Goal: Task Accomplishment & Management: Manage account settings

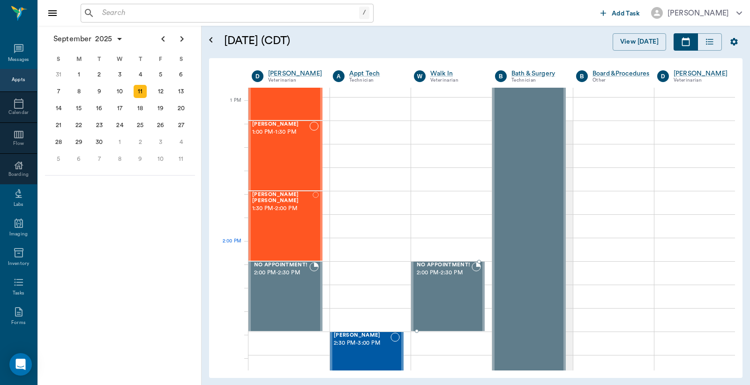
scroll to position [694, 0]
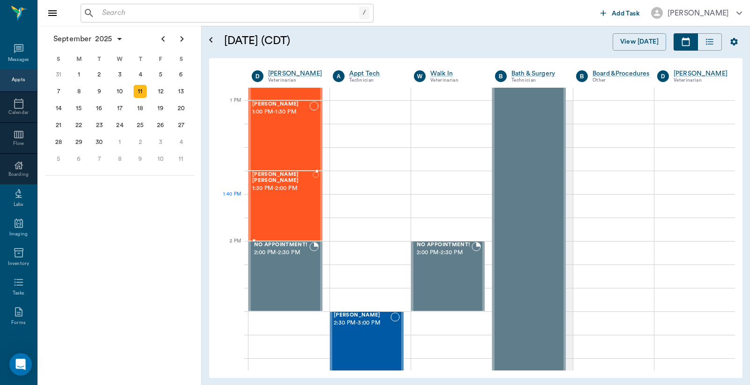
click at [291, 208] on div "Luna Wieberg 1:30 PM - 2:00 PM" at bounding box center [282, 206] width 60 height 68
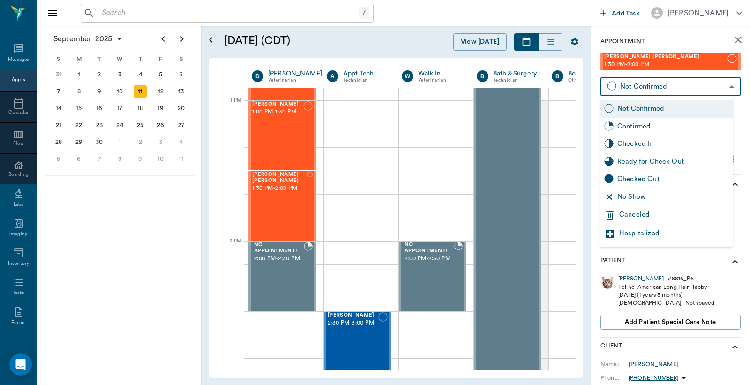
click at [669, 82] on body "/ ​ Add Task Dr. Bert Ellsworth Nectar Messages Appts Calendar Flow Boarding La…" at bounding box center [375, 192] width 750 height 385
click at [645, 143] on div "Checked In" at bounding box center [673, 144] width 112 height 10
type input "CHECKED_IN"
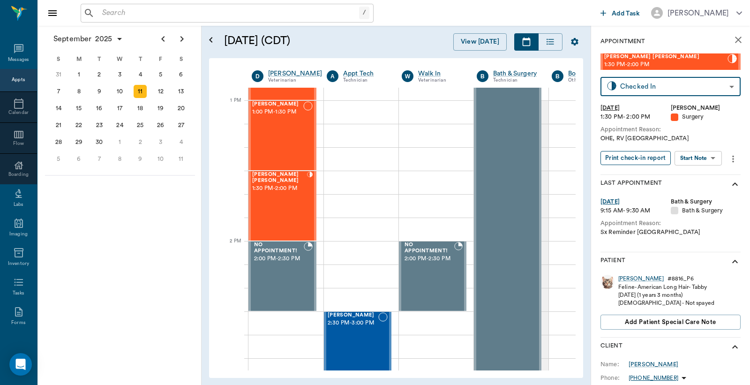
click at [633, 161] on button "Print check-in report" at bounding box center [636, 158] width 70 height 15
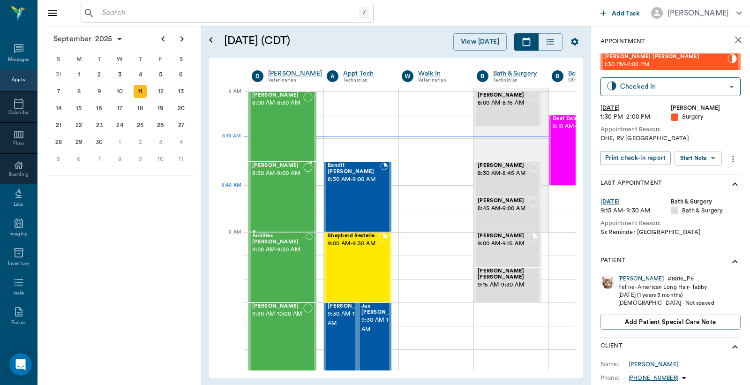
click at [283, 196] on div "Jake Hawkins 8:30 AM - 9:00 AM" at bounding box center [277, 197] width 51 height 68
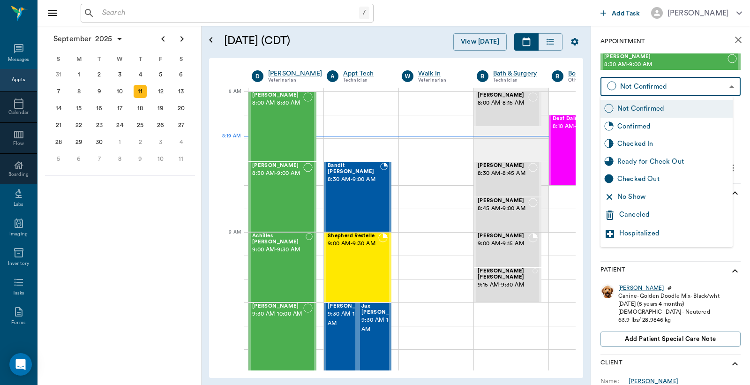
click at [678, 87] on body "/ ​ Add Task Dr. Bert Ellsworth Nectar Messages Appts Calendar Flow Boarding La…" at bounding box center [375, 192] width 750 height 385
click at [652, 143] on div "Checked In" at bounding box center [673, 144] width 112 height 10
type input "CHECKED_IN"
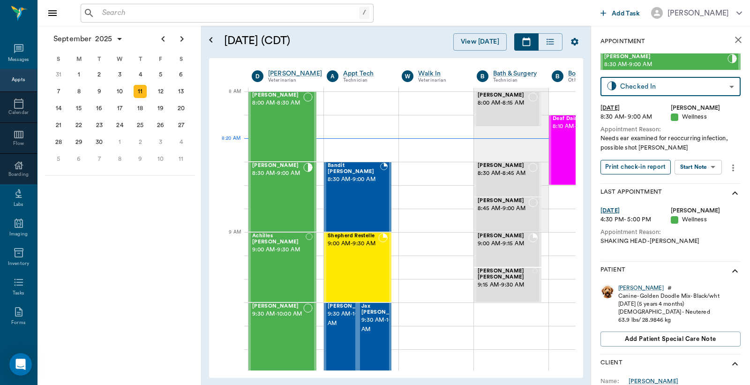
click at [639, 169] on button "Print check-in report" at bounding box center [636, 167] width 70 height 15
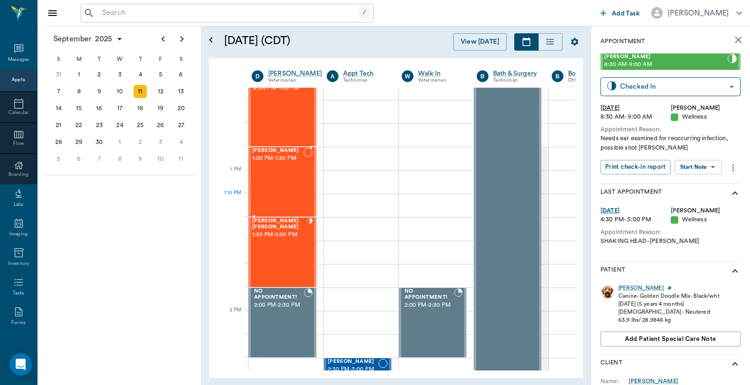
scroll to position [625, 0]
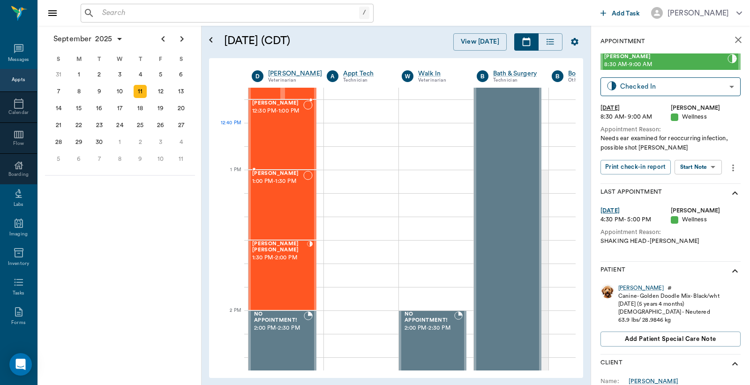
click at [287, 131] on div "Artie Hawkins 12:30 PM - 1:00 PM" at bounding box center [277, 134] width 51 height 68
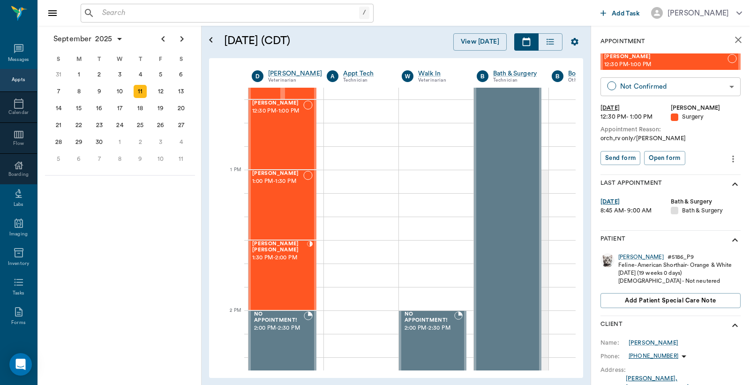
click at [652, 88] on body "/ ​ Add Task Dr. Bert Ellsworth Nectar Messages Appts Calendar Flow Boarding La…" at bounding box center [375, 192] width 750 height 385
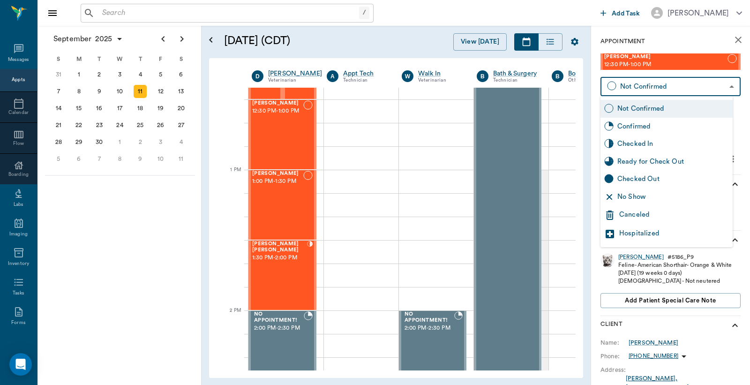
click at [638, 147] on div "Checked In" at bounding box center [673, 144] width 112 height 10
type input "CHECKED_IN"
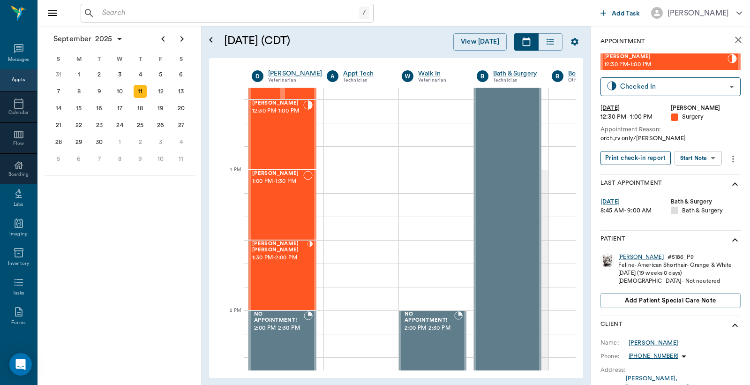
click at [629, 160] on button "Print check-in report" at bounding box center [636, 158] width 70 height 15
click at [734, 38] on icon "close" at bounding box center [738, 39] width 11 height 11
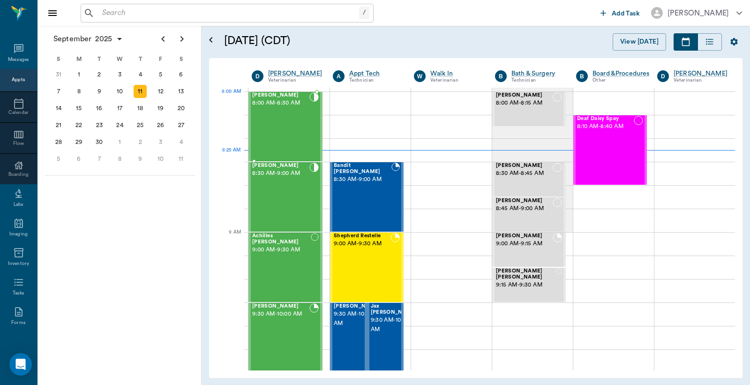
click at [283, 105] on span "8:00 AM - 8:30 AM" at bounding box center [280, 102] width 57 height 9
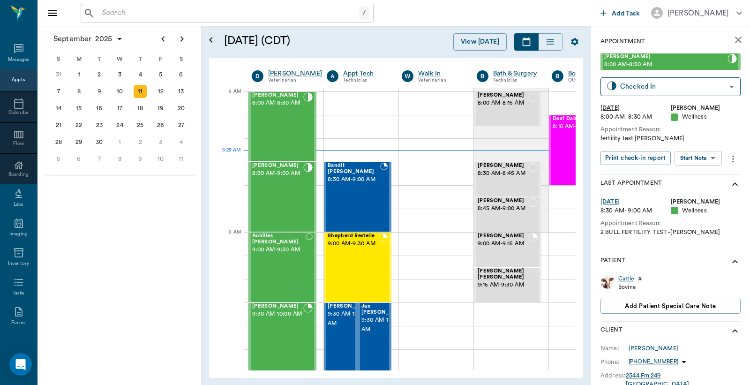
click at [627, 279] on div "Cattle" at bounding box center [626, 279] width 16 height 8
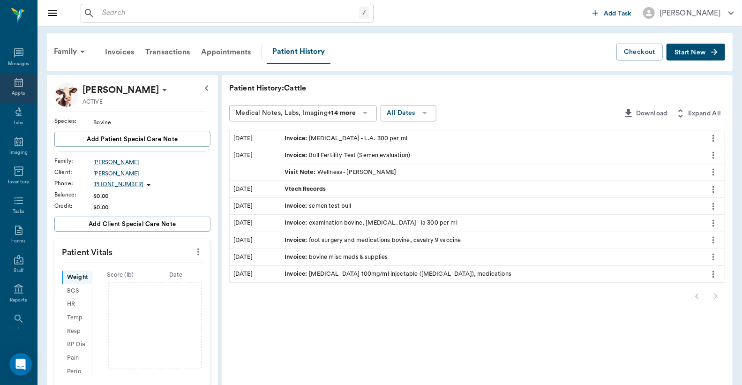
click at [17, 80] on icon at bounding box center [18, 82] width 11 height 11
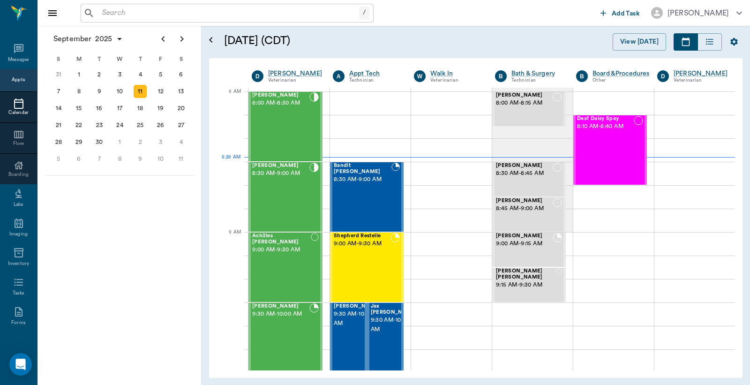
drag, startPoint x: 400, startPoint y: 382, endPoint x: 466, endPoint y: 380, distance: 66.1
click at [466, 380] on div "September 11, 2025 (CDT) View Today September 2025 Today 11 Thu Sep 2025 D Dr. …" at bounding box center [476, 205] width 548 height 359
click at [608, 219] on div at bounding box center [613, 220] width 81 height 23
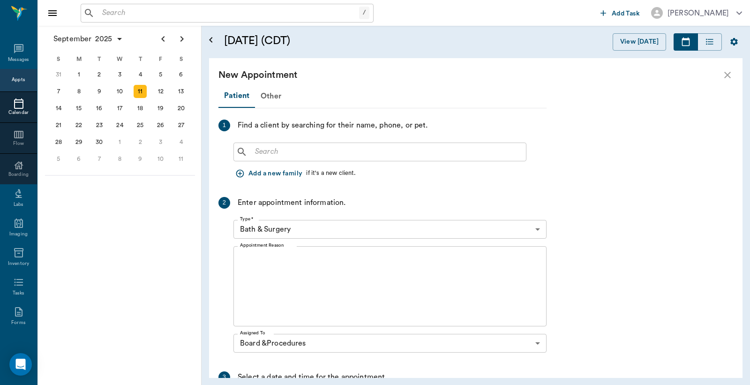
click at [15, 77] on div "Appts" at bounding box center [18, 79] width 13 height 7
click at [16, 168] on icon at bounding box center [18, 165] width 9 height 8
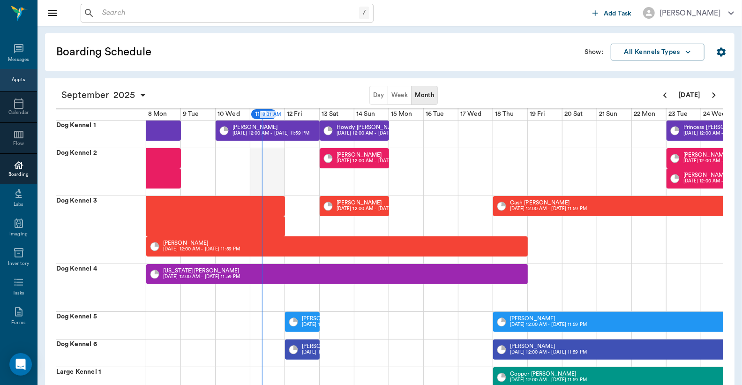
click at [263, 181] on div at bounding box center [267, 171] width 35 height 47
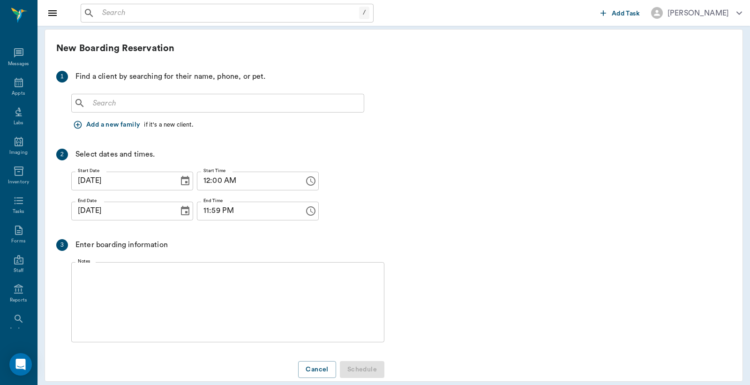
scroll to position [4, 0]
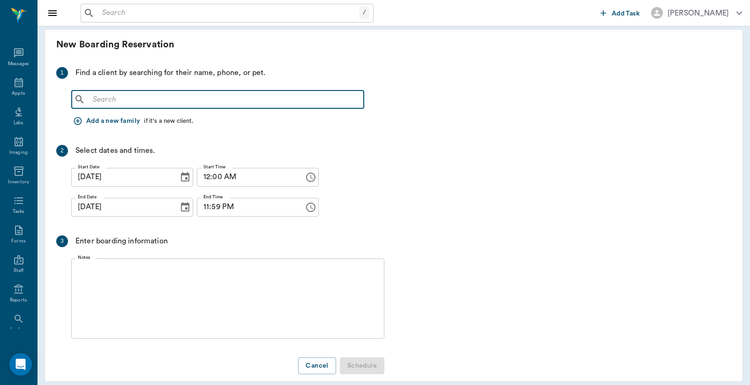
click at [91, 98] on input "text" at bounding box center [224, 99] width 271 height 13
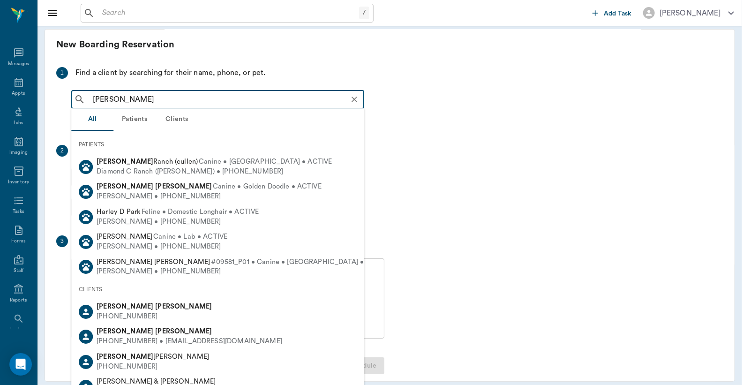
type input "Brianne Harrison"
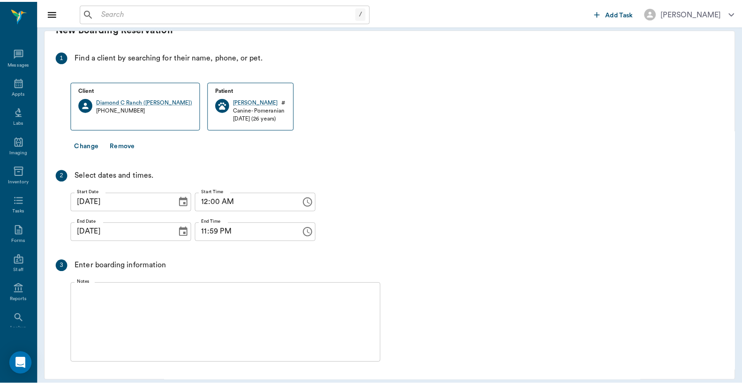
scroll to position [0, 0]
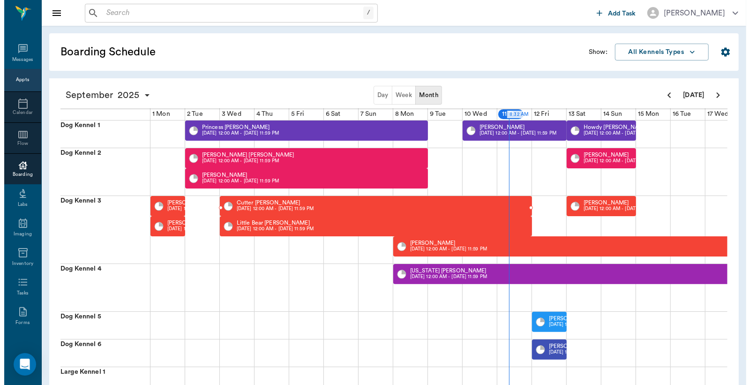
scroll to position [0, 243]
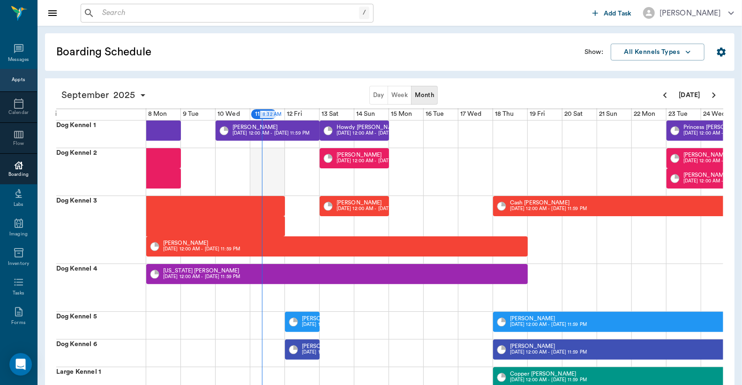
click at [274, 179] on div at bounding box center [267, 171] width 35 height 47
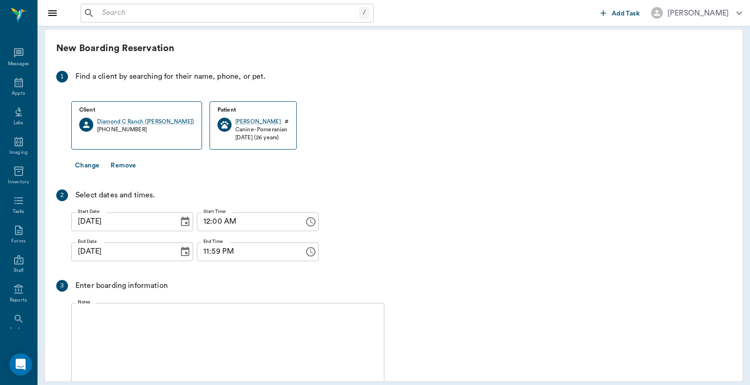
scroll to position [57, 0]
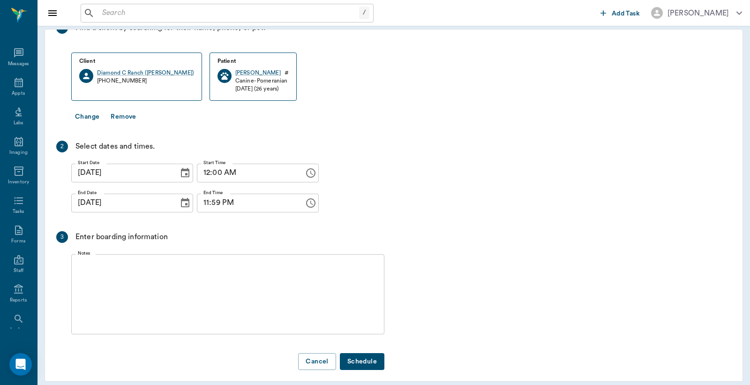
click at [122, 110] on button "Remove" at bounding box center [123, 116] width 33 height 17
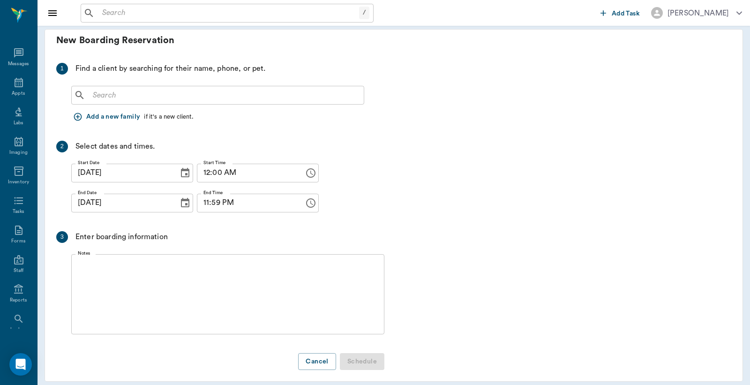
scroll to position [15, 0]
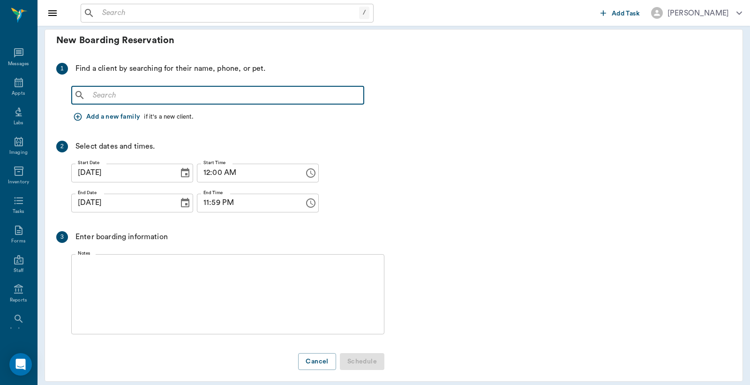
click at [92, 89] on input "text" at bounding box center [224, 95] width 271 height 13
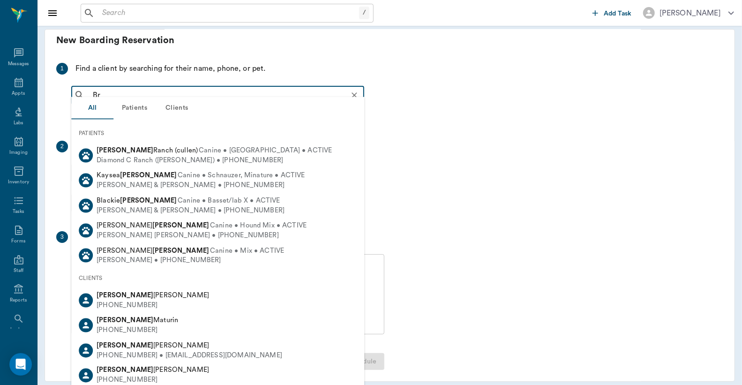
type input "B"
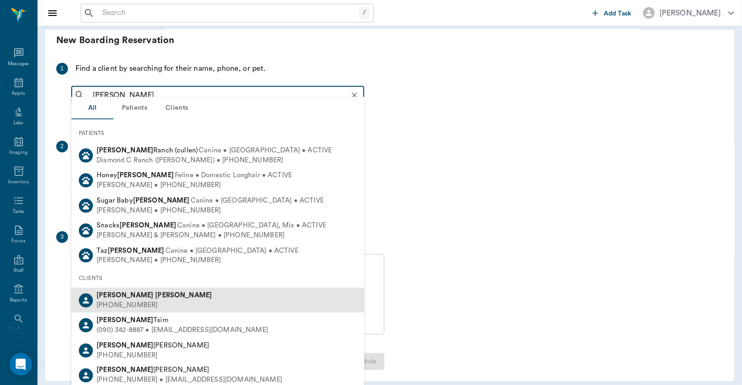
click at [156, 305] on div "Brianne Harris (903) 278-1433" at bounding box center [217, 300] width 293 height 25
type input "Brianne Harris"
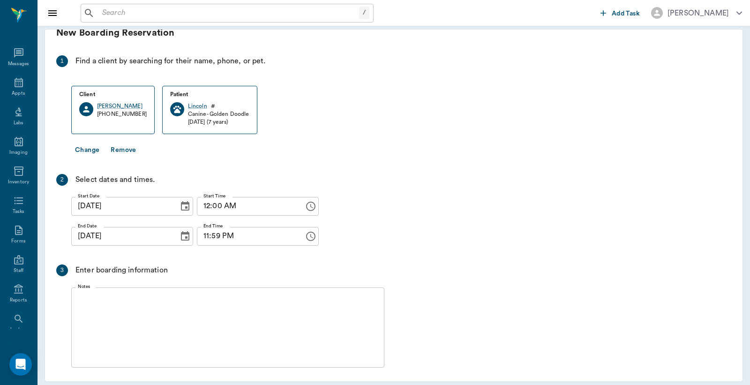
click at [89, 150] on button "Change" at bounding box center [87, 150] width 32 height 17
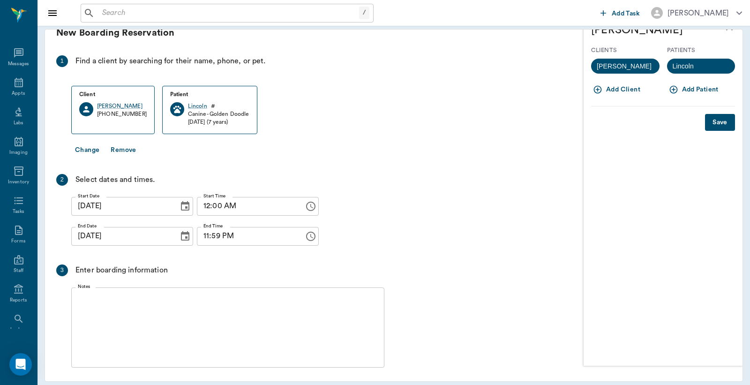
click at [694, 90] on button "Add Patient" at bounding box center [694, 89] width 55 height 17
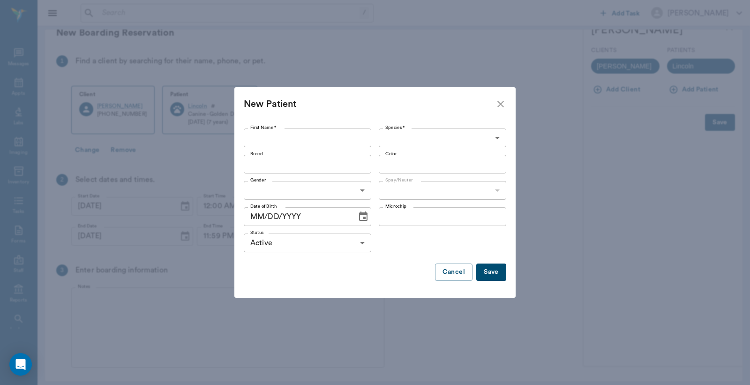
click at [249, 138] on input "First Name *" at bounding box center [308, 137] width 128 height 19
click at [449, 275] on button "Cancel" at bounding box center [454, 271] width 38 height 17
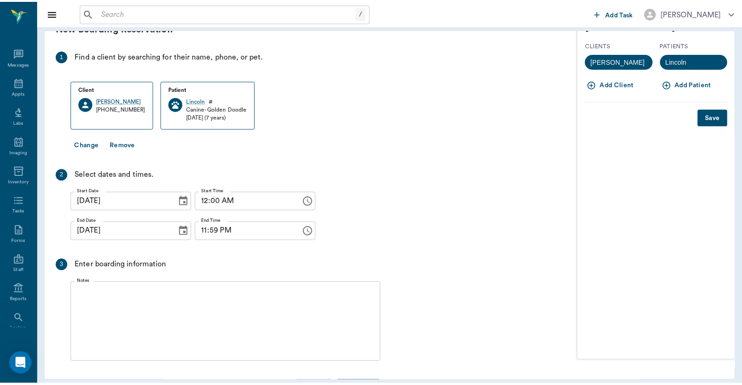
scroll to position [57, 0]
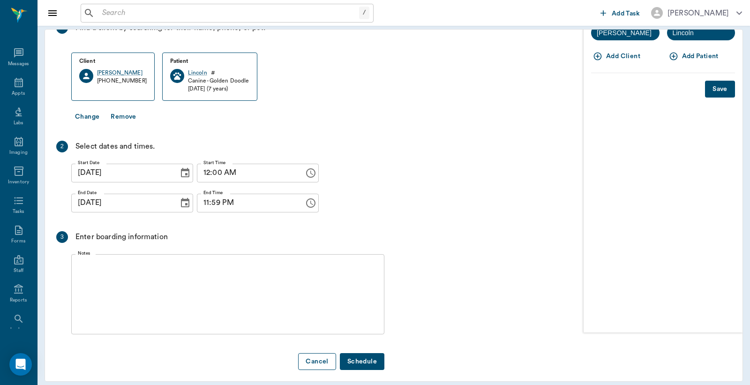
click at [314, 353] on button "Cancel" at bounding box center [317, 361] width 38 height 17
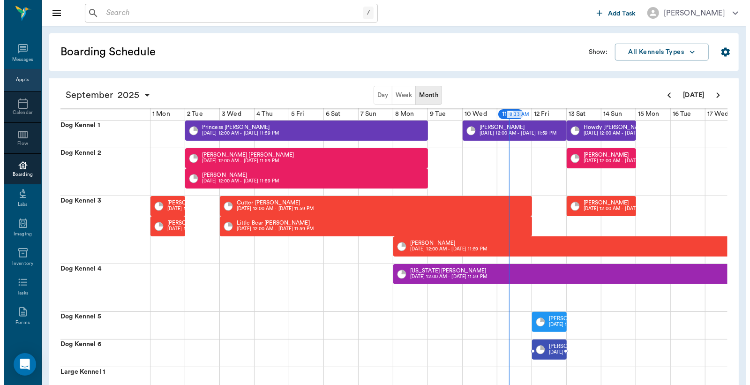
scroll to position [0, 243]
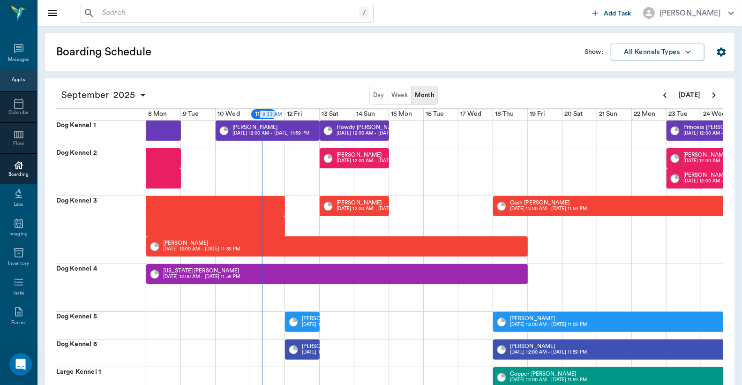
click at [16, 80] on div "Appts" at bounding box center [18, 79] width 13 height 7
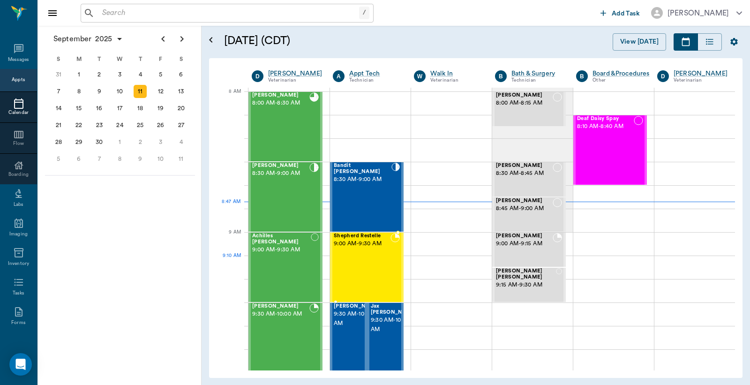
click at [362, 265] on div "Shepherd Restelle 9:00 AM - 9:30 AM" at bounding box center [362, 267] width 57 height 68
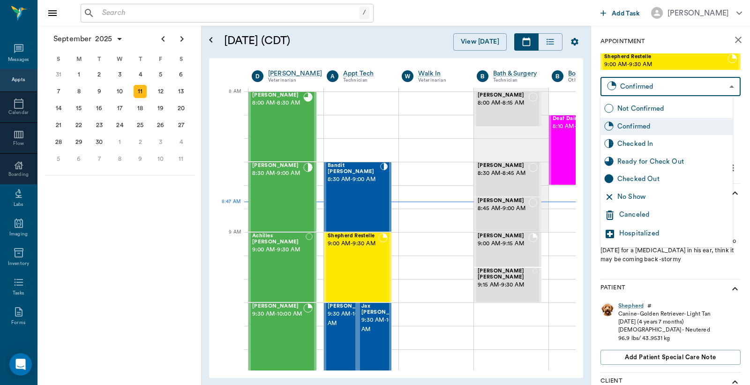
click at [664, 86] on body "/ ​ Add Task Dr. Bert Ellsworth Nectar Messages Appts Calendar Flow Boarding La…" at bounding box center [375, 192] width 750 height 385
click at [641, 143] on div "Checked In" at bounding box center [673, 144] width 112 height 10
type input "CHECKED_IN"
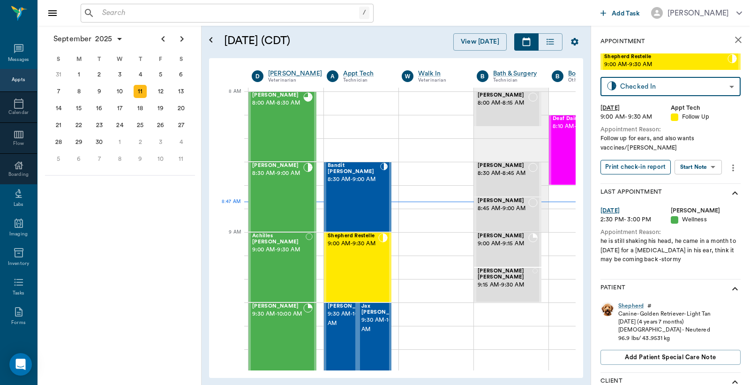
click at [622, 165] on button "Print check-in report" at bounding box center [636, 167] width 70 height 15
click at [277, 271] on div "Achilles Hopfinger 9:00 AM - 9:30 AM" at bounding box center [278, 267] width 53 height 68
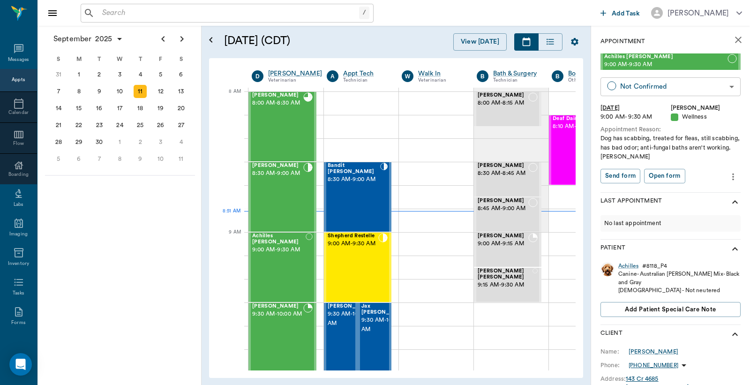
click at [659, 87] on body "/ ​ Add Task Dr. Bert Ellsworth Nectar Messages Appts Calendar Flow Boarding La…" at bounding box center [375, 192] width 750 height 385
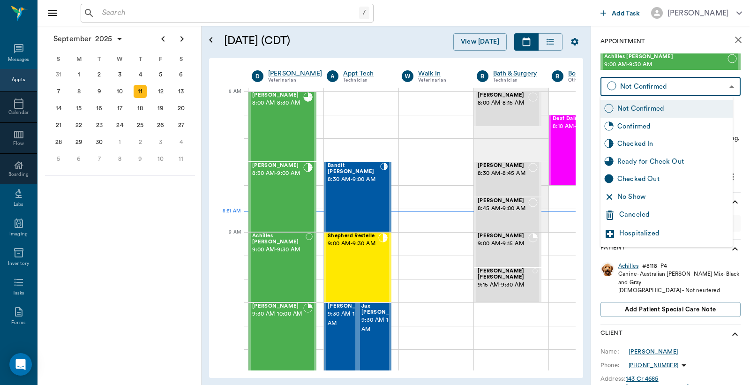
click at [635, 143] on div "Checked In" at bounding box center [673, 144] width 112 height 10
type input "CHECKED_IN"
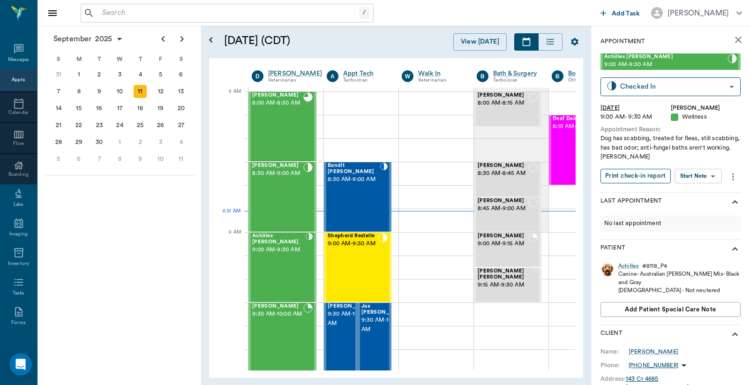
click at [631, 175] on button "Print check-in report" at bounding box center [636, 176] width 70 height 15
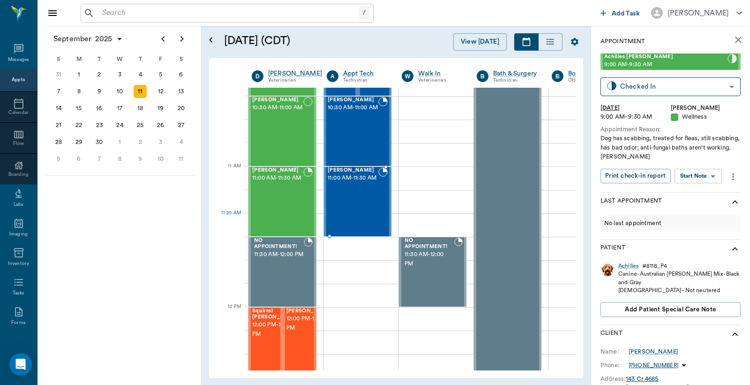
scroll to position [347, 0]
click at [354, 111] on span "10:30 AM - 11:00 AM" at bounding box center [353, 107] width 51 height 9
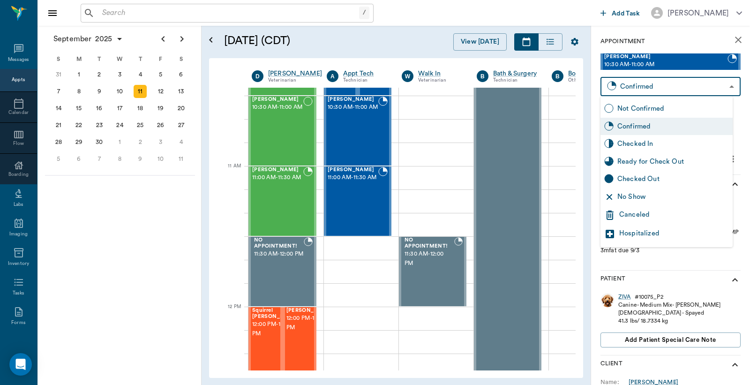
click at [638, 95] on body "/ ​ Add Task Dr. Bert Ellsworth Nectar Messages Appts Calendar Flow Boarding La…" at bounding box center [375, 192] width 750 height 385
click at [634, 140] on div "Checked In" at bounding box center [673, 144] width 112 height 10
type input "CHECKED_IN"
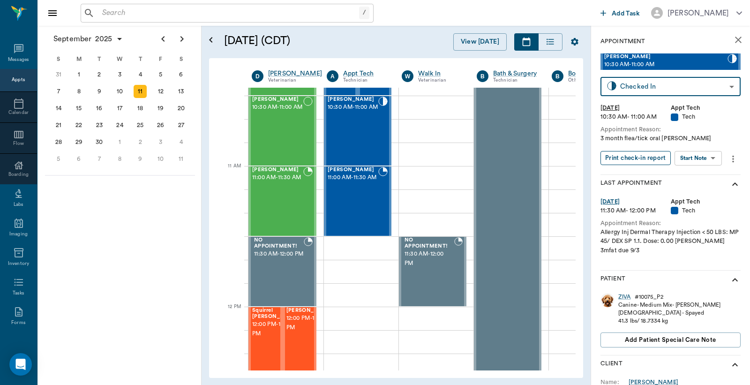
click at [635, 159] on button "Print check-in report" at bounding box center [636, 158] width 70 height 15
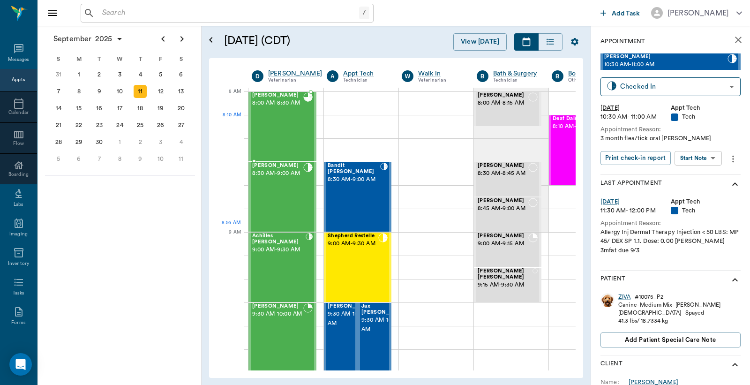
click at [272, 124] on div "Cattle Nichols 8:00 AM - 8:30 AM" at bounding box center [277, 126] width 51 height 68
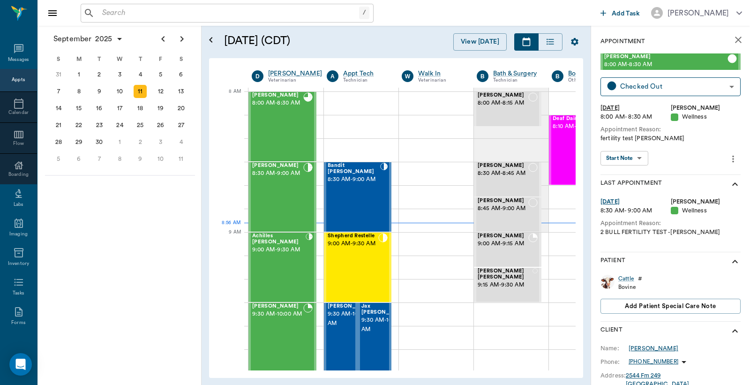
click at [649, 345] on div "Wayne Nichols" at bounding box center [654, 348] width 50 height 8
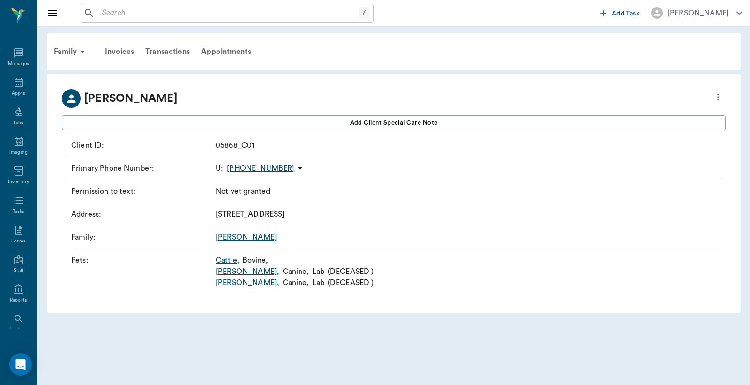
click at [718, 100] on icon "more" at bounding box center [718, 97] width 2 height 7
click at [626, 110] on span "Edit profile" at bounding box center [650, 113] width 132 height 10
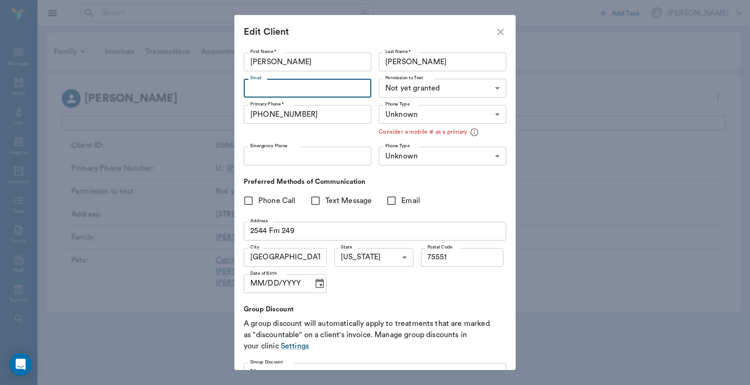
click at [284, 87] on input "Email" at bounding box center [308, 88] width 128 height 19
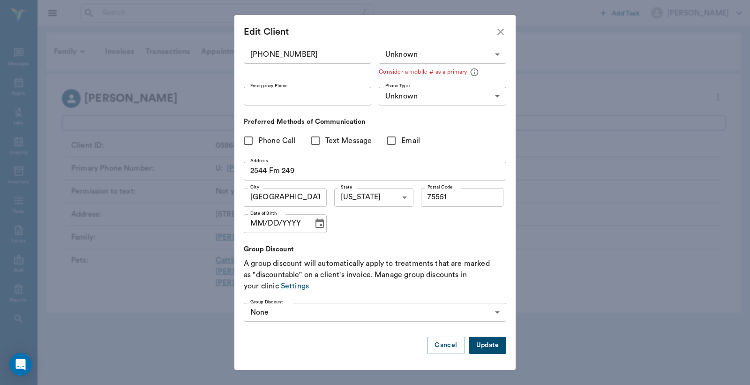
type input "waynen1966@icloud.com"
drag, startPoint x: 479, startPoint y: 346, endPoint x: 473, endPoint y: 344, distance: 5.7
click at [480, 346] on button "Update" at bounding box center [488, 345] width 38 height 17
type input "MOBILE"
type input "LANDLINE"
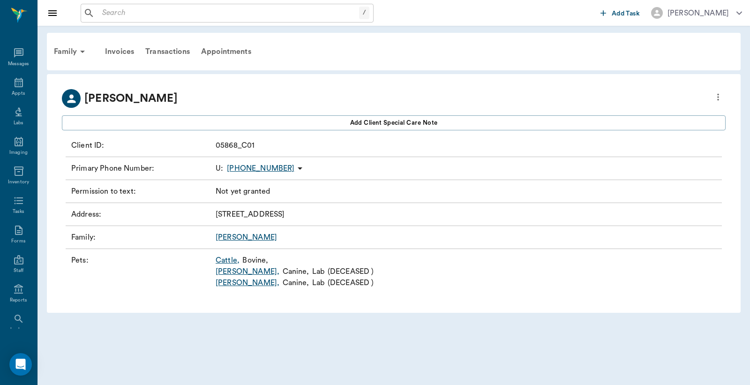
type input "UNKNOWN"
type input "75551"
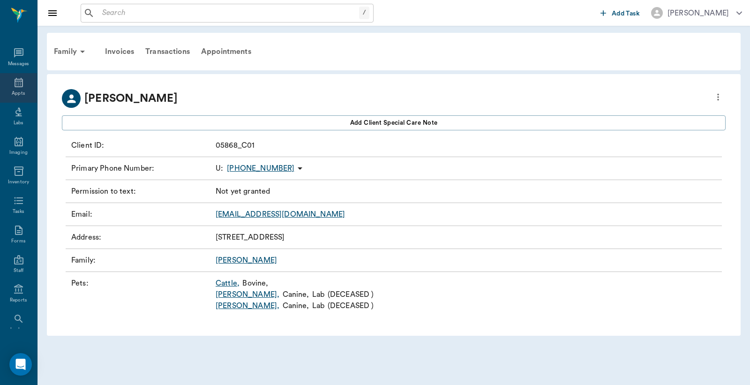
click at [18, 90] on div "Appts" at bounding box center [18, 93] width 13 height 7
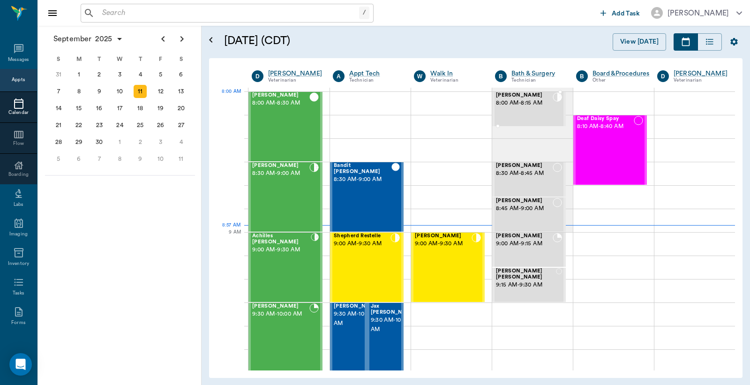
click at [527, 105] on span "8:00 AM - 8:15 AM" at bounding box center [524, 102] width 57 height 9
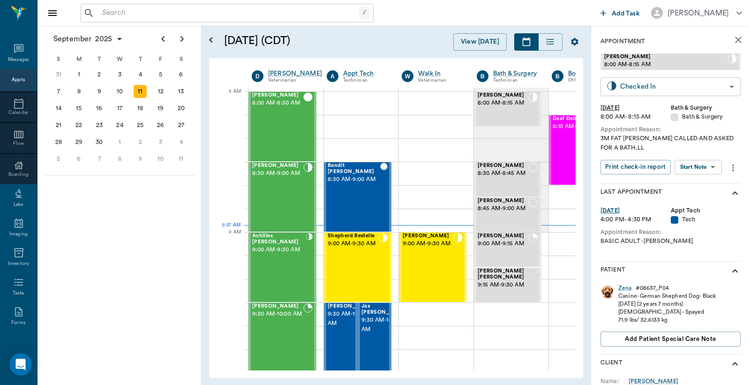
click at [664, 86] on body "/ ​ Add Task Dr. Bert Ellsworth Nectar Messages Appts Calendar Flow Boarding La…" at bounding box center [375, 192] width 750 height 385
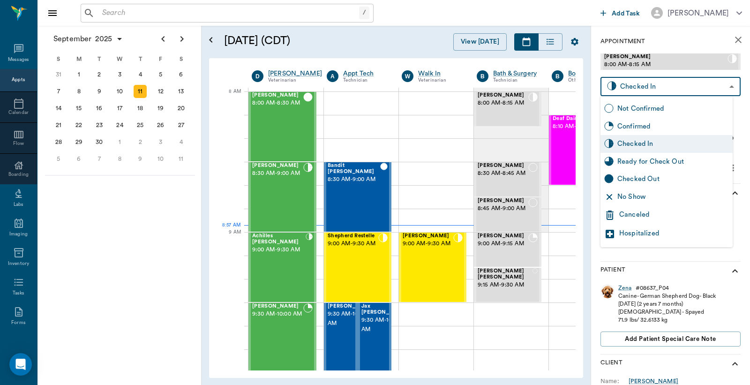
click at [643, 145] on div "Checked In" at bounding box center [673, 144] width 112 height 10
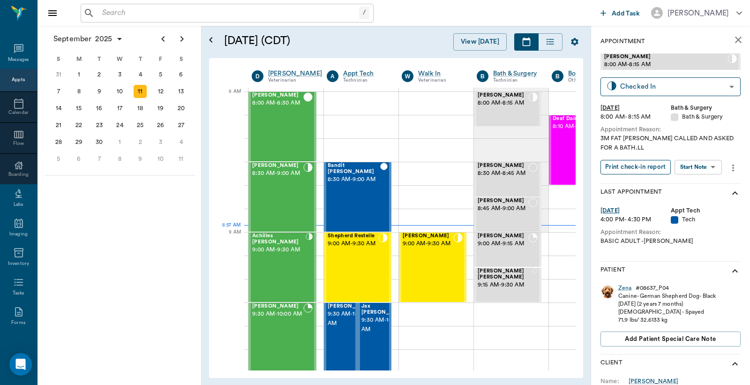
click at [635, 169] on button "Print check-in report" at bounding box center [636, 167] width 70 height 15
click at [278, 188] on div "Jake Hawkins 8:30 AM - 9:00 AM" at bounding box center [277, 197] width 51 height 68
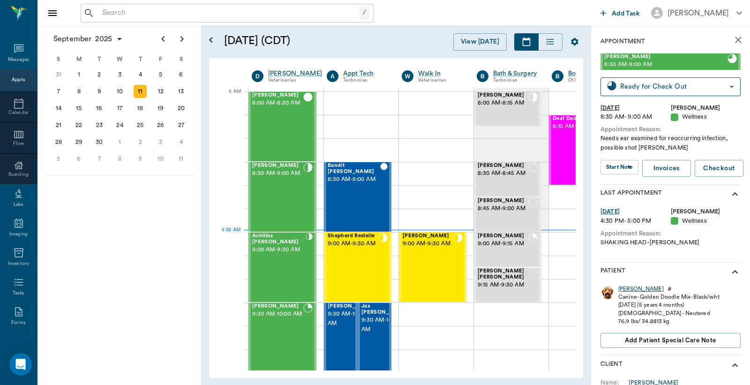
click at [624, 289] on div "Jake" at bounding box center [640, 289] width 45 height 8
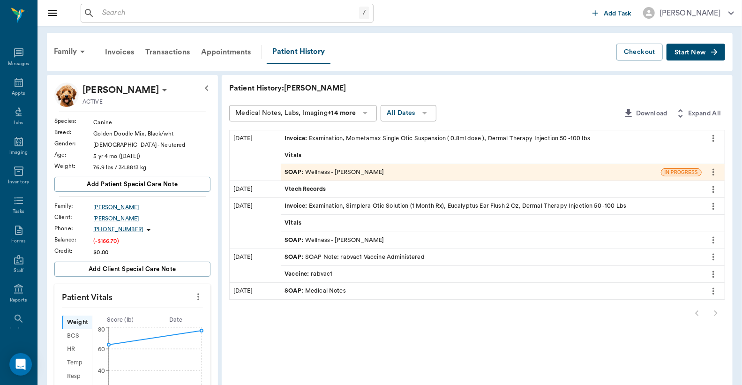
click at [367, 138] on div "Invoice : Examination, Mometamax Single Otic Suspension ( 0.8ml dose ), Dermal …" at bounding box center [438, 138] width 306 height 9
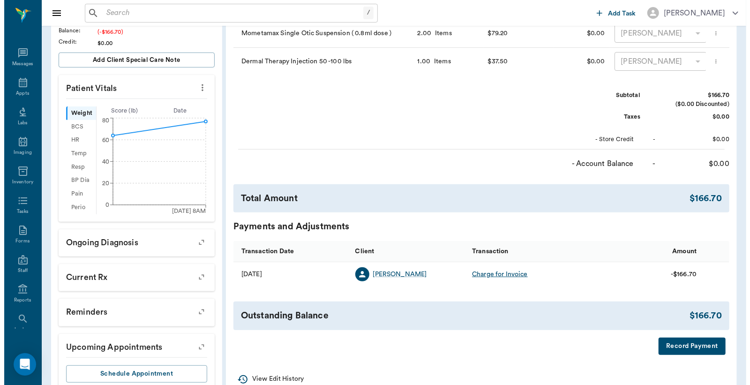
scroll to position [237, 0]
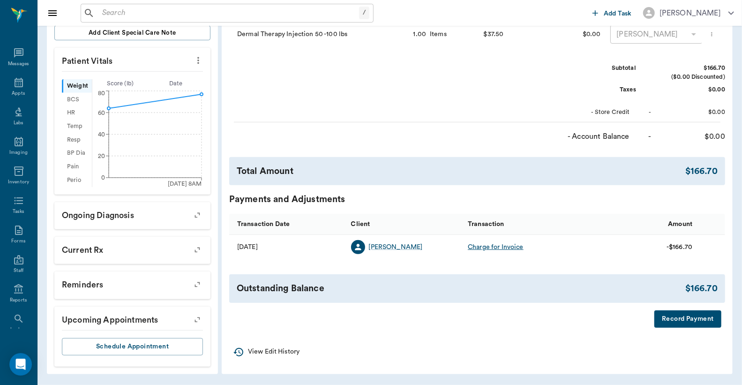
click at [695, 327] on button "Record Payment" at bounding box center [687, 318] width 67 height 17
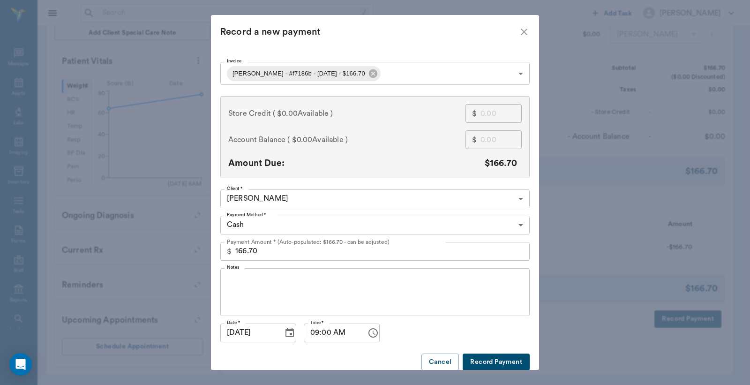
scroll to position [17, 0]
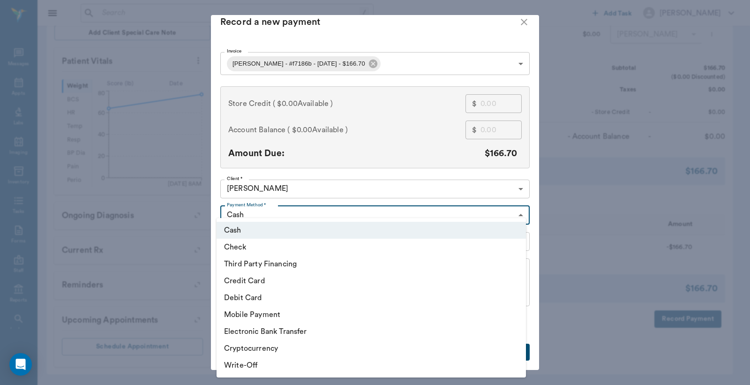
click at [515, 208] on body "/ ​ Add Task Dr. Bert Ellsworth Nectar Messages Appts Labs Imaging Inventory Ta…" at bounding box center [375, 75] width 750 height 620
click at [256, 298] on li "Debit Card" at bounding box center [371, 297] width 309 height 17
type input "DEBIT_CARD"
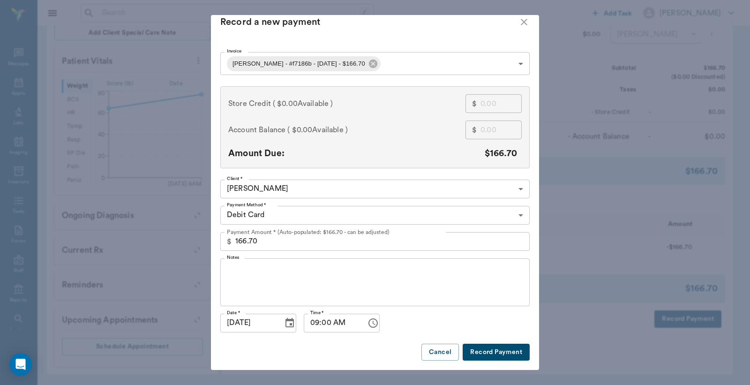
click at [490, 355] on button "Record Payment" at bounding box center [496, 352] width 67 height 17
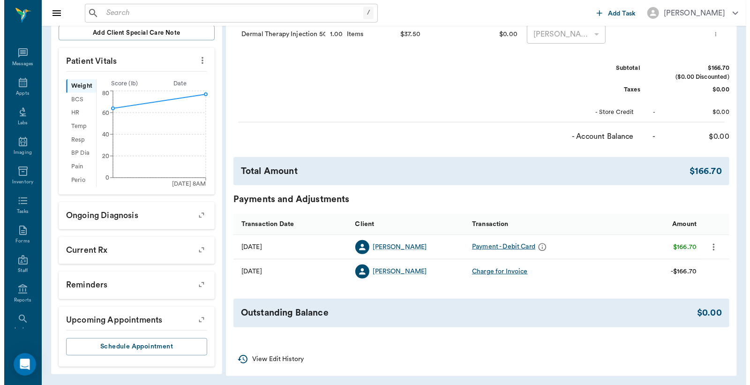
scroll to position [0, 0]
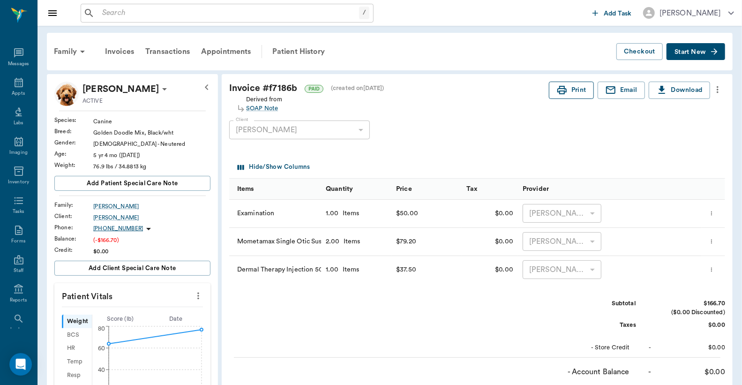
click at [571, 93] on button "Print" at bounding box center [571, 90] width 45 height 17
click at [100, 13] on input "text" at bounding box center [228, 13] width 261 height 13
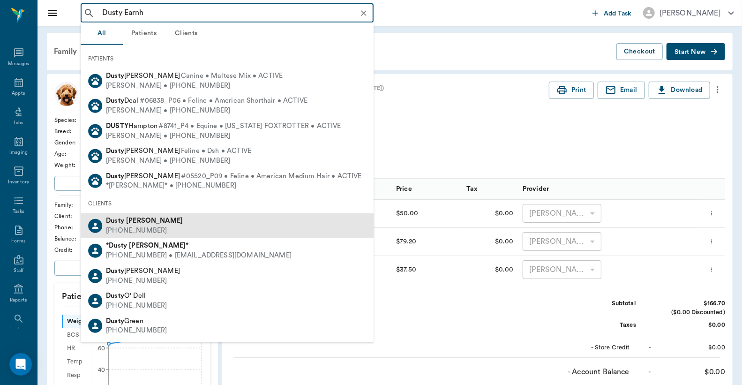
click at [138, 231] on div "(903) 650-6000" at bounding box center [144, 231] width 77 height 10
type input "Dusty Earnh"
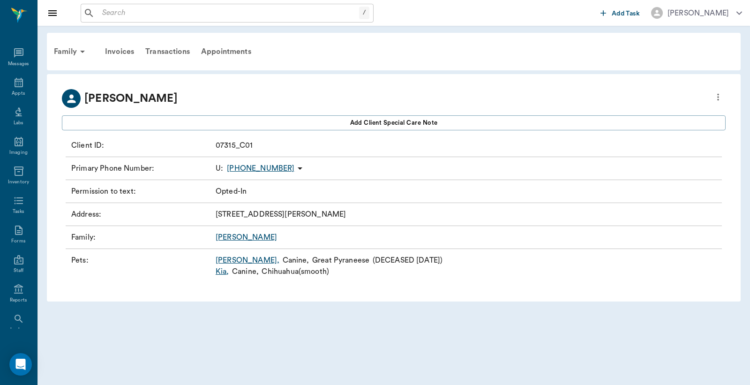
click at [718, 96] on icon "more" at bounding box center [718, 96] width 10 height 11
click at [652, 114] on span "Edit profile" at bounding box center [650, 113] width 132 height 10
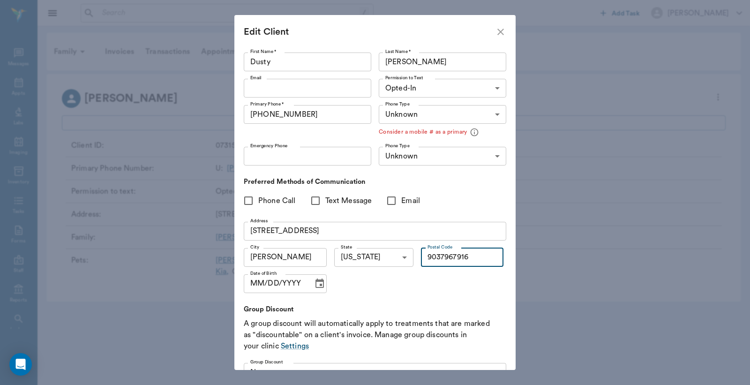
click at [421, 256] on input "9037967916" at bounding box center [462, 257] width 83 height 19
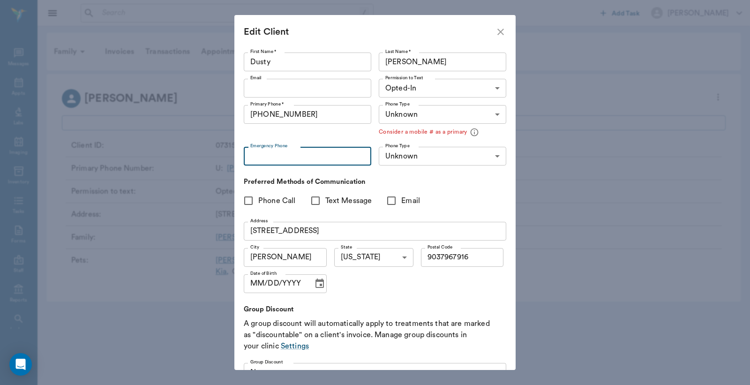
click at [250, 156] on input "Emergency Phone" at bounding box center [308, 156] width 128 height 19
type input "(903) 796-7916"
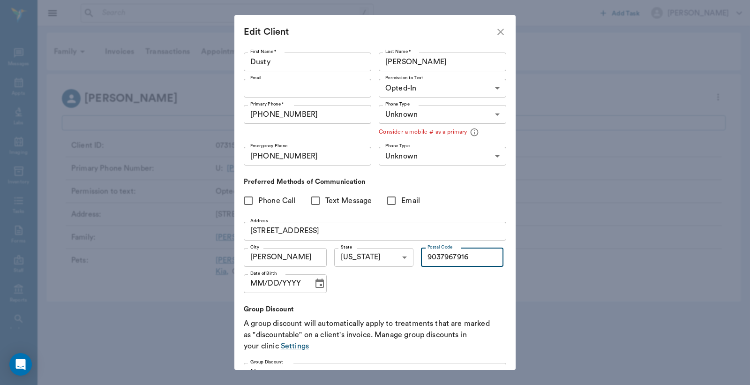
drag, startPoint x: 421, startPoint y: 261, endPoint x: 474, endPoint y: 263, distance: 53.0
click at [474, 263] on input "9037967916" at bounding box center [462, 257] width 83 height 19
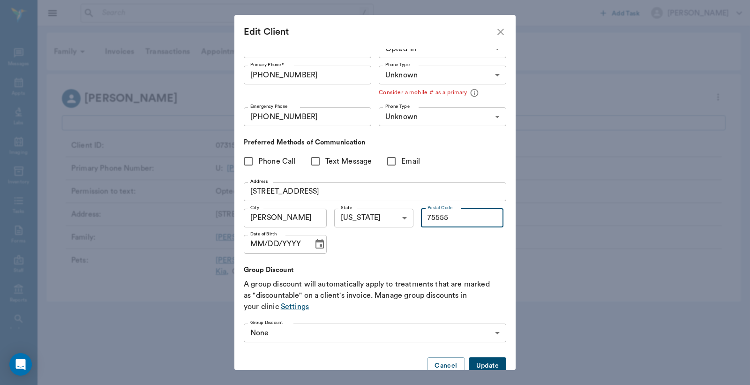
scroll to position [60, 0]
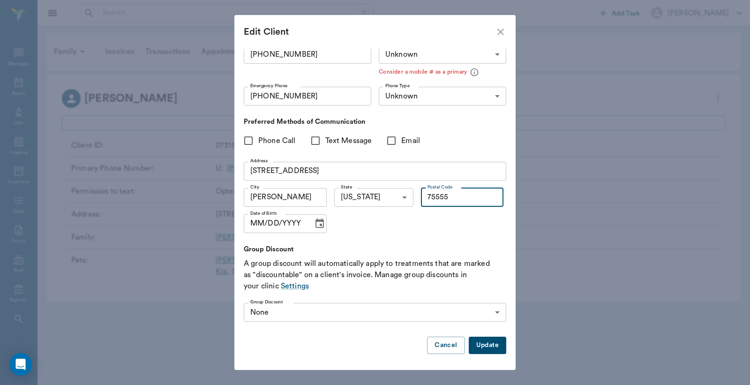
type input "75555"
click at [481, 341] on button "Update" at bounding box center [488, 345] width 38 height 17
type input "UNKNOWN"
type input "MOBILE"
type input "LANDLINE"
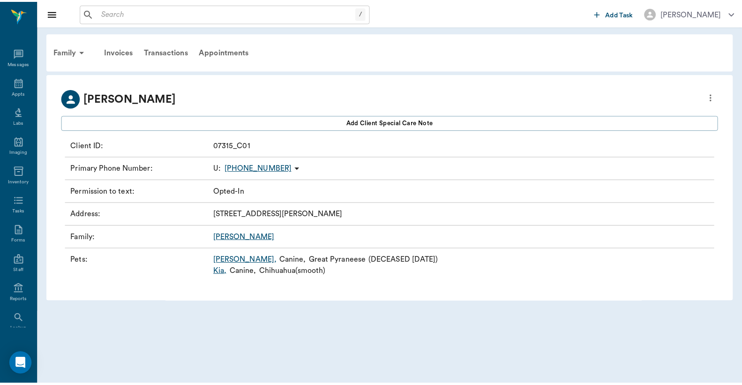
scroll to position [0, 0]
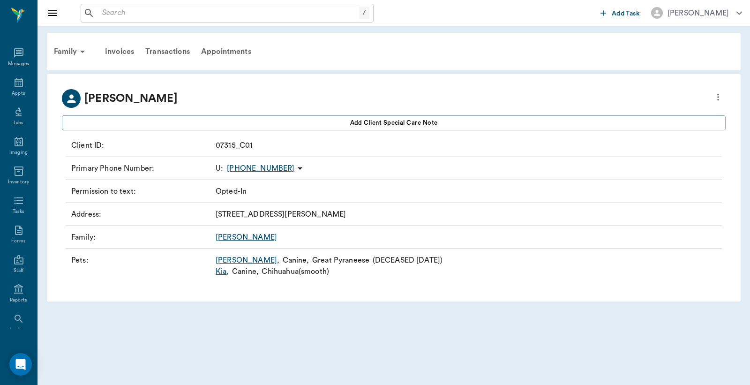
type input "OPT_IN"
type input "UNKNOWN"
type input "75555"
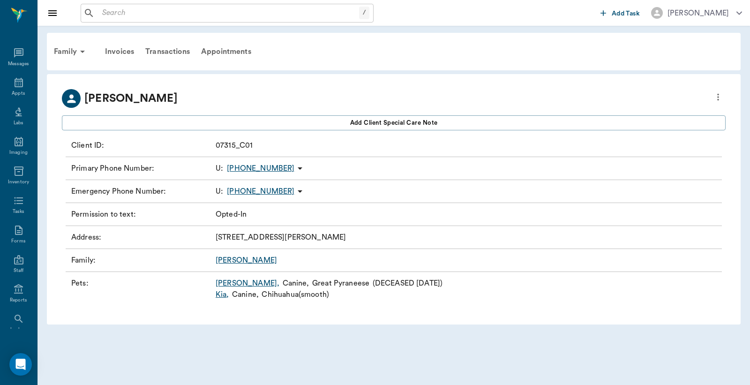
click at [103, 15] on input "text" at bounding box center [228, 13] width 261 height 13
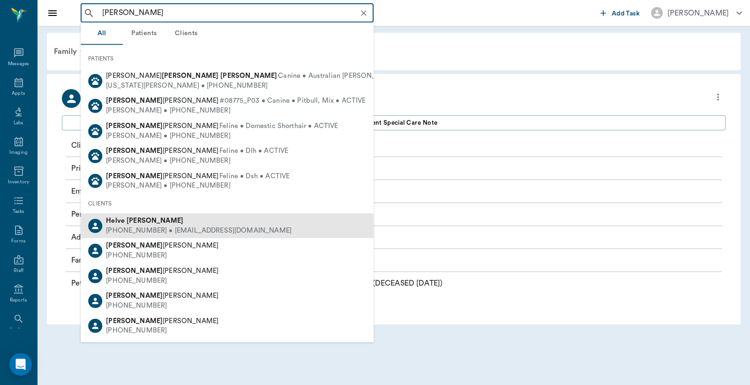
click at [132, 227] on div "(430) 249-9199 • helvethomas@gmail.com" at bounding box center [199, 231] width 186 height 10
type input "Helve Thomas"
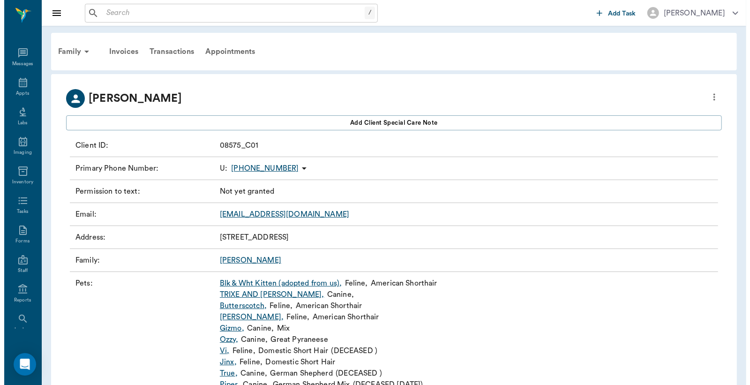
scroll to position [52, 0]
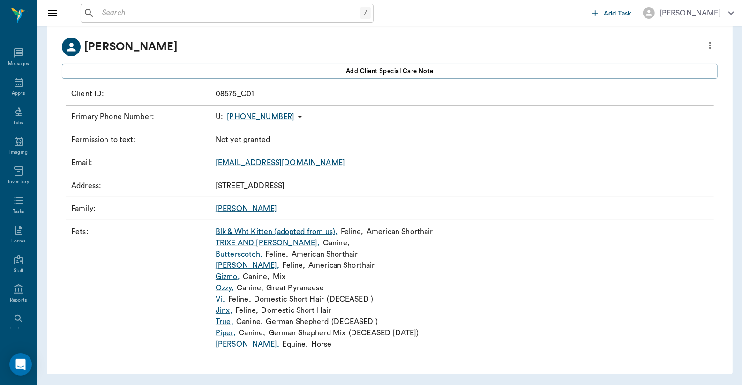
click at [710, 44] on icon "more" at bounding box center [710, 45] width 2 height 7
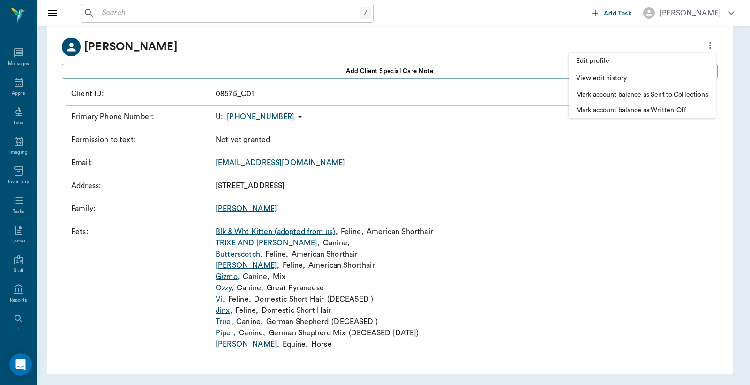
click at [603, 64] on span "Edit profile" at bounding box center [642, 61] width 132 height 10
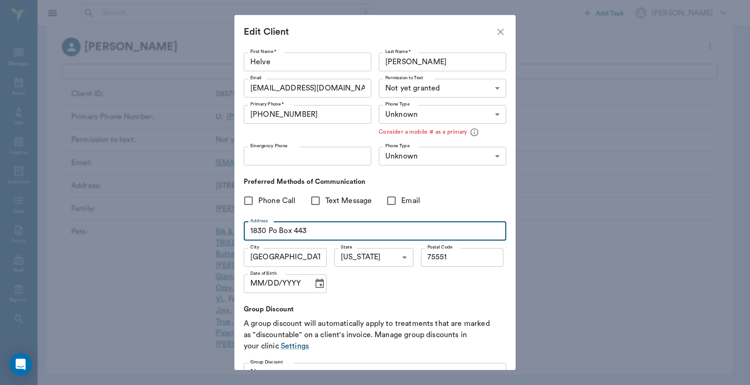
click at [251, 231] on input "1830 Po Box 443" at bounding box center [375, 231] width 263 height 19
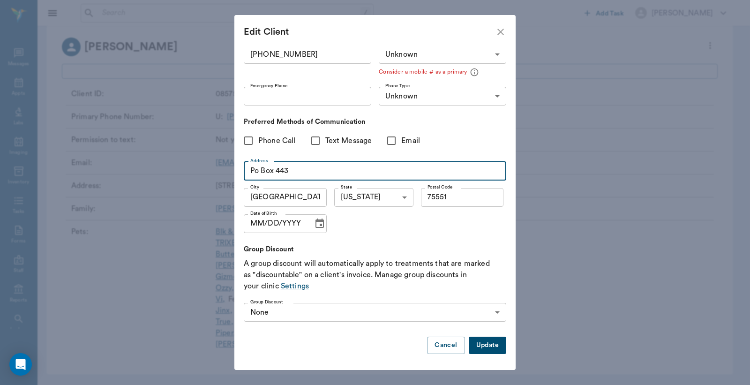
type input "Po Box 443"
click at [476, 343] on button "Update" at bounding box center [488, 345] width 38 height 17
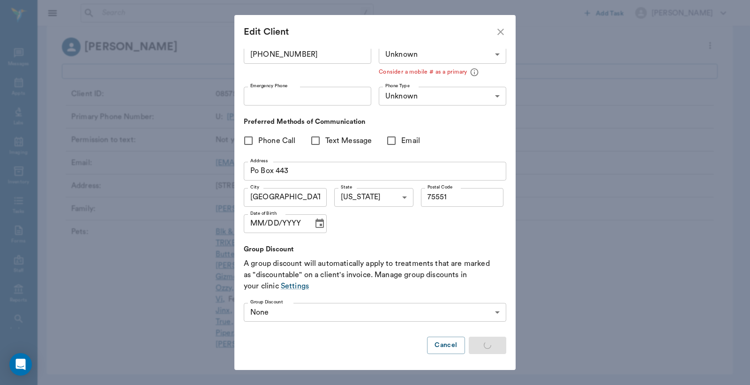
type input "MOBILE"
type input "LANDLINE"
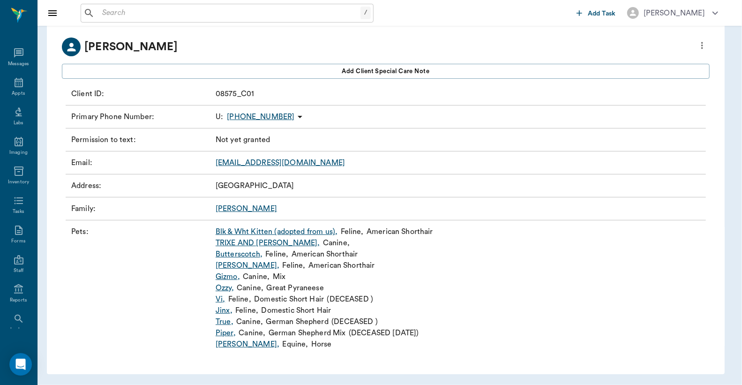
scroll to position [0, 0]
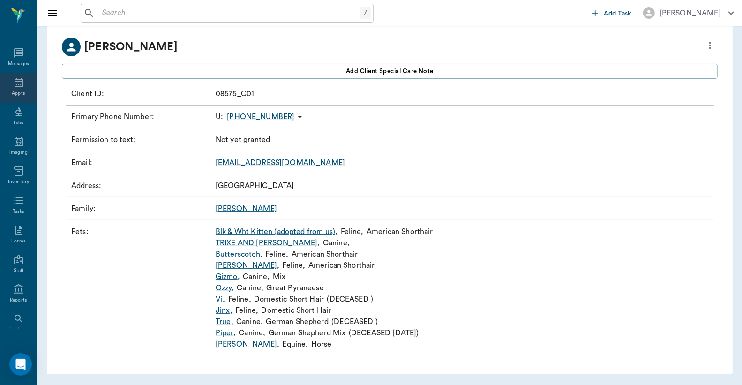
click at [15, 84] on icon at bounding box center [19, 82] width 8 height 9
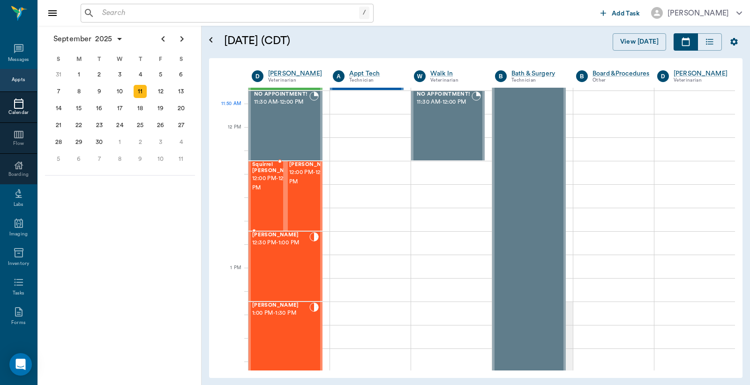
scroll to position [486, 0]
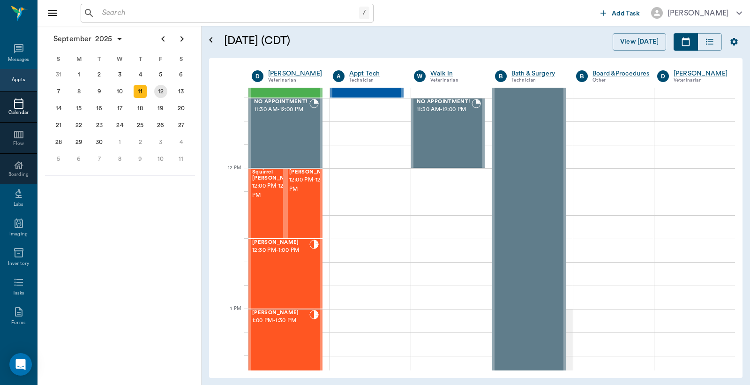
click at [163, 89] on div "12" at bounding box center [160, 91] width 13 height 13
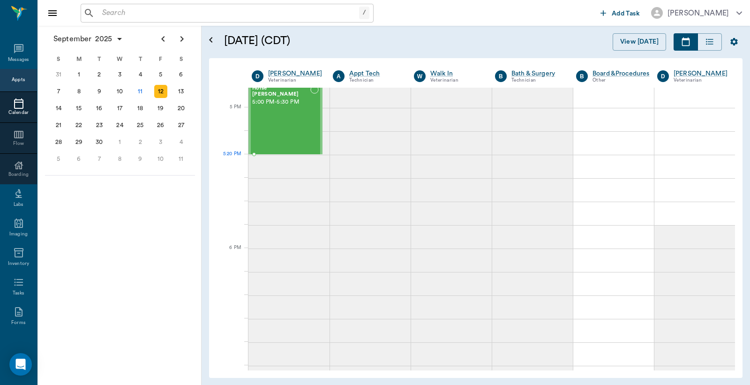
scroll to position [1250, 0]
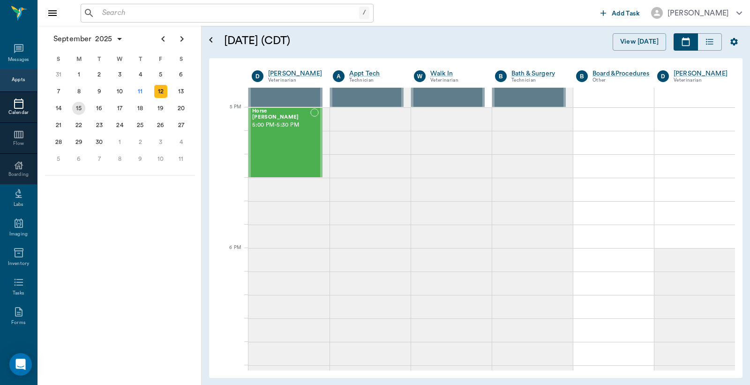
click at [75, 105] on div "15" at bounding box center [78, 108] width 13 height 13
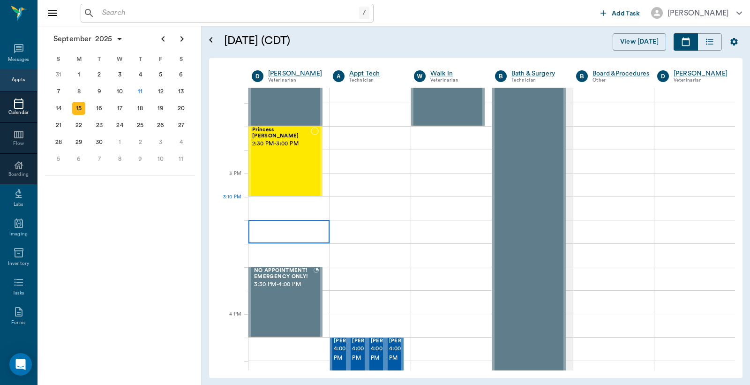
scroll to position [902, 0]
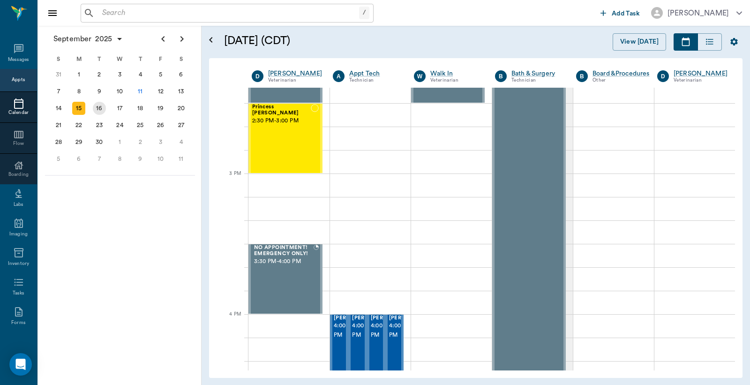
click at [100, 105] on div "16" at bounding box center [99, 108] width 13 height 13
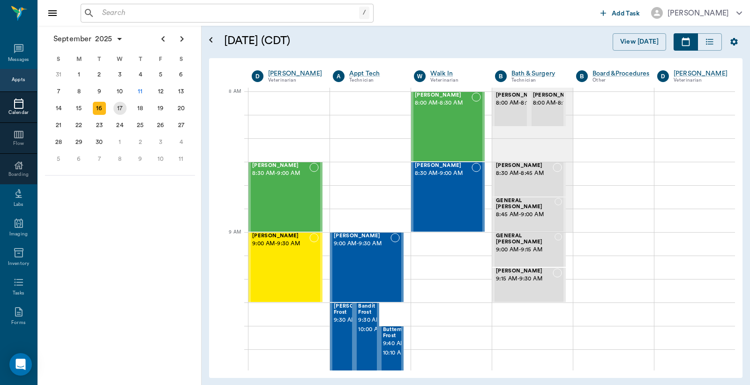
click at [122, 106] on div "17" at bounding box center [119, 108] width 13 height 13
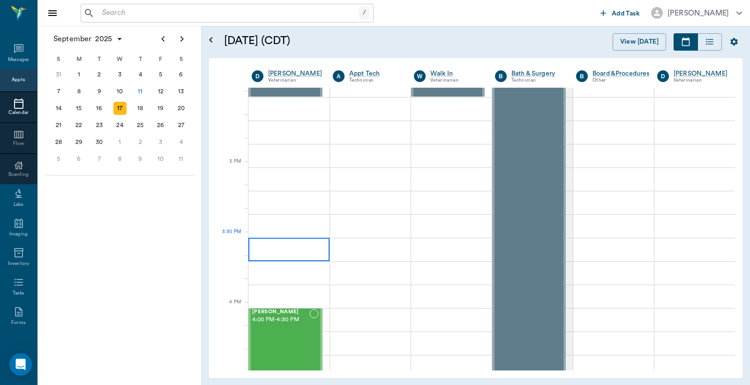
scroll to position [972, 0]
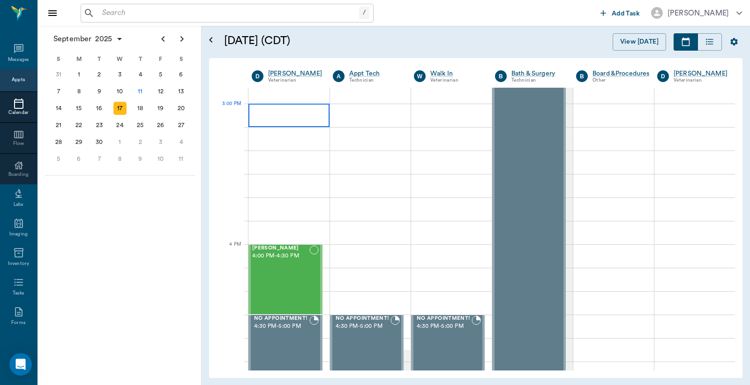
click at [283, 114] on div at bounding box center [288, 115] width 81 height 23
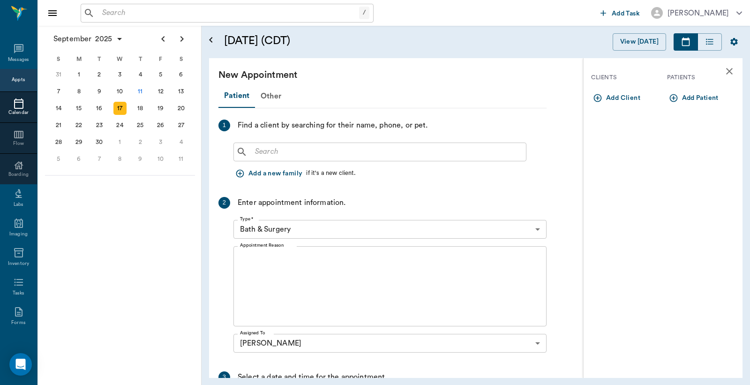
drag, startPoint x: 254, startPoint y: 152, endPoint x: 248, endPoint y: 140, distance: 13.9
click at [254, 151] on input "text" at bounding box center [386, 151] width 271 height 13
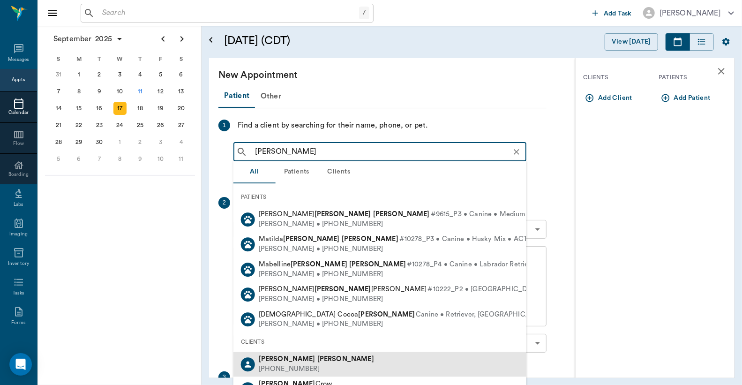
click at [301, 361] on div "Dustin Jones" at bounding box center [316, 359] width 115 height 10
type input "Dustin Jones"
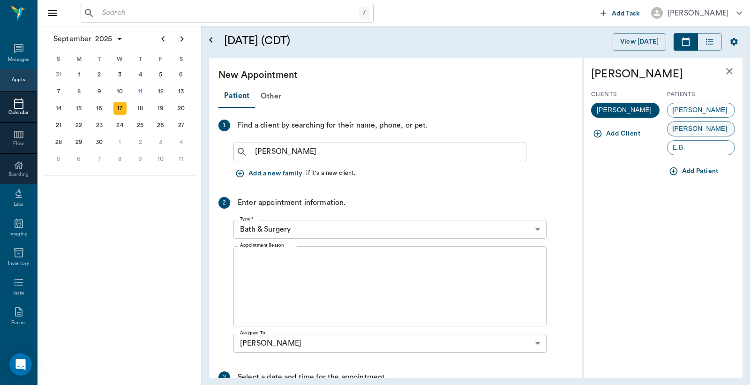
click at [685, 131] on span "Gus" at bounding box center [700, 129] width 65 height 10
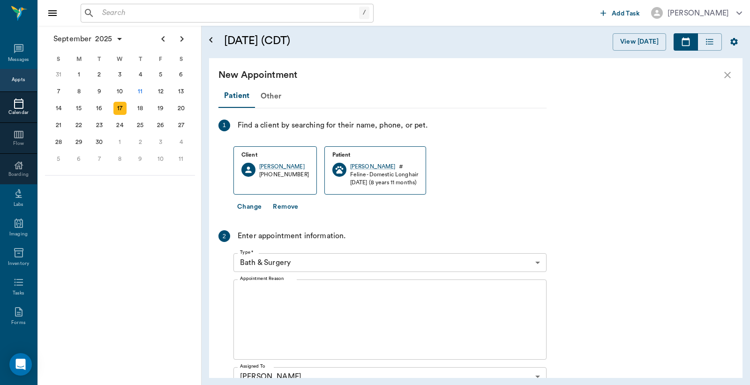
click at [537, 262] on body "/ ​ Add Task Dr. Bert Ellsworth Nectar Messages Appts Calendar Flow Boarding La…" at bounding box center [375, 192] width 750 height 385
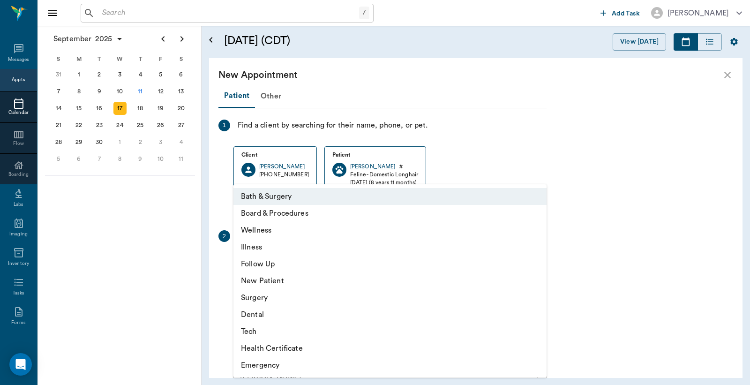
click at [270, 227] on li "Wellness" at bounding box center [389, 230] width 313 height 17
type input "65d2be4f46e3a538d89b8c14"
type input "03:30 PM"
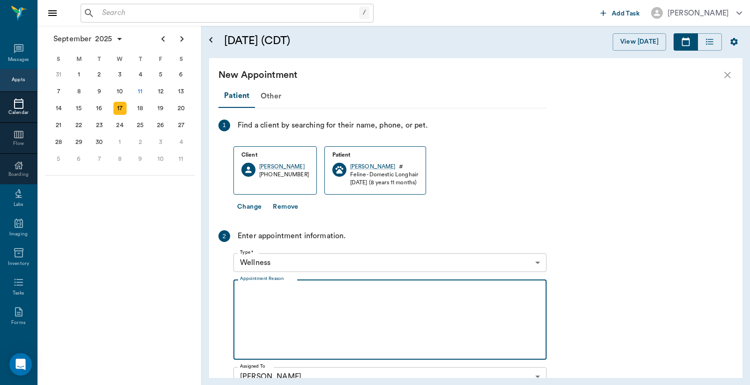
click at [245, 287] on textarea "Appointment Reason" at bounding box center [390, 319] width 300 height 65
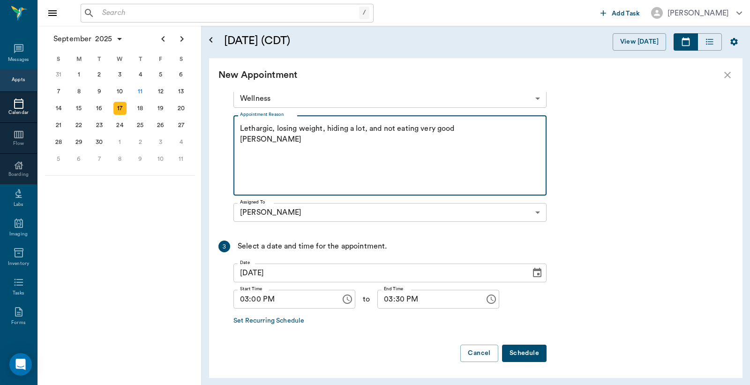
scroll to position [165, 0]
type textarea "Lethargic, losing weight, hiding a lot, and not eating very good Christy"
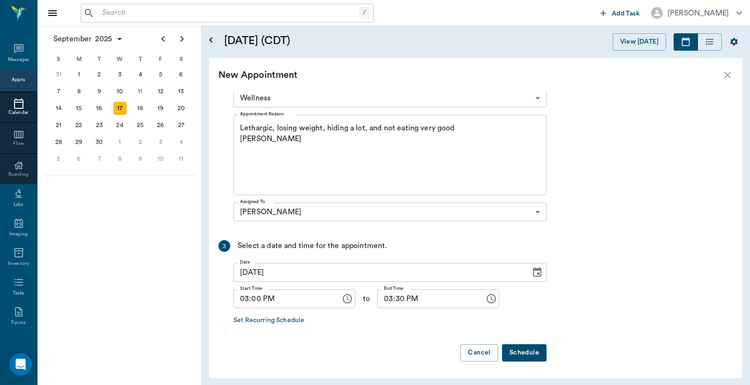
click at [529, 352] on button "Schedule" at bounding box center [524, 352] width 45 height 17
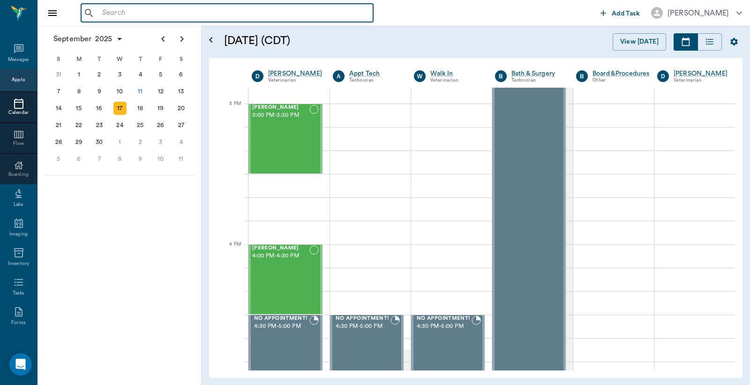
click at [100, 13] on input "text" at bounding box center [233, 13] width 271 height 13
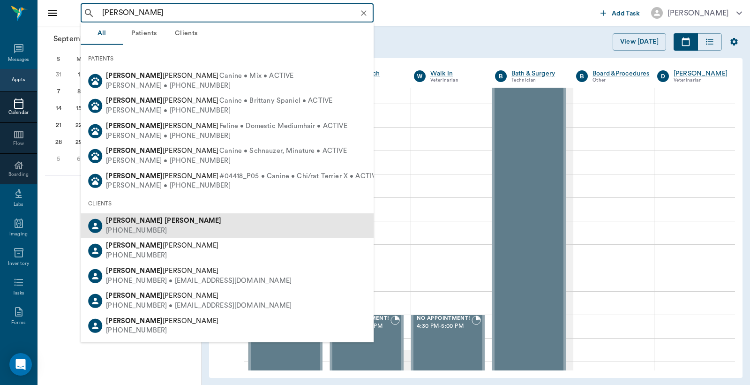
click at [133, 226] on div "(903) 665-4475" at bounding box center [163, 231] width 115 height 10
type input "Jill Crocker"
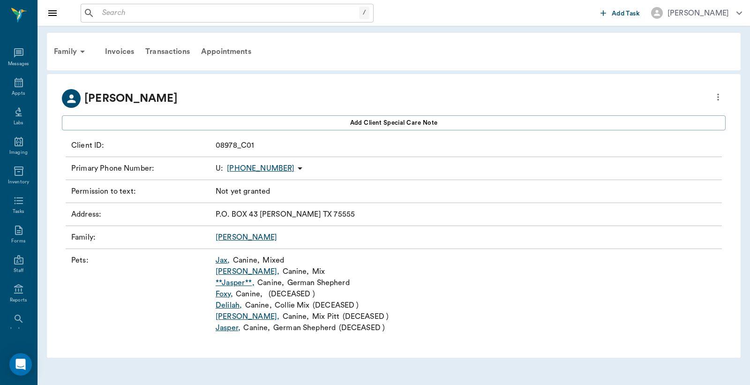
click at [721, 96] on icon "more" at bounding box center [718, 96] width 10 height 11
click at [627, 116] on span "Edit profile" at bounding box center [650, 113] width 132 height 10
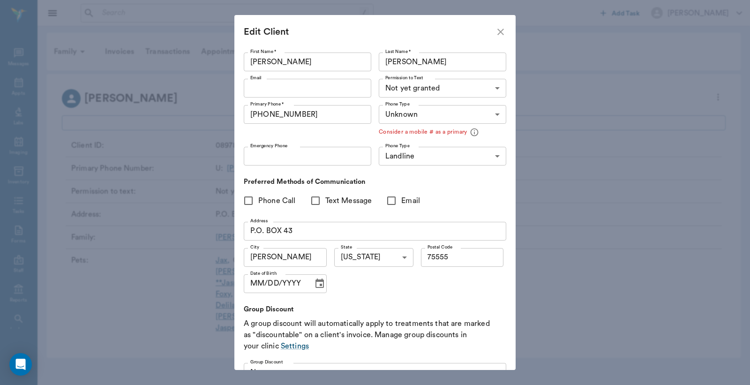
click at [500, 30] on icon "close" at bounding box center [500, 32] width 7 height 7
type input "MOBILE"
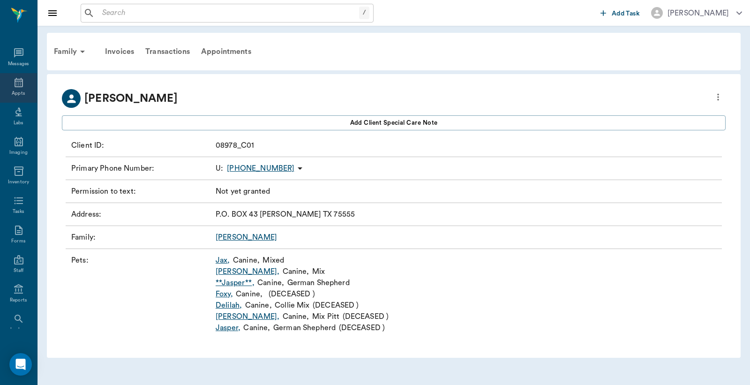
click at [15, 86] on icon at bounding box center [19, 82] width 8 height 9
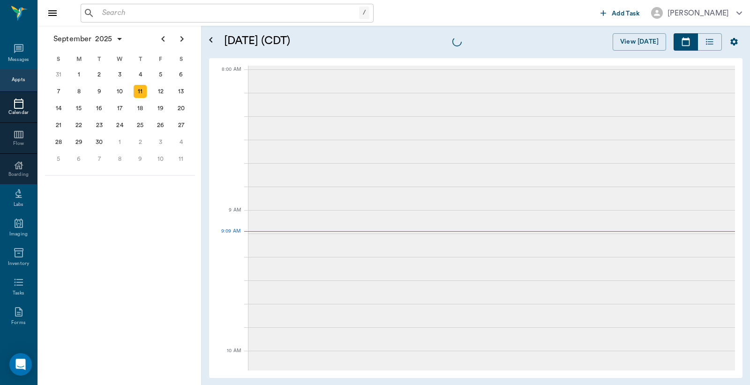
scroll to position [141, 0]
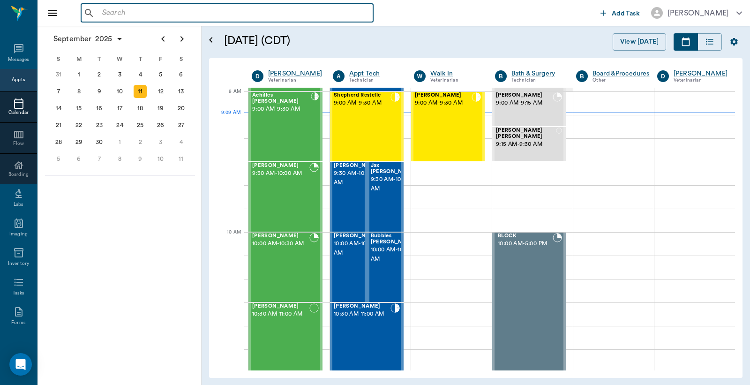
click at [105, 16] on input "text" at bounding box center [233, 13] width 271 height 13
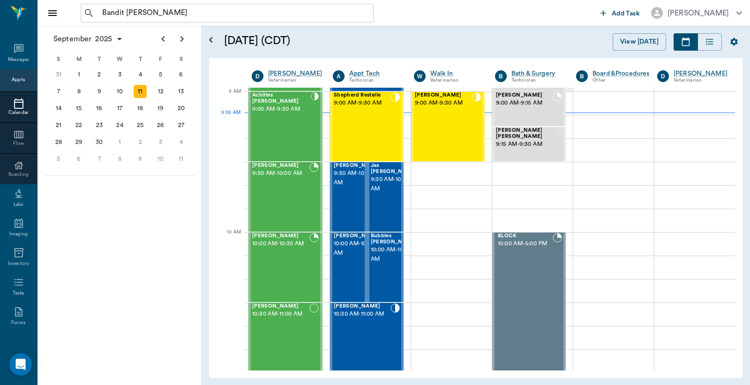
click at [466, 13] on div "Bandit Montoya ​" at bounding box center [339, 13] width 516 height 19
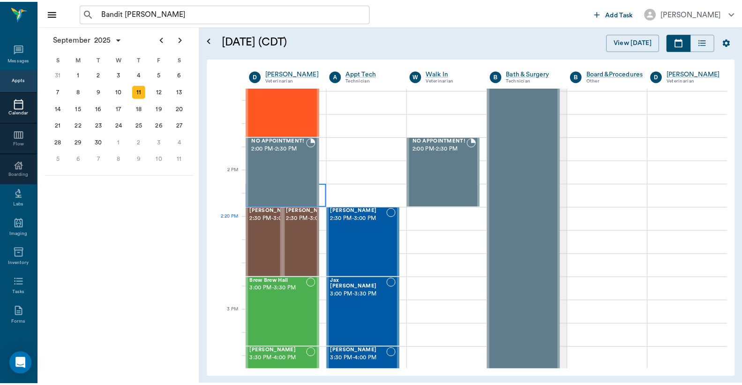
scroll to position [766, 0]
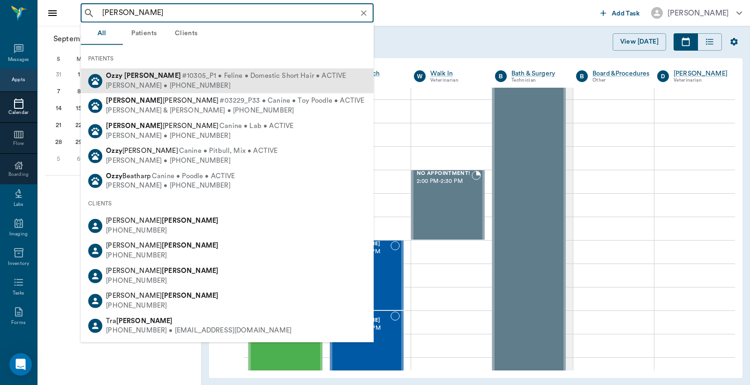
click at [174, 81] on div "Tra Griffin • (430) 342-2828" at bounding box center [226, 86] width 240 height 10
type input "Ozzy Griffin"
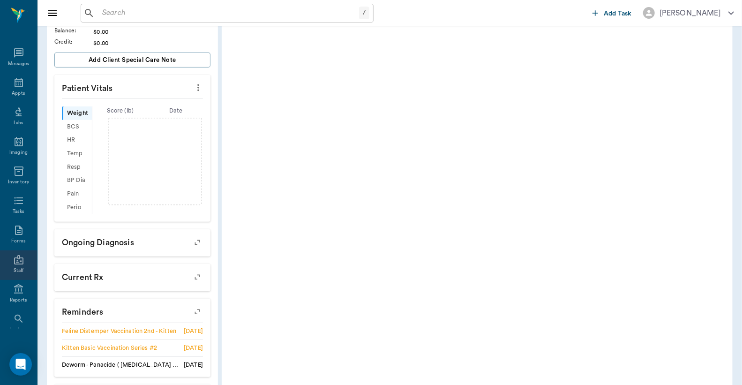
scroll to position [43, 0]
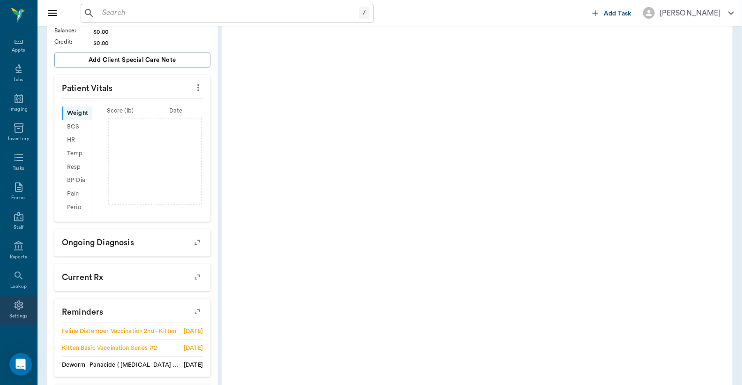
click at [14, 313] on div "Settings" at bounding box center [18, 316] width 19 height 7
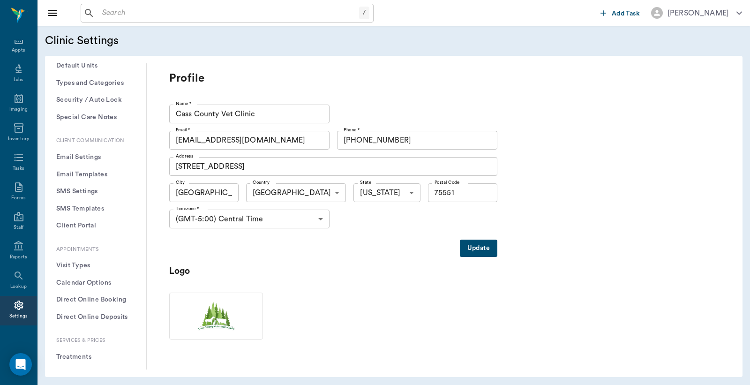
scroll to position [139, 0]
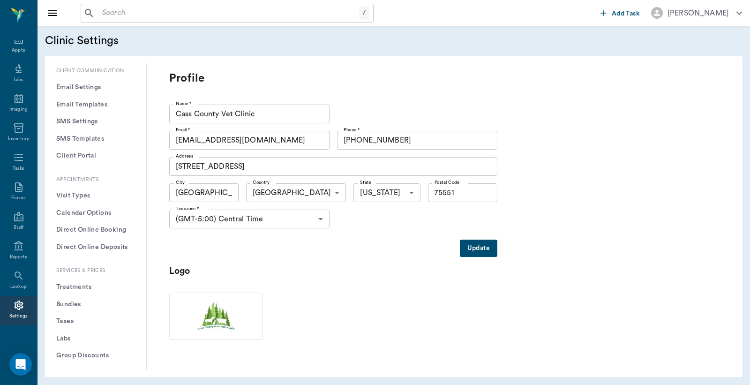
click at [90, 286] on button "Treatments" at bounding box center [96, 286] width 86 height 17
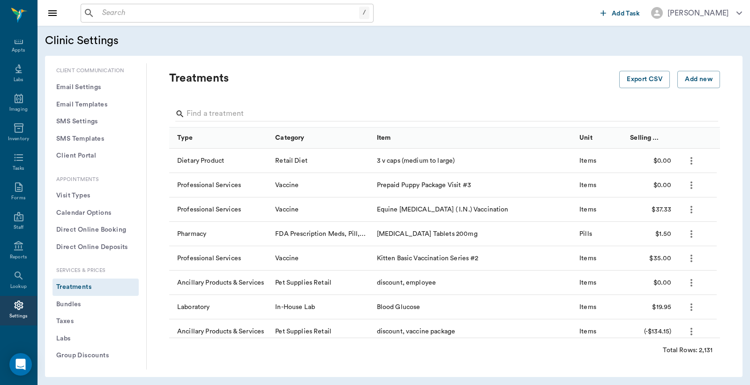
click at [75, 288] on button "Treatments" at bounding box center [96, 286] width 86 height 17
click at [188, 115] on input "Search" at bounding box center [446, 113] width 518 height 15
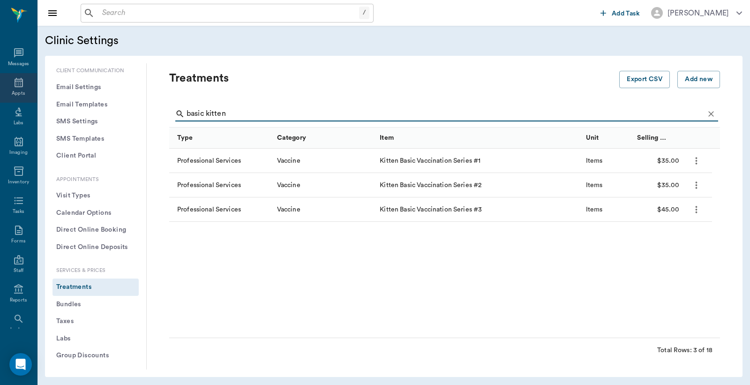
type input "basic kitten"
click at [16, 88] on div "Appts" at bounding box center [18, 88] width 37 height 30
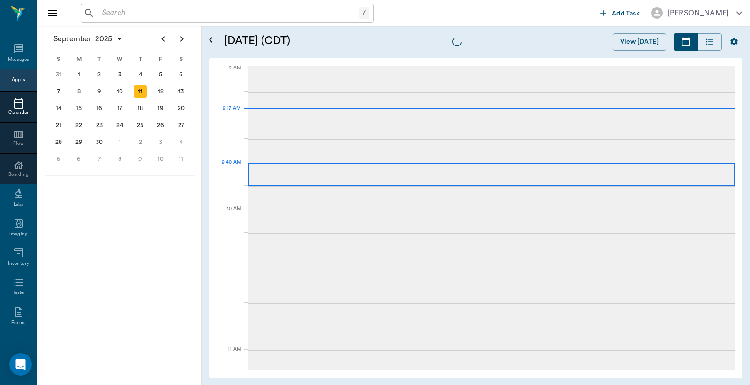
scroll to position [142, 0]
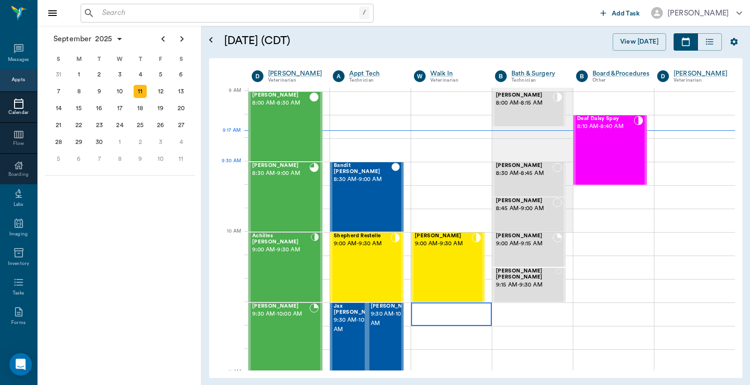
scroll to position [142, 0]
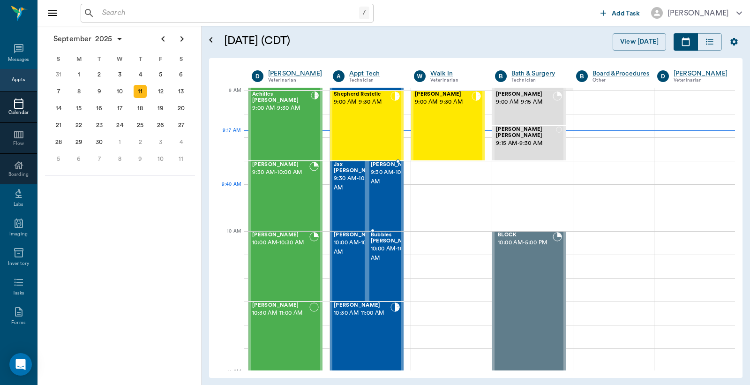
click at [381, 187] on span "9:30 AM - 10:00 AM" at bounding box center [394, 177] width 47 height 19
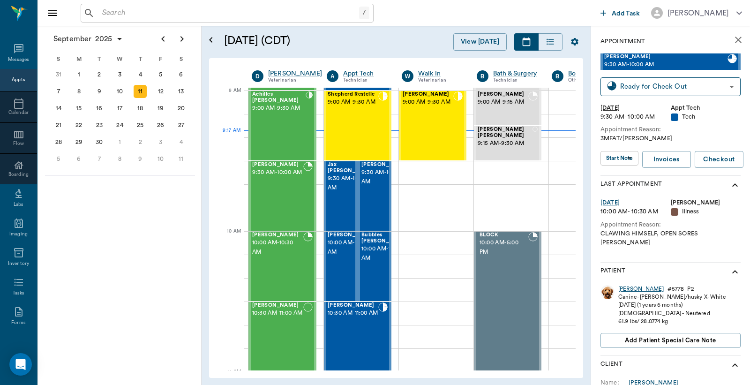
click at [626, 285] on div "Cooper" at bounding box center [640, 289] width 45 height 8
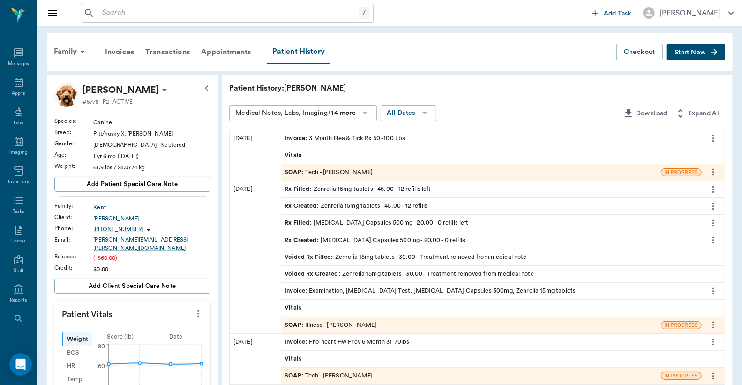
click at [373, 139] on div "Invoice : 3 Month Flea & Tick Rx 50 -100 Lbs" at bounding box center [345, 138] width 120 height 9
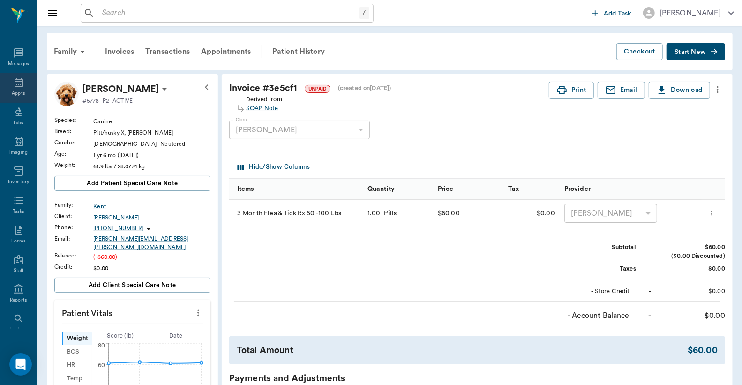
click at [14, 88] on div "Appts" at bounding box center [18, 88] width 37 height 30
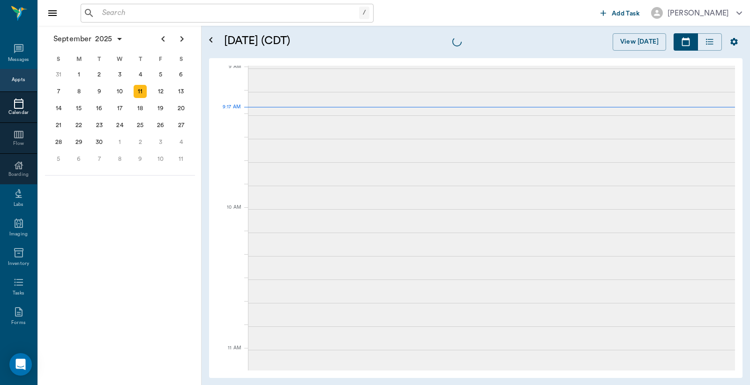
scroll to position [143, 0]
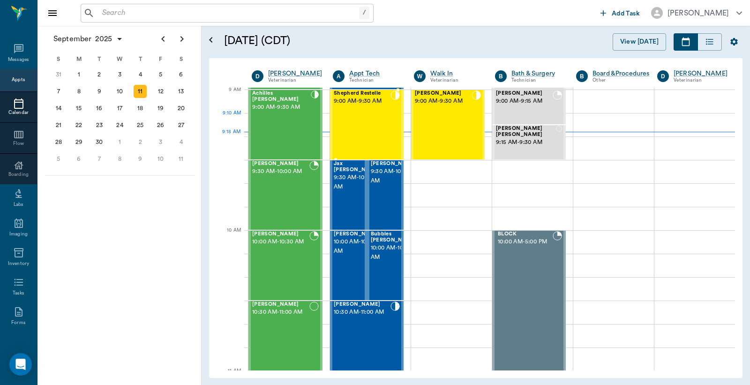
click at [374, 113] on div "Shepherd Restelle 9:00 AM - 9:30 AM" at bounding box center [362, 124] width 57 height 68
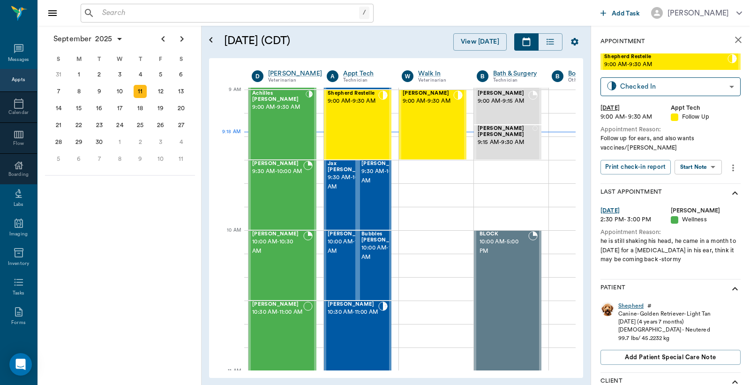
click at [629, 307] on div "Shepherd" at bounding box center [630, 306] width 25 height 8
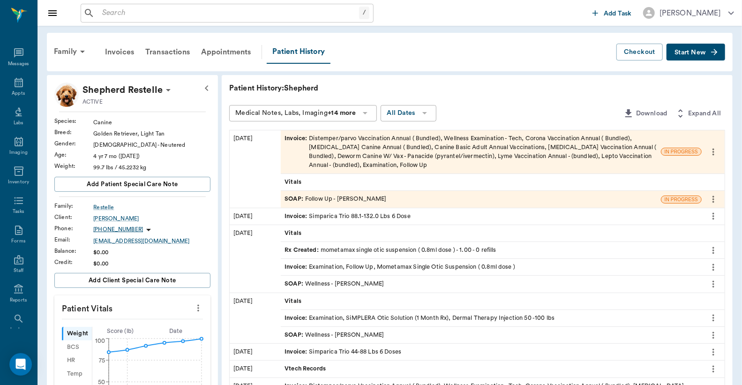
click at [381, 200] on div "SOAP : Follow Up - Dr. Bert Ellsworth" at bounding box center [336, 199] width 102 height 9
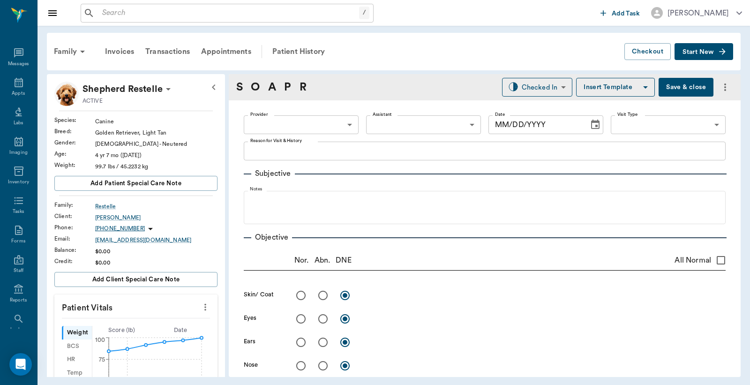
type input "63ec2f075fda476ae8351a4d"
type input "682b670d8bdc6f7f8feef3db"
type input "65d2be4f46e3a538d89b8c16"
type textarea "Follow up for ears, and also wants vaccines/[PERSON_NAME]"
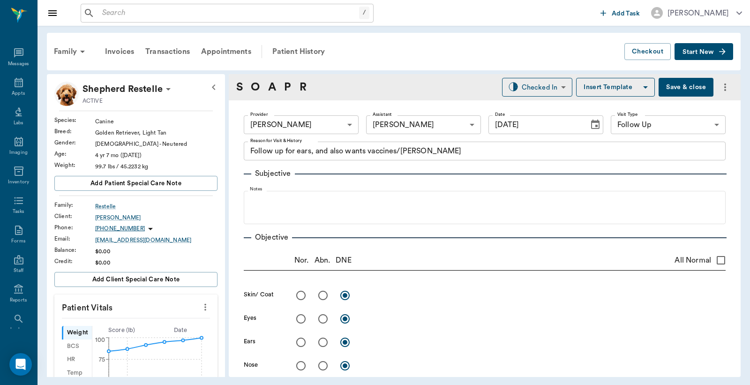
type input "[DATE]"
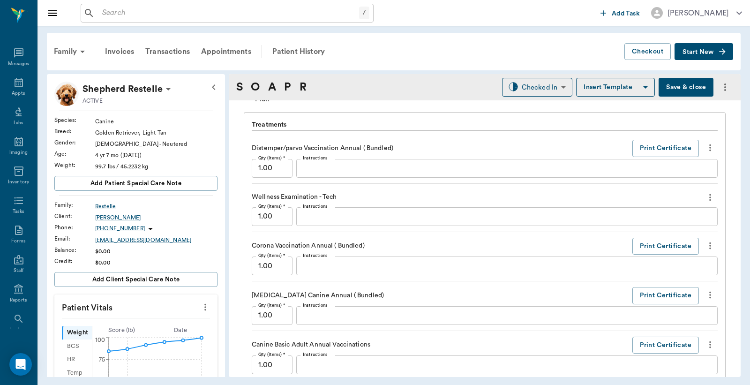
scroll to position [694, 0]
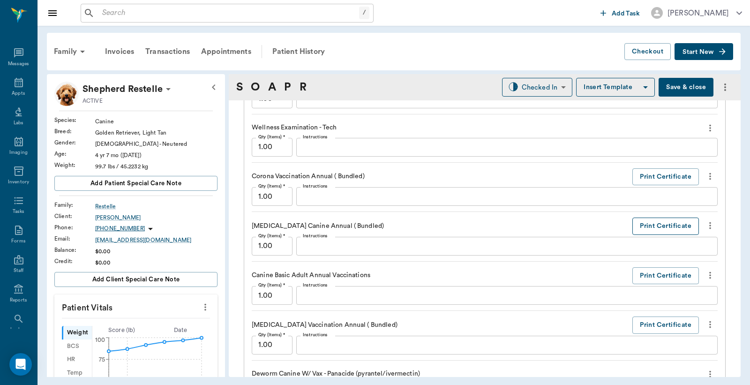
click at [655, 229] on button "Print Certificate" at bounding box center [665, 226] width 67 height 17
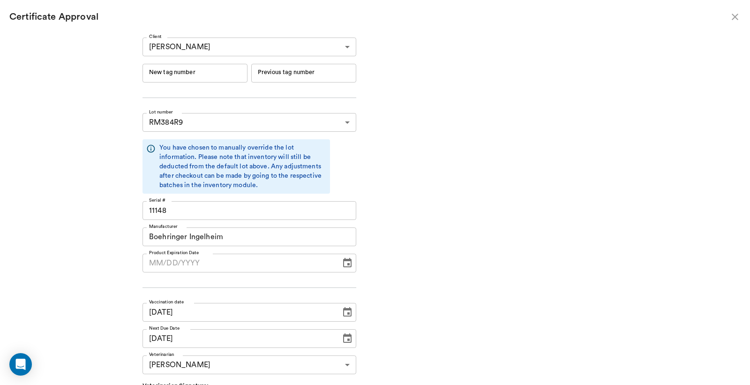
type input "06/19/2026"
type input "241873"
type input "241872"
type input "09/26/2025"
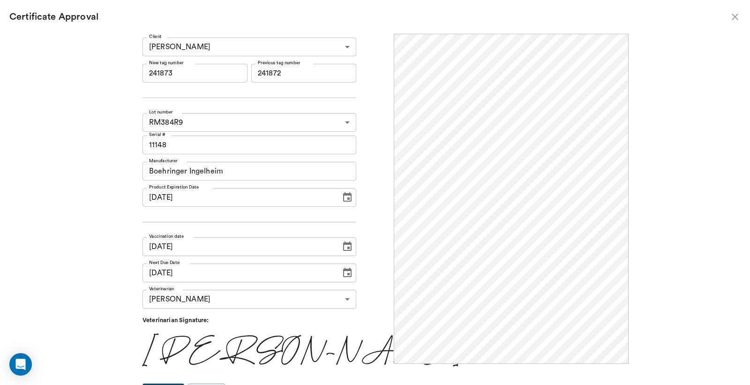
scroll to position [0, 0]
drag, startPoint x: 164, startPoint y: 71, endPoint x: 212, endPoint y: 66, distance: 48.1
click at [212, 74] on input "241873" at bounding box center [195, 73] width 105 height 19
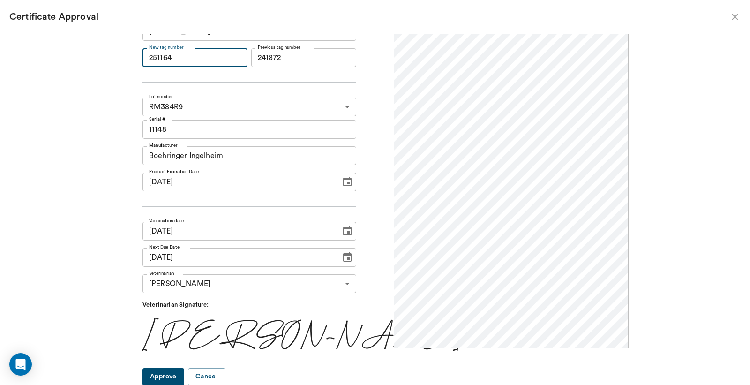
type input "251164"
click at [176, 375] on button "Approve" at bounding box center [164, 376] width 42 height 17
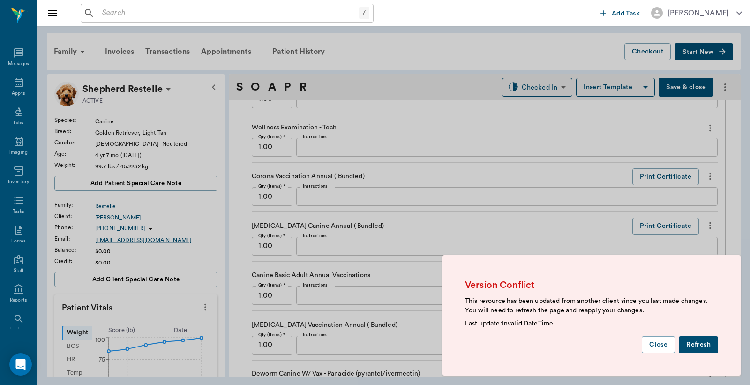
click at [709, 347] on button "Refresh" at bounding box center [698, 344] width 39 height 17
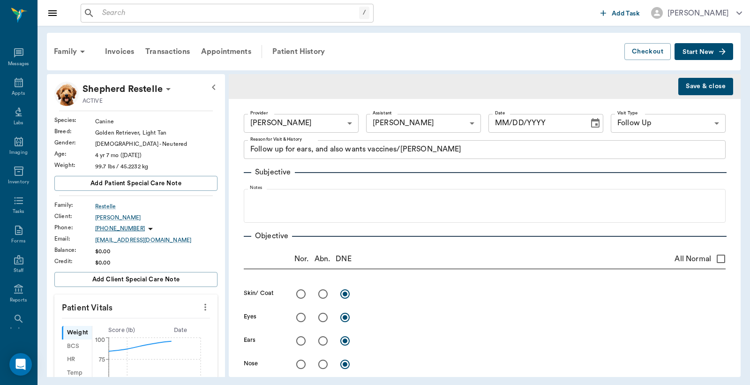
type textarea "Follow up for ears, and also wants vaccines/[PERSON_NAME]"
type input "63ec2f075fda476ae8351a4d"
type input "682b670d8bdc6f7f8feef3db"
type input "65d2be4f46e3a538d89b8c16"
type input "[DATE]"
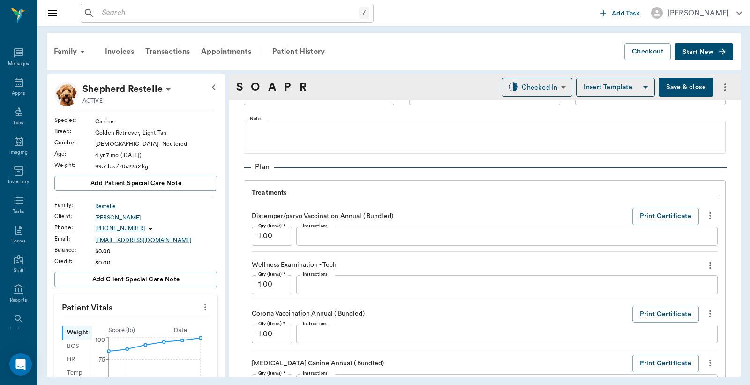
scroll to position [696, 0]
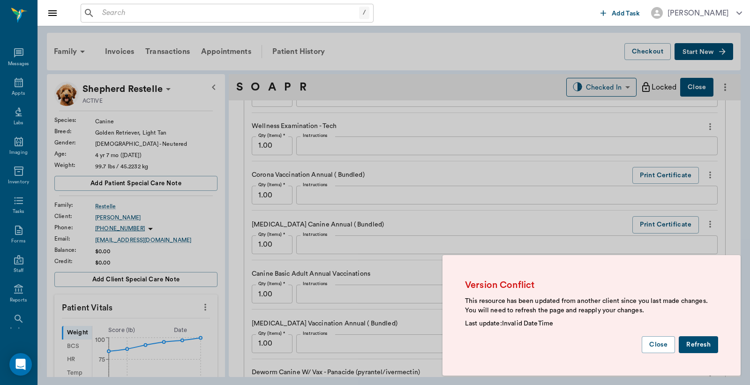
click at [696, 341] on button "Refresh" at bounding box center [698, 344] width 39 height 17
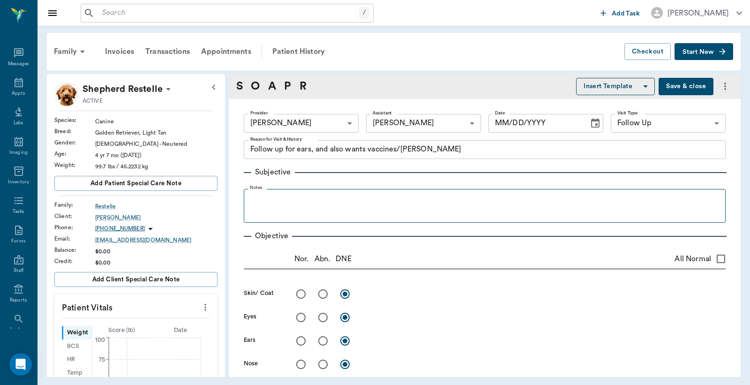
type textarea "Follow up for ears, and also wants vaccines/[PERSON_NAME]"
type input "63ec2f075fda476ae8351a4d"
type input "682b670d8bdc6f7f8feef3db"
type input "65d2be4f46e3a538d89b8c16"
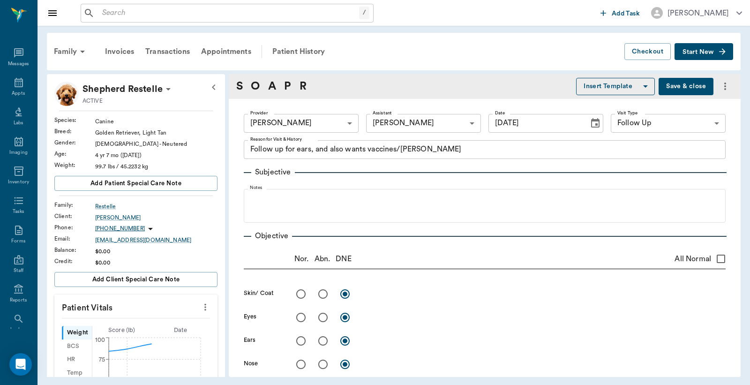
type input "[DATE]"
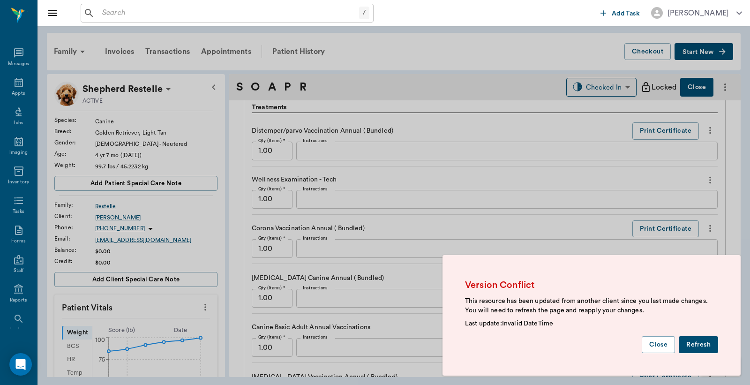
scroll to position [766, 0]
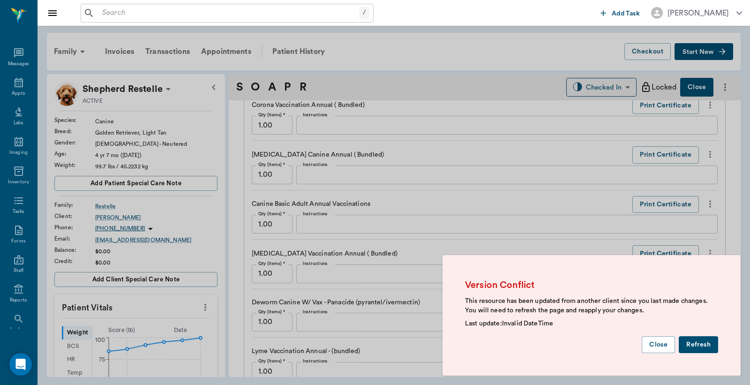
click at [698, 346] on button "Refresh" at bounding box center [698, 344] width 39 height 17
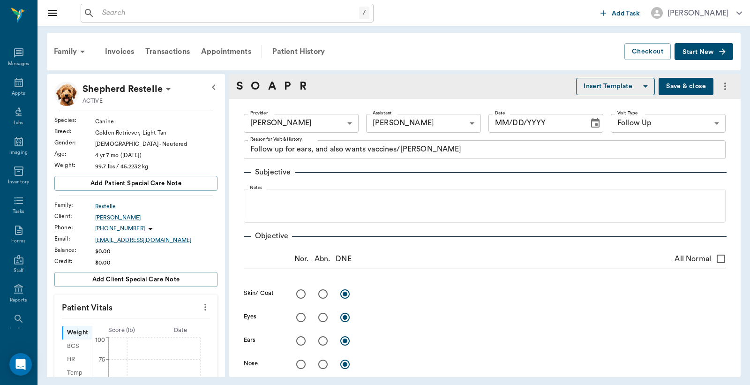
type textarea "Follow up for ears, and also wants vaccines/[PERSON_NAME]"
type input "63ec2f075fda476ae8351a4d"
type input "682b670d8bdc6f7f8feef3db"
type input "65d2be4f46e3a538d89b8c16"
type input "[DATE]"
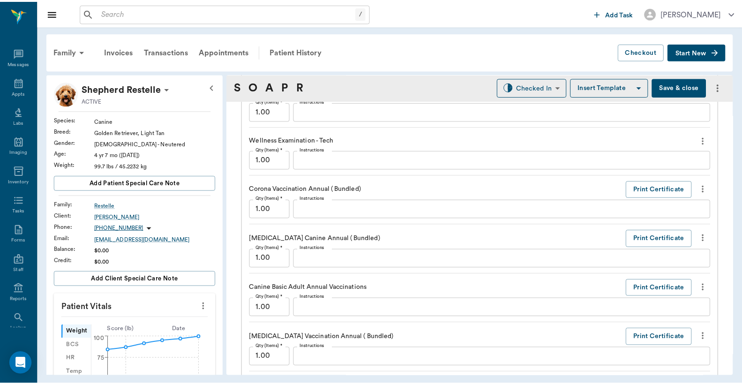
scroll to position [579, 0]
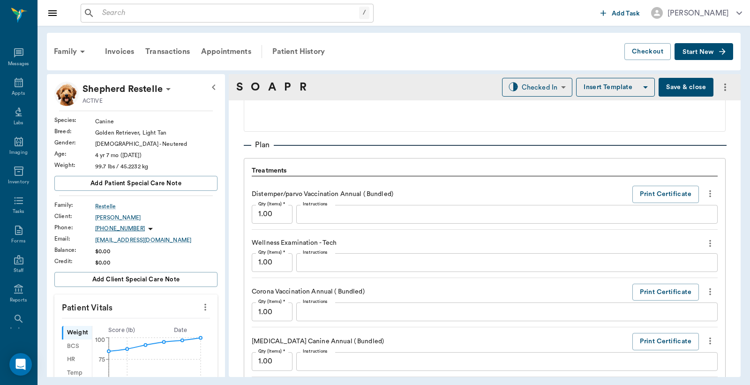
click at [668, 90] on button "Save & close" at bounding box center [686, 87] width 55 height 19
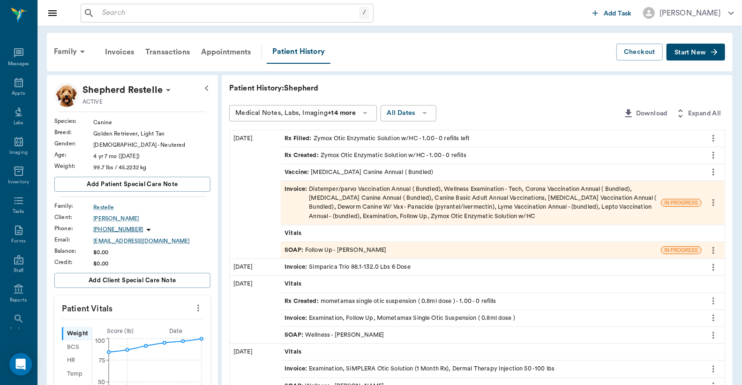
click at [372, 194] on div "Invoice : Distemper/parvo Vaccination Annual ( Bundled), Wellness Examination -…" at bounding box center [471, 203] width 373 height 36
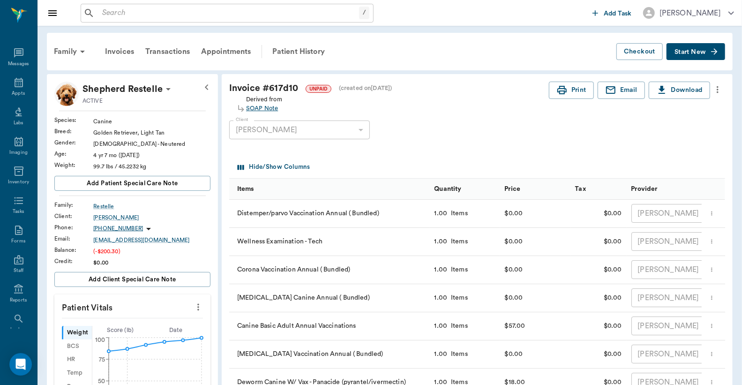
click at [263, 108] on div "SOAP Note" at bounding box center [264, 108] width 36 height 9
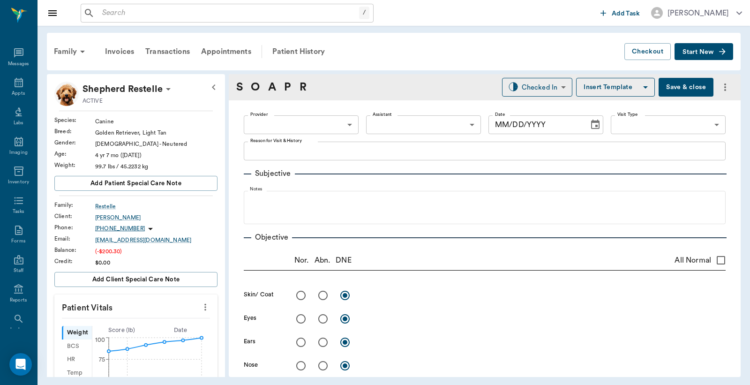
type input "63ec2f075fda476ae8351a4d"
type input "682b670d8bdc6f7f8feef3db"
type input "65d2be4f46e3a538d89b8c16"
type textarea "Follow up for ears, and also wants vaccines/Lisa"
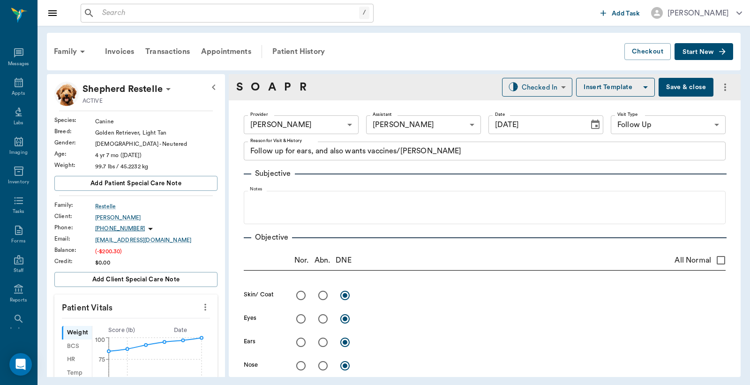
type input "09/11/2025"
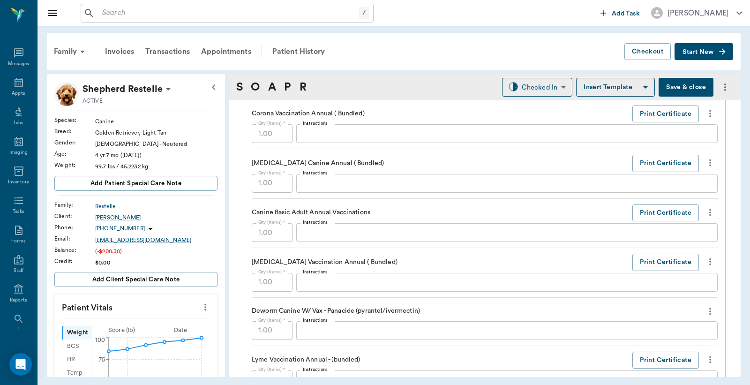
scroll to position [764, 0]
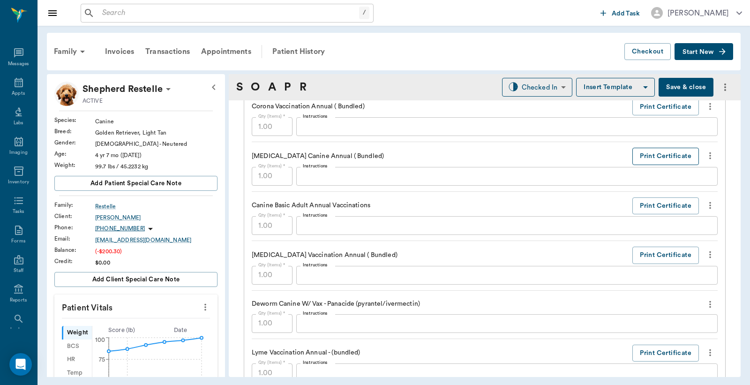
click at [652, 156] on button "Print Certificate" at bounding box center [665, 156] width 67 height 17
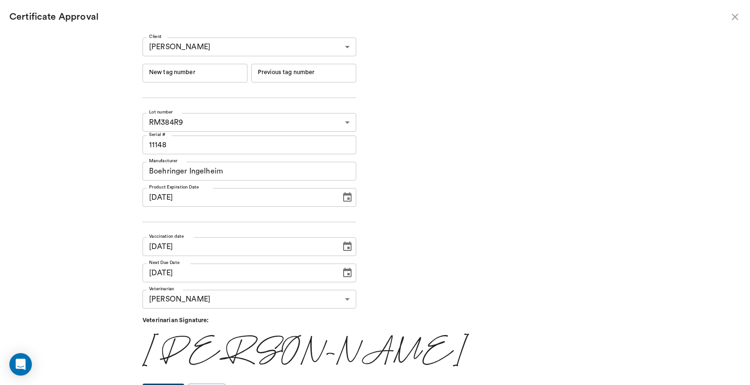
type input "251165"
type input "251164"
type input "09/26/2025"
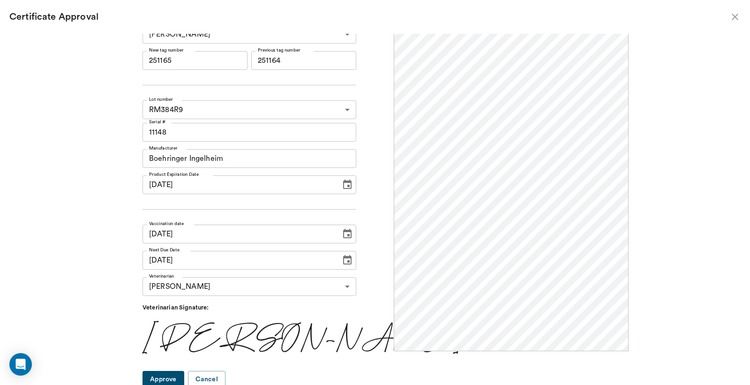
scroll to position [15, 0]
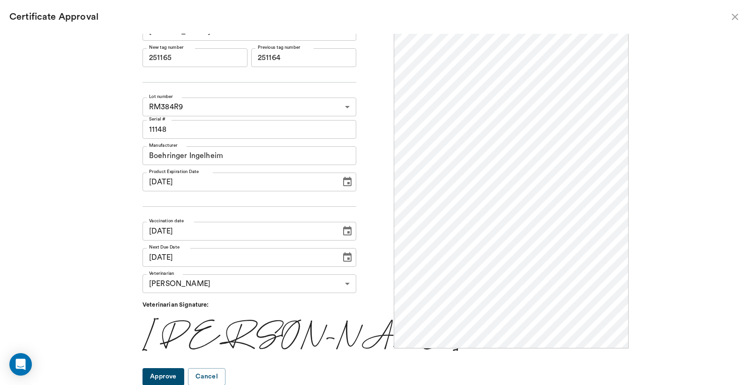
click at [184, 376] on button "Approve" at bounding box center [164, 376] width 42 height 17
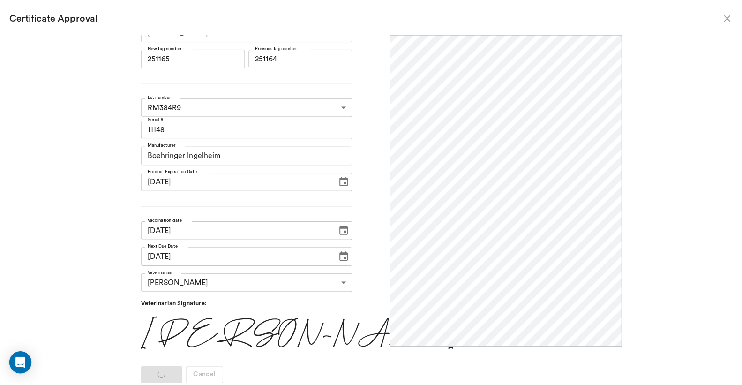
scroll to position [0, 0]
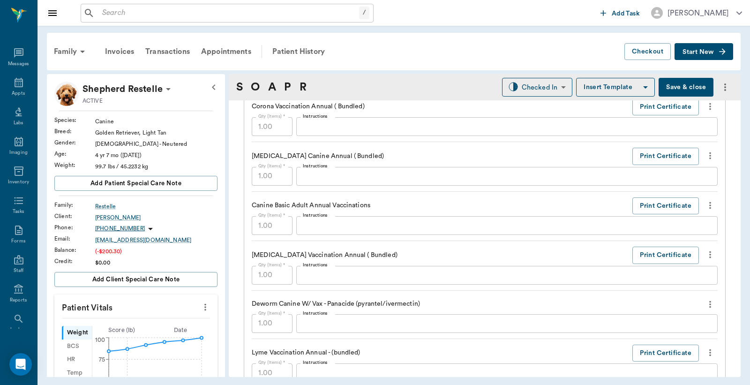
click at [696, 92] on button "Save & close" at bounding box center [686, 87] width 55 height 19
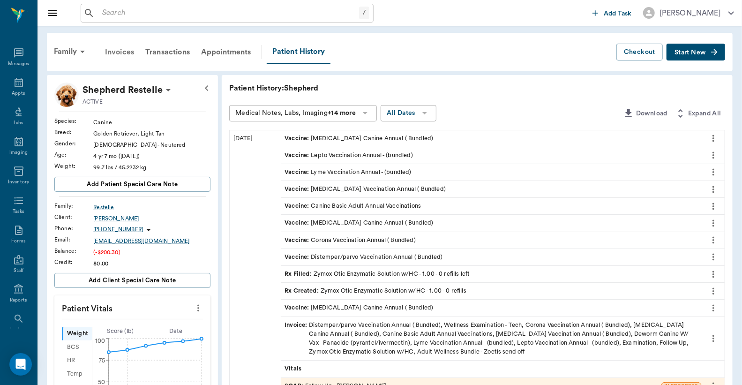
click at [125, 51] on div "Invoices" at bounding box center [119, 52] width 40 height 23
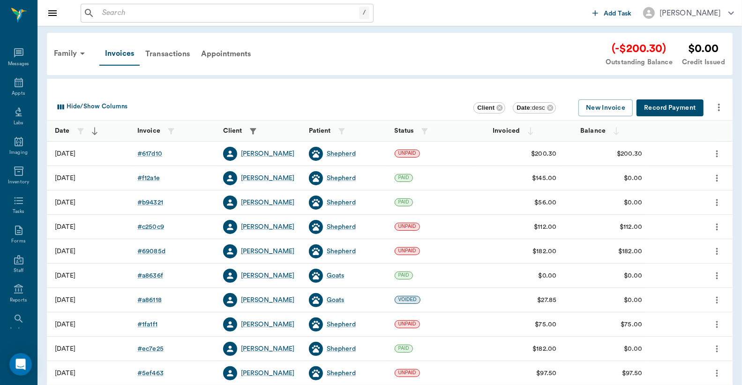
click at [151, 155] on div "# 617d10" at bounding box center [149, 153] width 25 height 9
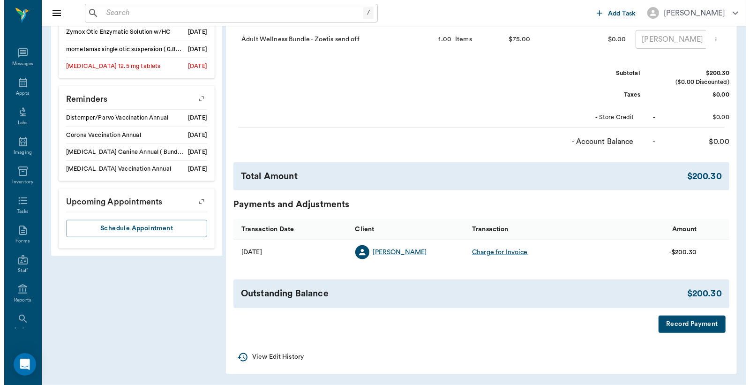
scroll to position [490, 0]
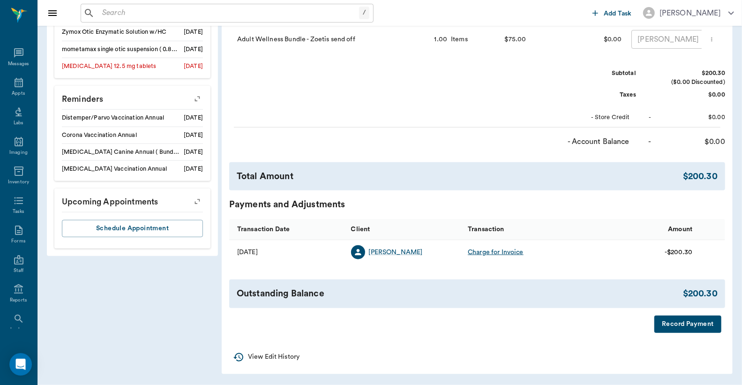
click at [694, 325] on button "Record Payment" at bounding box center [687, 323] width 67 height 17
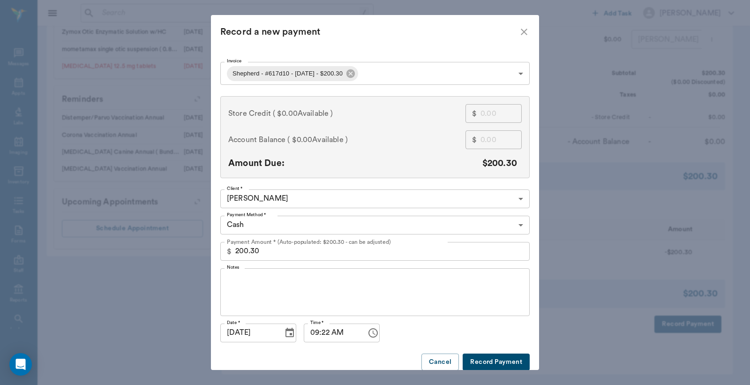
click at [232, 251] on div "$ 200.30 Payment Amount * (Auto-populated: $200.30 - can be adjusted)" at bounding box center [374, 251] width 309 height 19
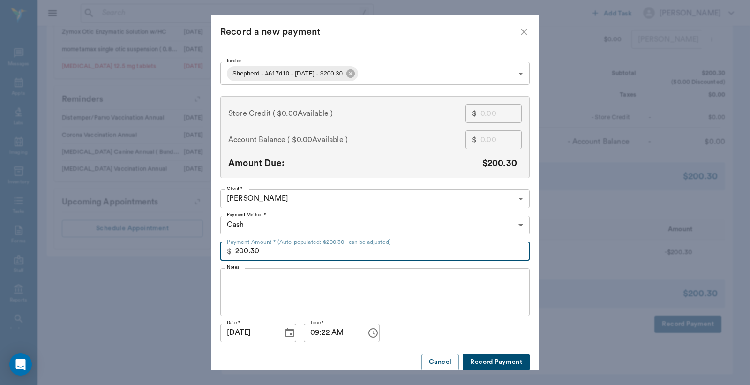
click at [587, 203] on div "Record a new payment Invoice Shepherd - #617d10 - 9/11/2025 - $200.30 68c2d4a4f…" at bounding box center [375, 192] width 750 height 385
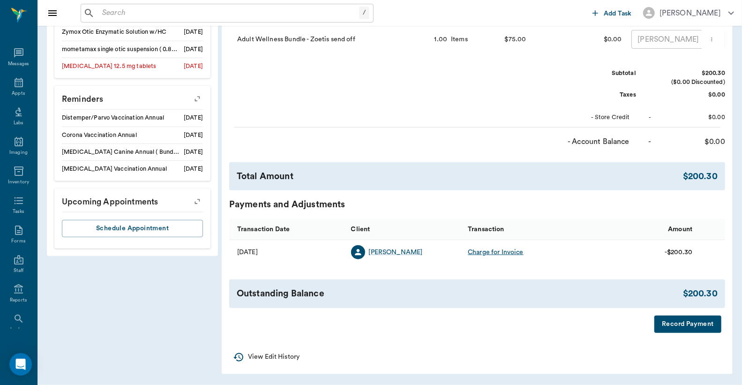
click at [684, 323] on button "Record Payment" at bounding box center [687, 323] width 67 height 17
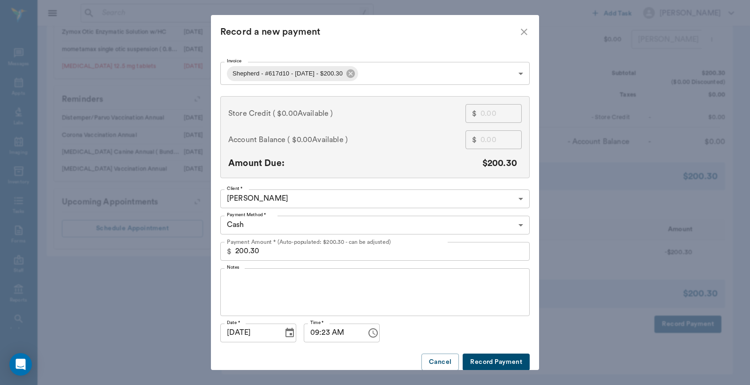
drag, startPoint x: 230, startPoint y: 251, endPoint x: 249, endPoint y: 249, distance: 18.8
click at [255, 248] on div "$ 200.30 Payment Amount * (Auto-populated: $200.30 - can be adjusted)" at bounding box center [374, 251] width 309 height 19
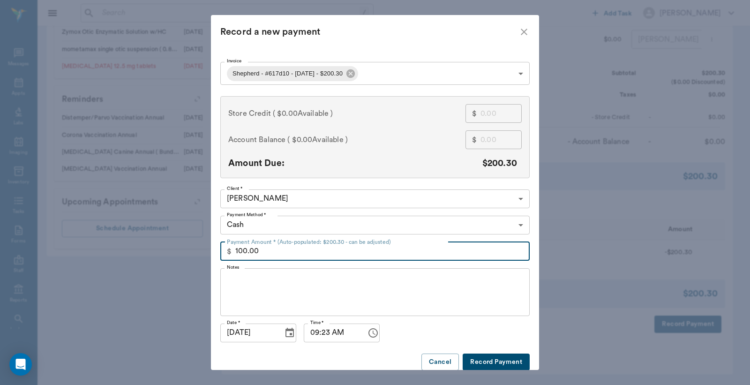
type input "100.00"
click at [498, 365] on button "Record Payment" at bounding box center [496, 361] width 67 height 17
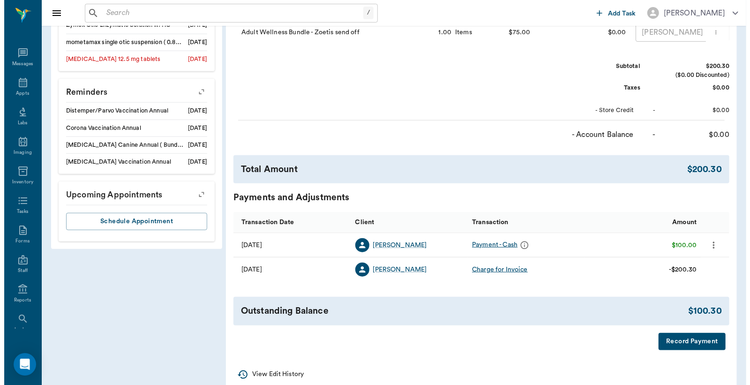
scroll to position [515, 0]
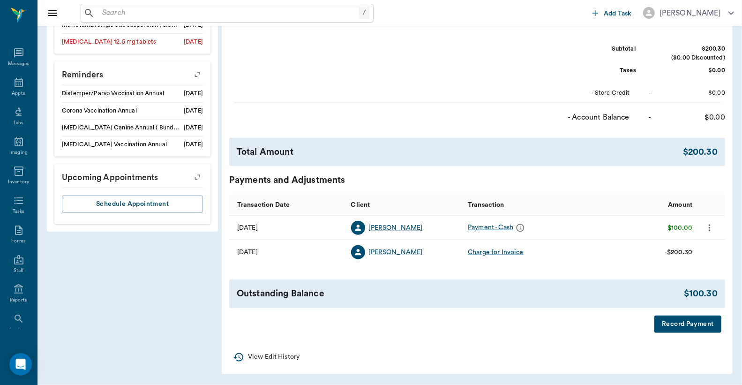
click at [665, 325] on button "Record Payment" at bounding box center [687, 323] width 67 height 17
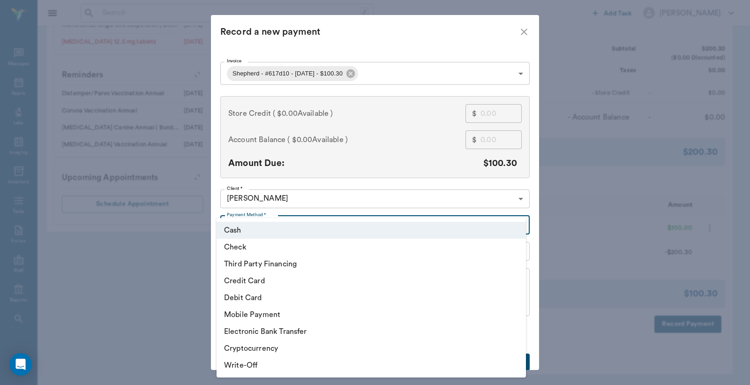
click at [300, 302] on li "Debit Card" at bounding box center [371, 297] width 309 height 17
type input "DEBIT_CARD"
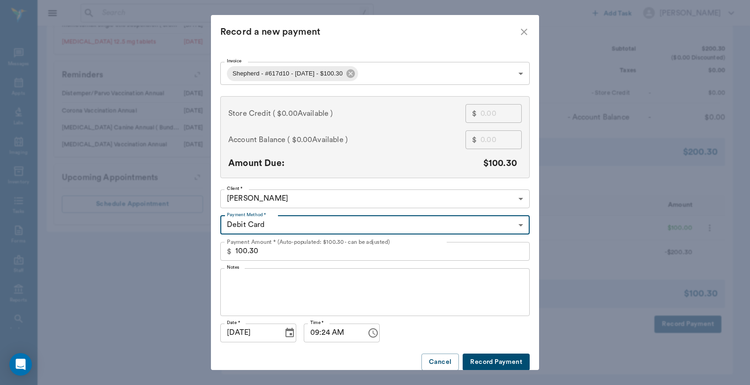
click at [493, 363] on button "Record Payment" at bounding box center [496, 361] width 67 height 17
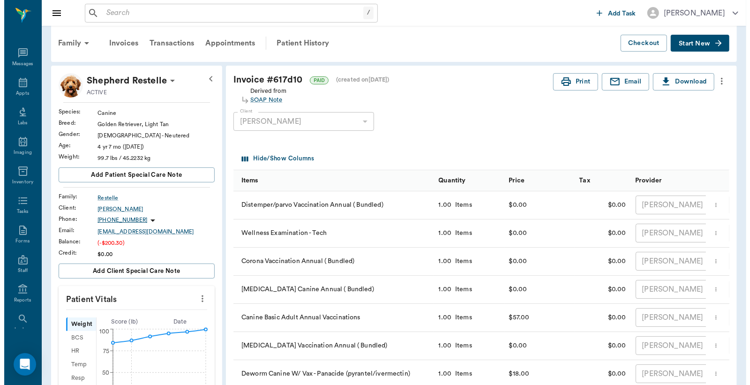
scroll to position [0, 0]
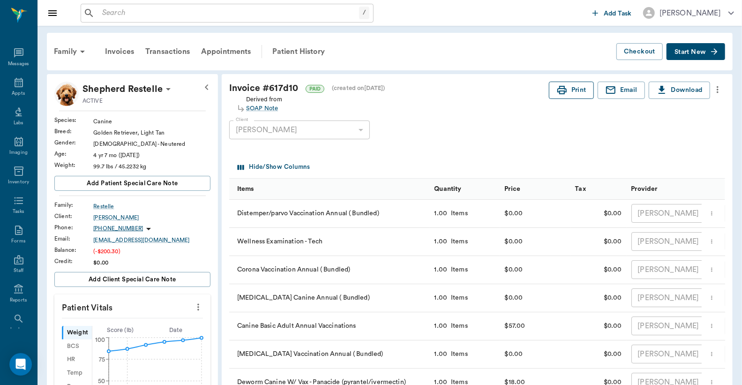
click at [577, 89] on button "Print" at bounding box center [571, 90] width 45 height 17
click at [21, 88] on div "Appts" at bounding box center [18, 88] width 37 height 30
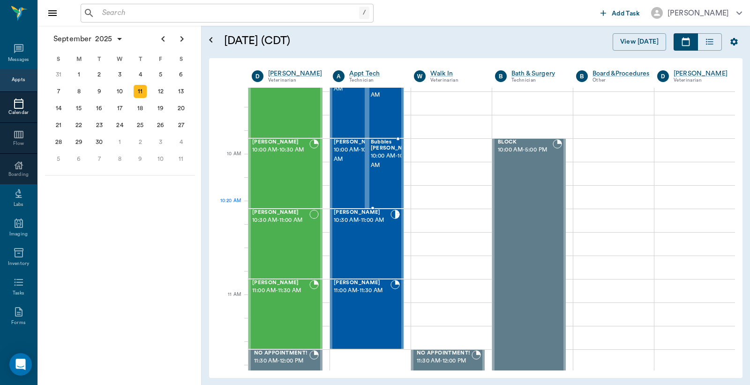
scroll to position [211, 0]
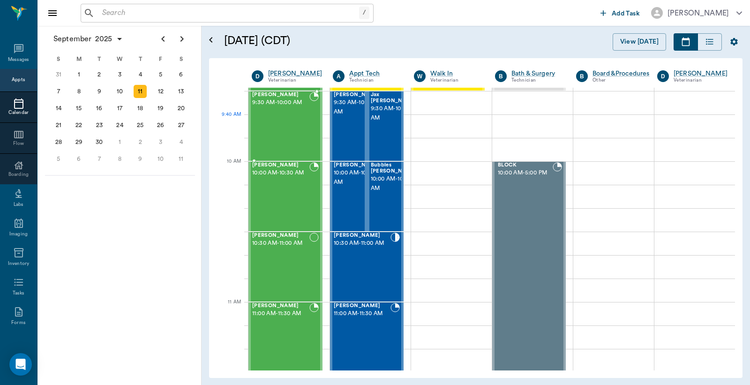
click at [292, 132] on div "Sadie Fitts 9:30 AM - 10:00 AM" at bounding box center [280, 126] width 57 height 68
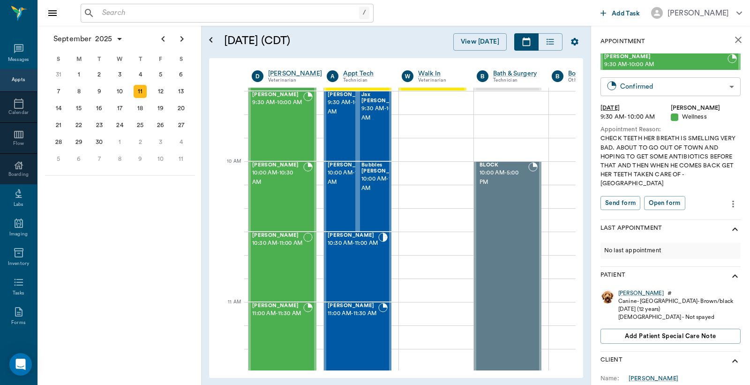
click at [665, 81] on body "/ ​ Add Task Dr. Bert Ellsworth Nectar Messages Appts Calendar Flow Boarding La…" at bounding box center [375, 192] width 750 height 385
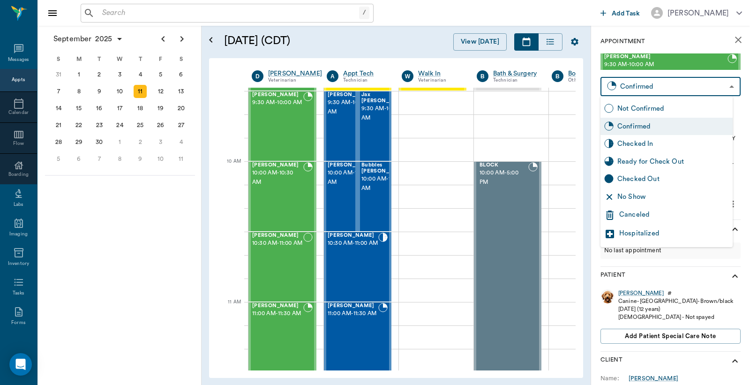
click at [626, 141] on div "Checked In" at bounding box center [673, 144] width 112 height 10
type input "CHECKED_IN"
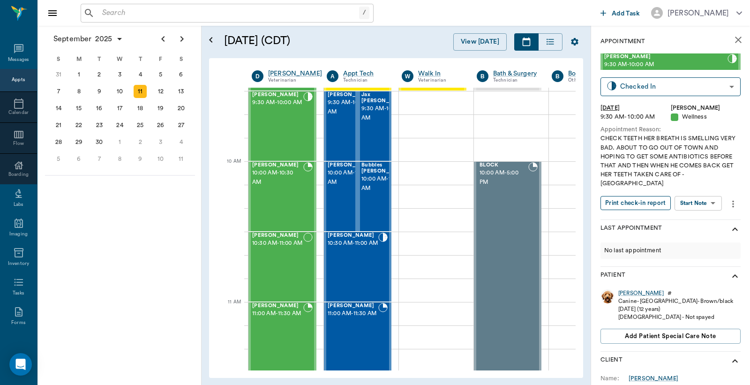
click at [622, 196] on button "Print check-in report" at bounding box center [636, 203] width 70 height 15
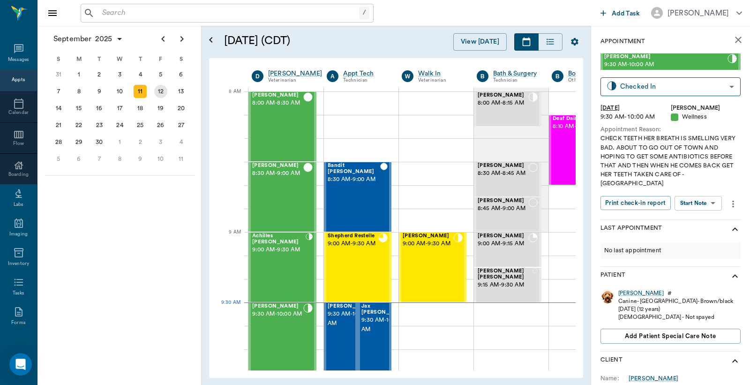
click at [160, 90] on div "12" at bounding box center [160, 91] width 13 height 13
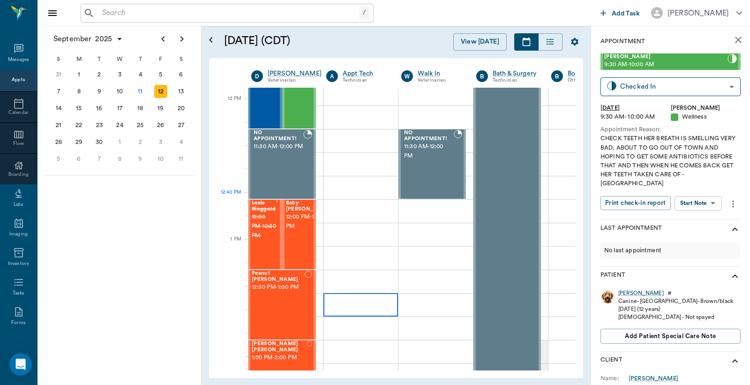
scroll to position [347, 0]
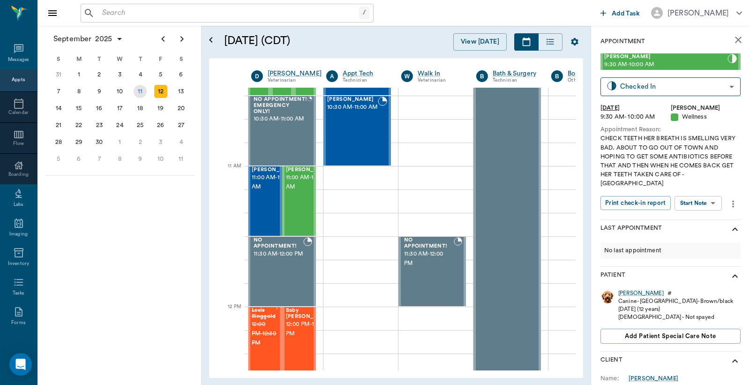
click at [138, 90] on div "11" at bounding box center [140, 91] width 13 height 13
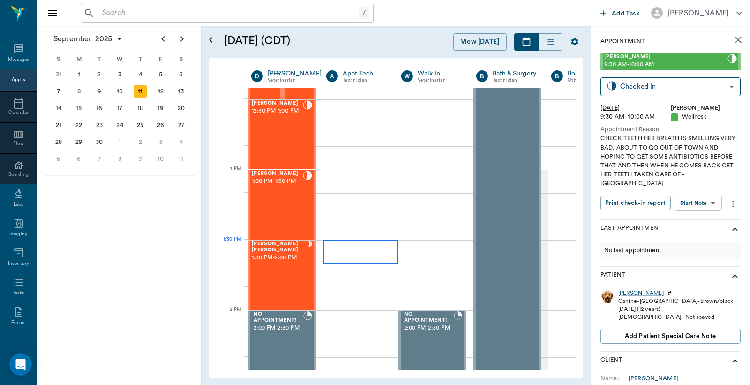
scroll to position [763, 0]
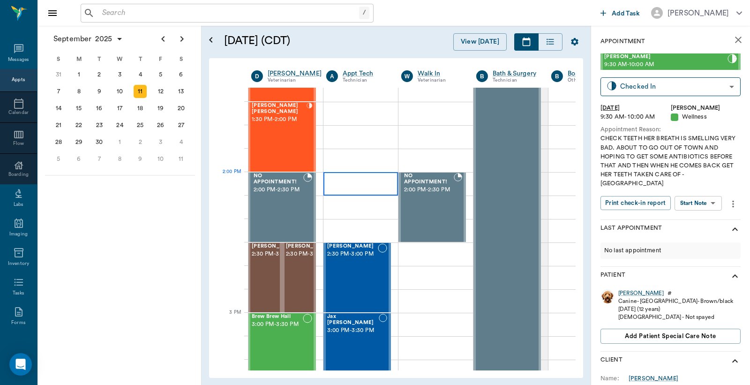
click at [356, 183] on div at bounding box center [360, 183] width 75 height 23
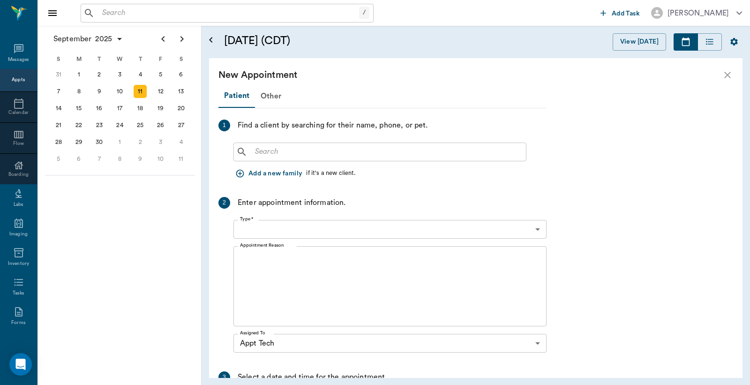
type input "[DATE]"
type input "02:00 PM"
type input "02:15 PM"
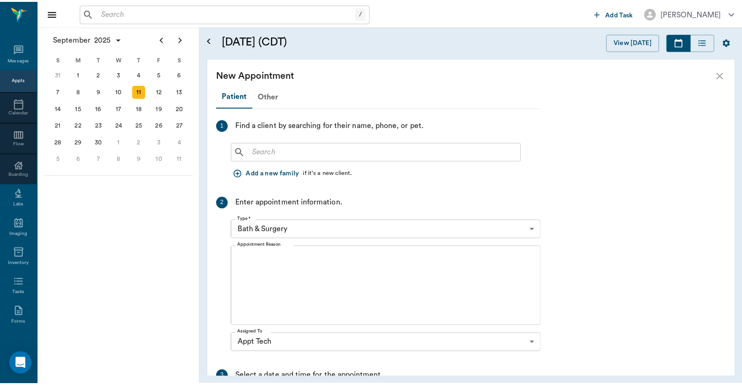
scroll to position [763, 0]
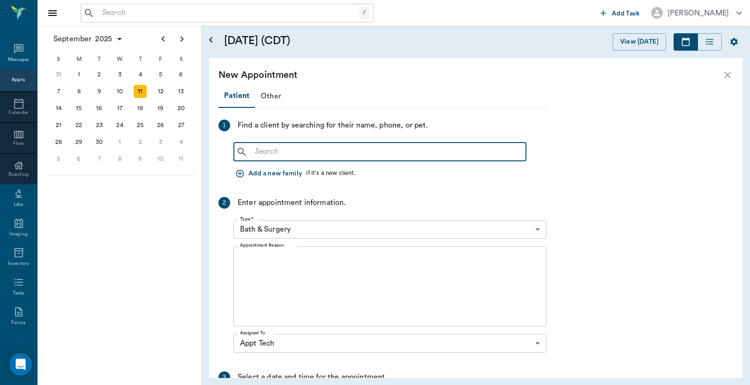
click at [260, 151] on input "text" at bounding box center [386, 151] width 271 height 13
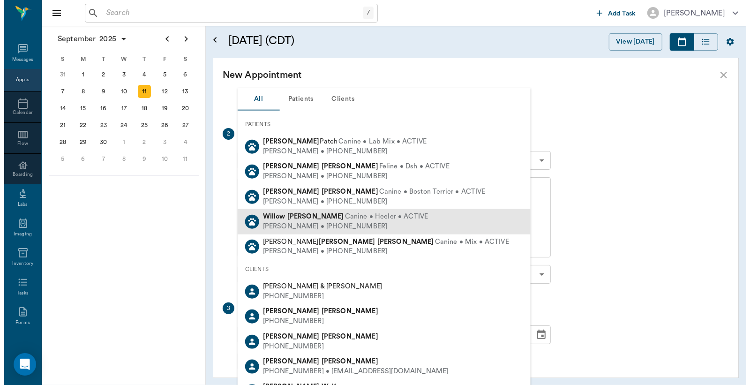
scroll to position [131, 0]
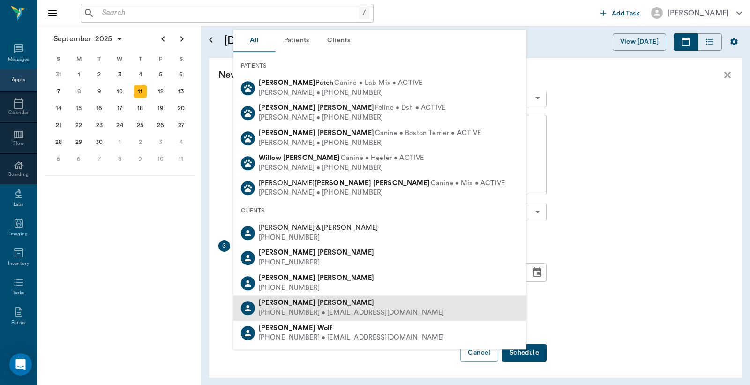
click at [301, 309] on div "(903) 452-4999 • LINDALEEWILLEFORD@aol.com" at bounding box center [352, 313] width 186 height 10
type input "Linda Wil"
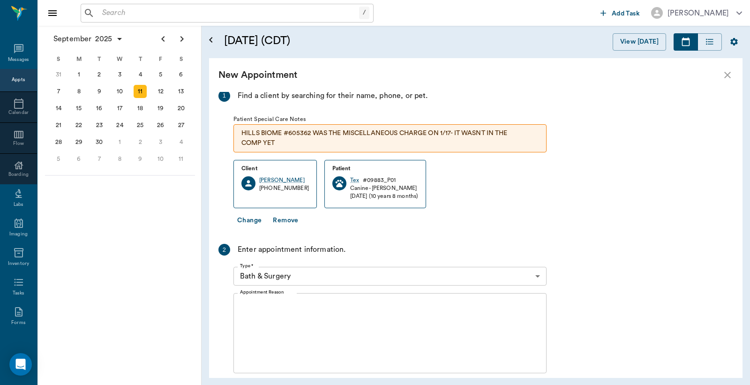
scroll to position [0, 0]
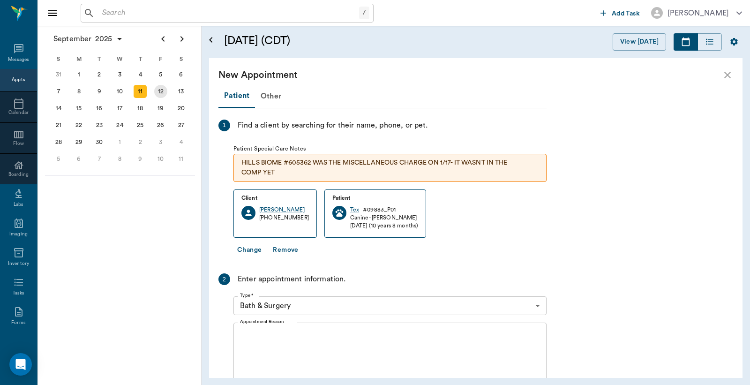
click at [160, 90] on div "12" at bounding box center [160, 91] width 13 height 13
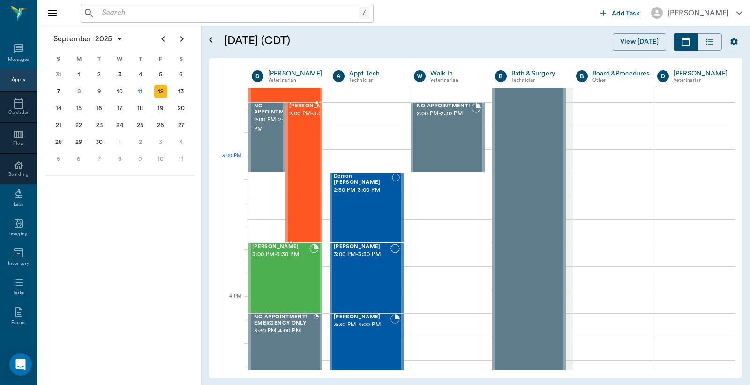
scroll to position [1042, 0]
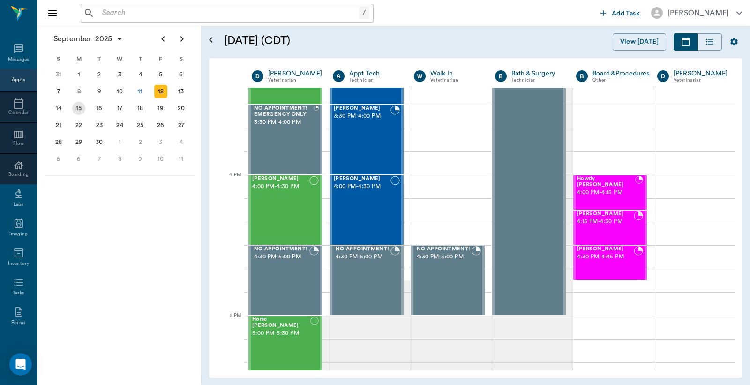
click at [77, 109] on div "15" at bounding box center [78, 108] width 13 height 13
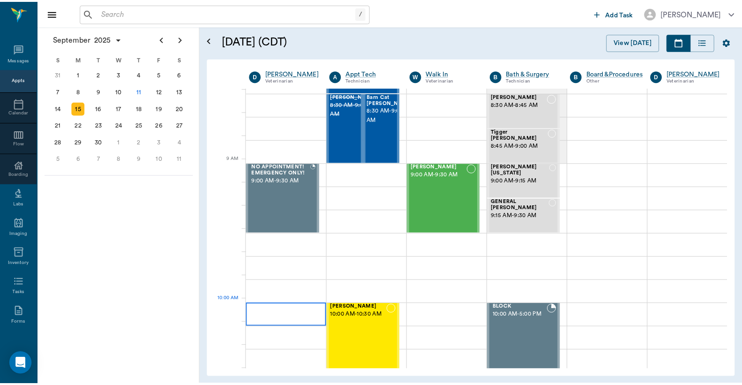
scroll to position [139, 0]
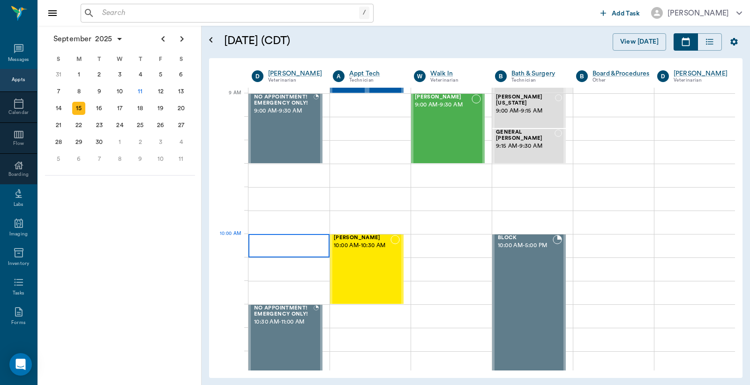
click at [273, 242] on div at bounding box center [288, 245] width 81 height 23
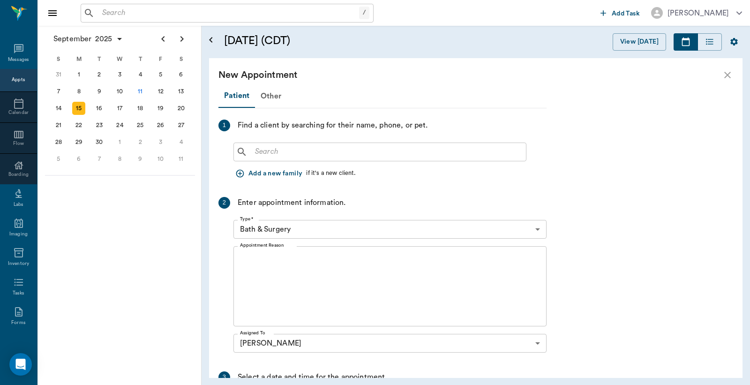
drag, startPoint x: 257, startPoint y: 152, endPoint x: 265, endPoint y: 148, distance: 9.0
click at [257, 152] on input "text" at bounding box center [386, 151] width 271 height 13
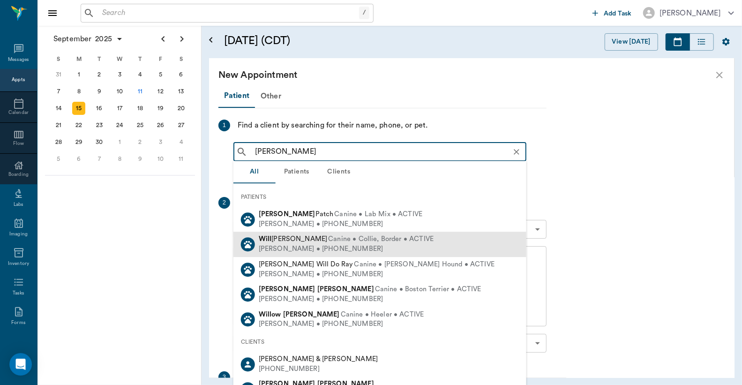
type input "Linda Wil"
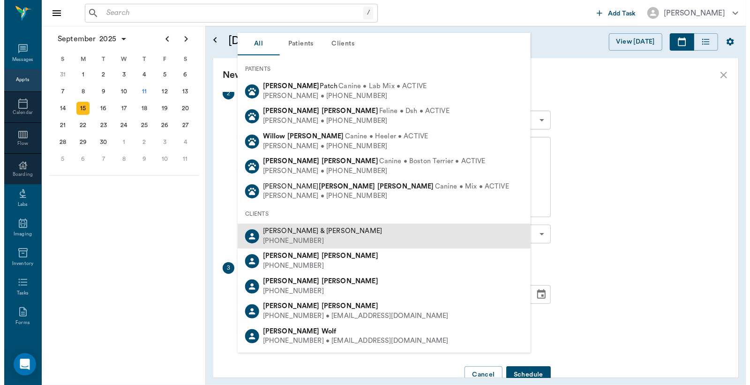
scroll to position [131, 0]
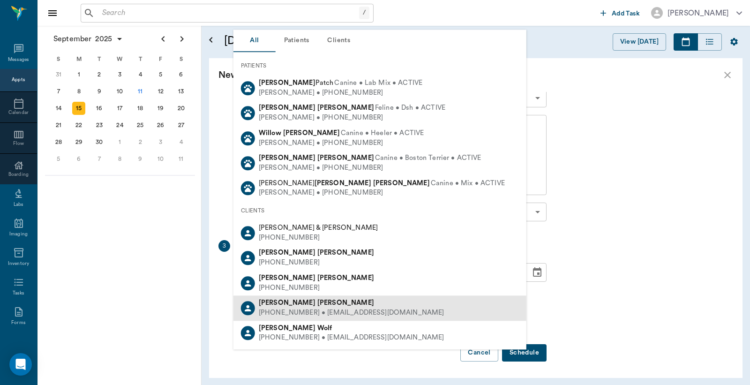
click at [305, 309] on div "(903) 452-4999 • LINDALEEWILLEFORD@aol.com" at bounding box center [352, 313] width 186 height 10
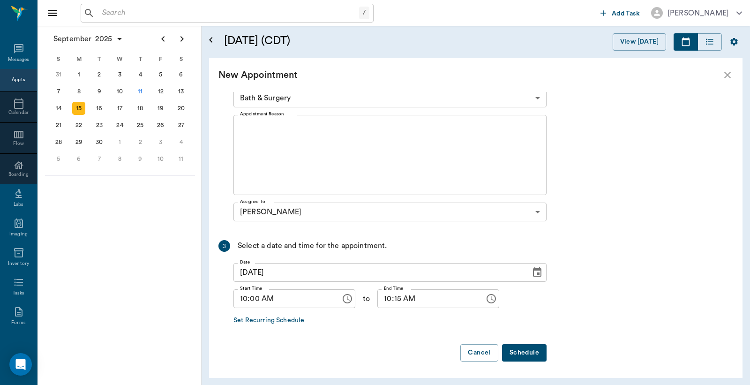
scroll to position [0, 0]
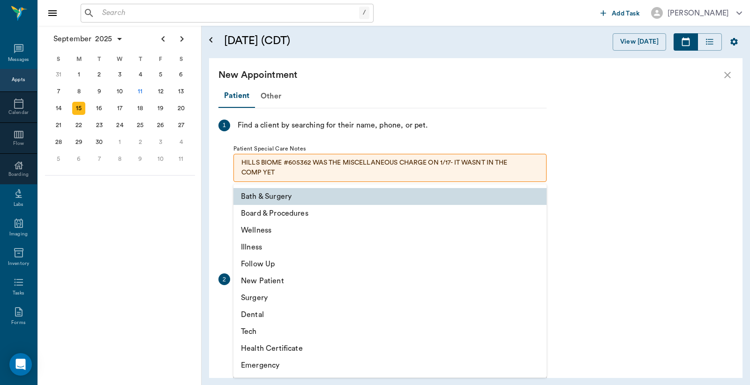
click at [538, 306] on body "/ ​ Add Task Dr. Bert Ellsworth Nectar Messages Appts Calendar Flow Boarding La…" at bounding box center [375, 192] width 750 height 385
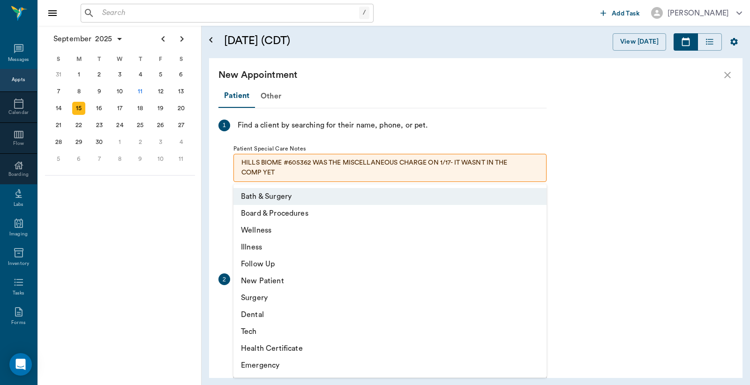
click at [270, 232] on li "Wellness" at bounding box center [389, 230] width 313 height 17
type input "65d2be4f46e3a538d89b8c14"
type input "10:30 AM"
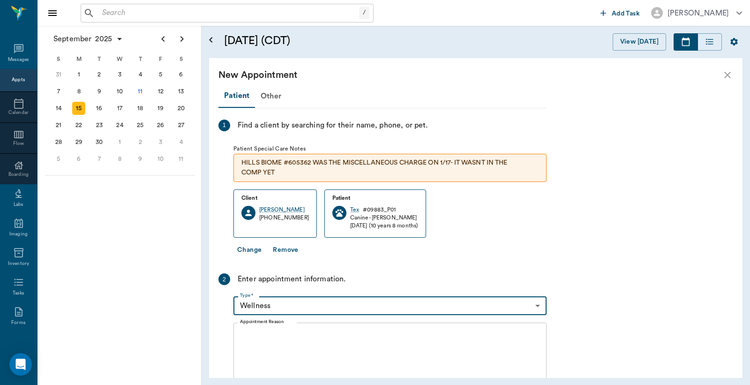
click at [244, 331] on textarea "Appointment Reason" at bounding box center [390, 362] width 300 height 65
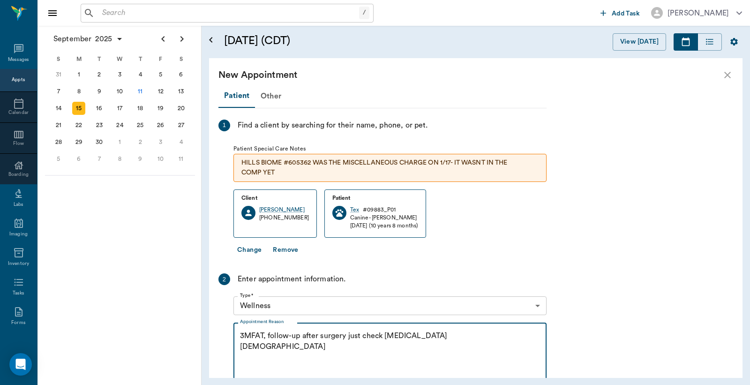
type textarea "3MFAT, follow-up after surgery just check incision Christ"
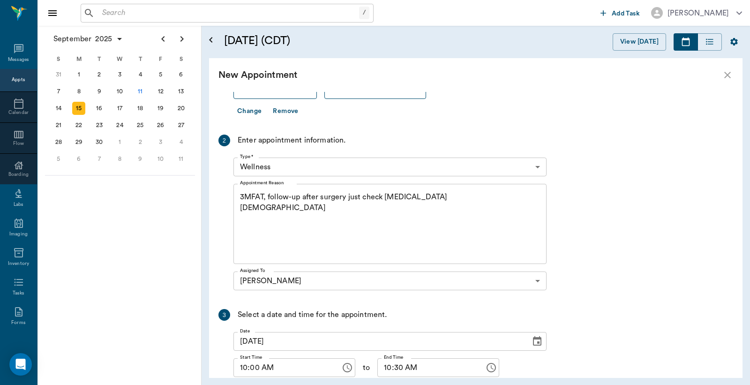
scroll to position [208, 0]
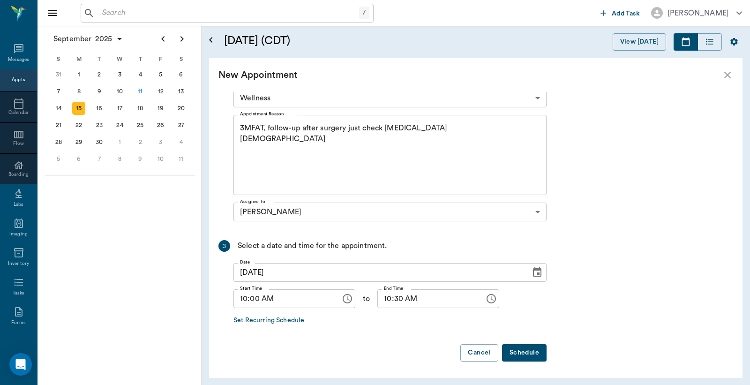
click at [531, 353] on button "Schedule" at bounding box center [524, 352] width 45 height 17
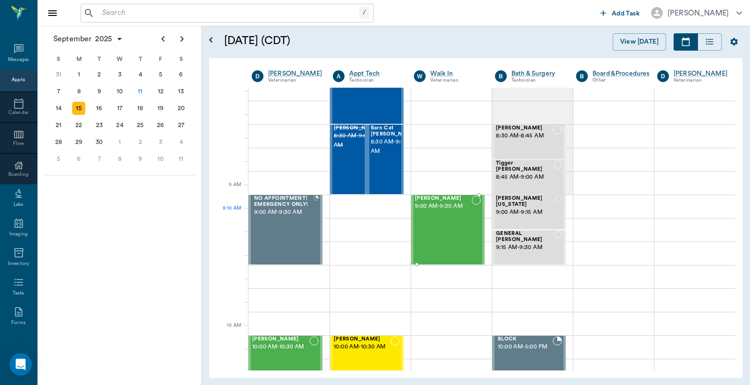
scroll to position [69, 0]
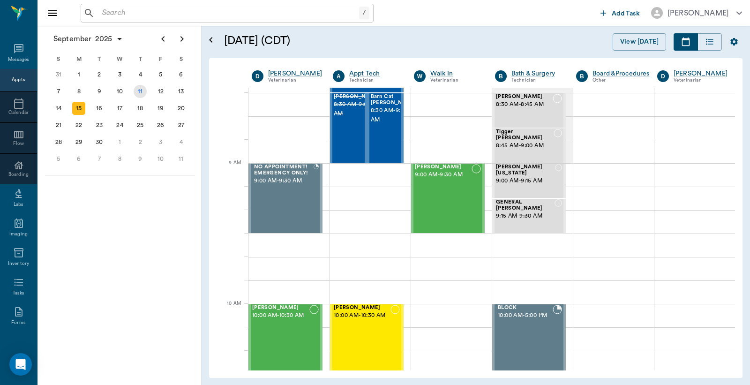
click at [142, 91] on div "11" at bounding box center [140, 91] width 13 height 13
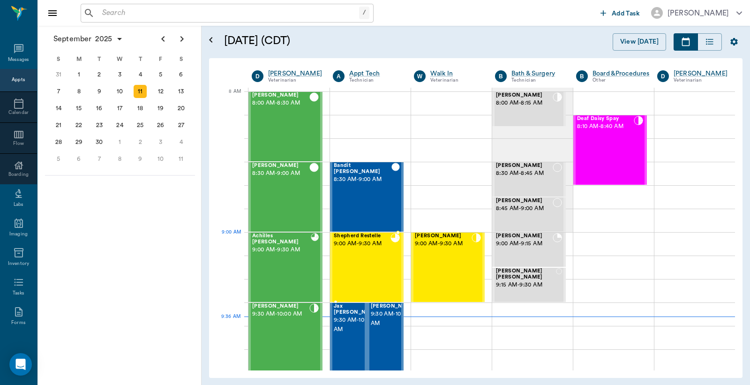
click at [371, 254] on div "Shepherd Restelle 9:00 AM - 9:30 AM" at bounding box center [362, 267] width 57 height 68
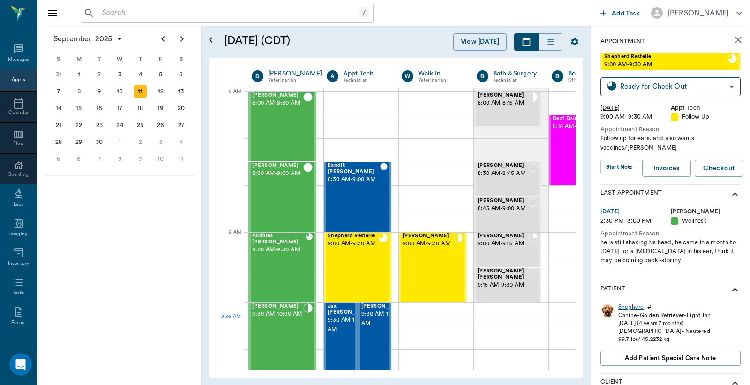
click at [630, 306] on div "Shepherd" at bounding box center [630, 307] width 25 height 8
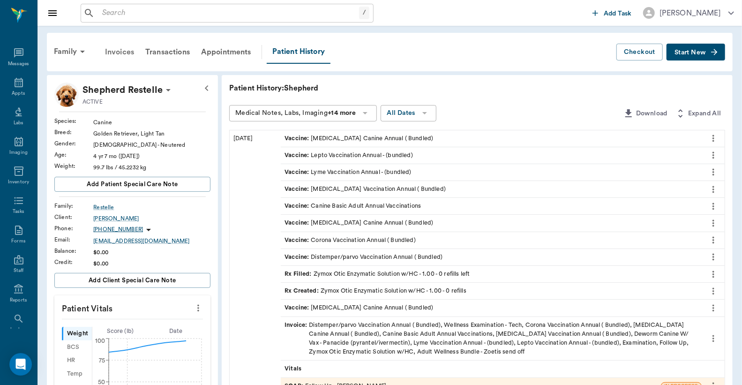
click at [124, 53] on div "Invoices" at bounding box center [119, 52] width 40 height 23
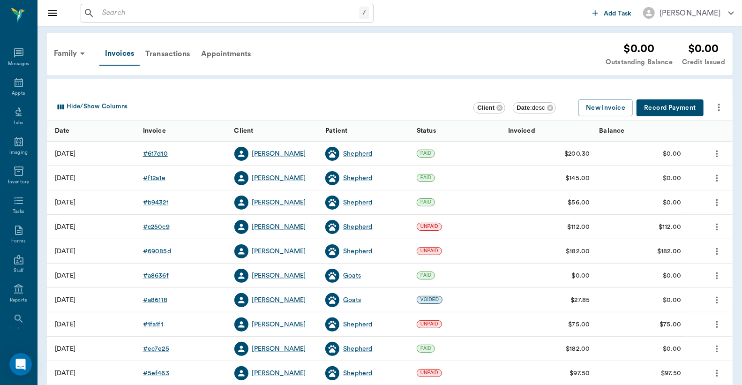
click at [156, 153] on div "# 617d10" at bounding box center [155, 153] width 25 height 9
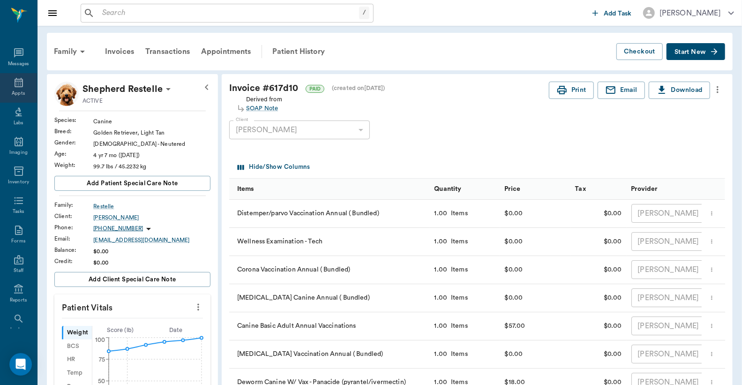
click at [15, 91] on div "Appts" at bounding box center [18, 93] width 13 height 7
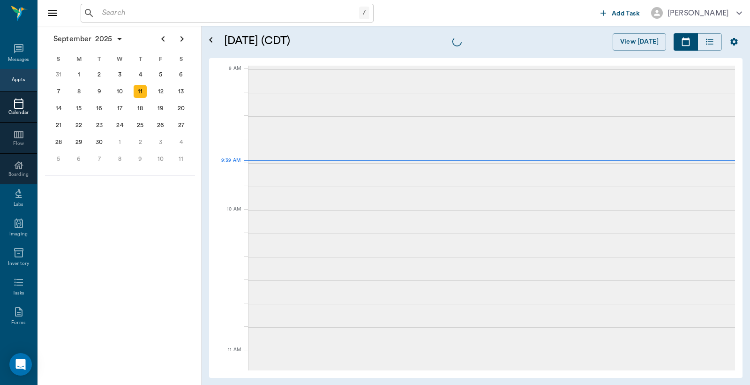
scroll to position [141, 0]
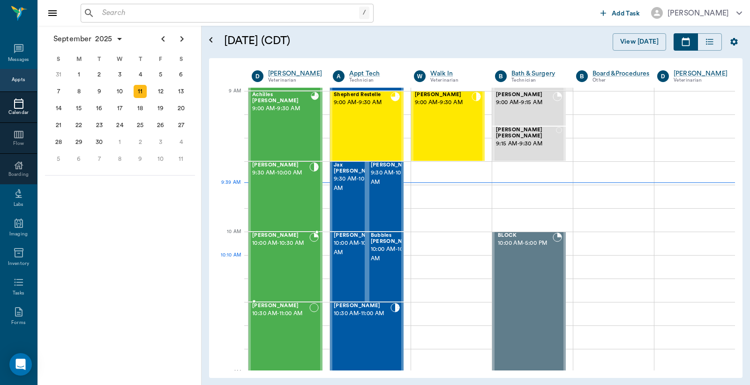
click at [282, 248] on span "10:00 AM - 10:30 AM" at bounding box center [280, 243] width 57 height 9
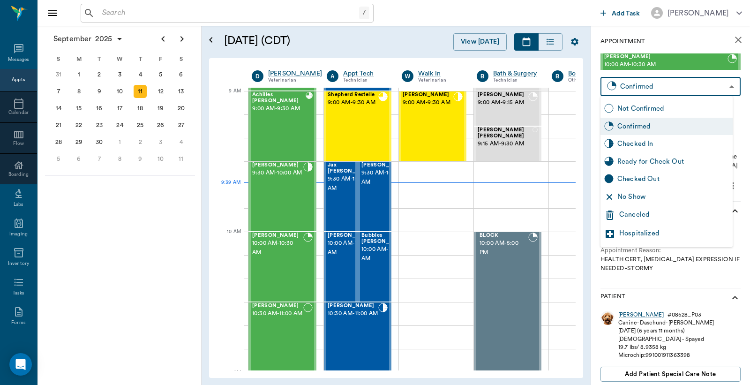
click at [638, 90] on body "/ ​ Add Task Dr. Bert Ellsworth Nectar Messages Appts Calendar Flow Boarding La…" at bounding box center [375, 192] width 750 height 385
click at [624, 148] on div "Checked In" at bounding box center [667, 144] width 132 height 18
type input "CHECKED_IN"
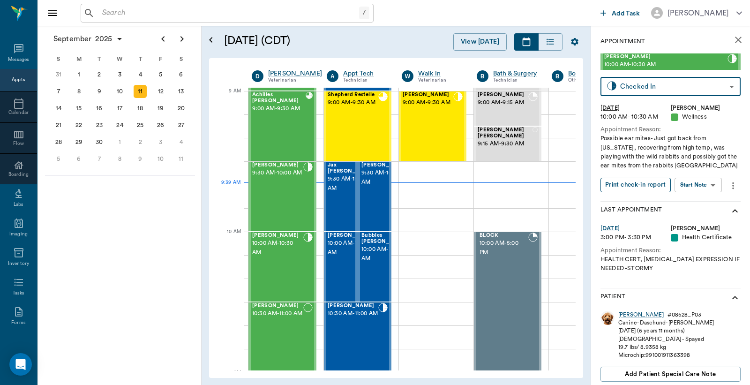
click at [627, 188] on button "Print check-in report" at bounding box center [636, 185] width 70 height 15
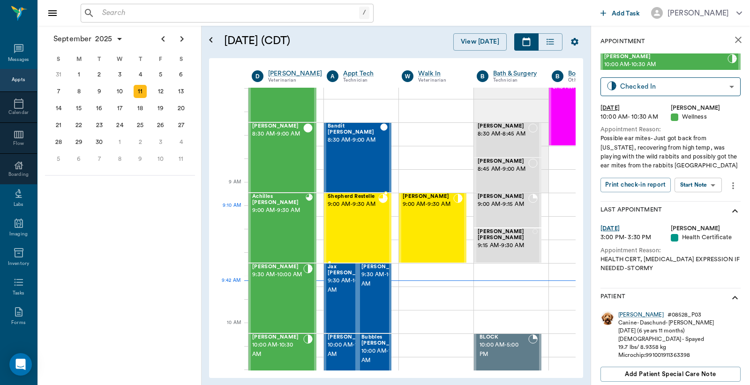
scroll to position [69, 0]
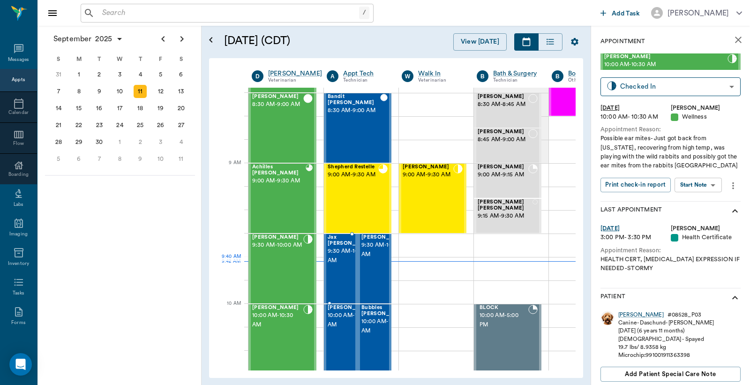
click at [337, 260] on span "9:30 AM - 10:00 AM" at bounding box center [351, 256] width 47 height 19
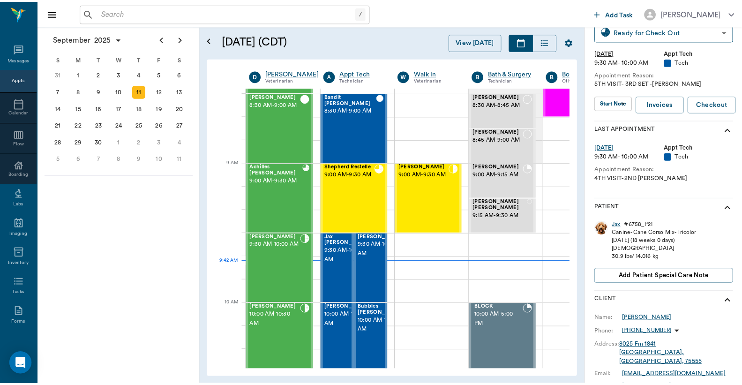
scroll to position [139, 0]
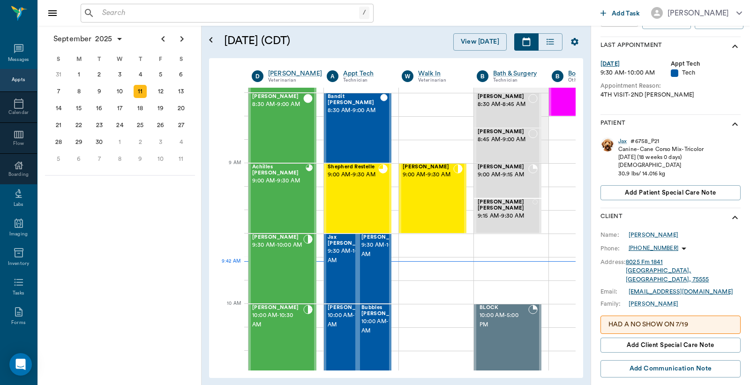
click at [639, 262] on link "8025 Fm 1841 Bivins, TX, 75555" at bounding box center [667, 270] width 83 height 23
click at [624, 142] on div "Jax" at bounding box center [622, 141] width 8 height 8
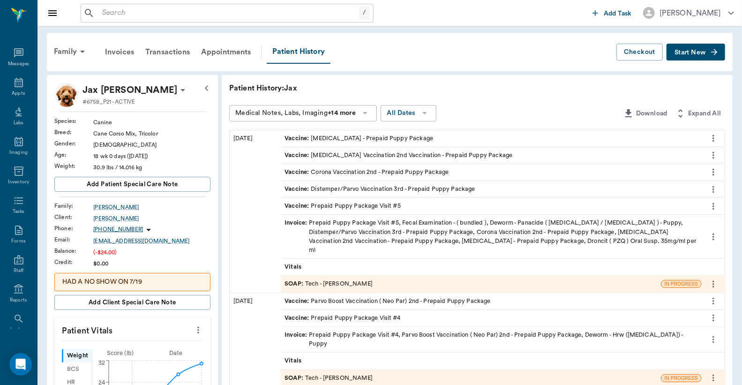
click at [373, 225] on div "Invoice : Prepaid Puppy Package Visit #5, Fecal Examination - ( bundled ), Dewo…" at bounding box center [491, 236] width 413 height 36
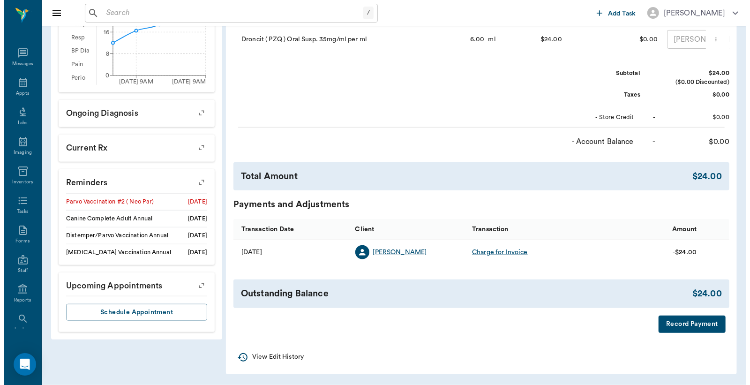
scroll to position [378, 0]
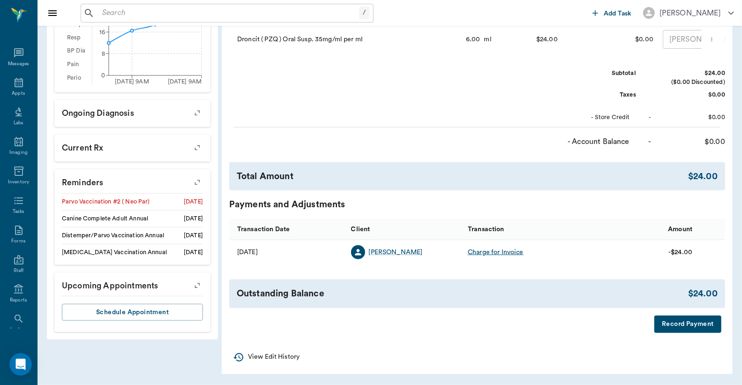
click at [676, 328] on button "Record Payment" at bounding box center [687, 323] width 67 height 17
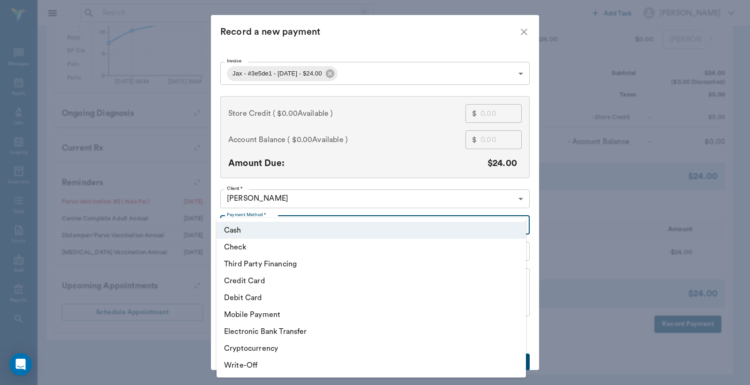
click at [516, 224] on body "/ ​ Add Task Dr. Bert Ellsworth Nectar Messages Appts Labs Imaging Inventory Ta…" at bounding box center [375, 7] width 750 height 756
click at [306, 300] on li "Debit Card" at bounding box center [371, 297] width 309 height 17
type input "DEBIT_CARD"
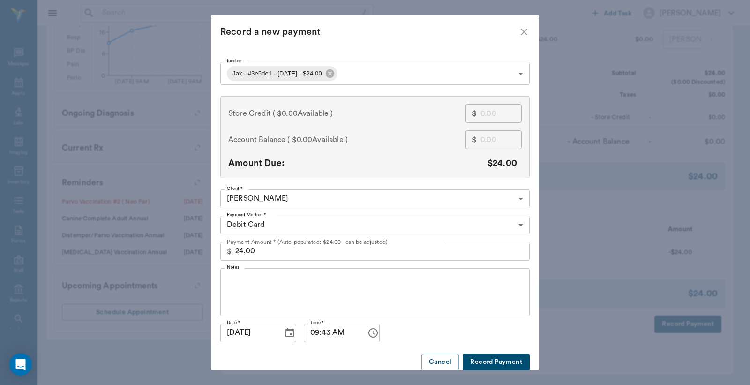
click at [481, 359] on button "Record Payment" at bounding box center [496, 361] width 67 height 17
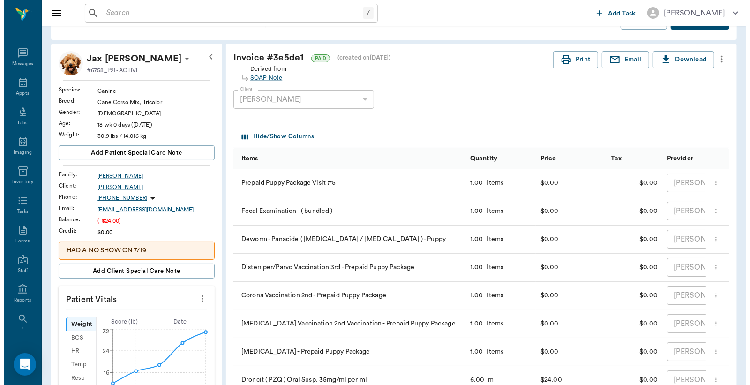
scroll to position [0, 0]
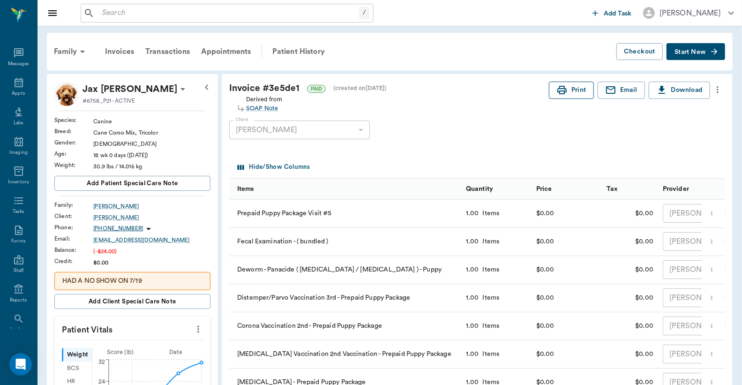
click at [566, 92] on button "Print" at bounding box center [571, 90] width 45 height 17
click at [13, 86] on icon at bounding box center [18, 82] width 11 height 11
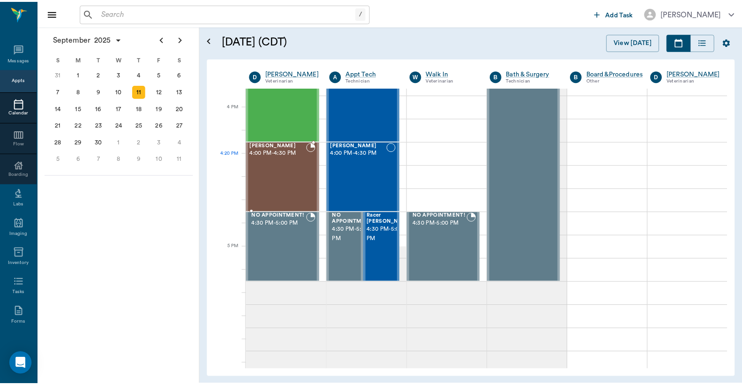
scroll to position [1111, 0]
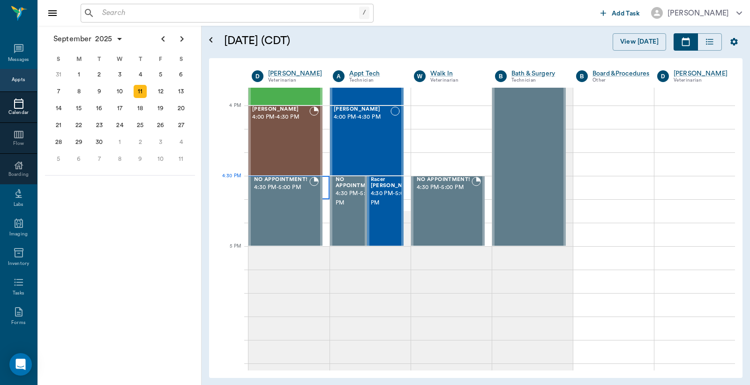
click at [323, 191] on div at bounding box center [288, 187] width 81 height 23
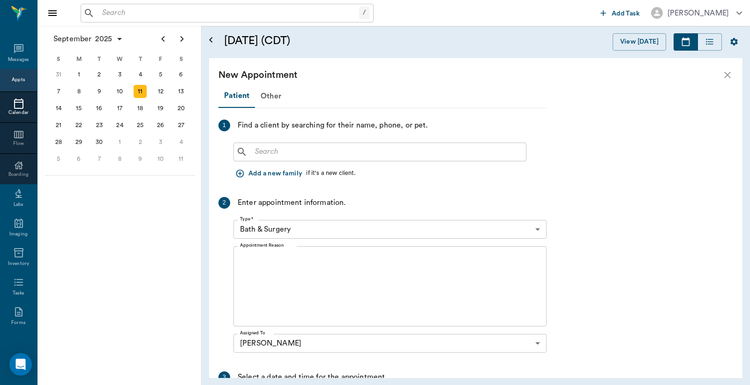
click at [257, 152] on input "text" at bounding box center [386, 151] width 271 height 13
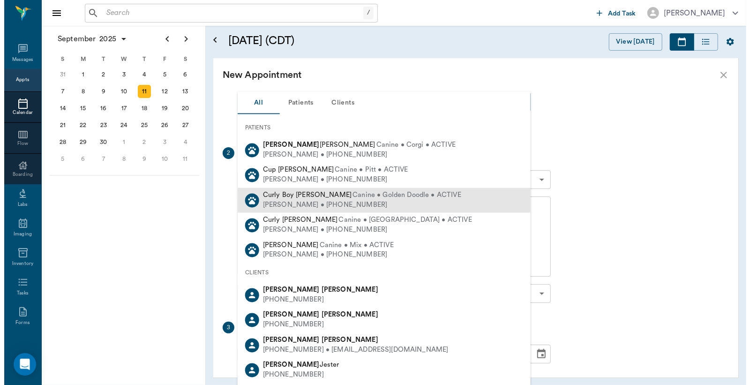
scroll to position [69, 0]
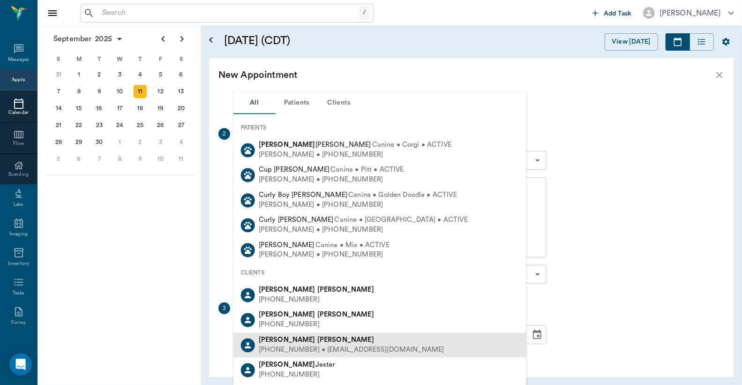
click at [295, 346] on div "(903) 824-1998 • LORICULLINS@gmail.com" at bounding box center [352, 350] width 186 height 10
type input "Lori Cu"
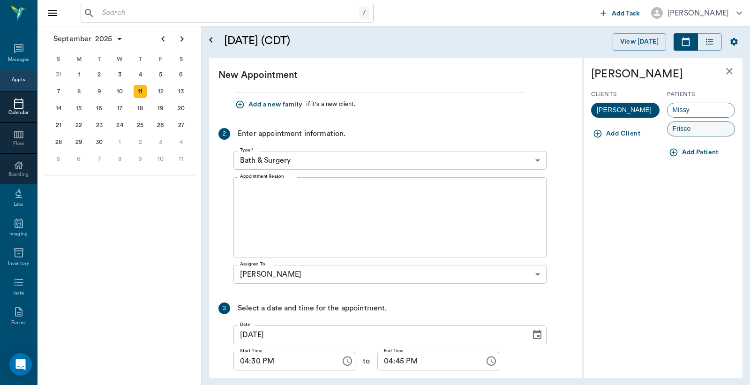
click at [680, 129] on span "Frisco" at bounding box center [682, 129] width 29 height 10
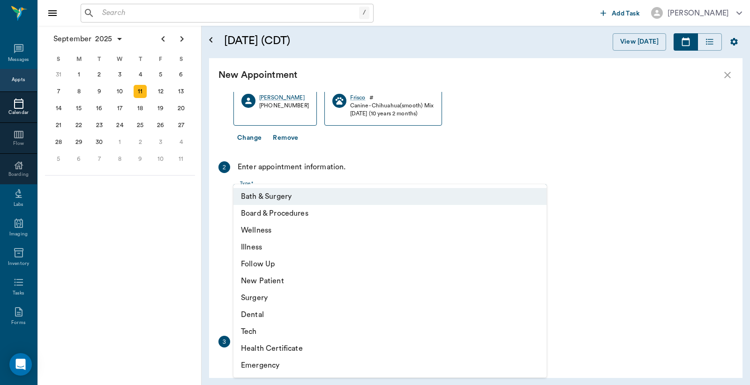
click at [537, 191] on body "/ ​ Add Task Dr. Bert Ellsworth Nectar Messages Appts Calendar Flow Boarding La…" at bounding box center [375, 192] width 750 height 385
drag, startPoint x: 263, startPoint y: 233, endPoint x: 274, endPoint y: 228, distance: 11.1
click at [264, 233] on li "Wellness" at bounding box center [389, 230] width 313 height 17
type input "65d2be4f46e3a538d89b8c14"
type input "05:00 PM"
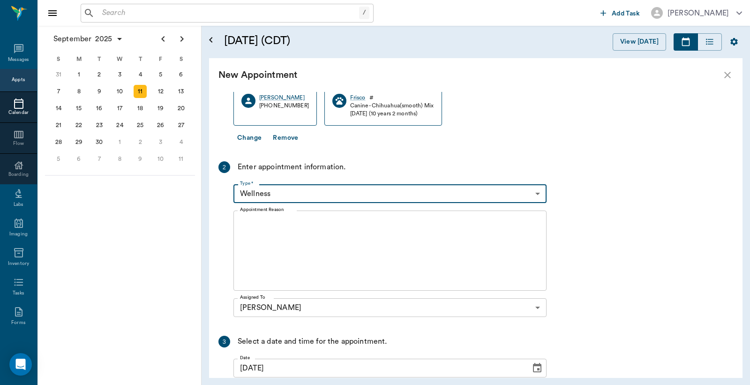
click at [242, 225] on textarea "Appointment Reason" at bounding box center [390, 250] width 300 height 65
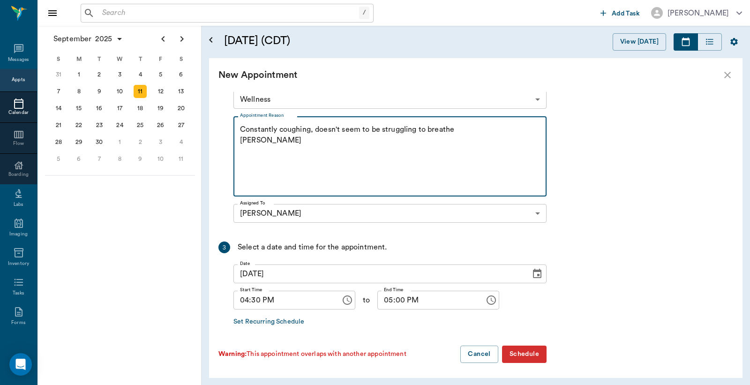
scroll to position [165, 0]
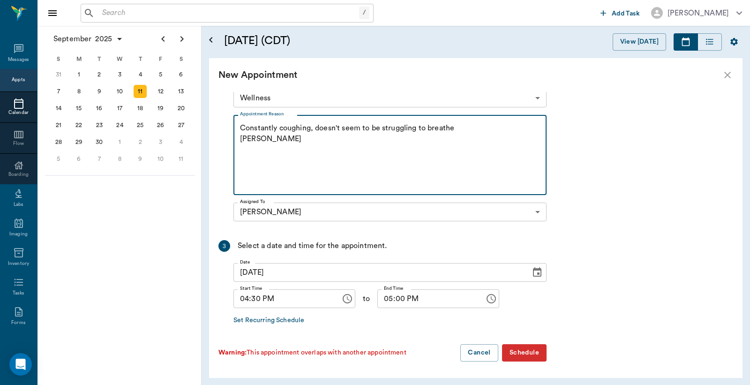
type textarea "Constantly coughing, doesn't seem to be struggling to breathe Christy"
click at [526, 351] on button "Schedule" at bounding box center [524, 352] width 45 height 17
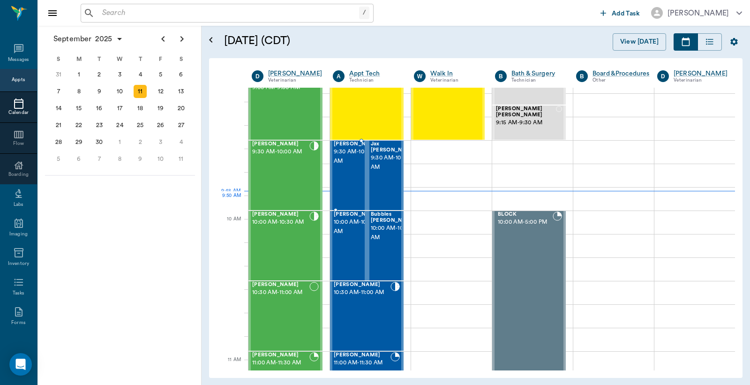
scroll to position [139, 0]
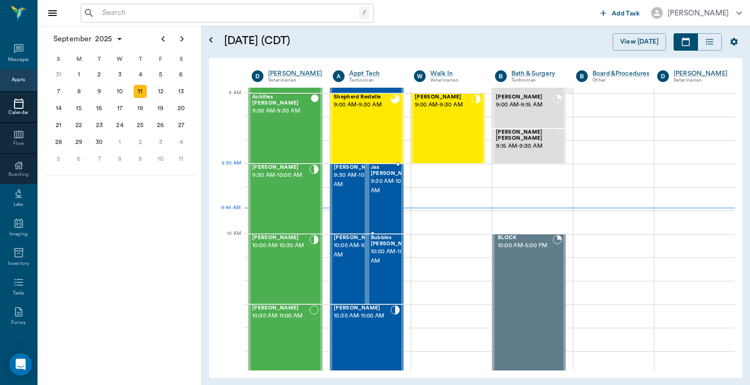
drag, startPoint x: 385, startPoint y: 184, endPoint x: 393, endPoint y: 180, distance: 8.4
click at [385, 184] on span "9:30 AM - 10:00 AM" at bounding box center [394, 186] width 47 height 19
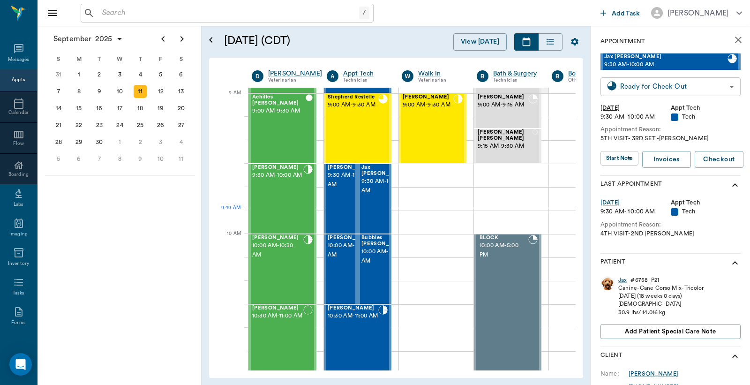
click at [645, 88] on body "/ ​ Add Task Dr. Bert Ellsworth Nectar Messages Appts Calendar Flow Boarding La…" at bounding box center [375, 192] width 750 height 385
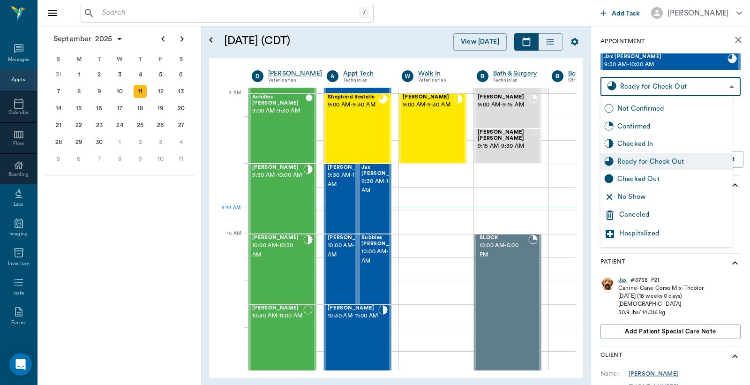
click at [638, 180] on div "Checked Out" at bounding box center [673, 179] width 112 height 10
type input "CHECKED_OUT"
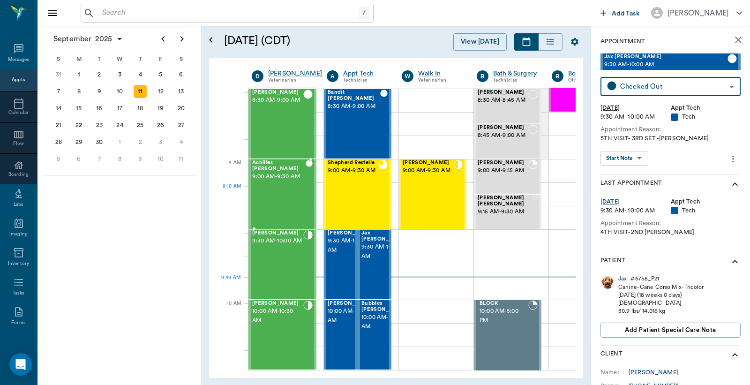
scroll to position [69, 0]
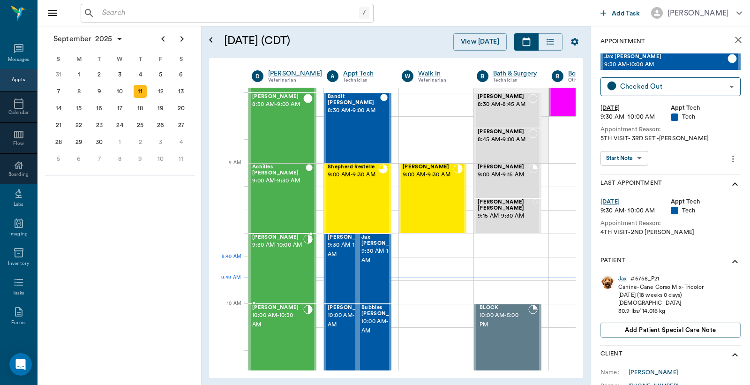
click at [282, 250] on span "9:30 AM - 10:00 AM" at bounding box center [277, 244] width 51 height 9
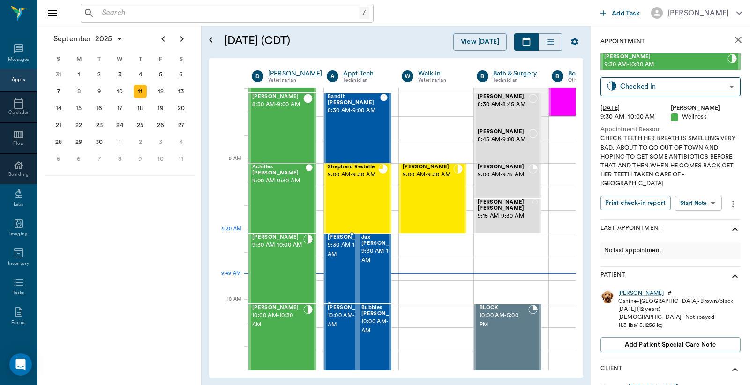
scroll to position [208, 0]
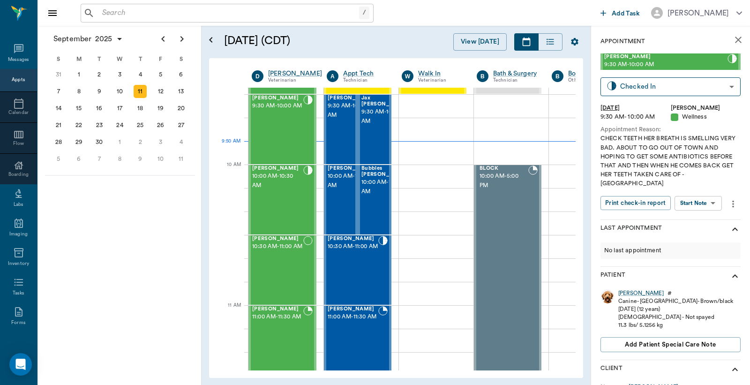
click at [15, 82] on div "Appts" at bounding box center [18, 79] width 13 height 7
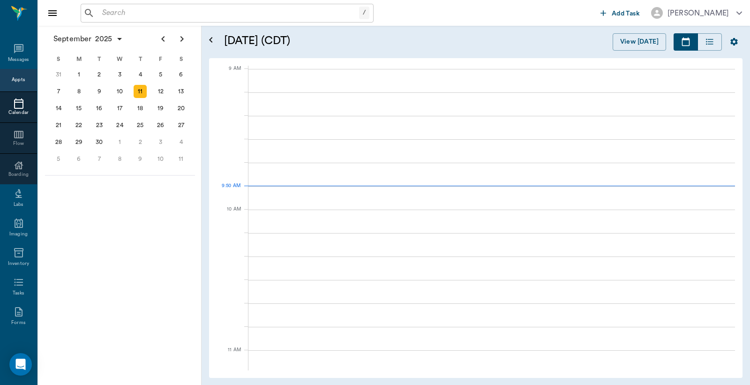
scroll to position [141, 0]
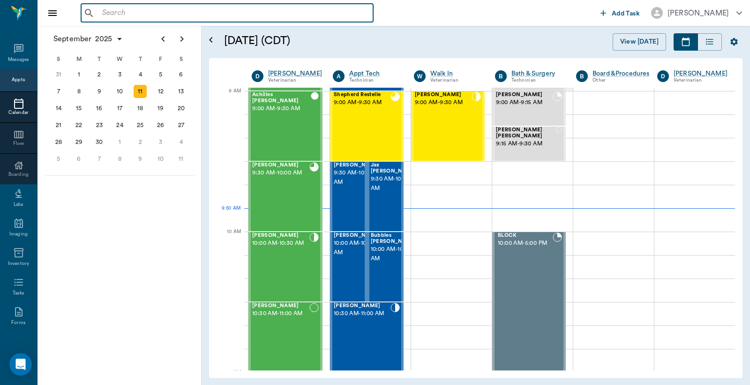
click at [104, 12] on input "text" at bounding box center [233, 13] width 271 height 13
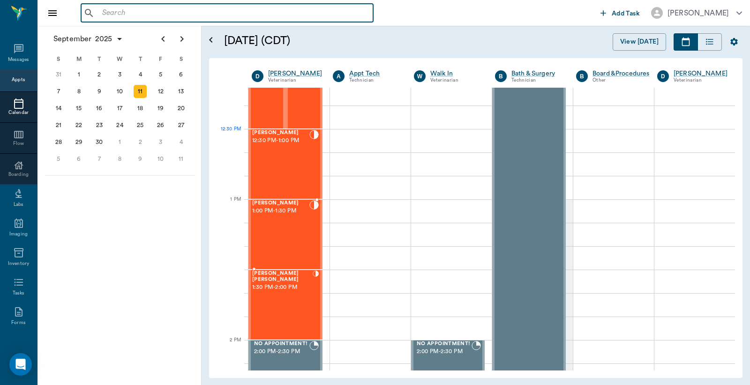
scroll to position [488, 0]
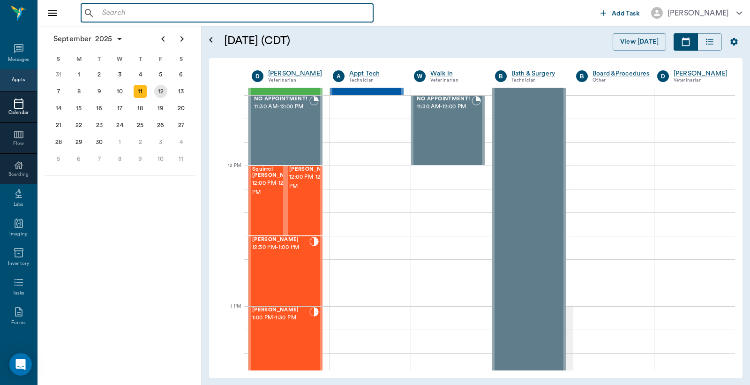
click at [161, 89] on div "12" at bounding box center [160, 91] width 13 height 13
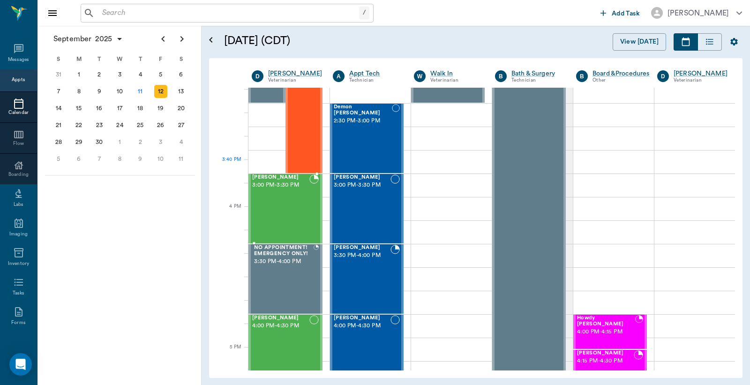
scroll to position [1180, 0]
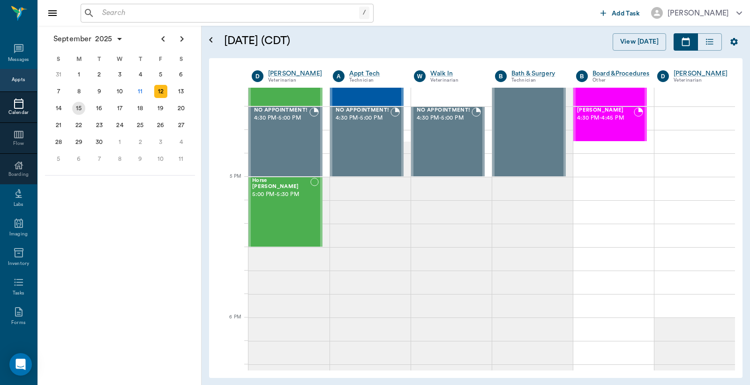
click at [78, 106] on div "15" at bounding box center [78, 108] width 13 height 13
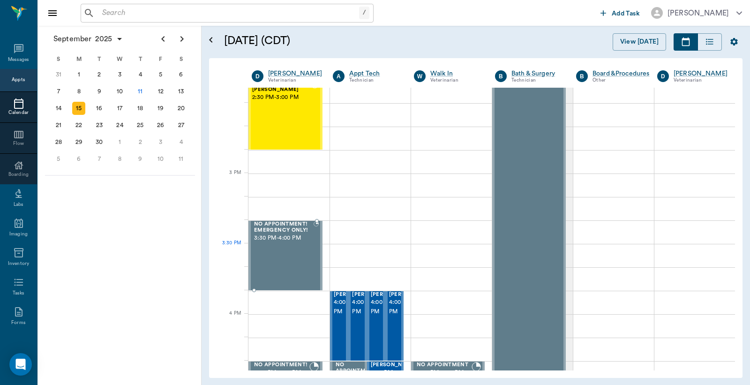
scroll to position [902, 0]
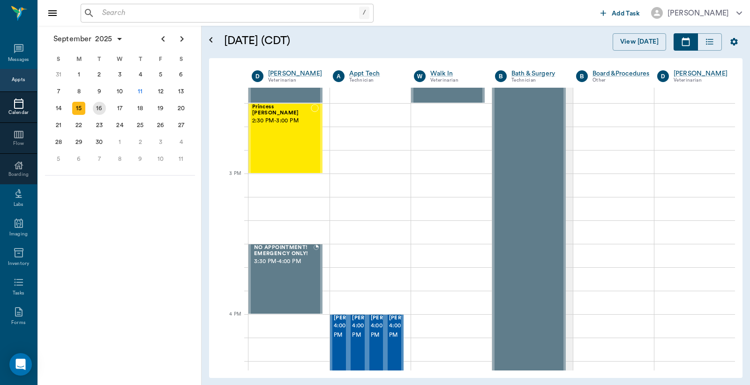
click at [99, 105] on div "16" at bounding box center [99, 108] width 13 height 13
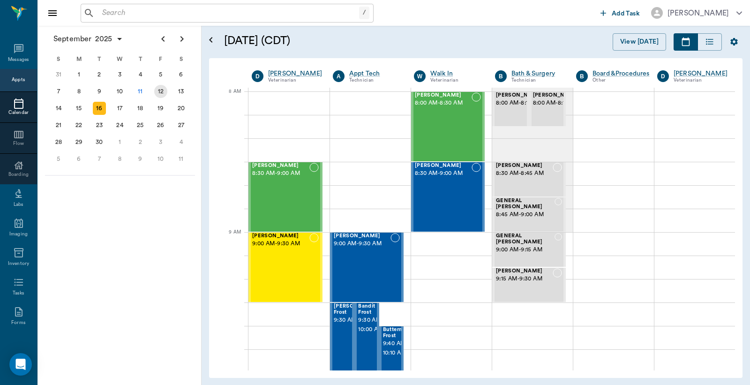
click at [161, 90] on div "12" at bounding box center [160, 91] width 13 height 13
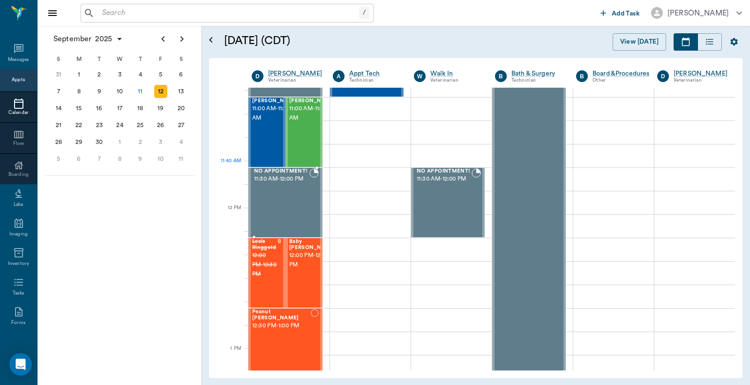
scroll to position [486, 0]
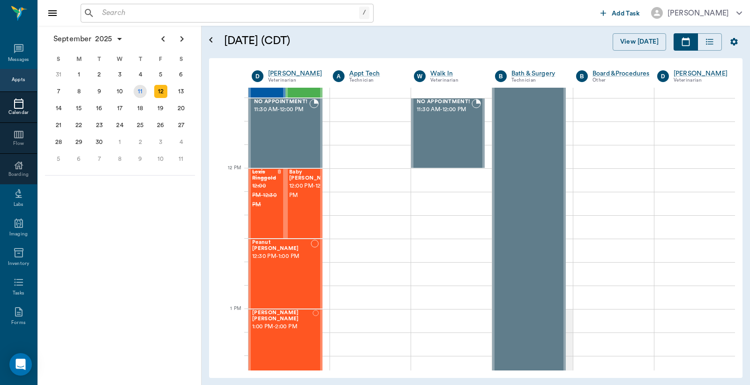
click at [139, 92] on div "11" at bounding box center [140, 91] width 13 height 13
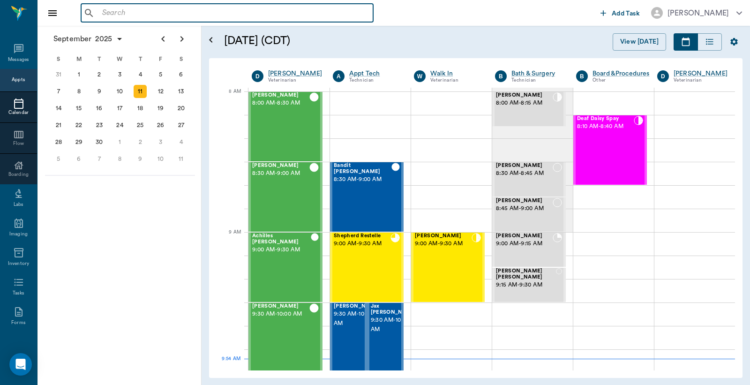
click at [101, 12] on input "text" at bounding box center [233, 13] width 271 height 13
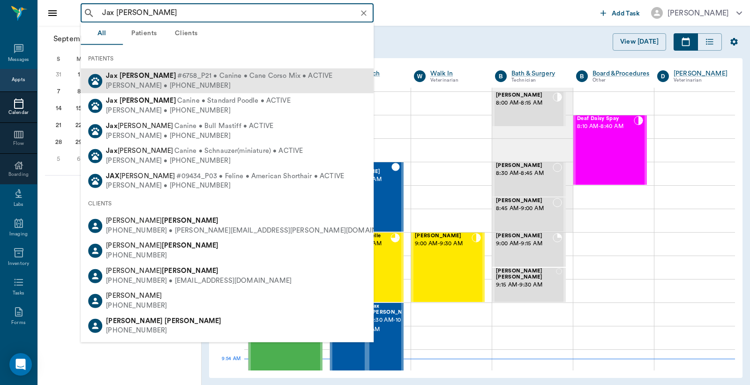
click at [177, 78] on span "#6758_P21 • Canine • Cane Corso Mix • ACTIVE" at bounding box center [255, 76] width 156 height 10
type input "Jax kilgore"
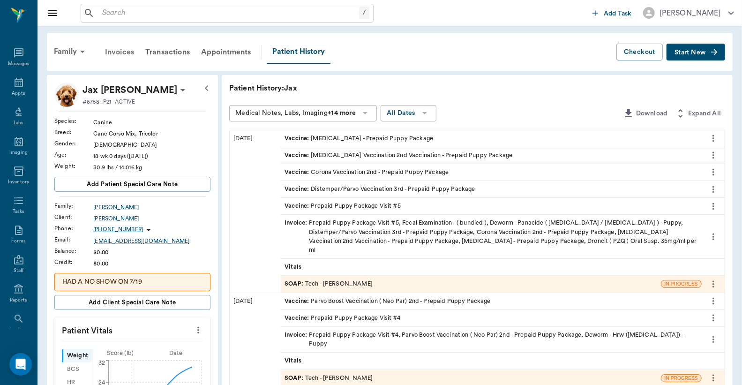
click at [120, 52] on div "Invoices" at bounding box center [119, 52] width 40 height 23
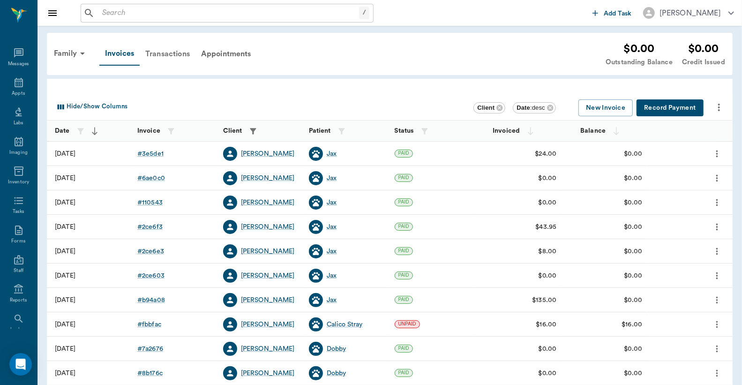
click at [170, 54] on div "Transactions" at bounding box center [168, 54] width 56 height 23
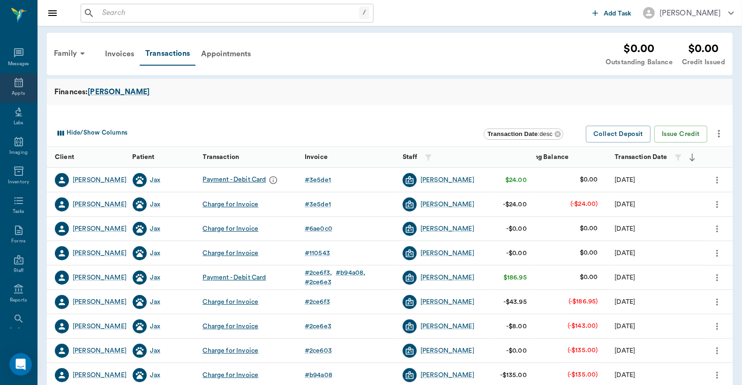
click at [18, 86] on icon at bounding box center [19, 82] width 8 height 9
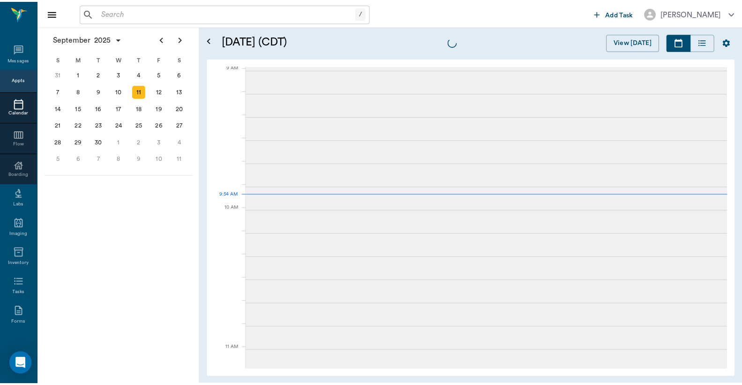
scroll to position [143, 0]
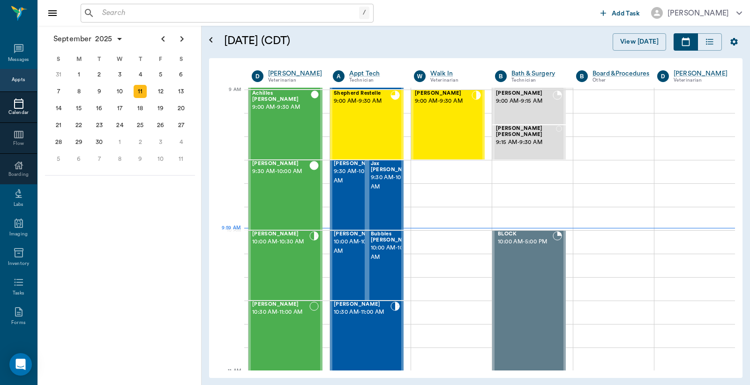
click at [107, 16] on input "text" at bounding box center [228, 13] width 261 height 13
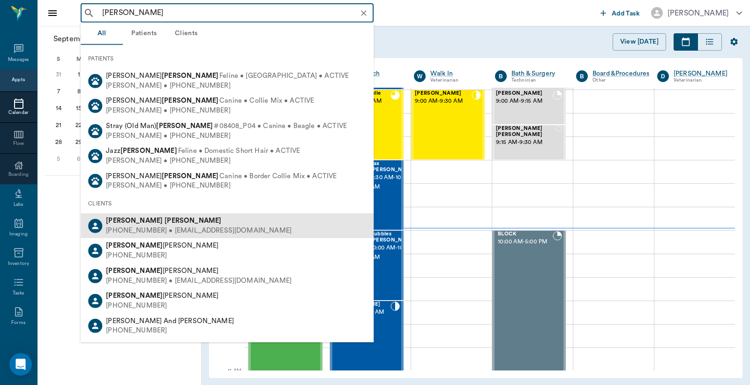
click at [165, 226] on div "(214) 632-9343 • dgilpin@spe.org" at bounding box center [199, 231] width 186 height 10
type input "Deana Gilp"
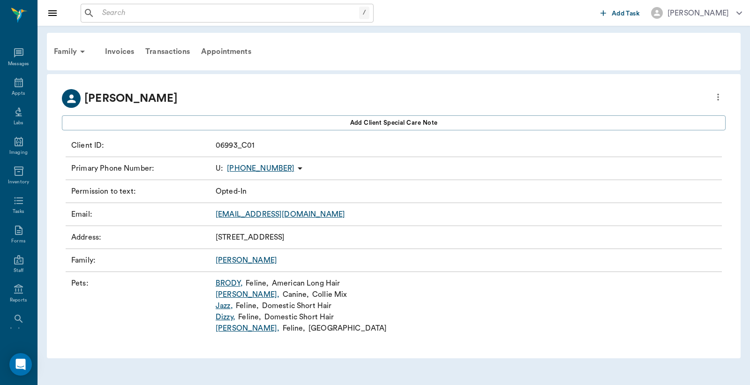
click at [223, 296] on link "Jake ," at bounding box center [248, 294] width 64 height 11
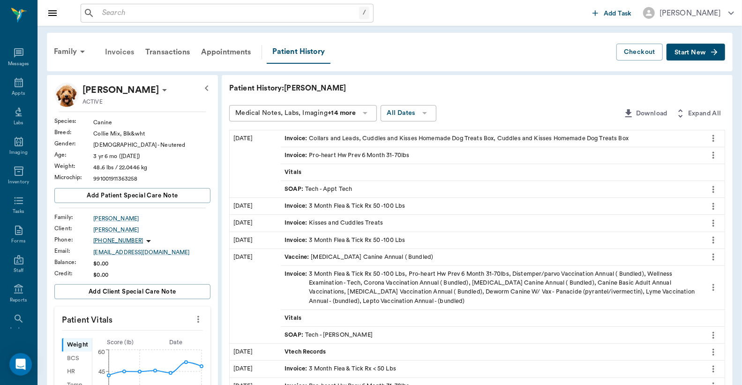
click at [119, 49] on div "Invoices" at bounding box center [119, 52] width 40 height 23
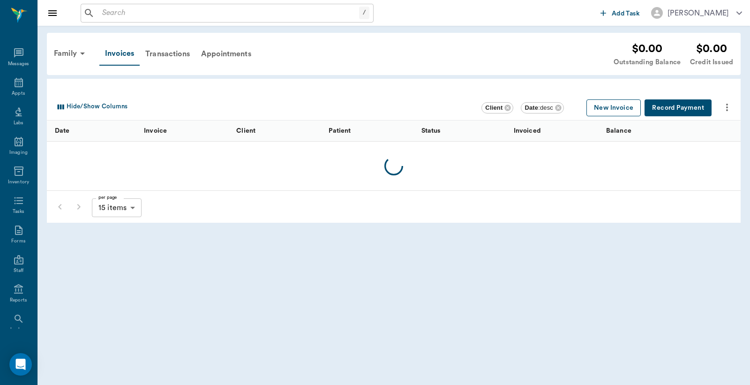
click at [616, 106] on button "New Invoice" at bounding box center [613, 107] width 54 height 17
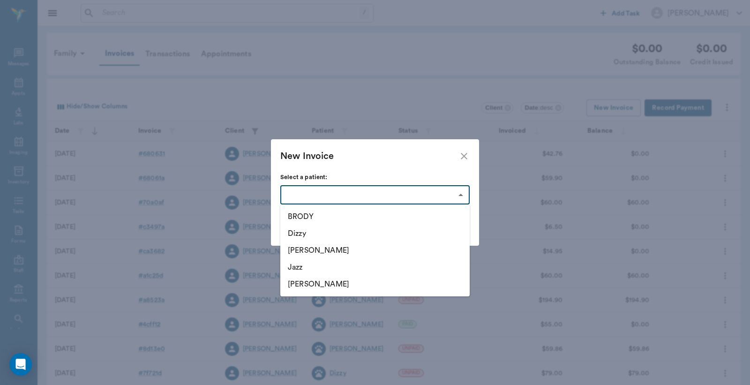
click at [461, 195] on body "/ ​ Add Task Dr. Bert Ellsworth Nectar Messages Appts Labs Imaging Inventory Ta…" at bounding box center [375, 275] width 750 height 550
click at [302, 251] on li "Jake" at bounding box center [374, 250] width 189 height 17
type input "63ec3420bf929af01c1dfbc8"
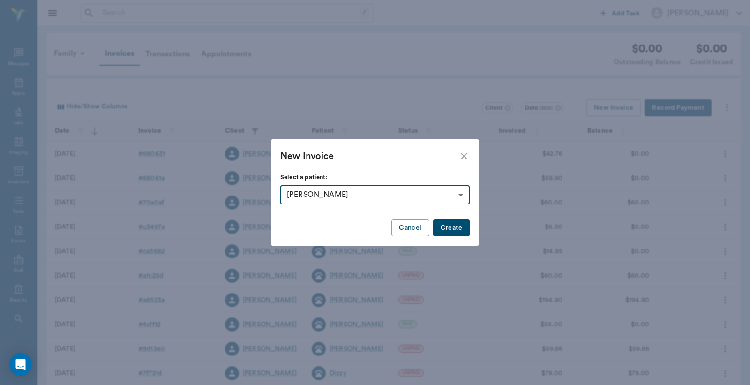
click at [458, 233] on button "Create" at bounding box center [451, 227] width 37 height 17
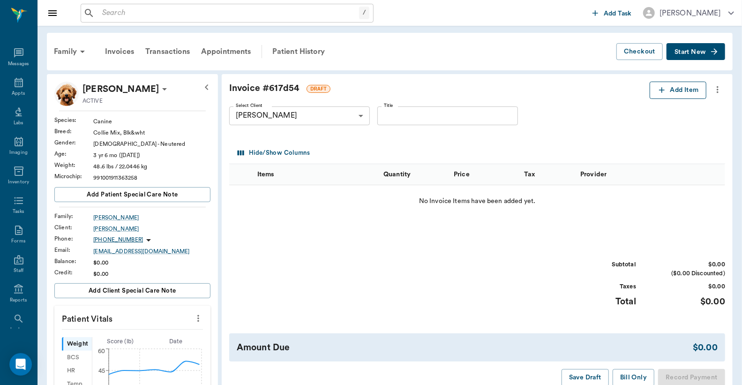
click at [694, 93] on button "Add Item" at bounding box center [678, 90] width 57 height 17
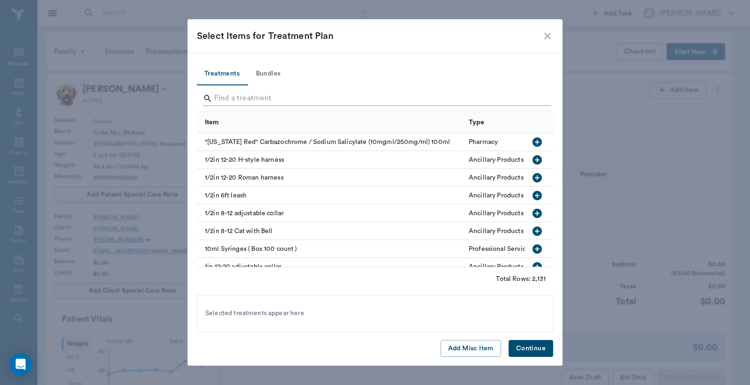
click at [218, 98] on input "Search" at bounding box center [375, 98] width 323 height 15
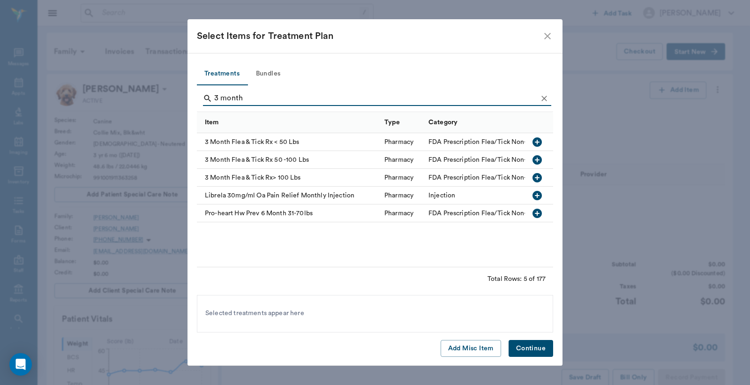
type input "3 month"
click at [537, 159] on icon "button" at bounding box center [537, 159] width 11 height 11
click at [536, 352] on button "Continue" at bounding box center [531, 348] width 45 height 17
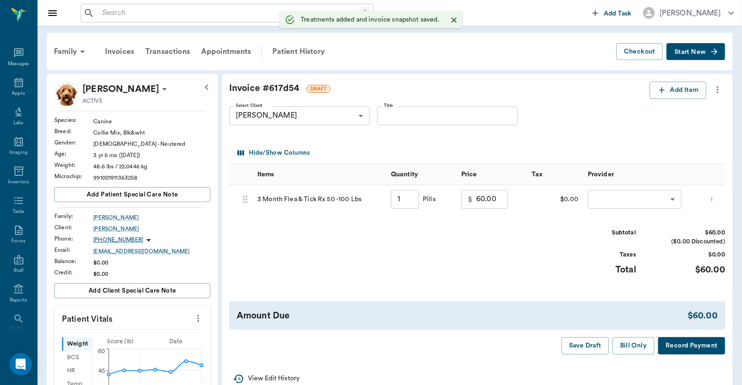
type input "1.00"
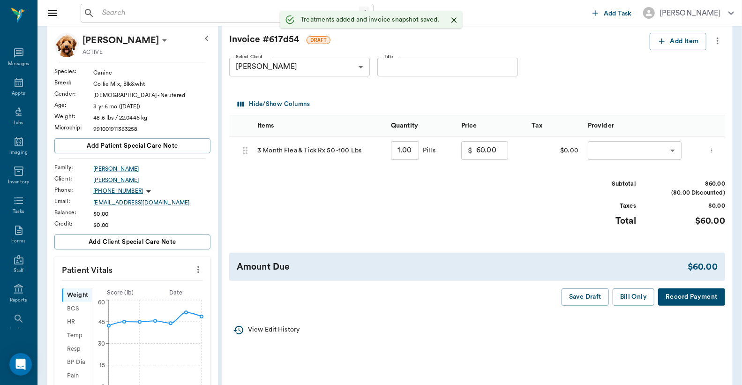
scroll to position [69, 0]
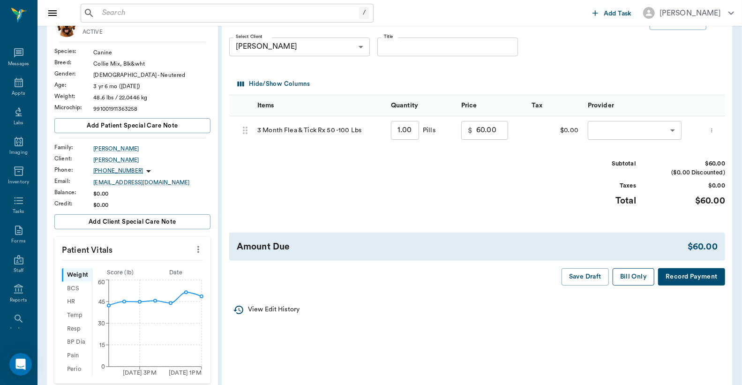
click at [631, 285] on button "Bill Only" at bounding box center [634, 276] width 42 height 17
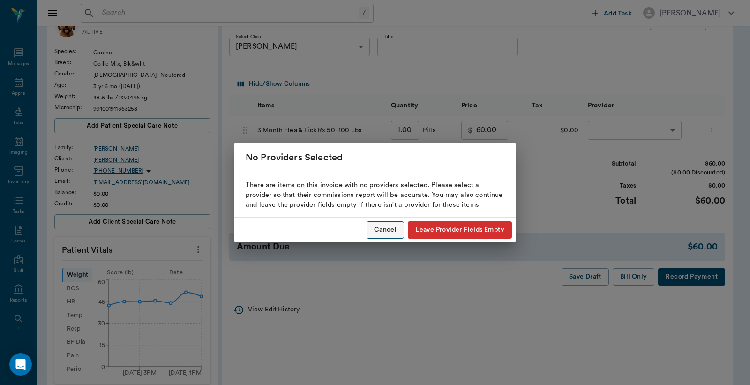
click at [379, 230] on button "Cancel" at bounding box center [386, 229] width 38 height 17
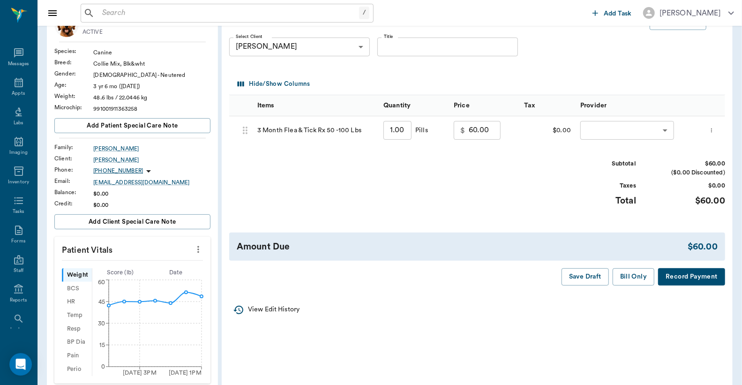
click at [599, 133] on body "/ ​ Add Task Dr. Bert Ellsworth Nectar Messages Appts Labs Imaging Inventory Ta…" at bounding box center [371, 295] width 742 height 728
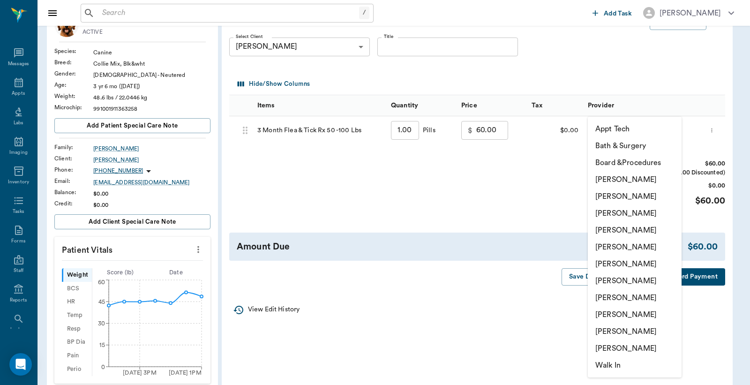
click at [621, 198] on li "Christy Dudley" at bounding box center [635, 196] width 94 height 17
type input "none-63ec2e2852e12b0ba117910e"
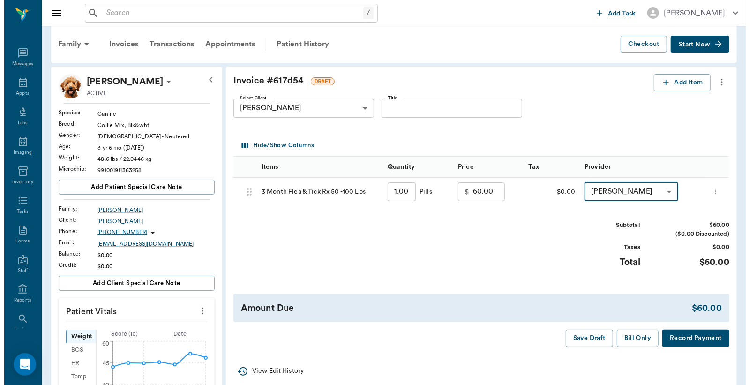
scroll to position [0, 0]
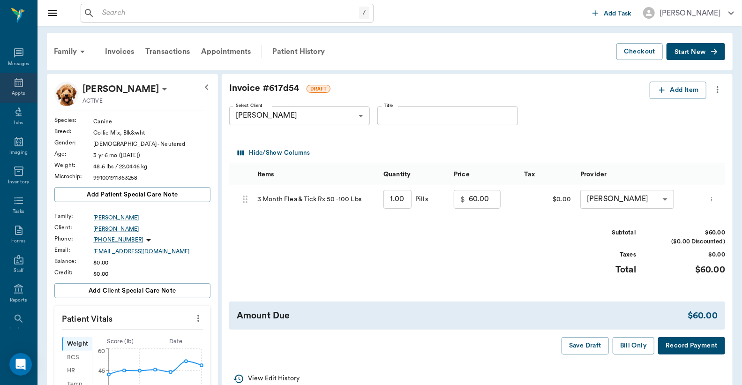
click at [13, 88] on div "Appts" at bounding box center [18, 88] width 37 height 30
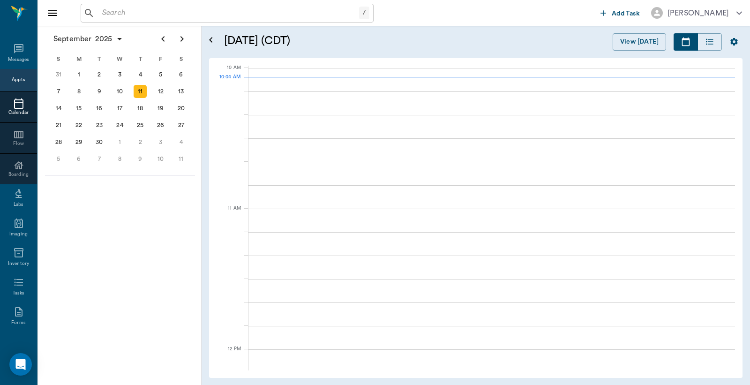
click at [13, 80] on div "Appts" at bounding box center [18, 79] width 13 height 7
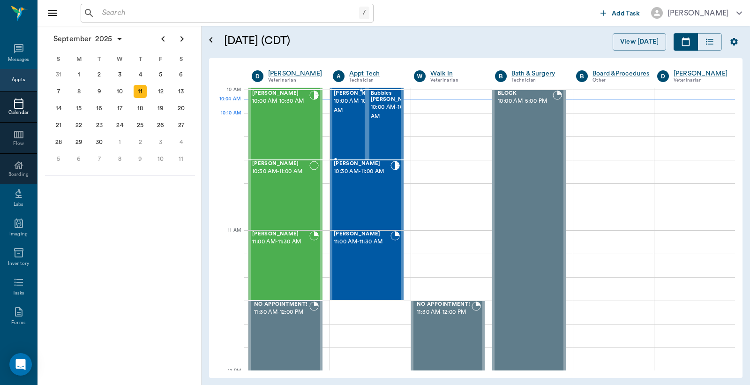
click at [347, 115] on span "10:00 AM - 10:30 AM" at bounding box center [357, 106] width 47 height 19
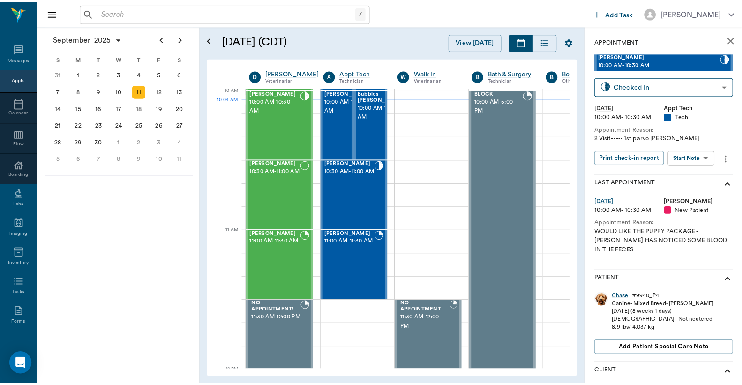
scroll to position [69, 0]
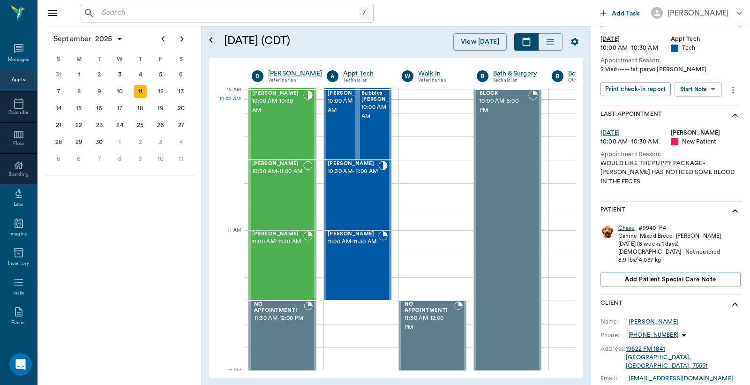
click at [627, 224] on div "Chase" at bounding box center [626, 228] width 16 height 8
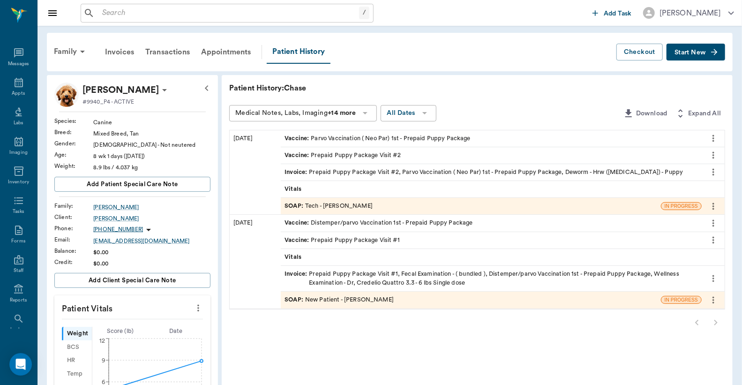
click at [367, 174] on div "Invoice : Prepaid Puppy Package Visit #2, Parvo Vaccination ( Neo Par) 1st - Pr…" at bounding box center [484, 172] width 398 height 9
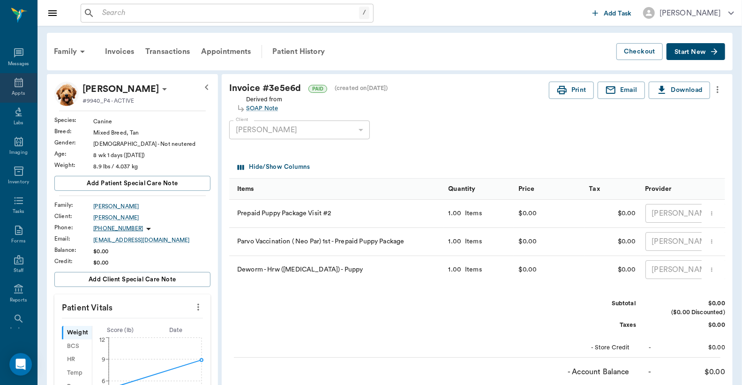
click at [15, 91] on div "Appts" at bounding box center [18, 93] width 13 height 7
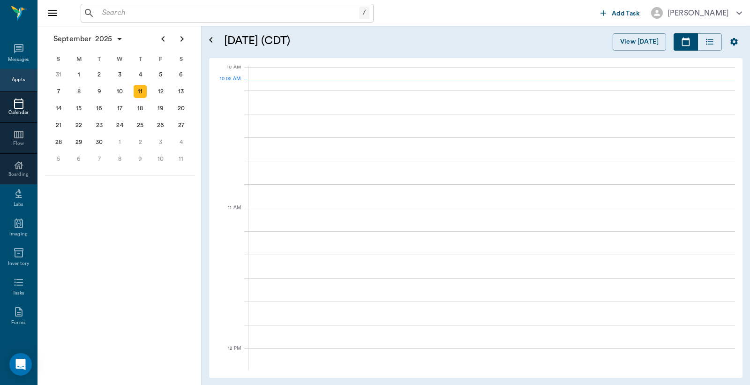
scroll to position [283, 0]
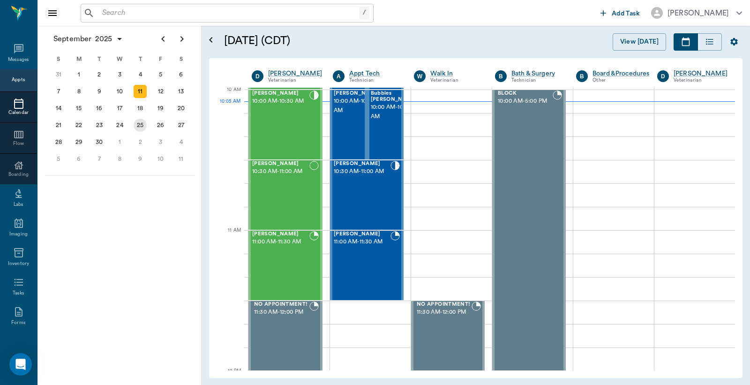
click at [141, 123] on div "25" at bounding box center [140, 125] width 13 height 13
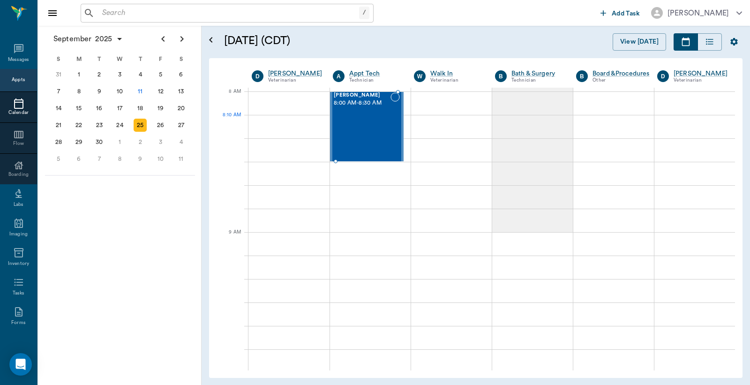
click at [366, 126] on div "Chase Miller 8:00 AM - 8:30 AM" at bounding box center [362, 126] width 57 height 68
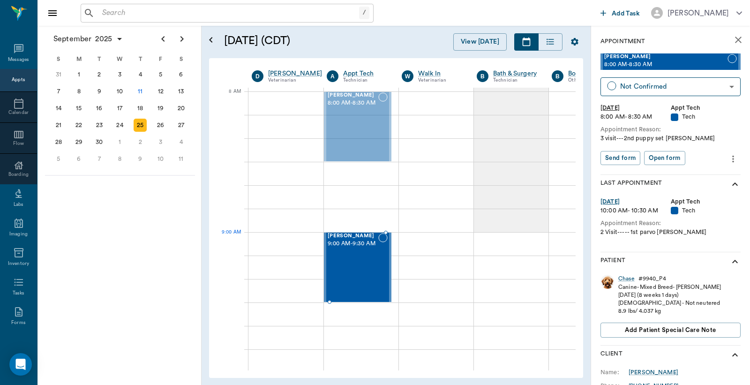
drag, startPoint x: 354, startPoint y: 110, endPoint x: 367, endPoint y: 249, distance: 140.3
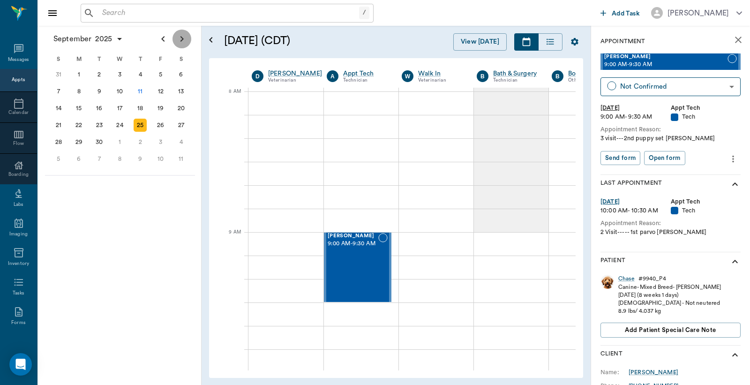
click at [183, 40] on icon "Next page" at bounding box center [181, 38] width 11 height 11
click at [140, 90] on div "9" at bounding box center [140, 91] width 13 height 13
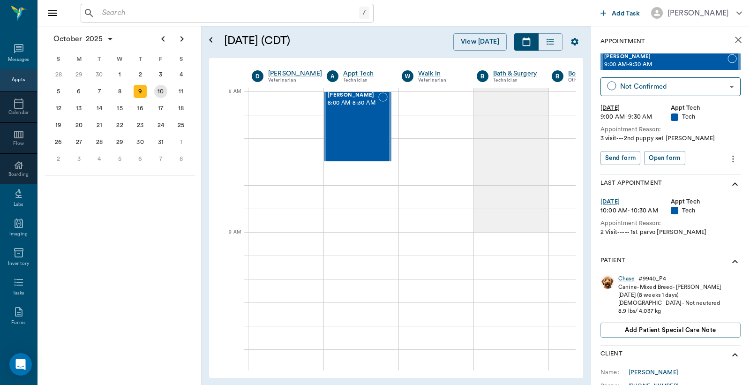
scroll to position [0, 0]
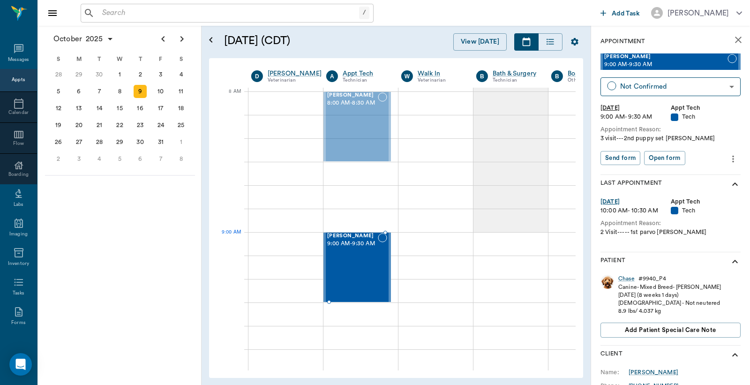
drag, startPoint x: 350, startPoint y: 128, endPoint x: 353, endPoint y: 263, distance: 135.5
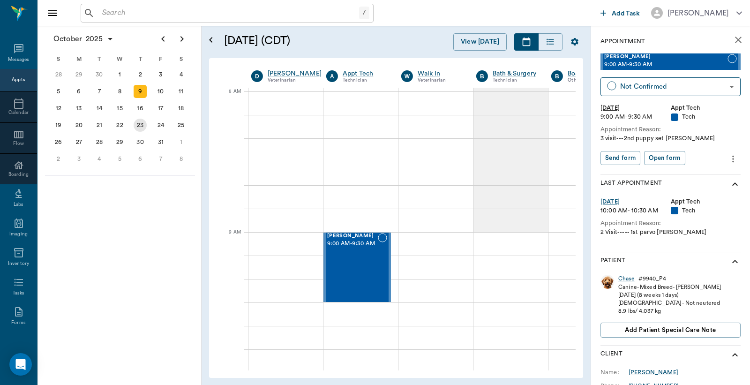
click at [139, 122] on div "23" at bounding box center [140, 125] width 13 height 13
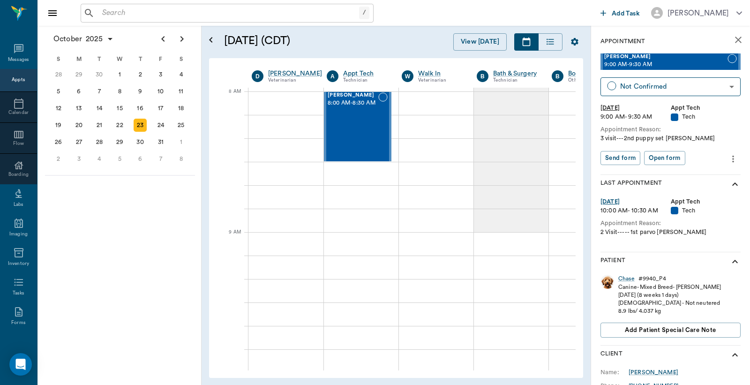
scroll to position [0, 0]
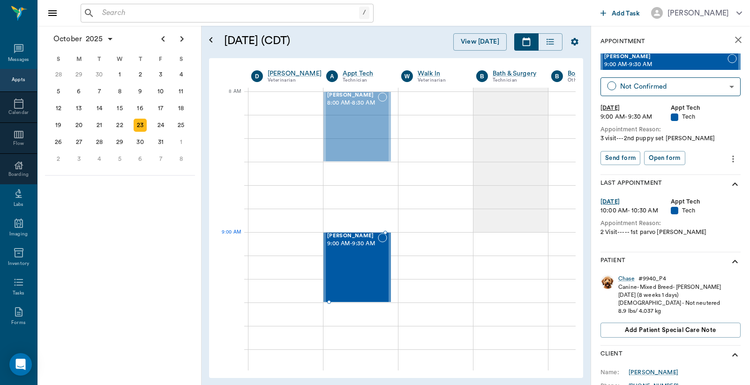
drag, startPoint x: 348, startPoint y: 119, endPoint x: 352, endPoint y: 254, distance: 134.6
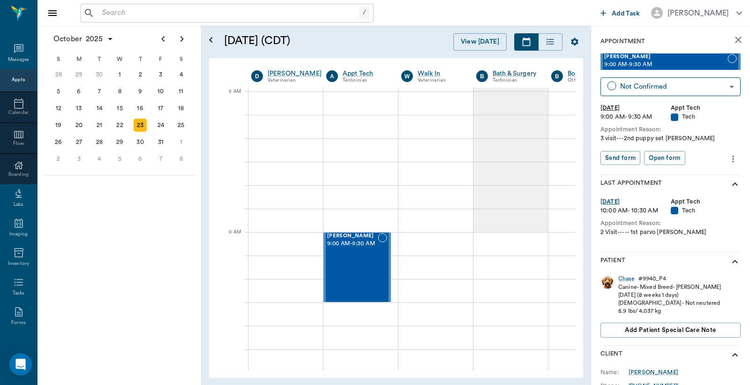
click at [105, 15] on input "text" at bounding box center [228, 13] width 261 height 13
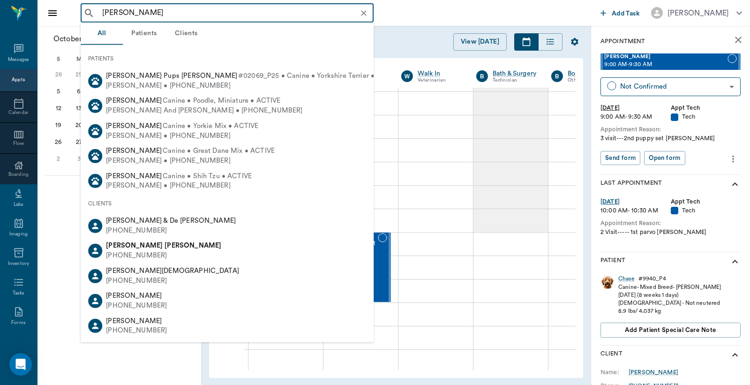
type input "Deana Gil"
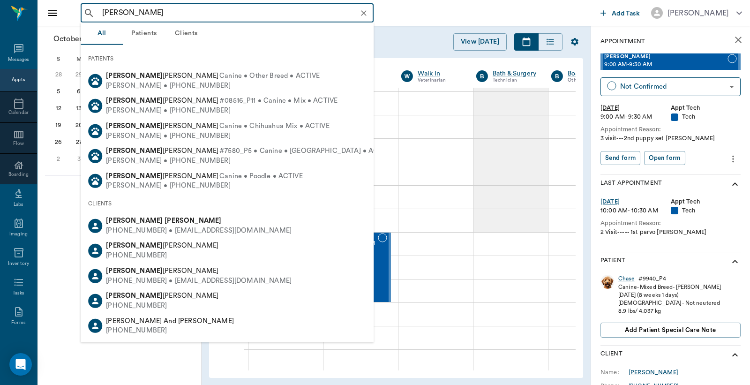
click at [157, 228] on div "(214) 632-9343 • dgilpin@spe.org" at bounding box center [199, 231] width 186 height 10
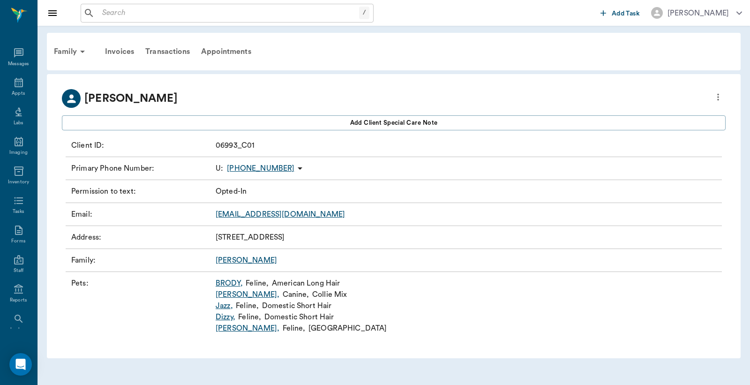
click at [224, 296] on link "Jake ," at bounding box center [248, 294] width 64 height 11
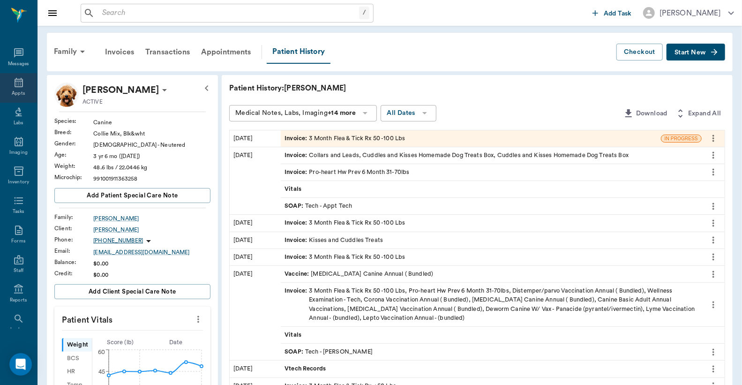
click at [15, 91] on div "Appts" at bounding box center [18, 93] width 13 height 7
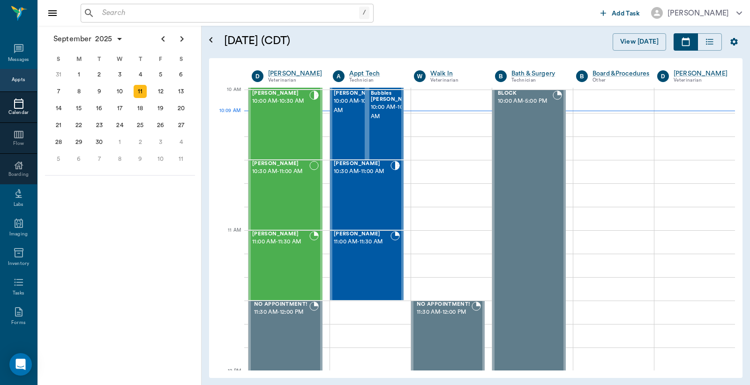
scroll to position [283, 0]
click at [347, 116] on span "10:00 AM - 10:30 AM" at bounding box center [357, 106] width 47 height 19
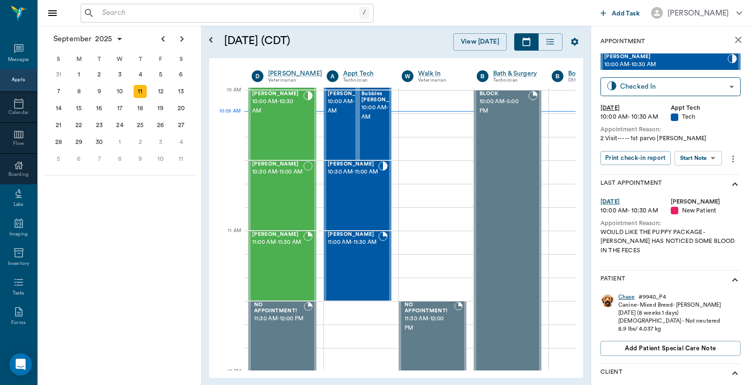
drag, startPoint x: 625, startPoint y: 289, endPoint x: 623, endPoint y: 283, distance: 6.3
click at [625, 293] on div "Chase" at bounding box center [626, 297] width 16 height 8
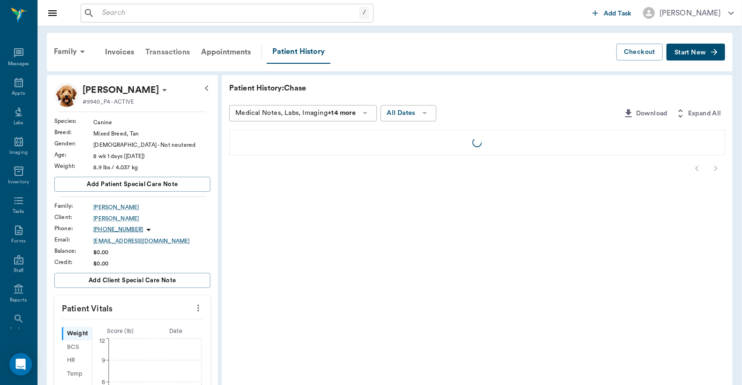
click at [160, 53] on div "Transactions" at bounding box center [168, 52] width 56 height 23
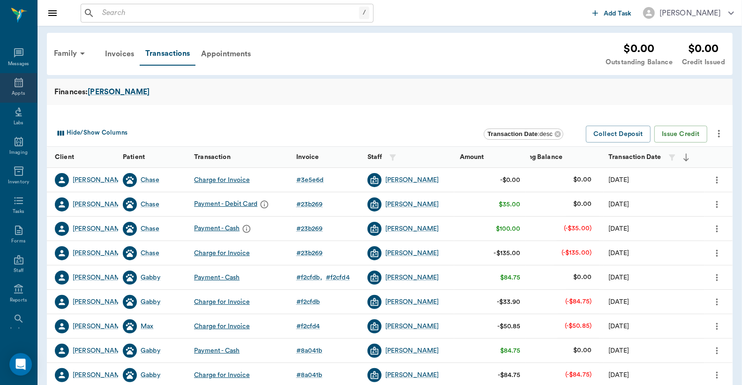
click at [15, 89] on div "Appts" at bounding box center [18, 88] width 37 height 30
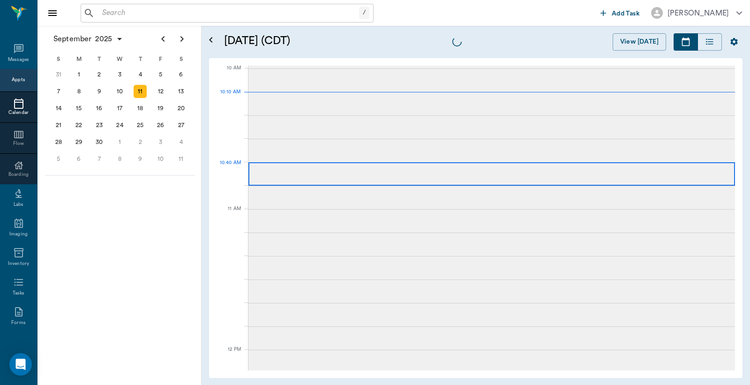
scroll to position [282, 0]
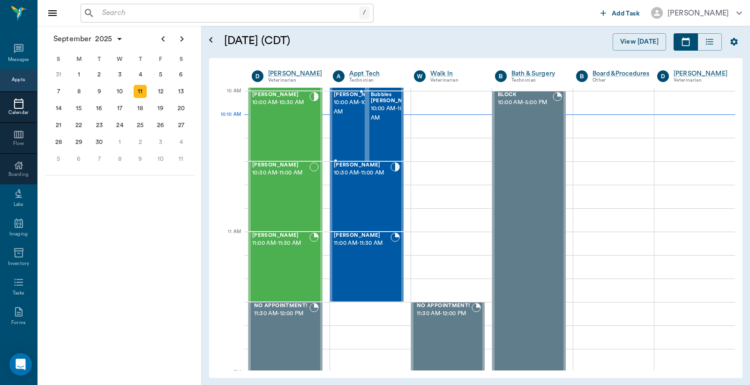
click at [349, 117] on span "10:00 AM - 10:30 AM" at bounding box center [357, 107] width 47 height 19
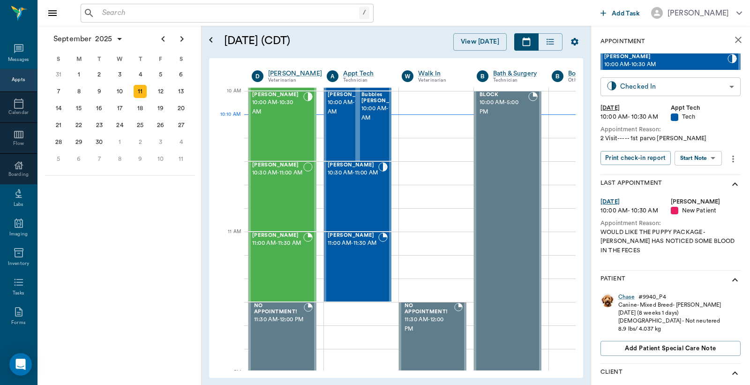
click at [641, 90] on body "/ ​ Add Task Dr. Bert Ellsworth Nectar Messages Appts Calendar Flow Boarding La…" at bounding box center [375, 192] width 750 height 385
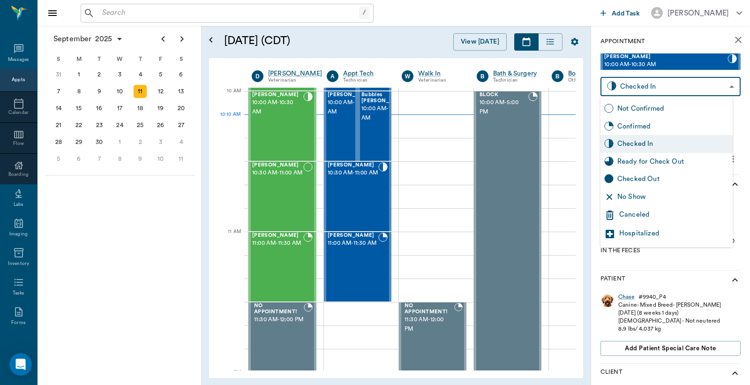
click at [631, 182] on div "Checked Out" at bounding box center [673, 179] width 112 height 10
type input "CHECKED_OUT"
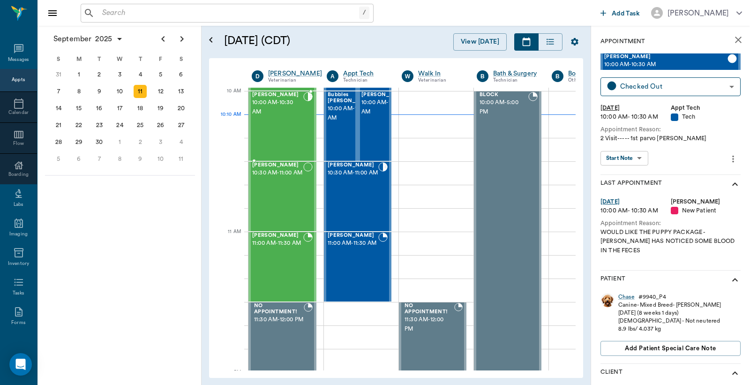
click at [278, 115] on span "10:00 AM - 10:30 AM" at bounding box center [277, 107] width 51 height 19
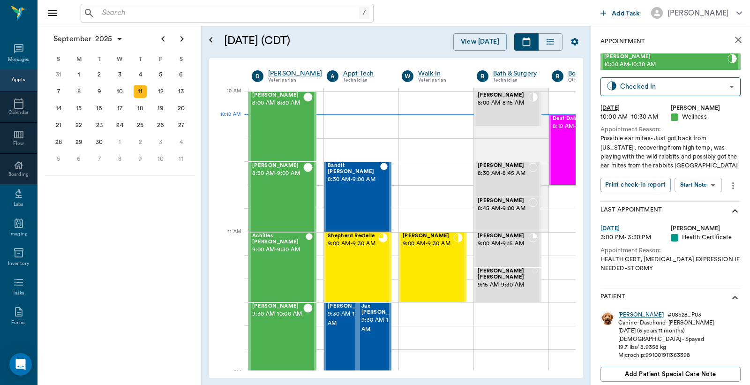
scroll to position [282, 0]
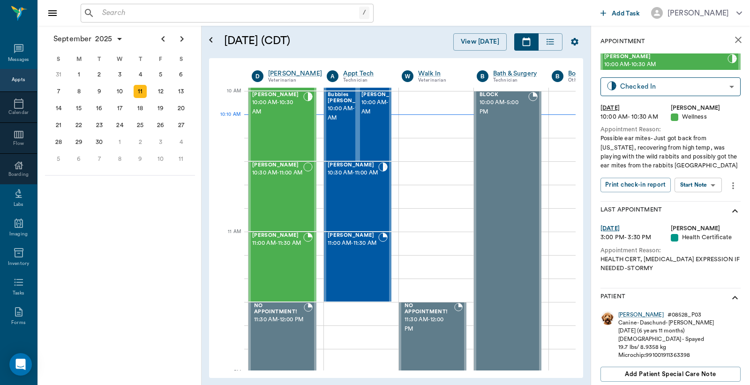
click at [627, 315] on div "[PERSON_NAME]" at bounding box center [640, 315] width 45 height 8
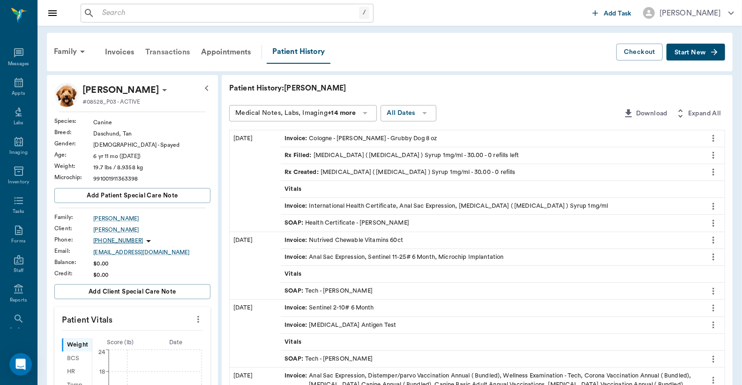
click at [173, 51] on div "Transactions" at bounding box center [168, 52] width 56 height 23
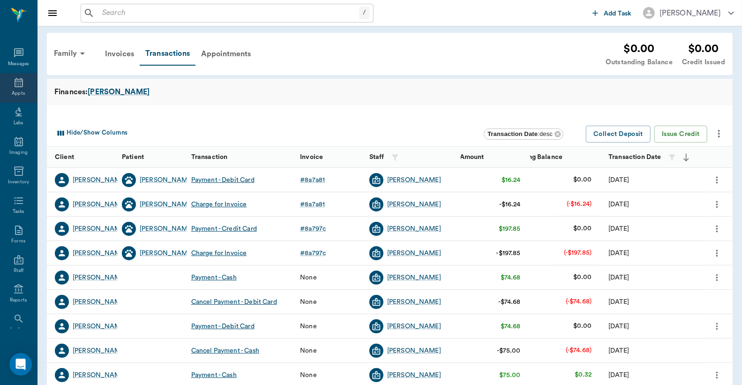
click at [19, 82] on icon at bounding box center [18, 82] width 11 height 11
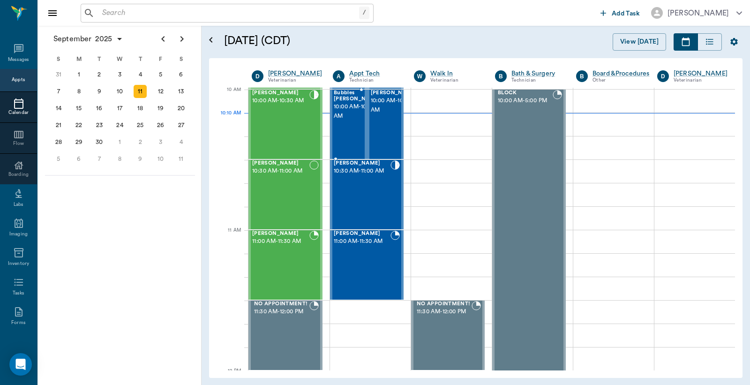
scroll to position [283, 0]
click at [285, 116] on div "[PERSON_NAME] 10:00 AM - 10:30 AM" at bounding box center [280, 124] width 57 height 68
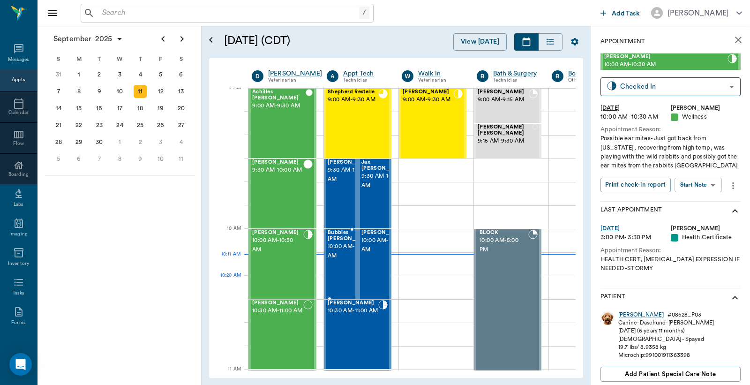
scroll to position [214, 0]
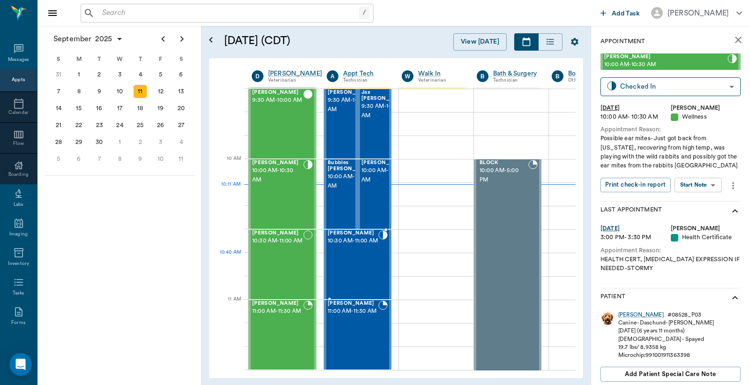
click at [363, 265] on div "[PERSON_NAME] 10:30 AM - 11:00 AM" at bounding box center [353, 264] width 51 height 68
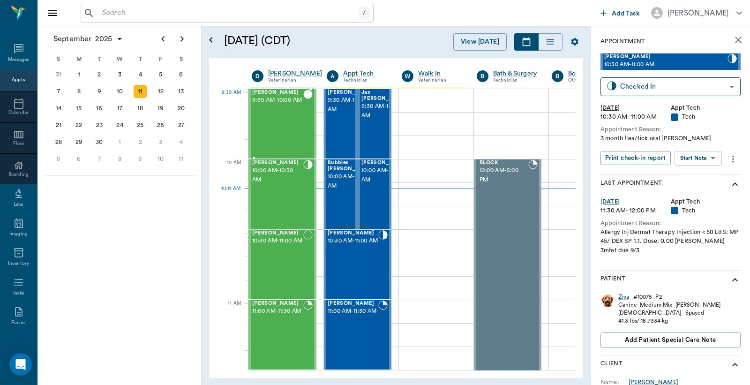
scroll to position [144, 0]
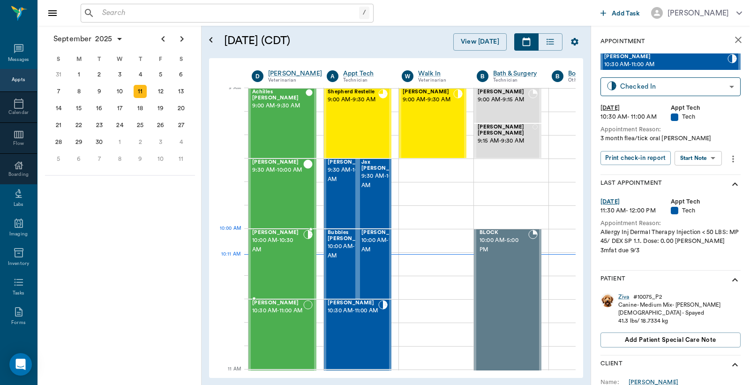
click at [279, 247] on span "10:00 AM - 10:30 AM" at bounding box center [277, 245] width 51 height 19
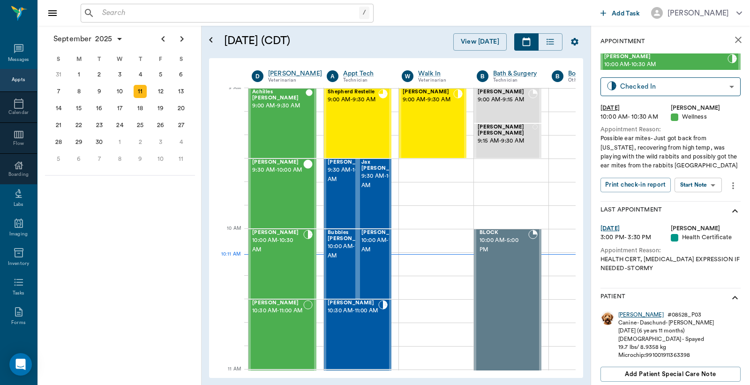
click at [626, 315] on div "[PERSON_NAME]" at bounding box center [640, 315] width 45 height 8
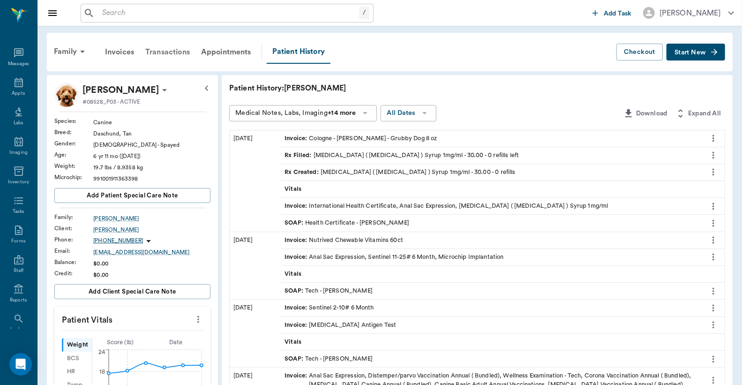
click at [161, 52] on div "Transactions" at bounding box center [168, 52] width 56 height 23
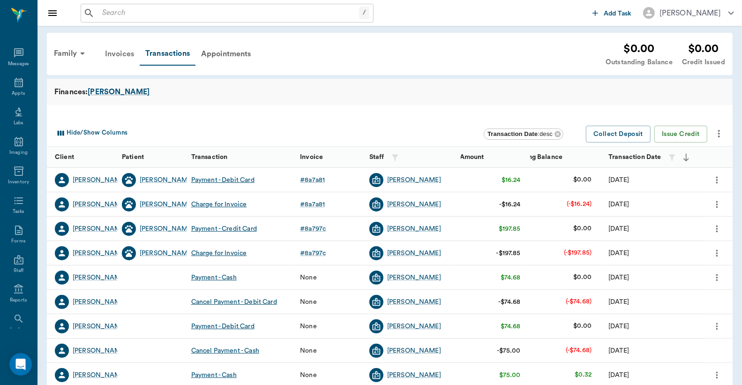
click at [125, 54] on div "Invoices" at bounding box center [119, 54] width 40 height 23
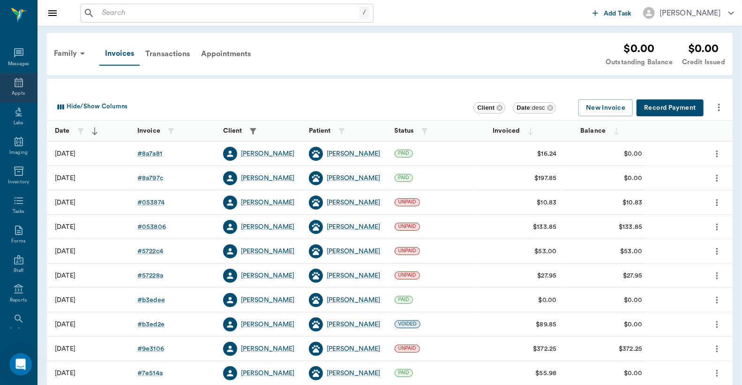
click at [15, 88] on div "Appts" at bounding box center [18, 88] width 37 height 30
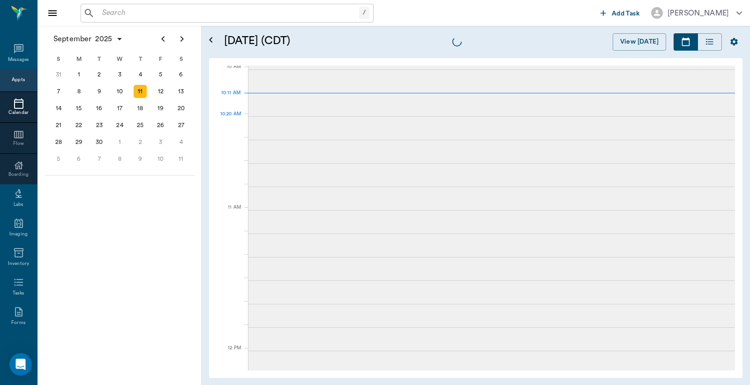
scroll to position [284, 0]
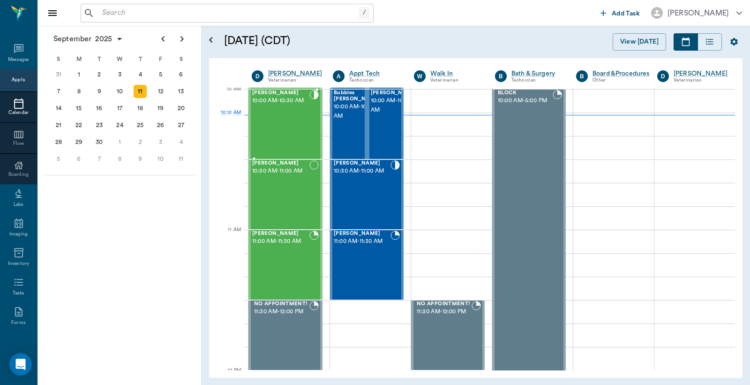
click at [294, 120] on div "[PERSON_NAME] 10:00 AM - 10:30 AM" at bounding box center [280, 124] width 57 height 68
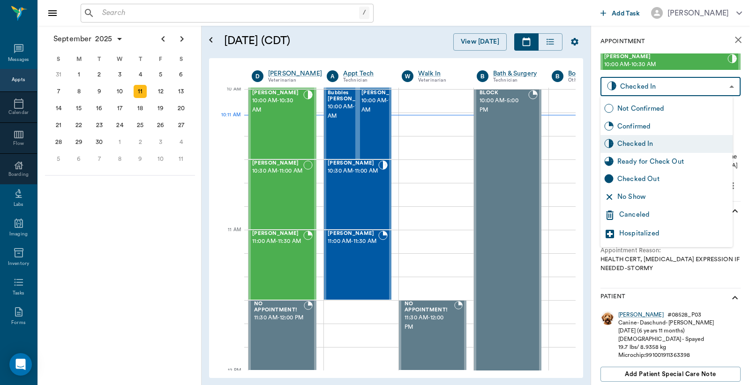
click at [647, 83] on body "/ ​ Add Task [PERSON_NAME] Nectar Messages Appts Calendar Flow Boarding Labs Im…" at bounding box center [375, 192] width 750 height 385
click at [632, 180] on div "Checked Out" at bounding box center [673, 179] width 112 height 10
type input "CHECKED_OUT"
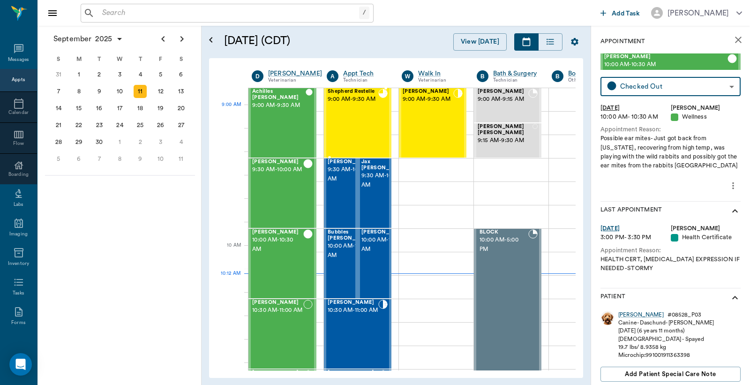
scroll to position [75, 0]
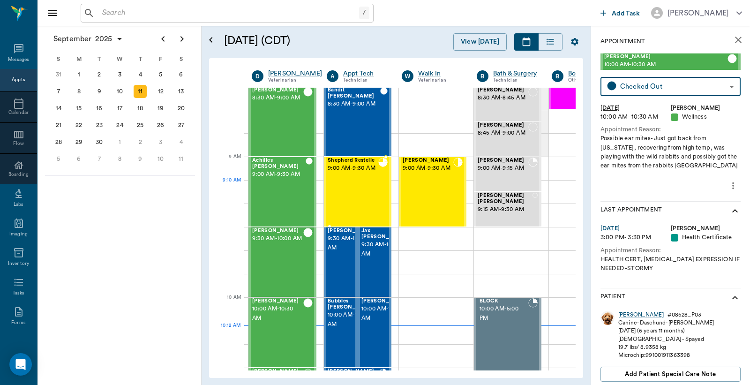
click at [371, 184] on div "Shepherd Restelle 9:00 AM - 9:30 AM" at bounding box center [353, 192] width 51 height 68
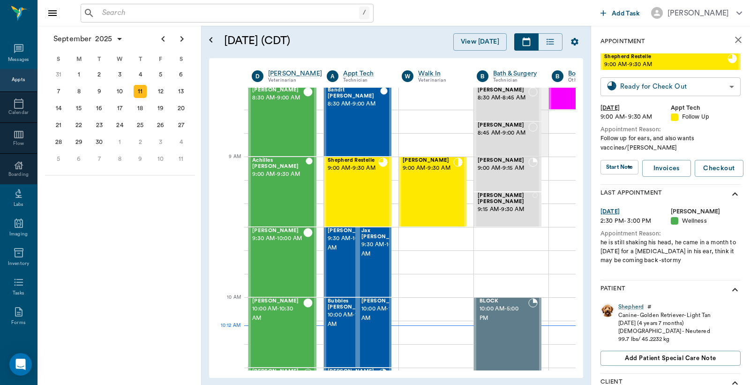
click at [650, 88] on body "/ ​ Add Task [PERSON_NAME] Nectar Messages Appts Calendar Flow Boarding Labs Im…" at bounding box center [375, 192] width 750 height 385
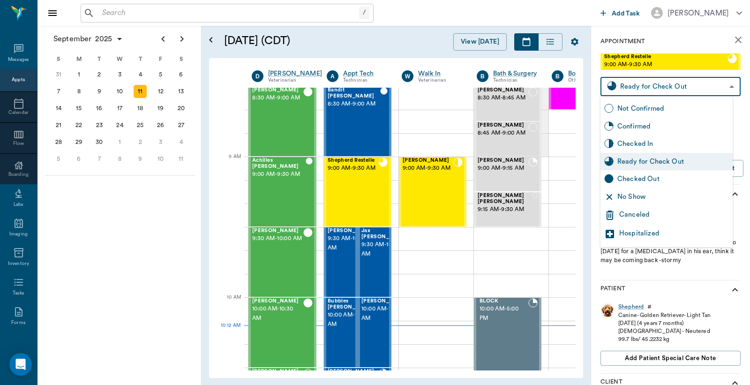
click at [638, 184] on div "Checked Out" at bounding box center [667, 179] width 132 height 18
type input "CHECKED_OUT"
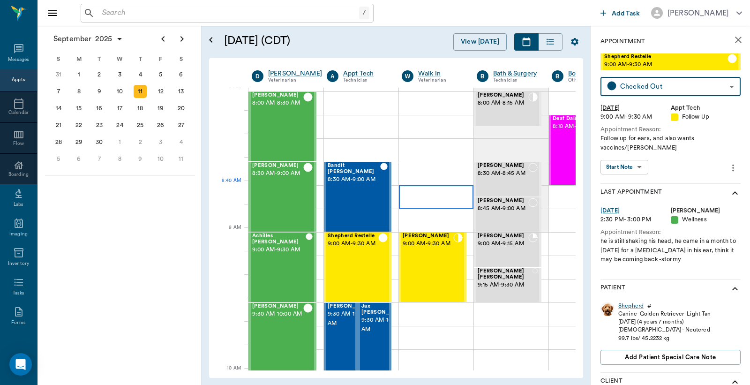
scroll to position [69, 0]
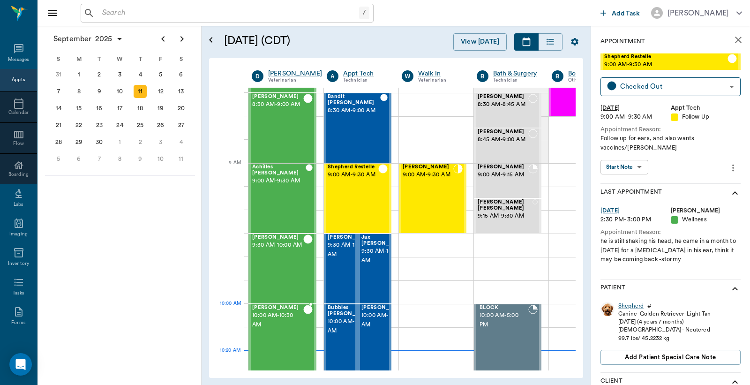
click at [269, 314] on span "10:00 AM - 10:30 AM" at bounding box center [277, 320] width 51 height 19
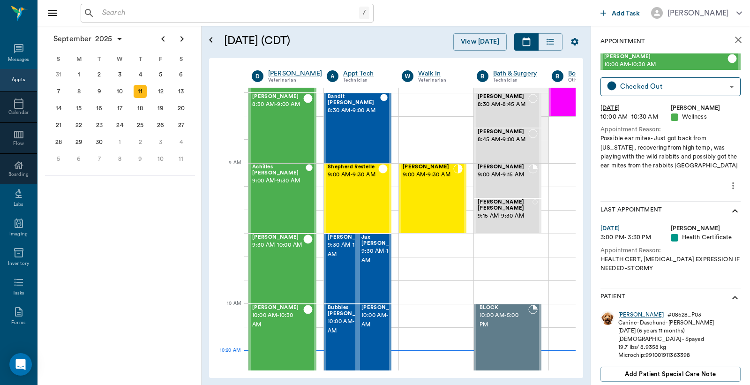
click at [629, 316] on div "[PERSON_NAME]" at bounding box center [640, 315] width 45 height 8
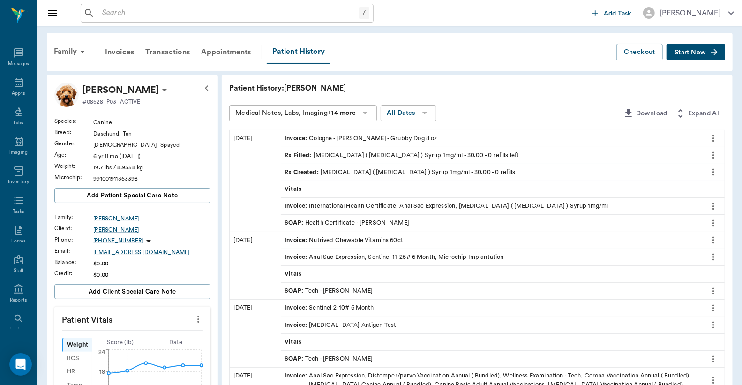
click at [373, 138] on div "Invoice : Cologne - [PERSON_NAME] - Grubby Dog 8 oz" at bounding box center [361, 138] width 152 height 9
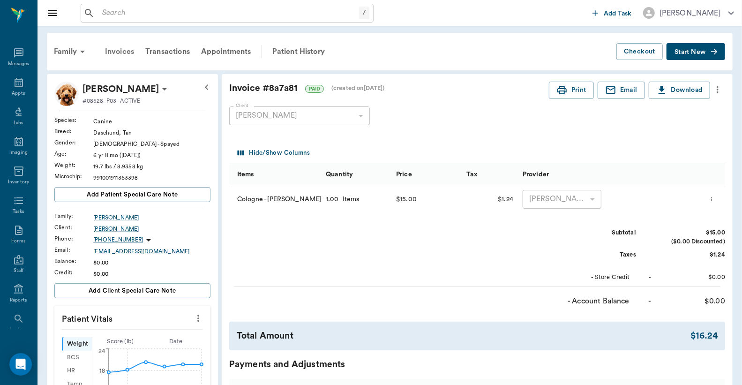
click at [121, 52] on div "Invoices" at bounding box center [119, 51] width 40 height 23
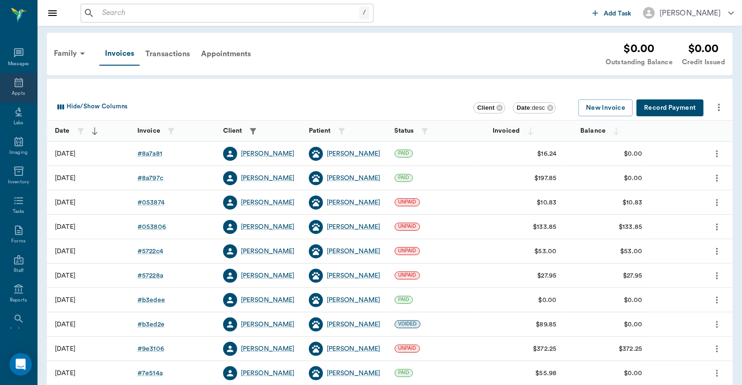
click at [16, 88] on div "Appts" at bounding box center [18, 88] width 37 height 30
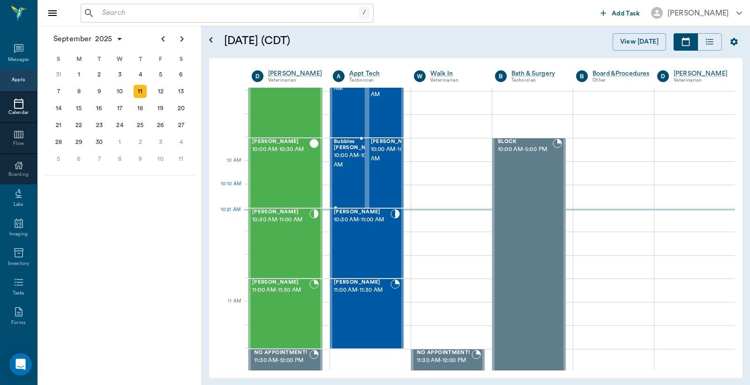
scroll to position [212, 0]
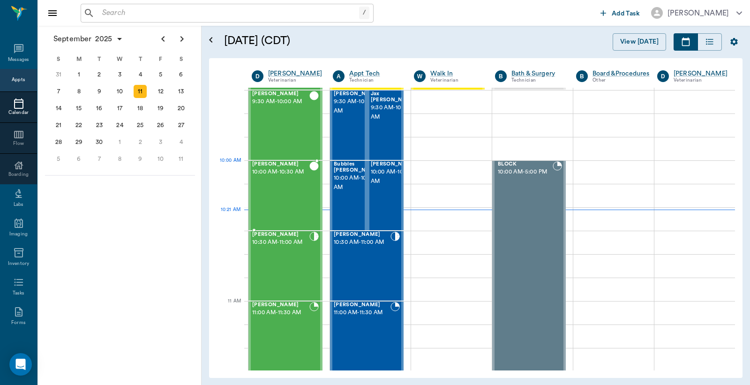
click at [284, 176] on span "10:00 AM - 10:30 AM" at bounding box center [280, 171] width 57 height 9
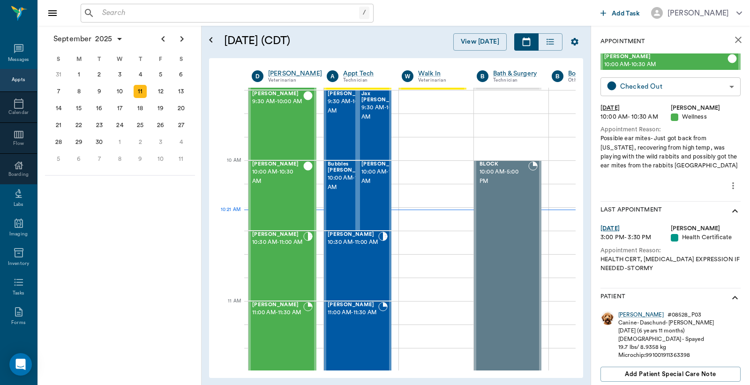
click at [636, 84] on body "/ ​ Add Task [PERSON_NAME] Nectar Messages Appts Calendar Flow Boarding Labs Im…" at bounding box center [375, 192] width 750 height 385
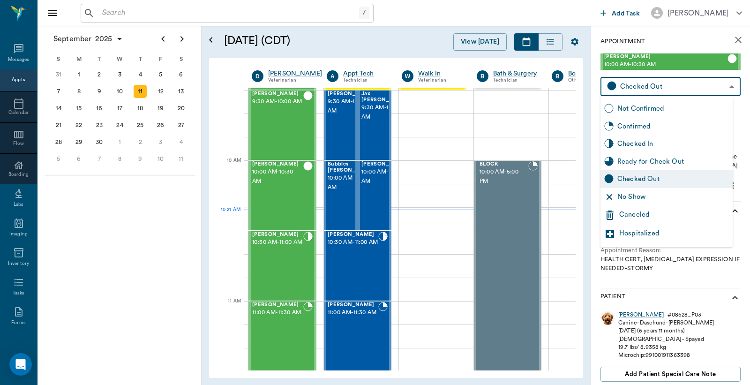
click at [631, 161] on div "Ready for Check Out" at bounding box center [673, 162] width 112 height 10
type input "READY_TO_CHECKOUT"
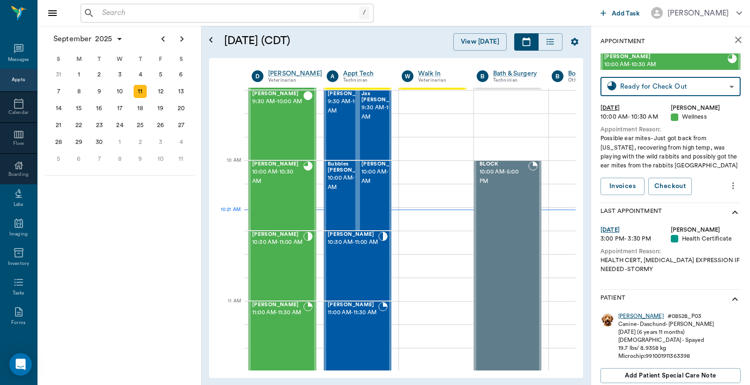
click at [630, 317] on div "[PERSON_NAME]" at bounding box center [640, 316] width 45 height 8
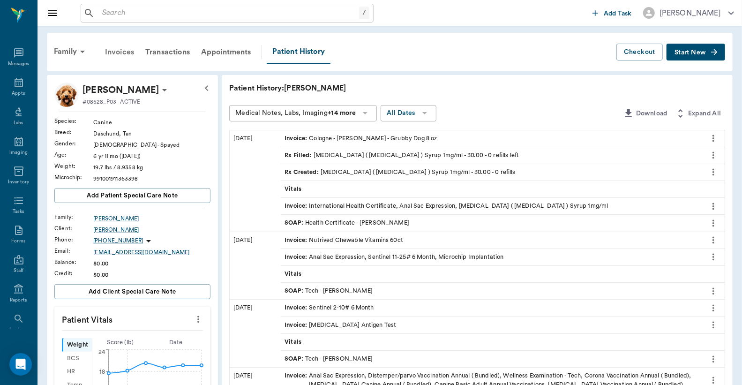
click at [120, 52] on div "Invoices" at bounding box center [119, 52] width 40 height 23
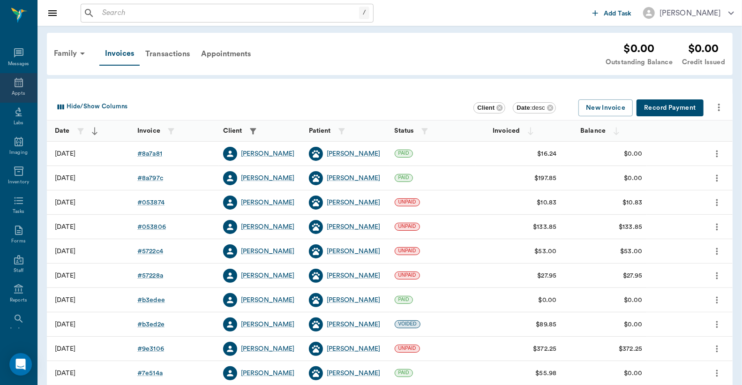
click at [16, 88] on div "Appts" at bounding box center [18, 88] width 37 height 30
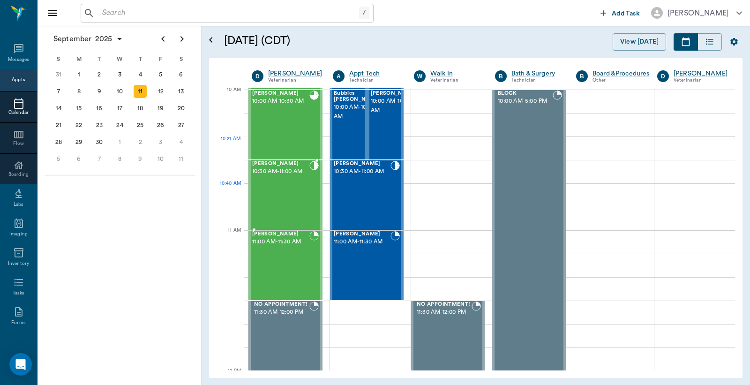
scroll to position [214, 0]
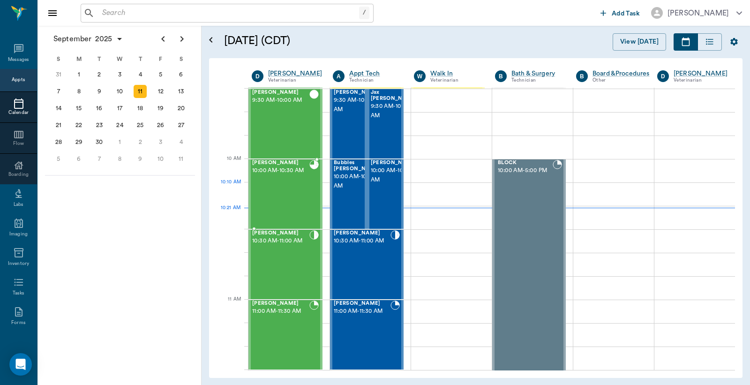
click at [286, 185] on div "[PERSON_NAME] 10:00 AM - 10:30 AM" at bounding box center [280, 194] width 57 height 68
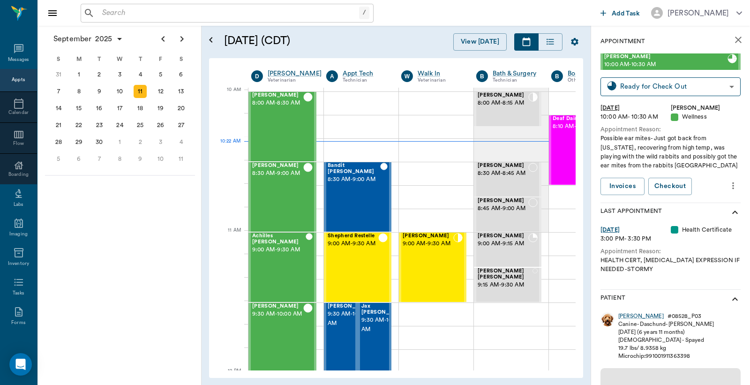
scroll to position [283, 0]
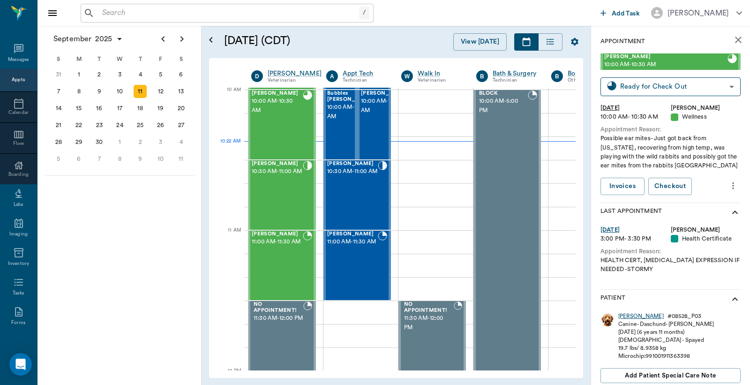
click at [630, 317] on div "[PERSON_NAME]" at bounding box center [640, 316] width 45 height 8
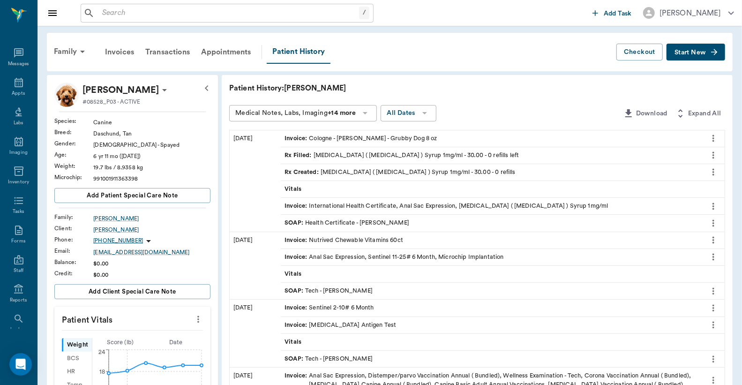
click at [368, 113] on icon at bounding box center [365, 113] width 5 height 2
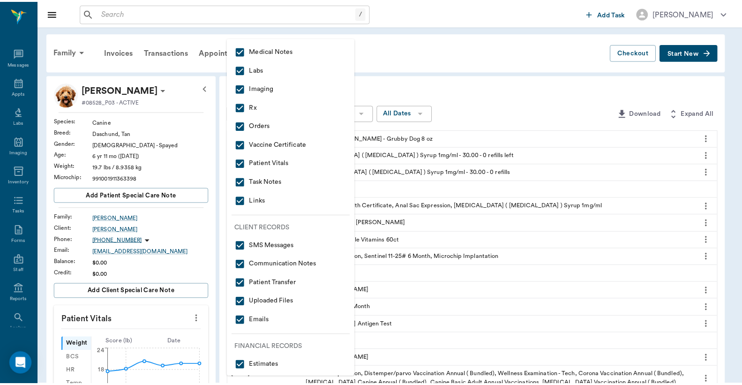
scroll to position [110, 0]
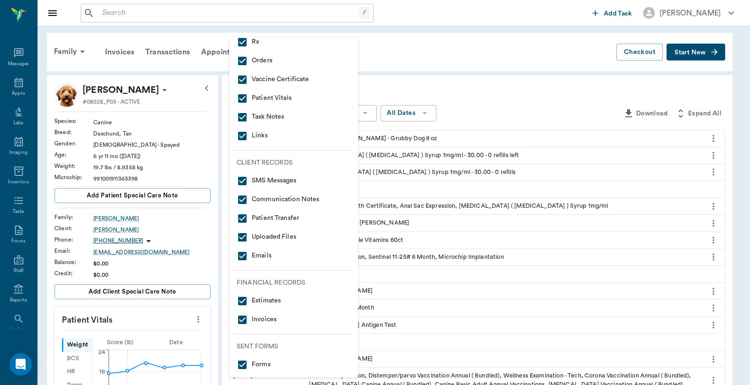
click at [399, 50] on div at bounding box center [375, 192] width 750 height 385
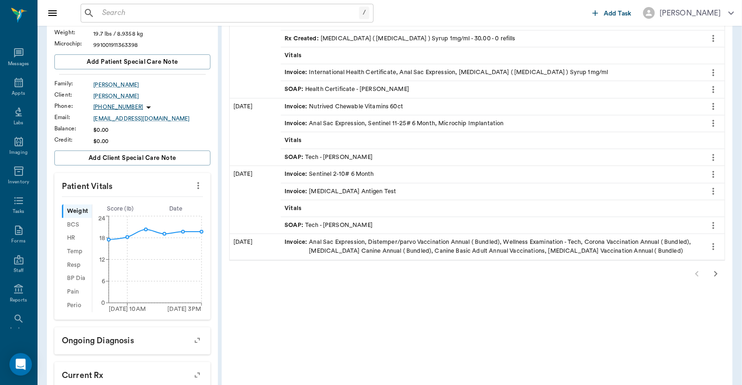
scroll to position [278, 0]
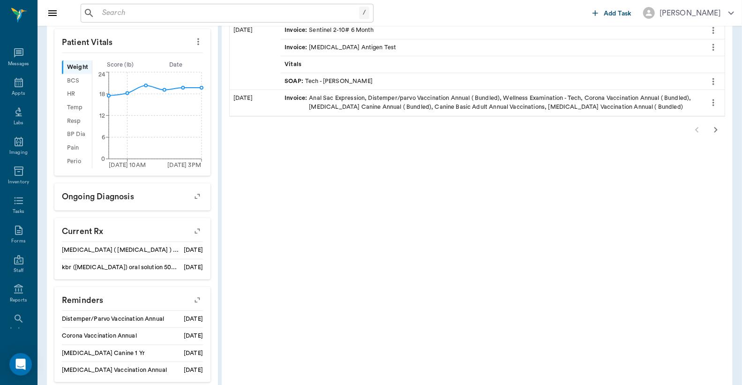
click at [697, 133] on div at bounding box center [477, 129] width 496 height 19
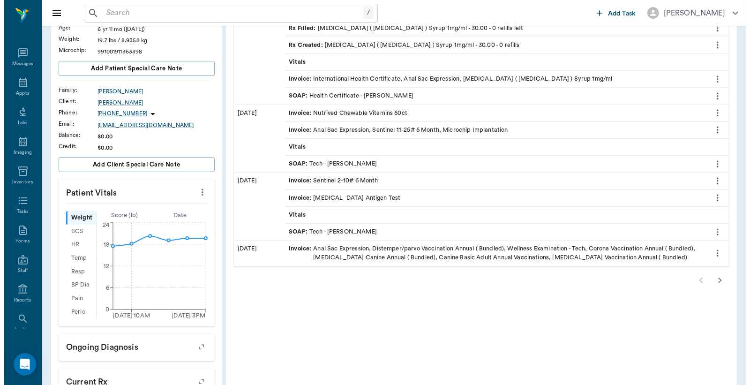
scroll to position [0, 0]
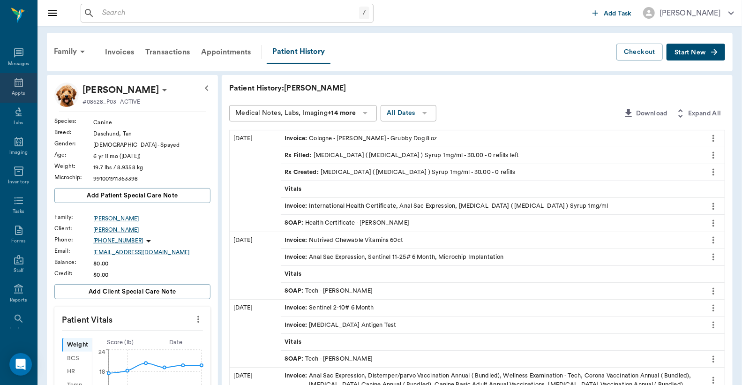
click at [5, 86] on div "Appts" at bounding box center [18, 88] width 37 height 30
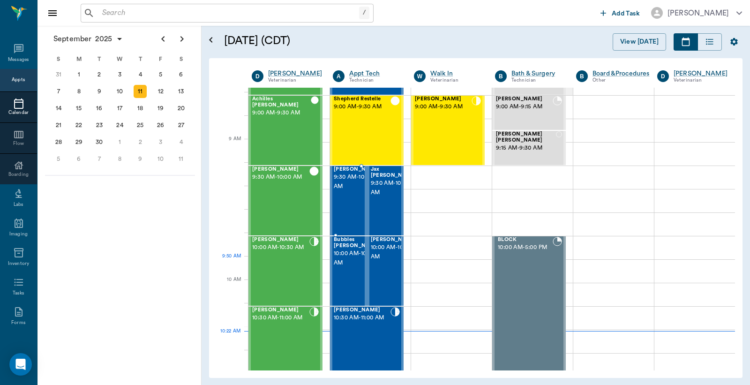
scroll to position [213, 0]
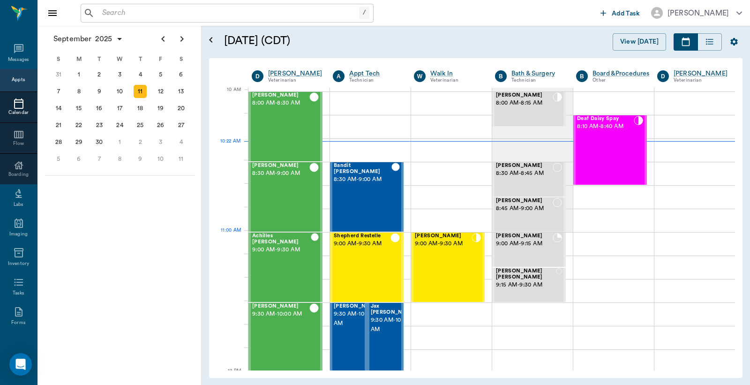
scroll to position [283, 0]
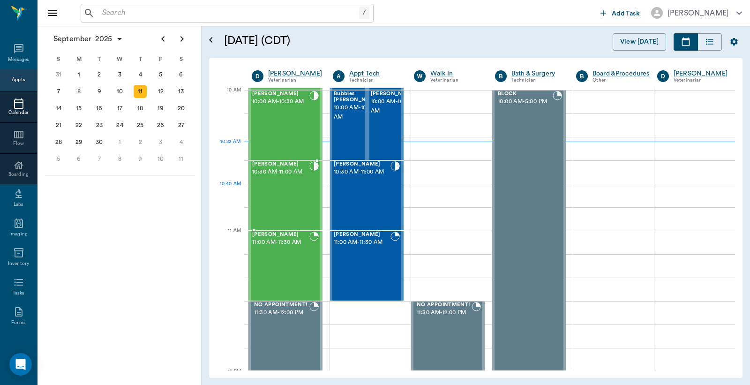
click at [292, 185] on div "[PERSON_NAME] 10:30 AM - 11:00 AM" at bounding box center [280, 195] width 57 height 68
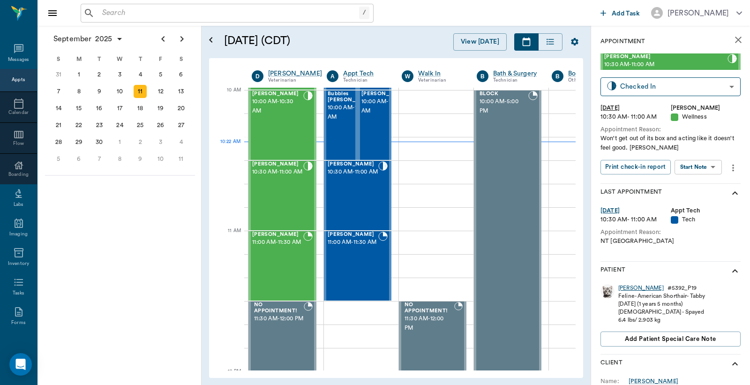
click at [631, 290] on div "[PERSON_NAME]" at bounding box center [640, 288] width 45 height 8
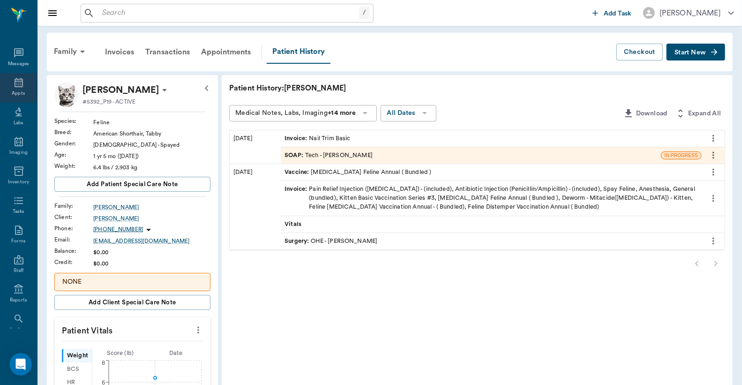
click at [15, 82] on icon at bounding box center [19, 82] width 8 height 9
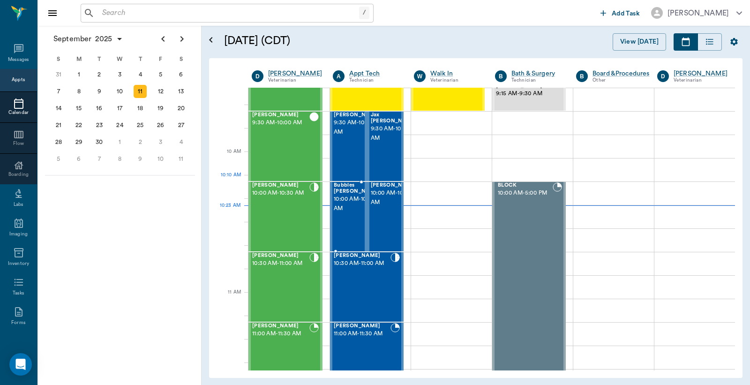
scroll to position [144, 0]
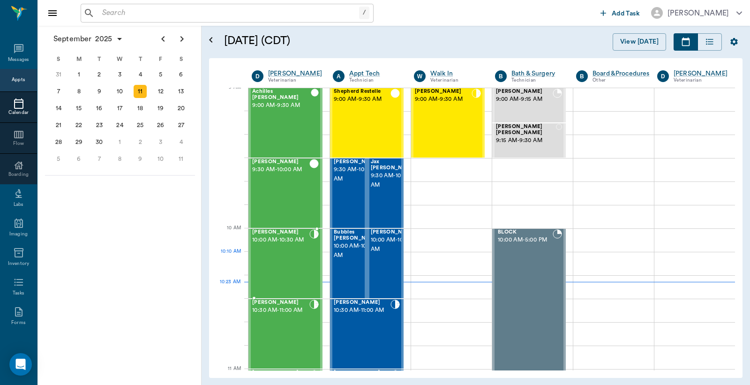
click at [273, 254] on div "[PERSON_NAME] 10:00 AM - 10:30 AM" at bounding box center [280, 263] width 57 height 68
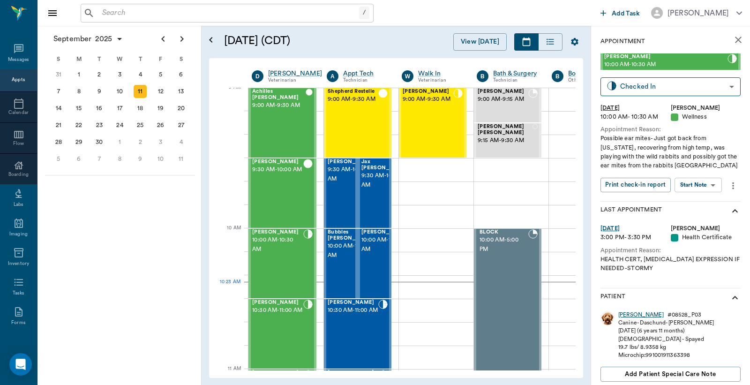
click at [627, 312] on div "[PERSON_NAME]" at bounding box center [640, 315] width 45 height 8
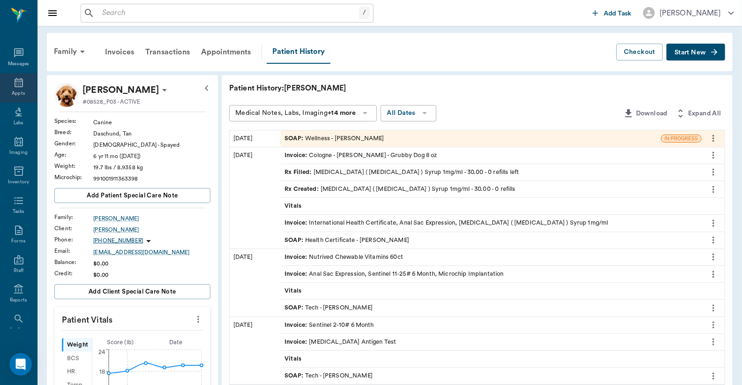
click at [13, 83] on icon at bounding box center [18, 82] width 11 height 11
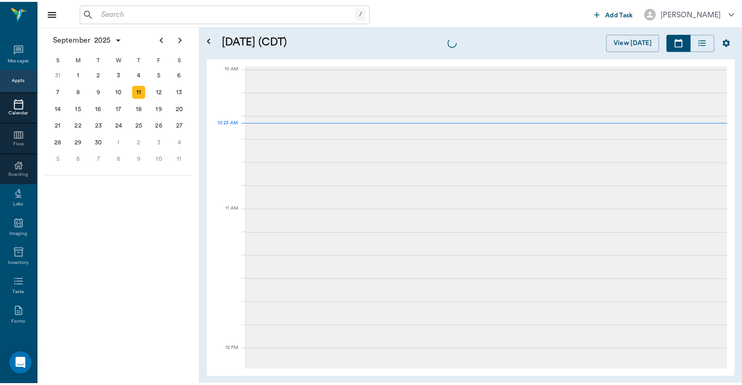
scroll to position [282, 0]
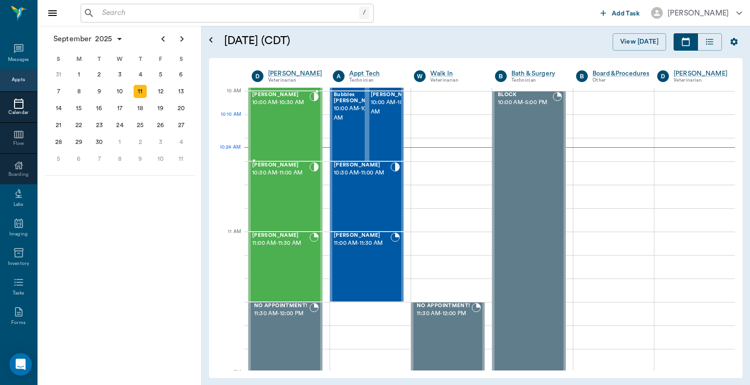
click at [283, 131] on div "[PERSON_NAME] 10:00 AM - 10:30 AM" at bounding box center [280, 126] width 57 height 68
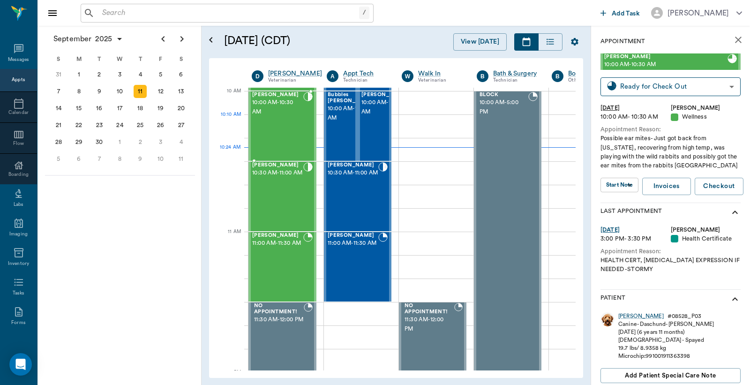
type input "READY_TO_CHECKOUT"
click at [627, 315] on div "[PERSON_NAME]" at bounding box center [640, 316] width 45 height 8
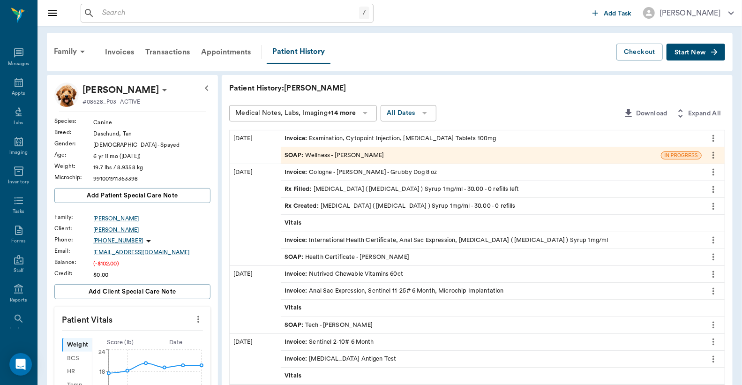
click at [366, 138] on div "Invoice : Examination, Cytopoint Injection, [MEDICAL_DATA] Tablets 100mg" at bounding box center [391, 138] width 212 height 9
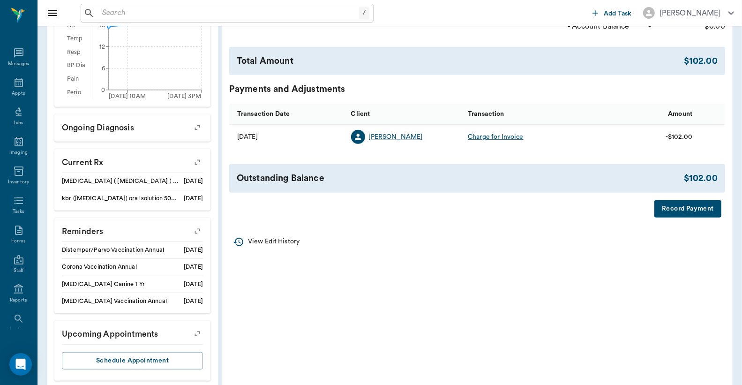
scroll to position [347, 0]
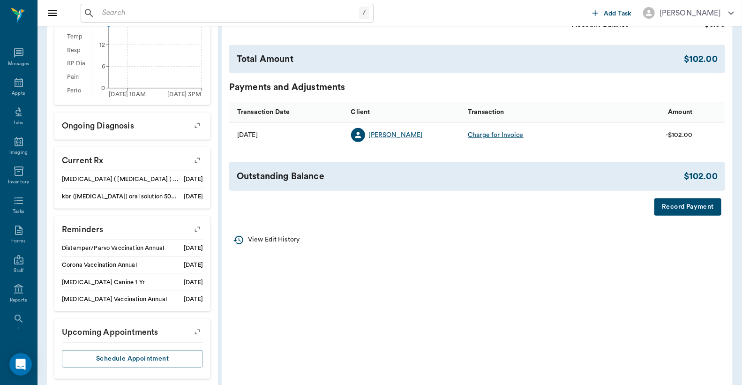
click at [695, 206] on button "Record Payment" at bounding box center [687, 206] width 67 height 17
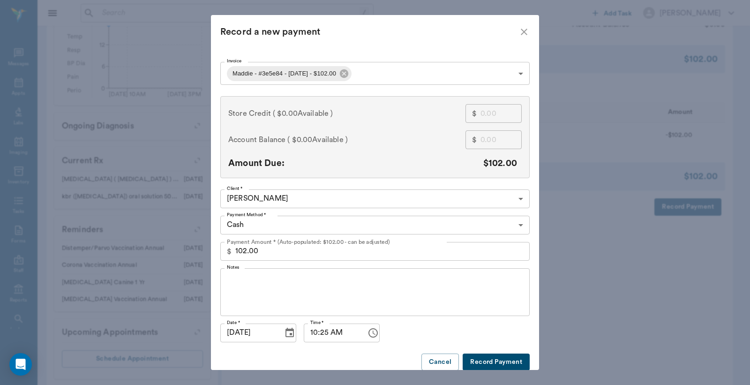
click at [518, 224] on body "/ ​ Add Task [PERSON_NAME] Nectar Messages Appts Labs Imaging Inventory Tasks F…" at bounding box center [375, 25] width 750 height 744
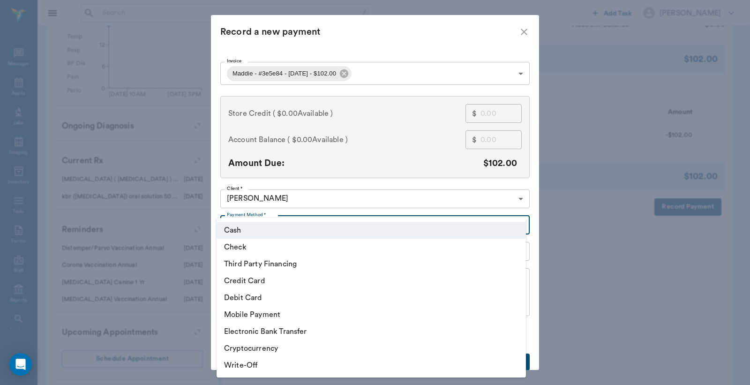
click at [269, 299] on li "Debit Card" at bounding box center [371, 297] width 309 height 17
type input "DEBIT_CARD"
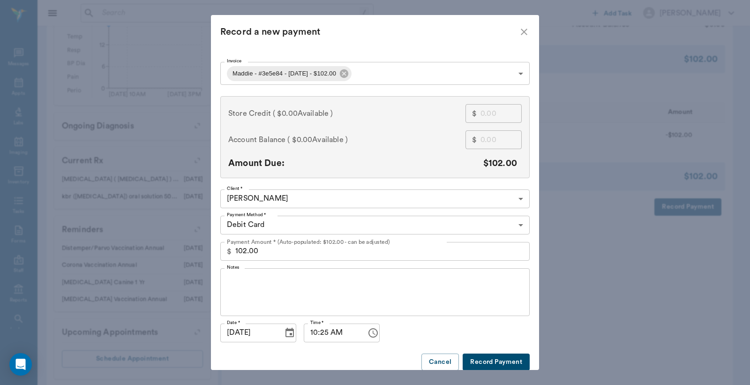
click at [493, 366] on button "Record Payment" at bounding box center [496, 361] width 67 height 17
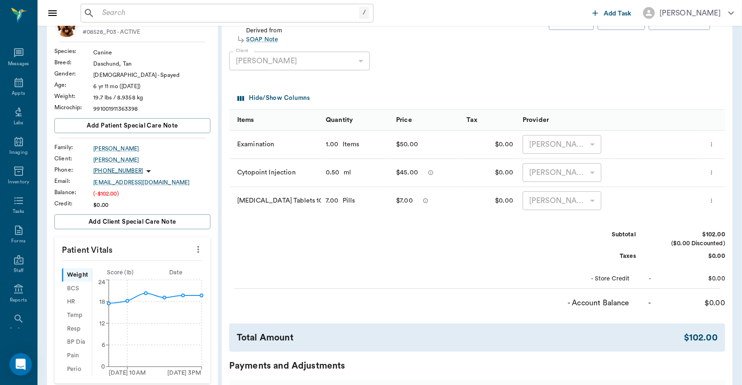
scroll to position [0, 0]
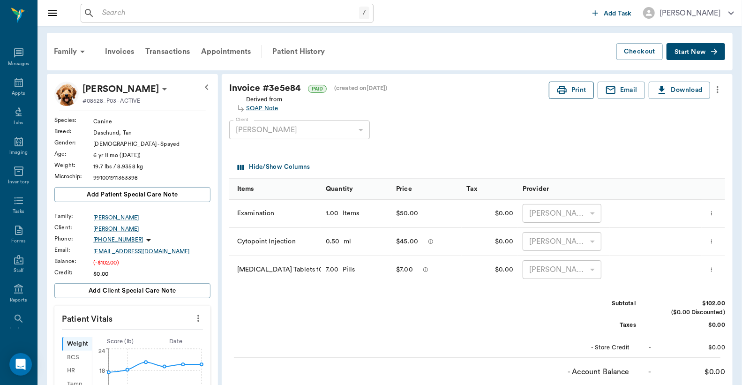
click at [577, 92] on button "Print" at bounding box center [571, 90] width 45 height 17
click at [16, 90] on div "Appts" at bounding box center [18, 93] width 13 height 7
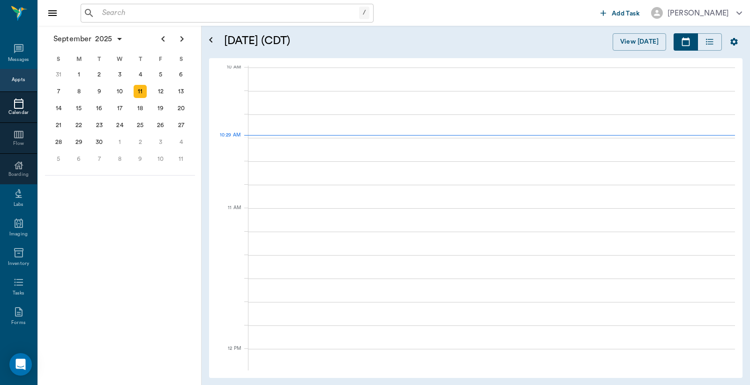
scroll to position [283, 0]
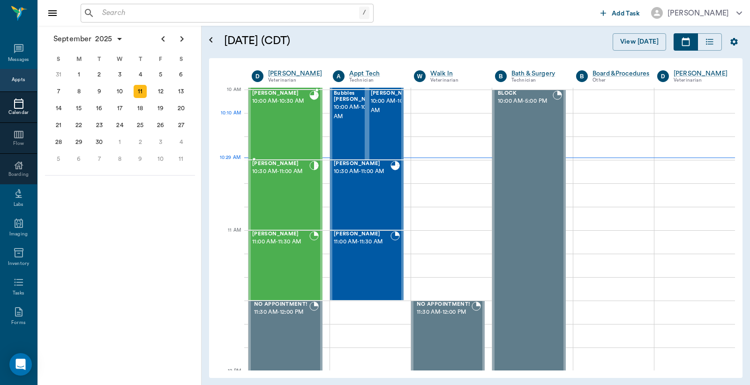
click at [296, 120] on div "[PERSON_NAME] 10:00 AM - 10:30 AM" at bounding box center [280, 124] width 57 height 68
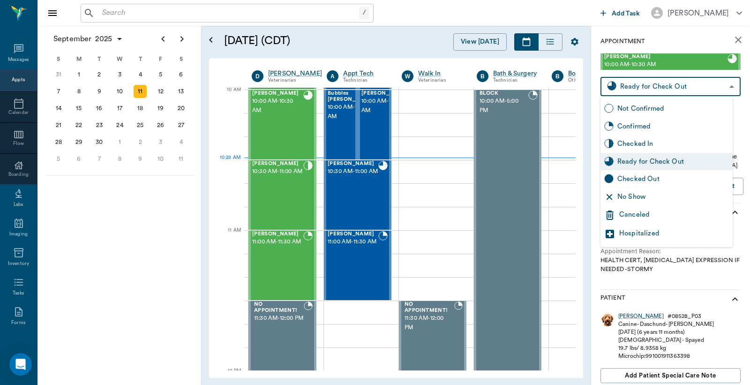
click at [653, 87] on body "/ ​ Add Task [PERSON_NAME] Nectar Messages Appts Calendar Flow Boarding Labs Im…" at bounding box center [375, 192] width 750 height 385
click at [646, 181] on div "Checked Out" at bounding box center [673, 179] width 112 height 10
type input "CHECKED_OUT"
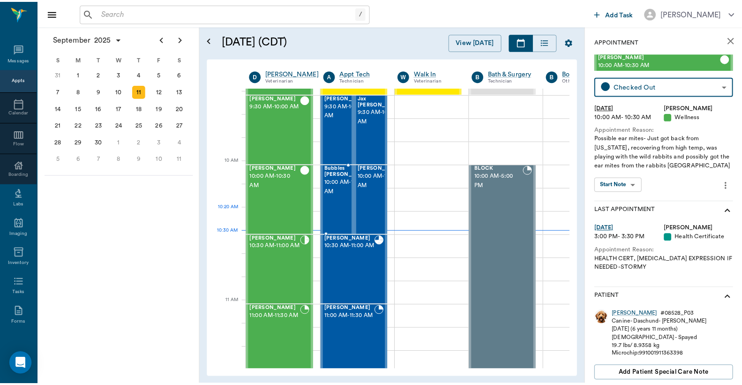
scroll to position [278, 0]
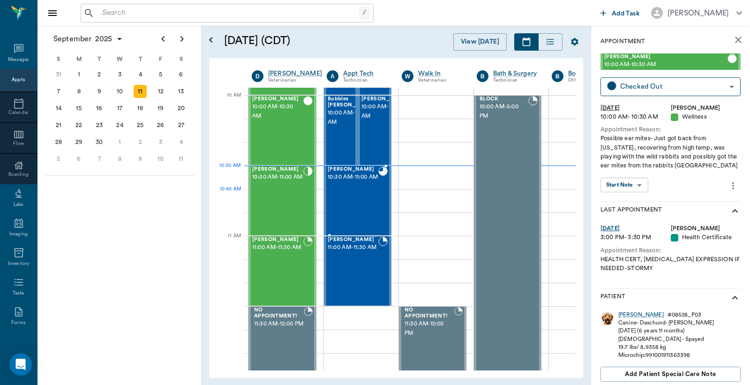
click at [361, 200] on div "[PERSON_NAME] 10:30 AM - 11:00 AM" at bounding box center [353, 200] width 51 height 68
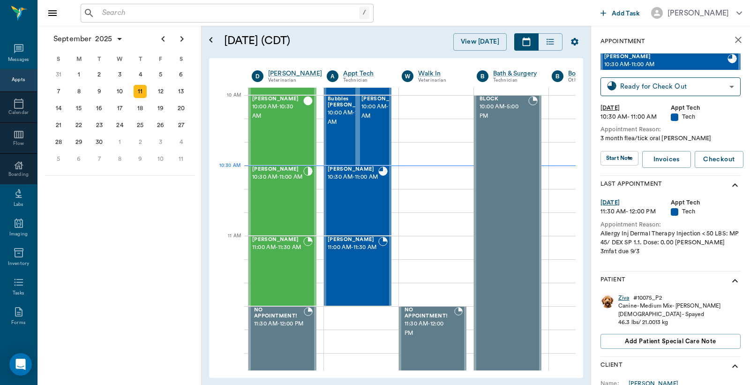
click at [624, 298] on div "Ziva" at bounding box center [623, 298] width 11 height 8
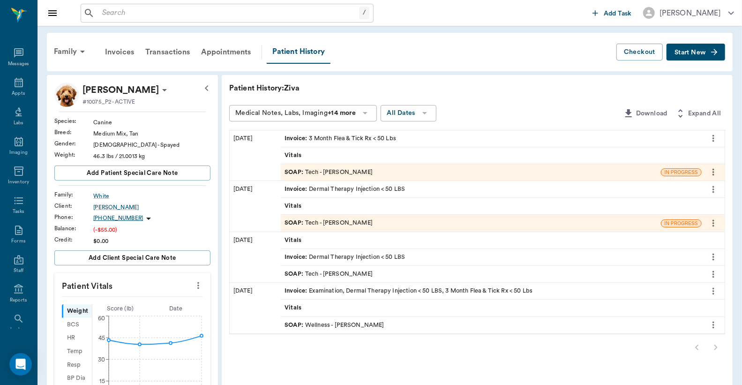
click at [330, 138] on div "Invoice : 3 Month Flea & Tick Rx < 50 Lbs" at bounding box center [341, 138] width 112 height 9
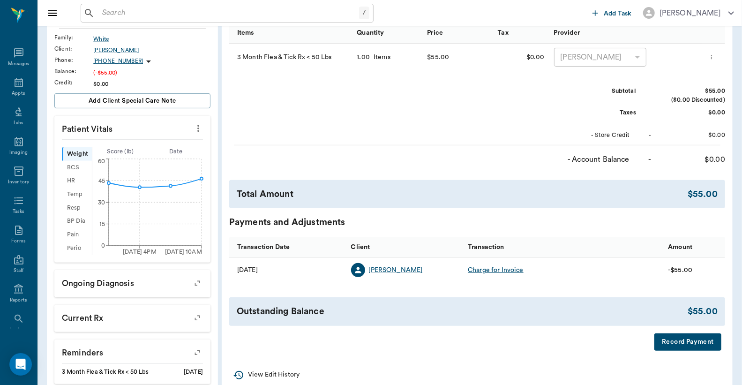
scroll to position [241, 0]
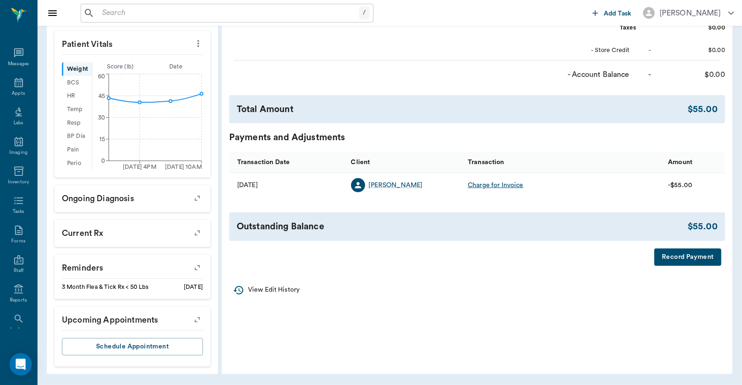
click at [679, 260] on button "Record Payment" at bounding box center [687, 256] width 67 height 17
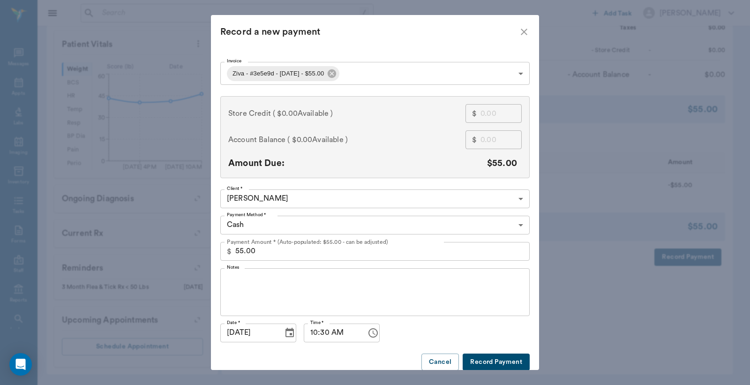
click at [518, 226] on body "/ ​ Add Task [PERSON_NAME] Nectar Messages Appts Labs Imaging Inventory Tasks F…" at bounding box center [375, 72] width 750 height 626
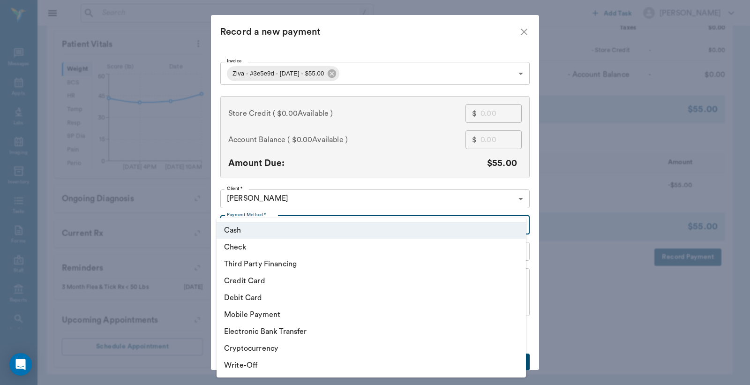
click at [259, 300] on li "Debit Card" at bounding box center [371, 297] width 309 height 17
type input "DEBIT_CARD"
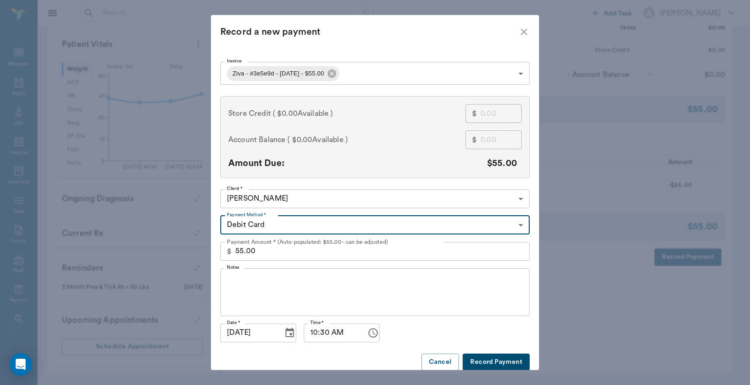
click at [484, 362] on button "Record Payment" at bounding box center [496, 361] width 67 height 17
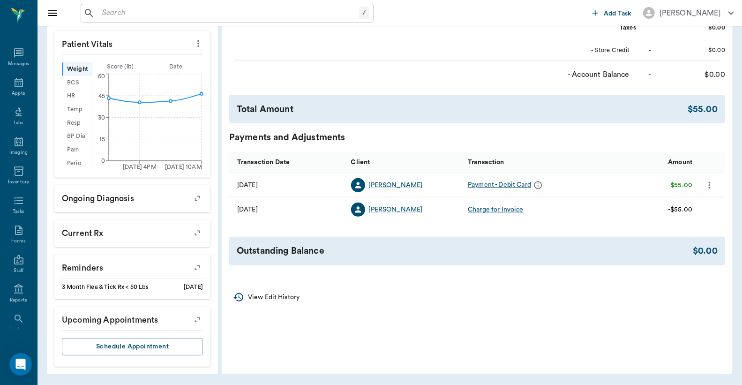
scroll to position [0, 0]
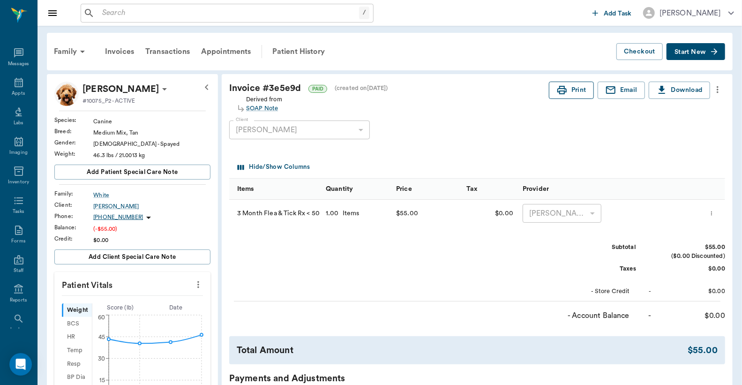
click at [577, 90] on button "Print" at bounding box center [571, 90] width 45 height 17
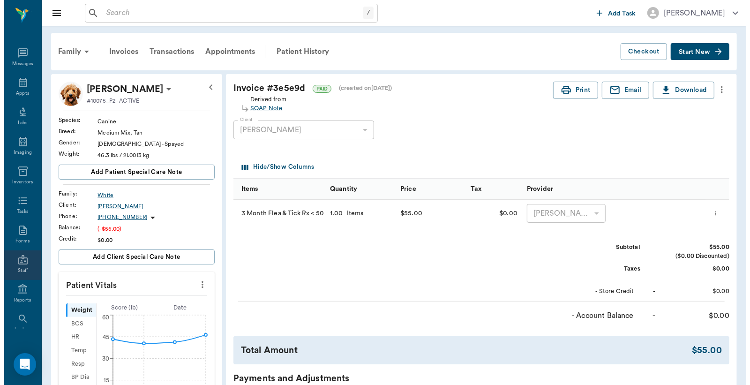
scroll to position [43, 0]
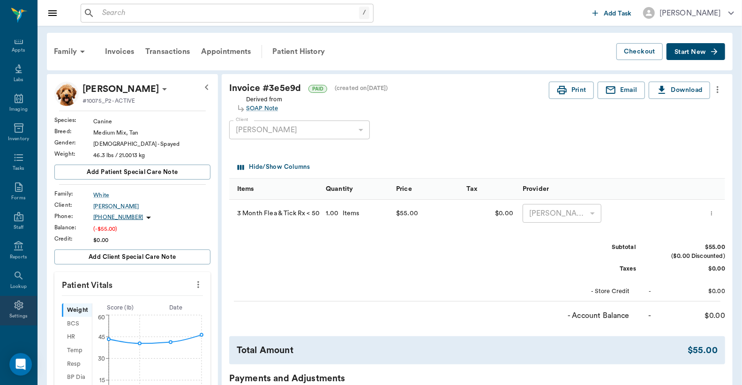
click at [13, 310] on div "Settings" at bounding box center [18, 311] width 37 height 30
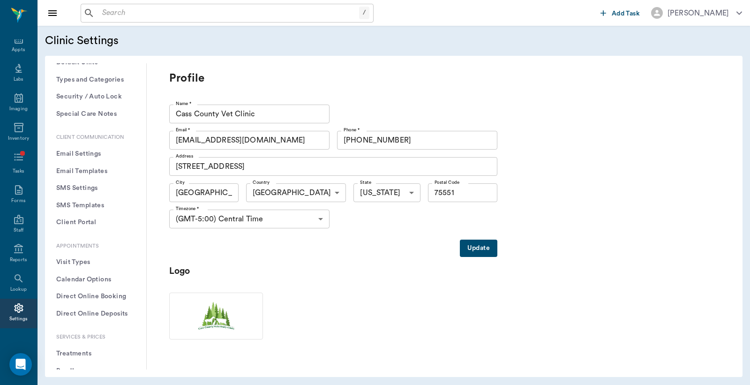
scroll to position [139, 0]
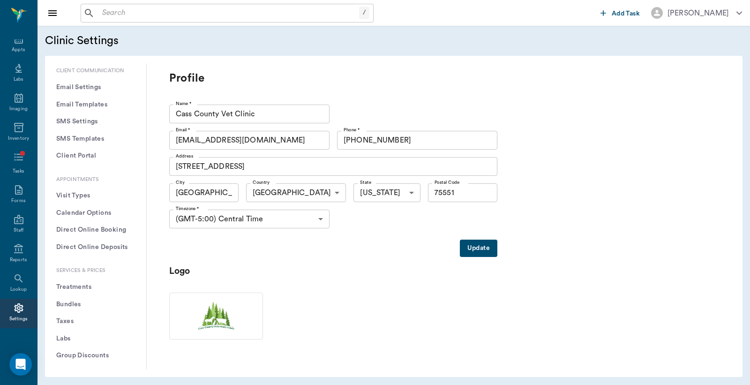
click at [86, 286] on button "Treatments" at bounding box center [96, 286] width 86 height 17
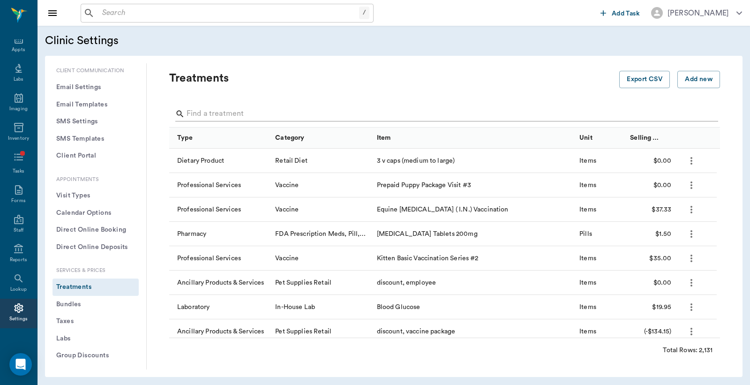
click at [186, 115] on div "Search" at bounding box center [446, 113] width 543 height 15
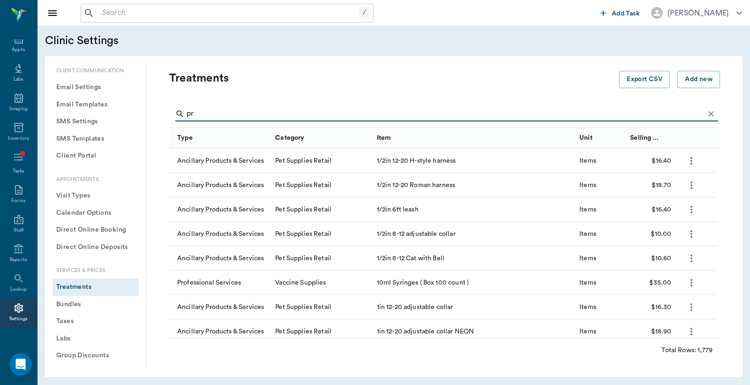
type input "p"
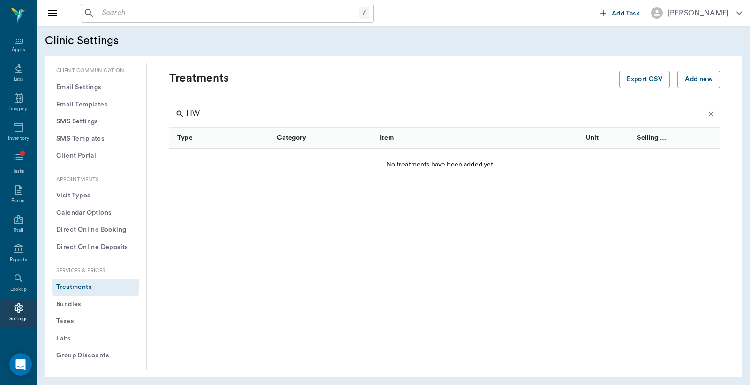
type input "H"
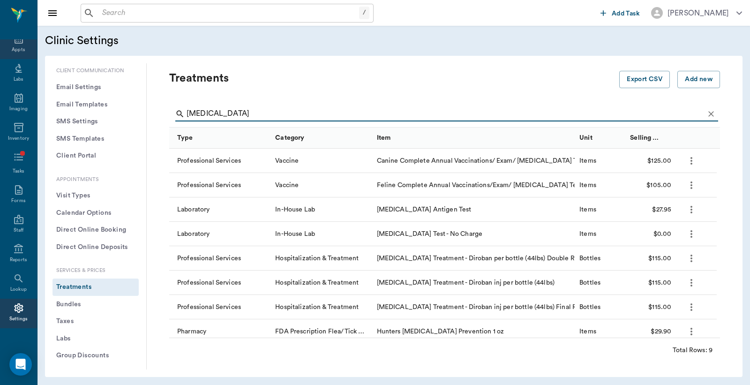
type input "[MEDICAL_DATA]"
click at [17, 46] on div "Appts" at bounding box center [18, 49] width 13 height 7
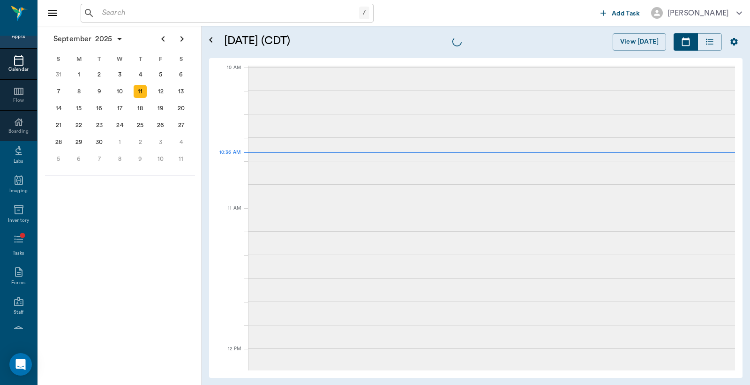
scroll to position [282, 0]
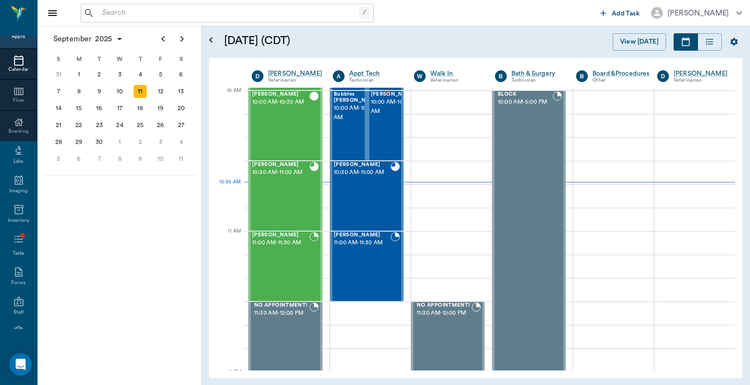
click at [104, 16] on input "text" at bounding box center [228, 13] width 261 height 13
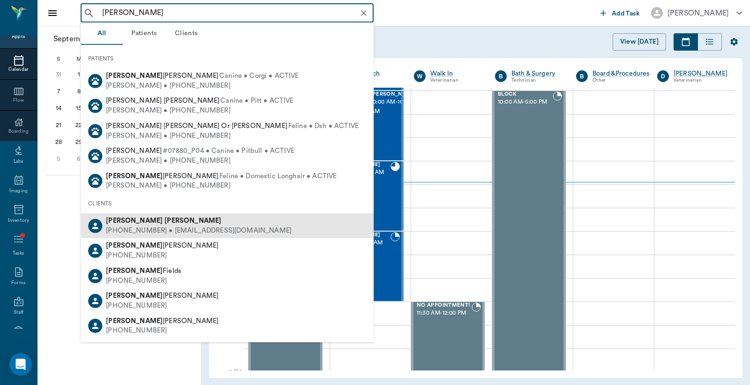
click at [142, 231] on div "[PHONE_NUMBER] • [EMAIL_ADDRESS][DOMAIN_NAME]" at bounding box center [199, 231] width 186 height 10
type input "[PERSON_NAME]"
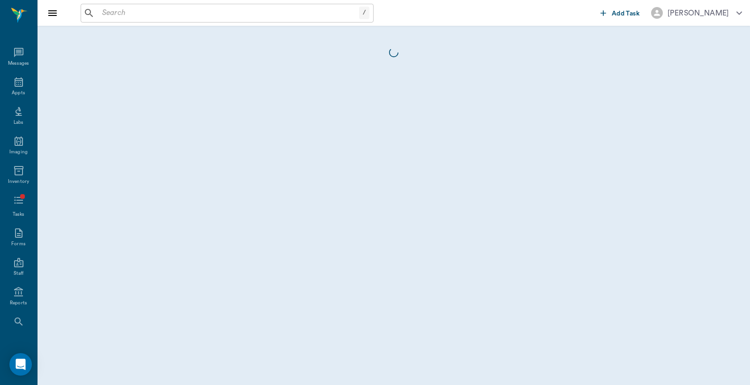
scroll to position [43, 0]
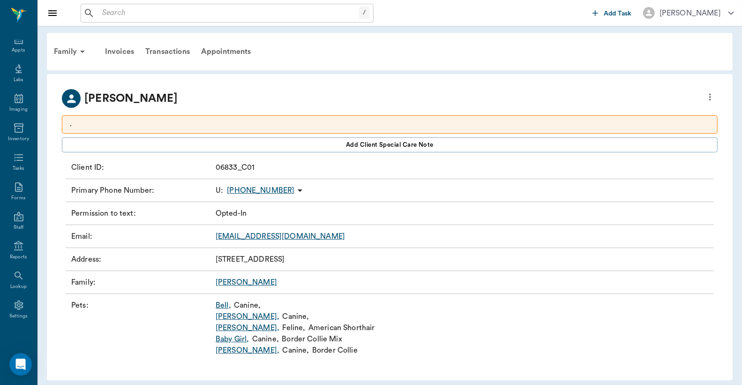
click at [236, 339] on link "Baby Girl ," at bounding box center [233, 338] width 34 height 11
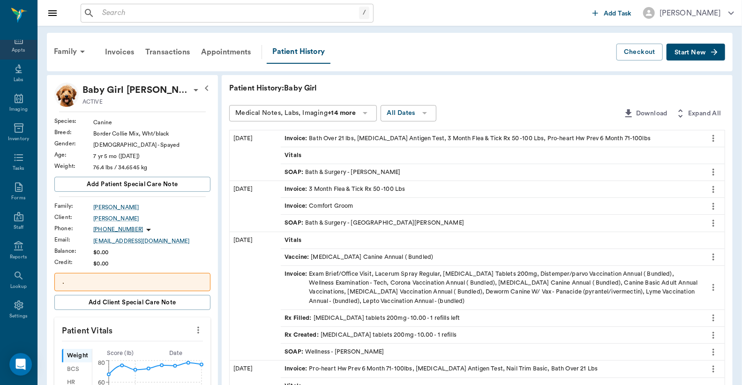
click at [13, 48] on div "Appts" at bounding box center [18, 50] width 13 height 7
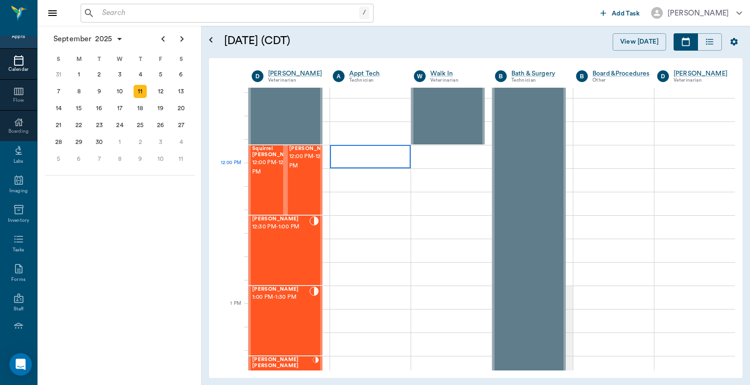
scroll to position [491, 0]
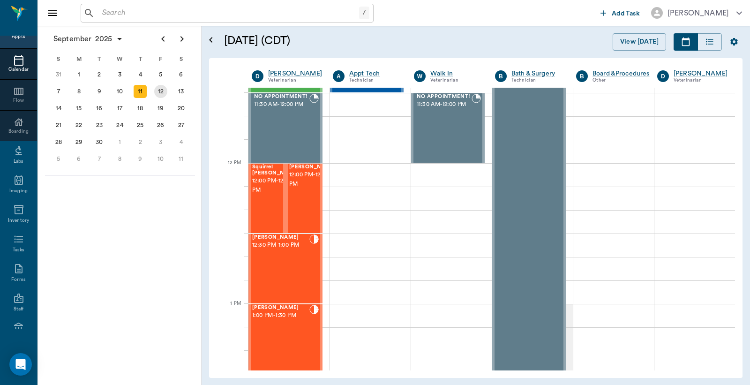
click at [159, 90] on div "12" at bounding box center [160, 91] width 13 height 13
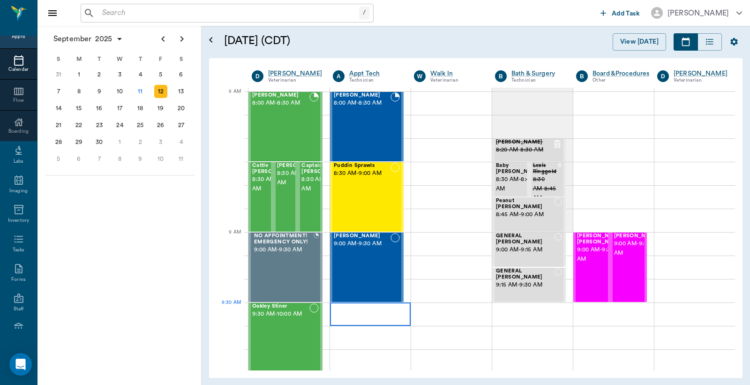
click at [362, 315] on div at bounding box center [370, 313] width 81 height 23
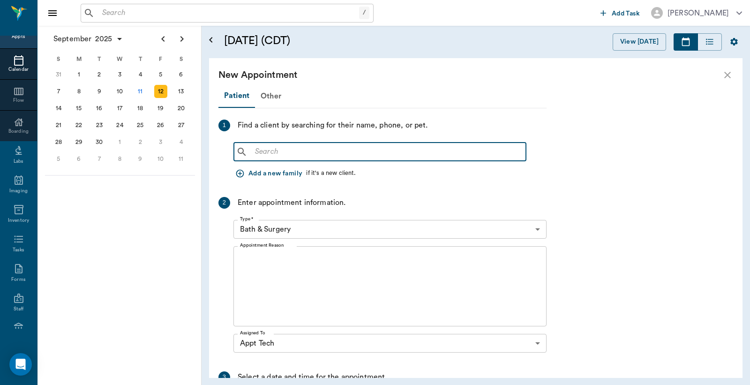
drag, startPoint x: 256, startPoint y: 152, endPoint x: 263, endPoint y: 139, distance: 14.9
click at [259, 150] on input "text" at bounding box center [386, 151] width 271 height 13
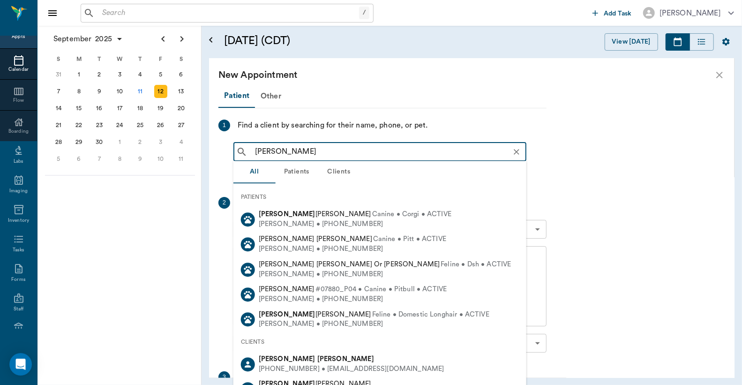
click at [288, 363] on div "[PERSON_NAME]" at bounding box center [352, 359] width 186 height 10
type input "[PERSON_NAME]"
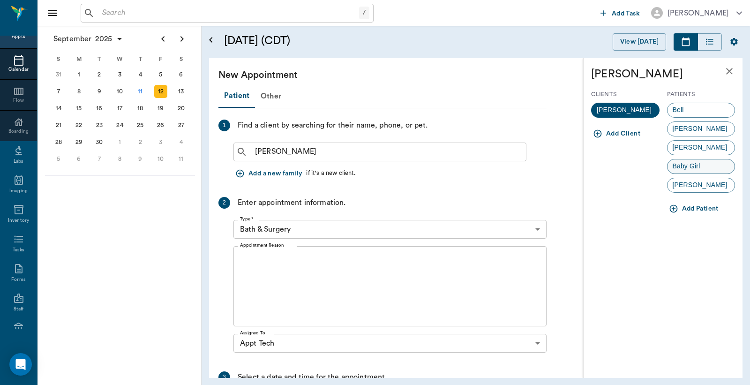
click at [682, 165] on span "Baby Girl" at bounding box center [687, 166] width 38 height 10
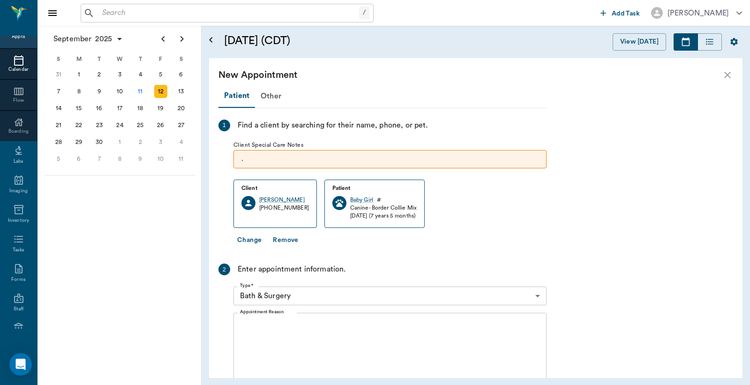
click at [536, 296] on body "/ ​ Add Task [PERSON_NAME] Nectar Messages Appts Calendar Flow Boarding Labs Im…" at bounding box center [375, 192] width 750 height 385
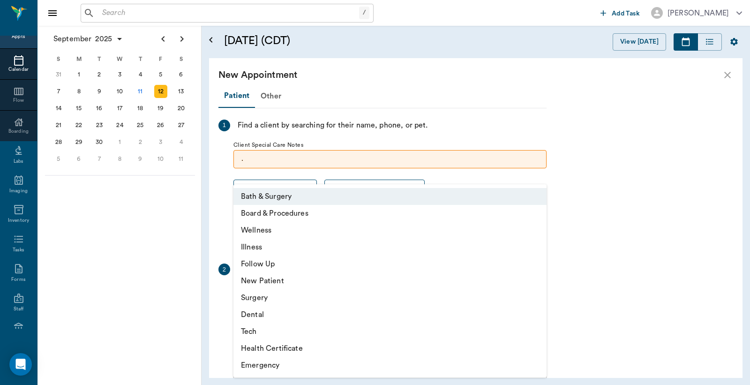
click at [258, 330] on li "Tech" at bounding box center [389, 331] width 313 height 17
type input "65d2be4f46e3a538d89b8c1a"
type input "10:00 AM"
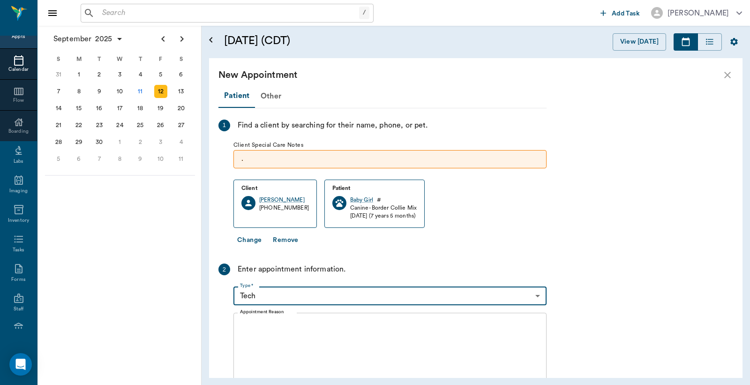
click at [245, 324] on textarea "Appointment Reason" at bounding box center [390, 353] width 300 height 65
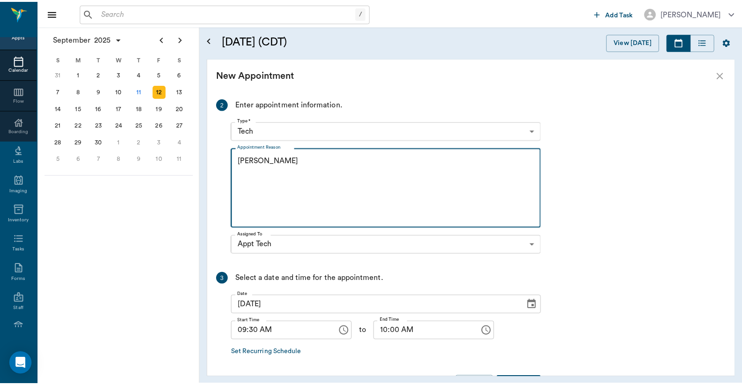
scroll to position [198, 0]
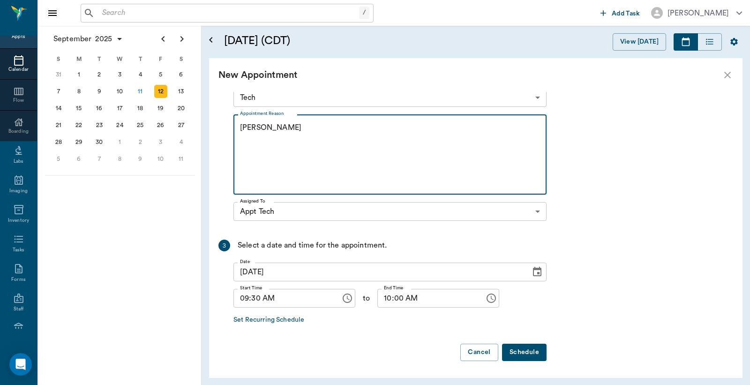
type textarea "[PERSON_NAME]"
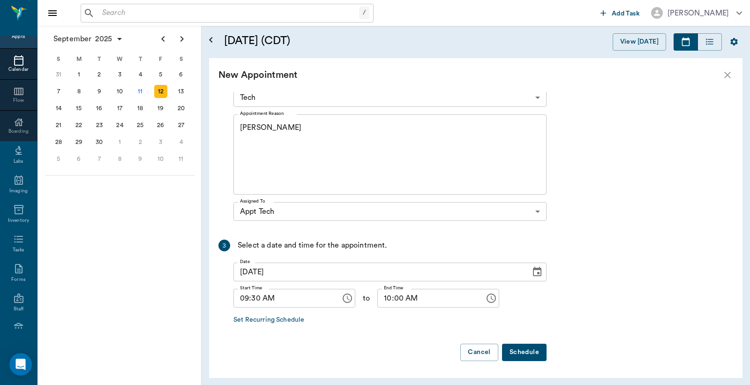
click at [530, 355] on button "Schedule" at bounding box center [524, 352] width 45 height 17
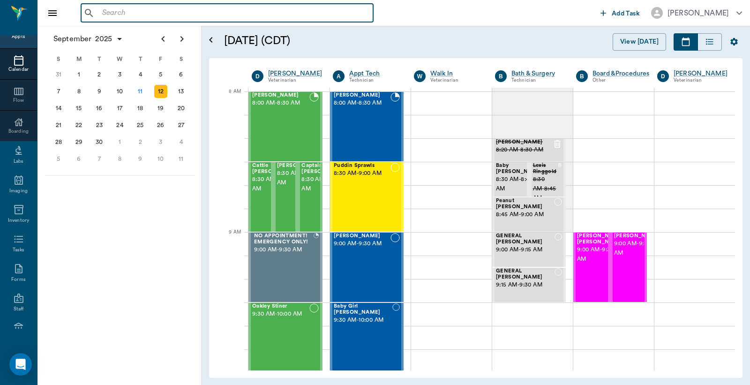
click at [103, 13] on input "text" at bounding box center [233, 13] width 271 height 13
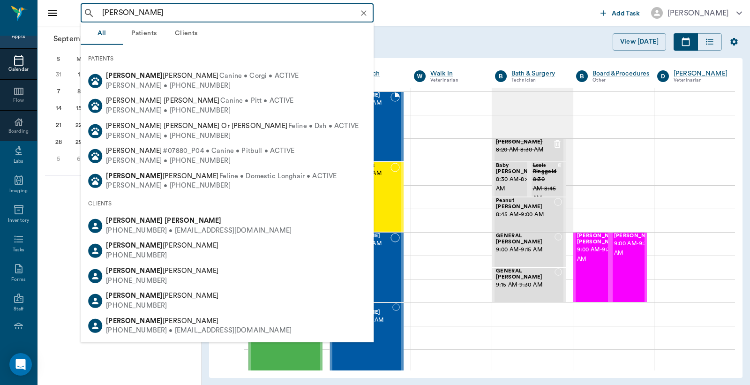
type input "[PERSON_NAME]"
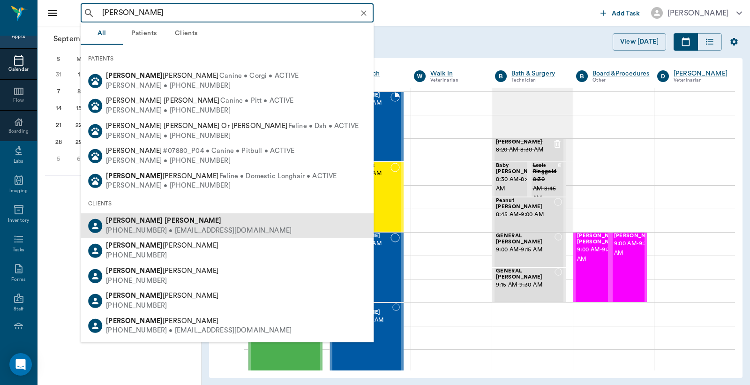
click at [165, 219] on b "[PERSON_NAME]" at bounding box center [193, 220] width 57 height 7
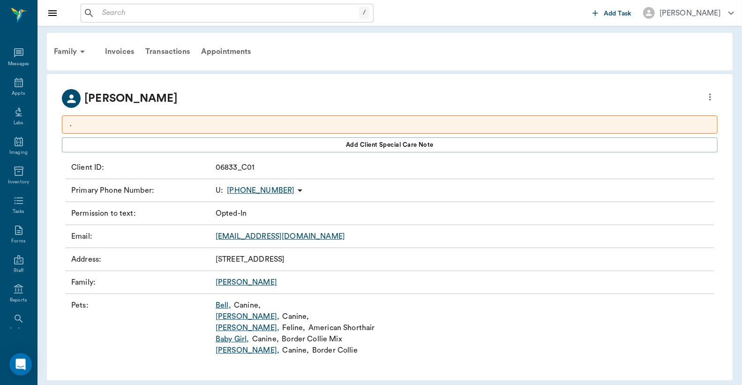
scroll to position [43, 0]
click at [231, 340] on link "Baby Girl ," at bounding box center [233, 338] width 34 height 11
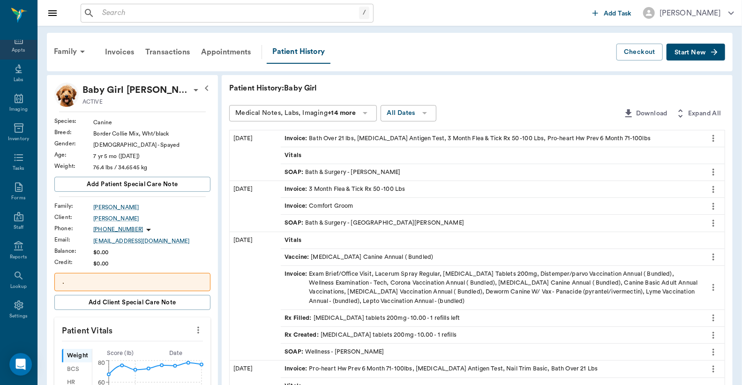
click at [16, 45] on div "Appts" at bounding box center [18, 45] width 37 height 30
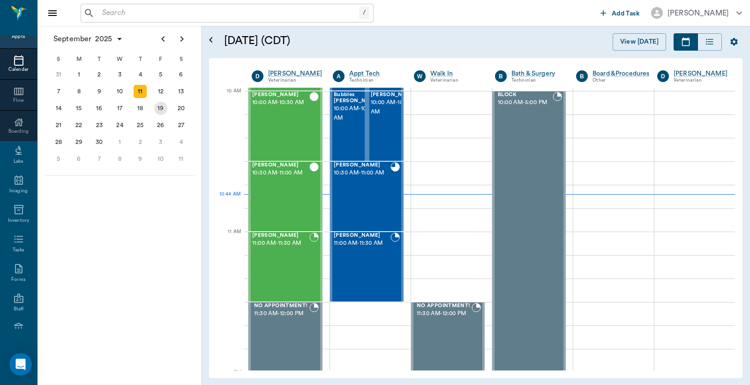
scroll to position [281, 0]
click at [160, 91] on div "12" at bounding box center [160, 91] width 13 height 13
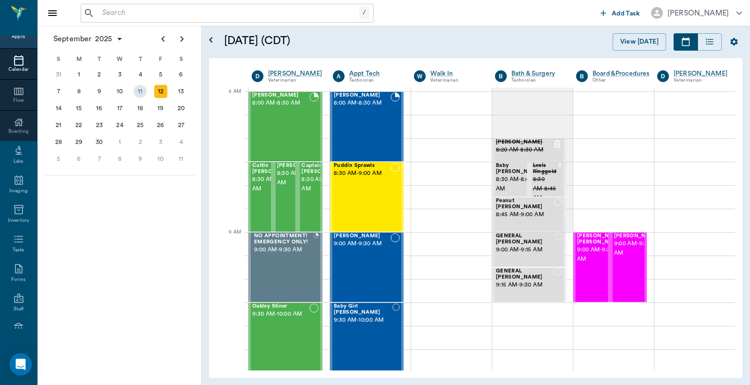
click at [139, 90] on div "11" at bounding box center [140, 91] width 13 height 13
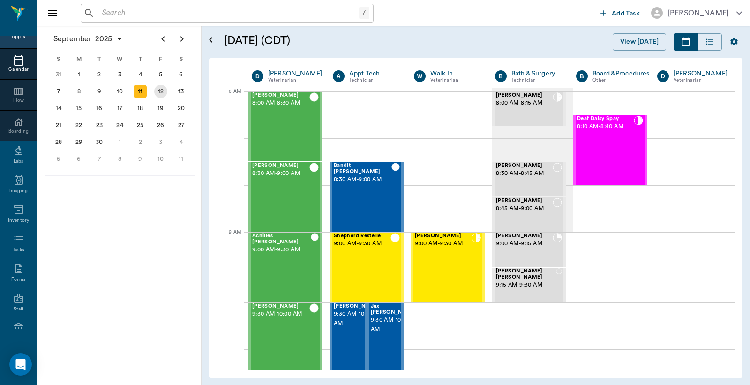
click at [159, 90] on div "12" at bounding box center [160, 91] width 13 height 13
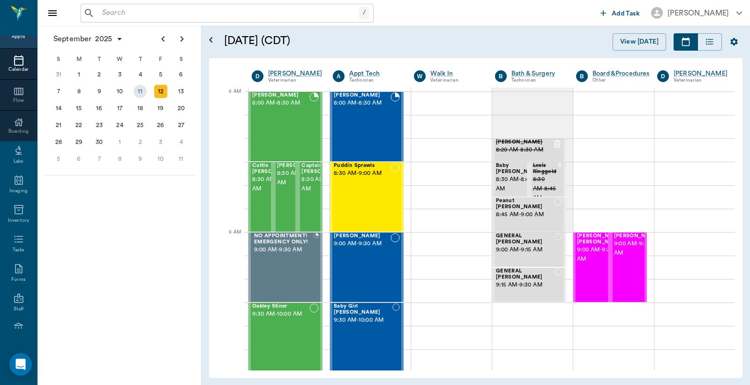
click at [139, 90] on div "11" at bounding box center [140, 91] width 13 height 13
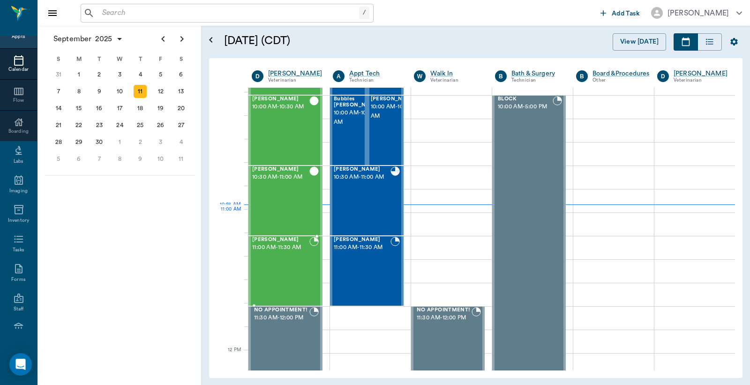
scroll to position [347, 0]
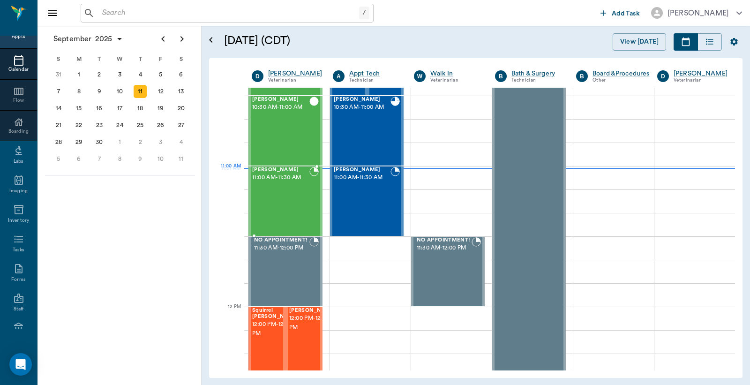
click at [282, 188] on div "[PERSON_NAME] 11:00 AM - 11:30 AM" at bounding box center [280, 201] width 57 height 68
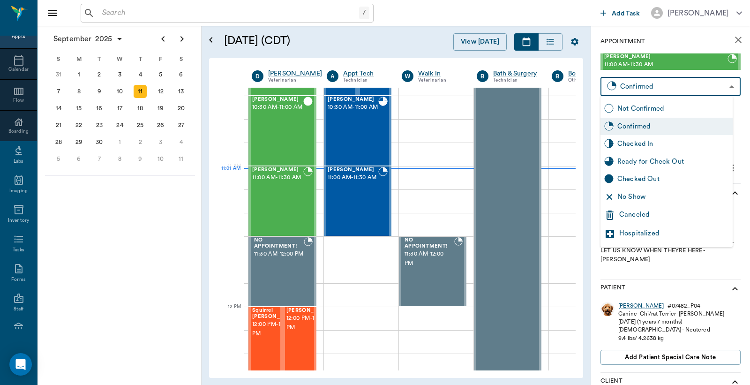
click at [659, 87] on body "/ ​ Add Task [PERSON_NAME] Nectar Messages Appts Calendar Flow Boarding Labs Im…" at bounding box center [375, 192] width 750 height 385
click at [639, 143] on div "Checked In" at bounding box center [673, 144] width 112 height 10
type input "CHECKED_IN"
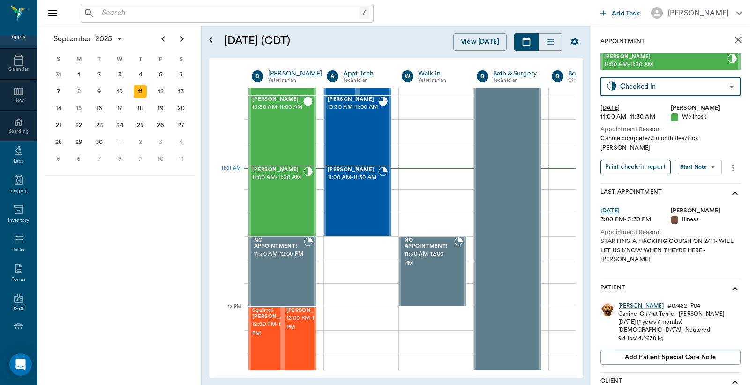
click at [630, 160] on button "Print check-in report" at bounding box center [636, 167] width 70 height 15
click at [355, 200] on div "Gypsy [PERSON_NAME] 11:00 AM - 11:30 AM" at bounding box center [353, 201] width 51 height 68
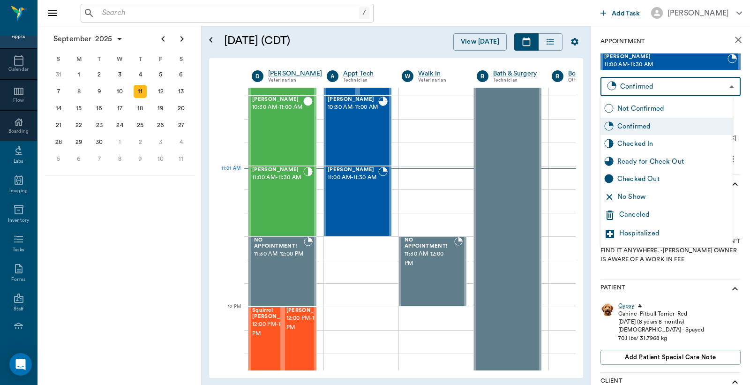
click at [637, 88] on body "/ ​ Add Task [PERSON_NAME] Nectar Messages Appts Calendar Flow Boarding Labs Im…" at bounding box center [375, 192] width 750 height 385
click at [637, 145] on div "Checked In" at bounding box center [673, 144] width 112 height 10
type input "CHECKED_IN"
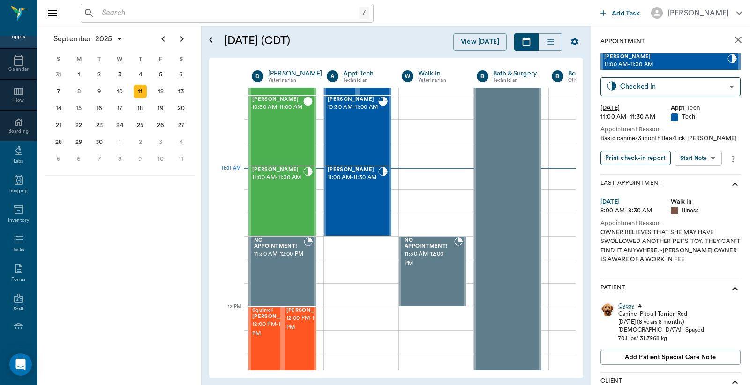
click at [641, 161] on button "Print check-in report" at bounding box center [636, 158] width 70 height 15
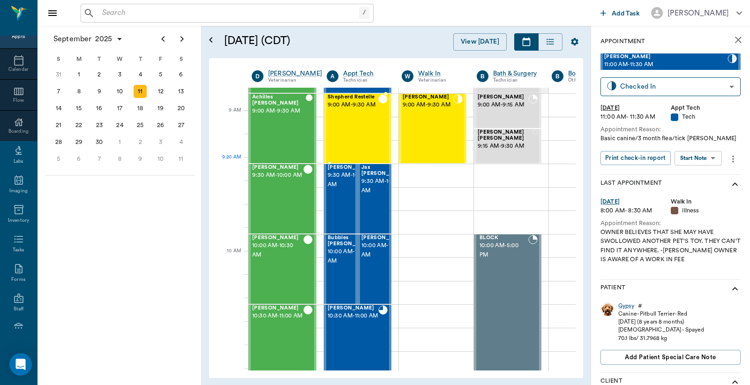
scroll to position [69, 0]
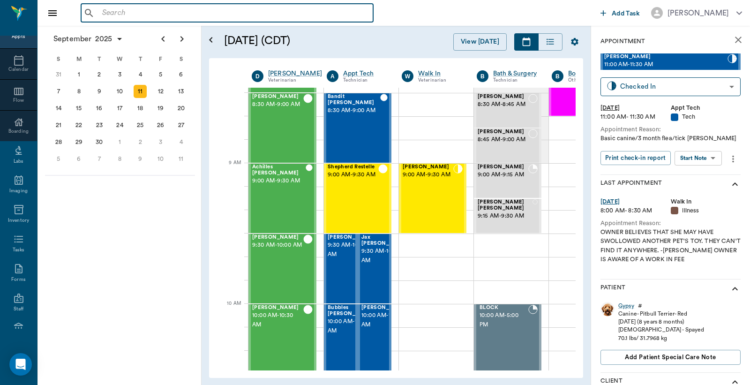
click at [105, 15] on input "text" at bounding box center [233, 13] width 271 height 13
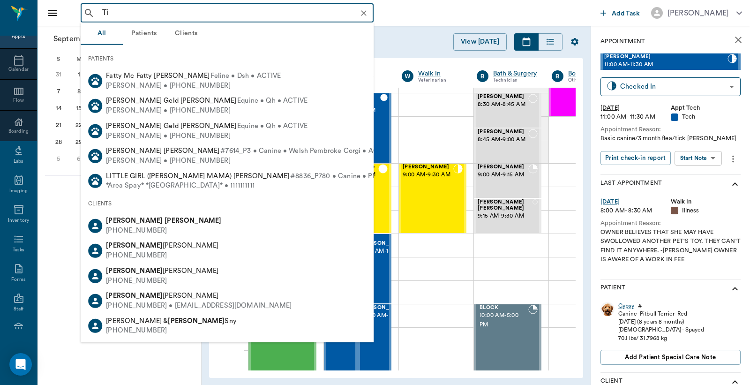
type input "T"
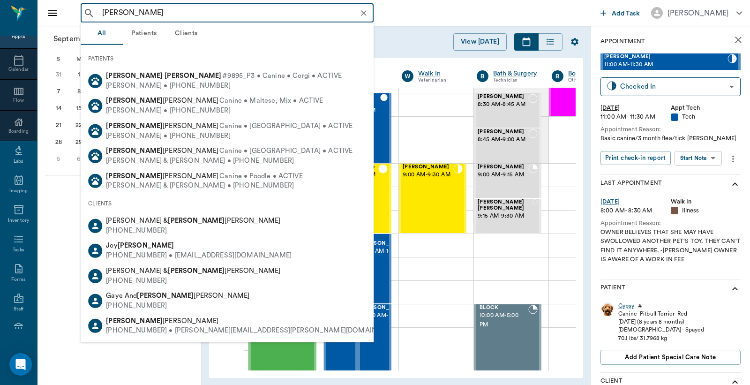
click at [180, 82] on div "[PERSON_NAME] • [PHONE_NUMBER]" at bounding box center [224, 86] width 236 height 10
type input "[PERSON_NAME]"
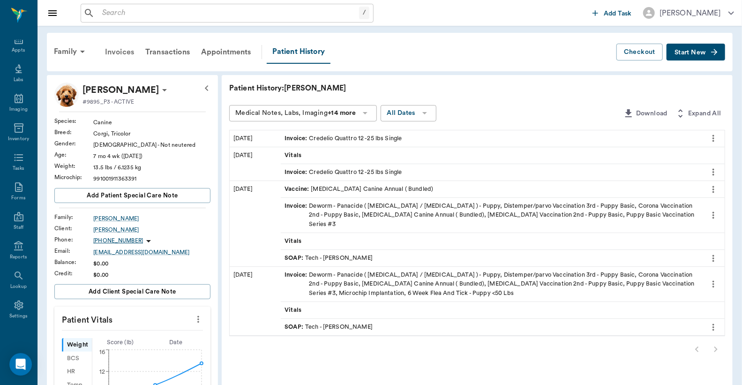
click at [125, 53] on div "Invoices" at bounding box center [119, 52] width 40 height 23
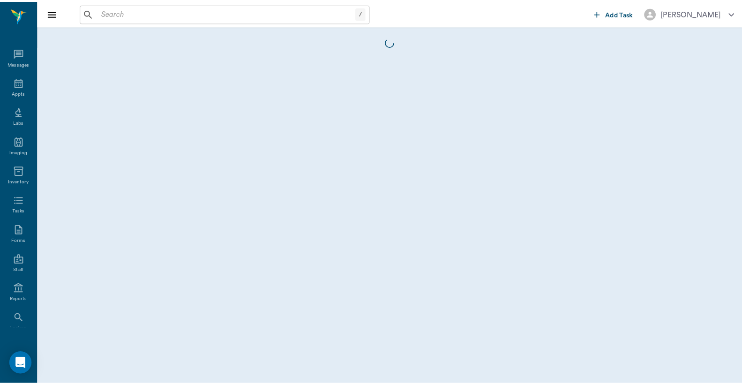
scroll to position [43, 0]
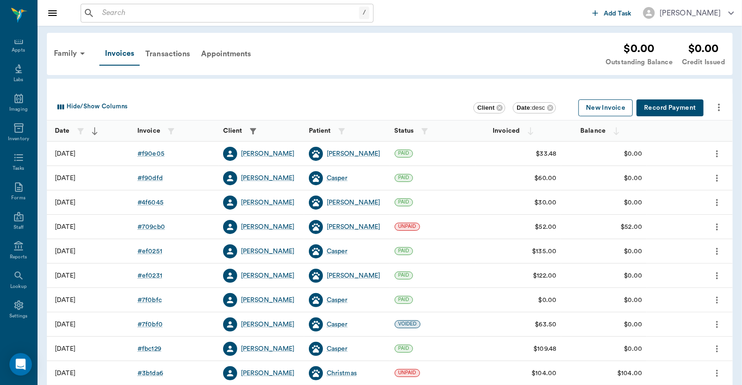
click at [601, 109] on button "New Invoice" at bounding box center [605, 107] width 54 height 17
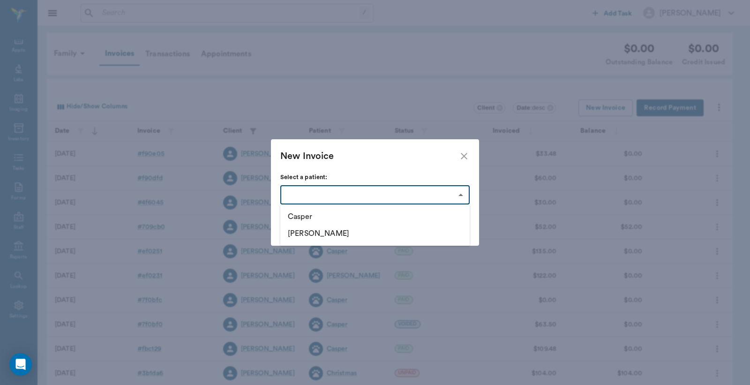
click at [461, 195] on body "/ ​ Add Task [PERSON_NAME] Nectar Messages Appts Labs Imaging Inventory Tasks F…" at bounding box center [375, 275] width 750 height 550
click at [312, 235] on li "[PERSON_NAME]" at bounding box center [374, 233] width 189 height 17
type input "682377d4d5be36fb205add09"
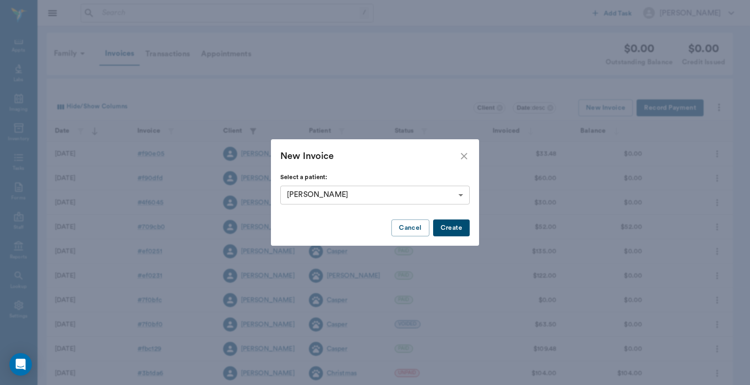
click at [450, 228] on button "Create" at bounding box center [451, 227] width 37 height 17
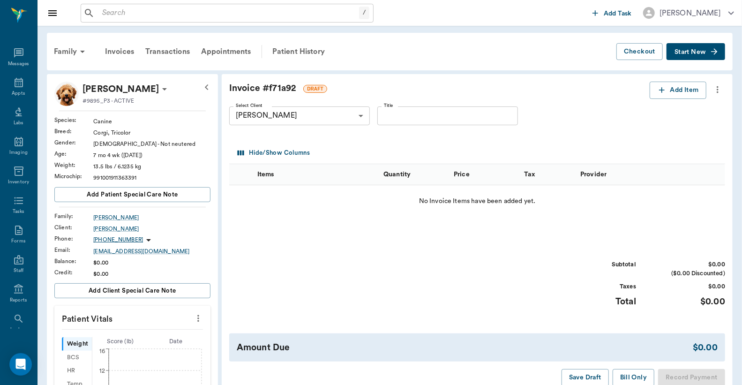
scroll to position [43, 0]
click at [682, 90] on button "Add Item" at bounding box center [678, 90] width 57 height 17
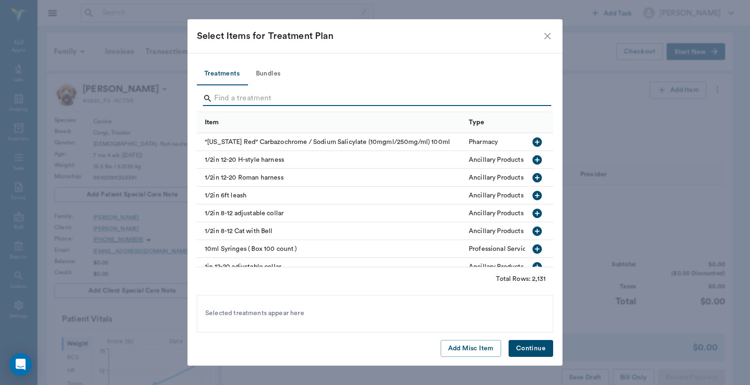
click at [216, 97] on input "Search" at bounding box center [375, 98] width 323 height 15
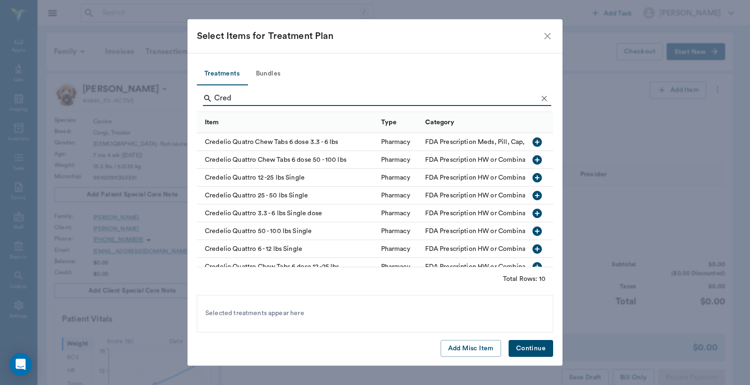
type input "Cred"
click at [532, 177] on icon "button" at bounding box center [537, 177] width 11 height 11
click at [536, 352] on button "Continue" at bounding box center [531, 348] width 45 height 17
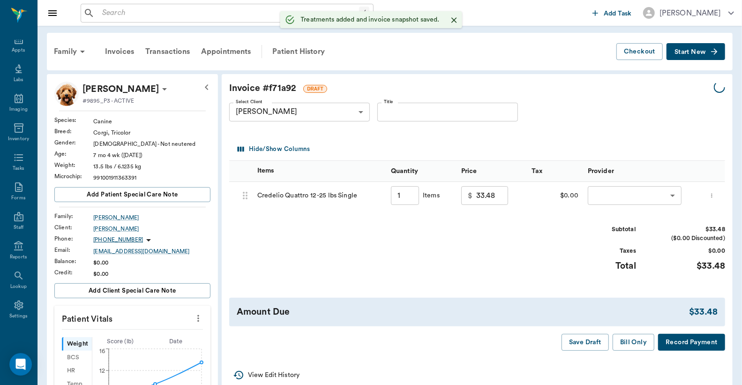
type input "1.00"
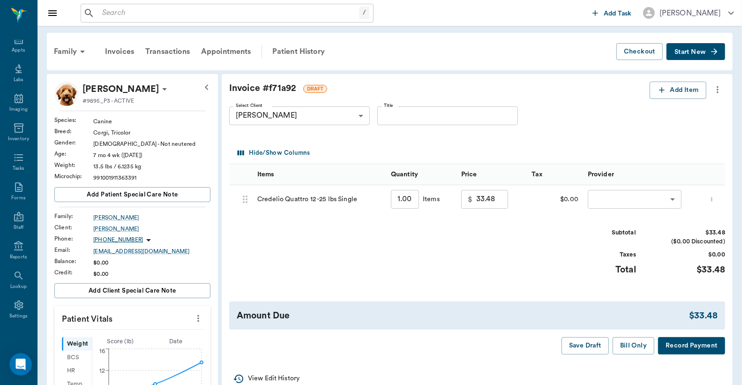
click at [679, 353] on button "Record Payment" at bounding box center [691, 345] width 67 height 17
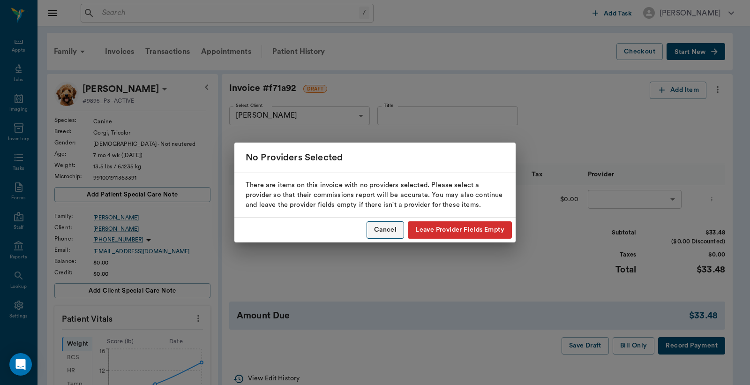
click at [394, 233] on button "Cancel" at bounding box center [386, 229] width 38 height 17
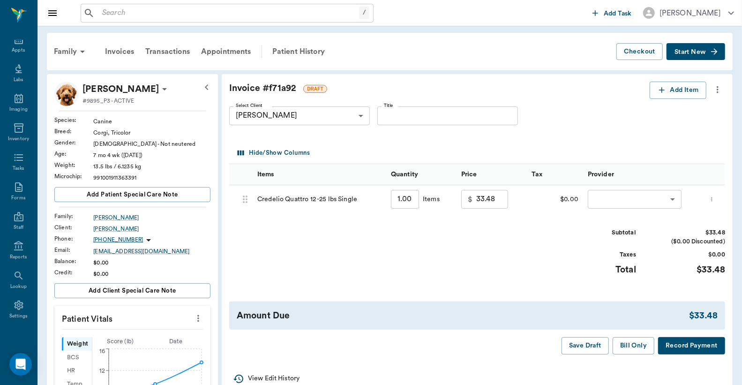
click at [602, 195] on body "/ ​ Add Task [PERSON_NAME] Nectar Messages Appts Labs Imaging Inventory Tasks F…" at bounding box center [371, 355] width 742 height 710
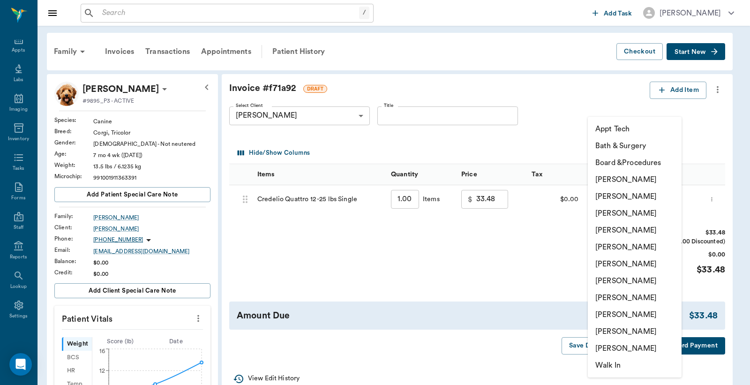
click at [602, 198] on li "[PERSON_NAME]" at bounding box center [635, 196] width 94 height 17
type input "none-63ec2e2852e12b0ba117910e"
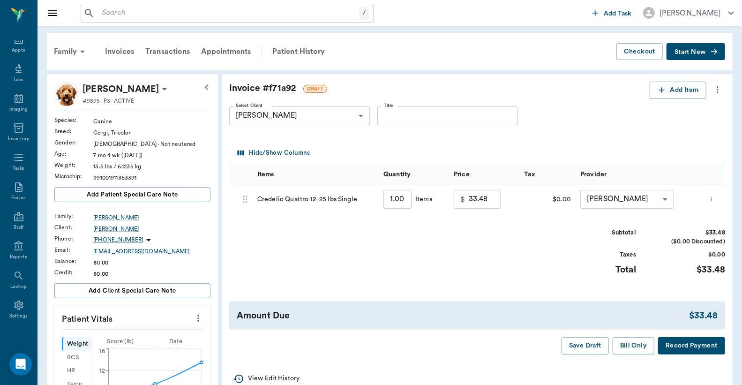
click at [688, 348] on button "Record Payment" at bounding box center [691, 345] width 67 height 17
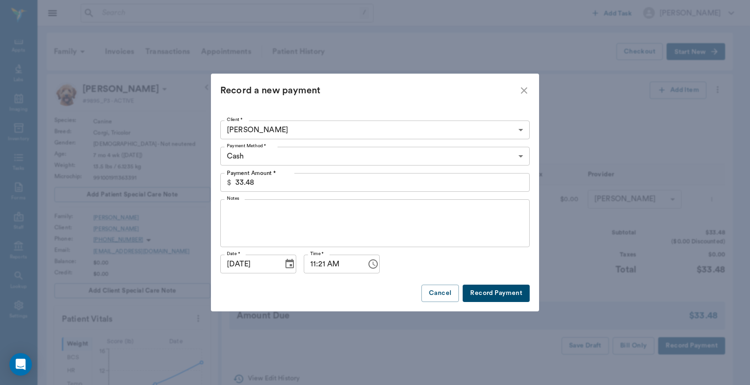
click at [522, 155] on body "/ ​ Add Task [PERSON_NAME] Nectar Messages Appts Labs Imaging Inventory Tasks F…" at bounding box center [375, 355] width 750 height 710
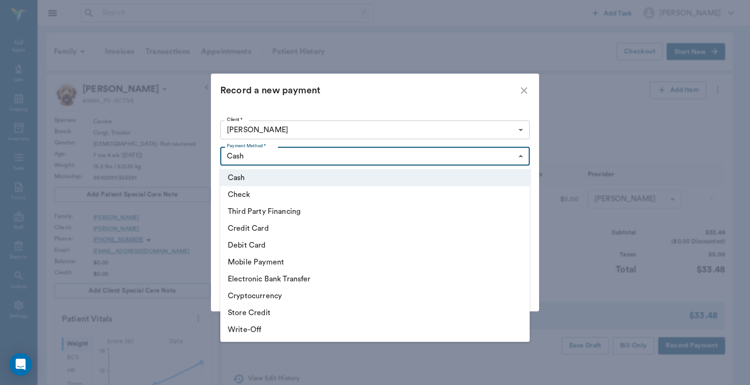
click at [268, 228] on li "Credit Card" at bounding box center [374, 228] width 309 height 17
type input "CREDIT_CARD"
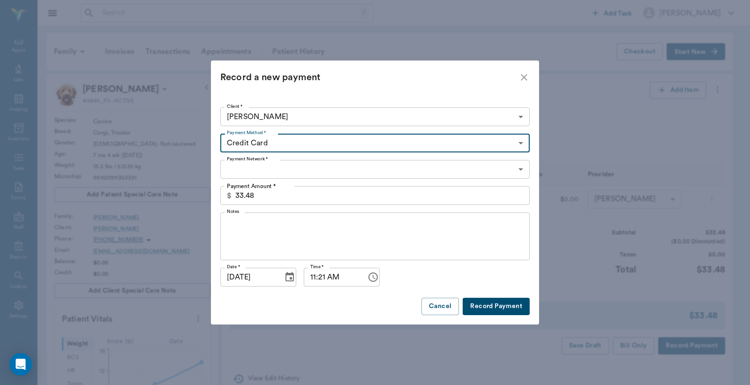
click at [500, 307] on button "Record Payment" at bounding box center [496, 306] width 67 height 17
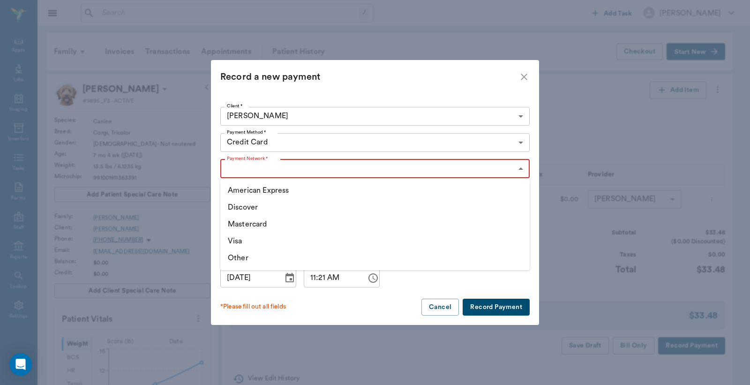
click at [519, 169] on body "/ ​ Add Task Dr. Bert Ellsworth Nectar Messages Appts Labs Imaging Inventory Ta…" at bounding box center [375, 355] width 750 height 710
click at [273, 244] on li "Visa" at bounding box center [374, 241] width 309 height 17
type input "VISA"
click at [505, 307] on button "Record Payment" at bounding box center [496, 307] width 67 height 17
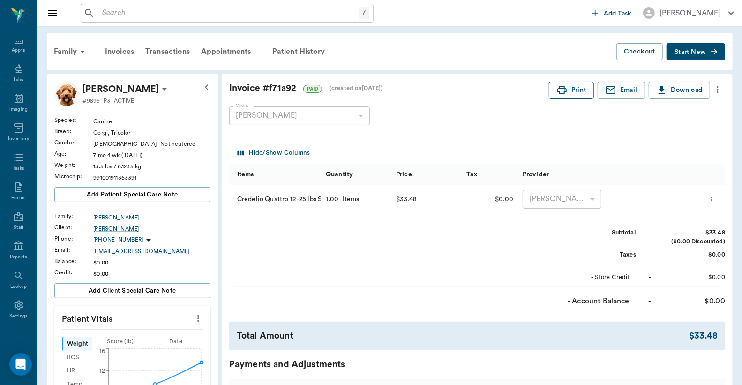
click at [569, 91] on button "Print" at bounding box center [571, 90] width 45 height 17
click at [121, 53] on div "Invoices" at bounding box center [119, 51] width 40 height 23
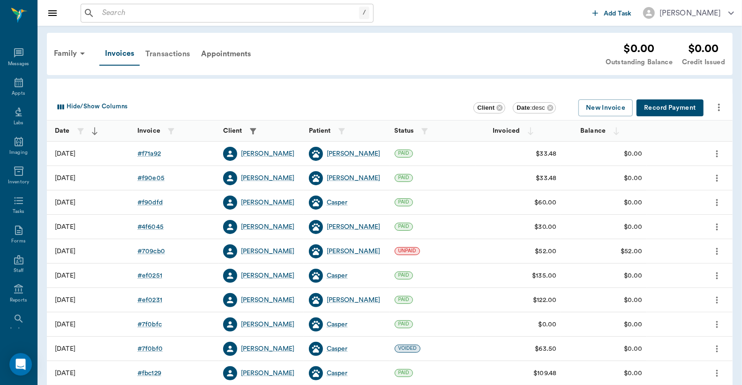
scroll to position [43, 0]
click at [167, 53] on div "Transactions" at bounding box center [168, 54] width 56 height 23
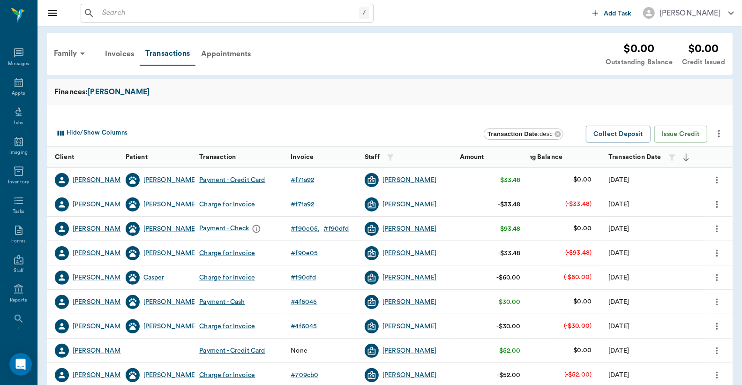
scroll to position [43, 0]
click at [119, 53] on div "Invoices" at bounding box center [119, 54] width 40 height 23
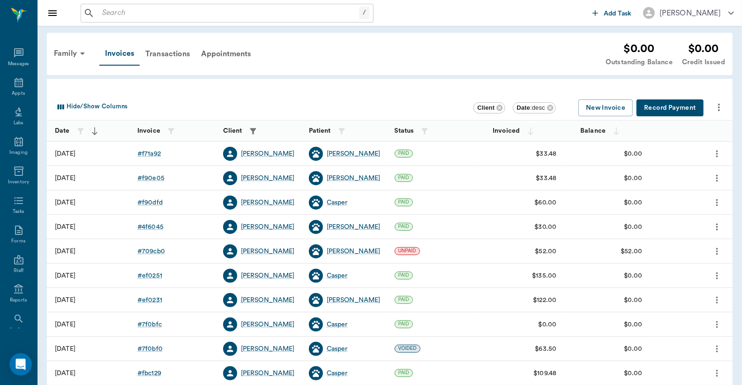
scroll to position [43, 0]
click at [175, 53] on div "Transactions" at bounding box center [168, 54] width 56 height 23
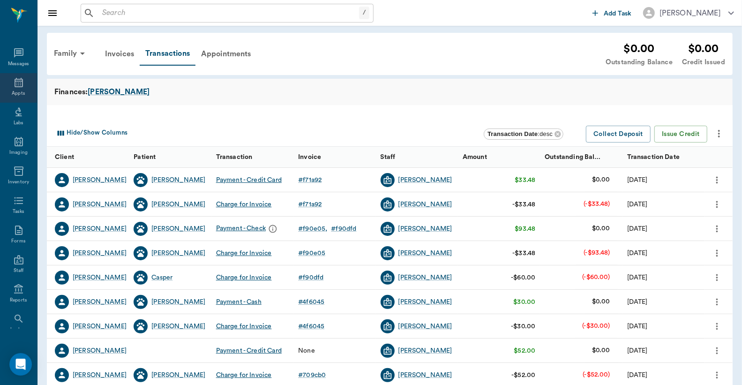
click at [13, 82] on icon at bounding box center [18, 82] width 11 height 11
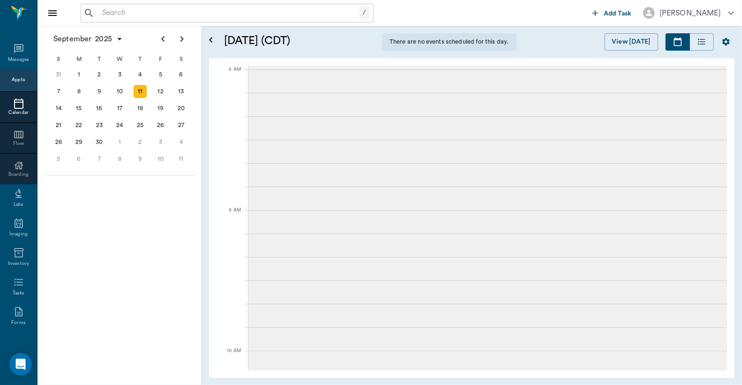
click at [16, 171] on div "Boarding" at bounding box center [18, 174] width 37 height 7
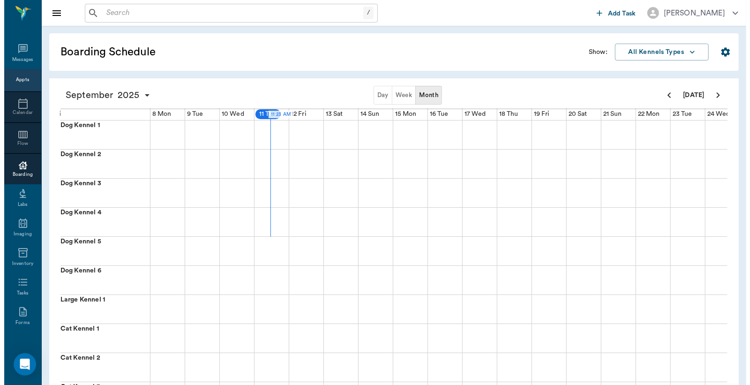
scroll to position [0, 243]
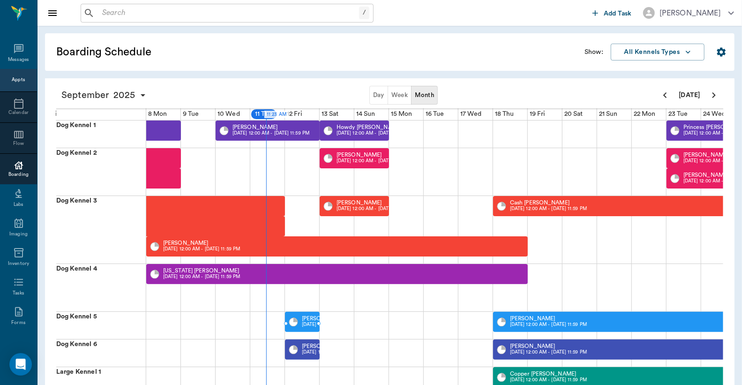
click at [307, 323] on p "09/12 12:00 AM - 09/12 11:59 PM" at bounding box center [340, 324] width 77 height 7
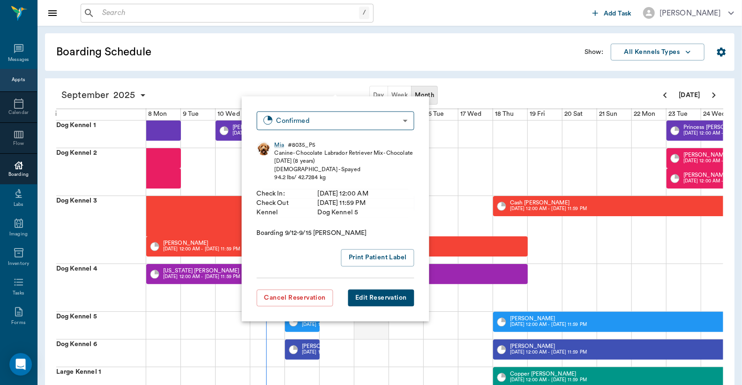
click at [379, 332] on div at bounding box center [371, 325] width 35 height 27
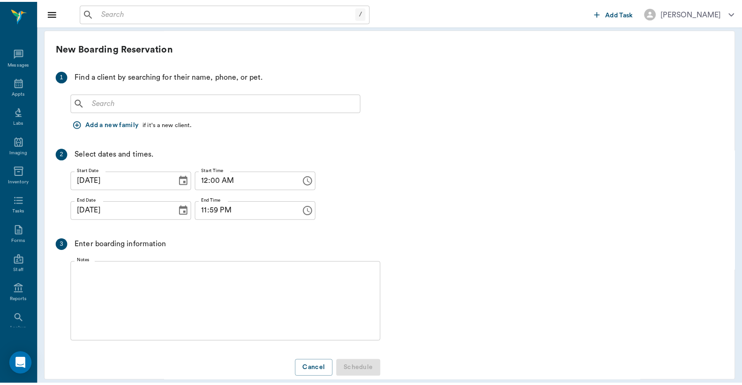
scroll to position [4, 0]
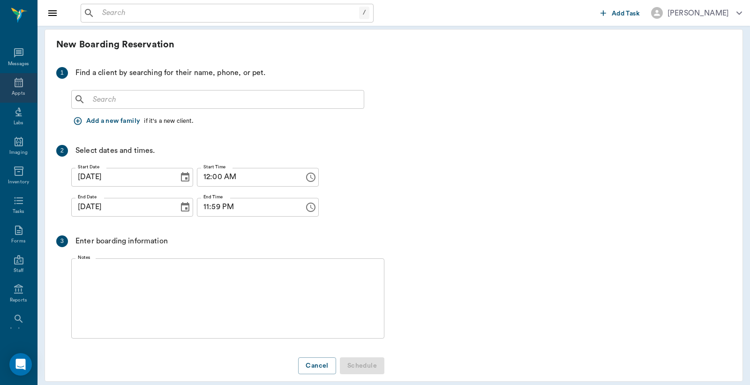
click at [8, 88] on div "Appts" at bounding box center [18, 88] width 37 height 30
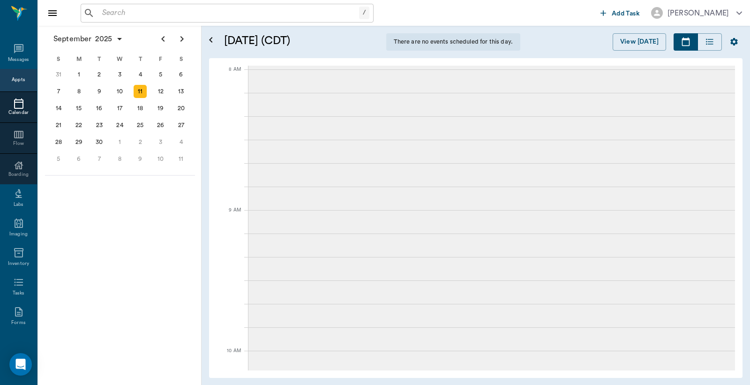
click at [24, 166] on div at bounding box center [18, 165] width 37 height 11
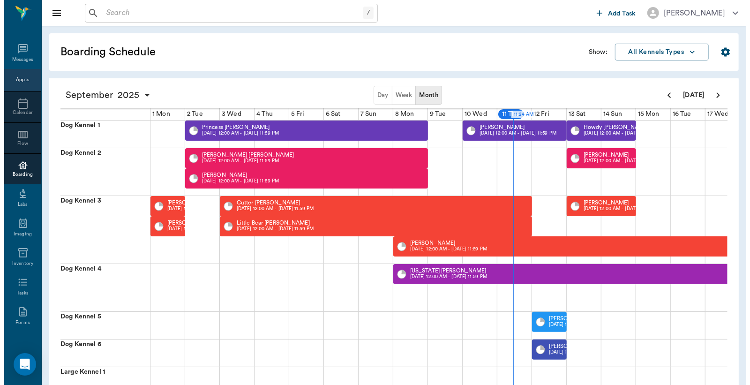
scroll to position [0, 243]
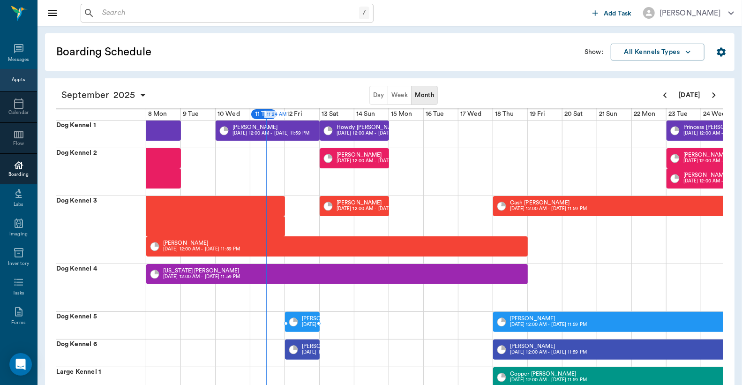
click at [299, 325] on div "Mia Barentine 09/12 12:00 AM - 09/12 11:59 PM" at bounding box center [302, 322] width 35 height 20
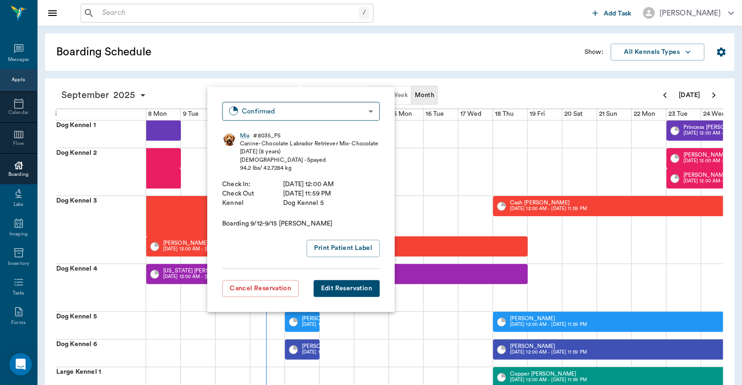
click at [324, 290] on button "Edit Reservation" at bounding box center [347, 288] width 66 height 17
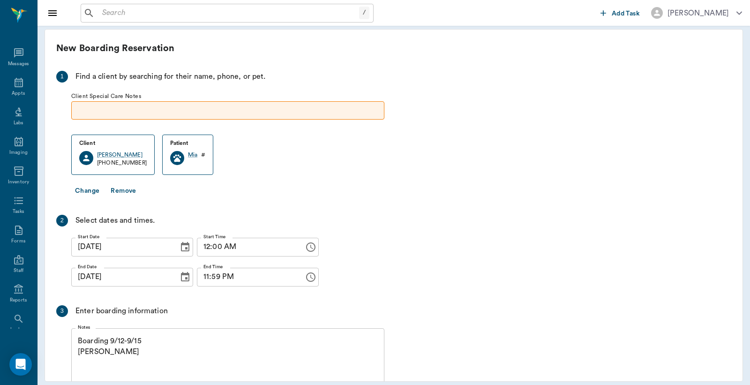
scroll to position [82, 0]
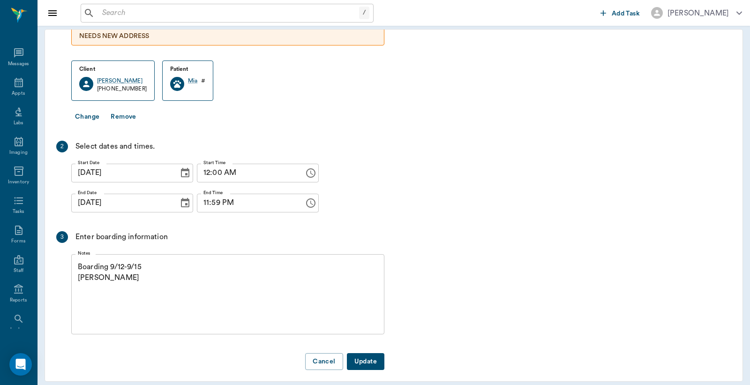
click at [94, 194] on input "09/12/2025" at bounding box center [121, 203] width 101 height 19
type input "09/15/2025"
click at [358, 353] on button "Update" at bounding box center [366, 361] width 38 height 17
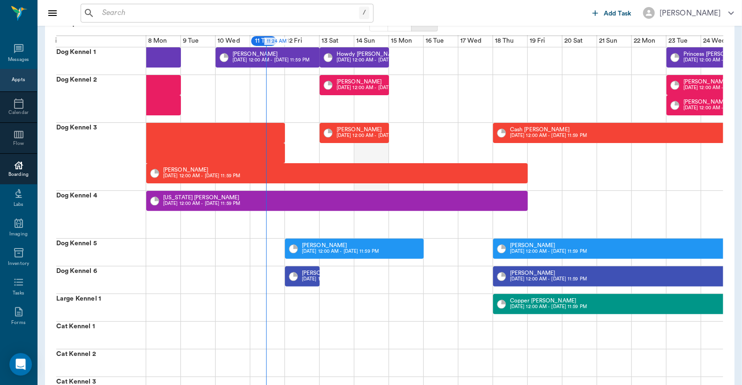
scroll to position [69, 0]
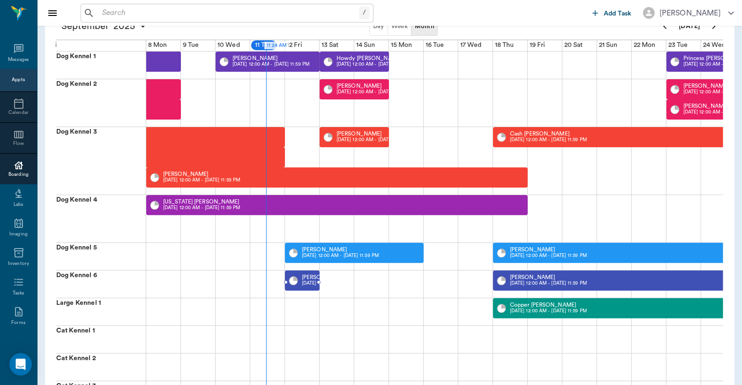
click at [310, 280] on p "09/12 12:00 AM - 09/12 11:59 PM" at bounding box center [348, 283] width 92 height 7
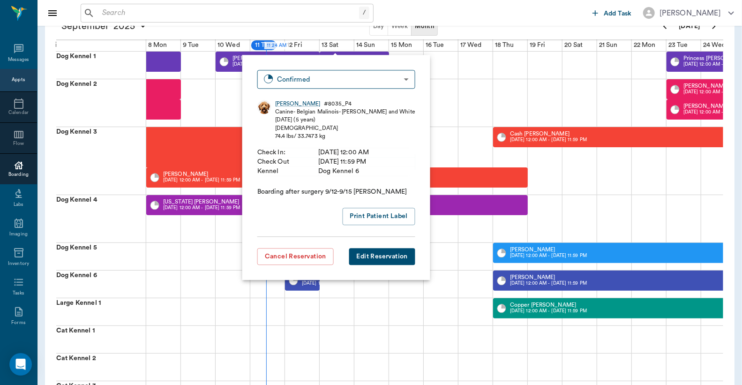
click at [385, 255] on button "Edit Reservation" at bounding box center [382, 256] width 66 height 17
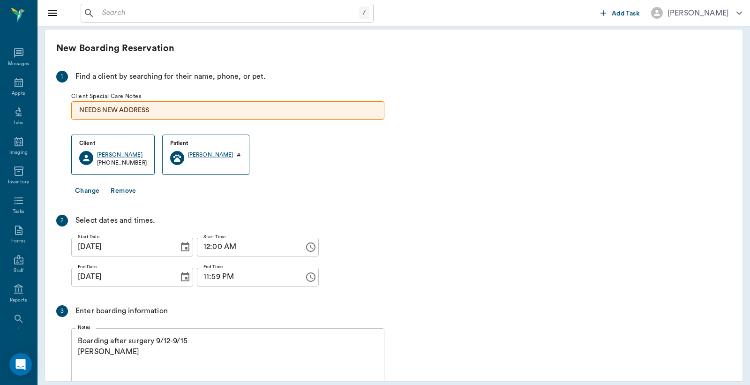
scroll to position [82, 0]
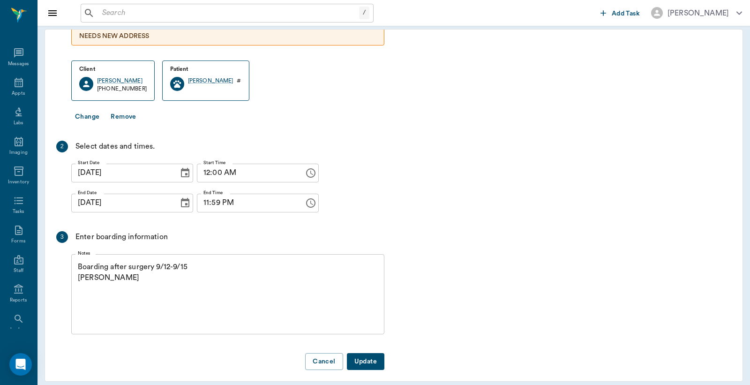
click at [96, 196] on input "09/12/2025" at bounding box center [121, 203] width 101 height 19
type input "09/15/2025"
click at [352, 353] on button "Update" at bounding box center [366, 361] width 38 height 17
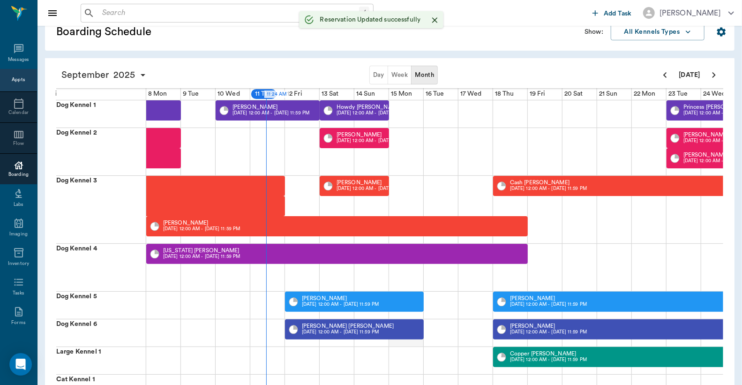
scroll to position [69, 0]
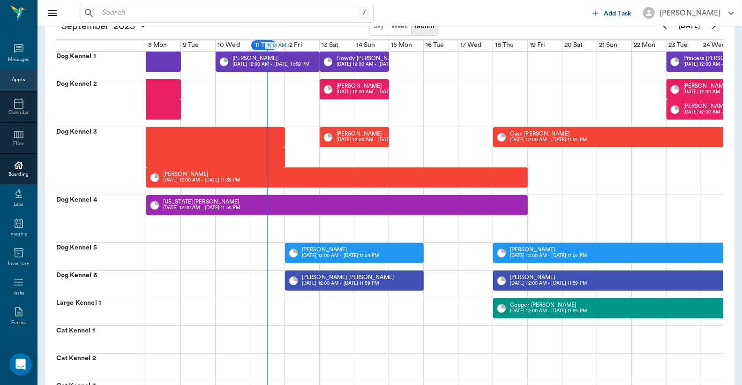
click at [16, 80] on div "Appts" at bounding box center [18, 79] width 13 height 7
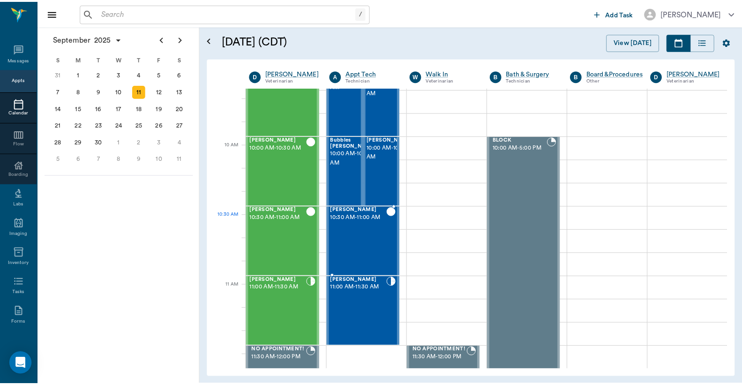
scroll to position [214, 0]
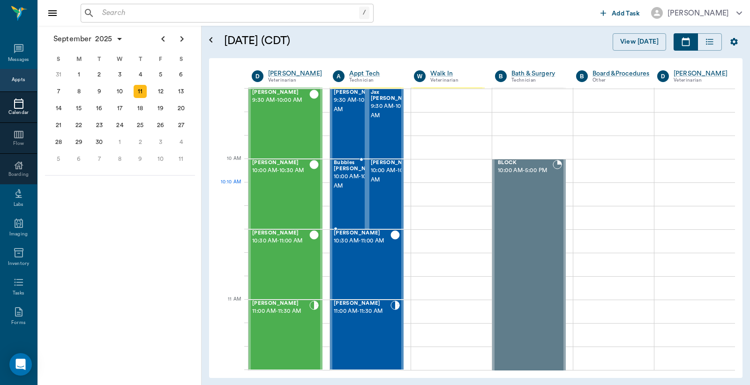
click at [345, 183] on span "10:00 AM - 10:30 AM" at bounding box center [357, 181] width 47 height 19
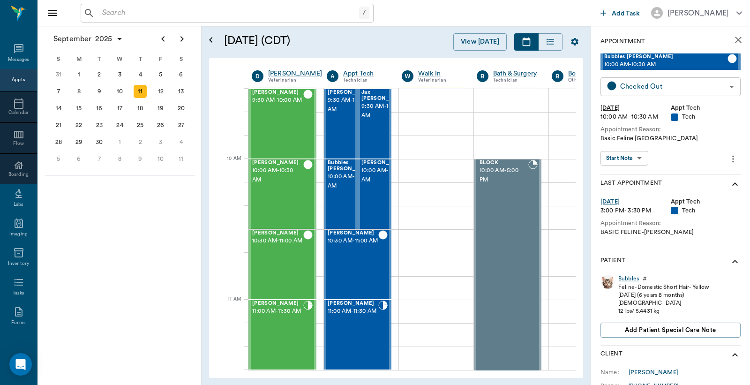
click at [645, 83] on body "/ ​ Add Task Dr. Bert Ellsworth Nectar Messages Appts Calendar Flow Boarding La…" at bounding box center [375, 192] width 750 height 385
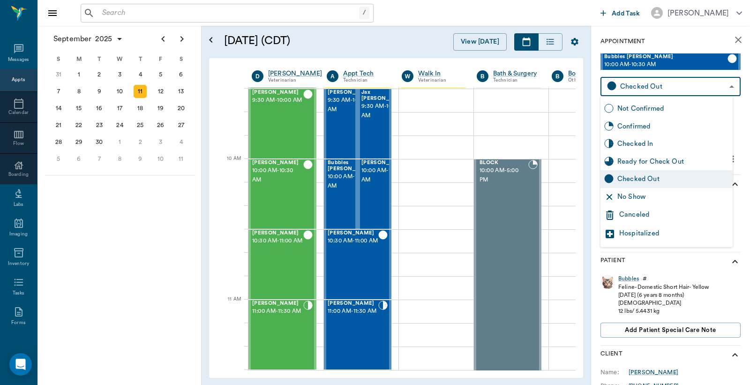
click at [636, 162] on div "Ready for Check Out" at bounding box center [673, 162] width 112 height 10
type input "READY_TO_CHECKOUT"
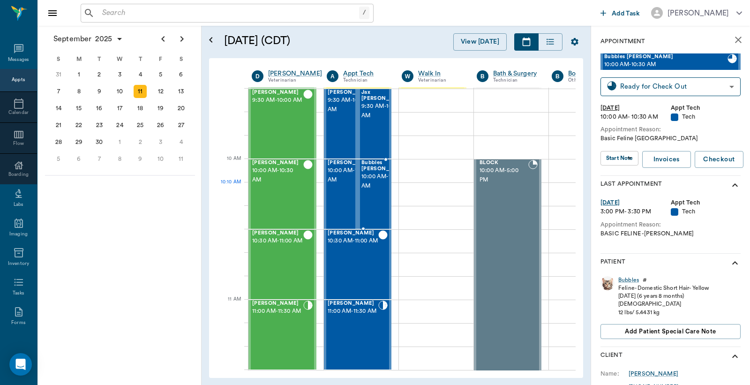
click at [378, 186] on span "10:00 AM - 10:30 AM" at bounding box center [384, 181] width 47 height 19
click at [341, 174] on span "10:00 AM - 10:30 AM" at bounding box center [351, 175] width 47 height 19
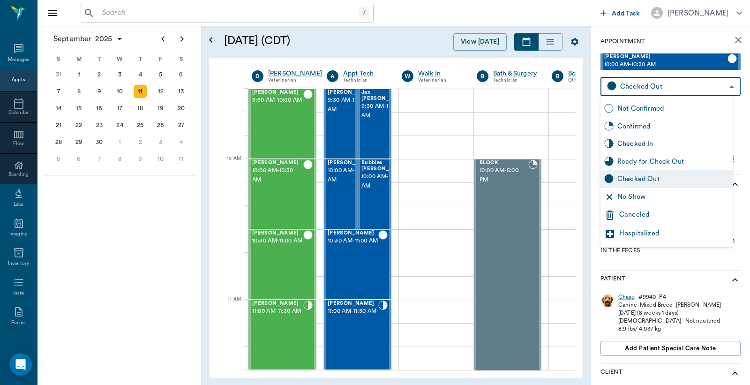
click at [644, 88] on body "/ ​ Add Task Dr. Bert Ellsworth Nectar Messages Appts Calendar Flow Boarding La…" at bounding box center [375, 192] width 750 height 385
click at [623, 163] on div "Ready for Check Out" at bounding box center [673, 162] width 112 height 10
type input "READY_TO_CHECKOUT"
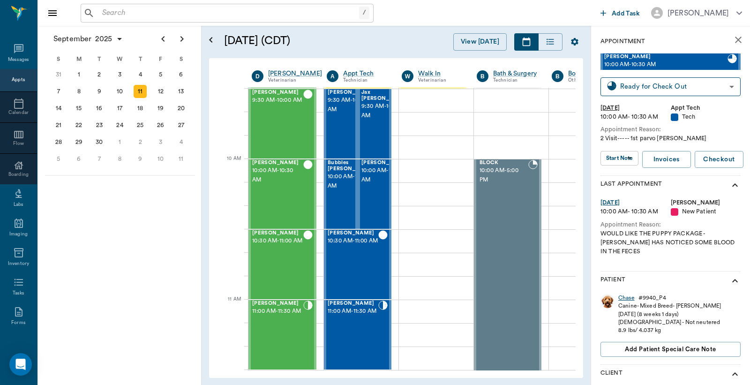
click at [625, 294] on div "Chase" at bounding box center [626, 298] width 16 height 8
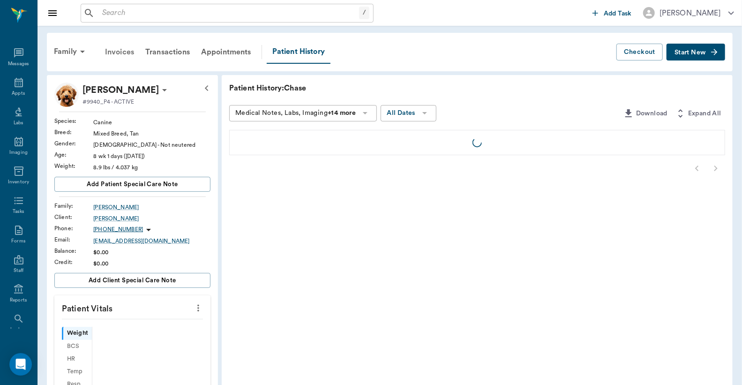
click at [123, 52] on div "Invoices" at bounding box center [119, 52] width 40 height 23
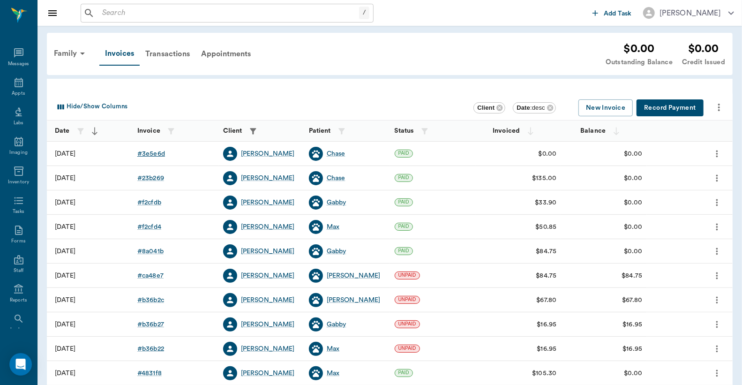
click at [153, 155] on div "# 3e5e6d" at bounding box center [151, 153] width 28 height 9
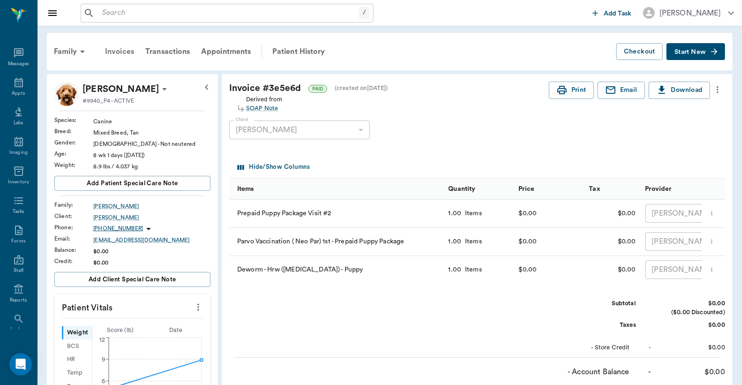
click at [119, 52] on div "Invoices" at bounding box center [119, 51] width 40 height 23
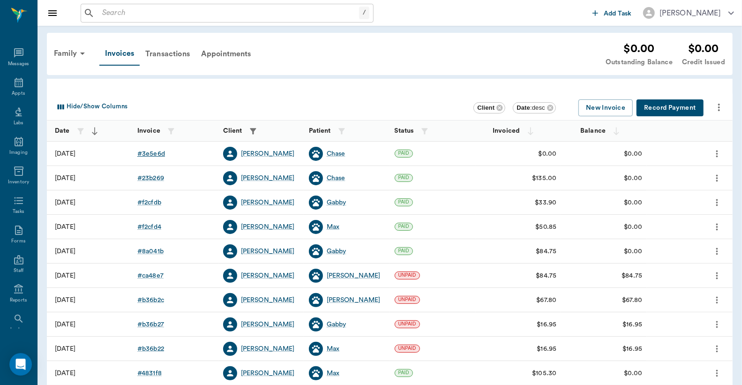
click at [154, 153] on div "# 3e5e6d" at bounding box center [151, 153] width 28 height 9
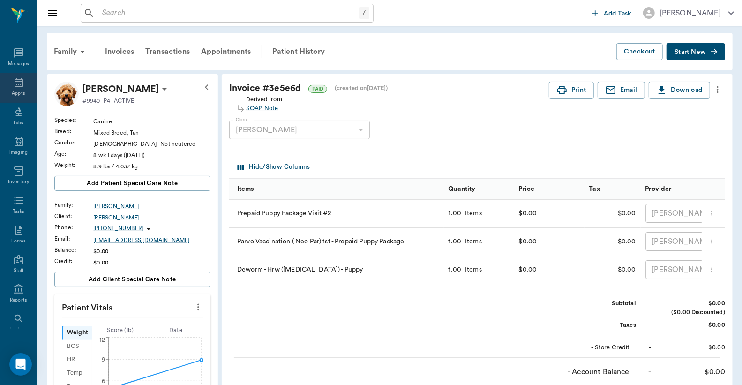
click at [15, 90] on div "Appts" at bounding box center [18, 93] width 13 height 7
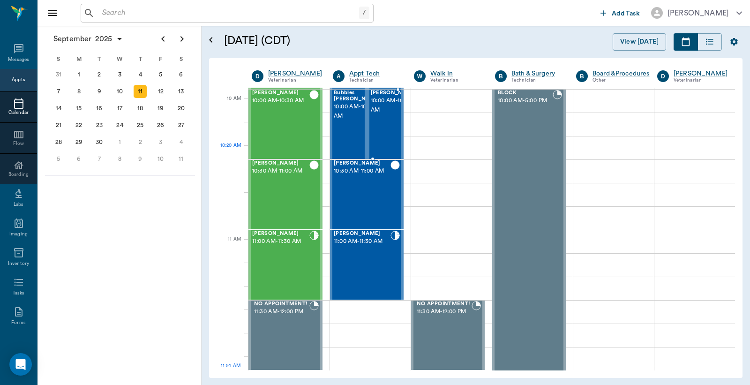
scroll to position [214, 0]
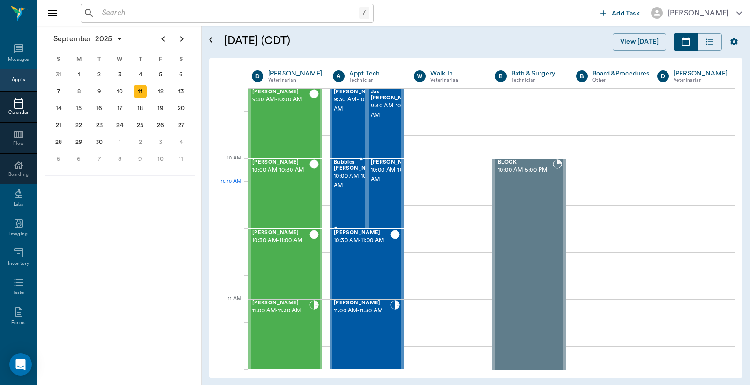
click at [349, 188] on span "10:00 AM - 10:30 AM" at bounding box center [357, 181] width 47 height 19
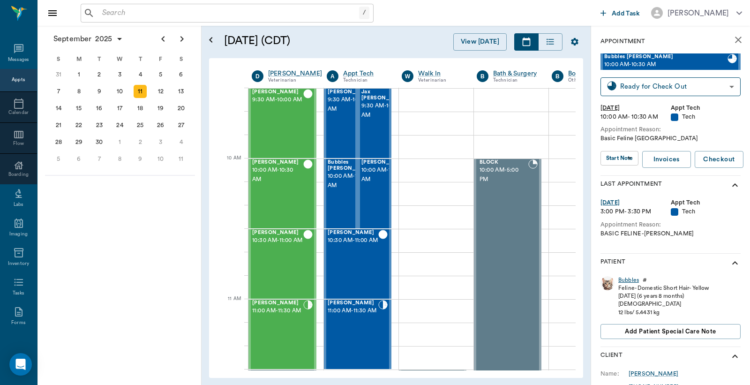
click at [626, 280] on div "Bubbles" at bounding box center [628, 280] width 21 height 8
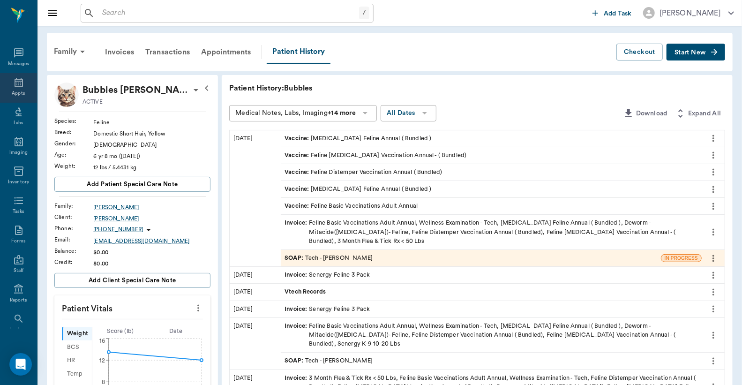
click at [17, 85] on icon at bounding box center [18, 82] width 11 height 11
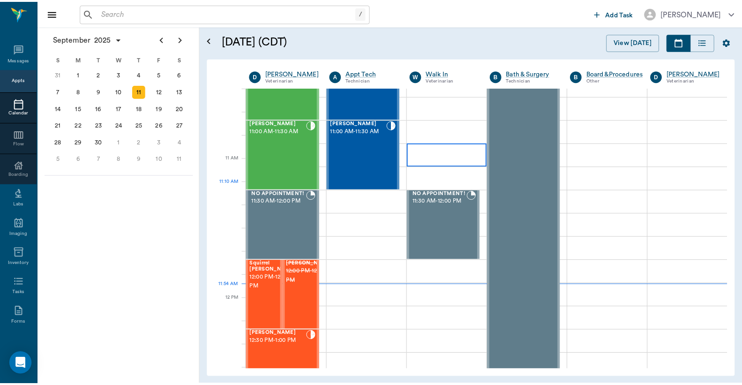
scroll to position [355, 0]
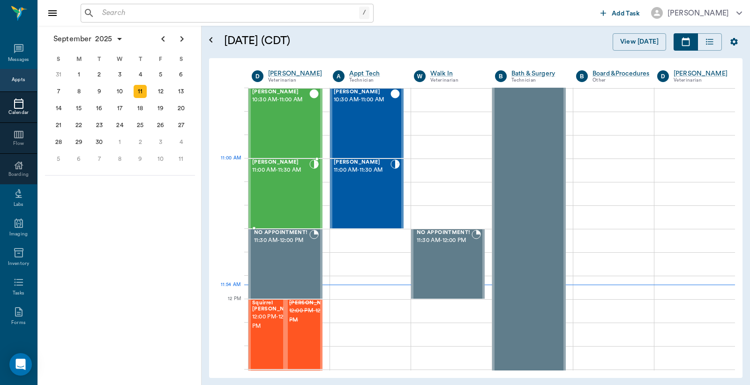
click at [277, 180] on div "[PERSON_NAME] 11:00 AM - 11:30 AM" at bounding box center [280, 193] width 57 height 68
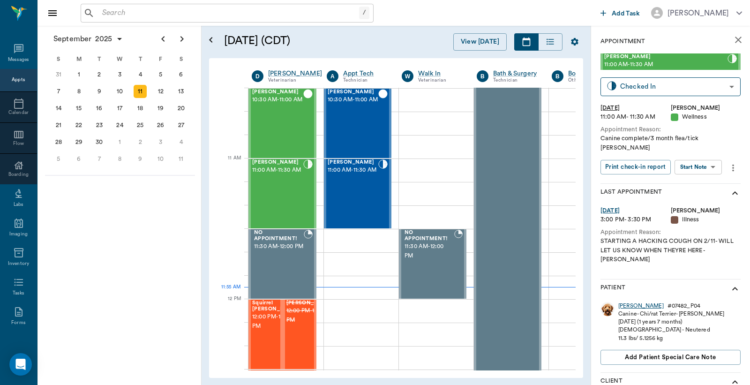
click at [626, 302] on div "[PERSON_NAME]" at bounding box center [640, 306] width 45 height 8
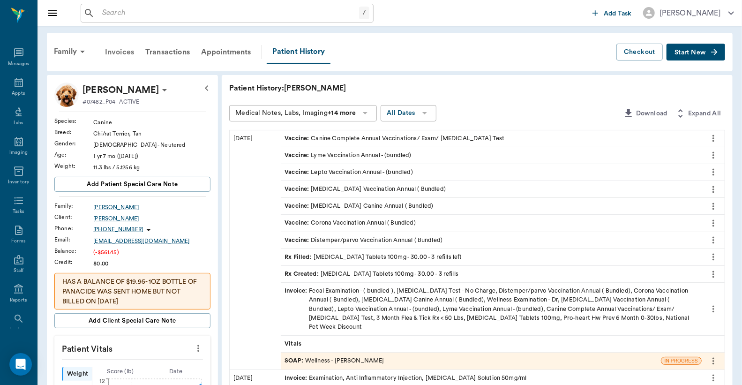
click at [120, 48] on div "Invoices" at bounding box center [119, 52] width 40 height 23
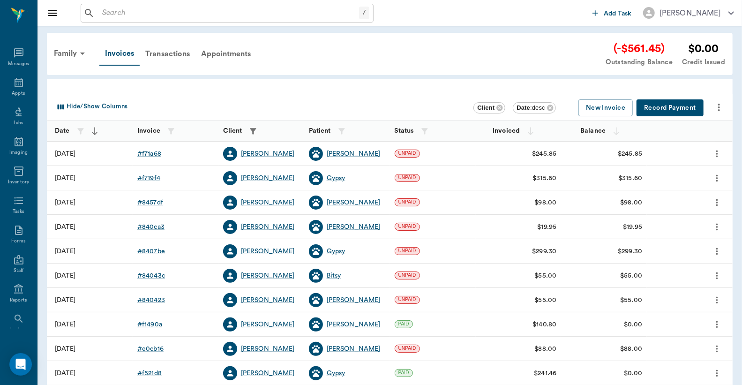
click at [671, 106] on button "Record Payment" at bounding box center [670, 107] width 67 height 17
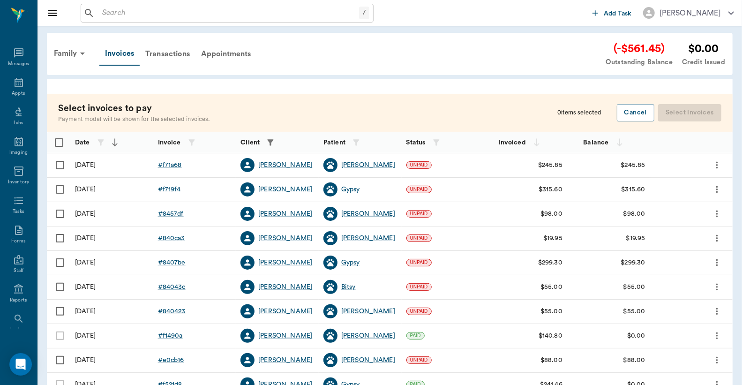
click at [59, 165] on input "Select row" at bounding box center [60, 165] width 20 height 20
checkbox input "false"
checkbox input "true"
drag, startPoint x: 59, startPoint y: 192, endPoint x: 162, endPoint y: 173, distance: 104.8
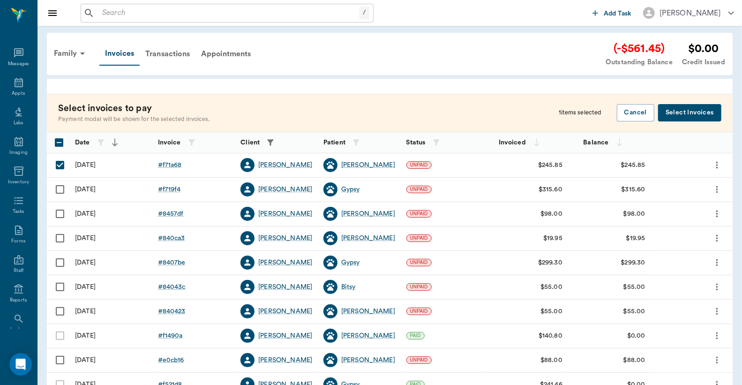
click at [60, 191] on input "Select row" at bounding box center [60, 190] width 20 height 20
checkbox input "true"
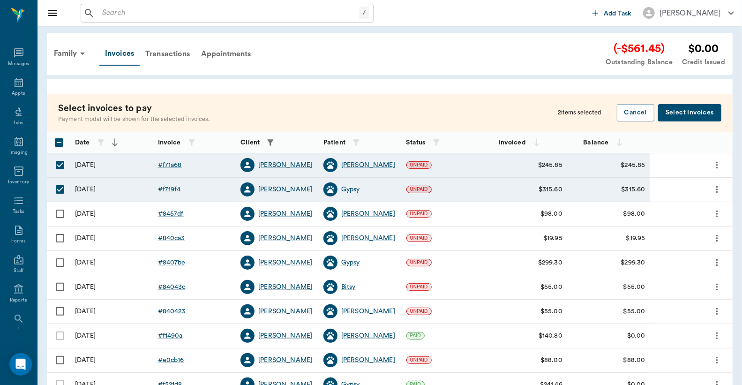
click at [687, 116] on button "Select Invoices" at bounding box center [689, 112] width 63 height 17
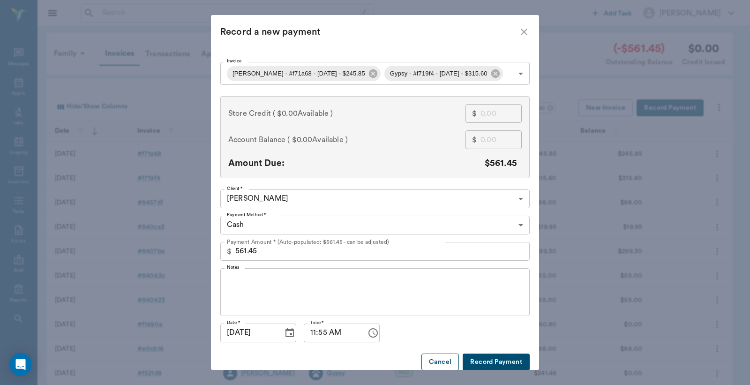
click at [430, 359] on button "Cancel" at bounding box center [440, 361] width 38 height 17
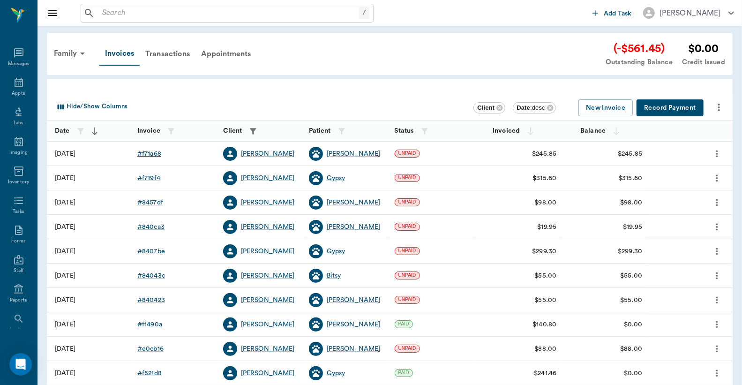
click at [152, 153] on div "# f71a68" at bounding box center [149, 153] width 24 height 9
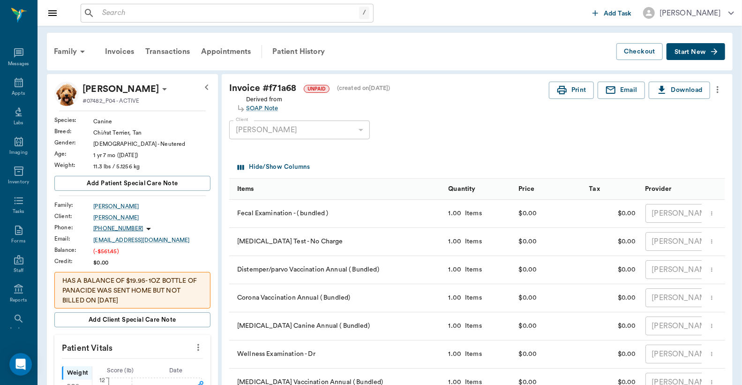
click at [162, 90] on icon at bounding box center [164, 89] width 5 height 2
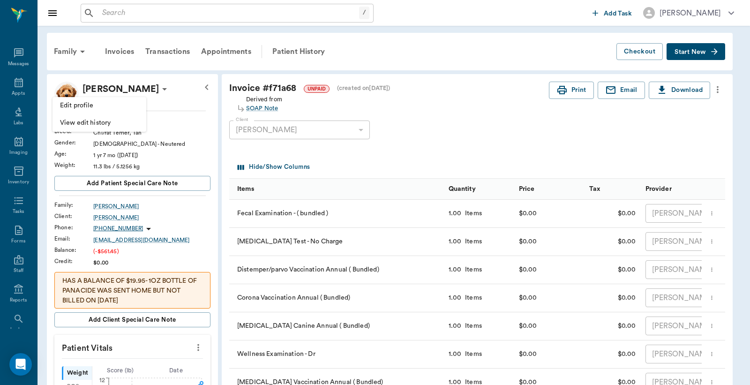
click at [392, 53] on div at bounding box center [375, 192] width 750 height 385
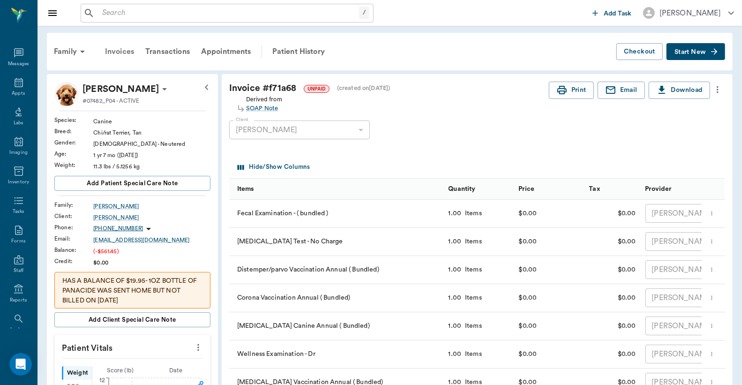
click at [119, 49] on div "Invoices" at bounding box center [119, 51] width 40 height 23
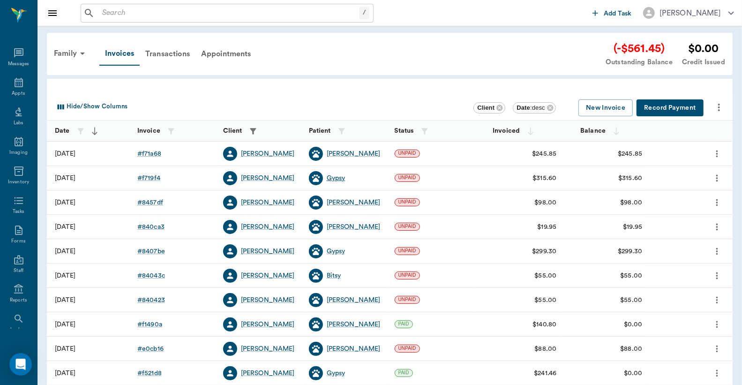
click at [336, 179] on div "Gypsy" at bounding box center [336, 177] width 19 height 9
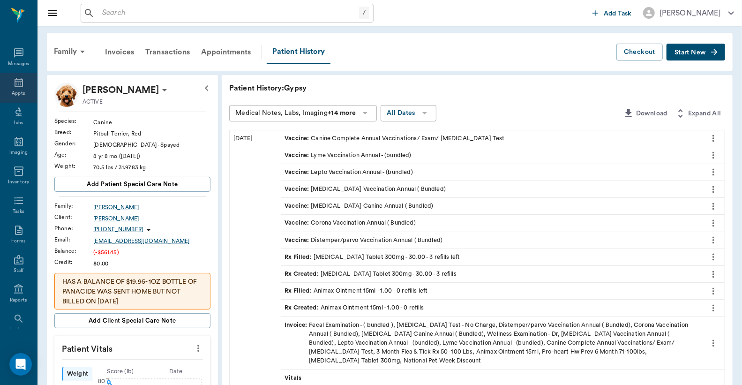
click at [15, 89] on div "Appts" at bounding box center [18, 88] width 37 height 30
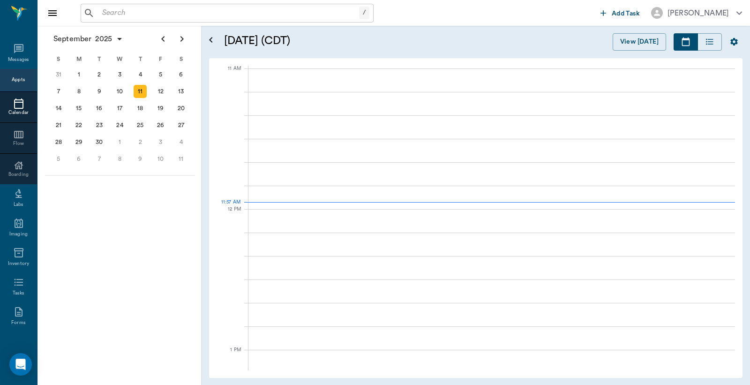
scroll to position [422, 0]
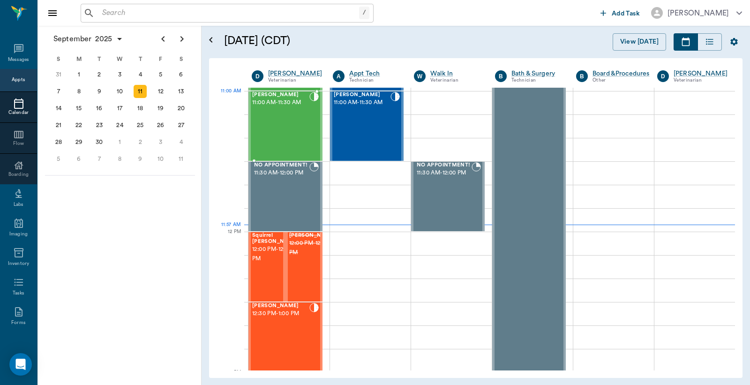
drag, startPoint x: 280, startPoint y: 110, endPoint x: 572, endPoint y: 200, distance: 305.0
click at [280, 110] on div "[PERSON_NAME] 11:00 AM - 11:30 AM" at bounding box center [280, 126] width 57 height 68
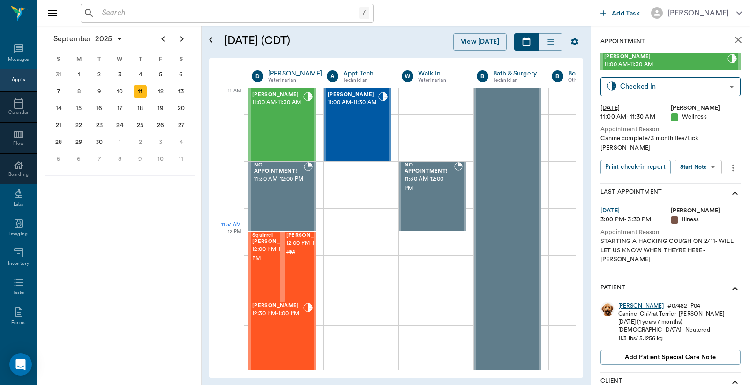
click at [624, 302] on div "[PERSON_NAME]" at bounding box center [640, 306] width 45 height 8
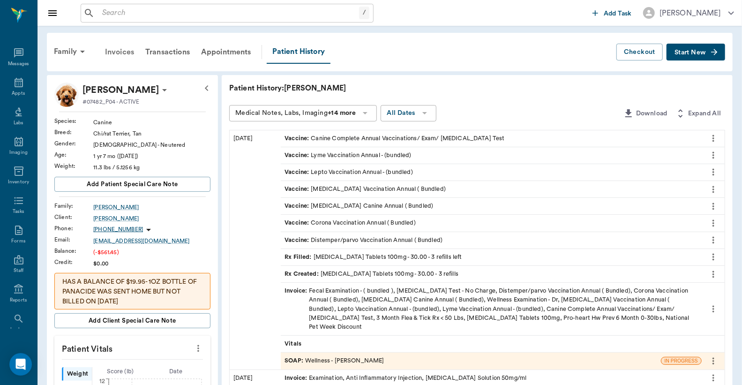
click at [124, 51] on div "Invoices" at bounding box center [119, 52] width 40 height 23
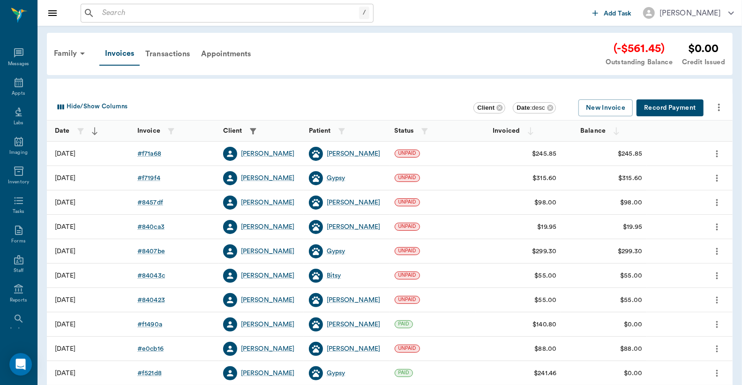
click at [649, 104] on button "Record Payment" at bounding box center [670, 107] width 67 height 17
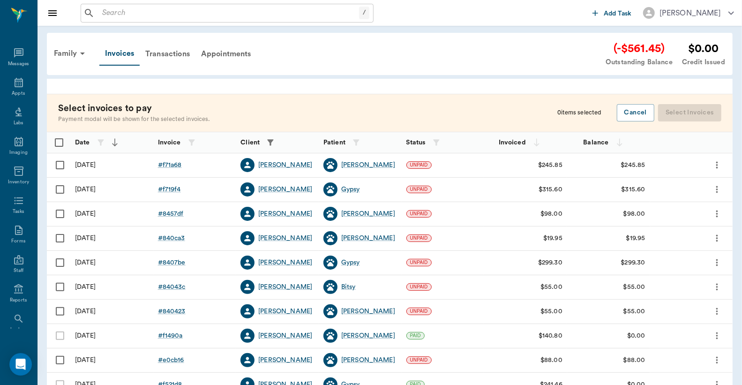
drag, startPoint x: 57, startPoint y: 162, endPoint x: 60, endPoint y: 208, distance: 46.1
click at [57, 162] on input "Select row" at bounding box center [60, 165] width 20 height 20
checkbox input "false"
checkbox input "true"
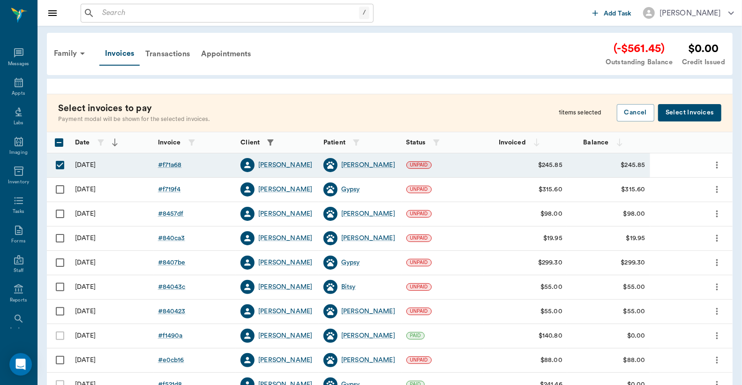
click at [61, 191] on input "Select row" at bounding box center [60, 190] width 20 height 20
checkbox input "true"
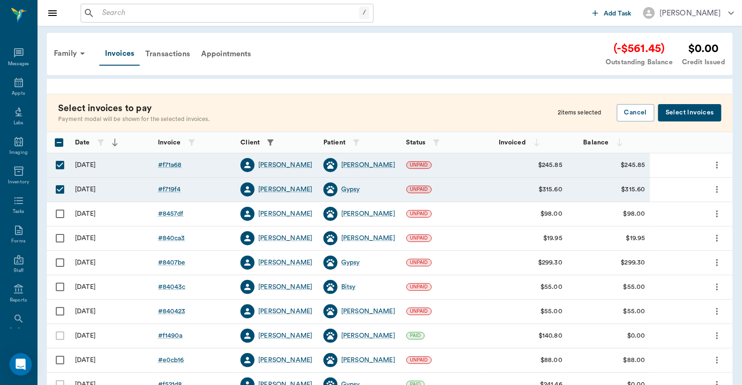
click at [687, 111] on button "Select Invoices" at bounding box center [689, 112] width 63 height 17
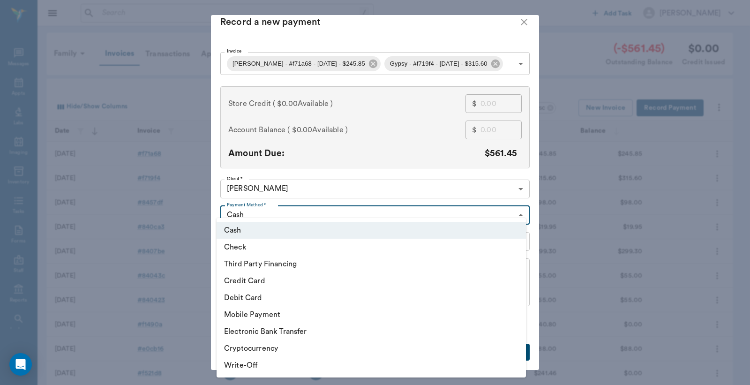
scroll to position [10, 0]
click at [517, 207] on body "/ ​ Add Task [PERSON_NAME] Nectar Messages Appts Labs Imaging Inventory Tasks F…" at bounding box center [375, 275] width 750 height 550
click at [246, 245] on li "Check" at bounding box center [371, 247] width 309 height 17
type input "CHECK"
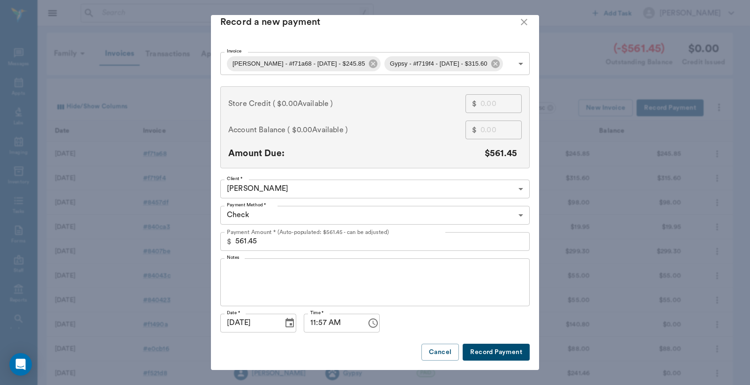
click at [479, 350] on button "Record Payment" at bounding box center [496, 352] width 67 height 17
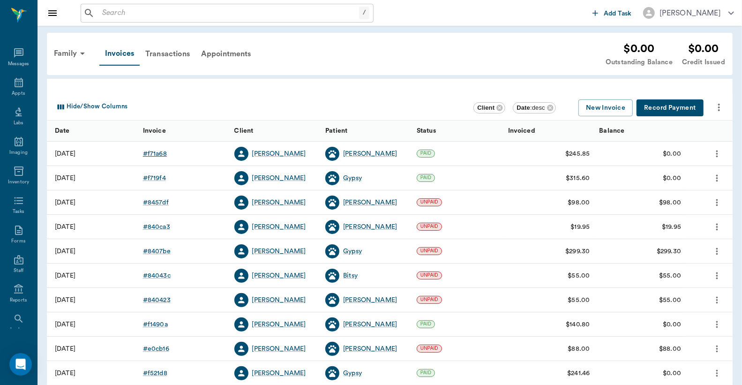
click at [158, 155] on div "# f71a68" at bounding box center [155, 153] width 24 height 9
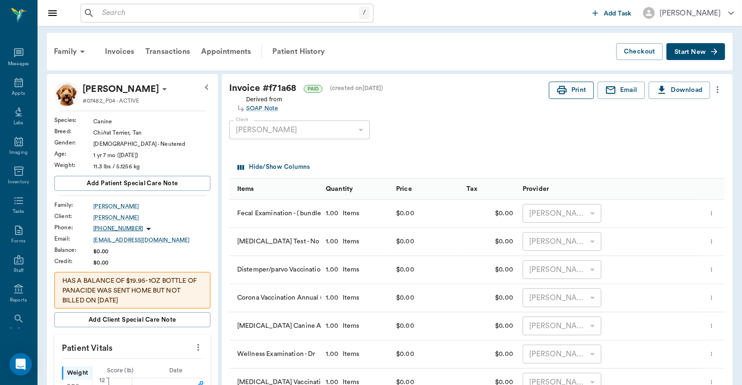
click at [577, 93] on button "Print" at bounding box center [571, 90] width 45 height 17
click at [119, 53] on div "Invoices" at bounding box center [119, 51] width 40 height 23
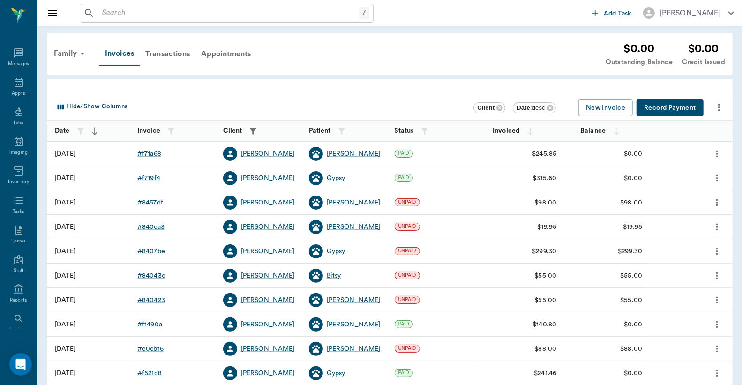
click at [156, 177] on div "# f719f4" at bounding box center [148, 177] width 23 height 9
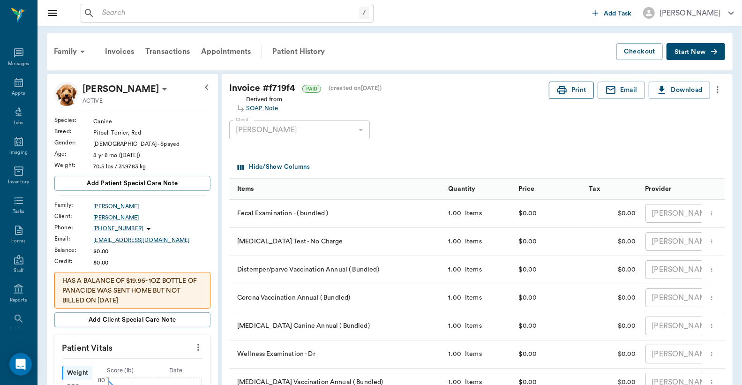
click at [577, 93] on button "Print" at bounding box center [571, 90] width 45 height 17
click at [17, 86] on icon at bounding box center [18, 82] width 11 height 11
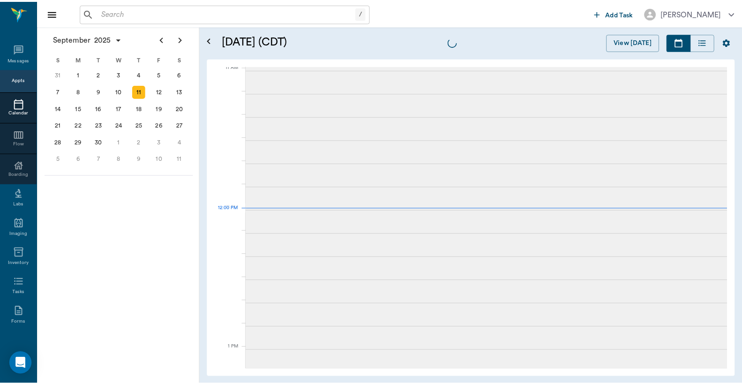
scroll to position [424, 0]
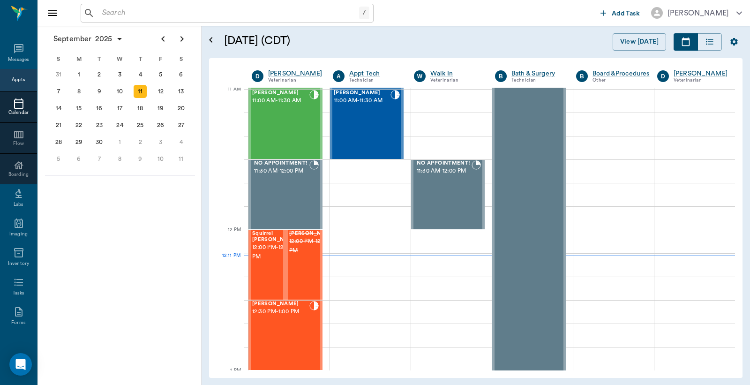
click at [110, 11] on input "text" at bounding box center [228, 13] width 261 height 13
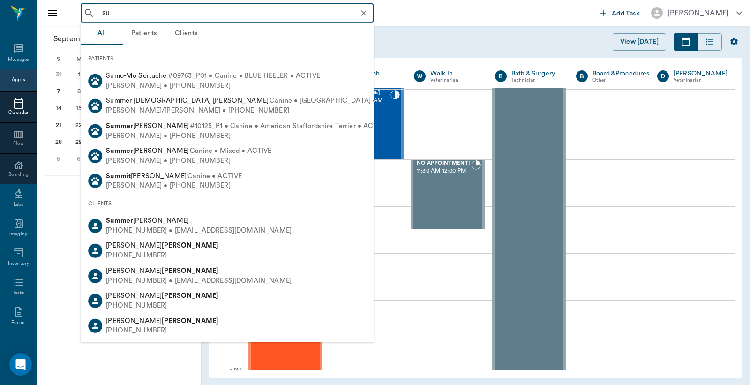
type input "s"
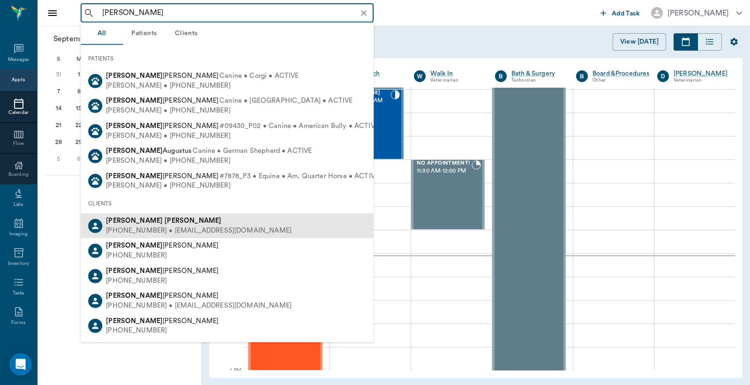
click at [147, 233] on div "[PHONE_NUMBER] • [EMAIL_ADDRESS][DOMAIN_NAME]" at bounding box center [199, 231] width 186 height 10
type input "[PERSON_NAME]"
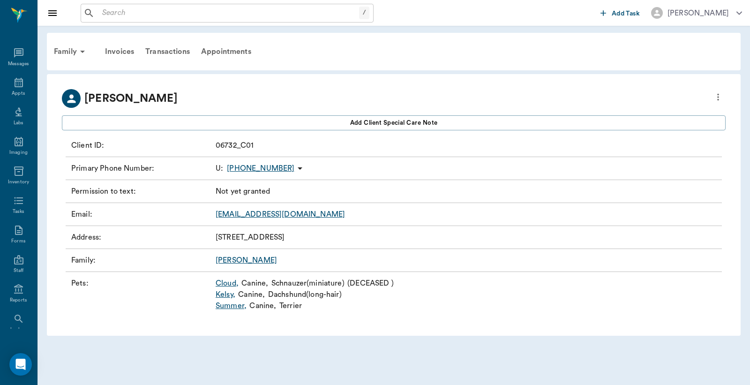
click at [226, 306] on link "Summer ," at bounding box center [231, 305] width 31 height 11
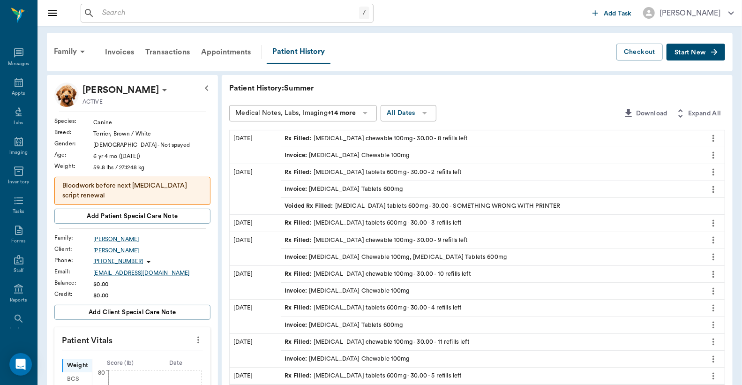
click at [353, 171] on div "Rx Filled : gabapentin tablets 600mg - 30.00 - 2 refills left" at bounding box center [373, 172] width 177 height 9
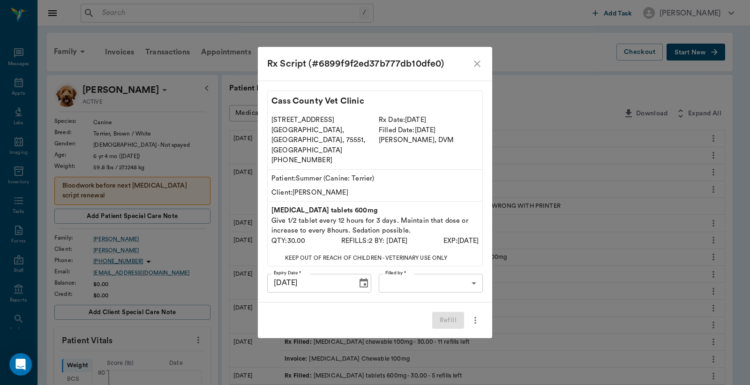
click at [390, 278] on body "/ ​ Add Task Dr. Bert Ellsworth Nectar Messages Appts Labs Imaging Inventory Ta…" at bounding box center [375, 383] width 750 height 766
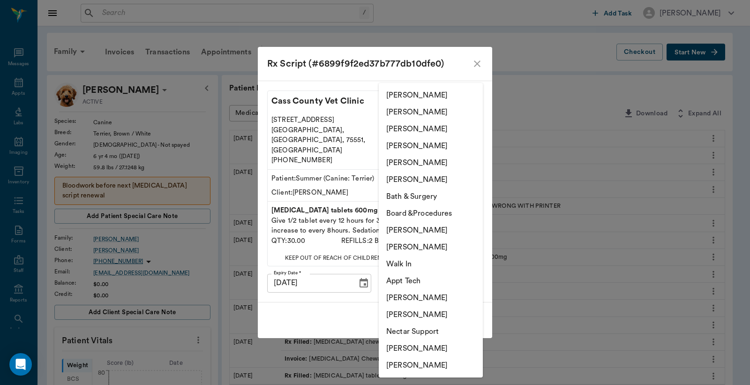
click at [407, 113] on li "[PERSON_NAME]" at bounding box center [431, 112] width 104 height 17
type input "63ec2e2852e12b0ba117910e"
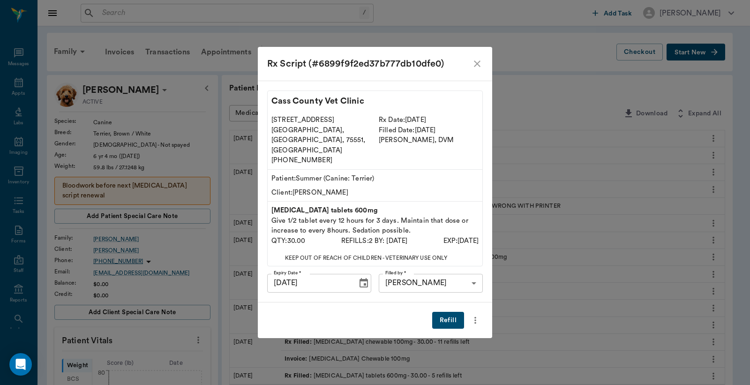
click at [445, 312] on button "Refill" at bounding box center [448, 320] width 32 height 17
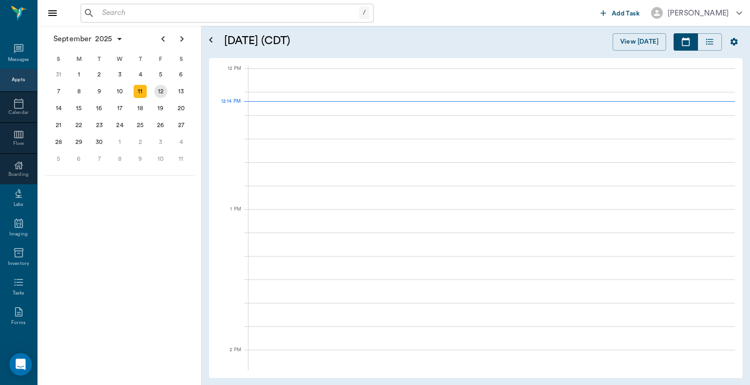
scroll to position [563, 0]
click at [163, 92] on div "12" at bounding box center [160, 91] width 13 height 13
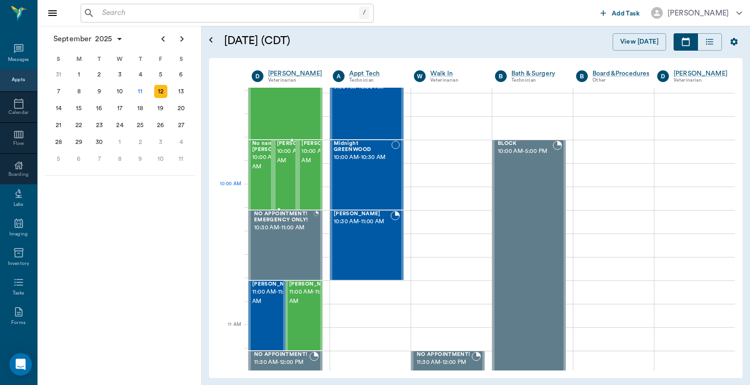
scroll to position [278, 0]
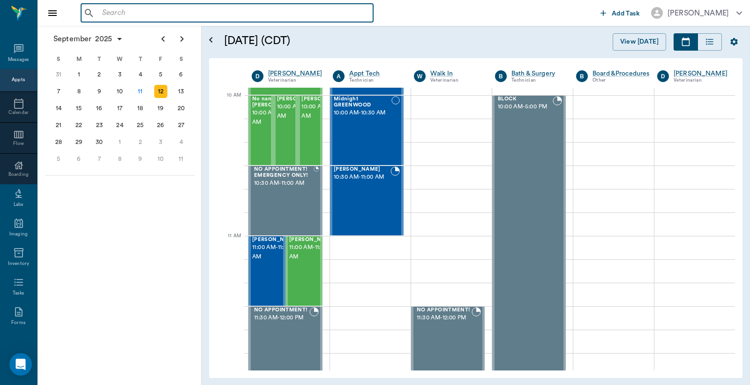
click at [106, 13] on input "text" at bounding box center [233, 13] width 271 height 13
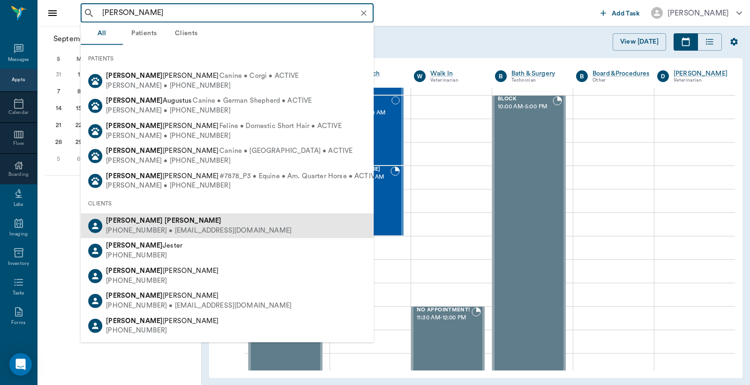
click at [151, 226] on div "[PHONE_NUMBER] • [EMAIL_ADDRESS][DOMAIN_NAME]" at bounding box center [199, 231] width 186 height 10
type input "[PERSON_NAME]"
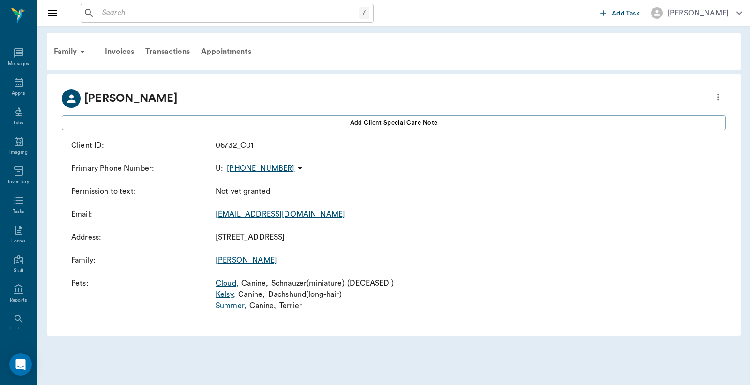
click at [230, 307] on link "Summer ," at bounding box center [231, 305] width 31 height 11
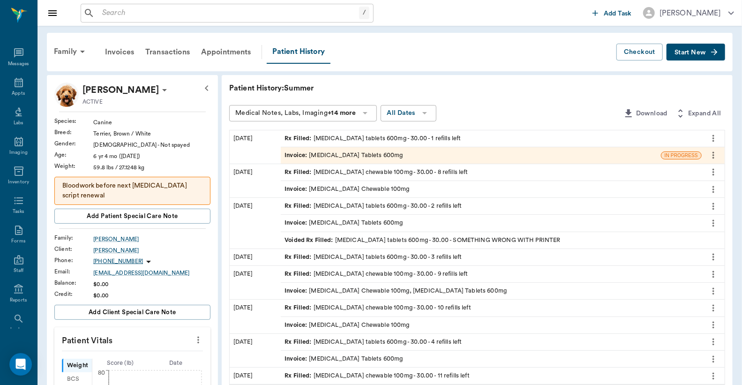
click at [698, 53] on span "Start New" at bounding box center [690, 53] width 31 height 0
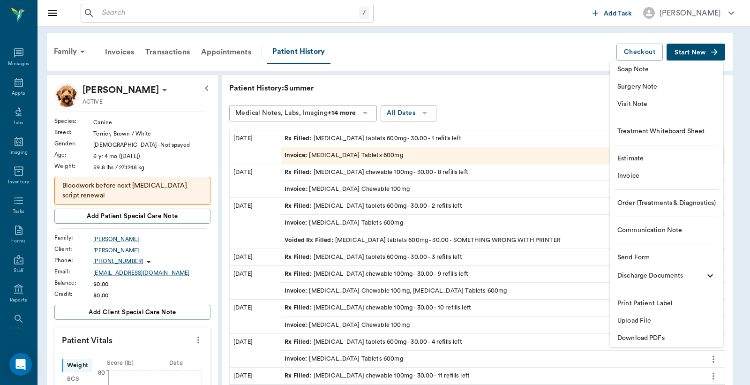
click at [641, 177] on span "Invoice" at bounding box center [666, 176] width 98 height 10
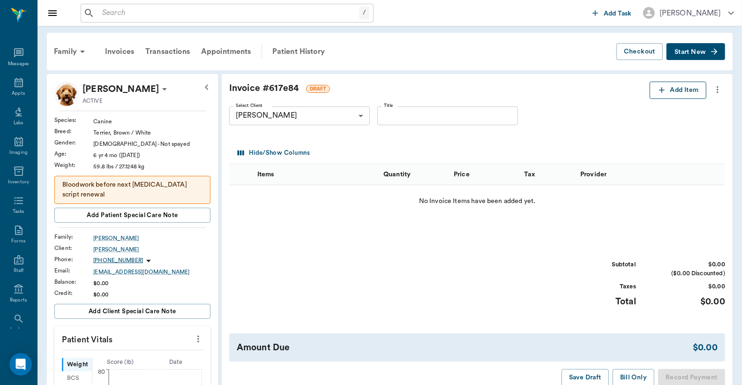
click at [674, 90] on button "Add Item" at bounding box center [678, 90] width 57 height 17
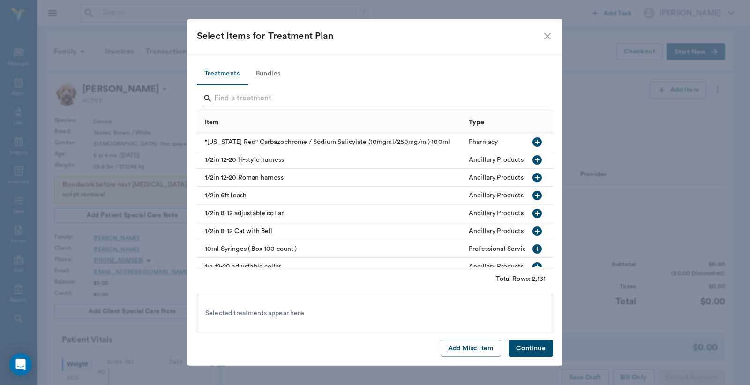
click at [216, 99] on input "Search" at bounding box center [375, 98] width 323 height 15
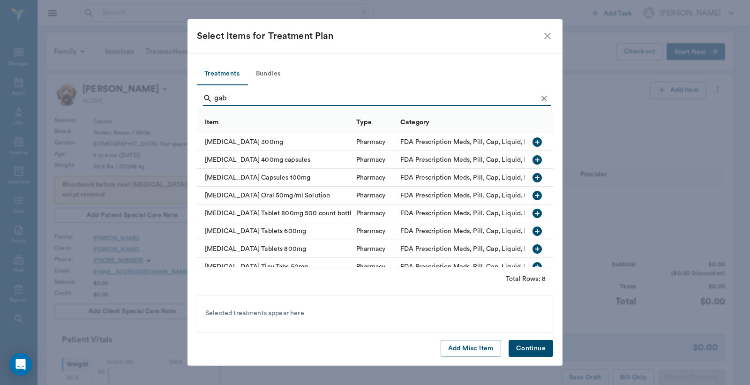
type input "gab"
click at [533, 230] on icon "button" at bounding box center [537, 230] width 9 height 9
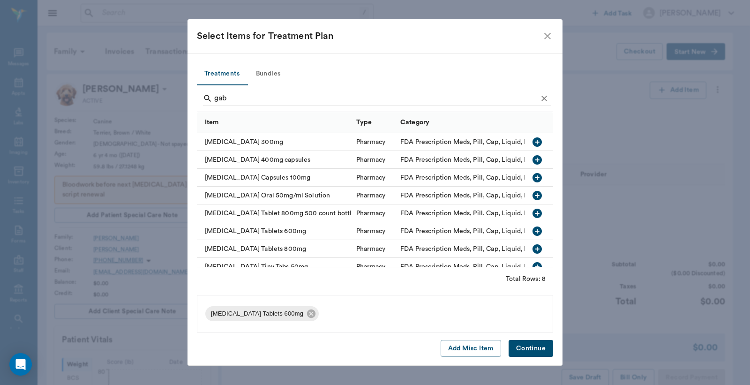
click at [544, 346] on button "Continue" at bounding box center [531, 348] width 45 height 17
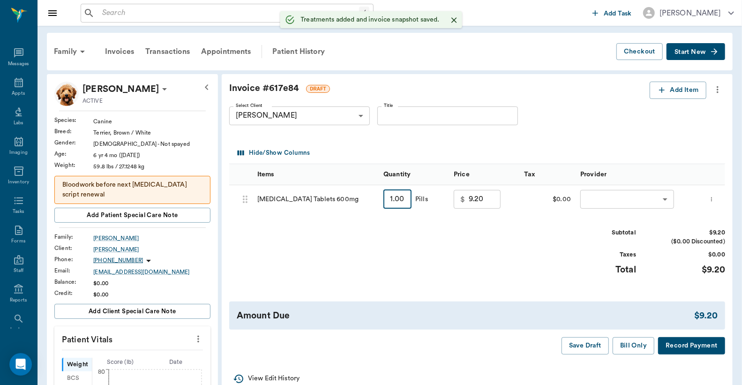
type input "3"
type input "9.60"
type input "30"
type input "15.00"
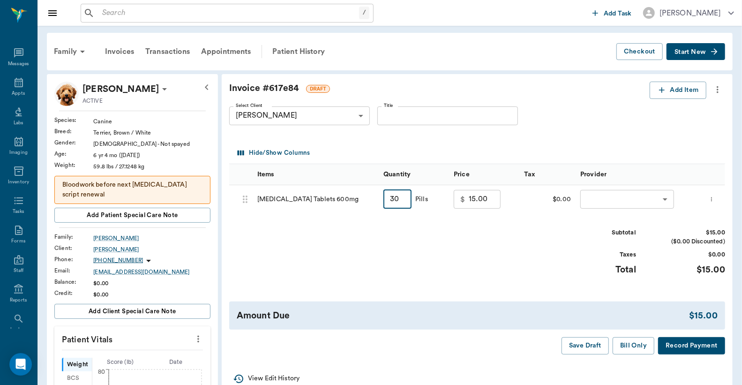
type input "30"
click at [622, 196] on body "/ ​ Add Task Dr. Bert Ellsworth Nectar Messages Appts Labs Imaging Inventory Ta…" at bounding box center [371, 382] width 742 height 765
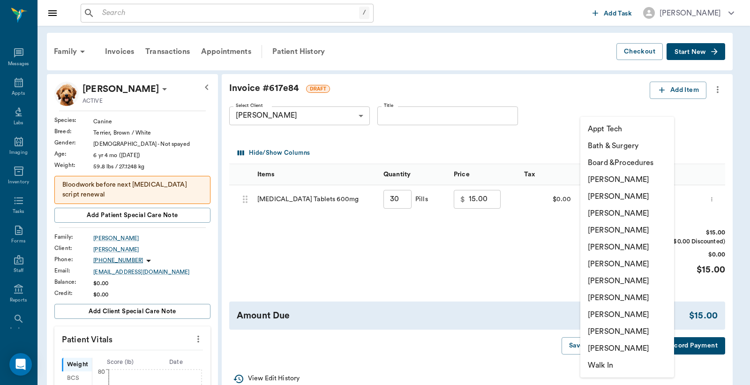
click at [619, 196] on li "[PERSON_NAME]" at bounding box center [627, 196] width 94 height 17
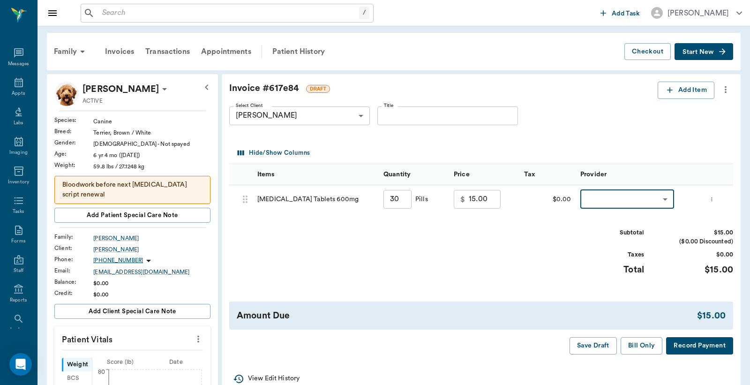
type input "none-63ec2e2852e12b0ba117910e"
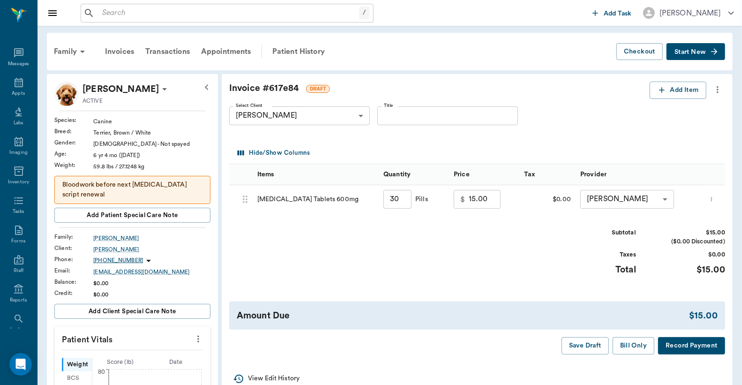
click at [683, 349] on button "Record Payment" at bounding box center [691, 345] width 67 height 17
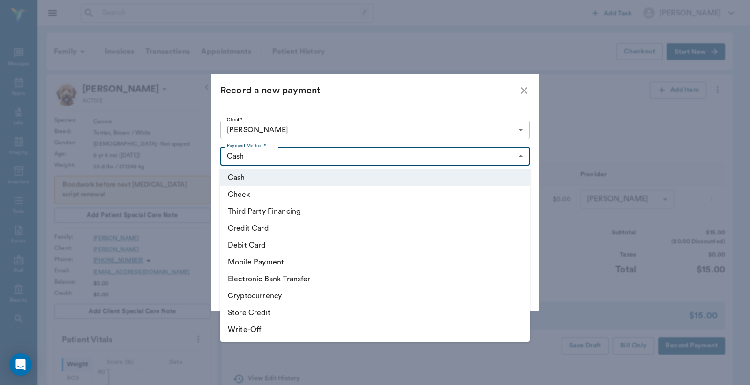
click at [524, 158] on body "/ ​ Add Task Dr. Bert Ellsworth Nectar Messages Appts Labs Imaging Inventory Ta…" at bounding box center [375, 382] width 750 height 765
click at [291, 247] on li "Debit Card" at bounding box center [374, 245] width 309 height 17
type input "DEBIT_CARD"
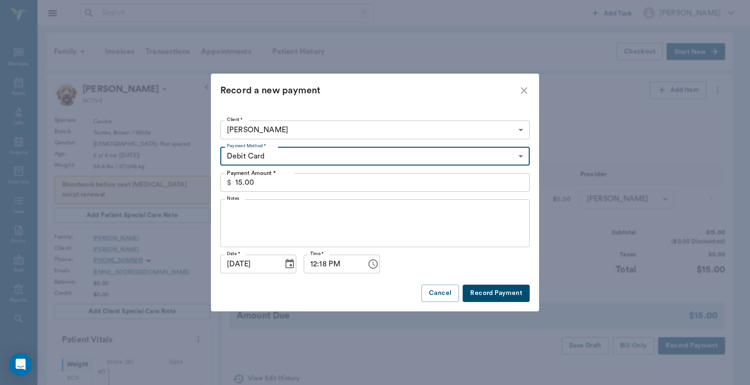
click at [502, 298] on button "Record Payment" at bounding box center [496, 293] width 67 height 17
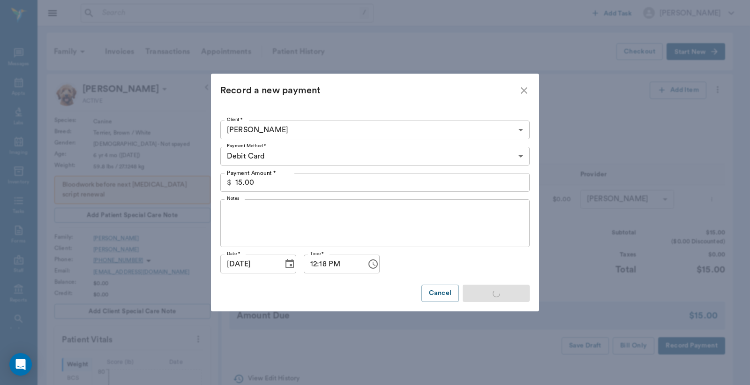
type input "30.00"
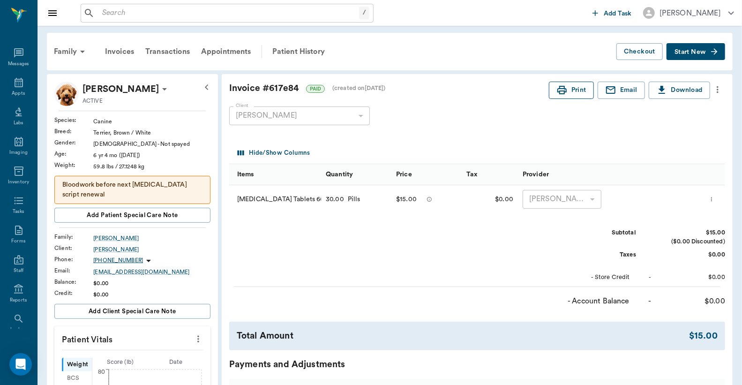
click at [574, 95] on button "Print" at bounding box center [571, 90] width 45 height 17
click at [569, 93] on button "Print" at bounding box center [571, 90] width 45 height 17
click at [578, 96] on button "Print" at bounding box center [571, 90] width 45 height 17
click at [16, 85] on icon at bounding box center [18, 82] width 11 height 11
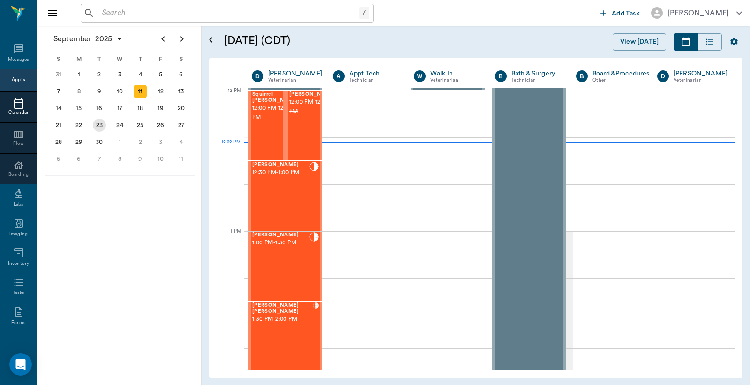
scroll to position [563, 0]
drag, startPoint x: 101, startPoint y: 13, endPoint x: 111, endPoint y: 11, distance: 10.6
click at [102, 13] on input "text" at bounding box center [228, 13] width 261 height 13
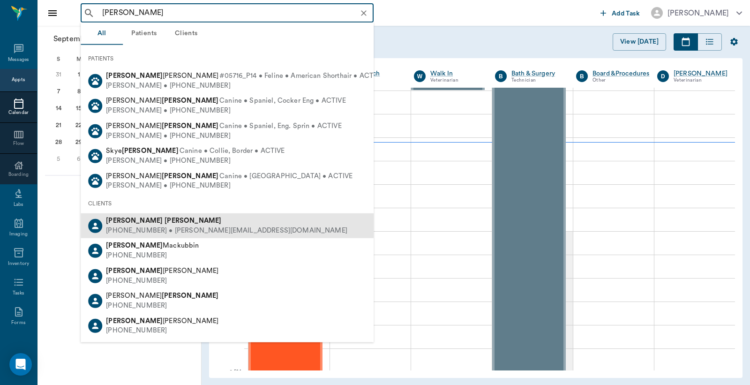
click at [153, 228] on div "(713) 703-3292 • KAREN@vancecom.com" at bounding box center [226, 231] width 241 height 10
type input "Karen Vance"
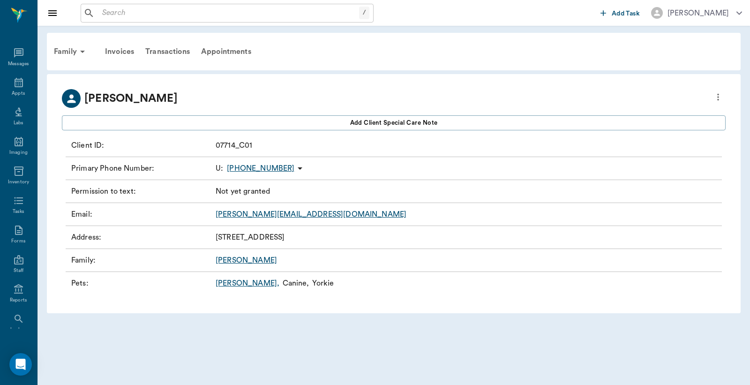
click at [223, 284] on link "Lacy ," at bounding box center [248, 283] width 64 height 11
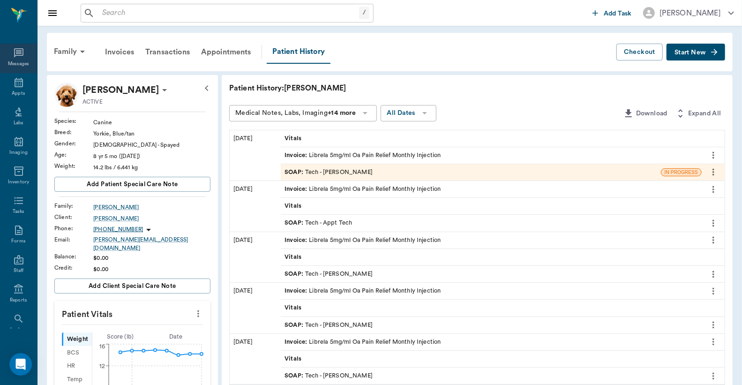
click at [14, 56] on icon at bounding box center [18, 52] width 11 height 11
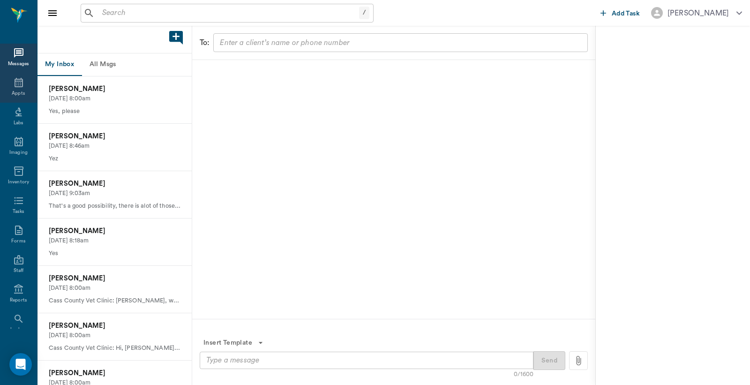
click at [15, 90] on div "Appts" at bounding box center [18, 93] width 13 height 7
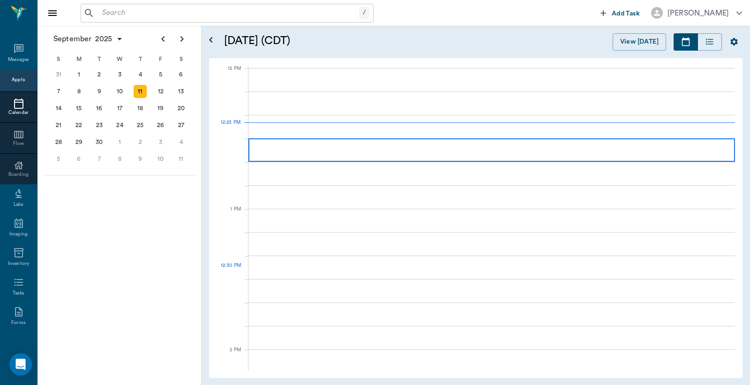
scroll to position [563, 0]
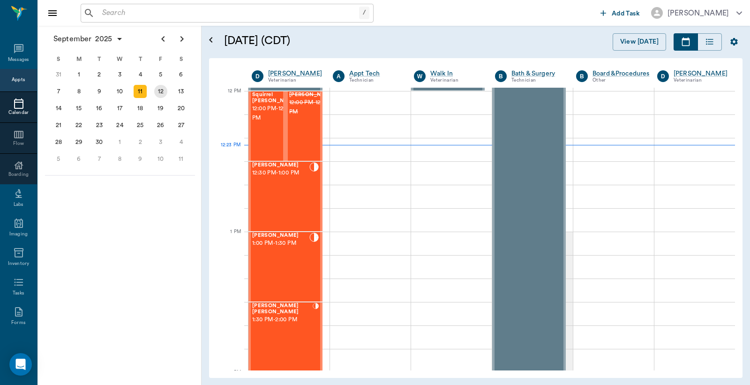
click at [162, 90] on div "12" at bounding box center [160, 91] width 13 height 13
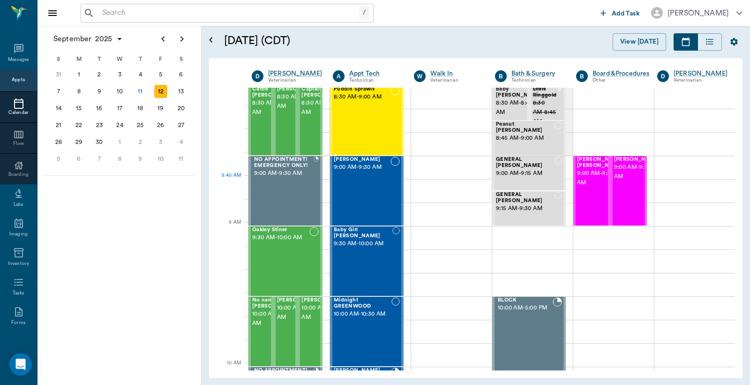
scroll to position [278, 0]
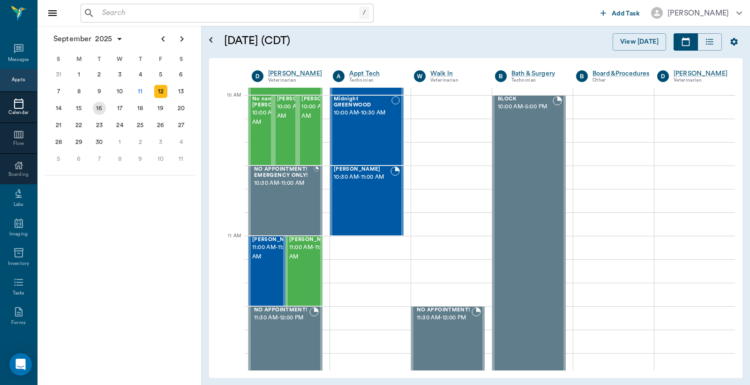
click at [100, 105] on div "16" at bounding box center [99, 108] width 13 height 13
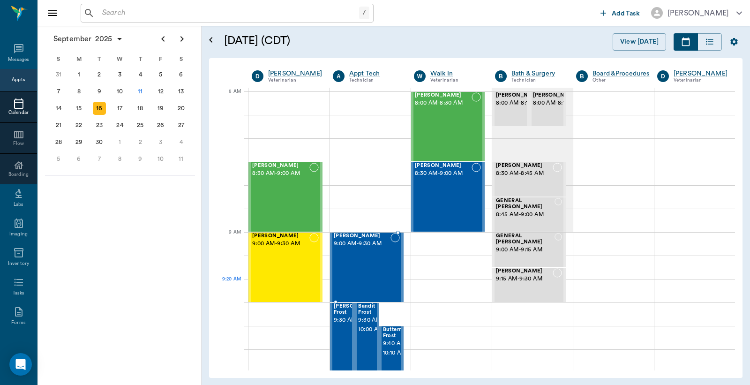
scroll to position [208, 0]
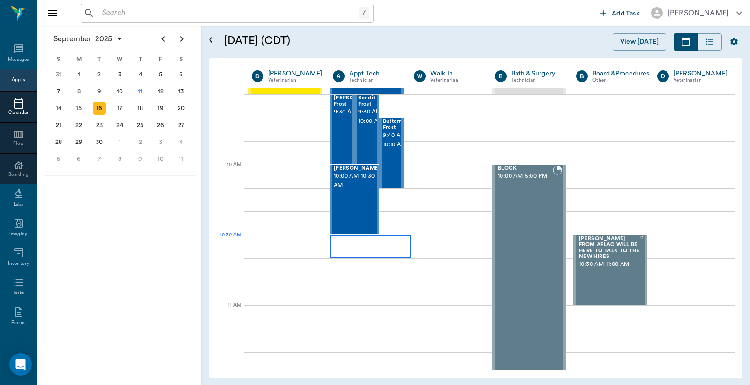
click at [372, 248] on div at bounding box center [370, 246] width 81 height 23
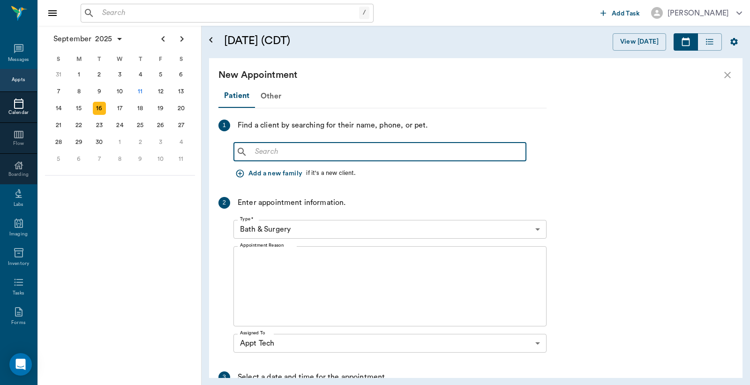
click at [256, 151] on input "text" at bounding box center [386, 151] width 271 height 13
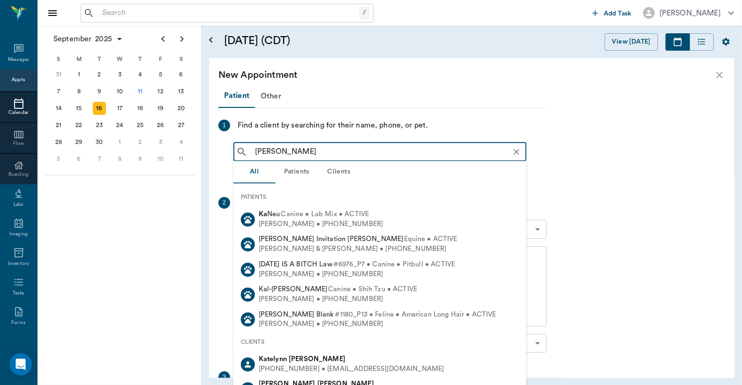
type input "Karen Vance"
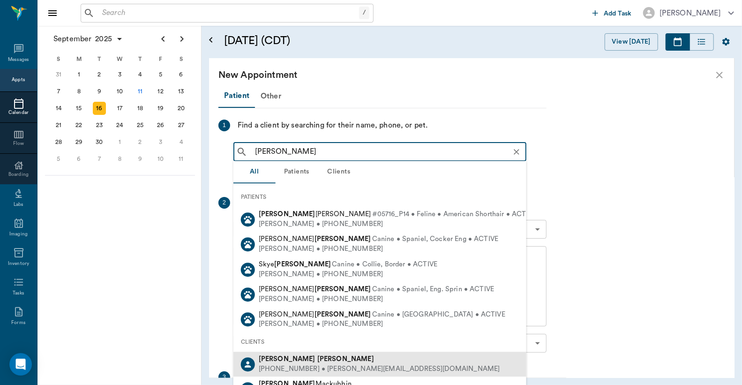
click at [308, 368] on div "(713) 703-3292 • KAREN@vancecom.com" at bounding box center [379, 369] width 241 height 10
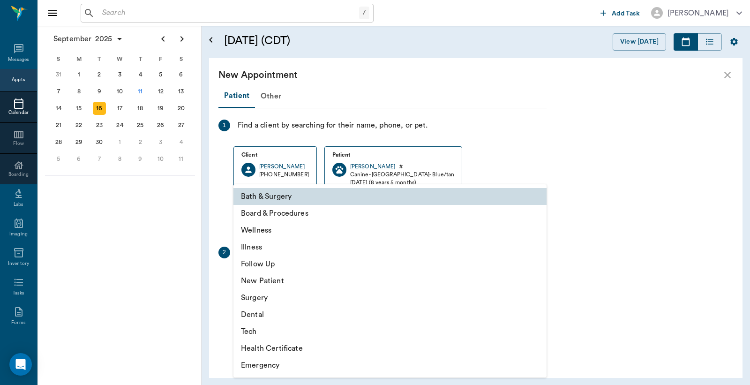
click at [538, 279] on body "/ ​ Add Task Dr. Bert Ellsworth Nectar Messages Appts Calendar Flow Boarding La…" at bounding box center [375, 192] width 750 height 385
click at [265, 330] on li "Tech" at bounding box center [389, 331] width 313 height 17
type input "65d2be4f46e3a538d89b8c1a"
type input "11:00 AM"
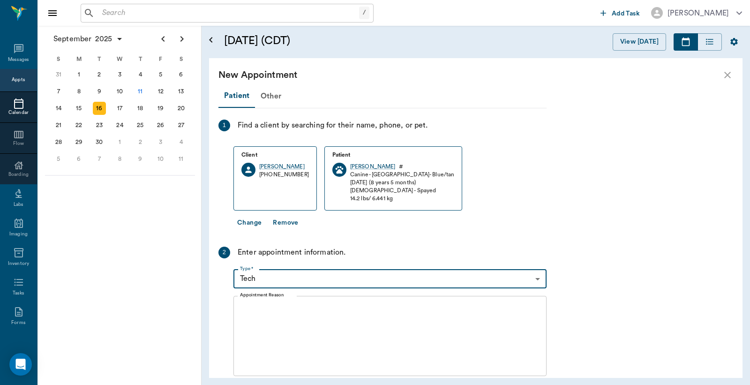
drag, startPoint x: 249, startPoint y: 310, endPoint x: 254, endPoint y: 302, distance: 9.4
click at [249, 310] on textarea "Appointment Reason" at bounding box center [390, 335] width 300 height 65
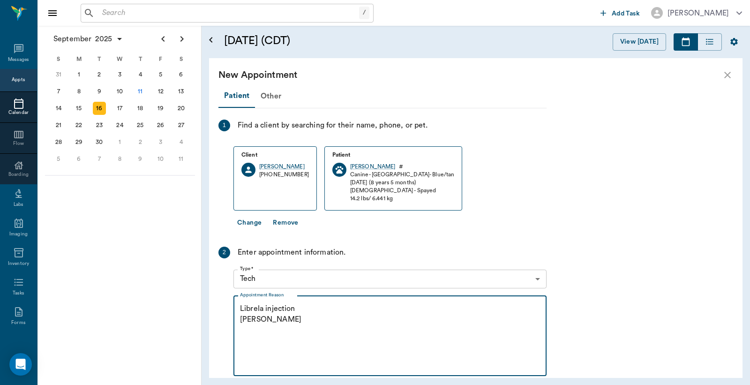
click at [296, 311] on textarea "Librela injection Christy" at bounding box center [390, 335] width 300 height 65
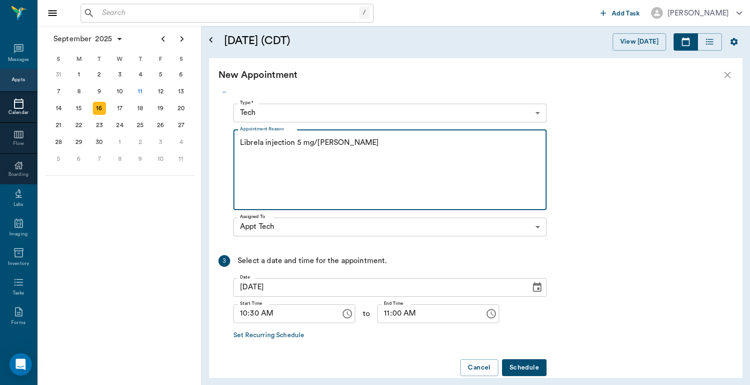
scroll to position [180, 0]
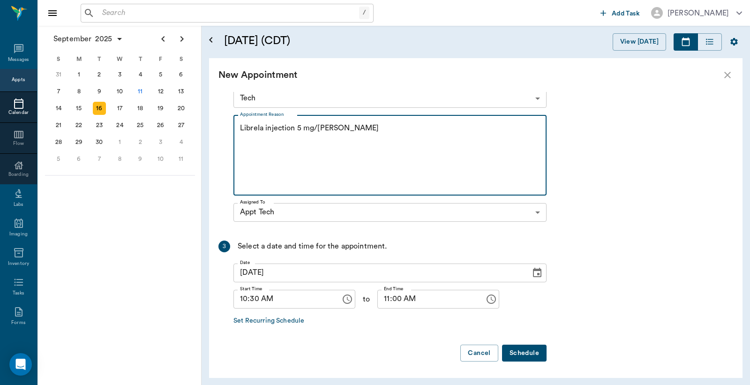
type textarea "Librela injection 5 mg/ml Christy"
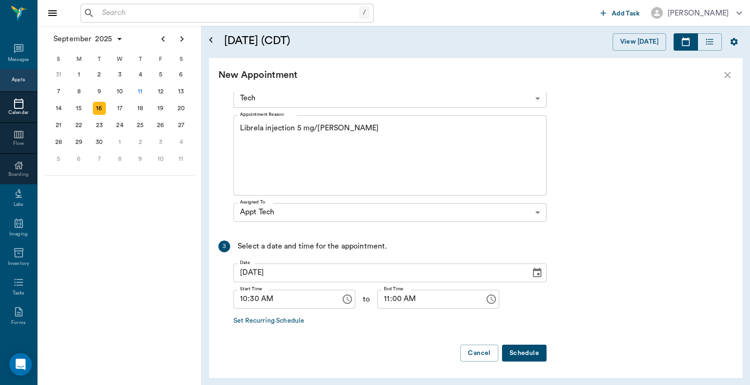
click at [535, 350] on button "Schedule" at bounding box center [524, 353] width 45 height 17
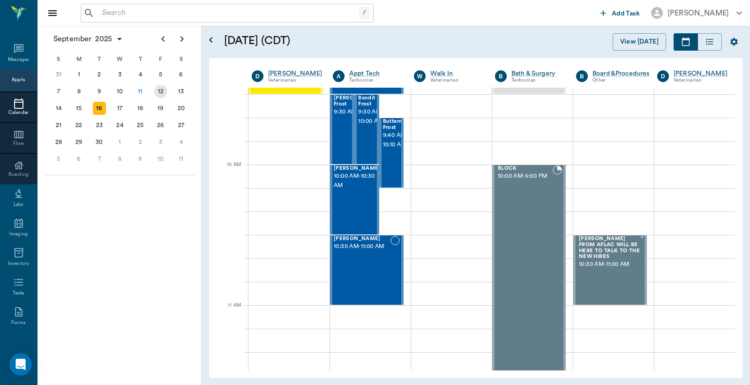
click at [161, 90] on div "12" at bounding box center [160, 91] width 13 height 13
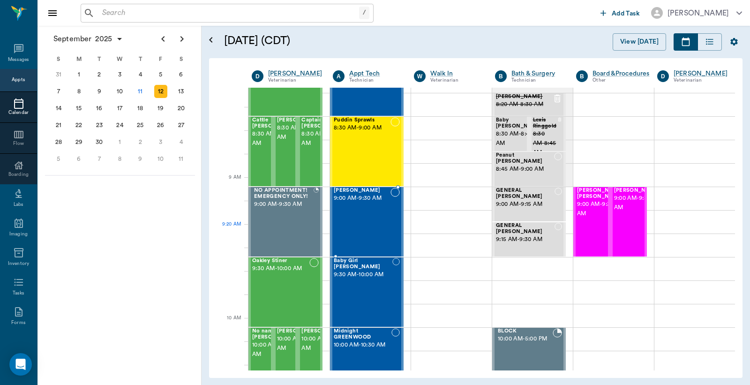
scroll to position [69, 0]
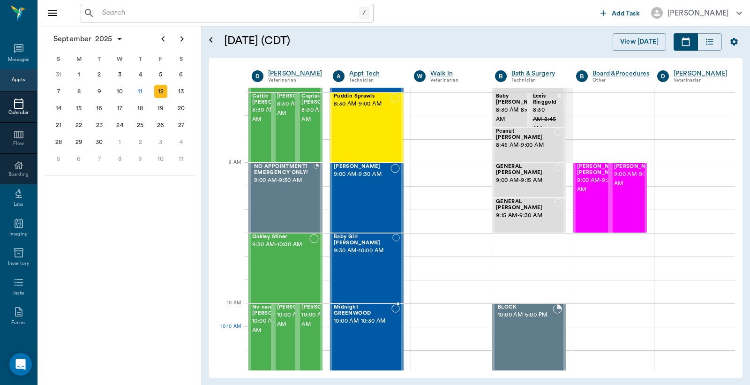
click at [364, 326] on span "10:00 AM - 10:30 AM" at bounding box center [363, 320] width 58 height 9
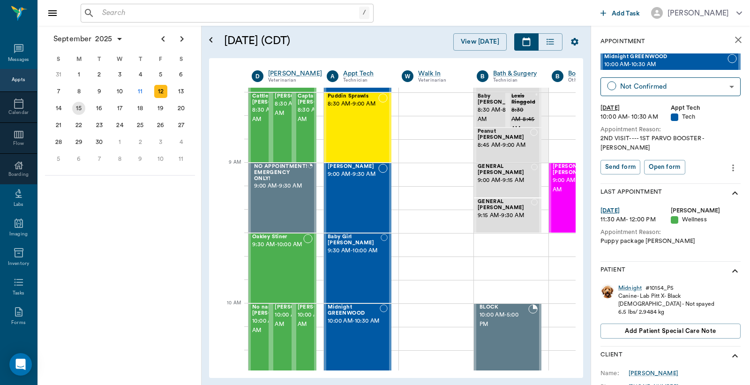
click at [78, 105] on div "15" at bounding box center [78, 108] width 13 height 13
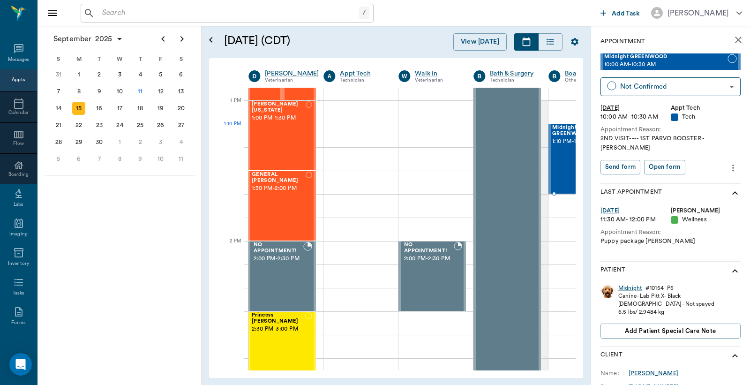
scroll to position [694, 3]
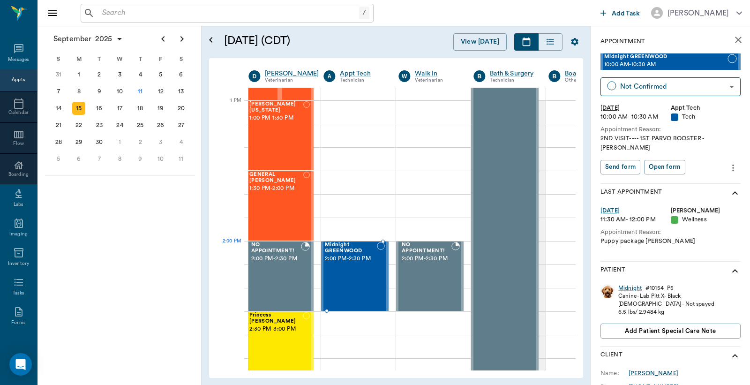
drag, startPoint x: 648, startPoint y: 63, endPoint x: 352, endPoint y: 255, distance: 352.8
click at [161, 92] on div "12" at bounding box center [160, 91] width 13 height 13
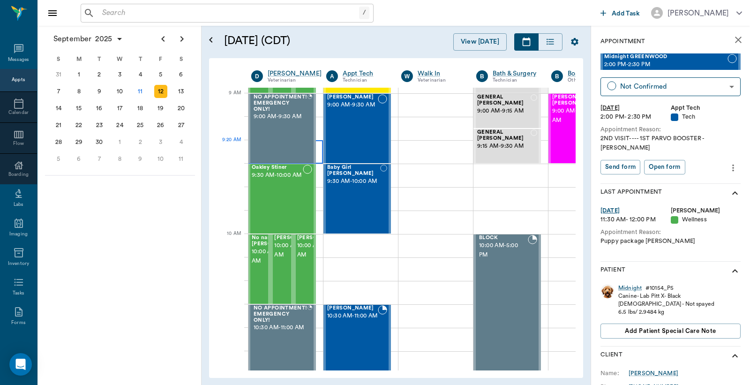
scroll to position [0, 0]
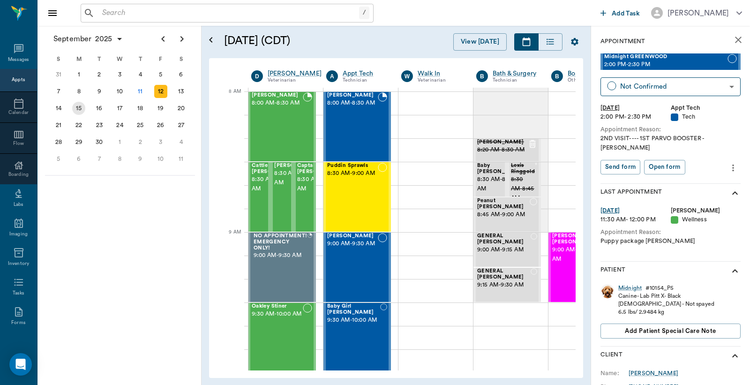
click at [78, 105] on div "15" at bounding box center [78, 108] width 13 height 13
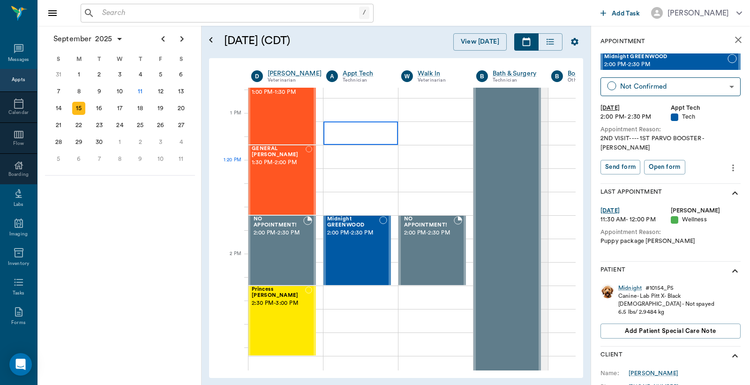
scroll to position [764, 0]
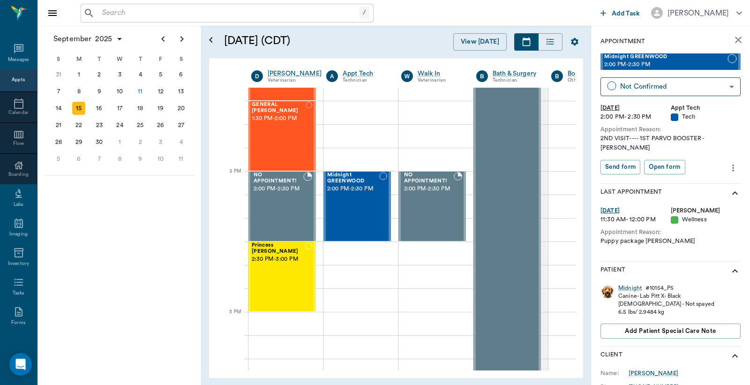
click at [100, 12] on input "text" at bounding box center [228, 13] width 261 height 13
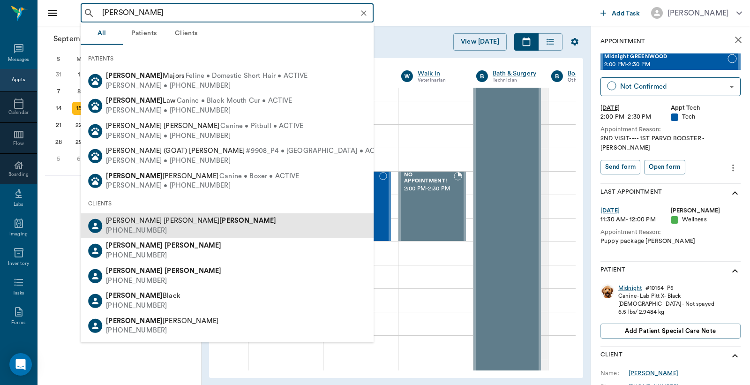
click at [219, 222] on b "[PERSON_NAME]" at bounding box center [247, 220] width 57 height 7
type input "jennifer ber"
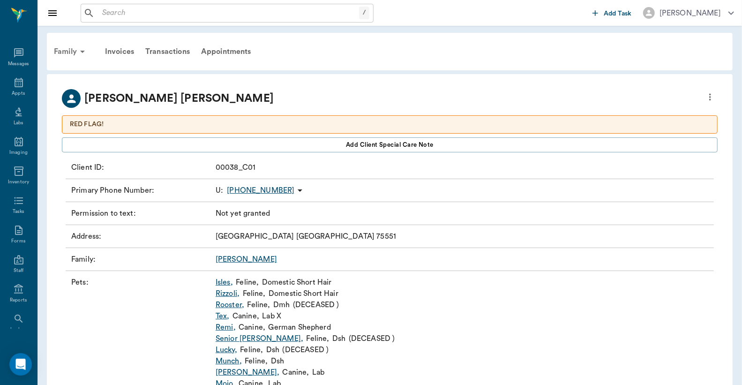
click at [71, 50] on div "Family" at bounding box center [70, 51] width 45 height 23
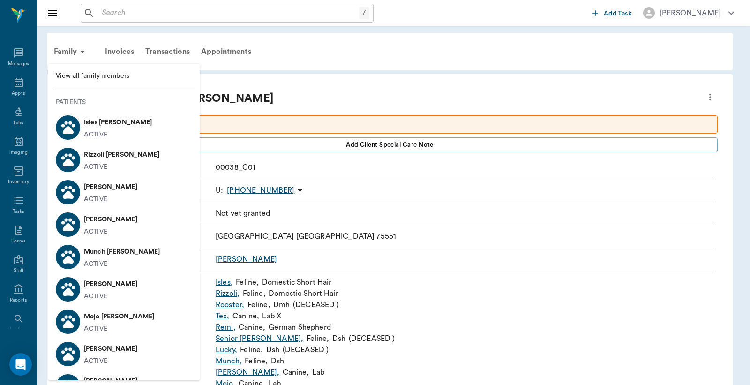
click at [96, 77] on span "View all family members" at bounding box center [124, 76] width 136 height 10
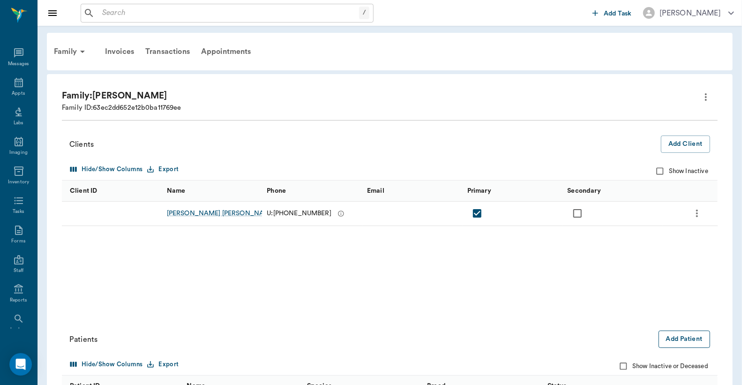
click at [693, 344] on button "Add Patient" at bounding box center [685, 338] width 52 height 17
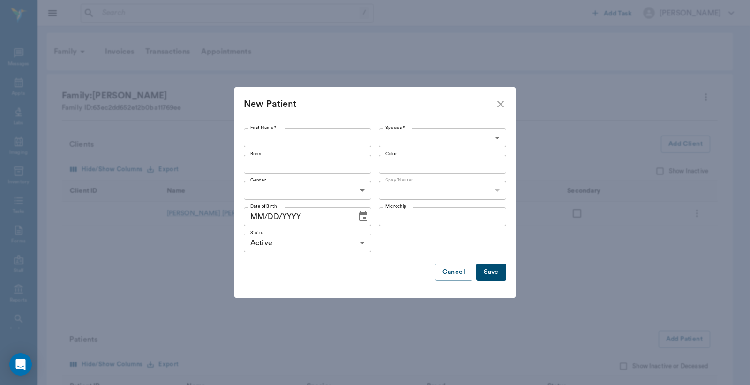
drag, startPoint x: 259, startPoint y: 142, endPoint x: 257, endPoint y: 146, distance: 4.8
click at [259, 142] on input "First Name *" at bounding box center [308, 137] width 128 height 19
type input "orange tabby (adopted from us)"
click at [497, 139] on body "/ ​ Add Task Dr. Bert Ellsworth Nectar Messages Appts Labs Imaging Inventory Ta…" at bounding box center [375, 329] width 750 height 659
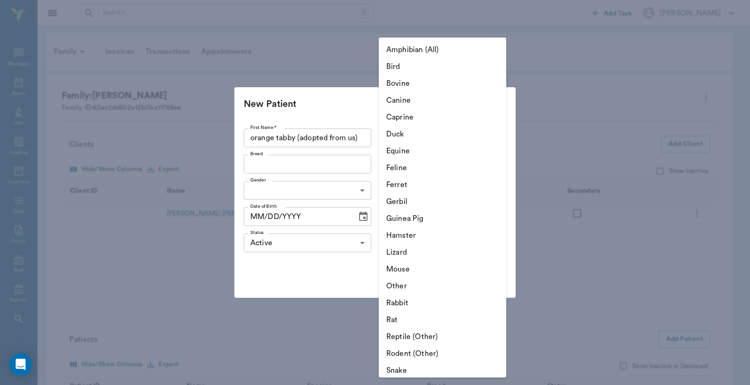
click at [414, 165] on li "Feline" at bounding box center [443, 167] width 128 height 17
type input "Feline"
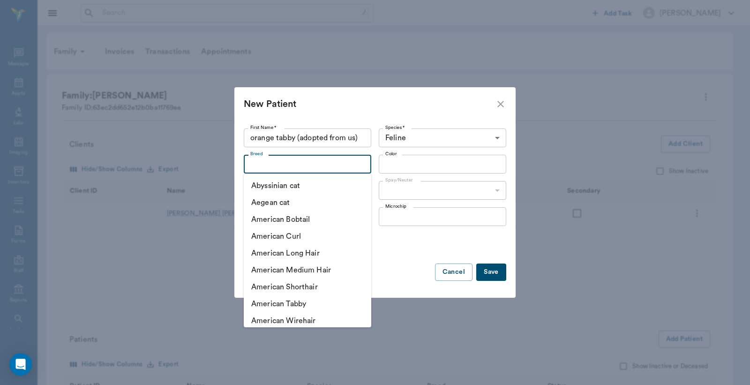
click at [254, 165] on input "Breed" at bounding box center [300, 164] width 106 height 13
click at [309, 288] on li "American Shorthair" at bounding box center [308, 286] width 128 height 17
type input "American Shorthair"
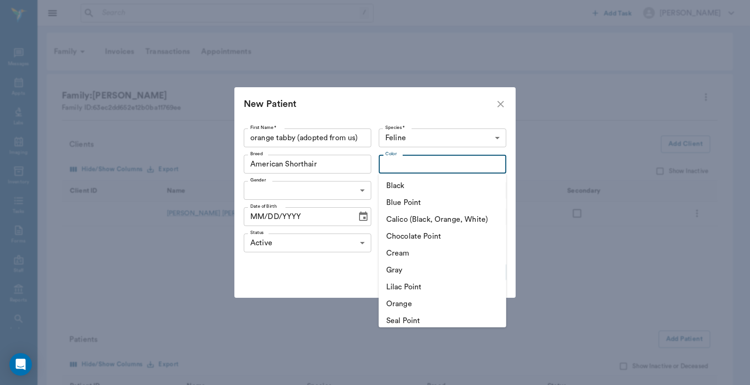
click at [392, 164] on input "Color" at bounding box center [435, 164] width 106 height 13
click at [399, 304] on li "Orange" at bounding box center [443, 303] width 128 height 17
type input "Orange"
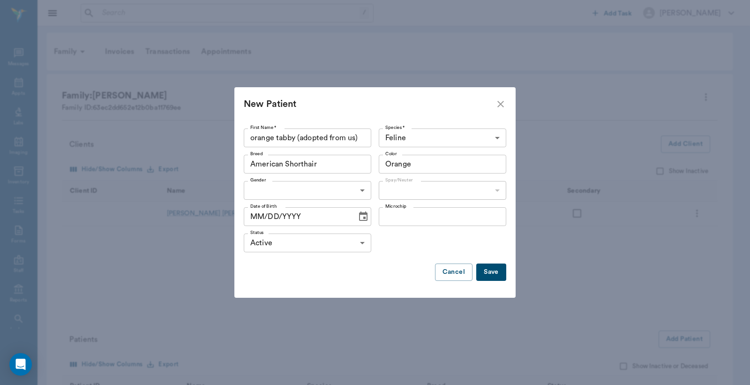
click at [363, 191] on body "/ ​ Add Task Dr. Bert Ellsworth Nectar Messages Appts Labs Imaging Inventory Ta…" at bounding box center [375, 329] width 750 height 659
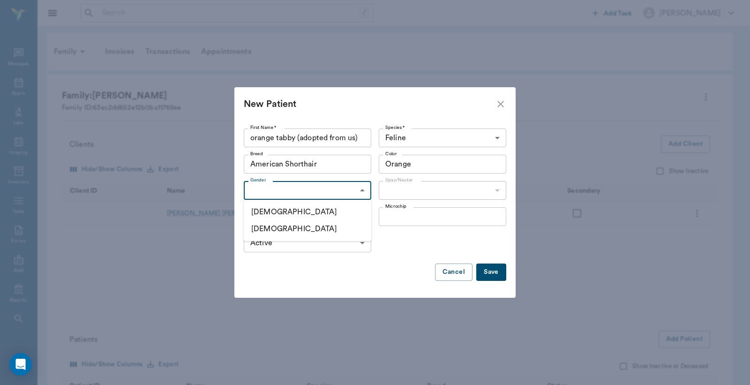
click at [279, 211] on li "[DEMOGRAPHIC_DATA]" at bounding box center [308, 211] width 128 height 17
type input "[DEMOGRAPHIC_DATA]"
click at [497, 190] on body "/ ​ Add Task Dr. Bert Ellsworth Nectar Messages Appts Labs Imaging Inventory Ta…" at bounding box center [375, 329] width 750 height 659
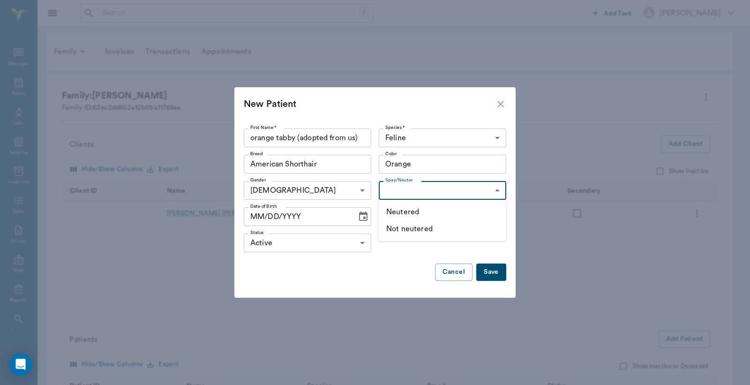
drag, startPoint x: 400, startPoint y: 230, endPoint x: 372, endPoint y: 218, distance: 30.7
click at [400, 230] on li "Not neutered" at bounding box center [443, 228] width 128 height 17
type input "false"
click at [491, 270] on button "Save" at bounding box center [491, 271] width 30 height 17
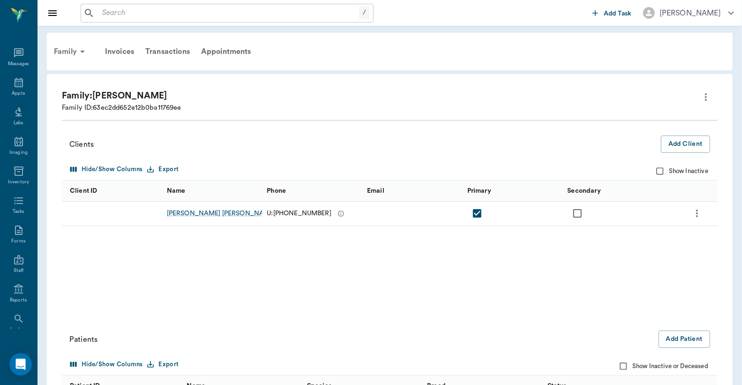
click at [73, 53] on div "Family" at bounding box center [70, 51] width 45 height 23
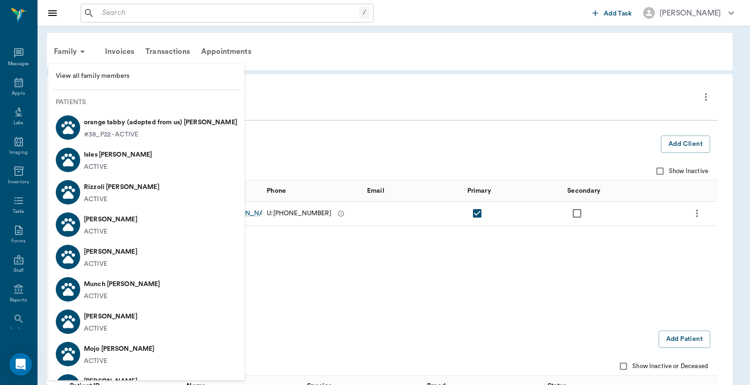
click at [96, 128] on p "orange tabby (adopted from us) [PERSON_NAME]" at bounding box center [160, 122] width 153 height 15
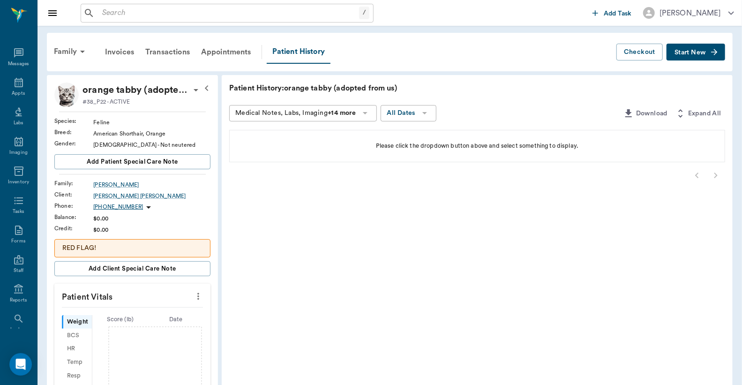
click at [195, 87] on icon at bounding box center [195, 89] width 11 height 11
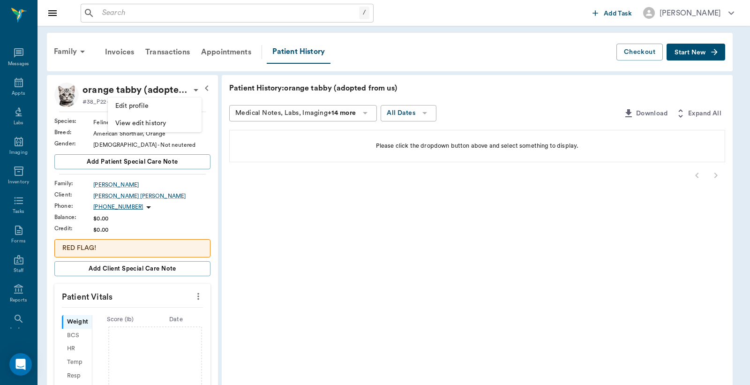
click at [170, 109] on span "Edit profile" at bounding box center [154, 106] width 79 height 10
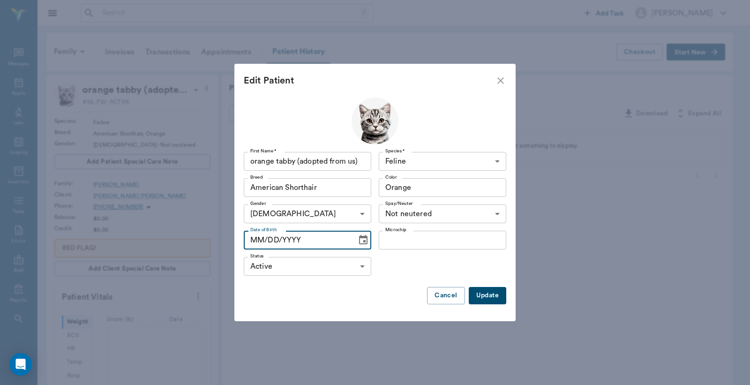
type input "MM/DD/YYYY"
click at [363, 240] on icon "Choose date" at bounding box center [363, 239] width 11 height 11
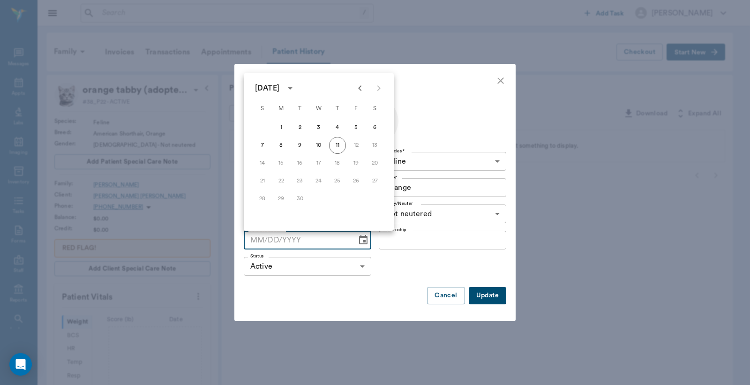
click at [360, 88] on icon "Previous month" at bounding box center [359, 88] width 11 height 11
click at [361, 88] on icon "Previous month" at bounding box center [359, 88] width 11 height 11
click at [339, 160] on button "17" at bounding box center [337, 163] width 17 height 17
type input "07/17/2025"
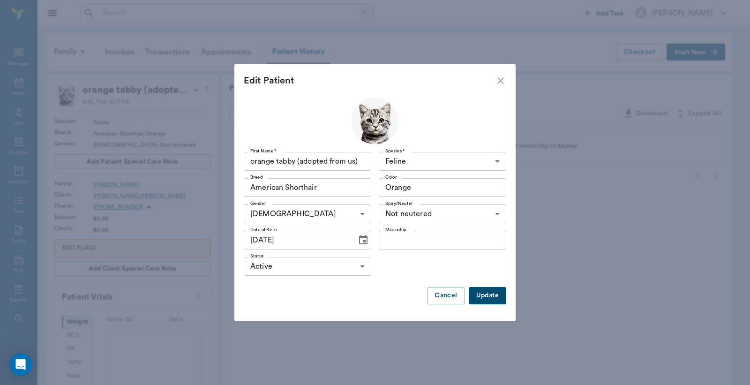
click at [499, 296] on button "Update" at bounding box center [488, 295] width 38 height 17
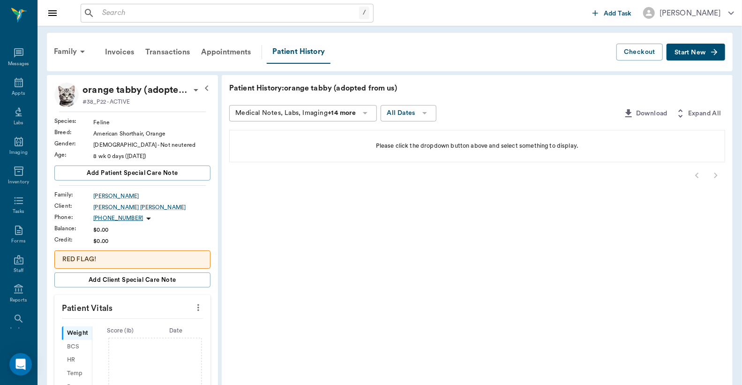
click at [698, 53] on span "Start New" at bounding box center [690, 53] width 31 height 0
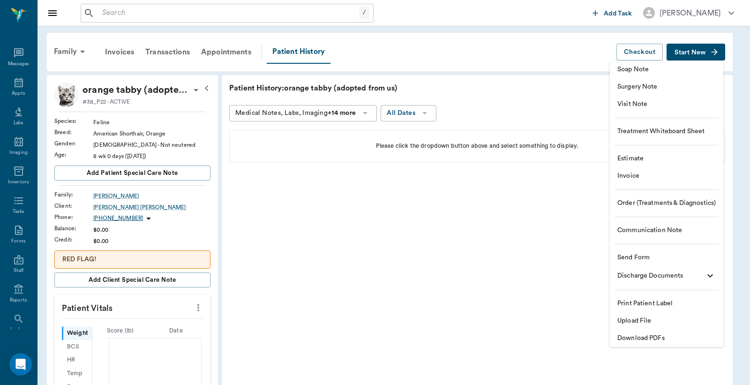
click at [653, 105] on span "Visit Note" at bounding box center [666, 104] width 98 height 10
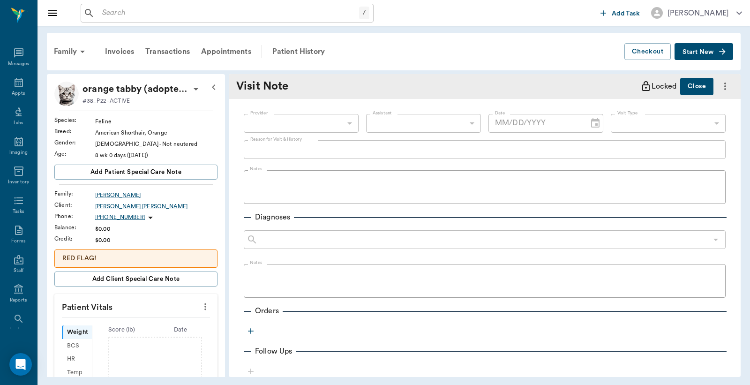
type input "[DATE]"
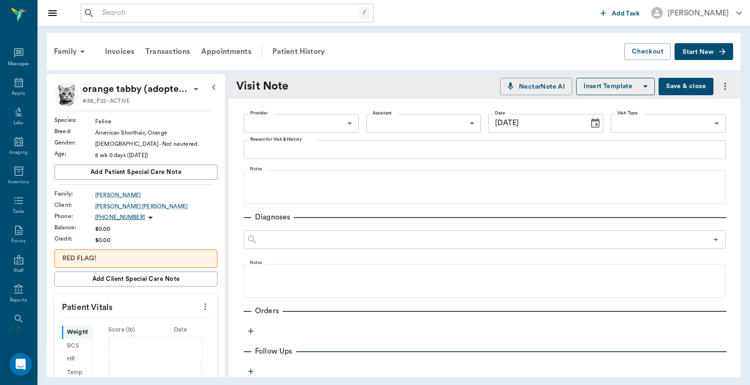
click at [278, 120] on body "/ ​ Add Task Dr. Bert Ellsworth Nectar Messages Appts Labs Imaging Inventory Ta…" at bounding box center [375, 192] width 750 height 385
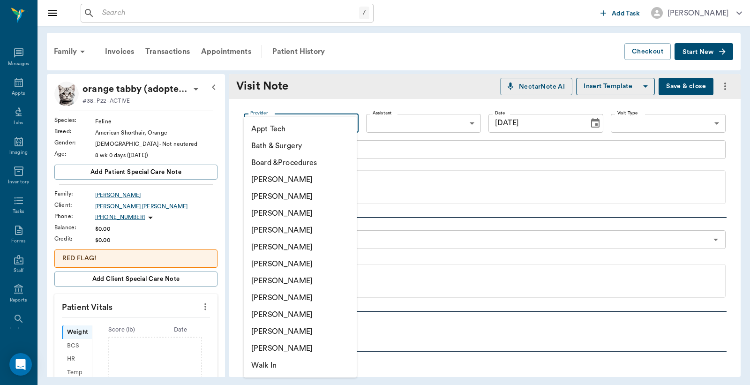
click at [286, 197] on li "[PERSON_NAME]" at bounding box center [300, 196] width 113 height 17
type input "63ec2e2852e12b0ba117910e"
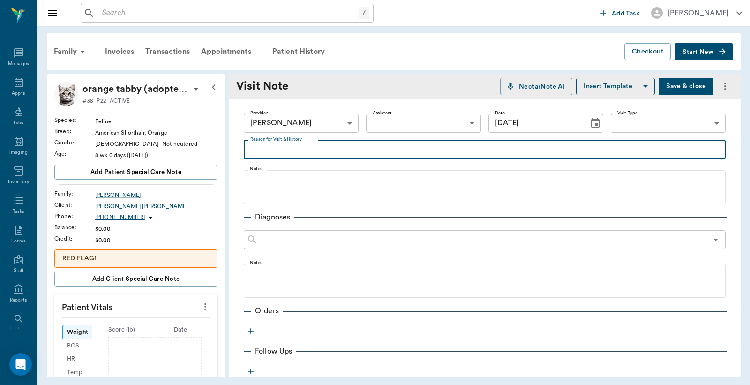
click at [257, 149] on textarea "Reason for Visit & History" at bounding box center [484, 149] width 469 height 11
type textarea "adopted from us"
click at [250, 330] on icon "button" at bounding box center [250, 330] width 9 height 9
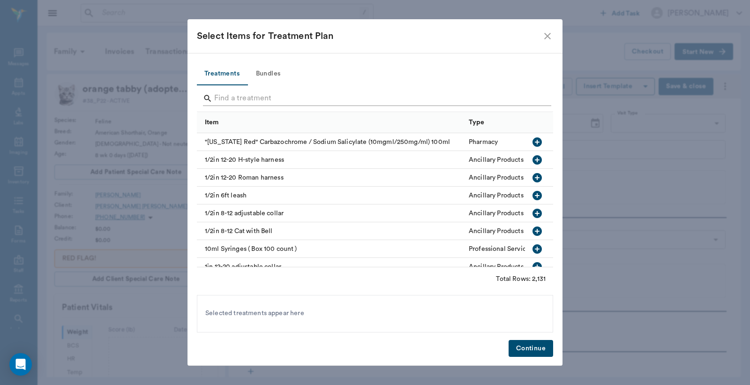
click at [214, 98] on input "Search" at bounding box center [375, 98] width 323 height 15
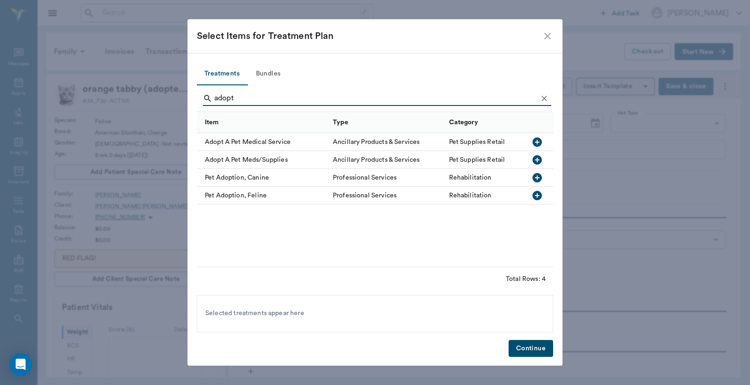
type input "adopt"
click at [537, 195] on icon "button" at bounding box center [537, 195] width 11 height 11
click at [529, 350] on button "Continue" at bounding box center [531, 348] width 45 height 17
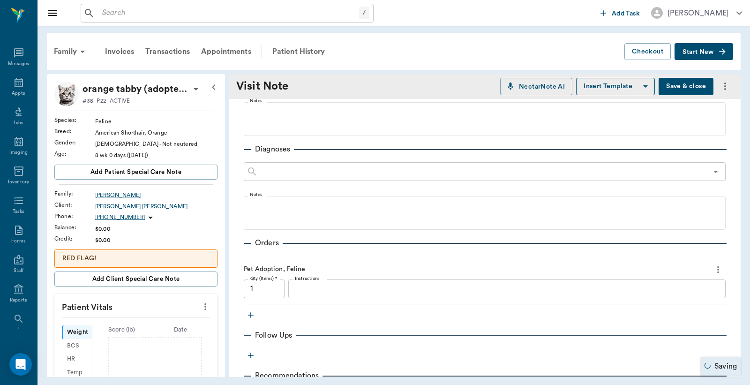
scroll to position [139, 0]
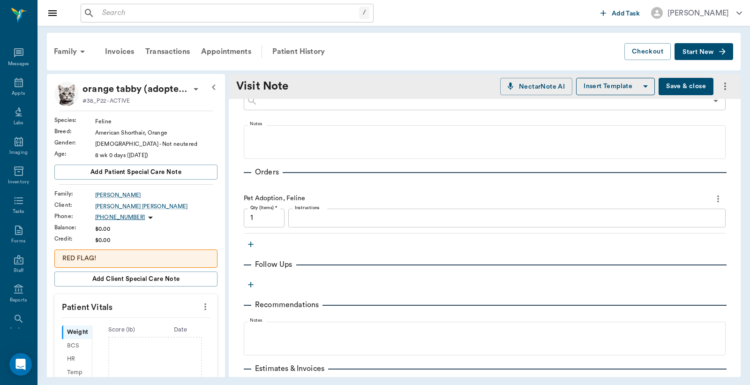
click at [252, 244] on icon "button" at bounding box center [251, 244] width 6 height 6
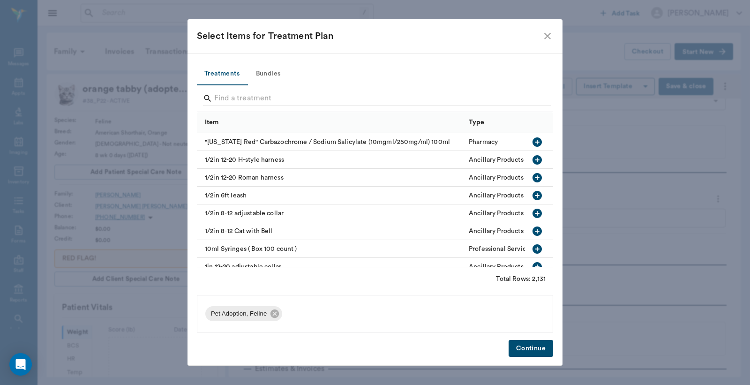
click at [269, 72] on button "Bundles" at bounding box center [268, 74] width 42 height 23
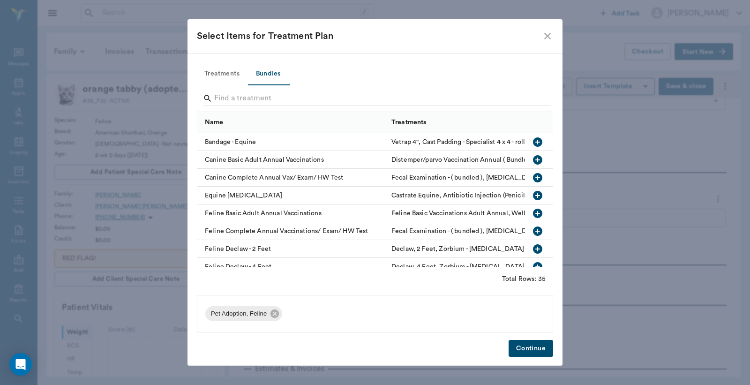
drag, startPoint x: 215, startPoint y: 97, endPoint x: 211, endPoint y: 73, distance: 23.7
click at [216, 97] on input "Search" at bounding box center [375, 98] width 323 height 15
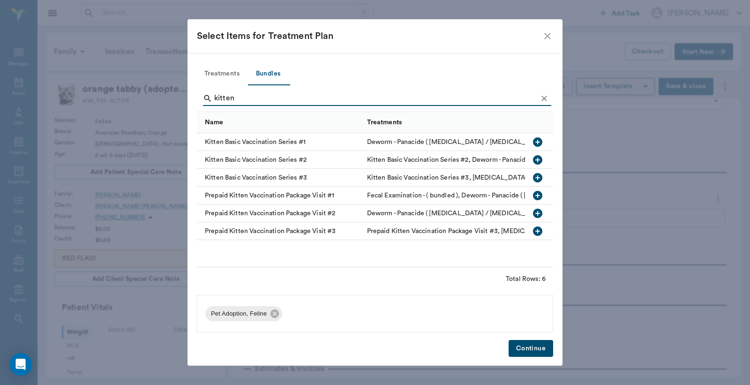
type input "kitten"
click at [537, 143] on icon "button" at bounding box center [537, 141] width 9 height 9
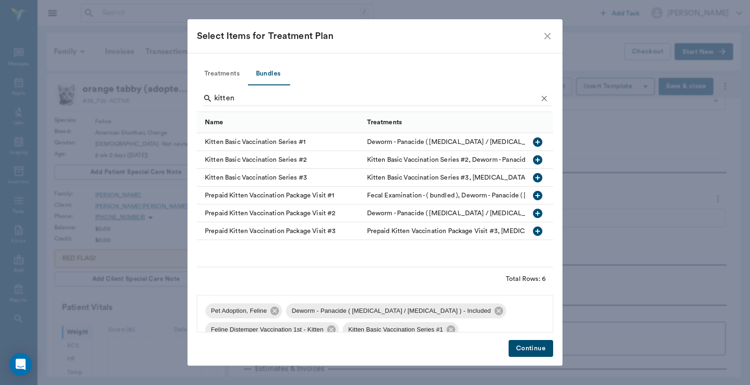
click at [524, 349] on button "Continue" at bounding box center [531, 348] width 45 height 17
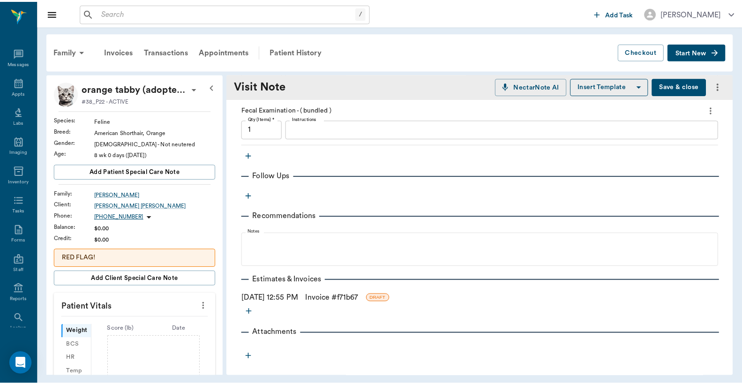
scroll to position [425, 0]
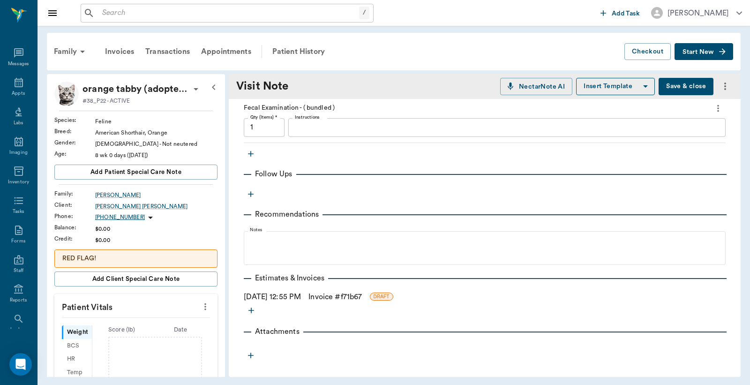
click at [345, 298] on link "Invoice # f71b67" at bounding box center [334, 296] width 53 height 11
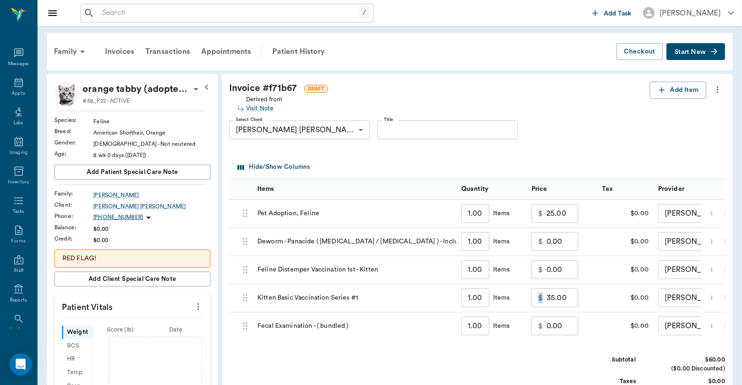
drag, startPoint x: 543, startPoint y: 299, endPoint x: 563, endPoint y: 296, distance: 19.9
click at [563, 296] on div "$ 35.00 ​" at bounding box center [555, 297] width 47 height 19
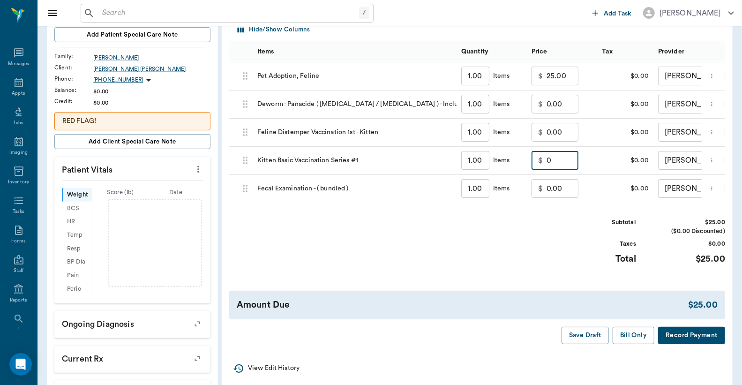
scroll to position [139, 0]
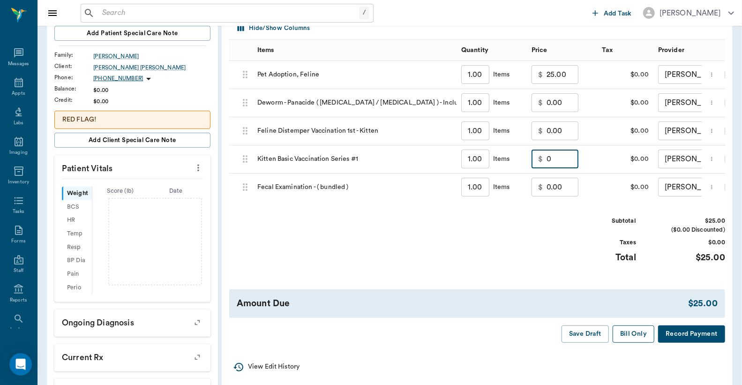
type input "0.00"
click at [634, 343] on button "Bill Only" at bounding box center [634, 333] width 42 height 17
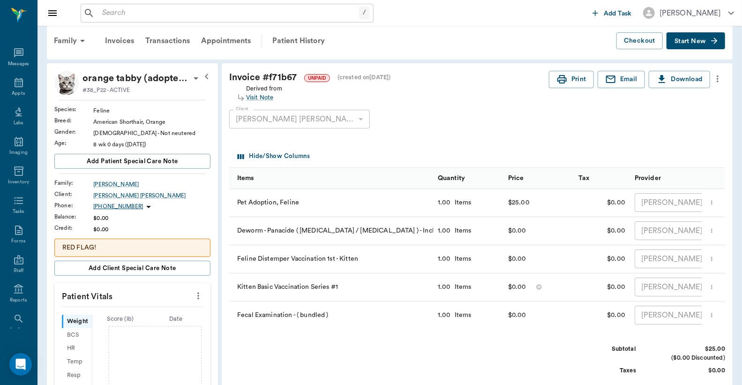
scroll to position [0, 0]
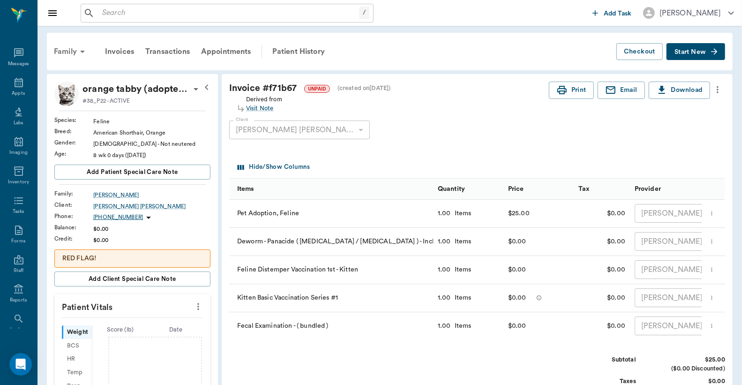
click at [69, 49] on div "Family" at bounding box center [70, 51] width 45 height 23
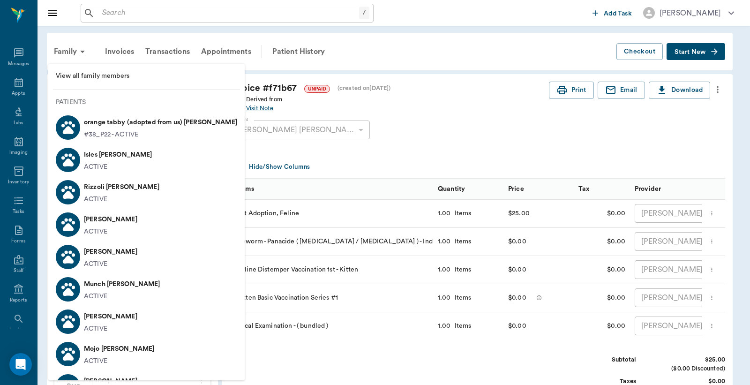
click at [99, 78] on span "View all family members" at bounding box center [146, 76] width 181 height 10
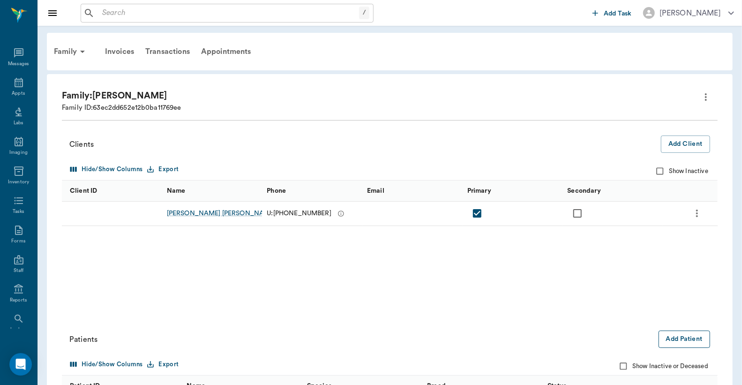
click at [686, 343] on button "Add Patient" at bounding box center [685, 338] width 52 height 17
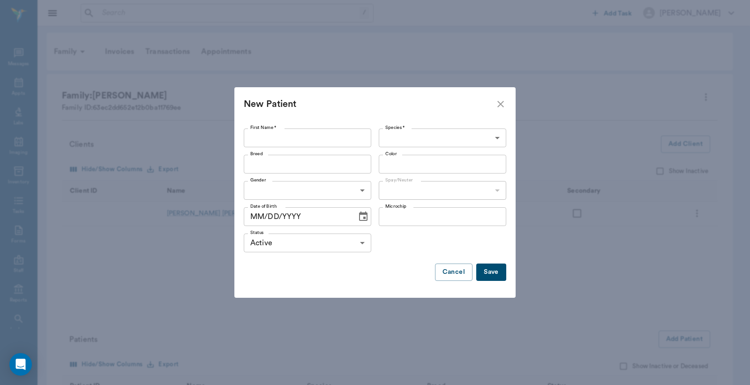
click at [268, 142] on input "First Name *" at bounding box center [308, 137] width 128 height 19
type input "a"
type input "light grey (adopted from us)"
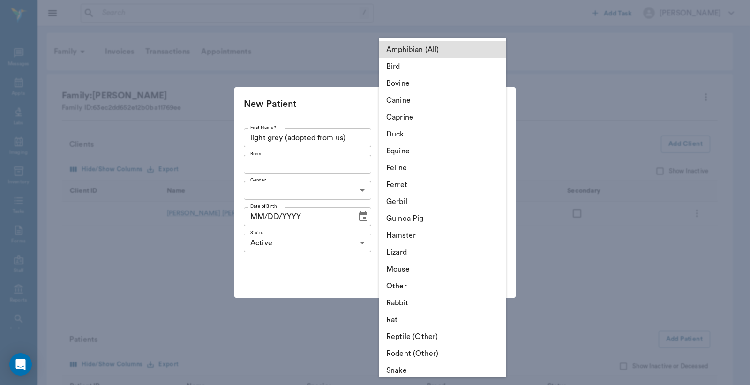
click at [496, 139] on body "/ ​ Add Task Dr. Bert Ellsworth Nectar Messages Appts Labs Imaging Inventory Ta…" at bounding box center [375, 341] width 750 height 683
click at [420, 170] on li "Feline" at bounding box center [443, 167] width 128 height 17
type input "Feline"
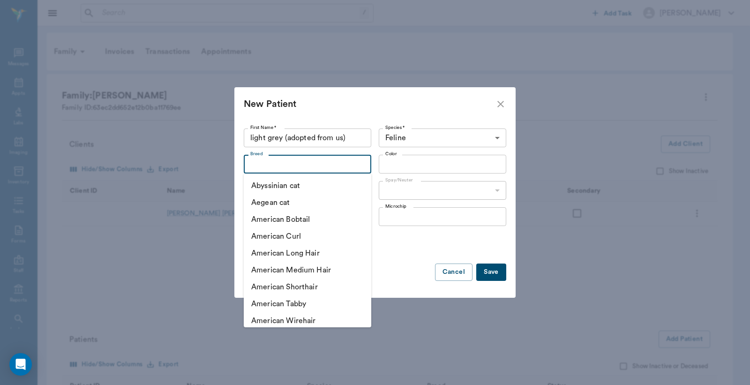
click at [260, 165] on input "Breed" at bounding box center [300, 164] width 106 height 13
click at [289, 285] on li "American Shorthair" at bounding box center [308, 286] width 128 height 17
type input "American Shorthair"
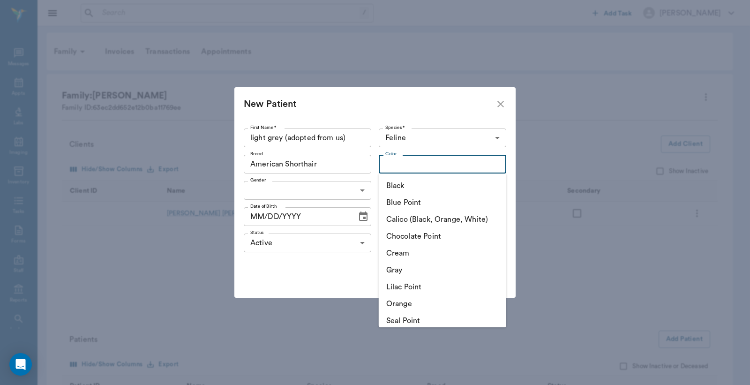
click at [401, 164] on input "Color" at bounding box center [435, 164] width 106 height 13
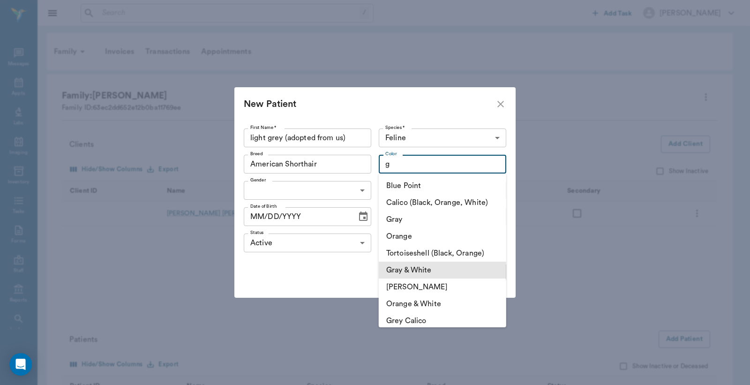
click at [419, 266] on li "Gray & White" at bounding box center [443, 270] width 128 height 17
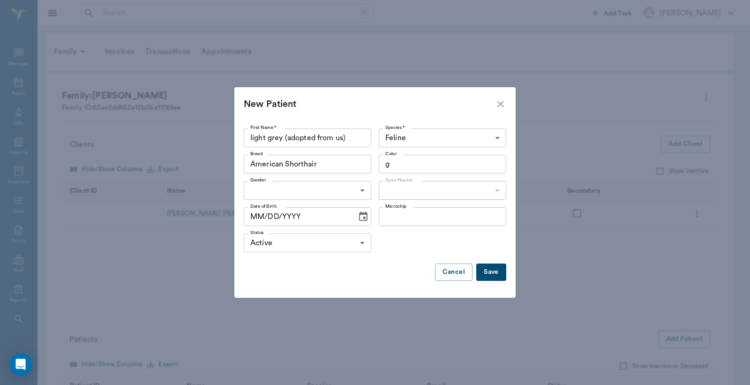
type input "Gray & White"
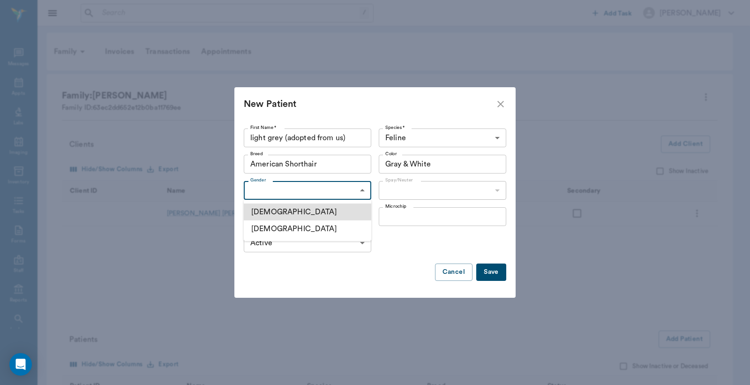
click at [362, 190] on body "/ ​ Add Task Dr. Bert Ellsworth Nectar Messages Appts Labs Imaging Inventory Ta…" at bounding box center [375, 341] width 750 height 683
click at [284, 231] on li "Female" at bounding box center [308, 228] width 128 height 17
type input "FEMALE"
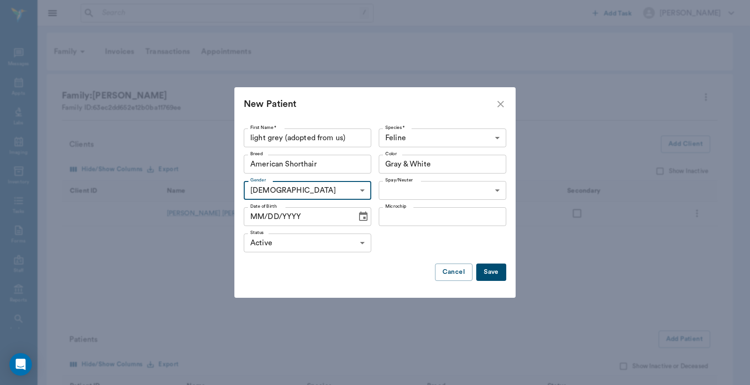
click at [249, 218] on input "MM/DD/YYYY" at bounding box center [297, 216] width 106 height 19
click at [362, 217] on icon "Choose date" at bounding box center [363, 215] width 8 height 9
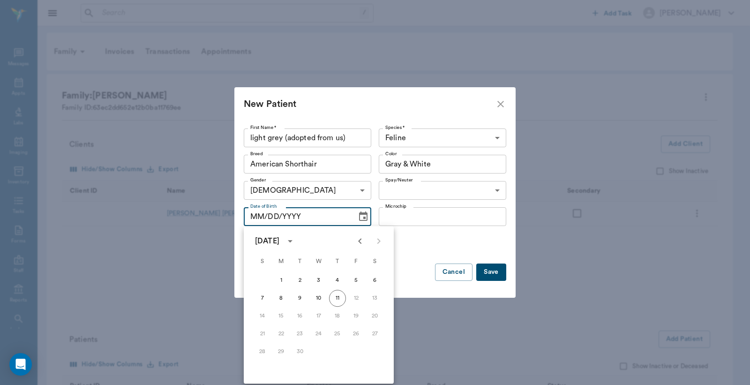
click at [359, 243] on icon "Previous month" at bounding box center [359, 240] width 11 height 11
click at [361, 246] on icon "Previous month" at bounding box center [359, 240] width 11 height 11
click at [339, 316] on button "17" at bounding box center [337, 316] width 17 height 17
type input "07/17/2025"
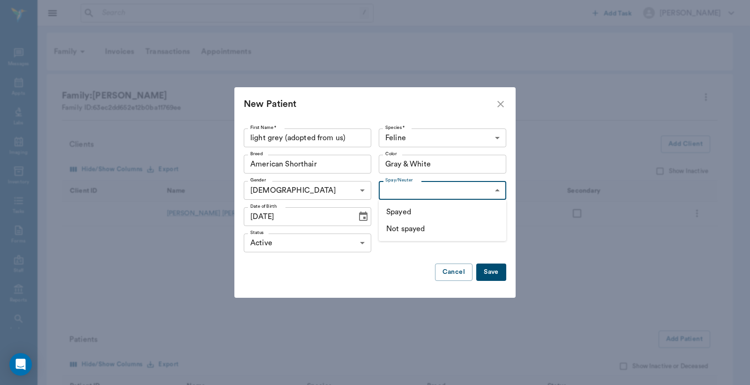
click at [496, 190] on body "/ ​ Add Task Dr. Bert Ellsworth Nectar Messages Appts Labs Imaging Inventory Ta…" at bounding box center [375, 341] width 750 height 683
click at [424, 231] on li "Not spayed" at bounding box center [443, 228] width 128 height 17
type input "false"
click at [492, 272] on button "Save" at bounding box center [491, 271] width 30 height 17
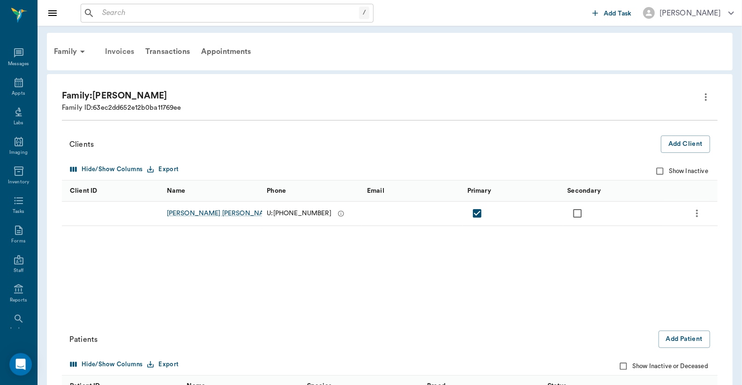
click at [127, 51] on div "Invoices" at bounding box center [119, 51] width 40 height 23
click at [128, 50] on div "Invoices" at bounding box center [119, 51] width 40 height 23
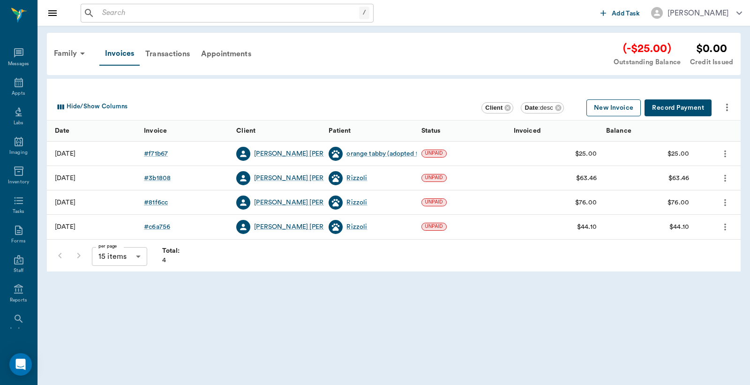
click at [598, 110] on button "New Invoice" at bounding box center [613, 107] width 54 height 17
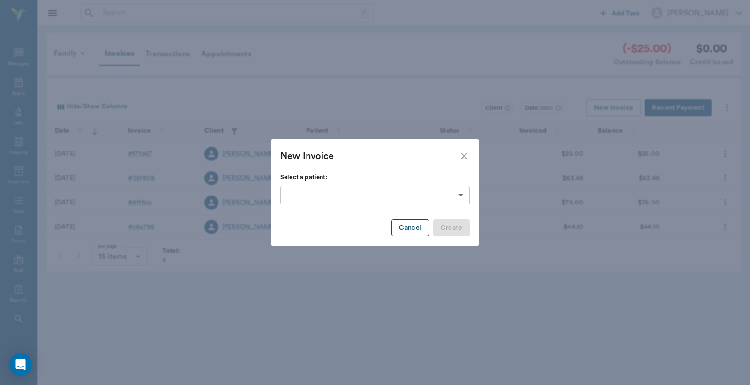
click at [408, 231] on button "Cancel" at bounding box center [410, 227] width 38 height 17
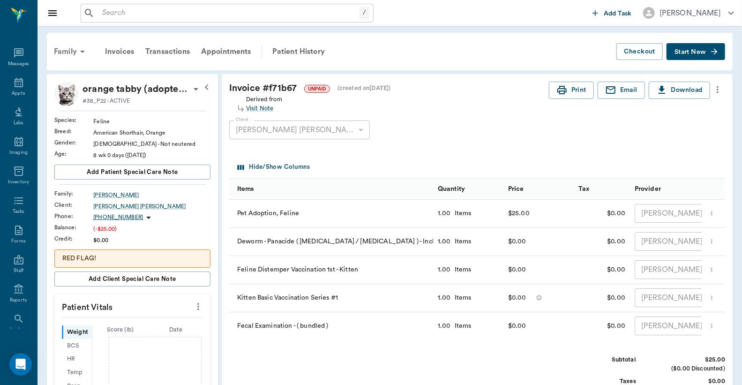
click at [64, 50] on div "Family" at bounding box center [70, 51] width 45 height 23
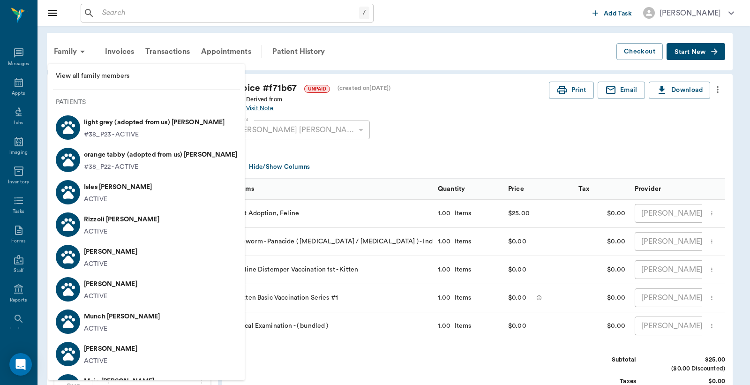
click at [116, 129] on p "light grey (adopted from us) Bergt" at bounding box center [154, 122] width 141 height 15
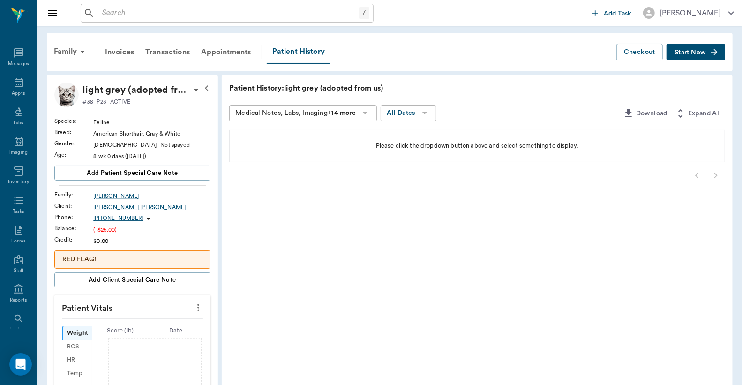
click at [699, 53] on span "Start New" at bounding box center [690, 53] width 31 height 0
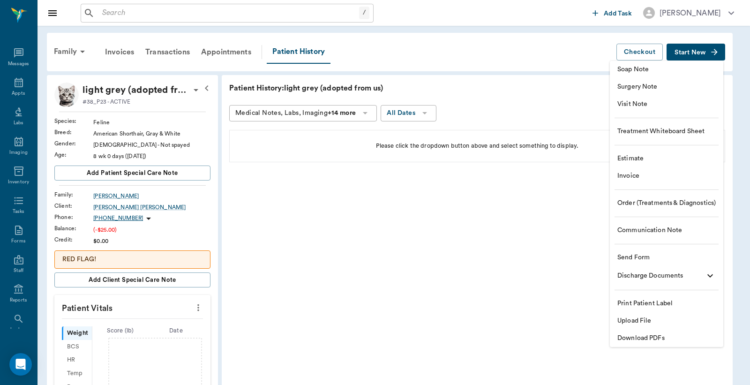
click at [643, 104] on span "Visit Note" at bounding box center [666, 104] width 98 height 10
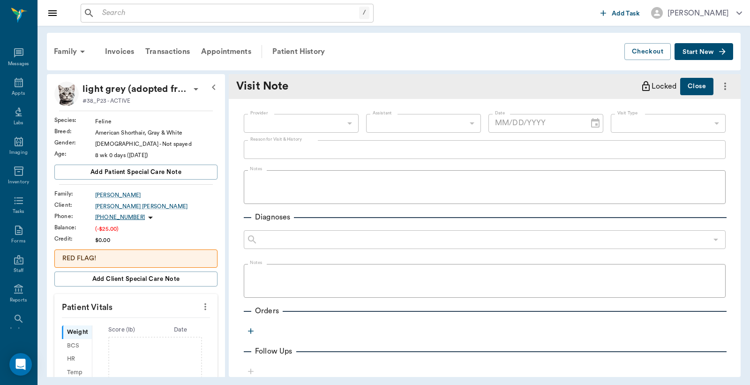
type input "[DATE]"
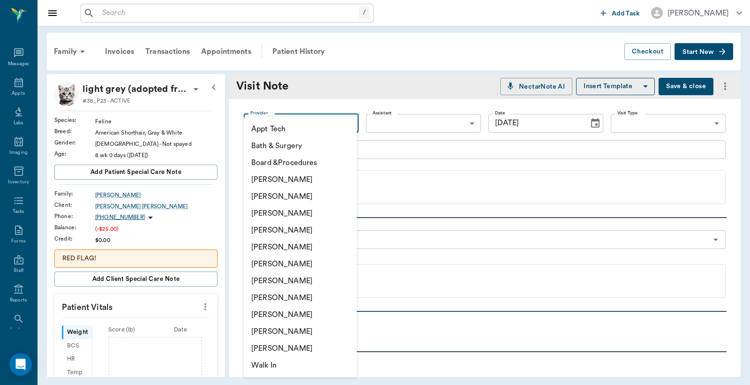
click at [264, 125] on body "/ ​ Add Task Dr. Bert Ellsworth Nectar Messages Appts Labs Imaging Inventory Ta…" at bounding box center [375, 192] width 750 height 385
click at [275, 199] on li "[PERSON_NAME]" at bounding box center [300, 196] width 113 height 17
type input "63ec2e2852e12b0ba117910e"
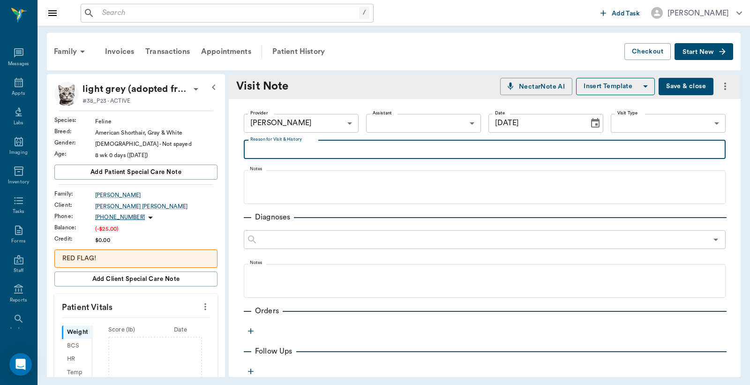
click at [250, 150] on textarea "Reason for Visit & History" at bounding box center [484, 149] width 469 height 11
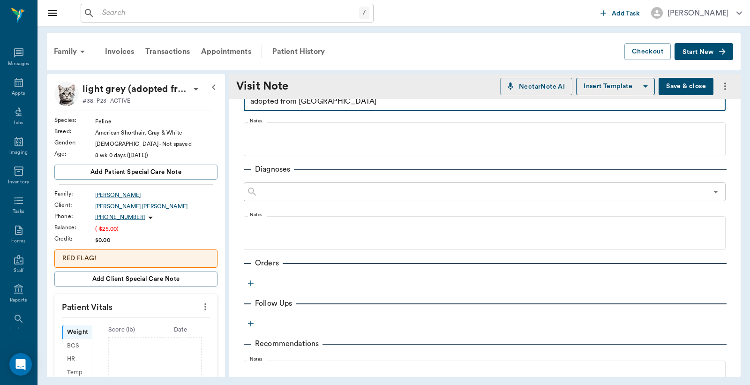
scroll to position [69, 0]
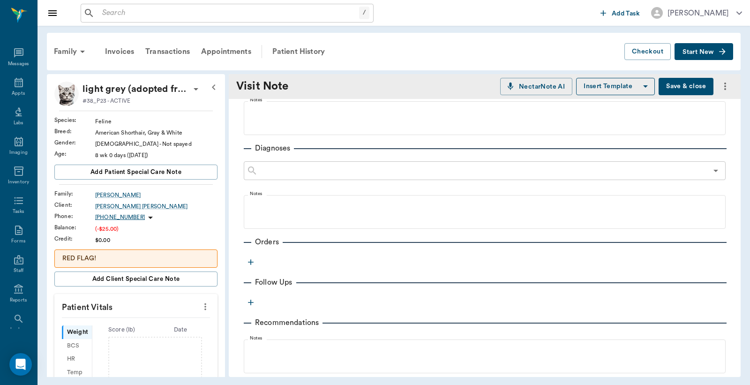
type textarea "adopted from us"
click at [251, 261] on icon "button" at bounding box center [251, 262] width 6 height 6
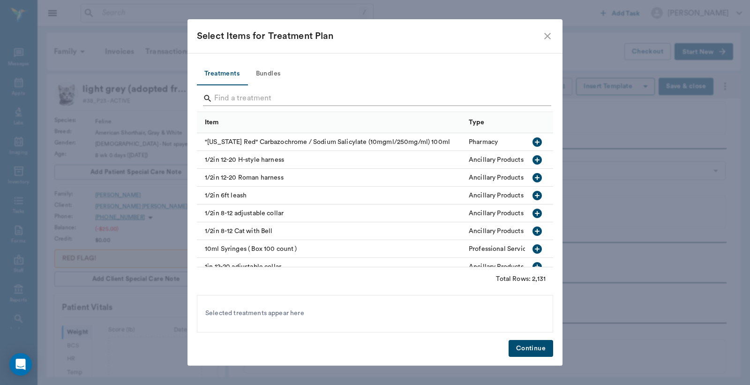
click at [218, 95] on input "Search" at bounding box center [375, 98] width 323 height 15
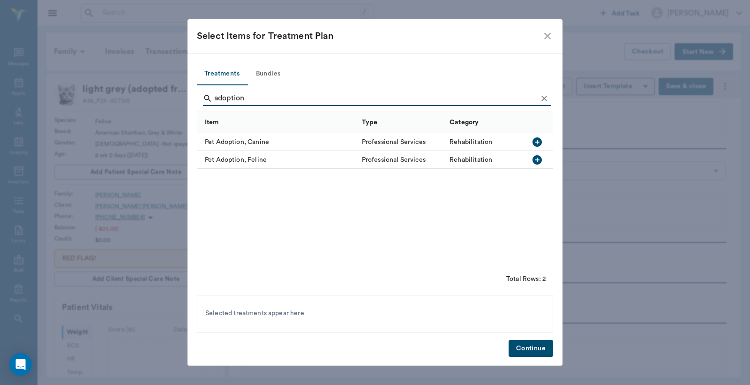
type input "adoption"
click at [537, 160] on icon "button" at bounding box center [537, 159] width 11 height 11
click at [522, 349] on button "Continue" at bounding box center [531, 348] width 45 height 17
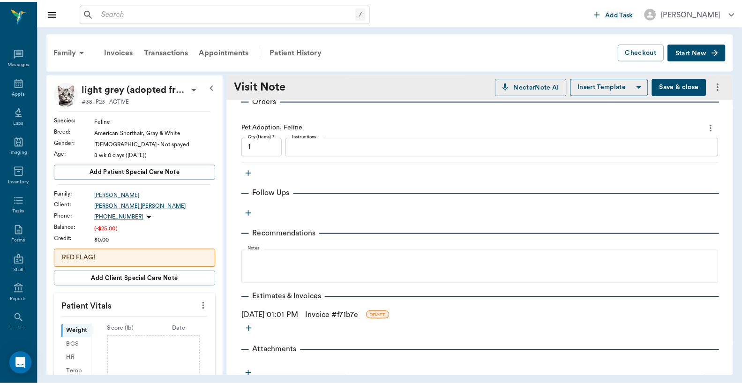
scroll to position [160, 0]
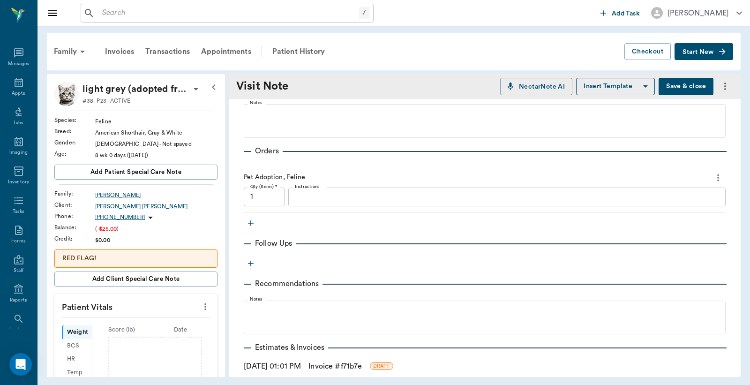
click at [342, 364] on link "Invoice # f71b7e" at bounding box center [334, 365] width 53 height 11
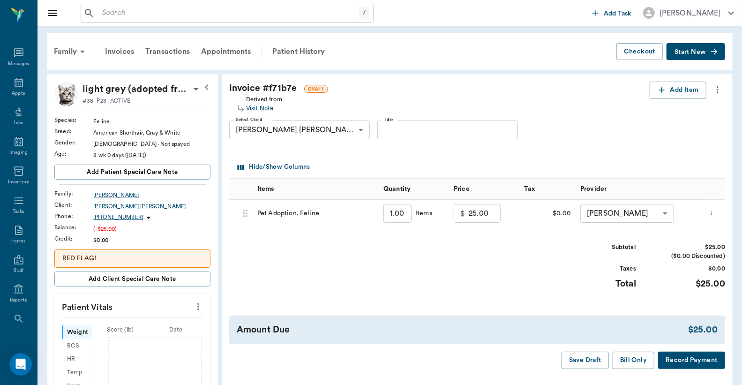
drag, startPoint x: 467, startPoint y: 211, endPoint x: 486, endPoint y: 210, distance: 19.2
click at [486, 210] on div "$ 25.00 ​" at bounding box center [477, 213] width 47 height 19
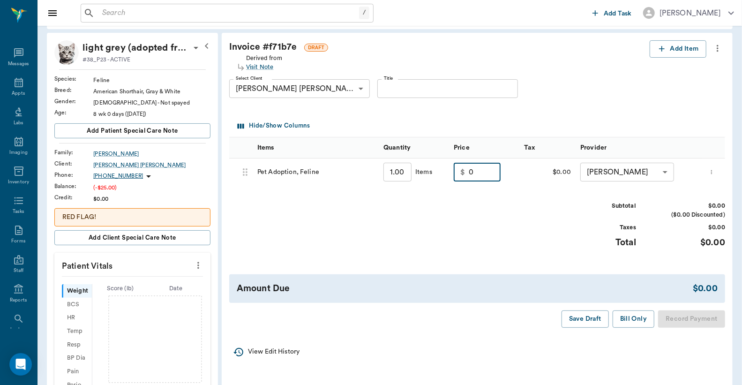
scroll to position [69, 0]
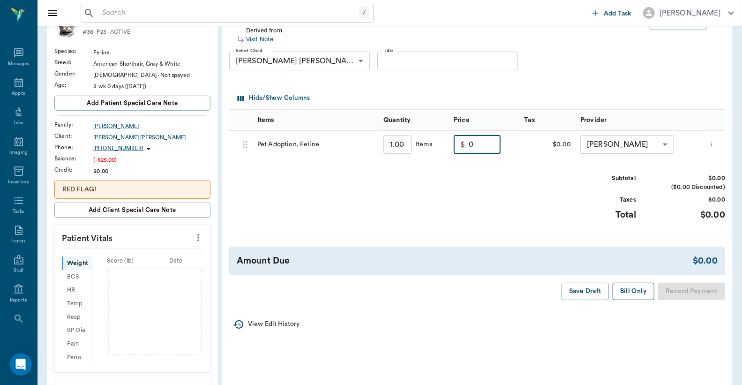
type input "0.00"
click at [639, 290] on button "Bill Only" at bounding box center [634, 291] width 42 height 17
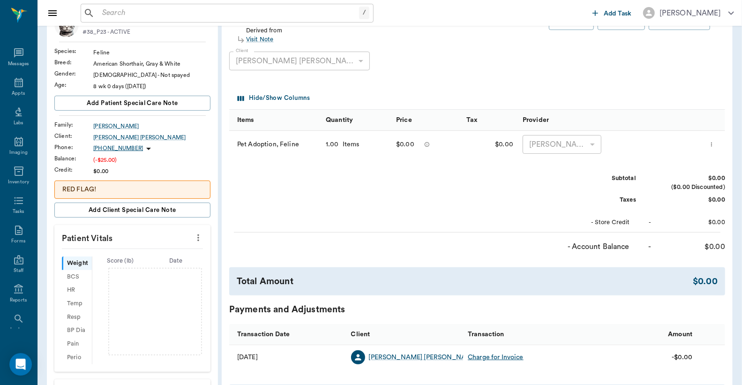
scroll to position [0, 0]
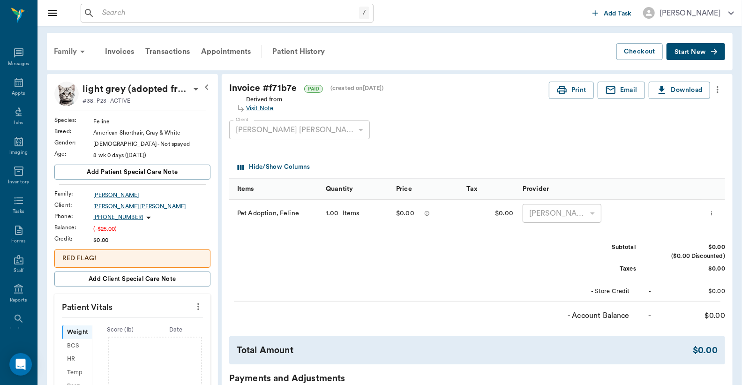
click at [68, 50] on div "Family" at bounding box center [70, 51] width 45 height 23
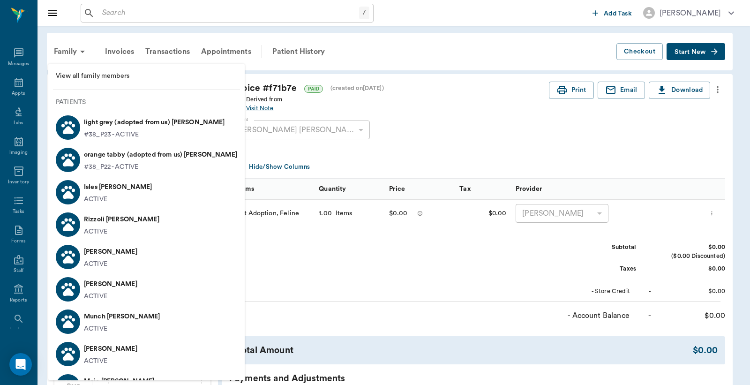
click at [104, 75] on span "View all family members" at bounding box center [146, 76] width 181 height 10
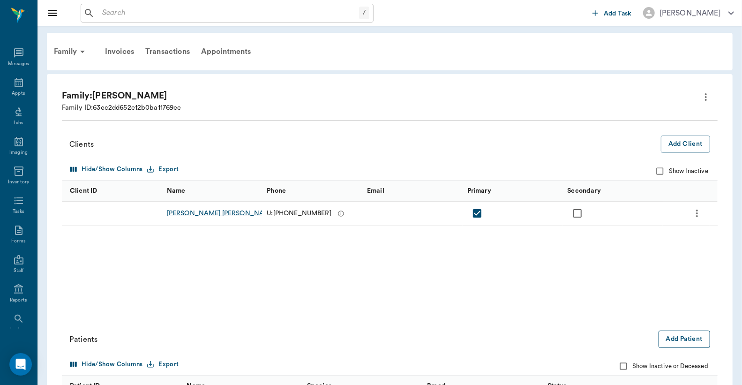
click at [690, 339] on button "Add Patient" at bounding box center [685, 338] width 52 height 17
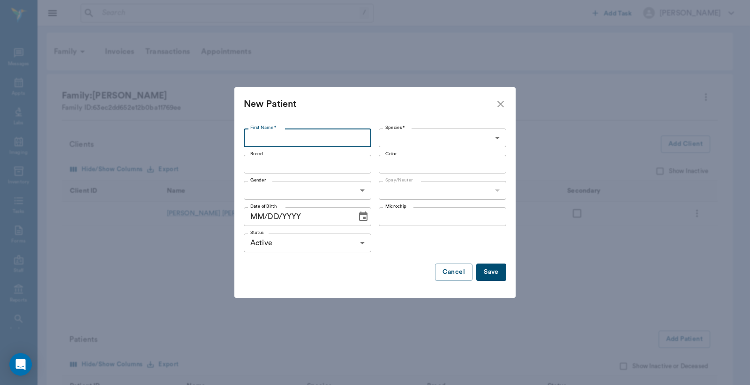
click at [251, 138] on input "First Name *" at bounding box center [308, 137] width 128 height 19
type input "g"
type input "dark gray (adopted from us)"
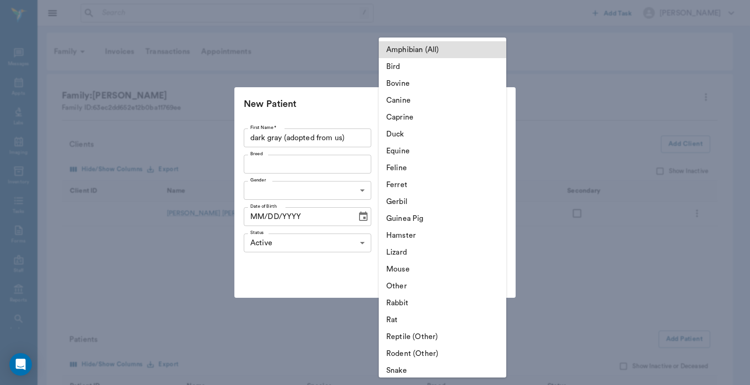
click at [496, 138] on body "/ ​ Add Task Dr. Bert Ellsworth Nectar Messages Appts Labs Imaging Inventory Ta…" at bounding box center [375, 353] width 750 height 707
click at [397, 170] on li "Feline" at bounding box center [443, 167] width 128 height 17
type input "Feline"
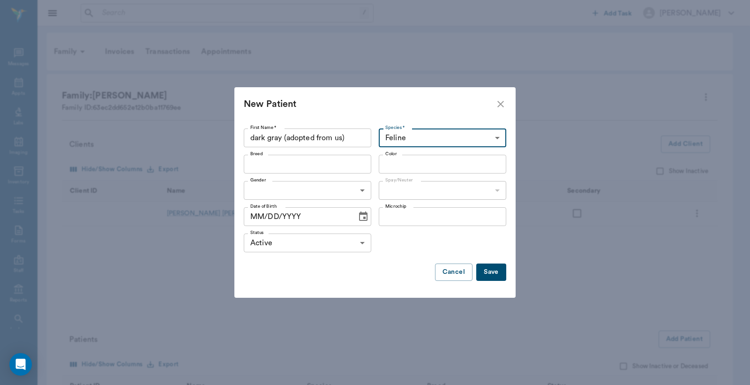
click at [250, 162] on input "Breed" at bounding box center [300, 164] width 106 height 13
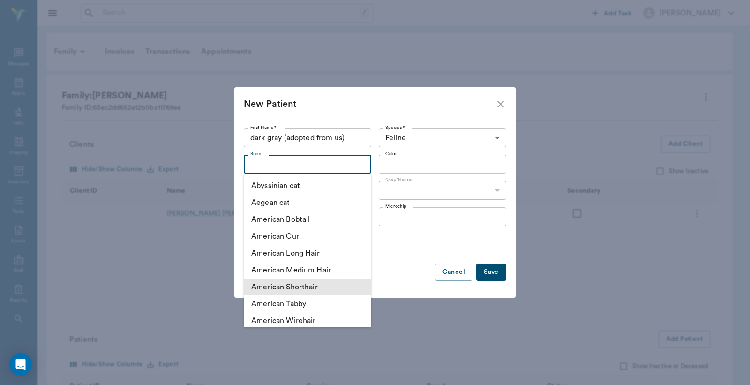
click at [299, 285] on li "American Shorthair" at bounding box center [308, 286] width 128 height 17
type input "American Shorthair"
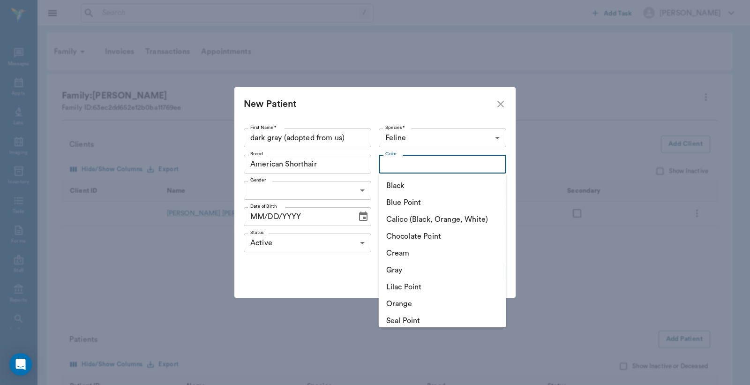
click at [414, 161] on input "Color" at bounding box center [435, 164] width 106 height 13
click at [410, 278] on li "Gray" at bounding box center [443, 270] width 128 height 17
type input "Gray"
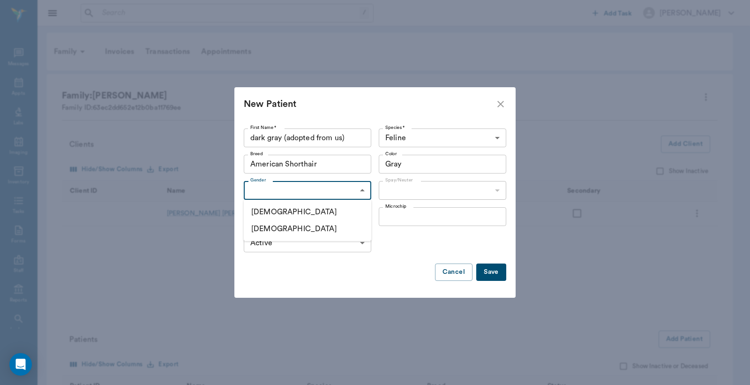
click at [363, 192] on body "/ ​ Add Task Dr. Bert Ellsworth Nectar Messages Appts Labs Imaging Inventory Ta…" at bounding box center [375, 353] width 750 height 707
click at [278, 213] on li "[DEMOGRAPHIC_DATA]" at bounding box center [308, 211] width 128 height 17
type input "MALE"
click at [498, 191] on body "/ ​ Add Task Dr. Bert Ellsworth Nectar Messages Appts Labs Imaging Inventory Ta…" at bounding box center [375, 353] width 750 height 707
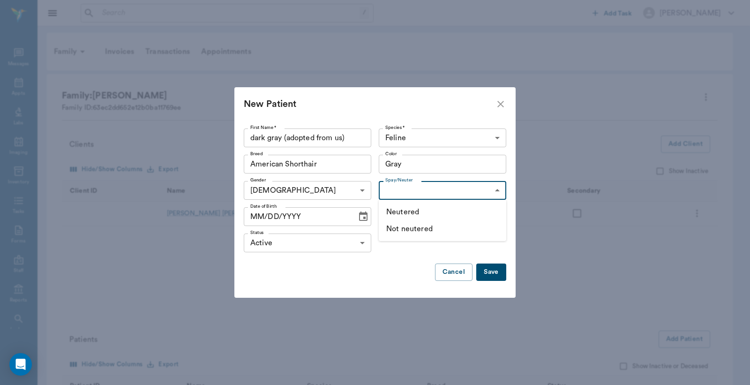
click at [427, 232] on li "Not neutered" at bounding box center [443, 228] width 128 height 17
type input "false"
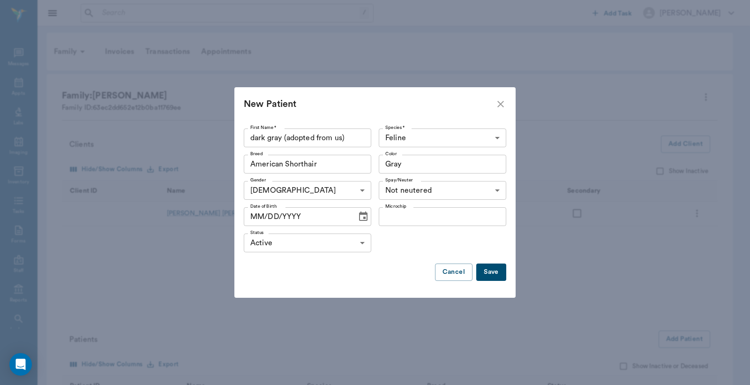
click at [361, 217] on icon "Choose date" at bounding box center [363, 216] width 11 height 11
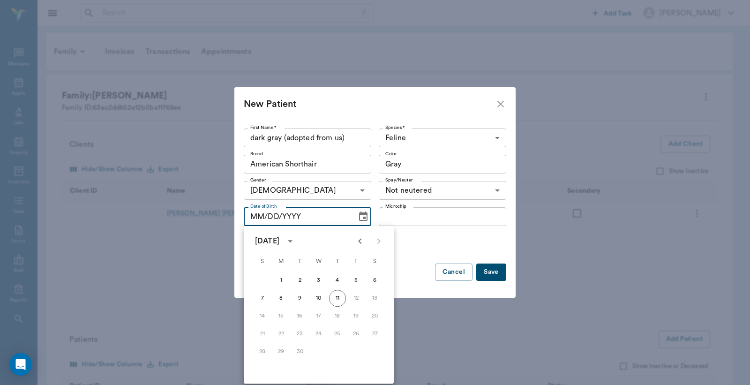
click at [361, 243] on icon "Previous month" at bounding box center [359, 241] width 3 height 6
click at [338, 315] on button "17" at bounding box center [337, 316] width 17 height 17
type input "07/17/2025"
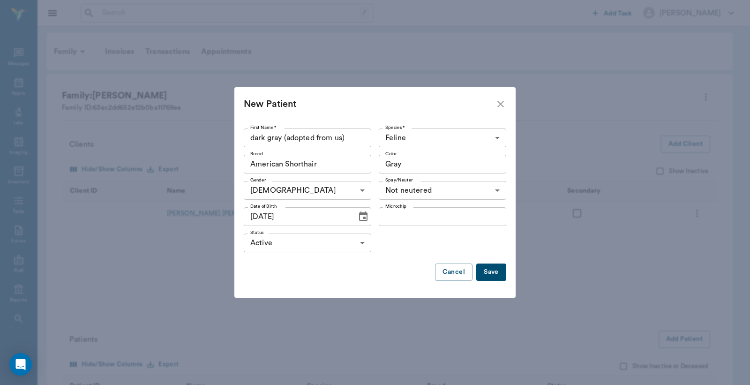
click at [493, 274] on button "Save" at bounding box center [491, 271] width 30 height 17
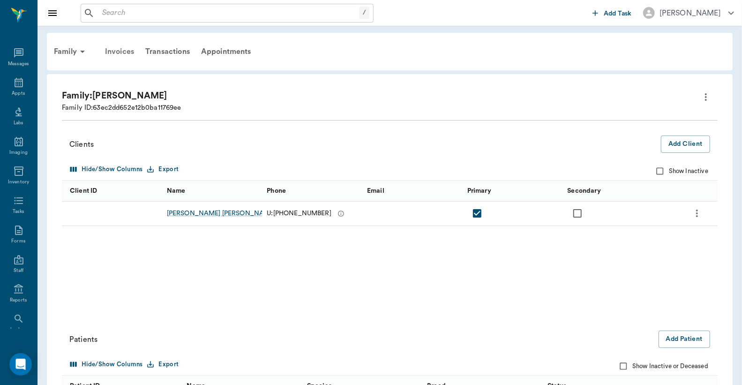
click at [119, 50] on div "Invoices" at bounding box center [119, 51] width 40 height 23
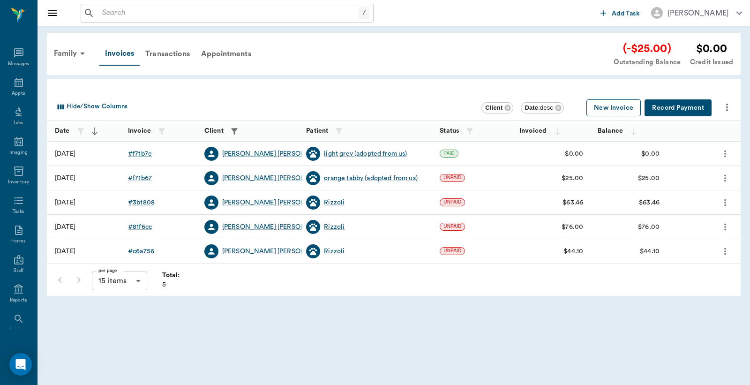
click at [610, 108] on button "New Invoice" at bounding box center [613, 107] width 54 height 17
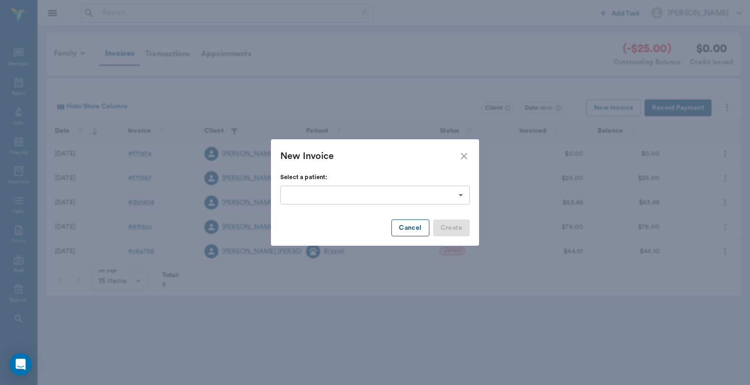
click at [417, 230] on button "Cancel" at bounding box center [410, 227] width 38 height 17
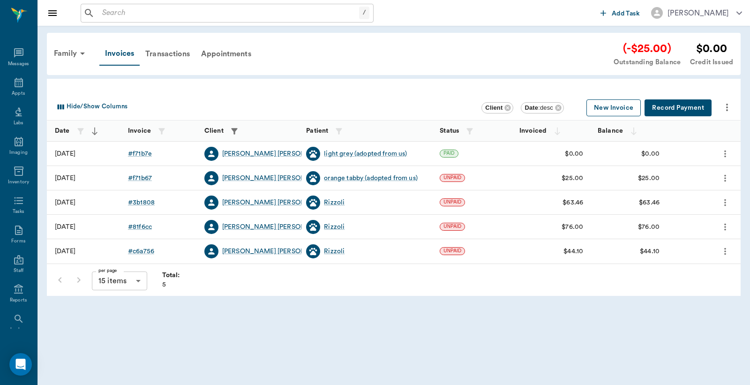
click at [614, 111] on button "New Invoice" at bounding box center [613, 107] width 54 height 17
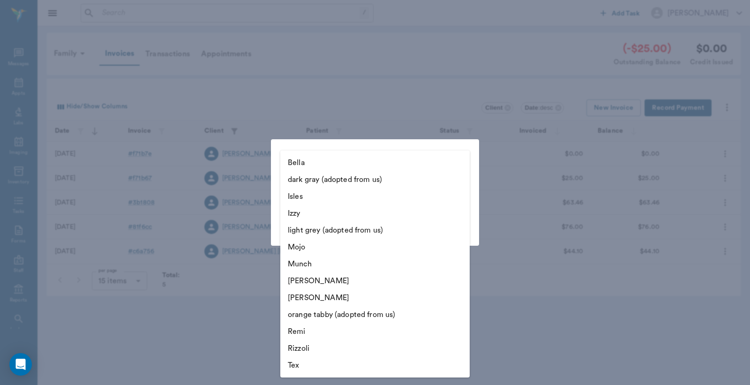
click at [462, 195] on body "/ ​ Add Task Dr. Bert Ellsworth Nectar Messages Appts Labs Imaging Inventory Ta…" at bounding box center [375, 192] width 750 height 385
click at [376, 177] on li "dark gray (adopted from us)" at bounding box center [374, 179] width 189 height 17
type input "68c30ef2bf9cc4c5503e6053"
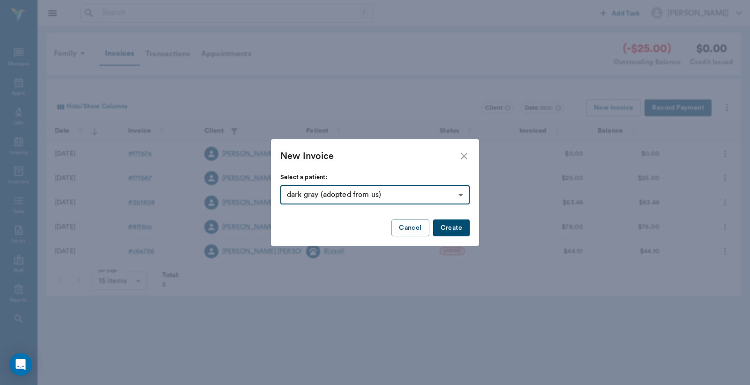
click at [458, 231] on button "Create" at bounding box center [451, 227] width 37 height 17
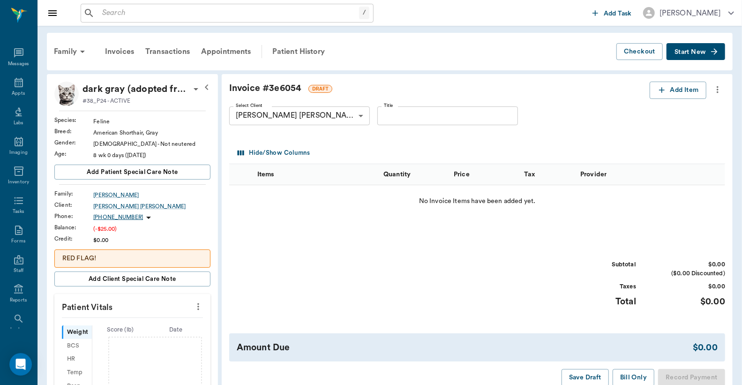
click at [691, 52] on span "Start New" at bounding box center [690, 52] width 31 height 0
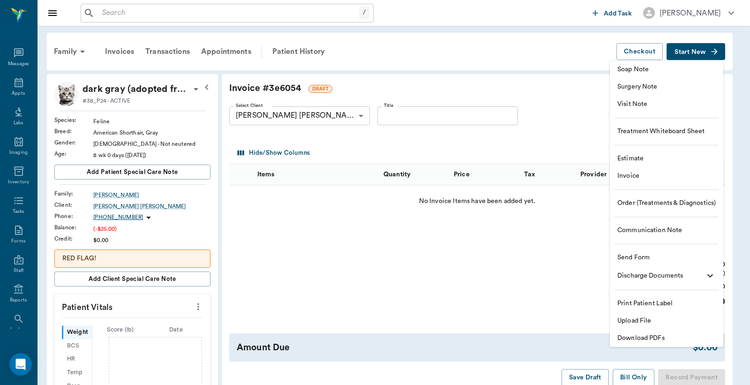
click at [638, 105] on span "Visit Note" at bounding box center [666, 104] width 98 height 10
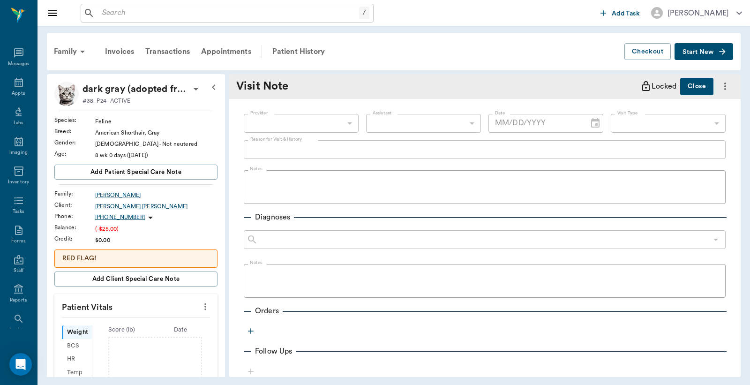
type input "[DATE]"
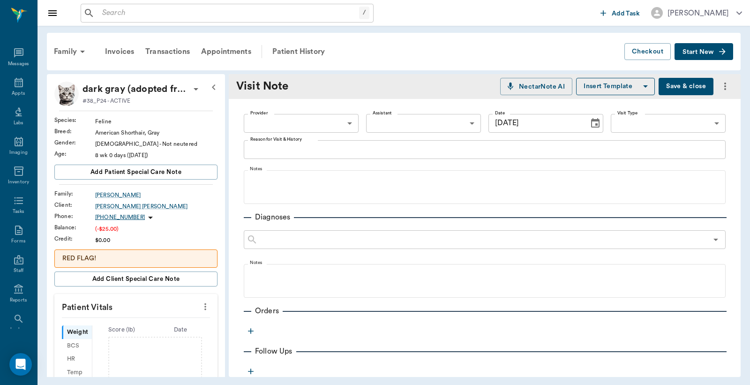
click at [254, 119] on body "/ ​ Add Task Dr. Bert Ellsworth Nectar Messages Appts Labs Imaging Inventory Ta…" at bounding box center [375, 192] width 750 height 385
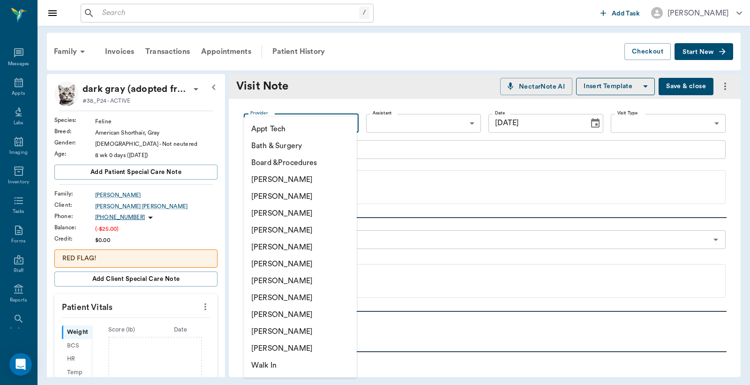
drag, startPoint x: 293, startPoint y: 195, endPoint x: 306, endPoint y: 180, distance: 18.6
click at [294, 194] on li "[PERSON_NAME]" at bounding box center [300, 196] width 113 height 17
type input "63ec2e2852e12b0ba117910e"
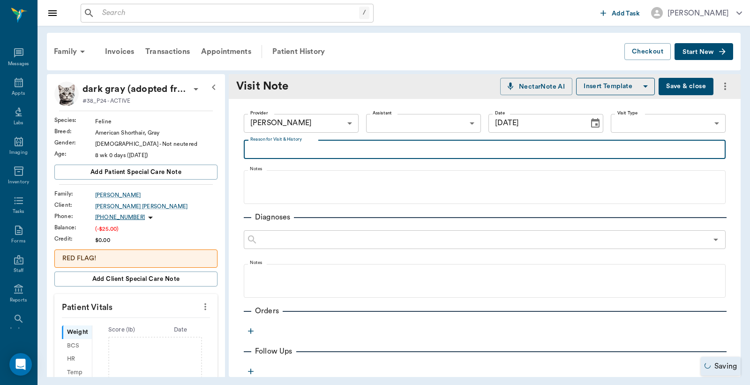
click at [252, 150] on textarea "Reason for Visit & History" at bounding box center [484, 149] width 469 height 11
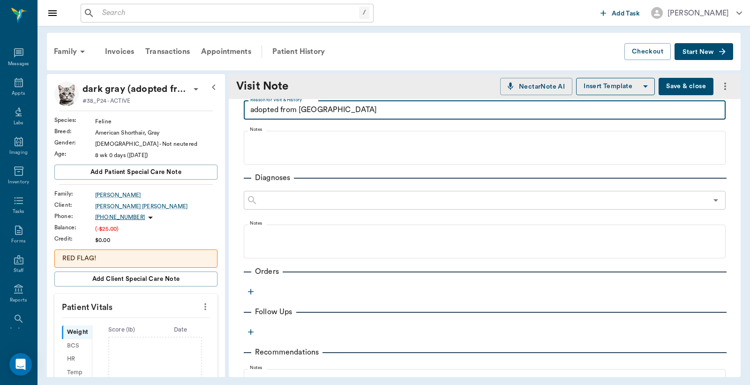
scroll to position [69, 0]
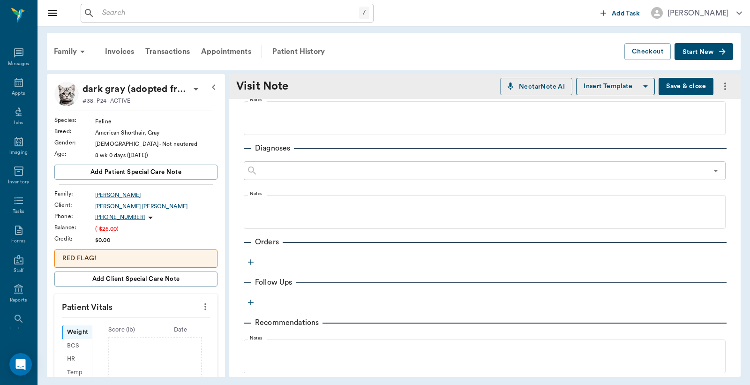
type textarea "adopted from us"
click at [250, 260] on icon "button" at bounding box center [250, 261] width 9 height 9
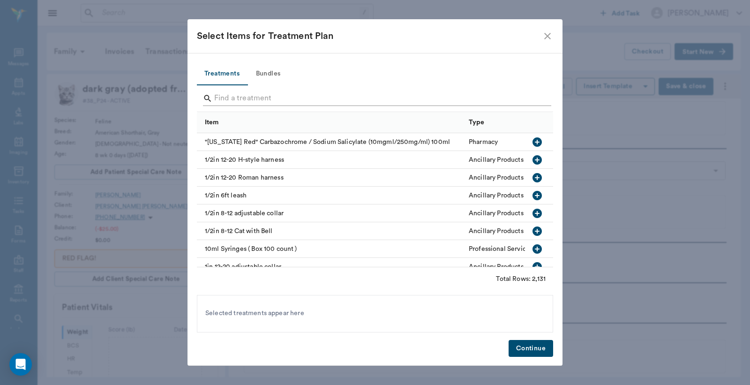
click at [216, 99] on input "Search" at bounding box center [375, 98] width 323 height 15
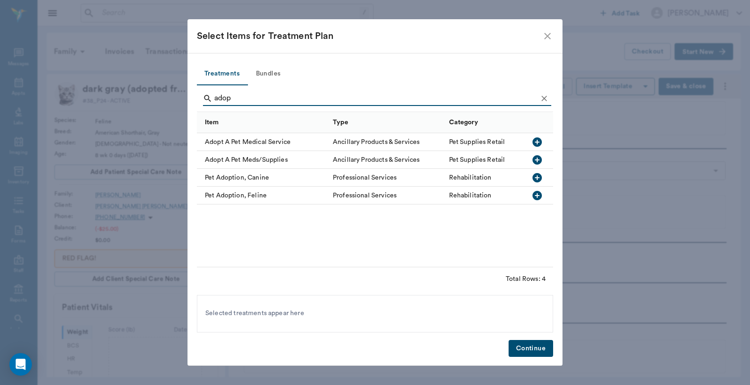
type input "adop"
click at [537, 195] on icon "button" at bounding box center [537, 195] width 11 height 11
click at [523, 350] on button "Continue" at bounding box center [531, 348] width 45 height 17
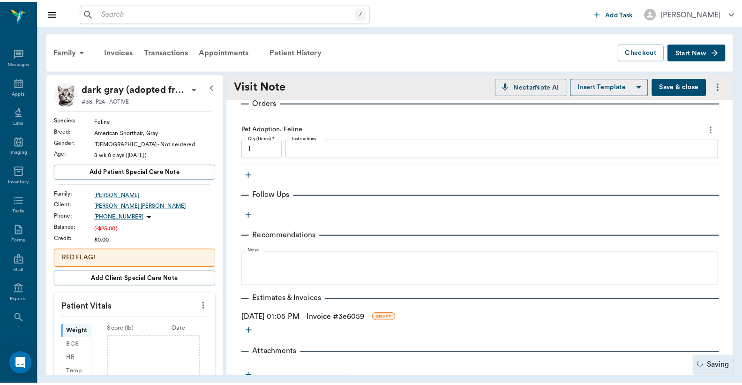
scroll to position [229, 0]
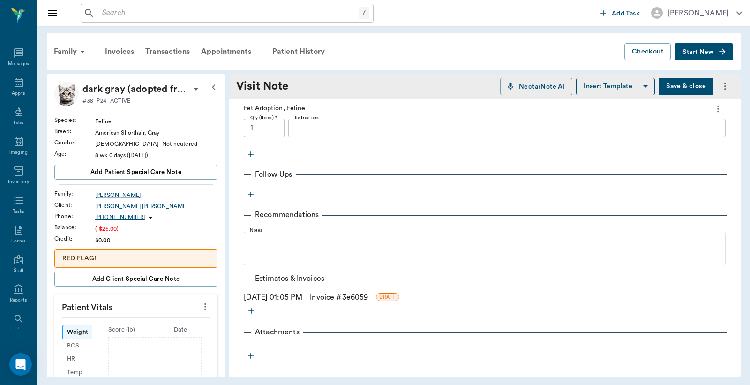
click at [354, 296] on link "Invoice # 3e6059" at bounding box center [339, 297] width 58 height 11
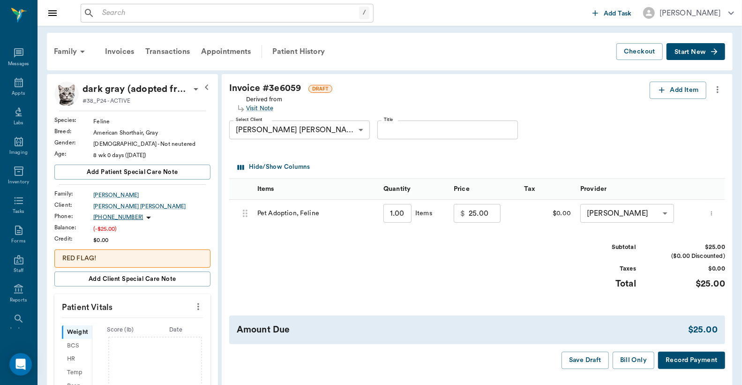
click at [467, 214] on div "$ 25.00 ​" at bounding box center [477, 213] width 47 height 19
type input "0.00"
click at [630, 364] on button "Bill Only" at bounding box center [634, 360] width 42 height 17
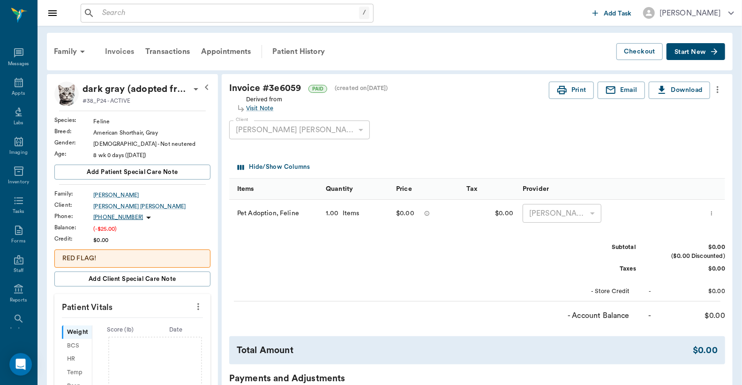
click at [123, 52] on div "Invoices" at bounding box center [119, 51] width 40 height 23
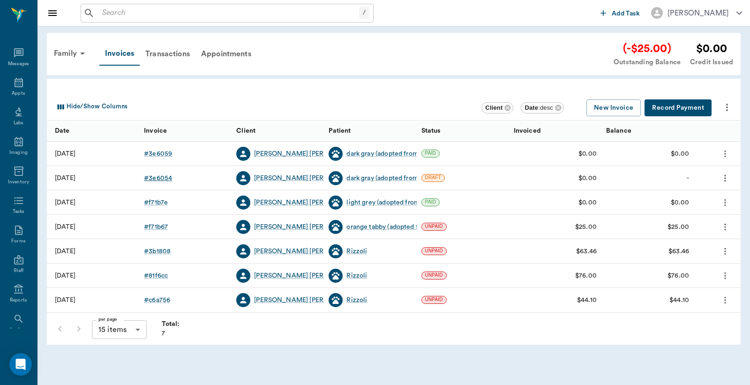
click at [161, 178] on div "# 3e6054" at bounding box center [158, 177] width 28 height 9
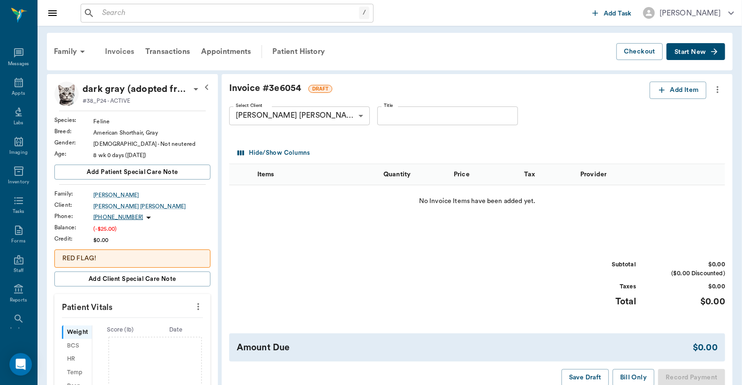
click at [121, 52] on div "Invoices" at bounding box center [119, 51] width 40 height 23
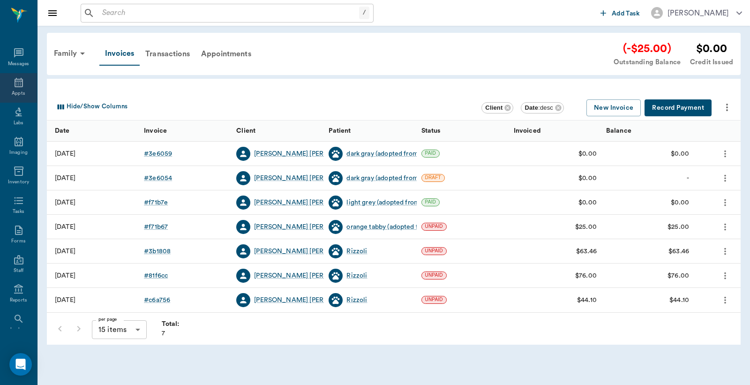
click at [15, 85] on icon at bounding box center [18, 82] width 11 height 11
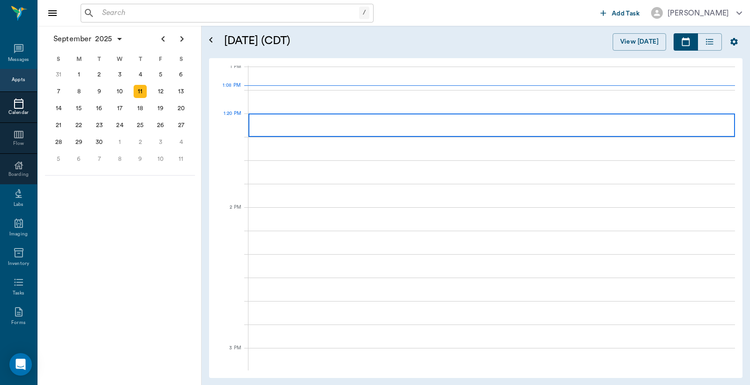
scroll to position [706, 0]
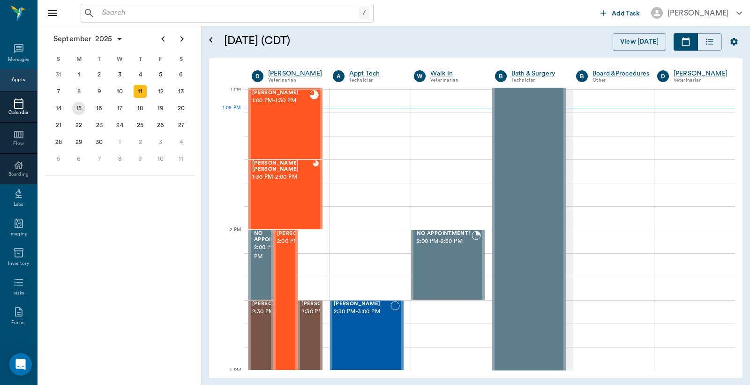
click at [79, 105] on div "15" at bounding box center [78, 108] width 13 height 13
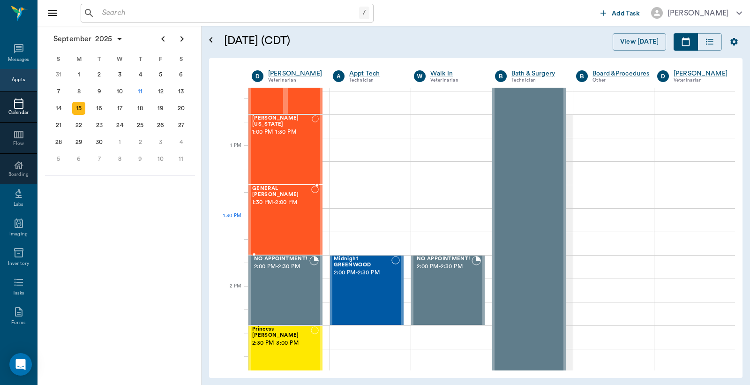
scroll to position [694, 0]
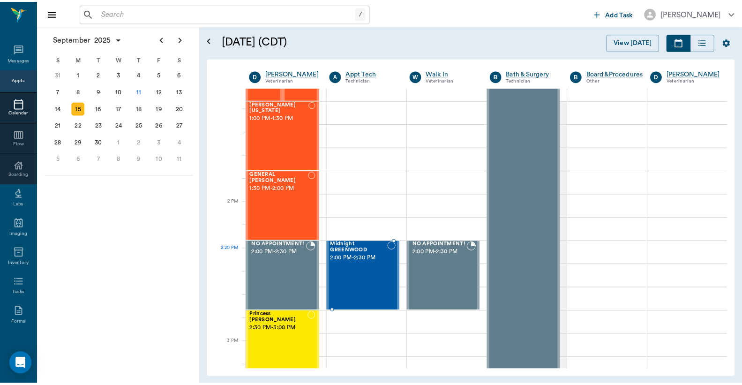
scroll to position [764, 0]
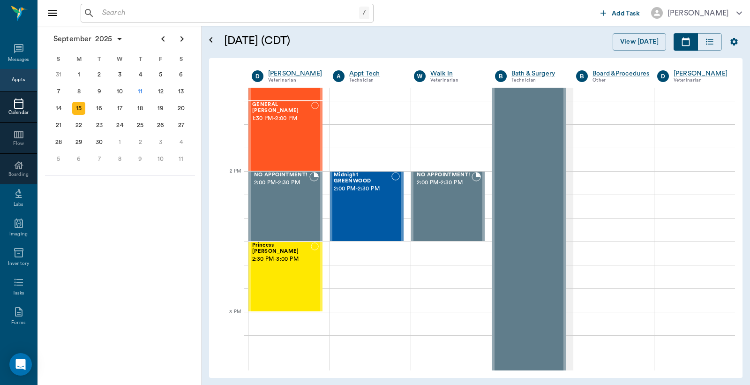
click at [104, 14] on input "text" at bounding box center [228, 13] width 261 height 13
click at [137, 15] on input "[PERSON_NAME]" at bounding box center [234, 13] width 272 height 13
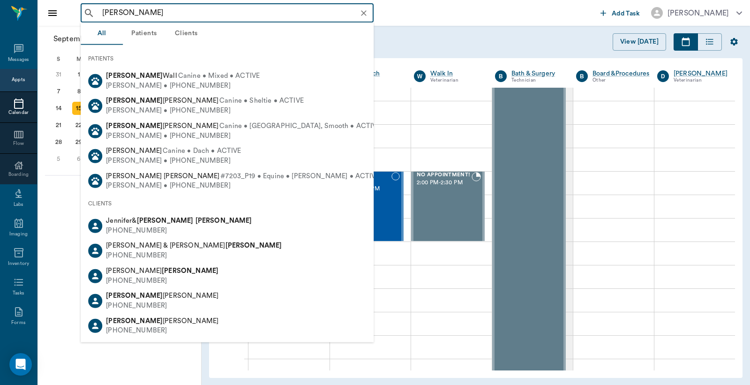
type input "[PERSON_NAME]"
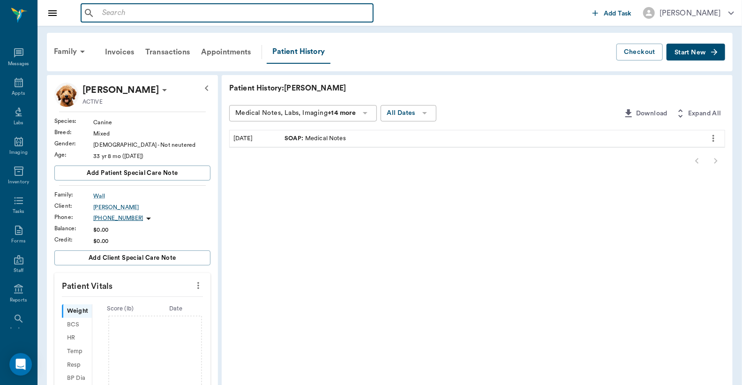
click at [104, 15] on input "text" at bounding box center [233, 13] width 271 height 13
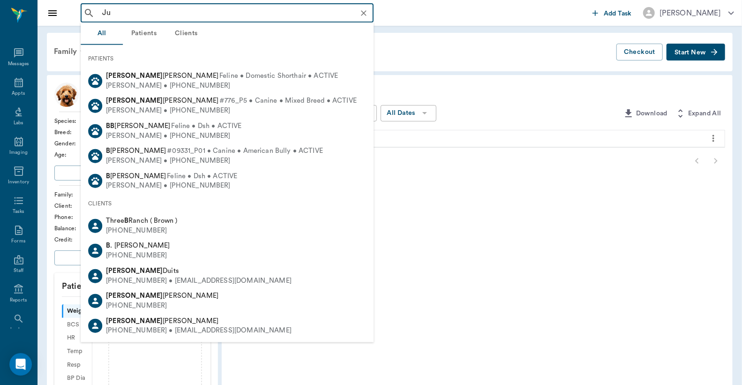
type input "J"
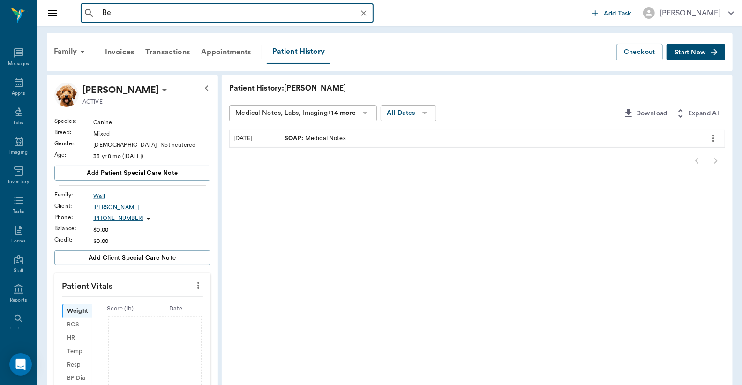
type input "B"
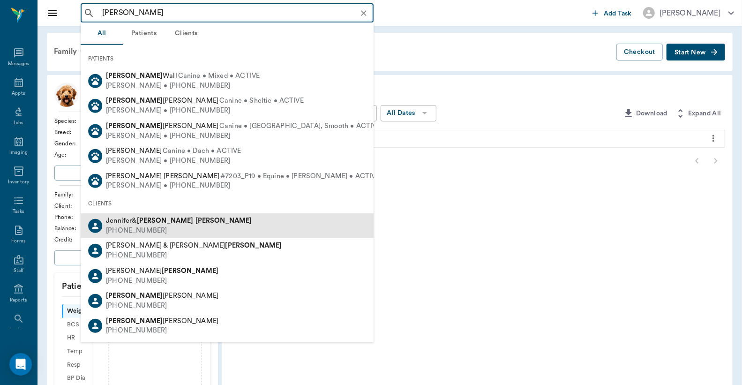
click at [137, 223] on b "[PERSON_NAME]" at bounding box center [165, 220] width 57 height 7
type input "[PERSON_NAME]"
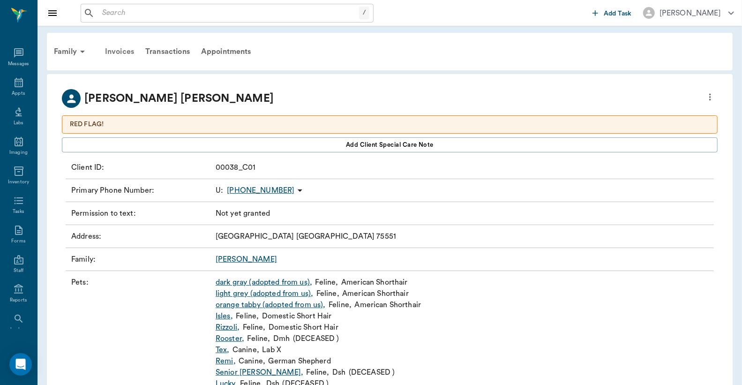
click at [122, 52] on div "Invoices" at bounding box center [119, 51] width 40 height 23
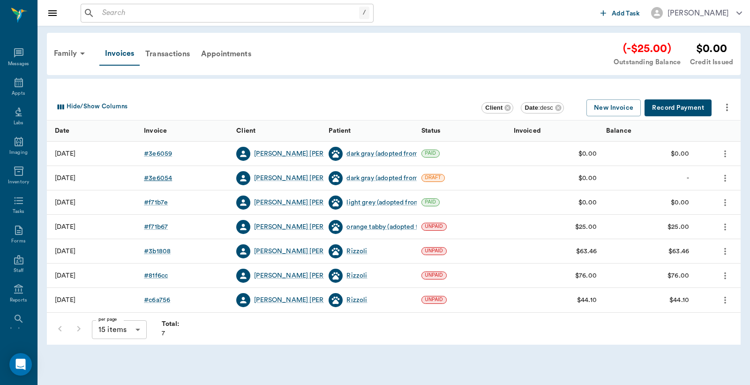
click at [162, 178] on div "# 3e6054" at bounding box center [158, 177] width 28 height 9
click at [724, 178] on icon "more" at bounding box center [725, 177] width 2 height 7
click at [161, 180] on div at bounding box center [375, 192] width 750 height 385
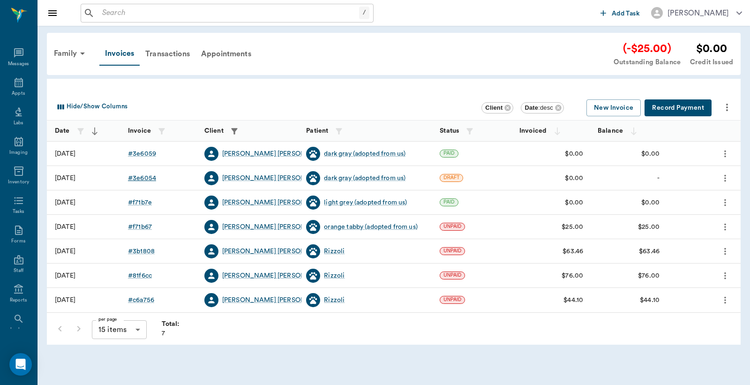
click at [142, 177] on div "# 3e6054" at bounding box center [142, 177] width 28 height 9
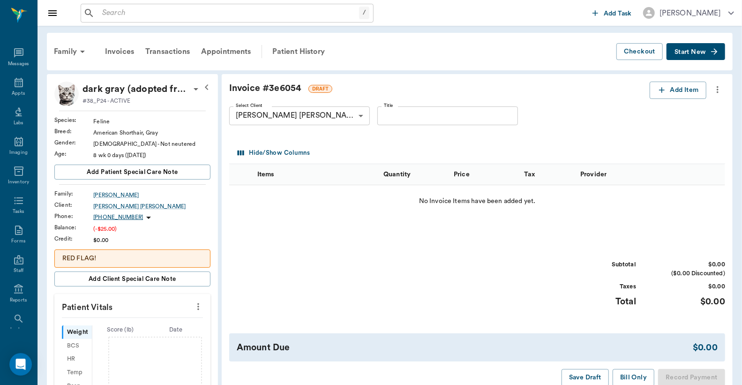
click at [715, 92] on icon "more" at bounding box center [718, 89] width 10 height 11
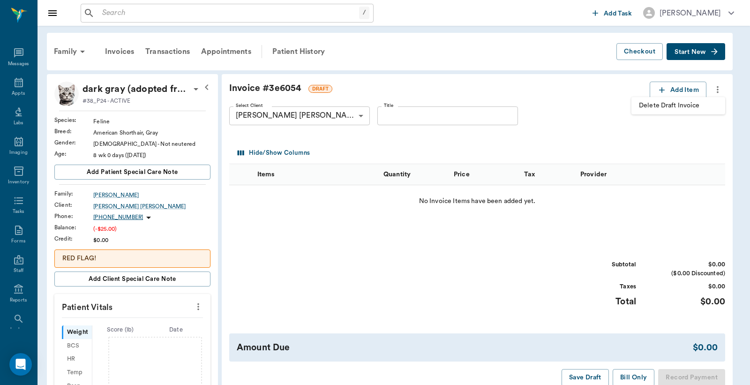
click at [706, 105] on span "Delete Draft Invoice" at bounding box center [678, 106] width 79 height 10
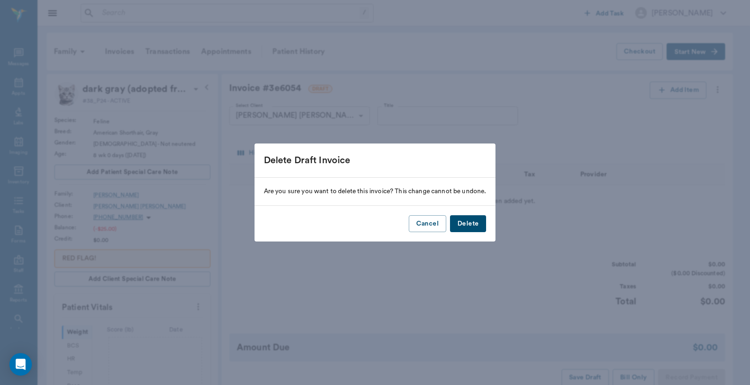
click at [467, 227] on button "Delete" at bounding box center [468, 223] width 36 height 17
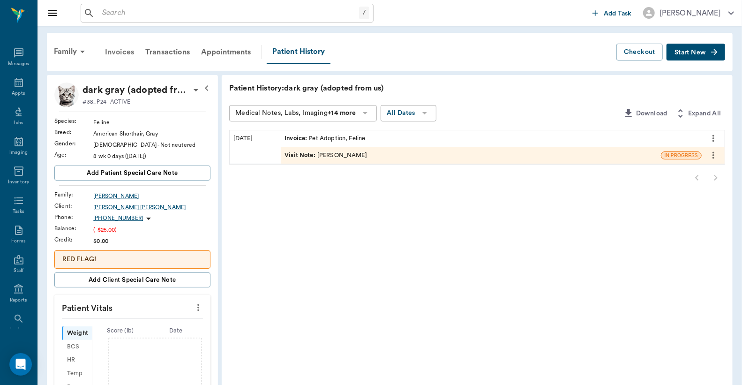
click at [117, 53] on div "Invoices" at bounding box center [119, 52] width 40 height 23
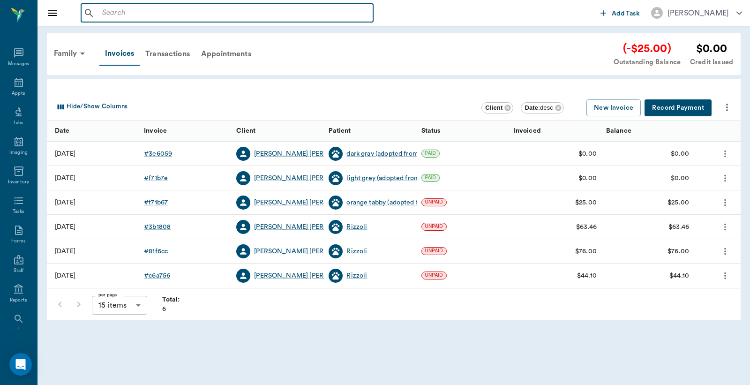
click at [106, 15] on input "text" at bounding box center [233, 13] width 271 height 13
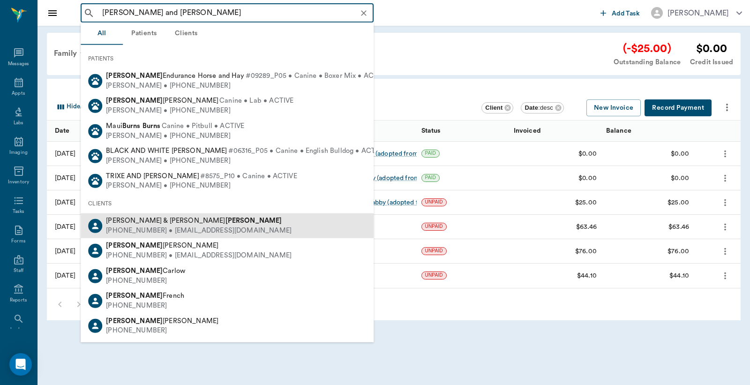
click at [138, 228] on div "[PHONE_NUMBER] • [EMAIL_ADDRESS][DOMAIN_NAME]" at bounding box center [199, 231] width 186 height 10
type input "[PERSON_NAME] and [PERSON_NAME]"
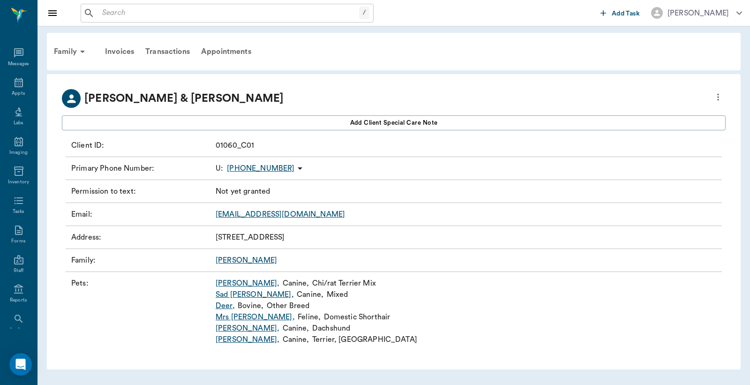
click at [227, 284] on link "[PERSON_NAME] ," at bounding box center [248, 283] width 64 height 11
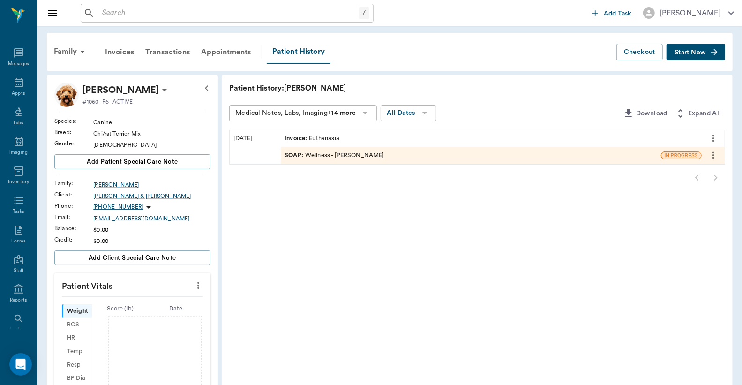
click at [159, 90] on icon at bounding box center [164, 89] width 11 height 11
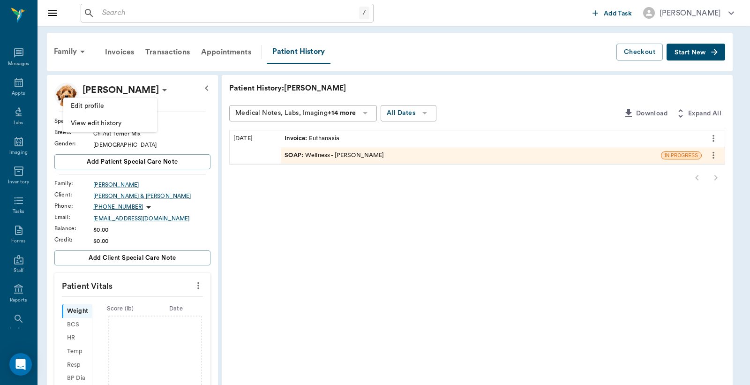
click at [127, 106] on span "Edit profile" at bounding box center [110, 106] width 79 height 10
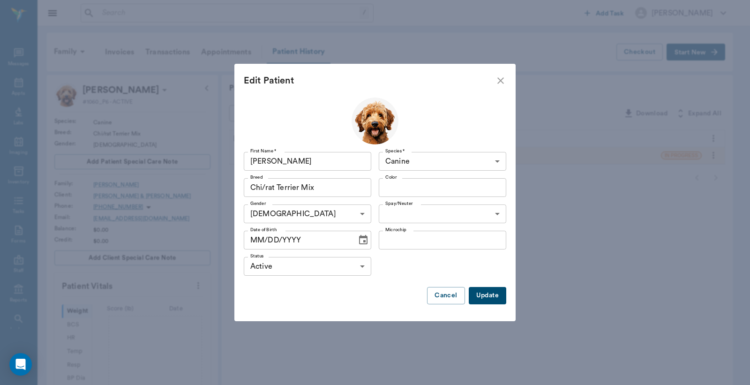
click at [362, 265] on body "/ ​ Add Task [PERSON_NAME] Nectar Messages Appts Labs Imaging Inventory Tasks F…" at bounding box center [375, 305] width 750 height 610
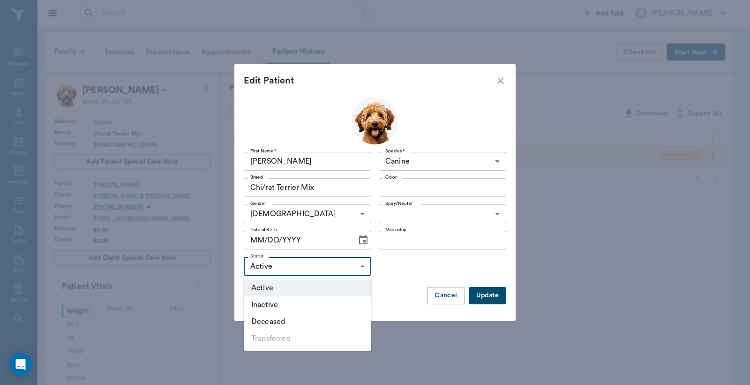
click at [299, 322] on li "Deceased" at bounding box center [308, 321] width 128 height 17
type input "DECEASED"
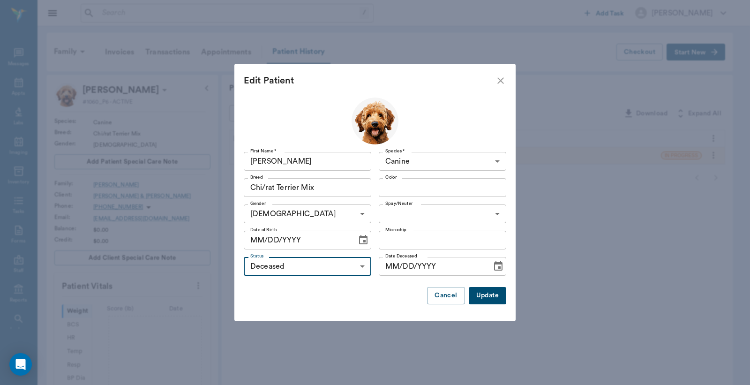
click at [477, 295] on button "Update" at bounding box center [488, 295] width 38 height 17
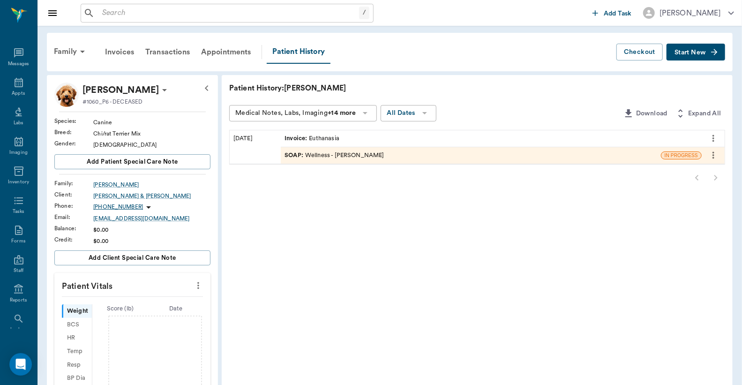
click at [313, 157] on div "SOAP : Wellness - [PERSON_NAME]" at bounding box center [334, 155] width 99 height 9
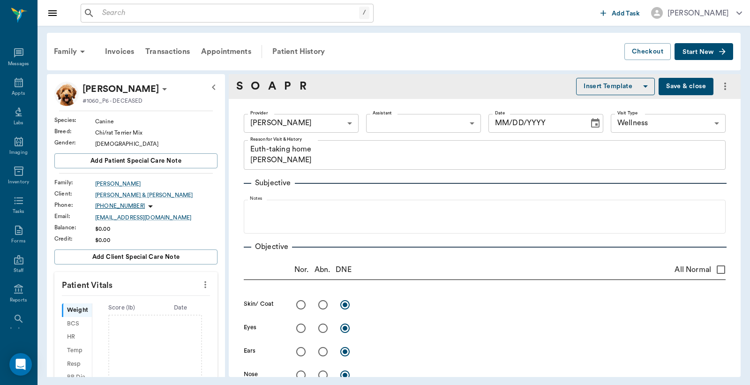
type textarea "Euth-taking home [PERSON_NAME]"
type input "[DATE]"
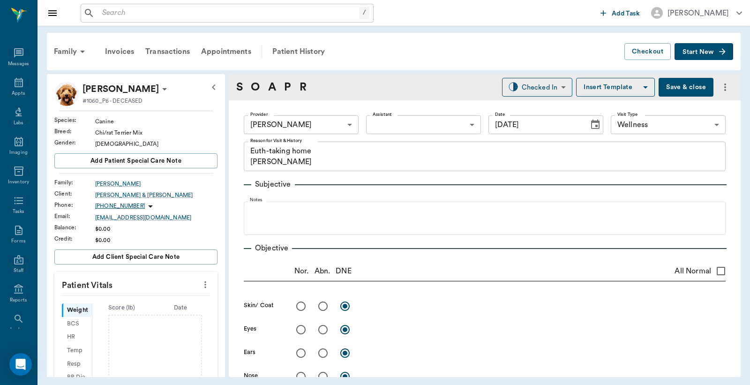
click at [104, 15] on input "text" at bounding box center [228, 13] width 261 height 13
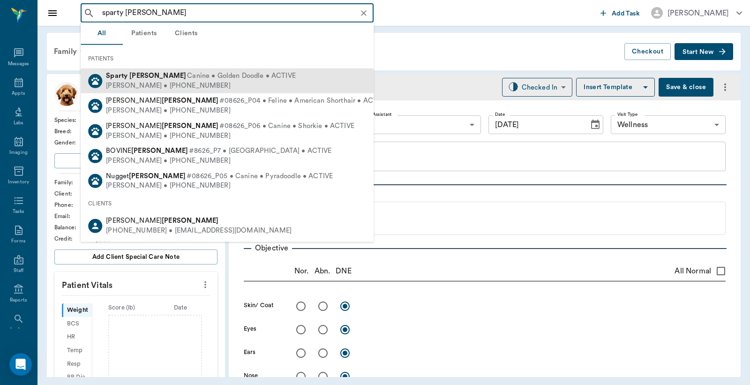
click at [187, 74] on span "Canine • Golden Doodle • ACTIVE" at bounding box center [241, 76] width 109 height 10
type input "sparty [PERSON_NAME]"
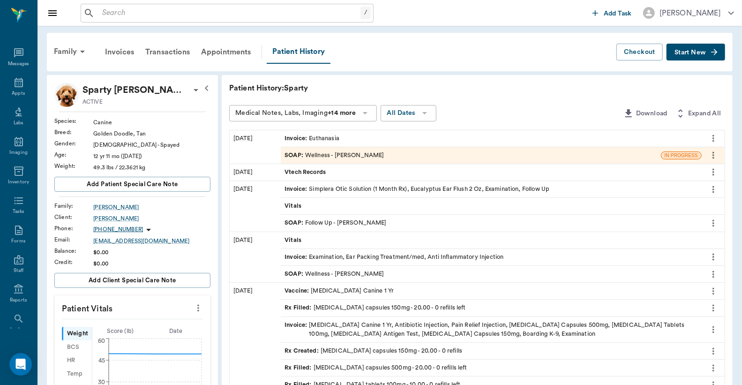
click at [190, 88] on icon at bounding box center [195, 89] width 11 height 11
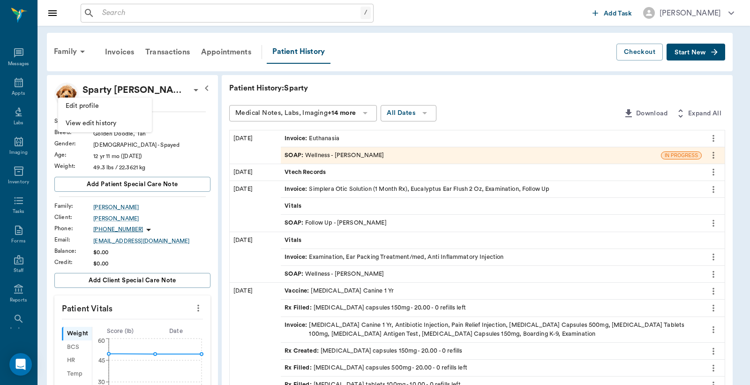
click at [130, 110] on span "Edit profile" at bounding box center [105, 106] width 79 height 10
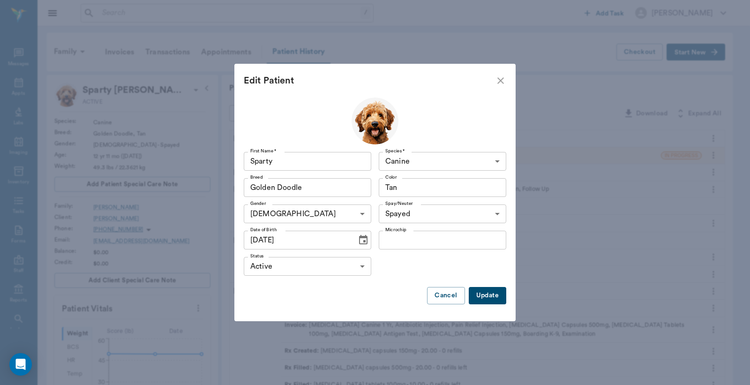
click at [362, 266] on body "/ ​ Add Task [PERSON_NAME] Nectar Messages Appts Labs Imaging Inventory Tasks F…" at bounding box center [375, 358] width 750 height 717
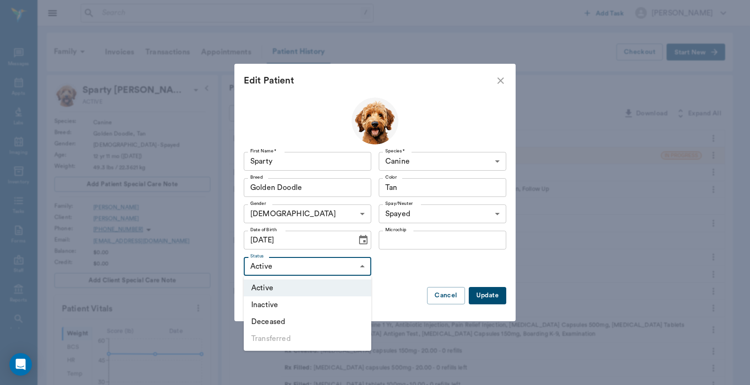
click at [306, 322] on li "Deceased" at bounding box center [308, 321] width 128 height 17
type input "DECEASED"
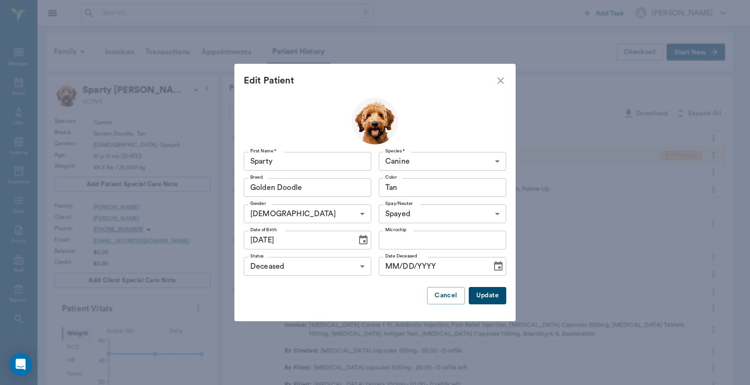
click at [493, 296] on button "Update" at bounding box center [488, 295] width 38 height 17
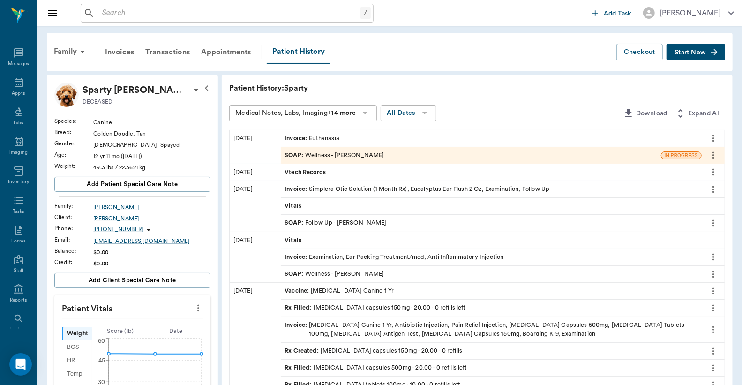
click at [383, 159] on div "SOAP : Wellness - [PERSON_NAME]" at bounding box center [471, 155] width 380 height 16
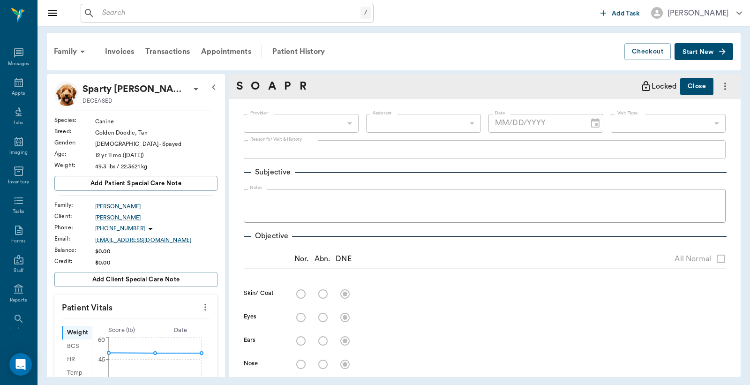
type input "63ec2f075fda476ae8351a4d"
type input "63ec2ece52e12b0ba117cc90"
type input "65d2be4f46e3a538d89b8c14"
type textarea "Euth-taking home [PERSON_NAME]"
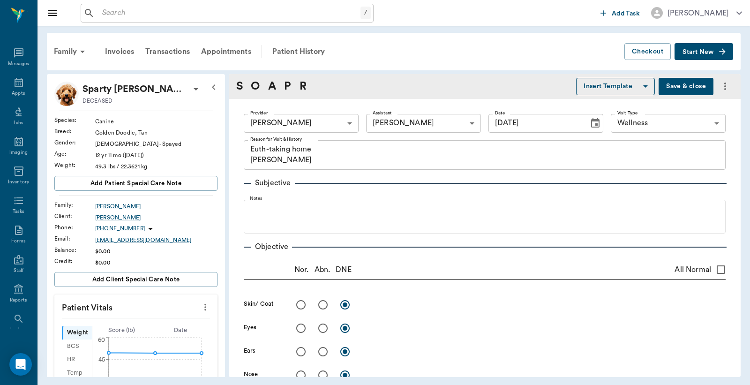
type input "[DATE]"
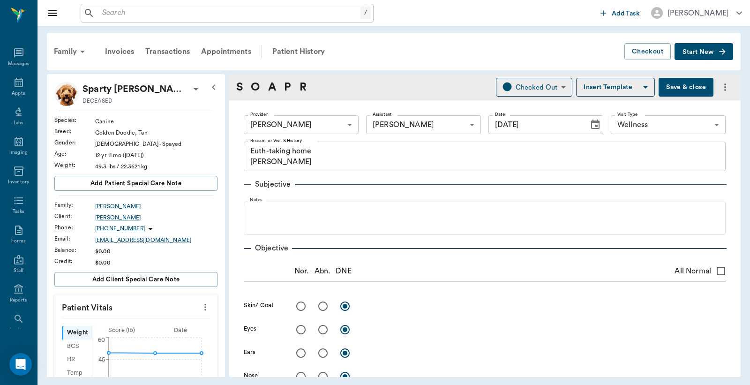
click at [111, 218] on div "[PERSON_NAME]" at bounding box center [156, 217] width 122 height 8
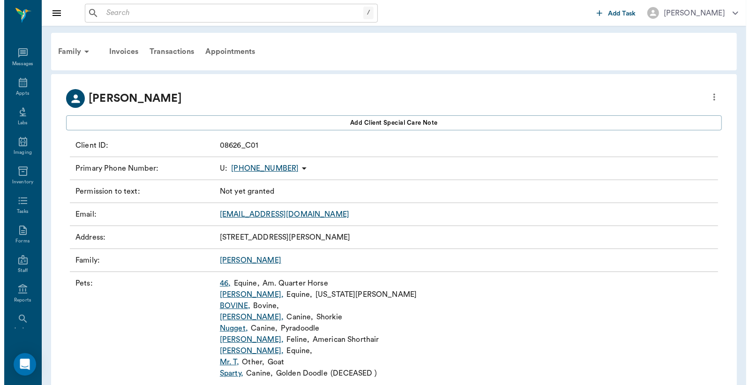
scroll to position [30, 0]
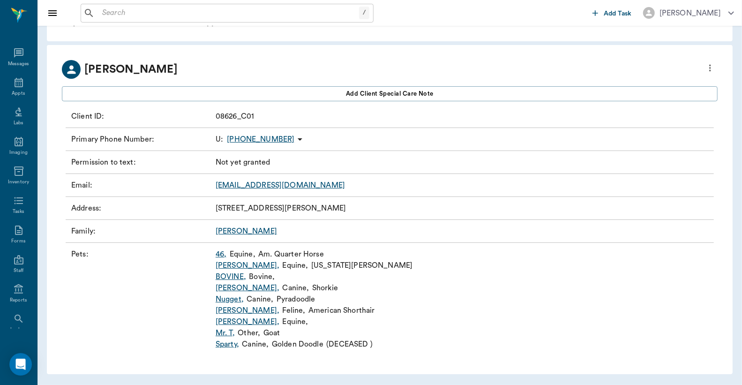
click at [711, 67] on icon "more" at bounding box center [710, 67] width 10 height 11
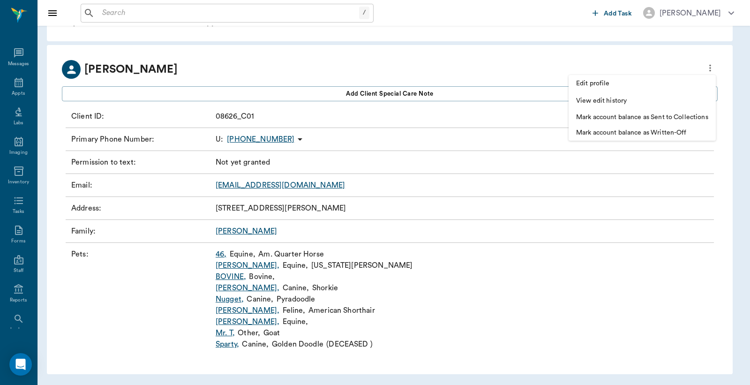
click at [630, 87] on span "Edit profile" at bounding box center [642, 84] width 132 height 10
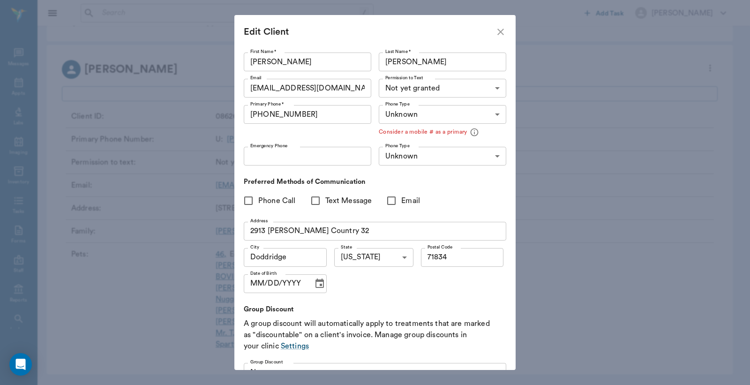
click at [313, 230] on input "2913 [PERSON_NAME] Country 32" at bounding box center [375, 231] width 263 height 19
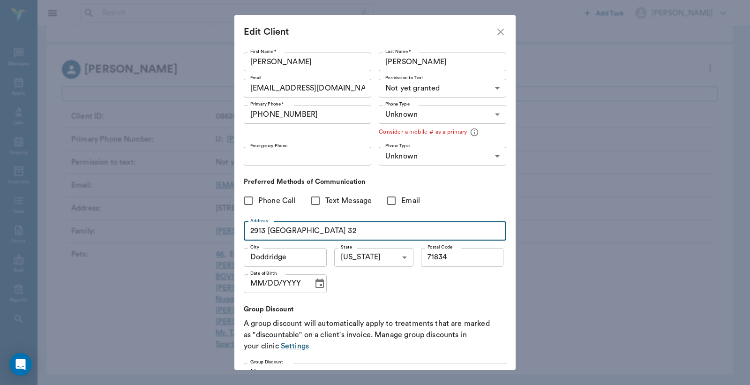
scroll to position [60, 0]
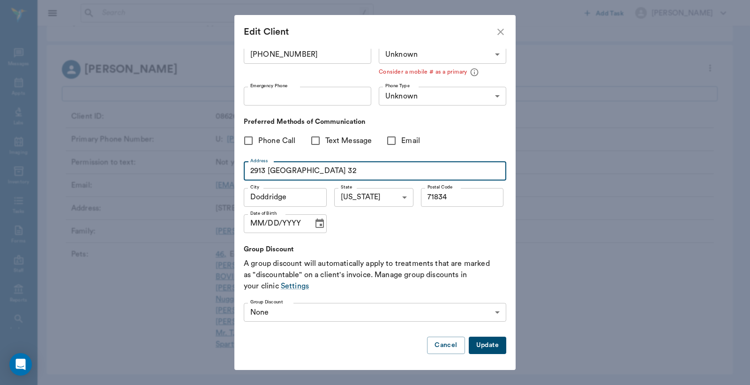
type input "2913 [GEOGRAPHIC_DATA] 32"
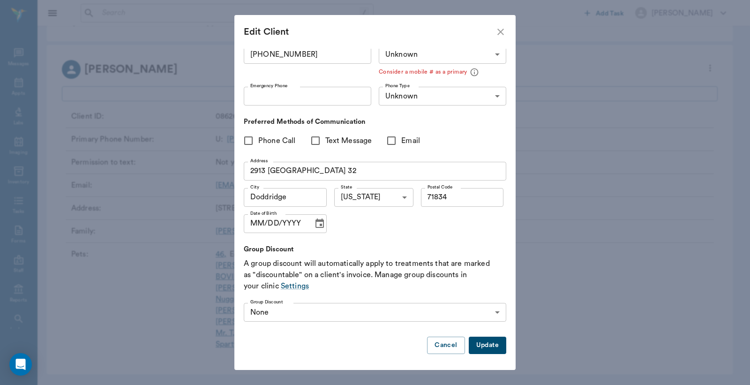
click at [480, 346] on button "Update" at bounding box center [488, 345] width 38 height 17
type input "MOBILE"
type input "LANDLINE"
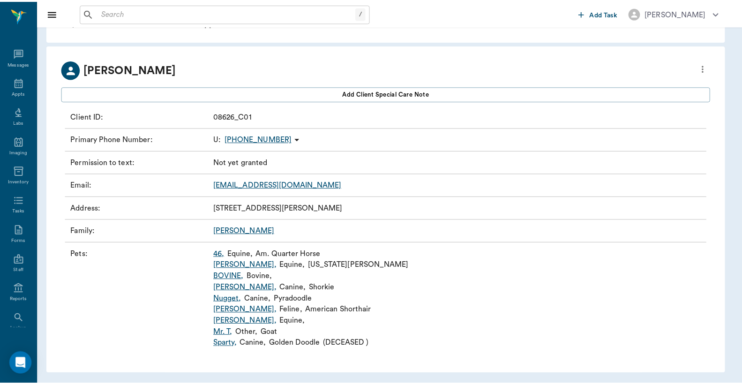
scroll to position [0, 0]
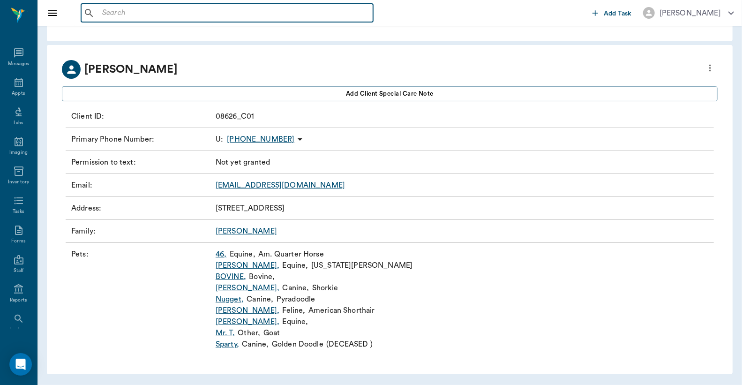
click at [105, 10] on input "text" at bounding box center [233, 13] width 271 height 13
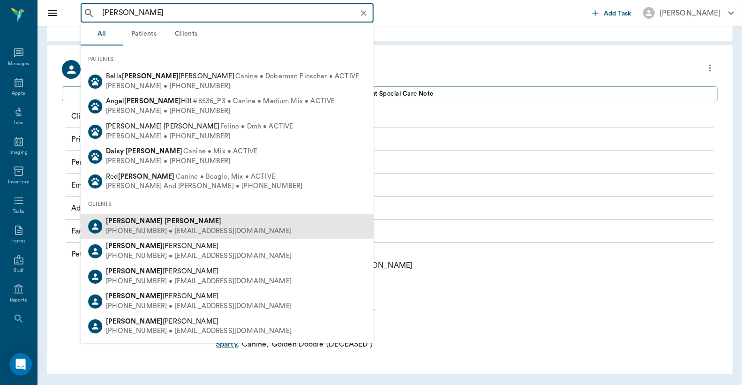
click at [153, 232] on div "[PHONE_NUMBER] • [EMAIL_ADDRESS][DOMAIN_NAME]" at bounding box center [199, 231] width 186 height 10
type input "[PERSON_NAME]"
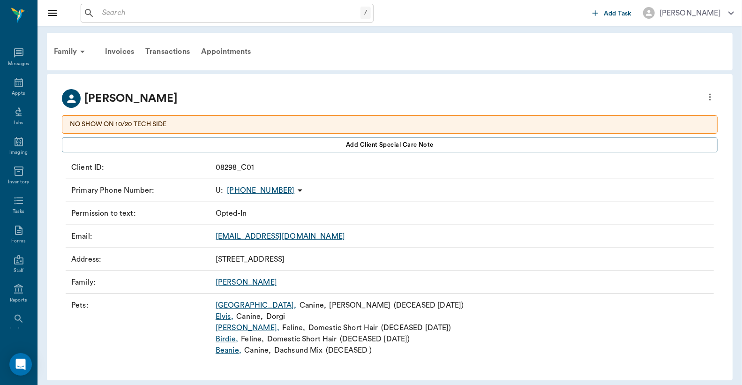
click at [225, 316] on link "[PERSON_NAME] ," at bounding box center [225, 316] width 18 height 11
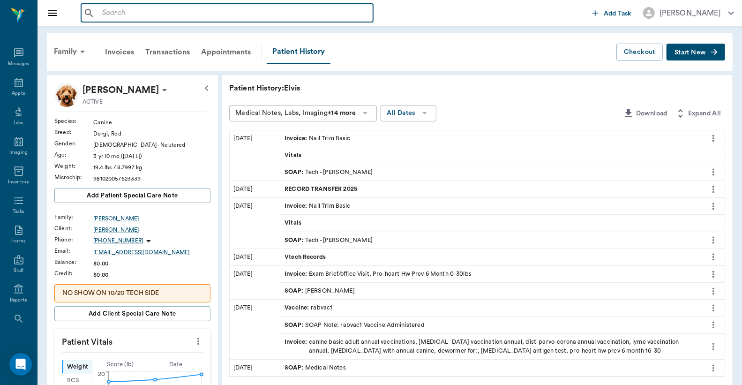
click at [100, 13] on input "text" at bounding box center [233, 13] width 271 height 13
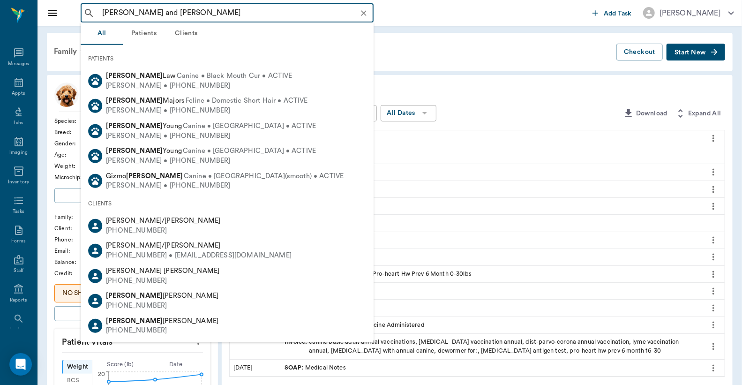
type input "[PERSON_NAME] and [PERSON_NAME]"
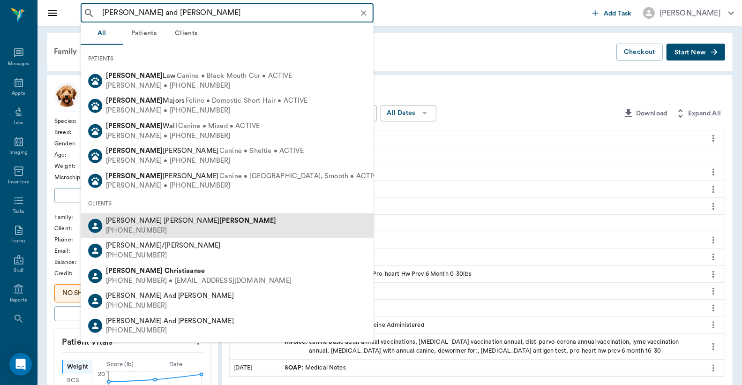
click at [170, 231] on div "[PHONE_NUMBER]" at bounding box center [191, 231] width 170 height 10
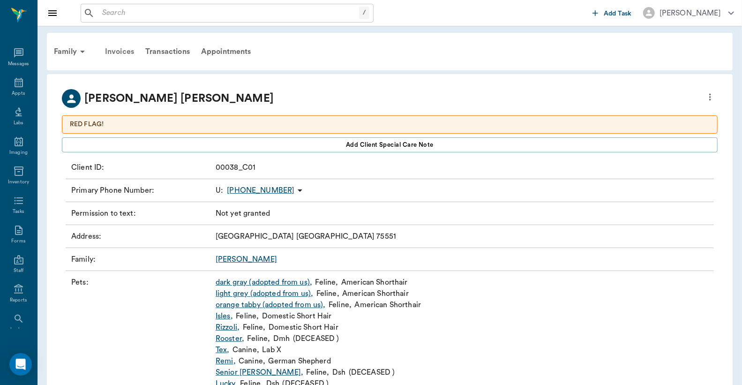
click at [125, 52] on div "Invoices" at bounding box center [119, 51] width 40 height 23
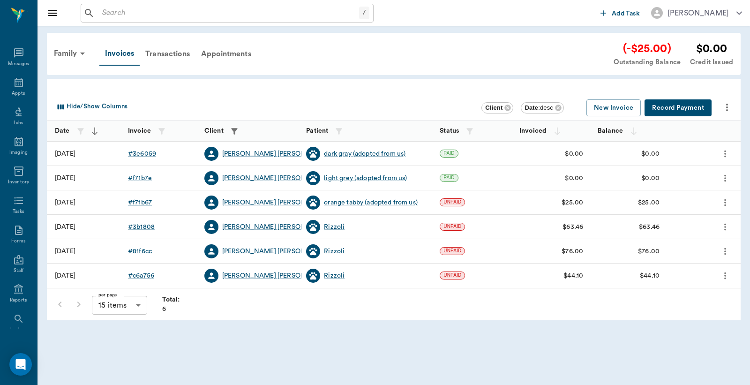
click at [143, 203] on div "# f71b67" at bounding box center [140, 202] width 24 height 9
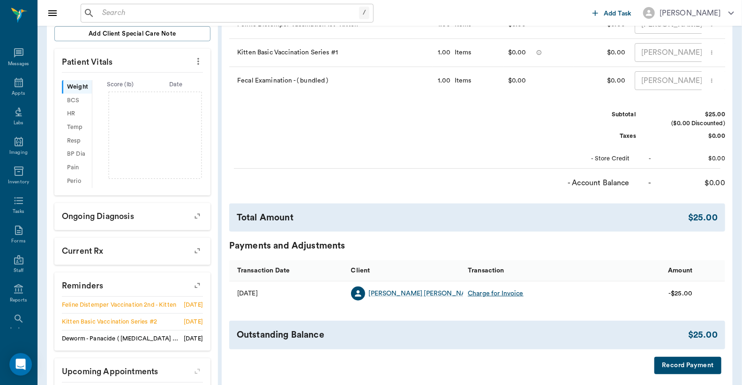
scroll to position [278, 0]
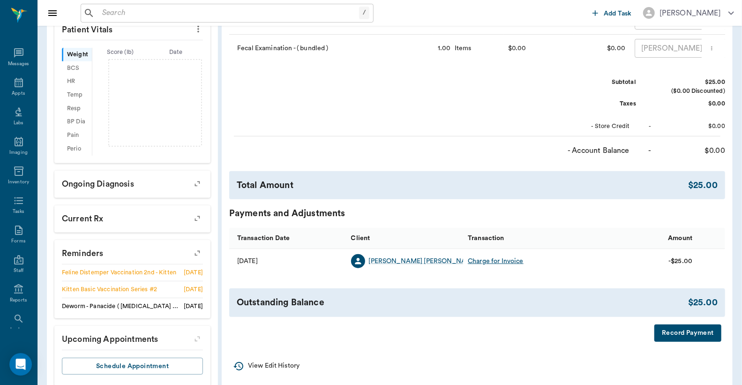
click at [678, 341] on button "Record Payment" at bounding box center [687, 332] width 67 height 17
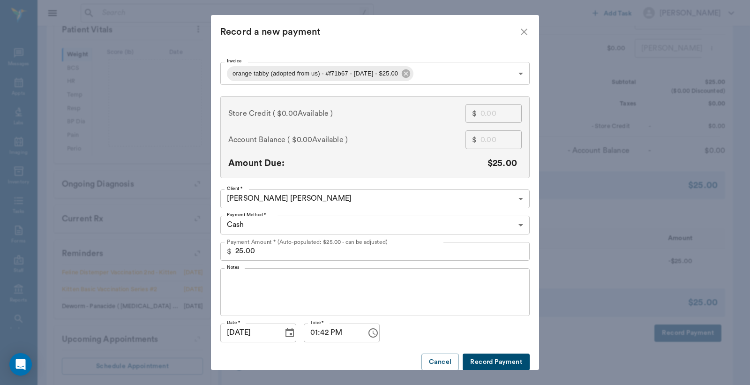
click at [516, 225] on body "/ ​ Add Task [PERSON_NAME] Nectar Messages Appts Labs Imaging Inventory Tasks F…" at bounding box center [375, 63] width 750 height 682
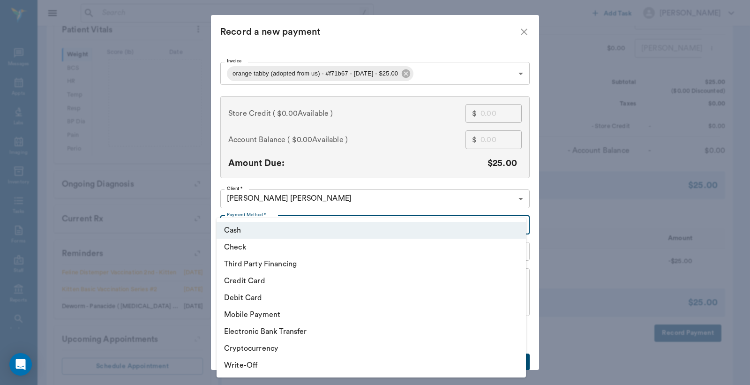
click at [292, 298] on li "Debit Card" at bounding box center [371, 297] width 309 height 17
type input "DEBIT_CARD"
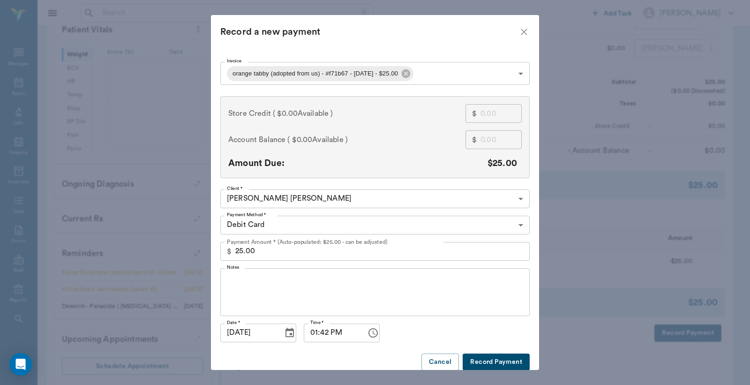
click at [481, 360] on button "Record Payment" at bounding box center [496, 361] width 67 height 17
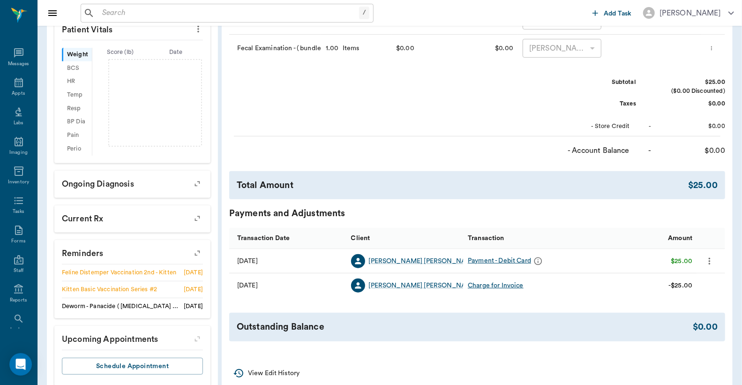
scroll to position [0, 0]
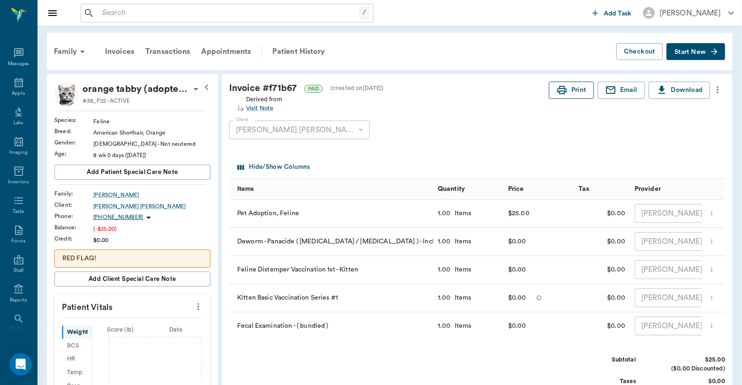
click at [568, 90] on button "Print" at bounding box center [571, 90] width 45 height 17
click at [116, 51] on div "Invoices" at bounding box center [119, 51] width 40 height 23
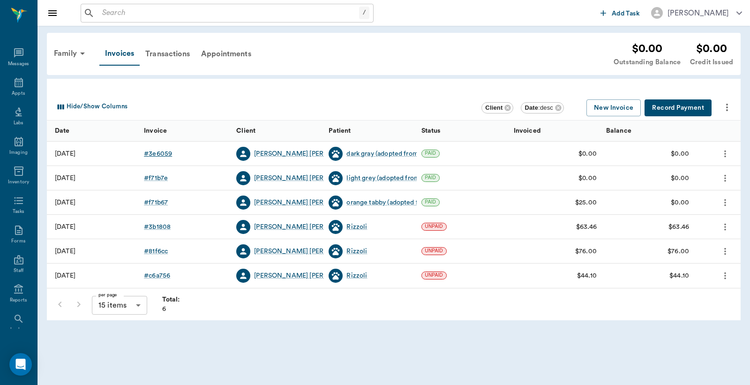
click at [160, 154] on div "# 3e6059" at bounding box center [158, 153] width 28 height 9
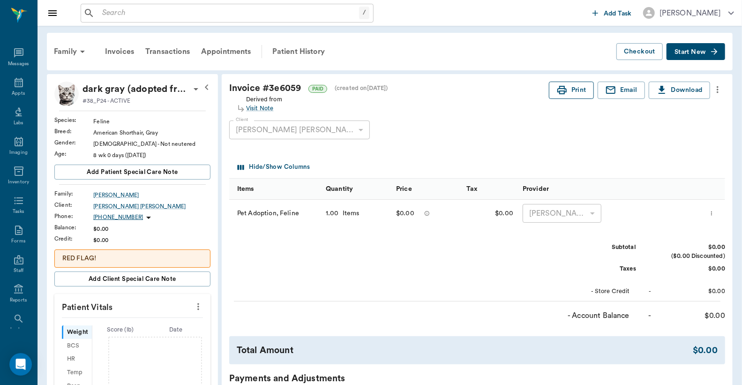
click at [572, 95] on button "Print" at bounding box center [571, 90] width 45 height 17
click at [124, 52] on div "Invoices" at bounding box center [119, 51] width 40 height 23
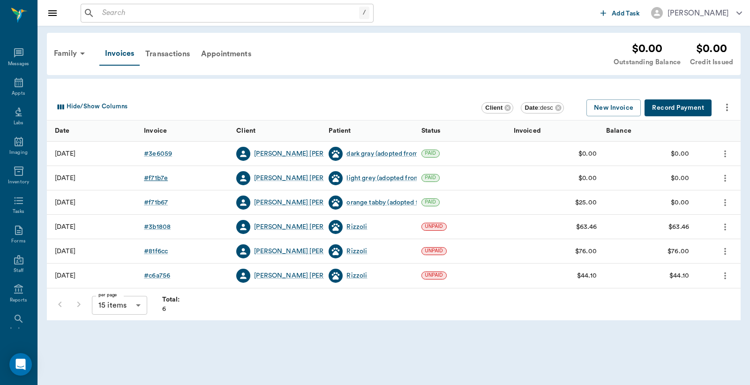
click at [158, 180] on div "# f71b7e" at bounding box center [156, 177] width 24 height 9
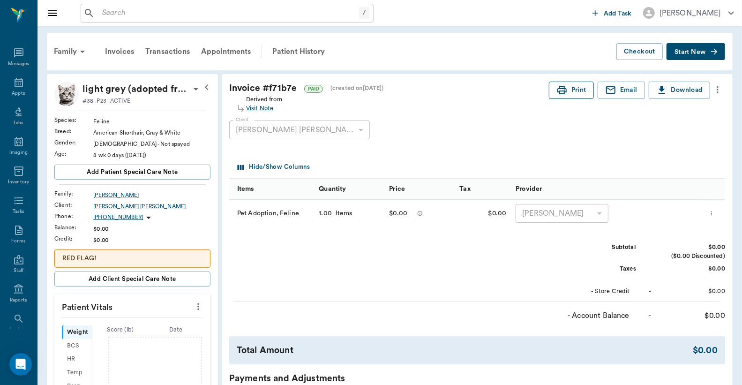
click at [566, 92] on button "Print" at bounding box center [571, 90] width 45 height 17
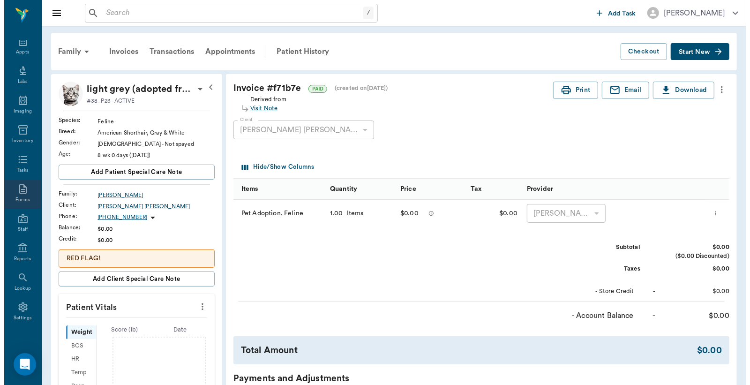
scroll to position [43, 0]
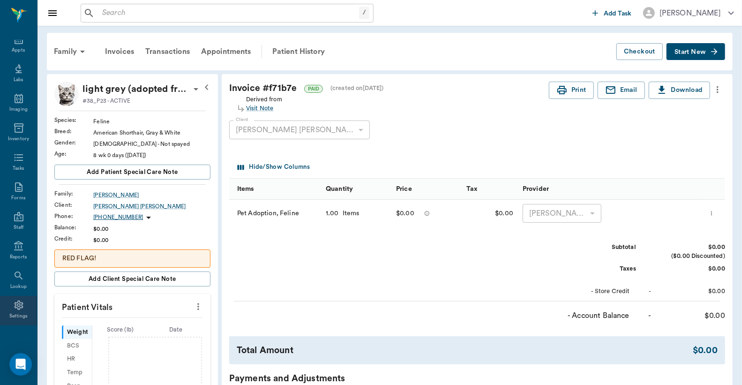
click at [15, 313] on div "Settings" at bounding box center [18, 316] width 19 height 7
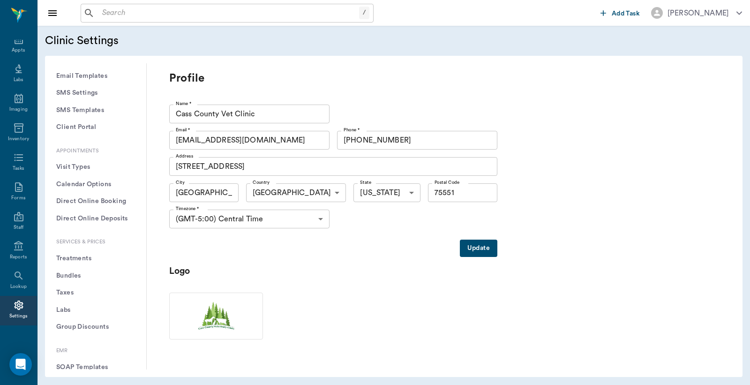
scroll to position [208, 0]
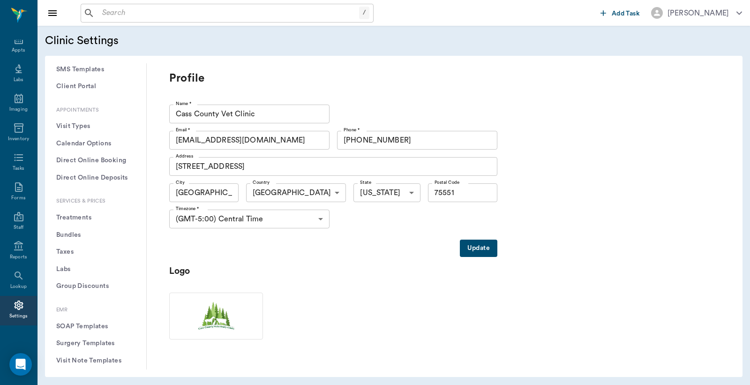
click at [89, 219] on button "Treatments" at bounding box center [96, 217] width 86 height 17
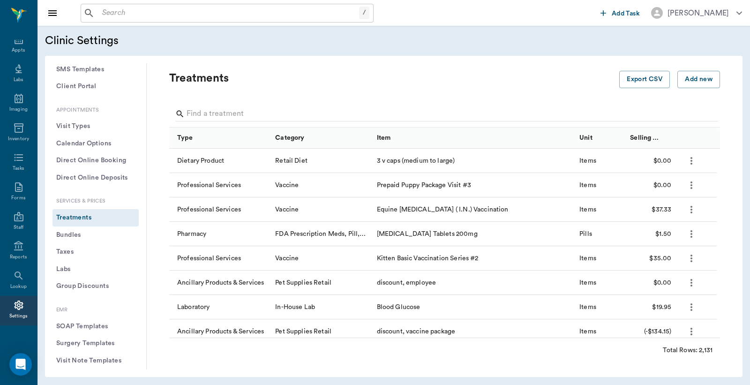
click at [195, 105] on div at bounding box center [446, 115] width 543 height 24
click at [195, 114] on input "Search" at bounding box center [446, 113] width 518 height 15
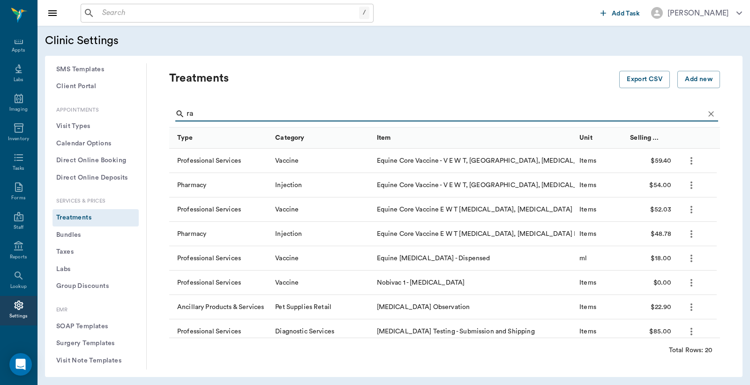
type input "r"
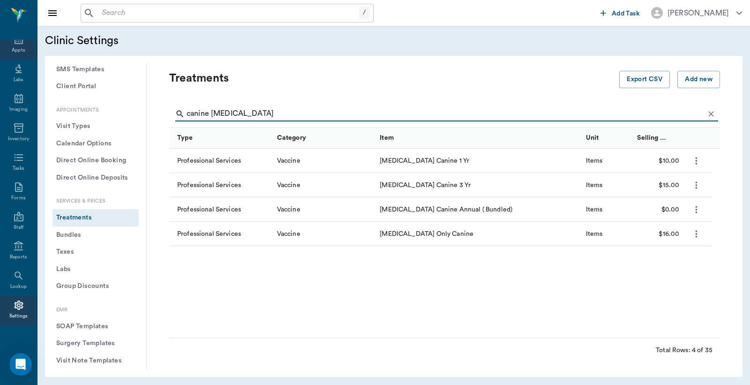
type input "canine [MEDICAL_DATA]"
click at [13, 48] on div "Appts" at bounding box center [18, 50] width 13 height 7
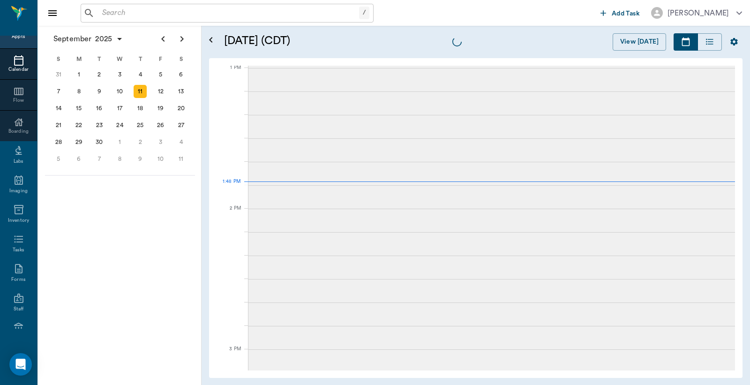
scroll to position [703, 0]
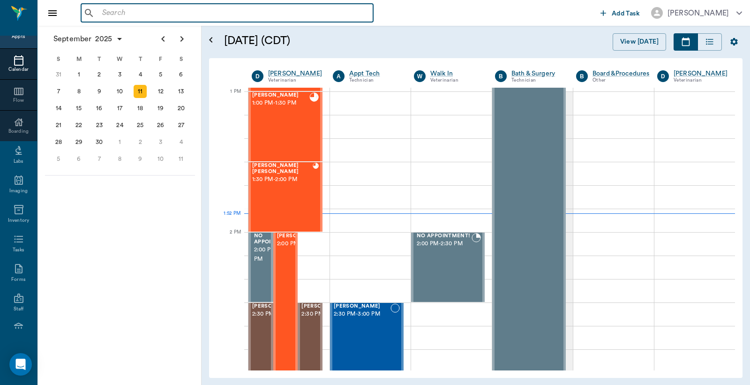
click at [99, 14] on input "text" at bounding box center [233, 13] width 271 height 13
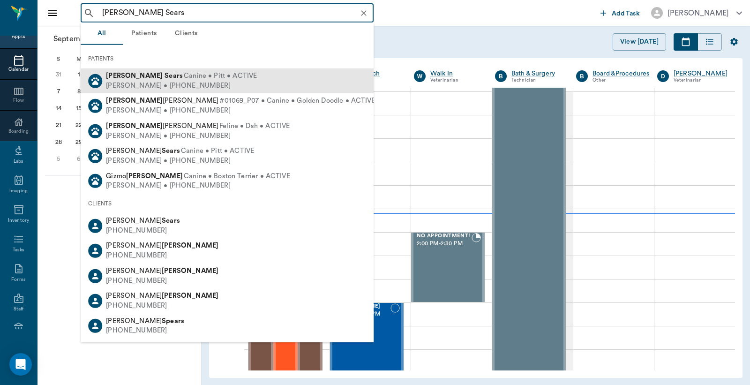
click at [157, 85] on div "[PERSON_NAME] • [PHONE_NUMBER]" at bounding box center [181, 86] width 151 height 10
type input "[PERSON_NAME] Sears"
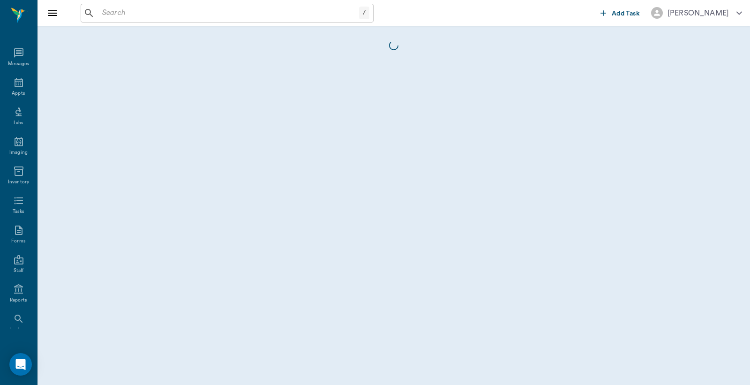
scroll to position [43, 0]
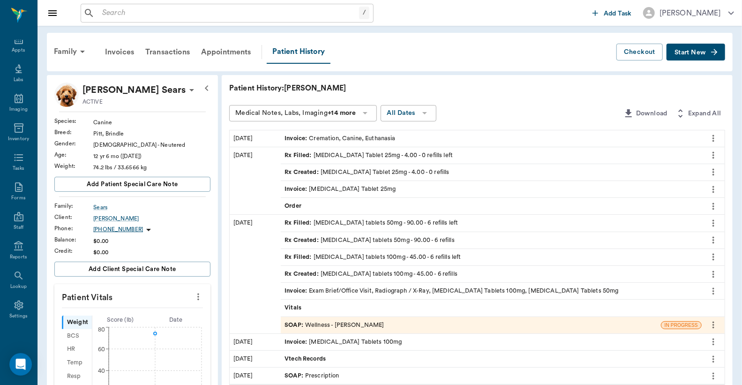
click at [353, 328] on div "SOAP : Wellness - [PERSON_NAME]" at bounding box center [334, 325] width 99 height 9
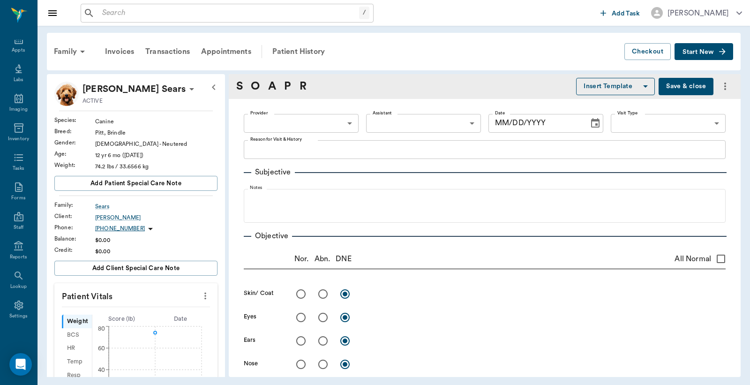
type textarea "having trouble walking- owner suspects joint pain -[PERSON_NAME]"
radio input "true"
type textarea "Radiographs show some osteolytic areas and [MEDICAL_DATA] on LF proximal [MEDIC…"
type input "63ec2f075fda476ae8351a4d"
type input "642ef10e332a41444de2bad1"
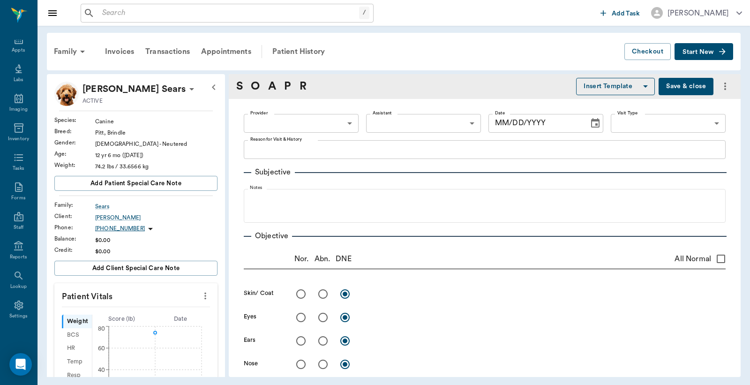
type input "65d2be4f46e3a538d89b8c14"
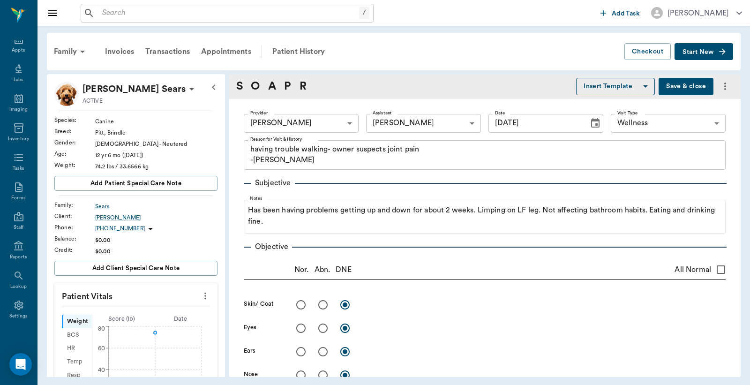
type input "[DATE]"
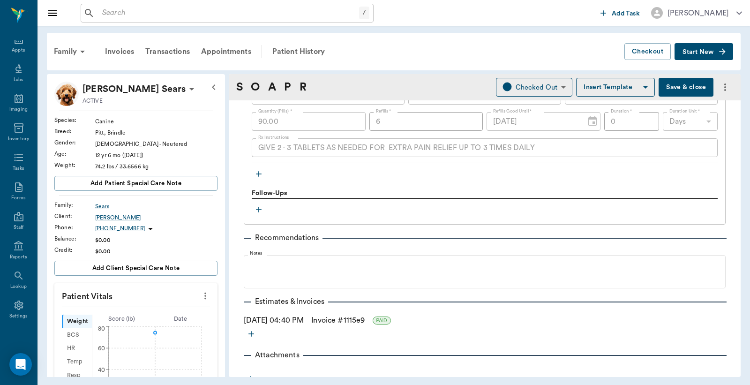
scroll to position [944, 0]
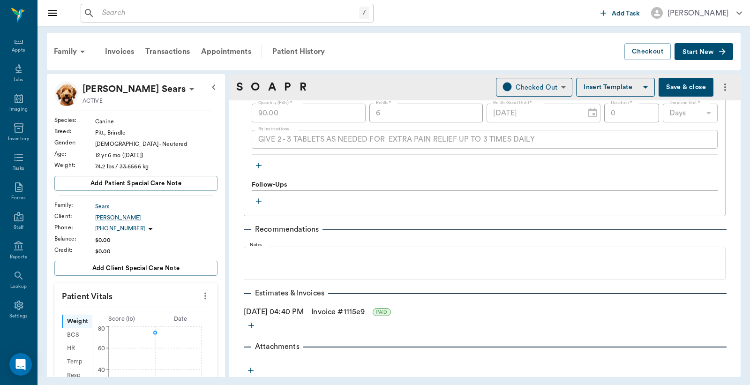
click at [345, 312] on link "Invoice # 1115e9" at bounding box center [337, 311] width 53 height 11
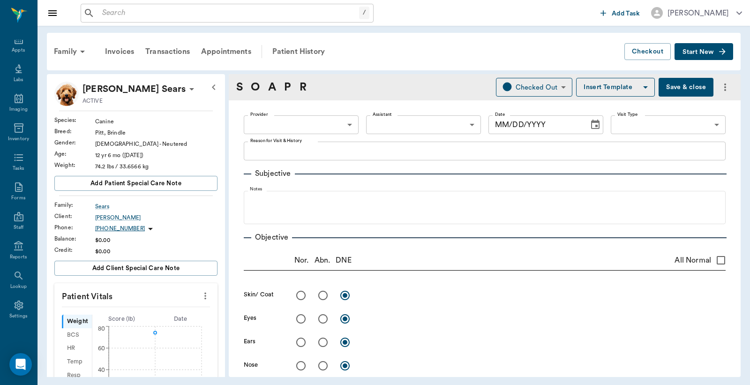
type input "63ec2f075fda476ae8351a4d"
type input "642ef10e332a41444de2bad1"
type input "65d2be4f46e3a538d89b8c14"
type textarea "having trouble walking- owner suspects joint pain -[PERSON_NAME]"
radio input "true"
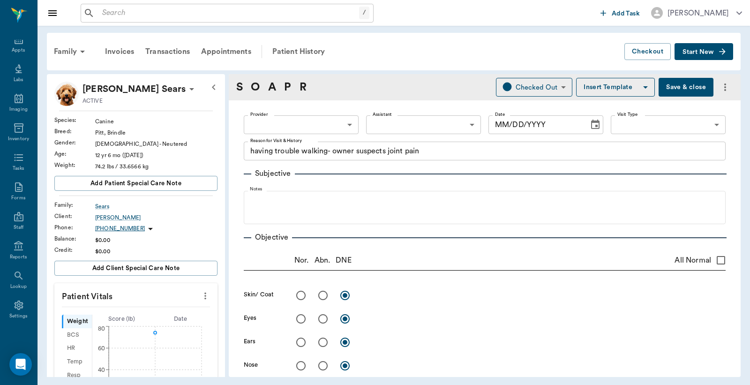
type textarea "Radiographs show some osteolytic areas and [MEDICAL_DATA] on LF proximal [MEDIC…"
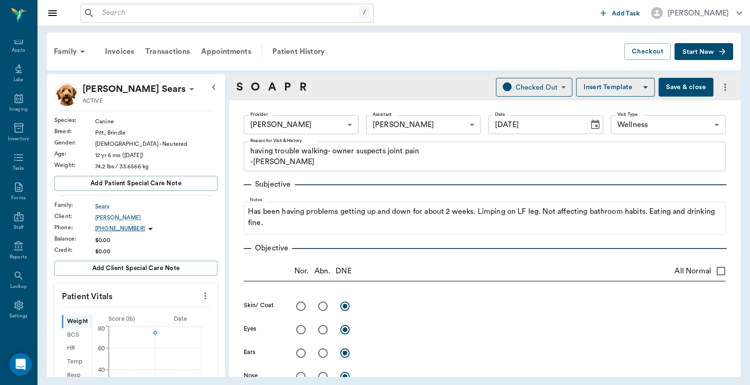
type input "[DATE]"
click at [189, 90] on icon at bounding box center [191, 89] width 5 height 2
click at [123, 106] on span "Edit profile" at bounding box center [98, 106] width 79 height 10
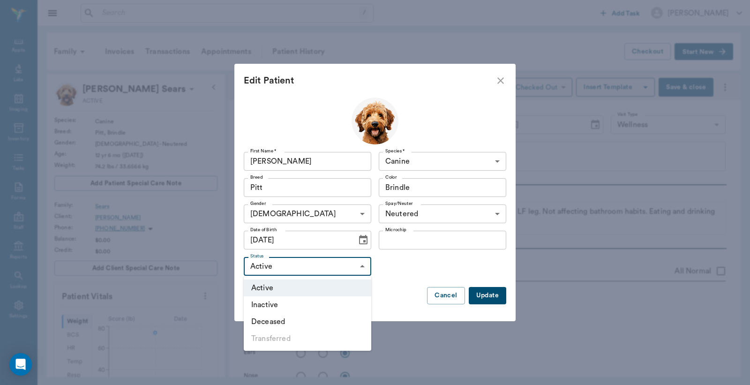
click at [361, 266] on body "/ ​ Add Task [PERSON_NAME] Nectar Messages Appts Labs Imaging Inventory Tasks F…" at bounding box center [375, 192] width 750 height 385
click at [317, 322] on li "Deceased" at bounding box center [308, 321] width 128 height 17
type input "DECEASED"
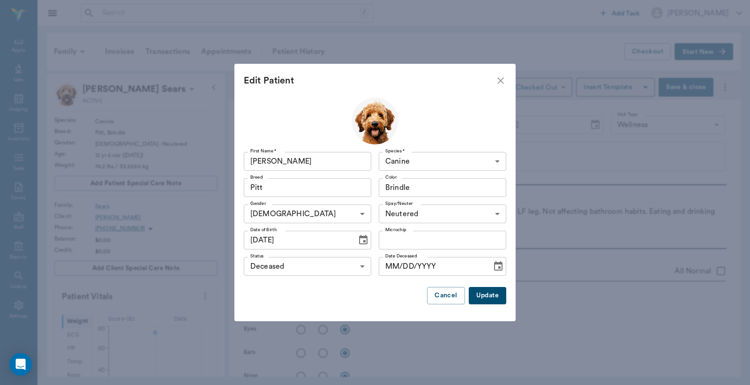
click at [486, 300] on button "Update" at bounding box center [488, 295] width 38 height 17
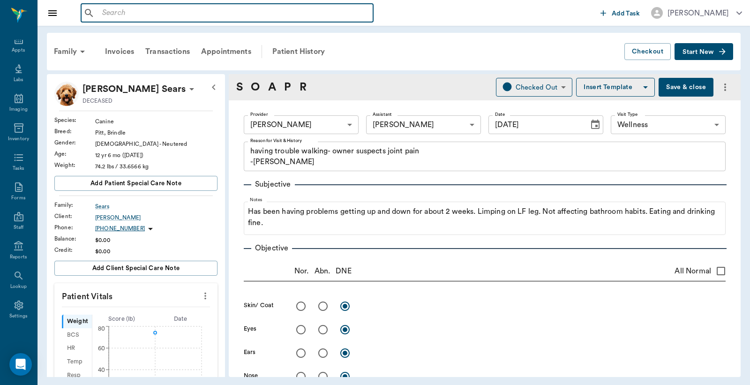
click at [101, 14] on input "text" at bounding box center [233, 13] width 271 height 13
click at [13, 48] on div "Appts" at bounding box center [18, 50] width 13 height 7
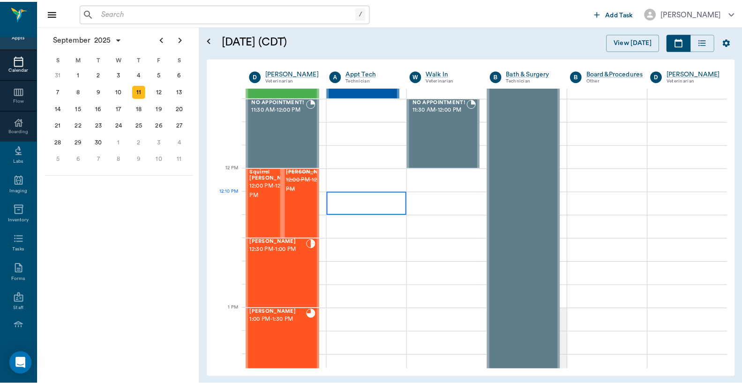
scroll to position [556, 0]
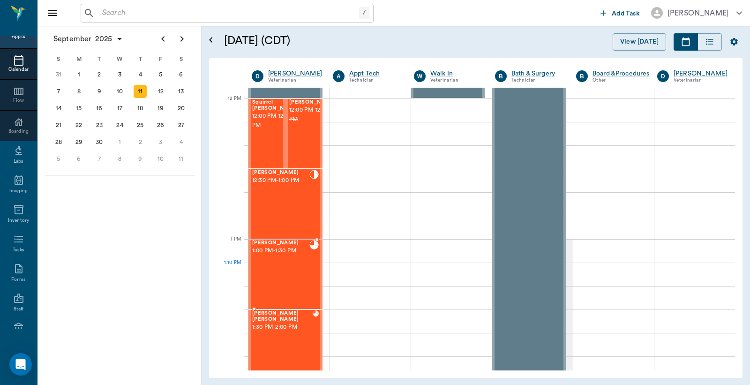
click at [282, 266] on div "[PERSON_NAME] 1:00 PM - 1:30 PM" at bounding box center [280, 274] width 57 height 68
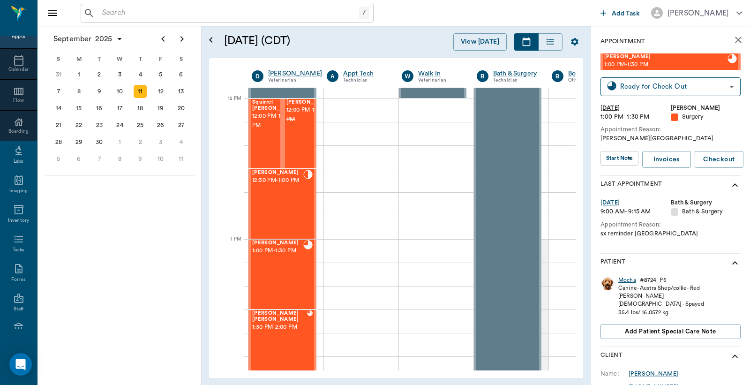
click at [625, 280] on div "Mocha" at bounding box center [627, 280] width 18 height 8
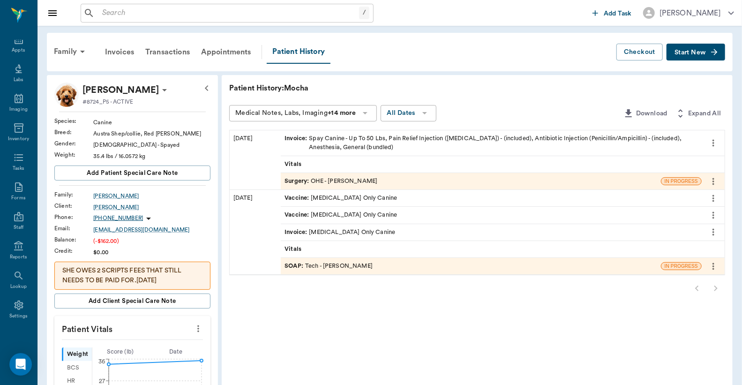
click at [324, 142] on div "Invoice : Spay Canine - Up To 50 Lbs, Pain Relief Injection ([MEDICAL_DATA]) - …" at bounding box center [491, 143] width 413 height 18
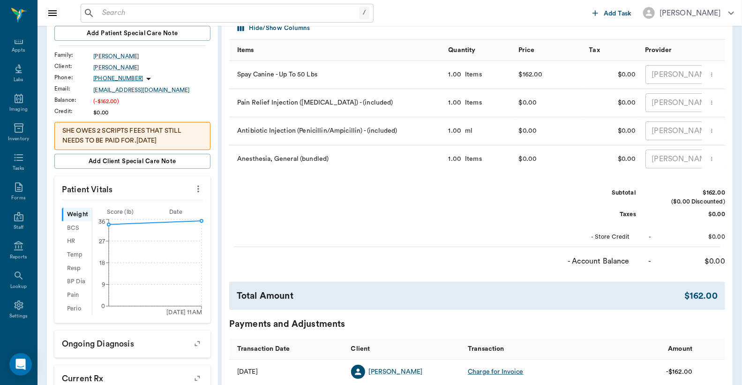
scroll to position [284, 0]
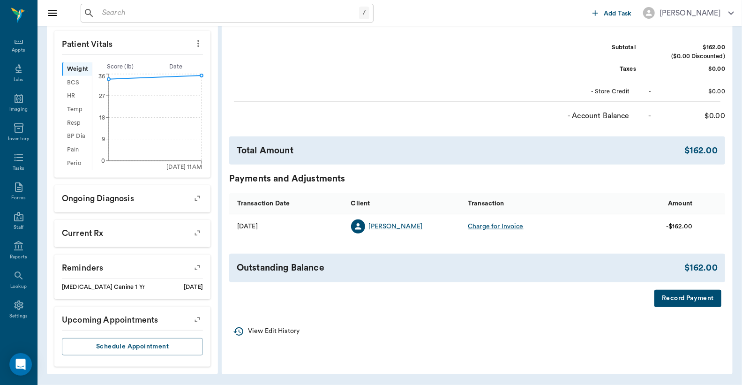
click at [705, 307] on button "Record Payment" at bounding box center [687, 298] width 67 height 17
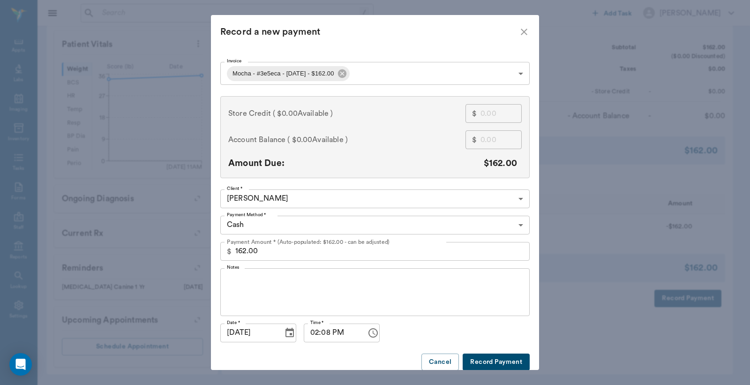
click at [518, 227] on body "/ ​ Add Task [PERSON_NAME] Nectar Messages Appts Labs Imaging Inventory Tasks F…" at bounding box center [375, 50] width 750 height 669
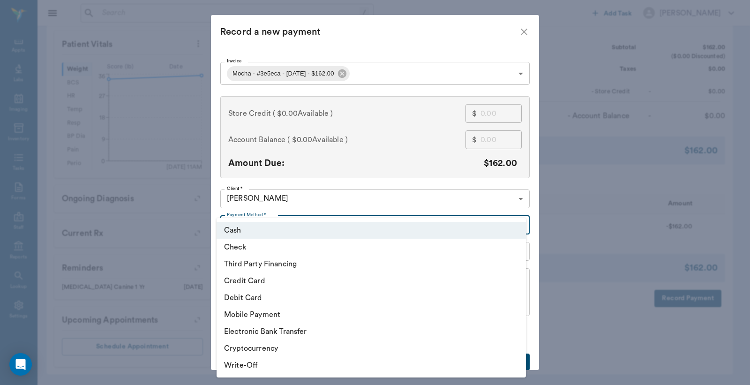
click at [262, 297] on li "Debit Card" at bounding box center [371, 297] width 309 height 17
type input "DEBIT_CARD"
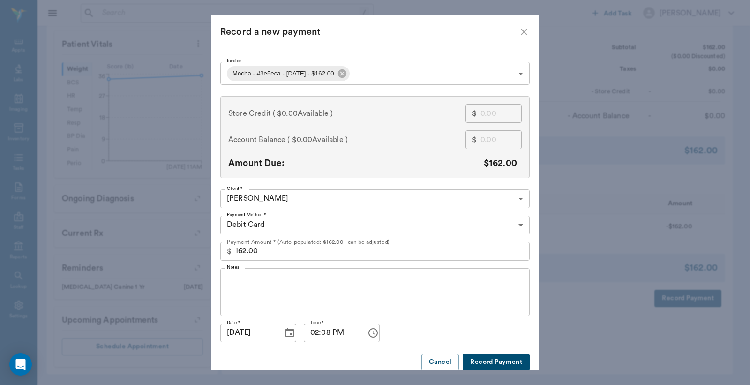
click at [493, 360] on button "Record Payment" at bounding box center [496, 361] width 67 height 17
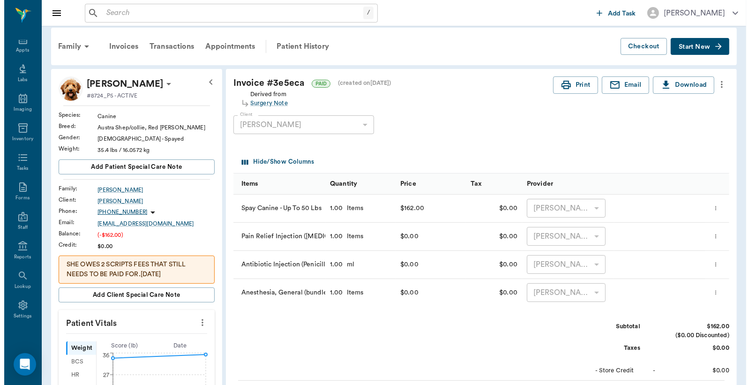
scroll to position [0, 0]
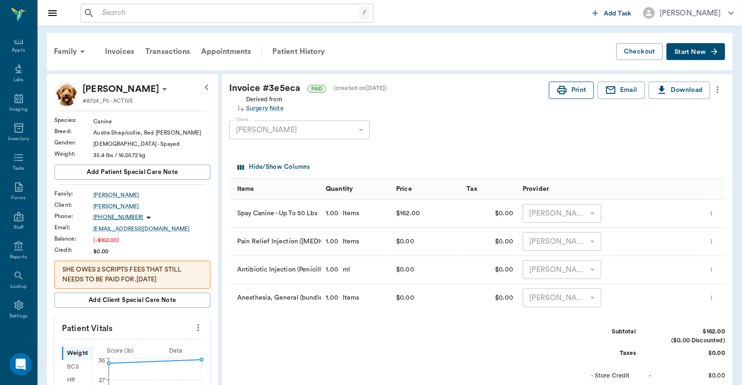
click at [570, 92] on button "Print" at bounding box center [571, 90] width 45 height 17
click at [16, 48] on div "Appts" at bounding box center [18, 50] width 13 height 7
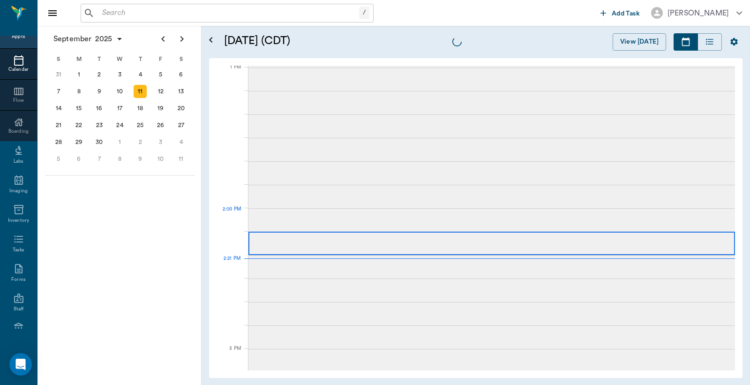
scroll to position [845, 0]
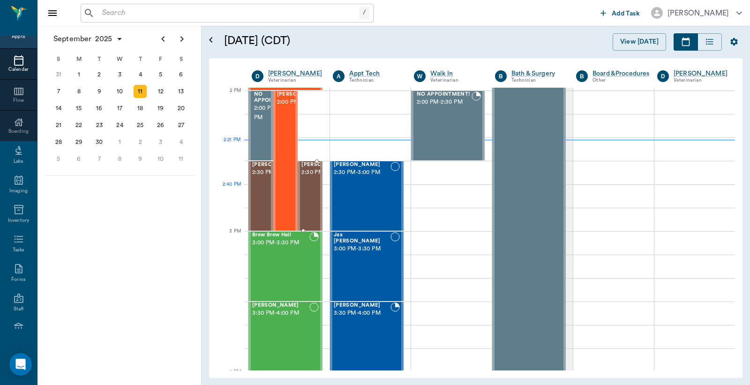
click at [305, 177] on span "2:30 PM - 3:00 PM" at bounding box center [324, 172] width 47 height 9
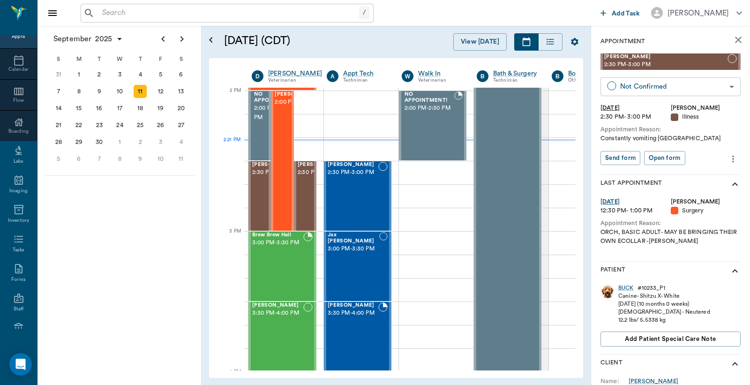
click at [676, 83] on body "/ ​ Add Task [PERSON_NAME] Nectar Messages Appts Calendar Flow Boarding Labs Im…" at bounding box center [375, 192] width 750 height 385
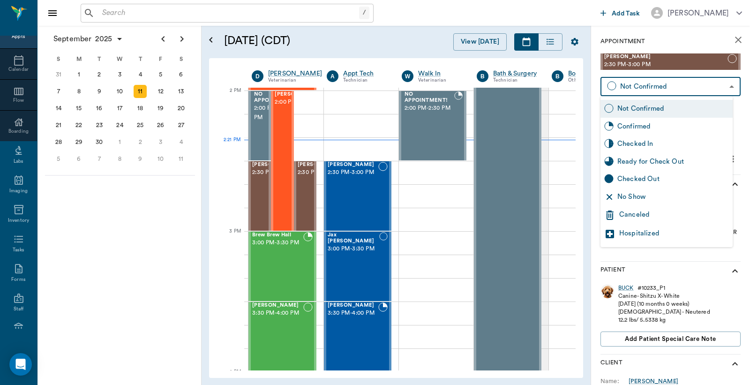
click at [644, 143] on div "Checked In" at bounding box center [673, 144] width 112 height 10
type input "CHECKED_IN"
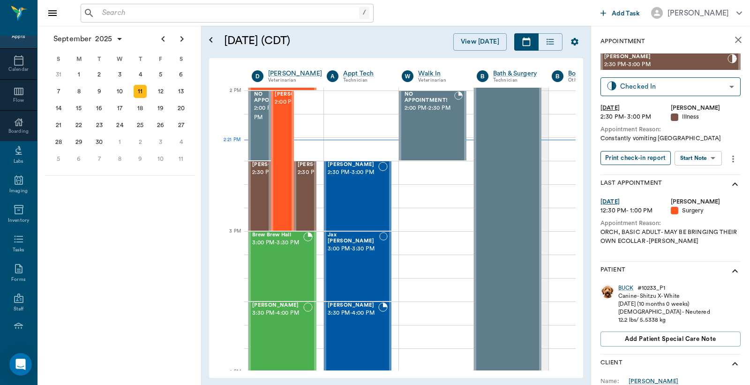
click at [627, 159] on button "Print check-in report" at bounding box center [636, 158] width 70 height 15
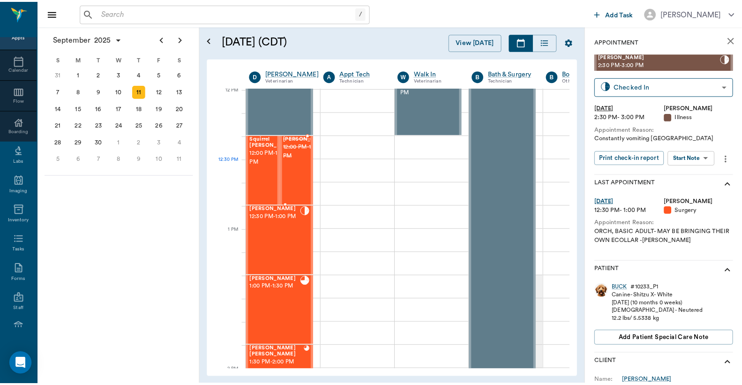
scroll to position [567, 0]
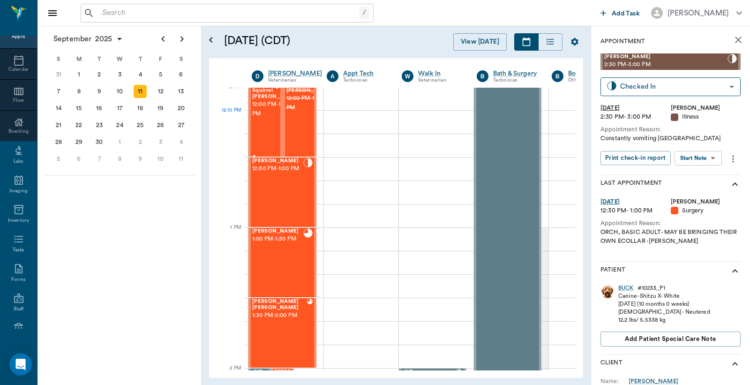
click at [266, 108] on span "12:00 PM - 12:30 PM" at bounding box center [275, 109] width 47 height 19
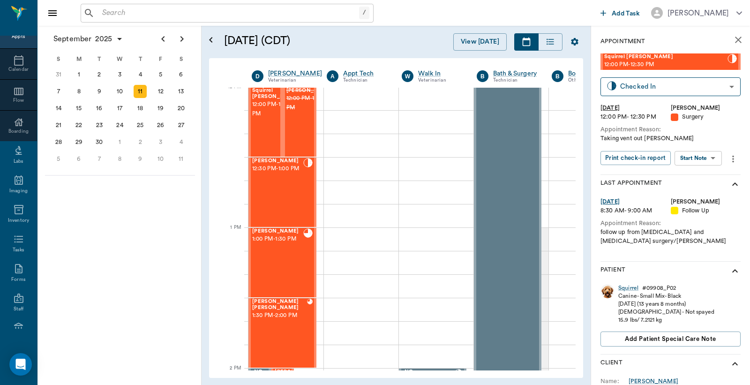
click at [629, 282] on div "Squirrel # 09908_P02 Canine - Small Mix - Black [DATE] (13 years 8 months) [DEM…" at bounding box center [671, 317] width 140 height 74
click at [629, 288] on div "Squirrel" at bounding box center [628, 288] width 20 height 8
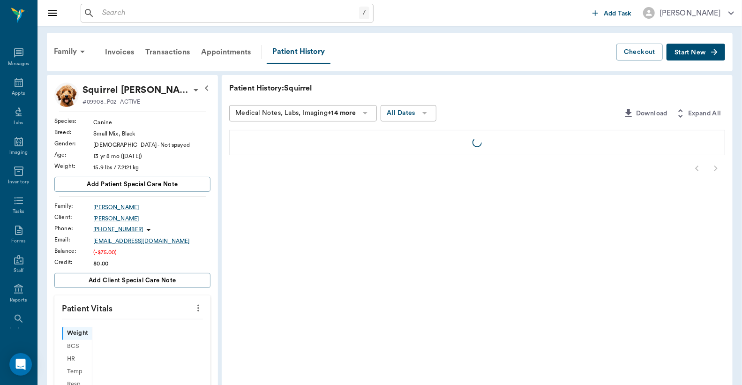
scroll to position [43, 0]
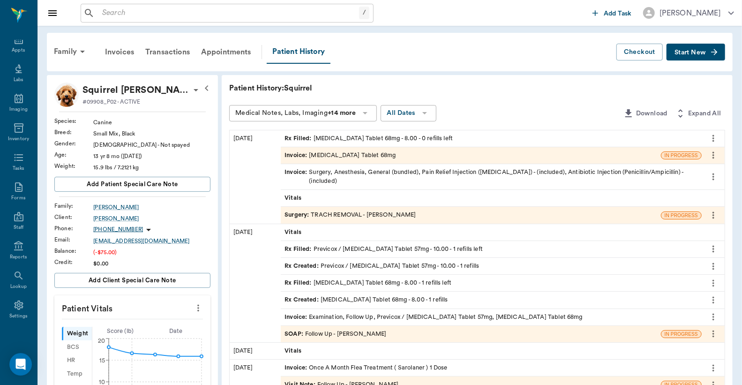
click at [424, 152] on div "Invoice : [MEDICAL_DATA] Tablet 68mg" at bounding box center [471, 155] width 380 height 16
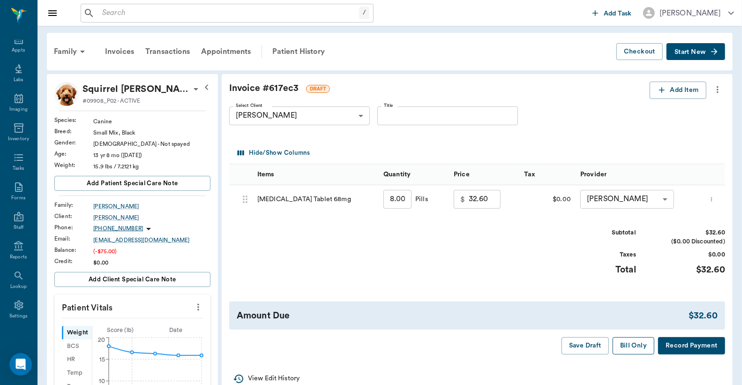
click at [630, 348] on button "Bill Only" at bounding box center [634, 345] width 42 height 17
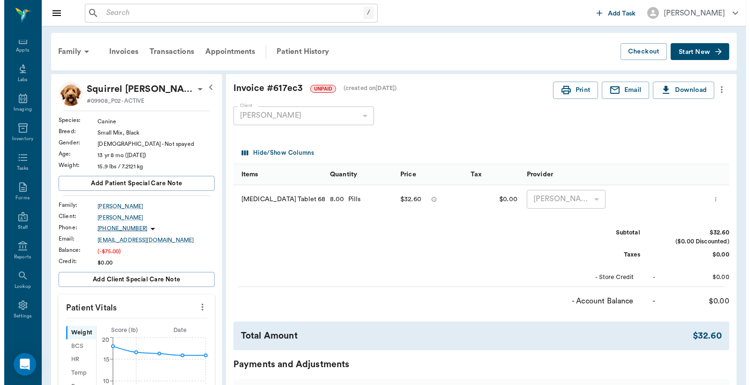
scroll to position [331, 0]
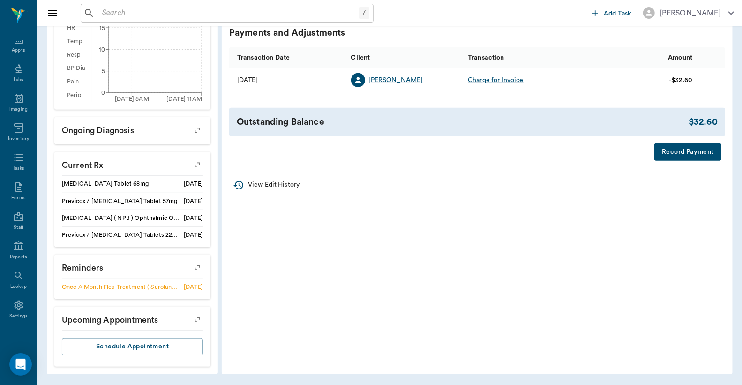
click at [676, 155] on button "Record Payment" at bounding box center [687, 151] width 67 height 17
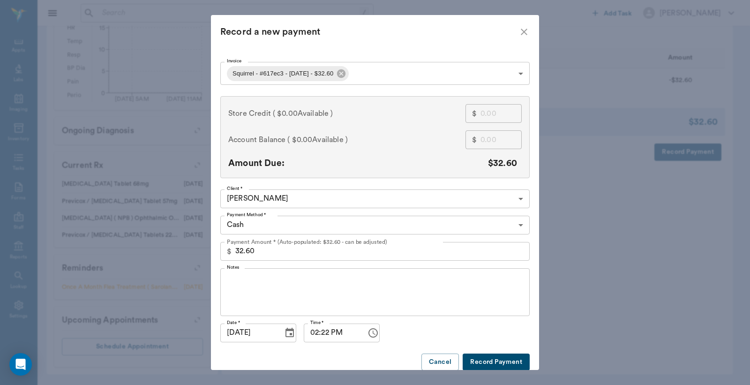
click at [399, 72] on body "/ ​ Add Task [PERSON_NAME] Nectar Messages Appts Labs Imaging Inventory Tasks F…" at bounding box center [375, 27] width 750 height 716
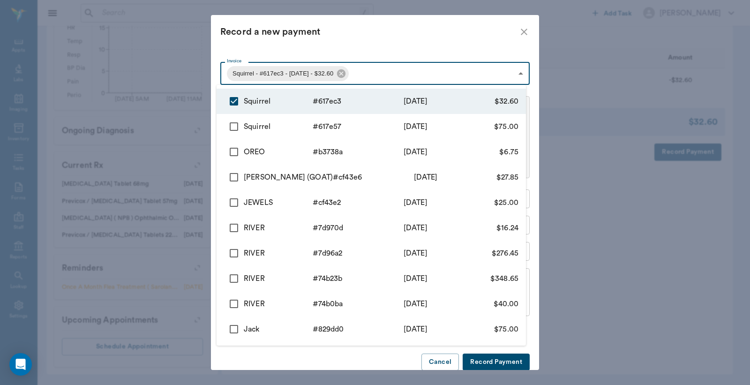
click at [235, 124] on input "checkbox" at bounding box center [234, 127] width 20 height 20
checkbox input "true"
type input "68c31a52f99c2d1c88617ec3,68c2fce5f99c2d1c88617e57"
type input "107.60"
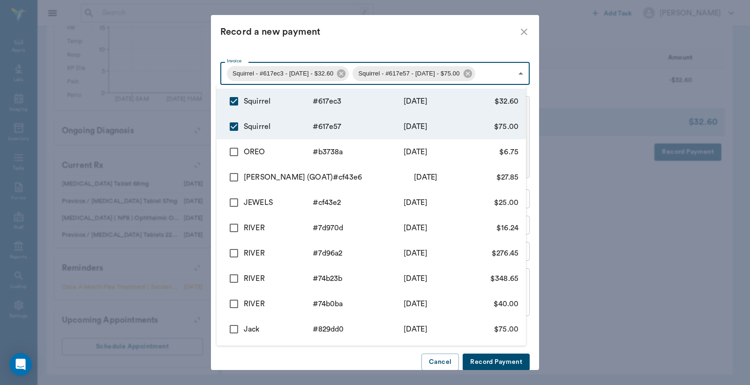
click at [338, 358] on div at bounding box center [375, 192] width 750 height 385
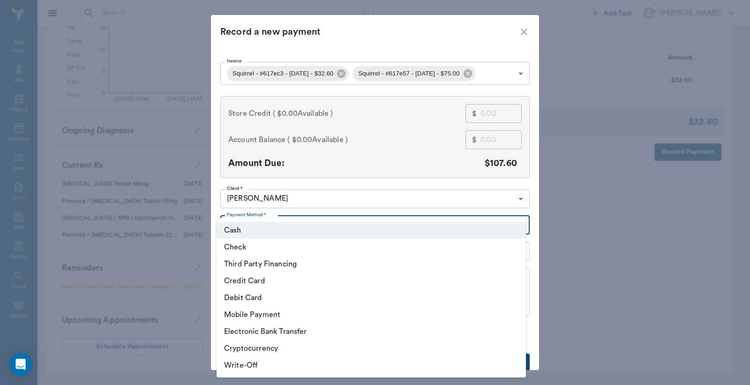
click at [291, 223] on body "/ ​ Add Task [PERSON_NAME] Nectar Messages Appts Labs Imaging Inventory Tasks F…" at bounding box center [375, 27] width 750 height 716
click at [268, 298] on li "Debit Card" at bounding box center [371, 297] width 309 height 17
type input "DEBIT_CARD"
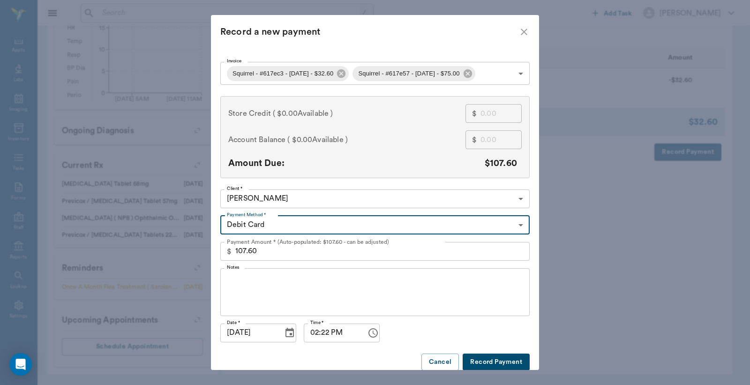
type input "68c31a52f99c2d1c88617ec3"
type input "32.60"
click at [398, 72] on body "/ ​ Add Task [PERSON_NAME] Nectar Messages Appts Labs Imaging Inventory Tasks F…" at bounding box center [375, 27] width 750 height 716
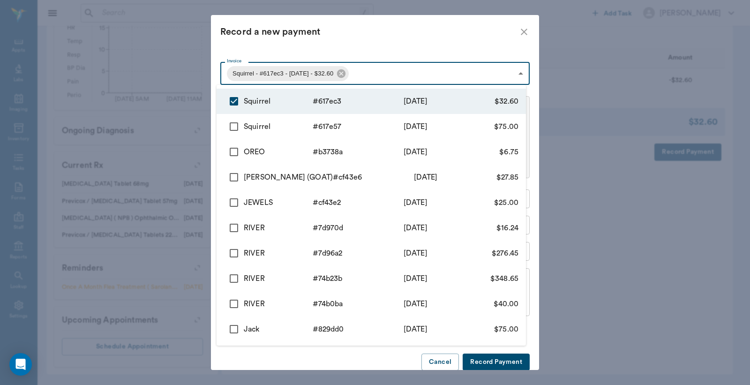
drag, startPoint x: 234, startPoint y: 127, endPoint x: 287, endPoint y: 135, distance: 53.1
click at [235, 127] on input "checkbox" at bounding box center [234, 127] width 20 height 20
checkbox input "true"
type input "68c31a52f99c2d1c88617ec3,68c2fce5f99c2d1c88617e57"
type input "107.60"
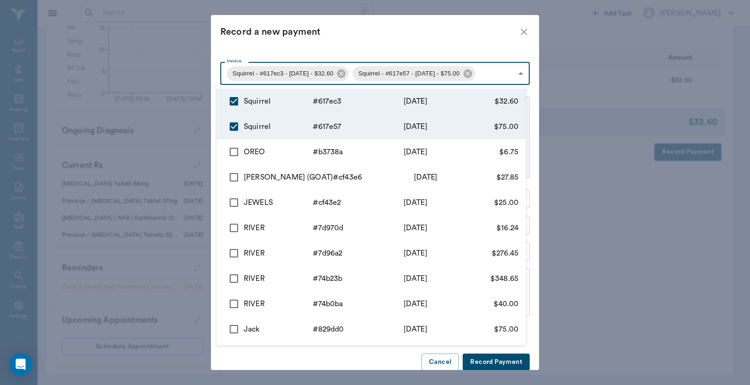
click at [338, 358] on div at bounding box center [375, 192] width 750 height 385
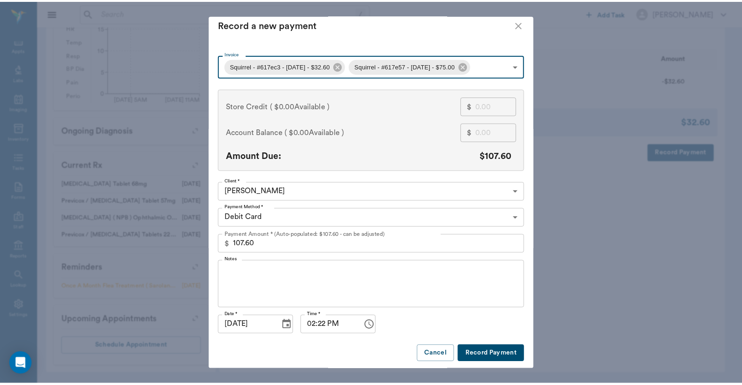
scroll to position [10, 0]
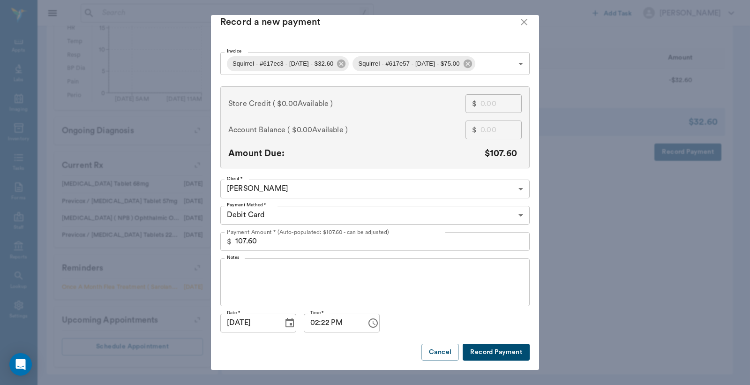
click at [498, 350] on button "Record Payment" at bounding box center [496, 352] width 67 height 17
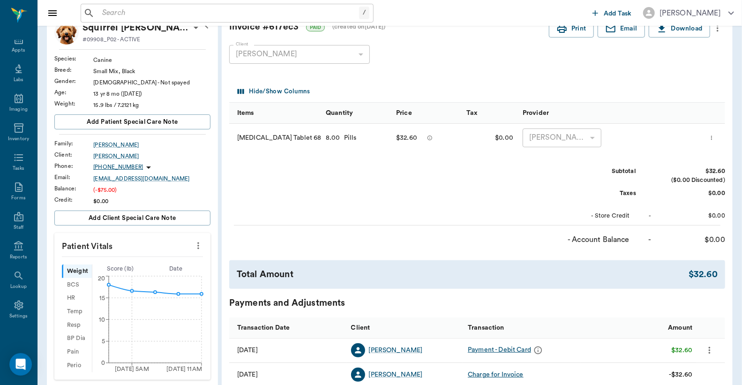
scroll to position [0, 0]
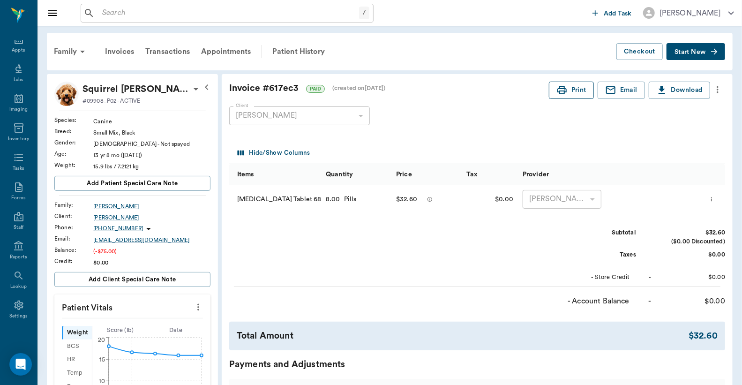
click at [579, 95] on button "Print" at bounding box center [571, 90] width 45 height 17
click at [177, 50] on div "Transactions" at bounding box center [168, 51] width 56 height 23
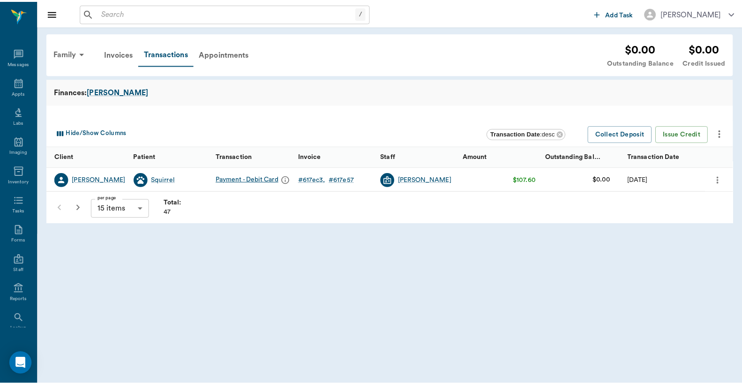
scroll to position [43, 0]
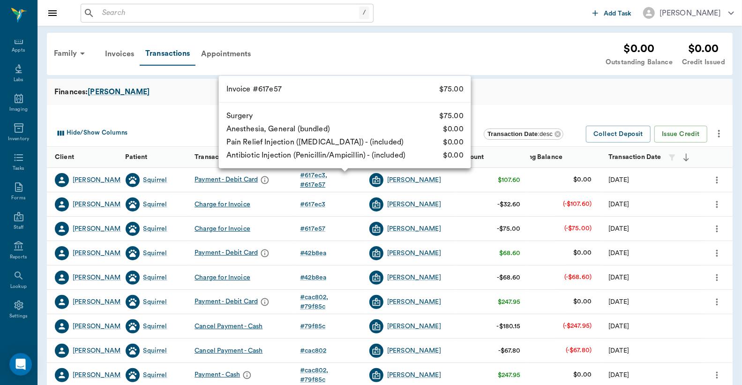
click at [325, 180] on div "# 617e57" at bounding box center [312, 184] width 25 height 9
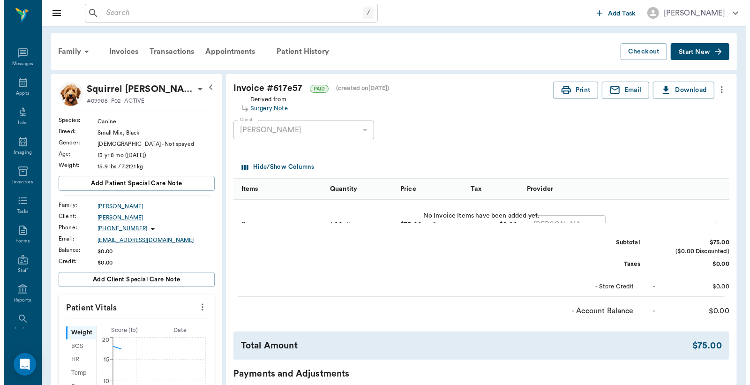
scroll to position [43, 0]
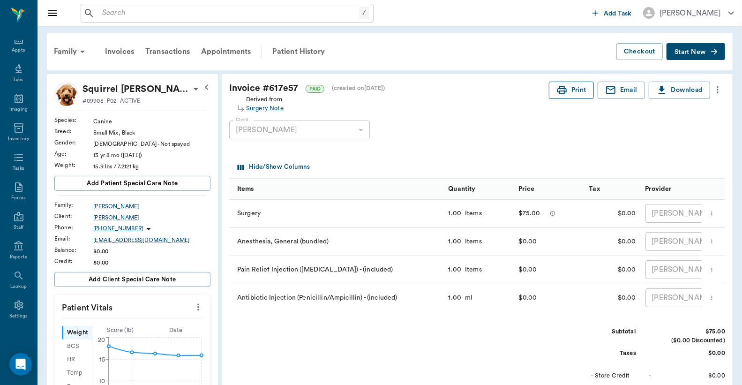
click at [574, 88] on button "Print" at bounding box center [571, 90] width 45 height 17
click at [15, 48] on div "Appts" at bounding box center [18, 50] width 13 height 7
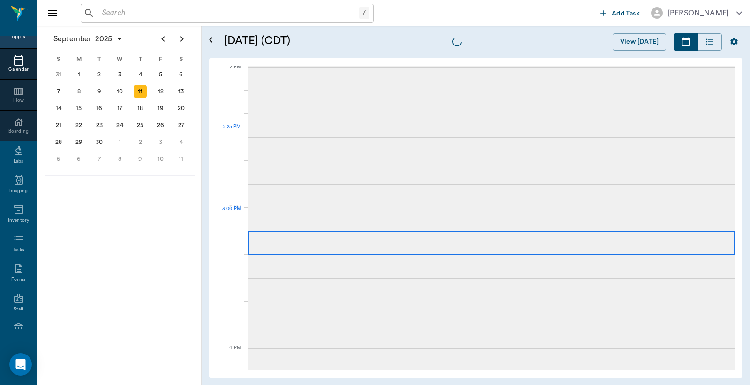
scroll to position [845, 0]
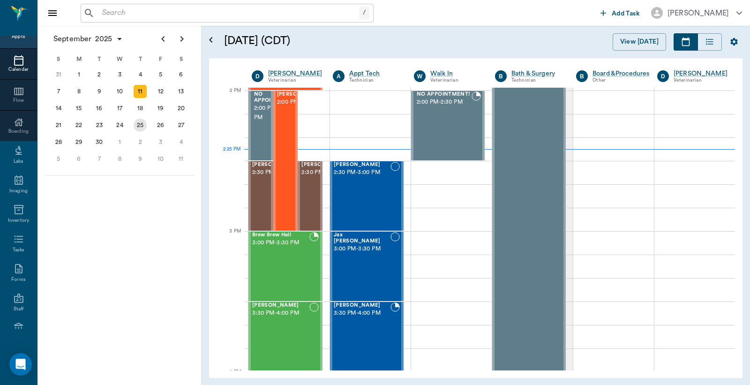
click at [141, 122] on div "25" at bounding box center [140, 125] width 13 height 13
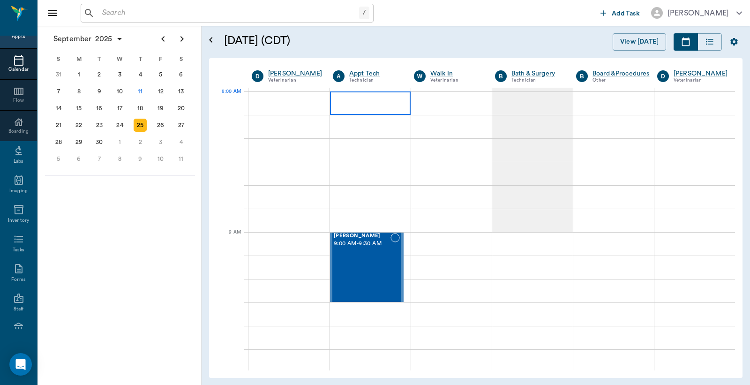
click at [355, 101] on div at bounding box center [370, 102] width 81 height 23
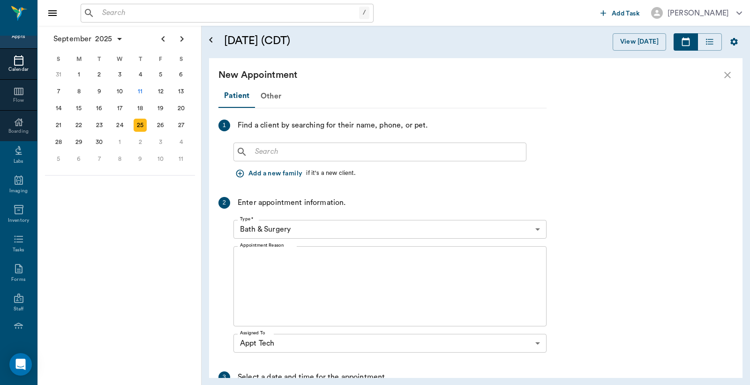
click at [330, 157] on input "text" at bounding box center [386, 151] width 271 height 13
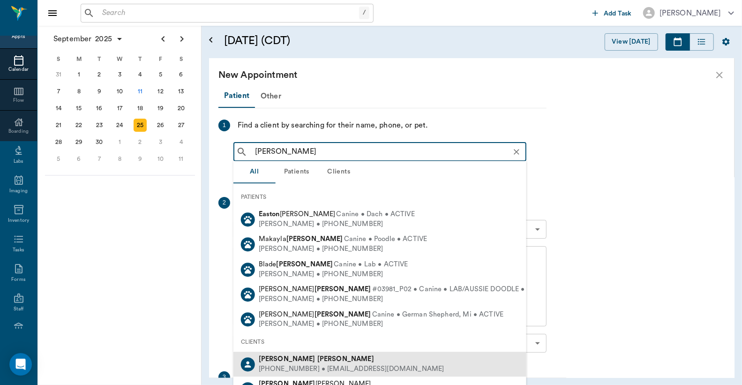
click at [317, 363] on div "[PERSON_NAME]" at bounding box center [352, 359] width 186 height 10
type input "[PERSON_NAME]"
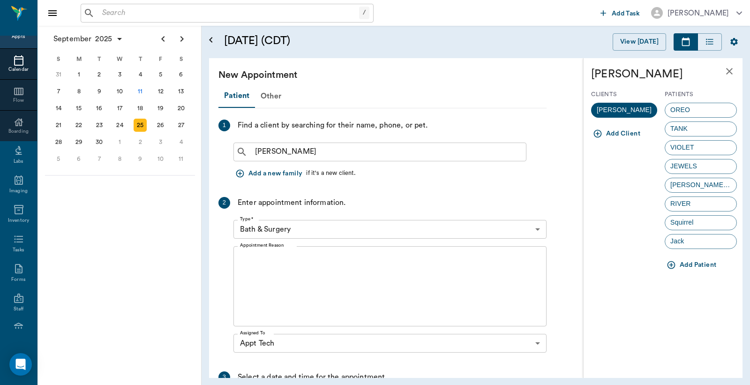
click at [698, 222] on span "Squirrel" at bounding box center [681, 223] width 33 height 10
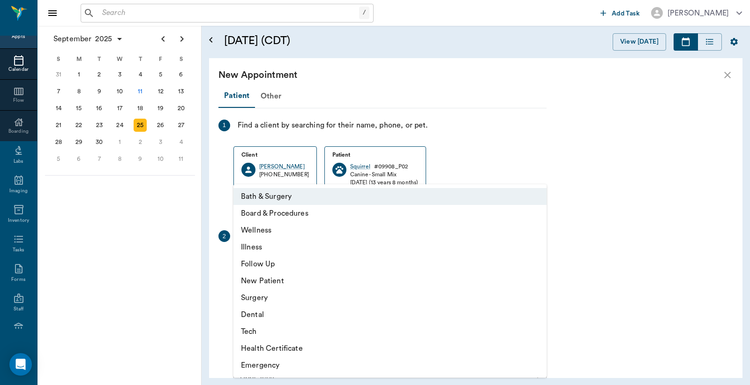
click at [315, 261] on body "/ ​ Add Task [PERSON_NAME] Nectar Messages Appts Calendar Flow Boarding Labs Im…" at bounding box center [375, 192] width 750 height 385
click at [262, 336] on li "Tech" at bounding box center [389, 331] width 313 height 17
type input "65d2be4f46e3a538d89b8c1a"
type input "08:30 AM"
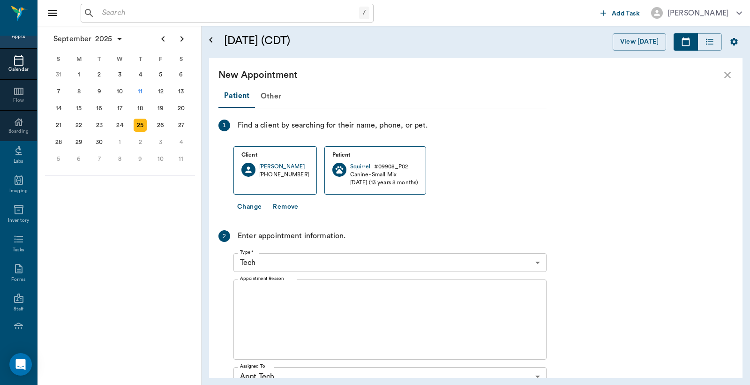
click at [308, 281] on div "x Appointment Reason" at bounding box center [389, 319] width 313 height 80
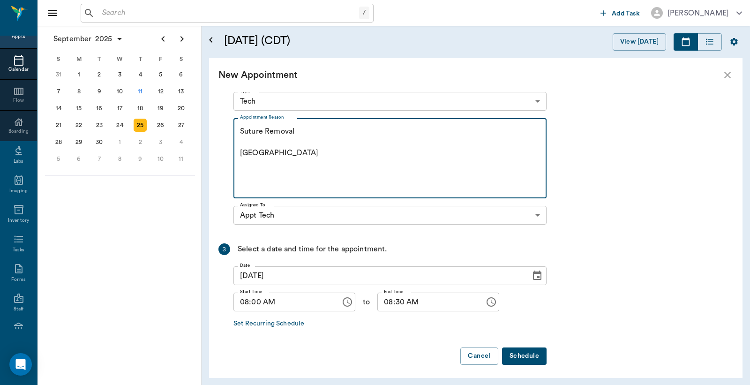
scroll to position [165, 0]
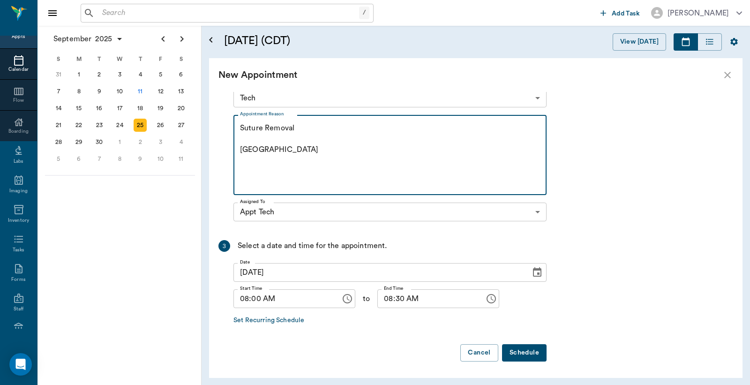
type textarea "Suture Removal [GEOGRAPHIC_DATA]"
click at [520, 353] on button "Schedule" at bounding box center [524, 352] width 45 height 17
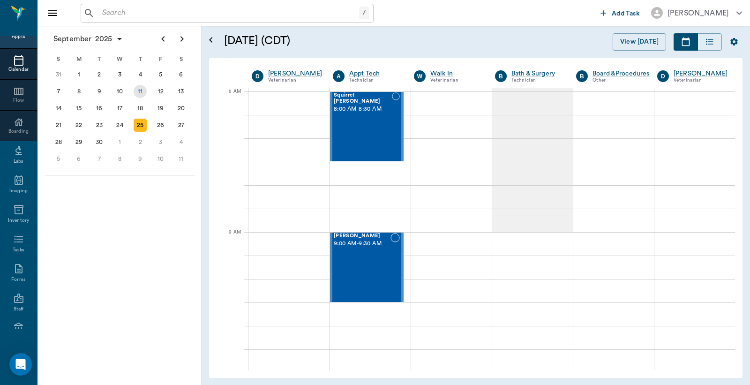
click at [143, 90] on div "11" at bounding box center [140, 91] width 13 height 13
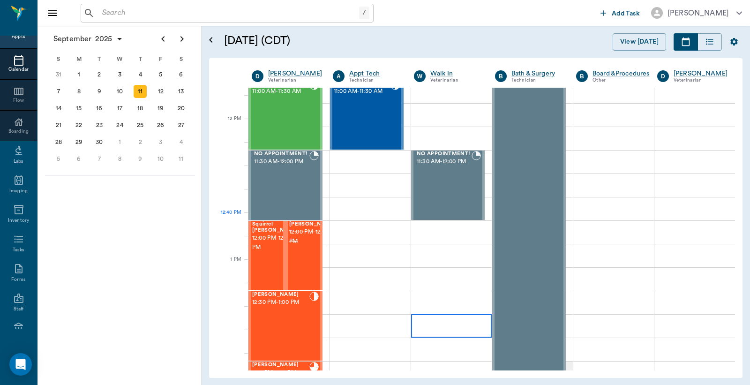
scroll to position [556, 0]
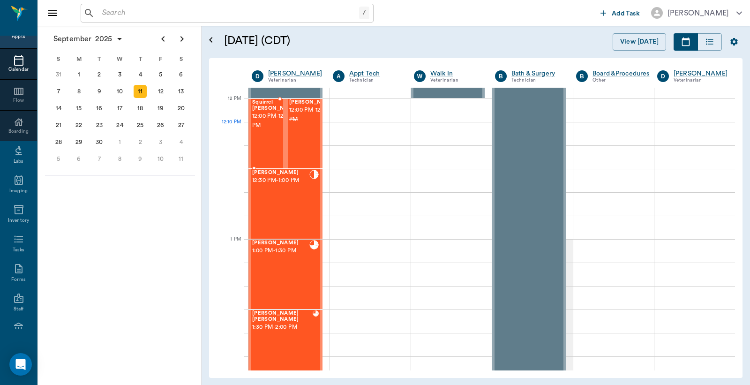
click at [263, 125] on span "12:00 PM - 12:30 PM" at bounding box center [275, 121] width 47 height 19
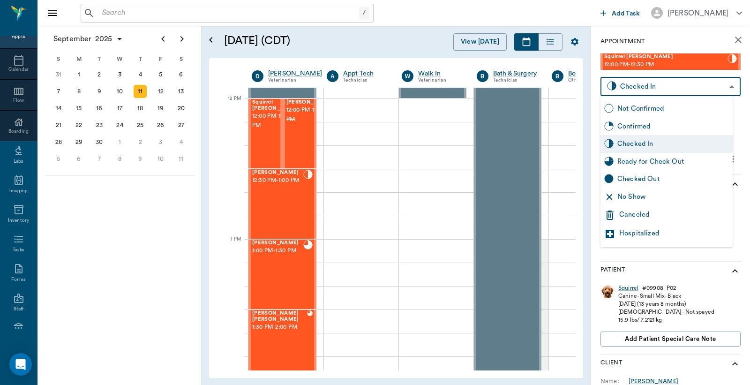
click at [668, 89] on body "/ ​ Add Task [PERSON_NAME] Nectar Messages Appts Calendar Flow Boarding Labs Im…" at bounding box center [375, 192] width 750 height 385
click at [634, 180] on div "Checked Out" at bounding box center [673, 179] width 112 height 10
type input "CHECKED_OUT"
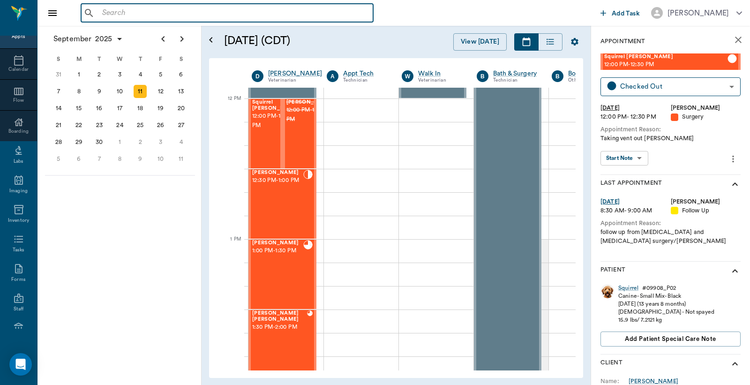
click at [104, 15] on input "text" at bounding box center [233, 13] width 271 height 13
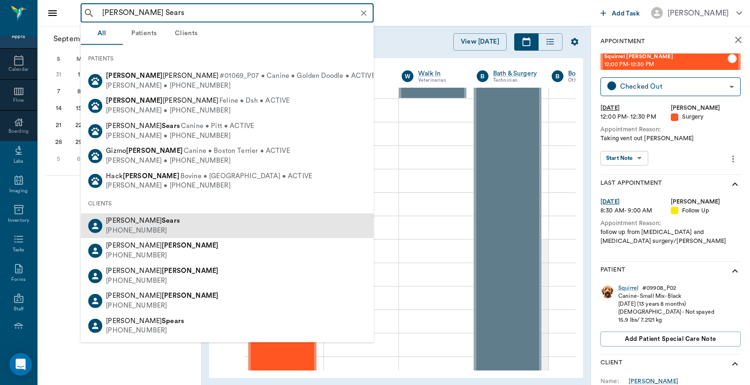
click at [139, 227] on div "[PHONE_NUMBER]" at bounding box center [143, 231] width 74 height 10
type input "[PERSON_NAME] Sears"
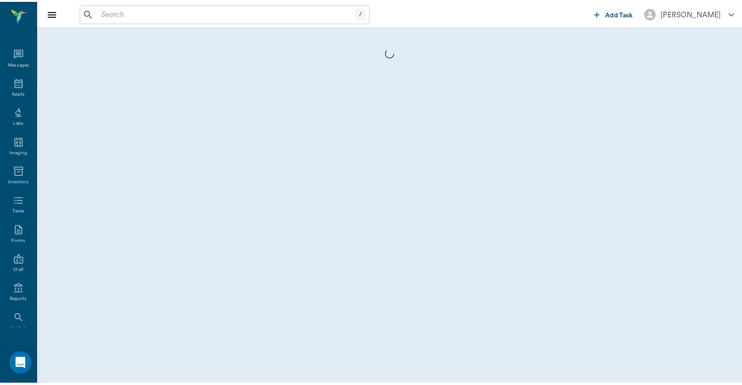
scroll to position [43, 0]
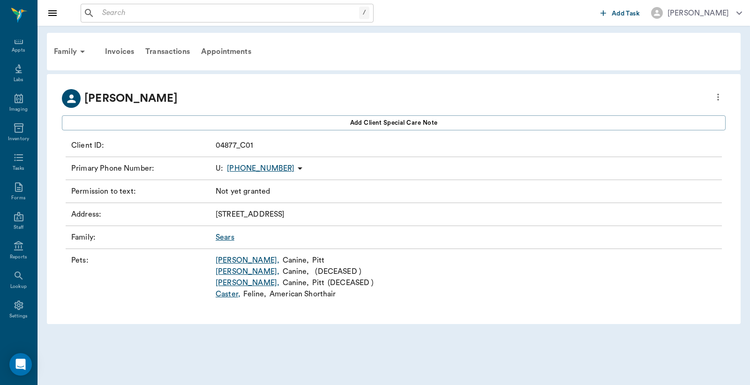
click at [223, 284] on link "[PERSON_NAME] ," at bounding box center [248, 282] width 64 height 11
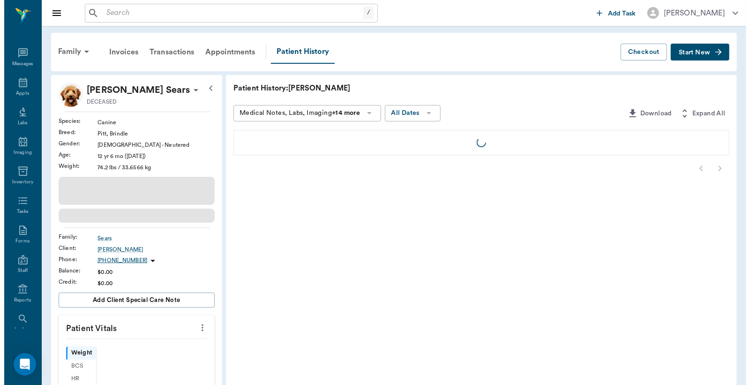
scroll to position [43, 0]
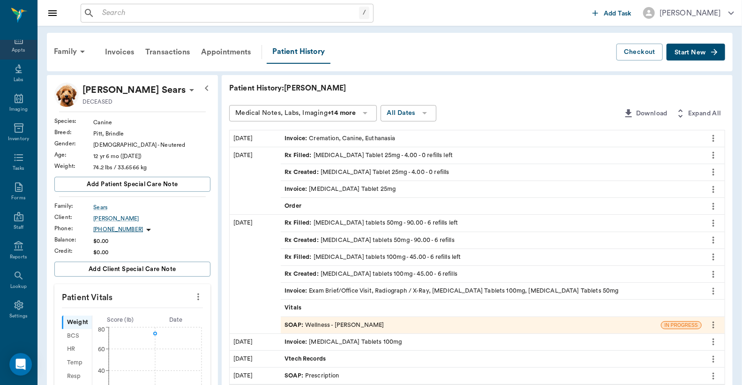
click at [13, 47] on div "Appts" at bounding box center [18, 50] width 13 height 7
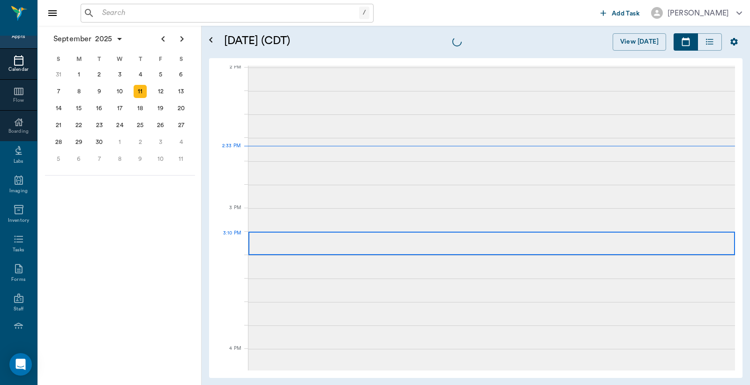
scroll to position [844, 0]
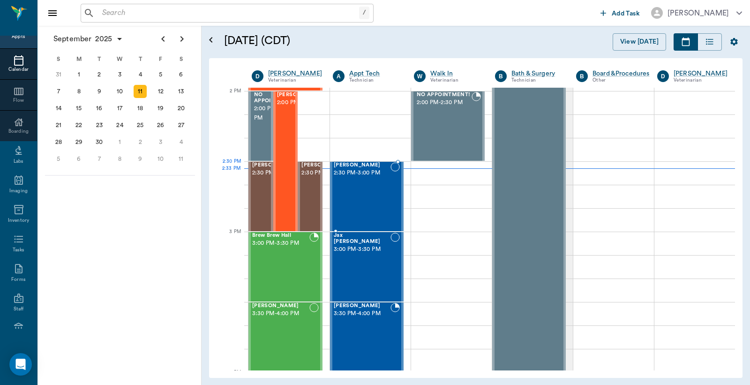
click at [365, 183] on div "[PERSON_NAME] 2:30 PM - 3:00 PM" at bounding box center [362, 196] width 57 height 68
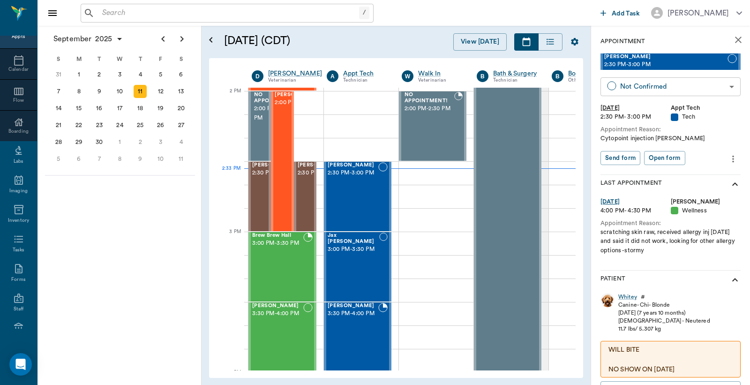
click at [652, 85] on body "/ ​ Add Task [PERSON_NAME] Nectar Messages Appts Calendar Flow Boarding Labs Im…" at bounding box center [375, 192] width 750 height 385
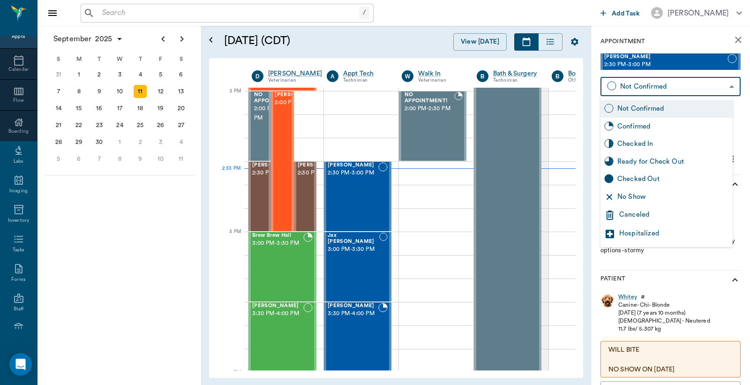
click at [640, 143] on div "Checked In" at bounding box center [673, 144] width 112 height 10
type input "CHECKED_IN"
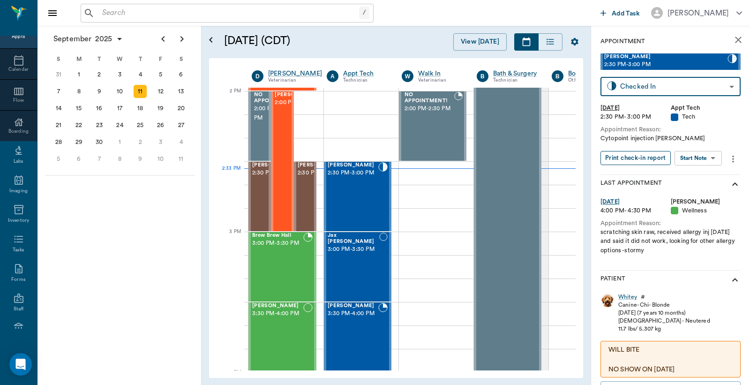
click at [623, 158] on button "Print check-in report" at bounding box center [636, 158] width 70 height 15
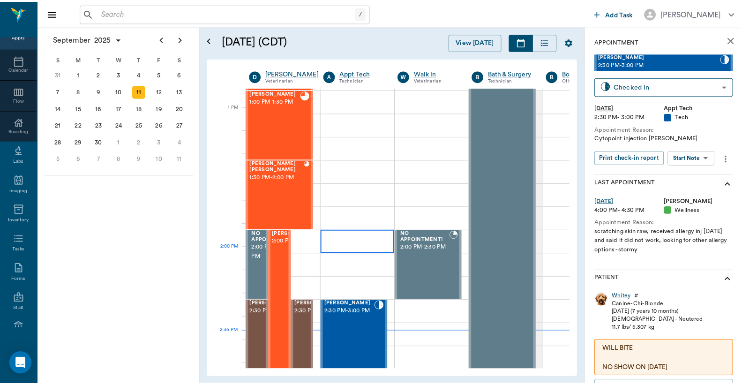
scroll to position [566, 0]
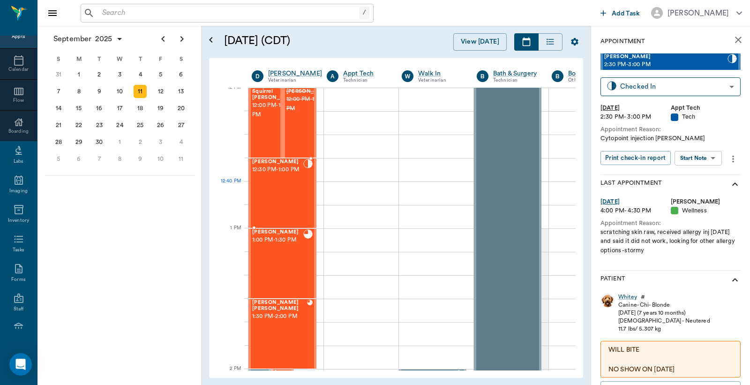
click at [281, 195] on div "[PERSON_NAME] 12:30 PM - 1:00 PM" at bounding box center [277, 193] width 51 height 68
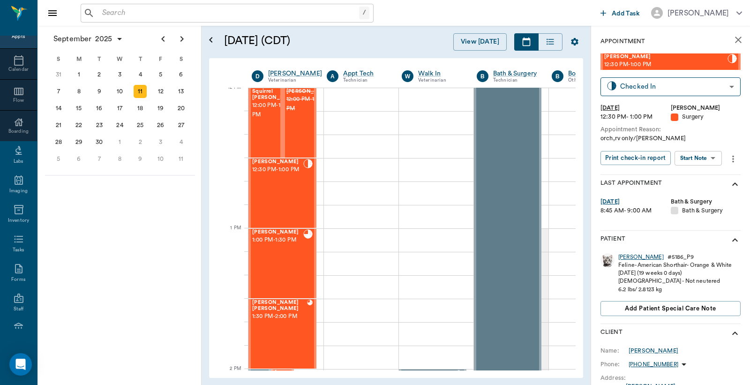
click at [623, 259] on div "[PERSON_NAME]" at bounding box center [640, 257] width 45 height 8
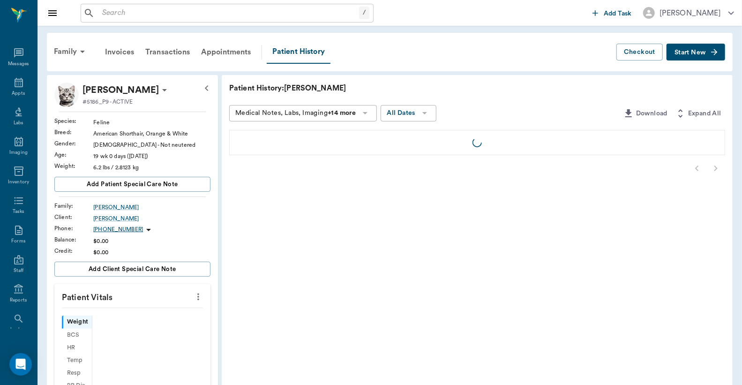
scroll to position [43, 0]
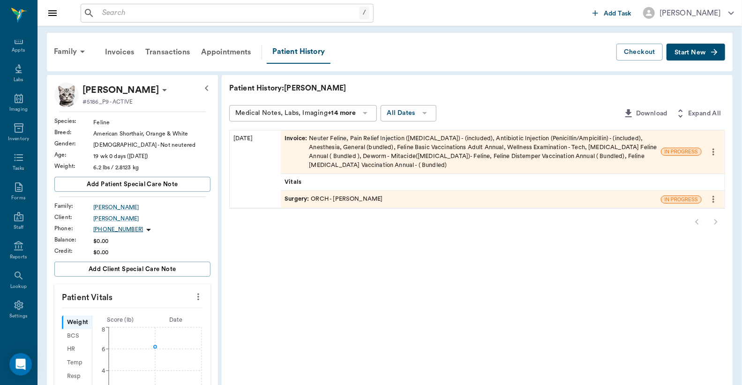
click at [436, 152] on div "Invoice : Neuter Feline, Pain Relief Injection ([MEDICAL_DATA]) - (included), A…" at bounding box center [471, 152] width 373 height 36
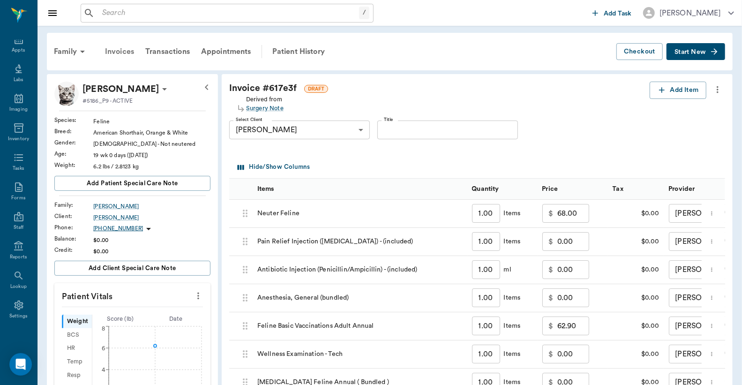
click at [126, 53] on div "Invoices" at bounding box center [119, 51] width 40 height 23
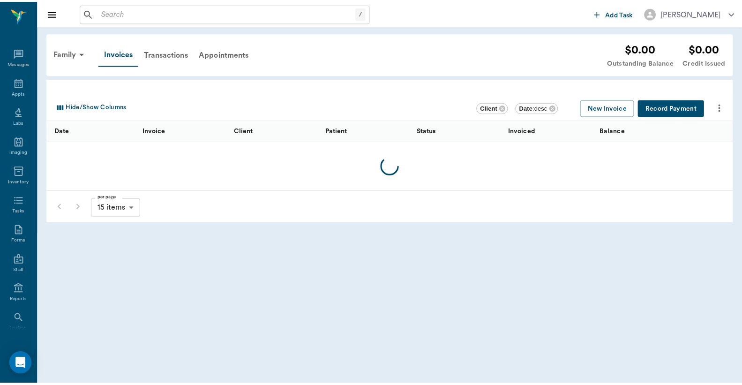
scroll to position [43, 0]
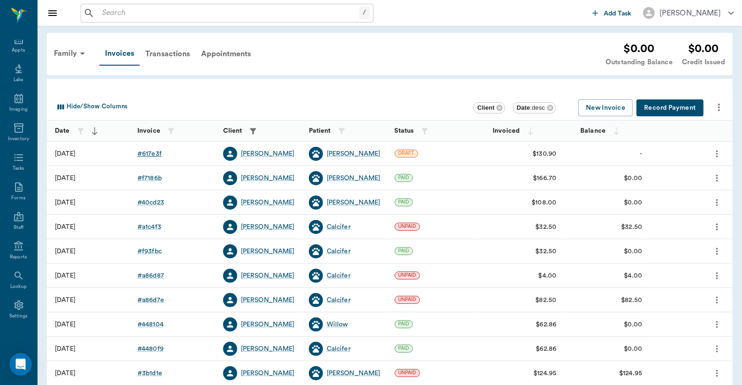
click at [150, 153] on div "# 617e3f" at bounding box center [149, 153] width 24 height 9
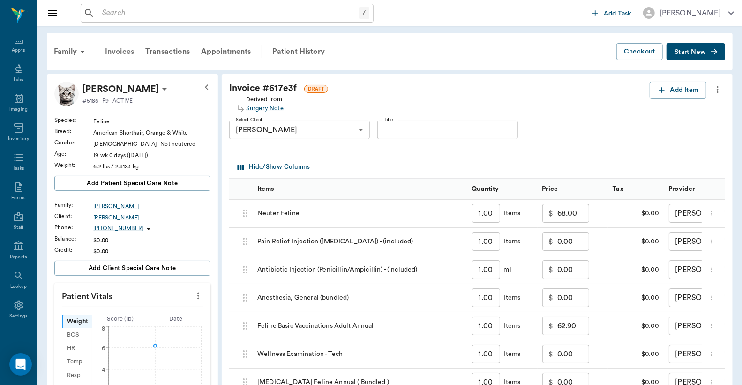
click at [123, 53] on div "Invoices" at bounding box center [119, 51] width 40 height 23
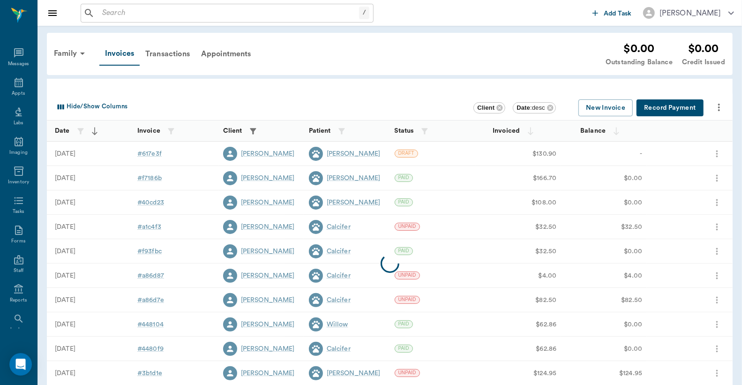
scroll to position [43, 0]
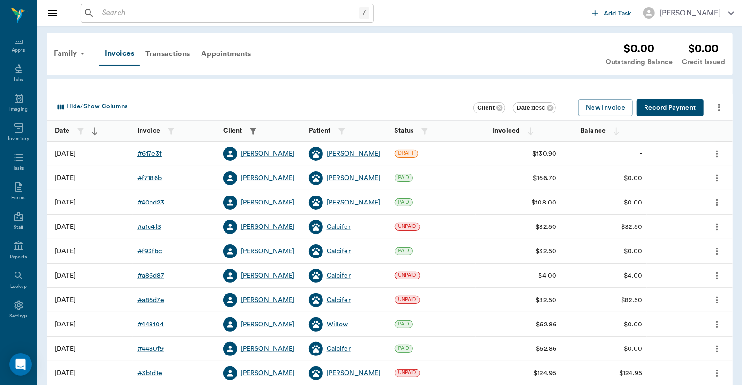
click at [149, 154] on div "# 617e3f" at bounding box center [149, 153] width 24 height 9
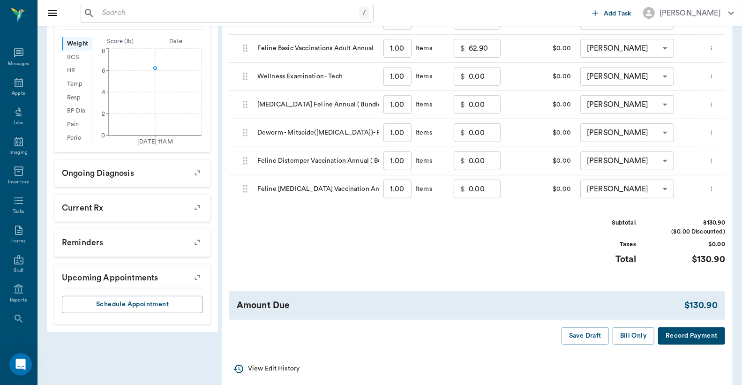
scroll to position [43, 0]
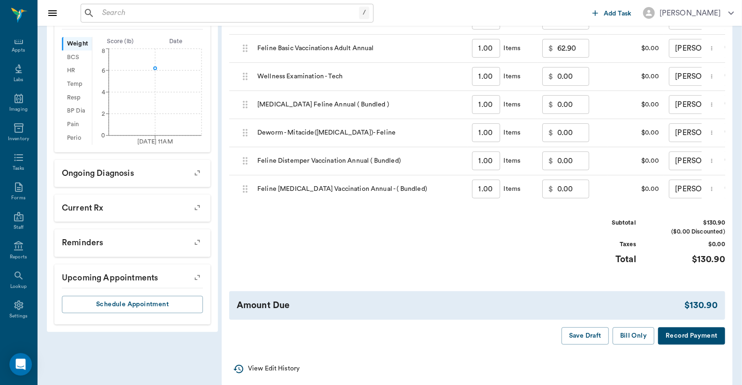
click at [683, 345] on button "Record Payment" at bounding box center [691, 335] width 67 height 17
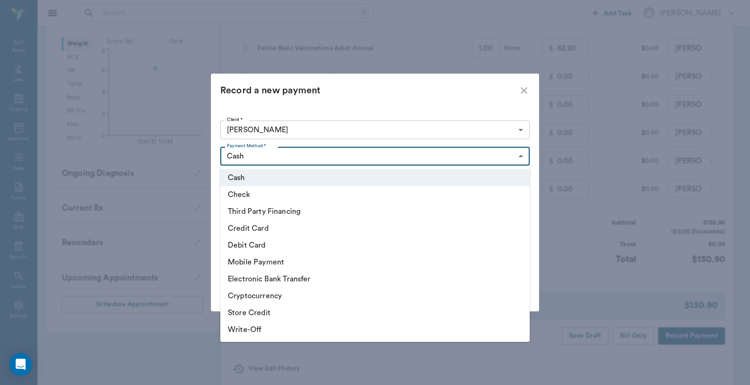
click at [522, 155] on body "/ ​ Add Task [PERSON_NAME] Nectar Messages Appts Labs Imaging Inventory Tasks F…" at bounding box center [375, 59] width 750 height 674
click at [296, 248] on li "Debit Card" at bounding box center [374, 245] width 309 height 17
type input "DEBIT_CARD"
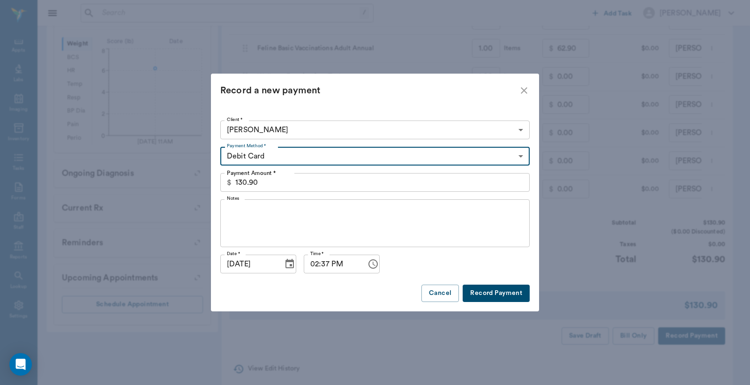
click at [485, 298] on button "Record Payment" at bounding box center [496, 293] width 67 height 17
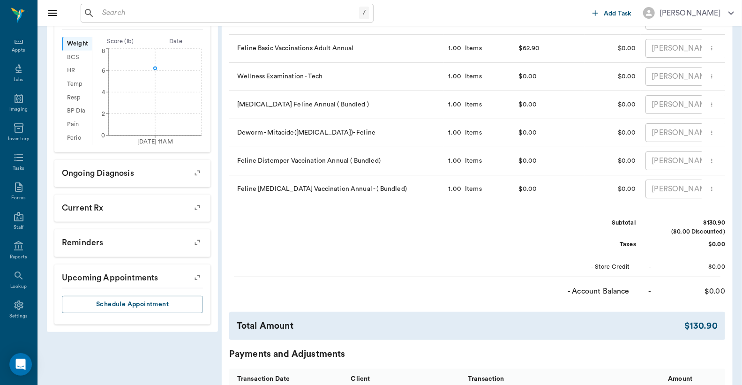
scroll to position [0, 0]
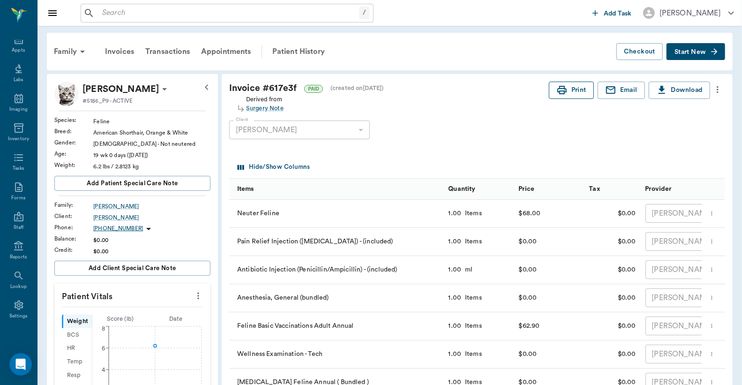
click at [570, 88] on button "Print" at bounding box center [571, 90] width 45 height 17
click at [698, 52] on span "Start New" at bounding box center [690, 52] width 31 height 0
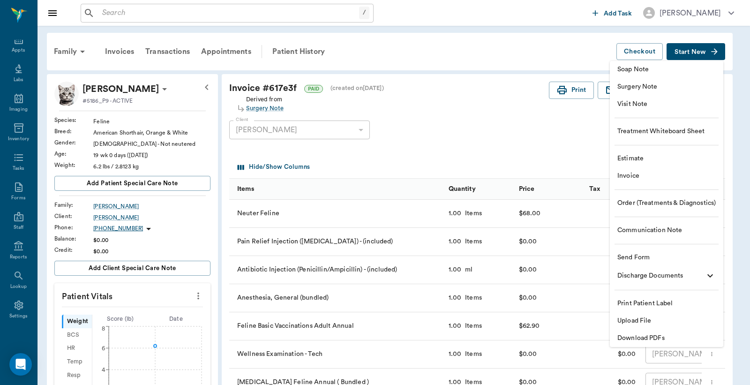
drag, startPoint x: 640, startPoint y: 180, endPoint x: 634, endPoint y: 163, distance: 18.8
click at [640, 180] on span "Invoice" at bounding box center [666, 176] width 98 height 10
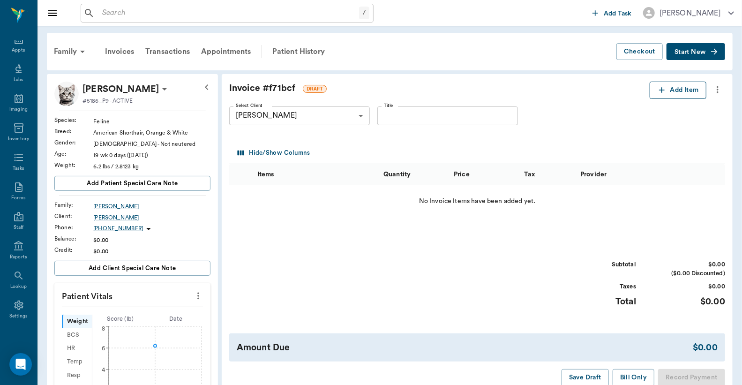
click at [661, 86] on icon "button" at bounding box center [661, 89] width 9 height 9
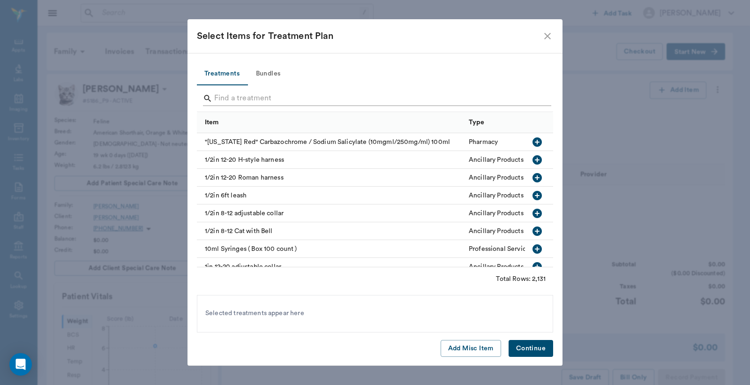
click at [216, 94] on input "Search" at bounding box center [375, 98] width 323 height 15
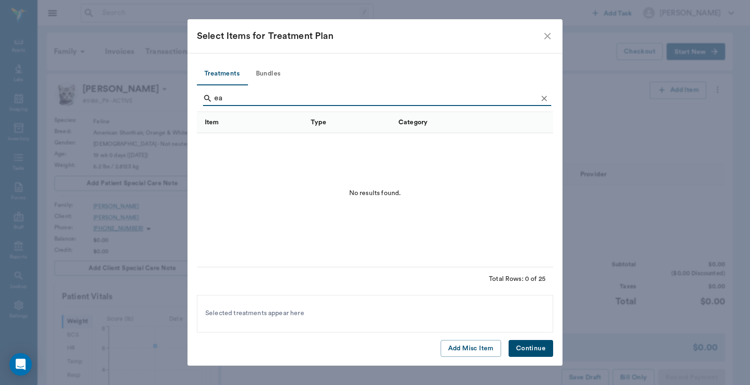
type input "e"
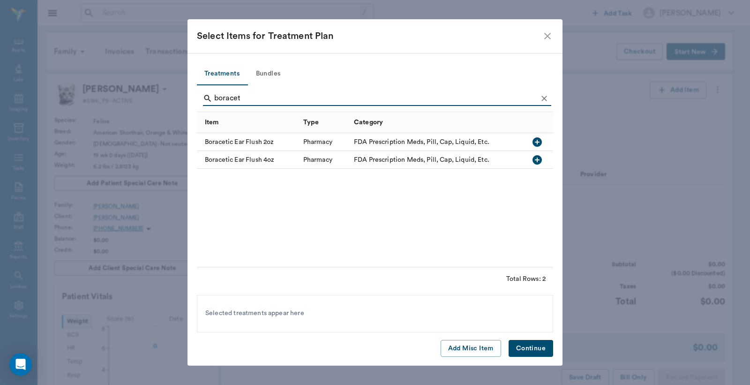
type input "boracet"
click at [537, 143] on icon "button" at bounding box center [537, 141] width 11 height 11
click at [533, 348] on button "Continue" at bounding box center [531, 348] width 45 height 17
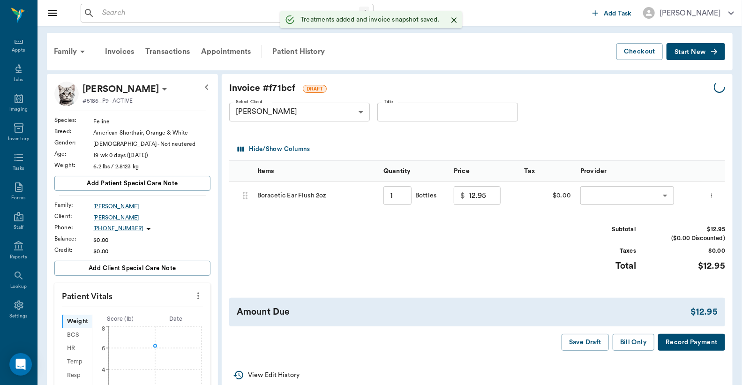
type input "1.00"
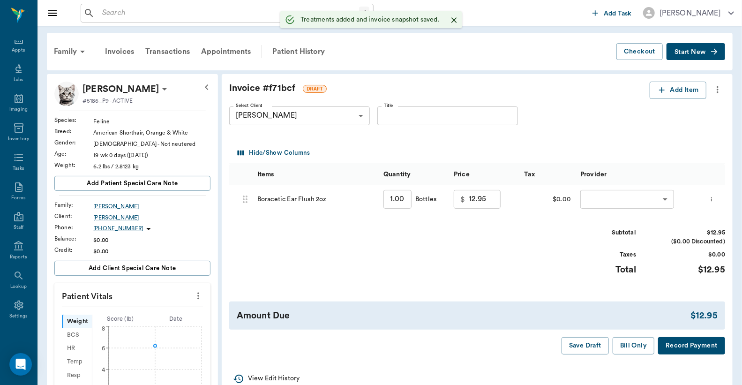
click at [594, 202] on body "/ ​ Add Task [PERSON_NAME] Nectar Messages Appts Labs Imaging Inventory Tasks F…" at bounding box center [371, 310] width 742 height 620
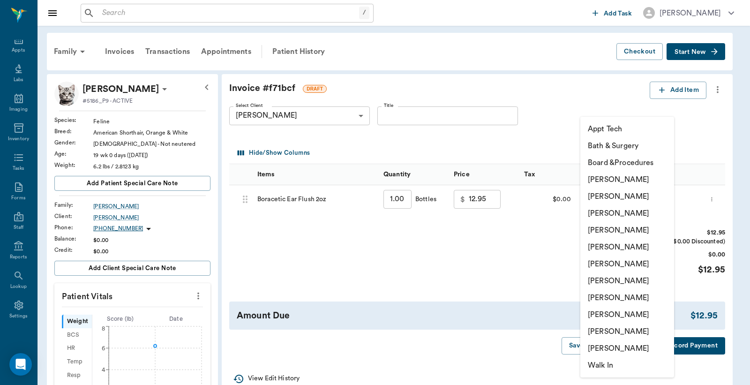
click at [598, 197] on li "[PERSON_NAME]" at bounding box center [627, 196] width 94 height 17
type input "none-63ec2e2852e12b0ba117910e"
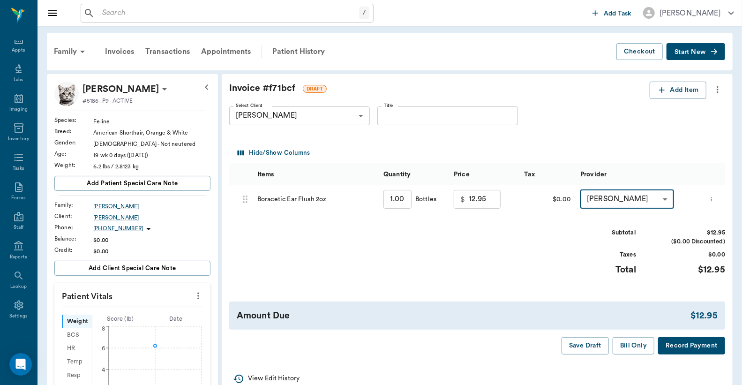
click at [673, 347] on button "Record Payment" at bounding box center [691, 345] width 67 height 17
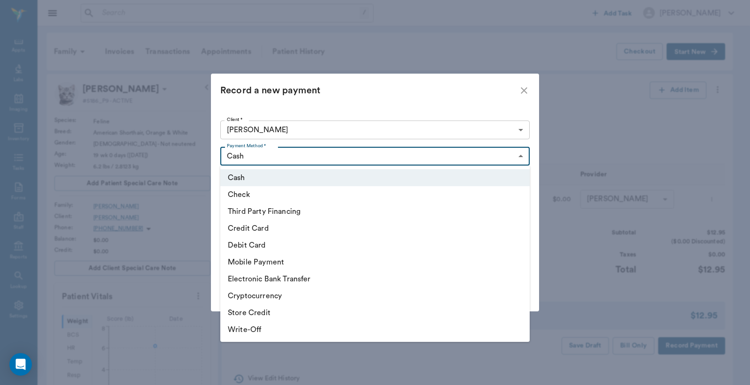
click at [523, 156] on body "/ ​ Add Task [PERSON_NAME] Nectar Messages Appts Labs Imaging Inventory Tasks F…" at bounding box center [375, 310] width 750 height 620
click at [287, 245] on li "Debit Card" at bounding box center [374, 245] width 309 height 17
type input "DEBIT_CARD"
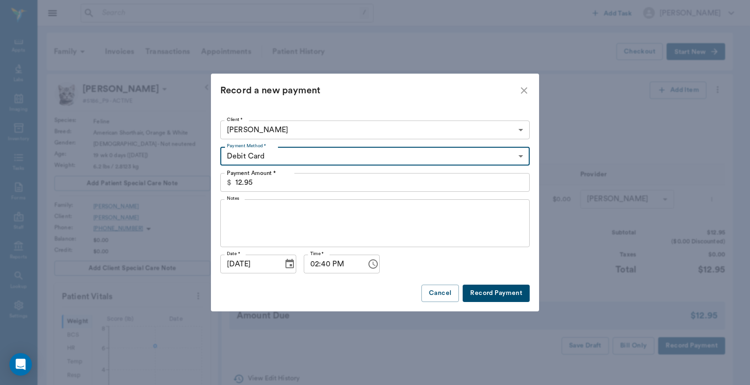
click at [481, 293] on button "Record Payment" at bounding box center [496, 293] width 67 height 17
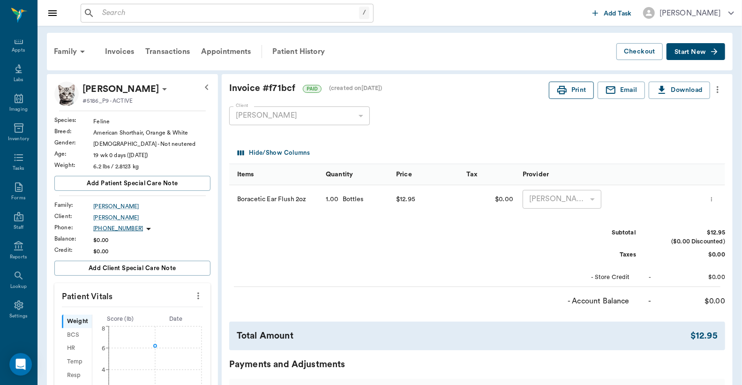
click at [573, 91] on button "Print" at bounding box center [571, 90] width 45 height 17
click at [105, 15] on input "text" at bounding box center [228, 13] width 261 height 13
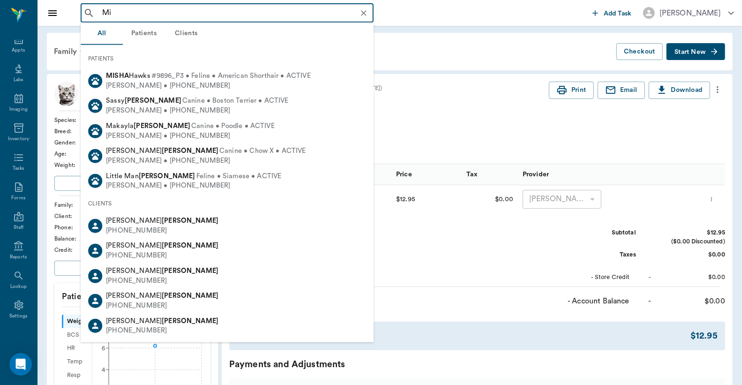
type input "M"
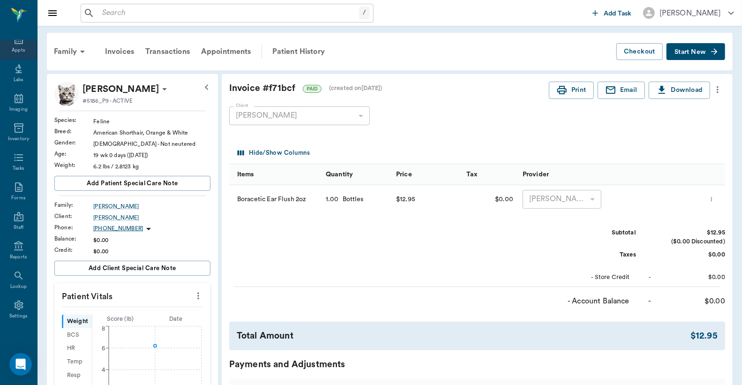
click at [15, 50] on div "Appts" at bounding box center [18, 50] width 13 height 7
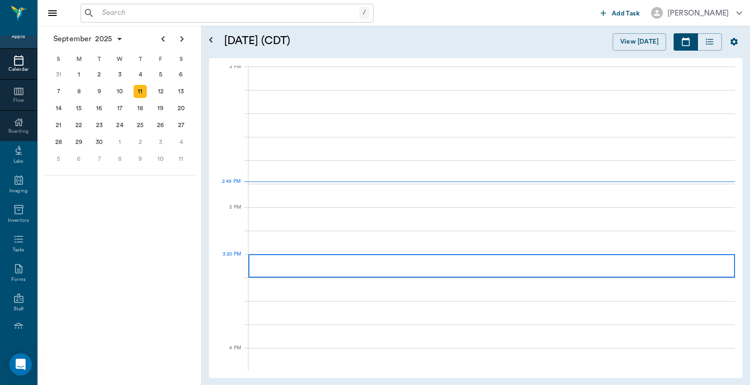
scroll to position [846, 0]
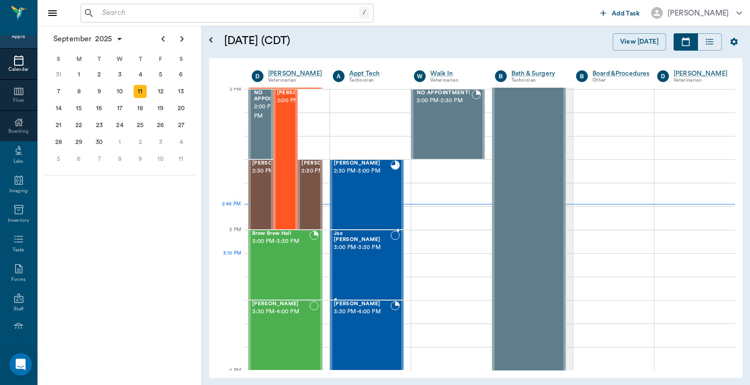
click at [358, 265] on div "Jax [PERSON_NAME] 3:00 PM - 3:30 PM" at bounding box center [362, 265] width 57 height 68
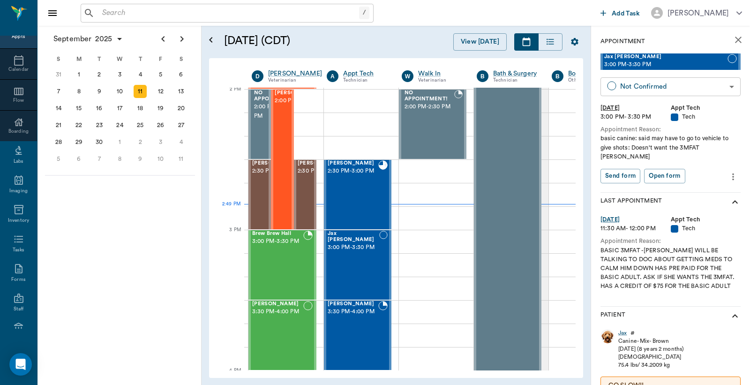
click at [641, 85] on body "/ ​ Add Task [PERSON_NAME] Nectar Messages Appts Calendar Flow Boarding Labs Im…" at bounding box center [375, 192] width 750 height 385
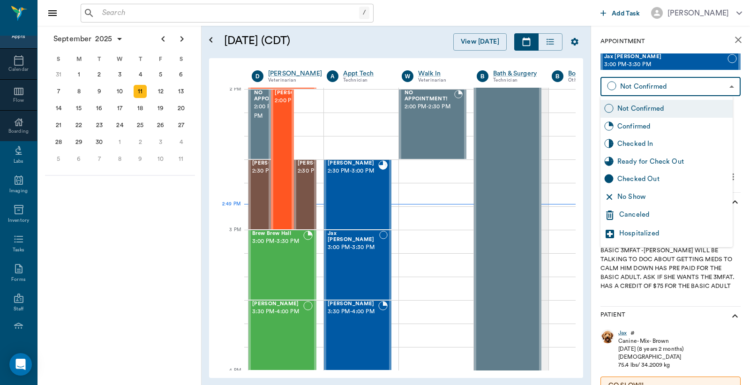
click at [636, 145] on div "Checked In" at bounding box center [673, 144] width 112 height 10
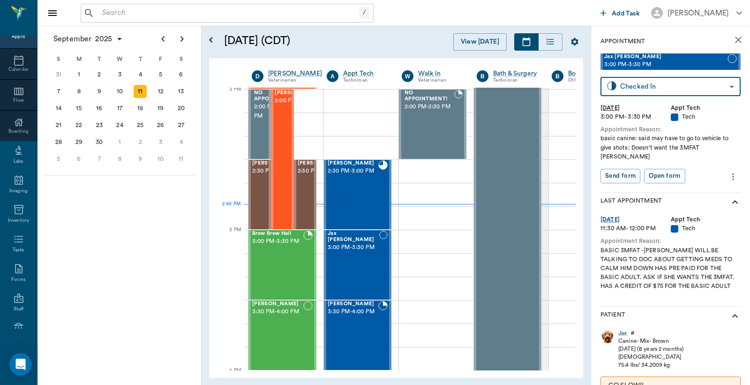
type input "CHECKED_IN"
click at [631, 169] on button "Print check-in report" at bounding box center [636, 176] width 70 height 15
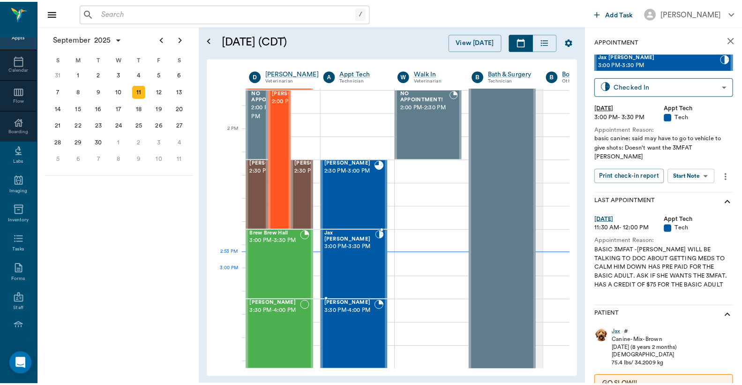
scroll to position [777, 0]
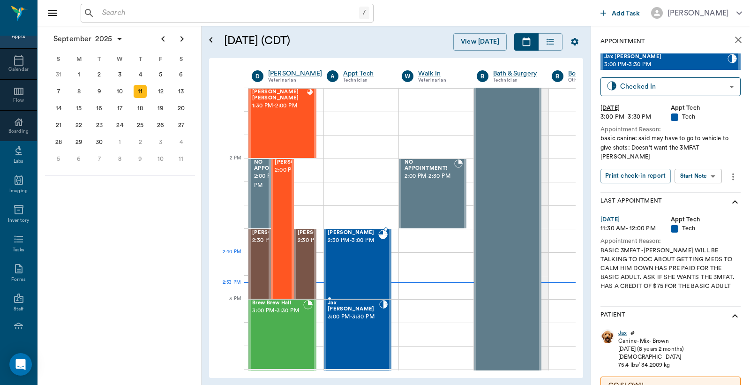
drag, startPoint x: 358, startPoint y: 260, endPoint x: 667, endPoint y: 261, distance: 308.9
click at [358, 260] on div "[PERSON_NAME] 2:30 PM - 3:00 PM" at bounding box center [353, 264] width 51 height 68
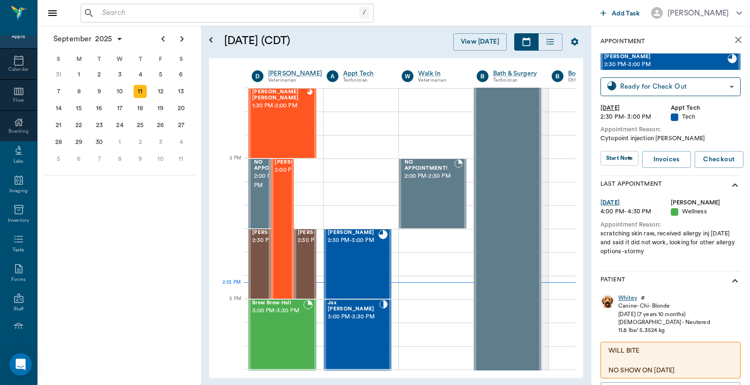
click at [627, 298] on div "Whitey" at bounding box center [627, 298] width 19 height 8
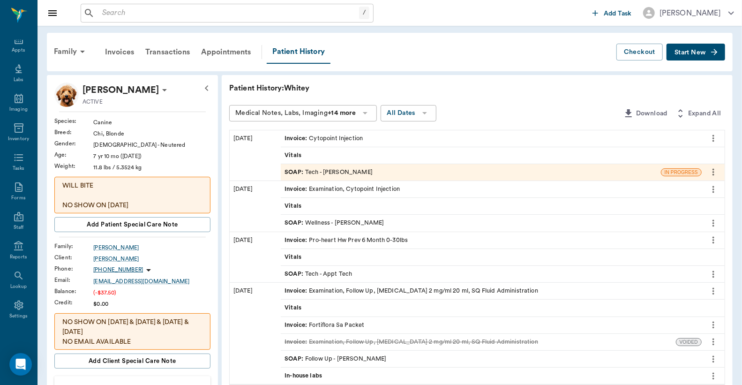
click at [384, 136] on div "Invoice : Cytopoint Injection" at bounding box center [491, 138] width 421 height 16
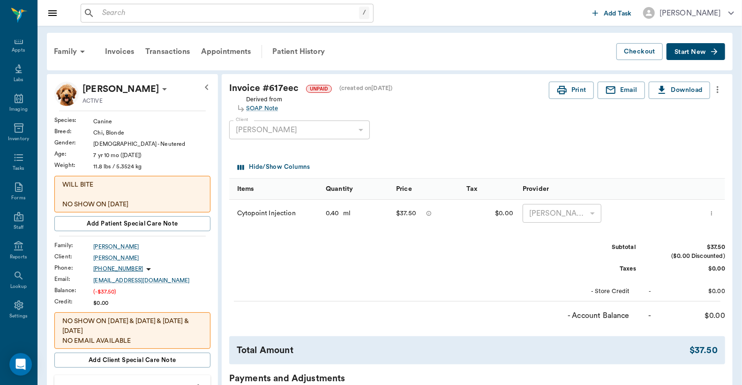
click at [713, 213] on icon "more" at bounding box center [712, 213] width 6 height 11
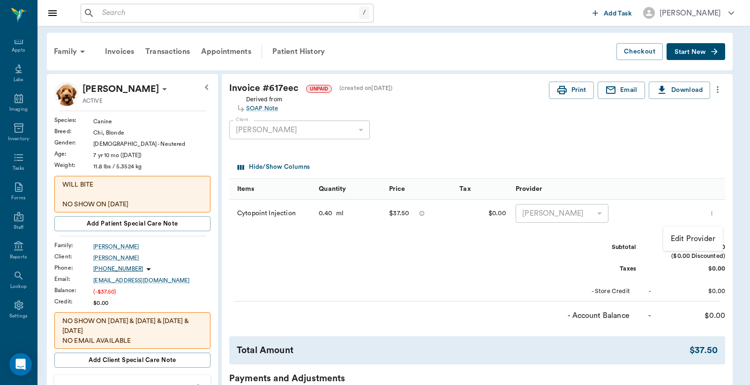
click at [636, 163] on div at bounding box center [375, 192] width 750 height 385
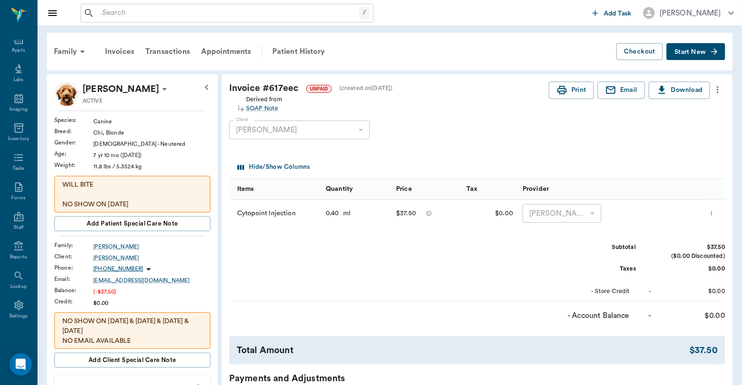
click at [715, 91] on icon "more" at bounding box center [718, 89] width 10 height 11
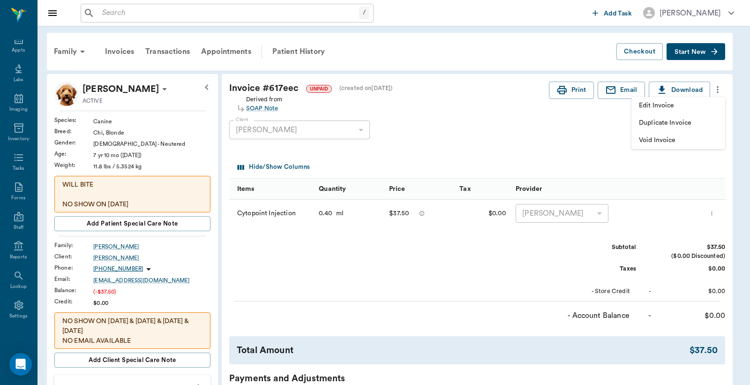
click at [654, 107] on span "Edit Invoice" at bounding box center [678, 106] width 79 height 10
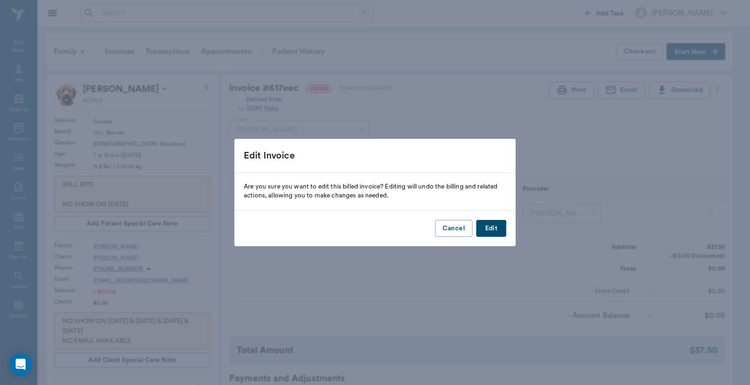
click at [494, 228] on button "Edit" at bounding box center [491, 228] width 30 height 17
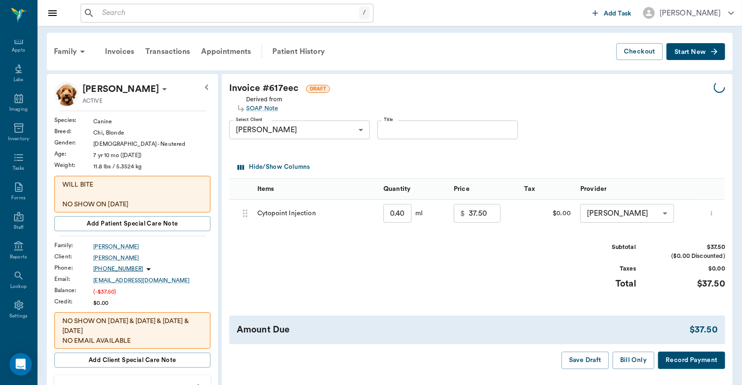
click at [689, 91] on div "Invoice # 617eec DRAFT" at bounding box center [471, 89] width 485 height 14
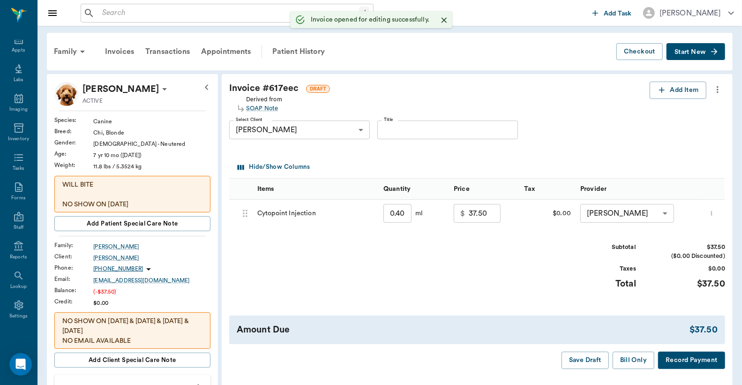
click at [688, 91] on button "Add Item" at bounding box center [678, 90] width 57 height 17
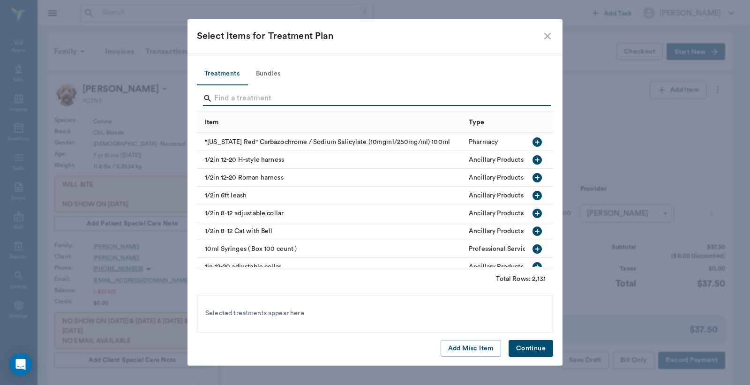
click at [218, 98] on input "Search" at bounding box center [375, 98] width 323 height 15
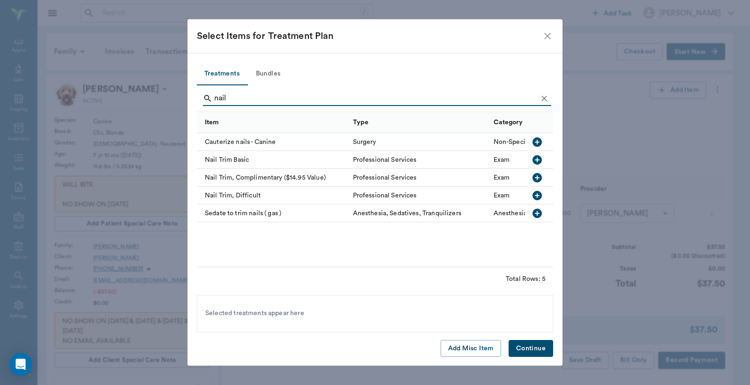
type input "nail"
click at [540, 158] on icon "button" at bounding box center [537, 159] width 9 height 9
click at [527, 345] on button "Continue" at bounding box center [531, 348] width 45 height 17
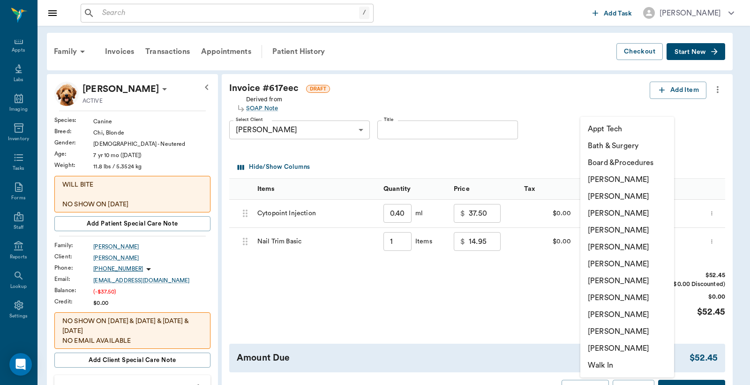
type input "1.00"
click at [598, 195] on li "Christy Dudley" at bounding box center [627, 196] width 94 height 17
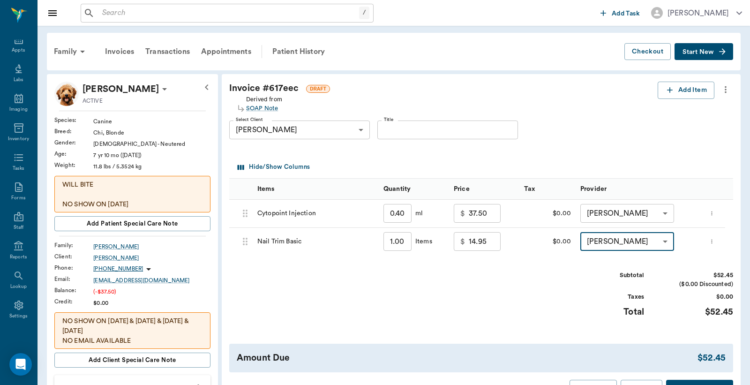
type input "none-63ec2e2852e12b0ba117910e"
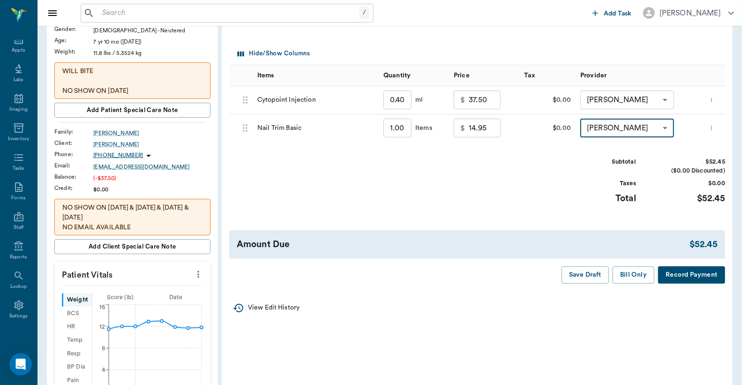
scroll to position [139, 0]
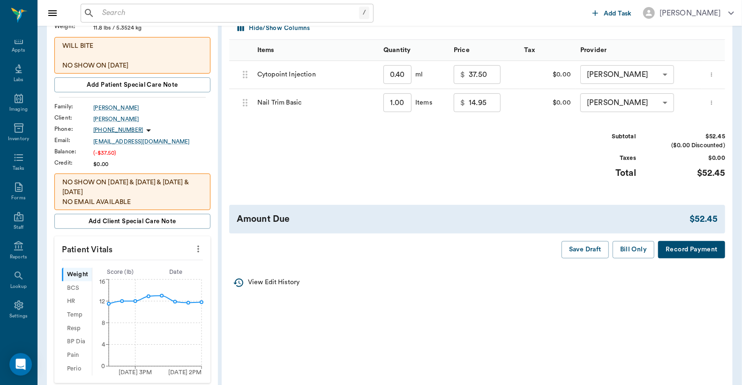
click at [708, 248] on button "Record Payment" at bounding box center [691, 249] width 67 height 17
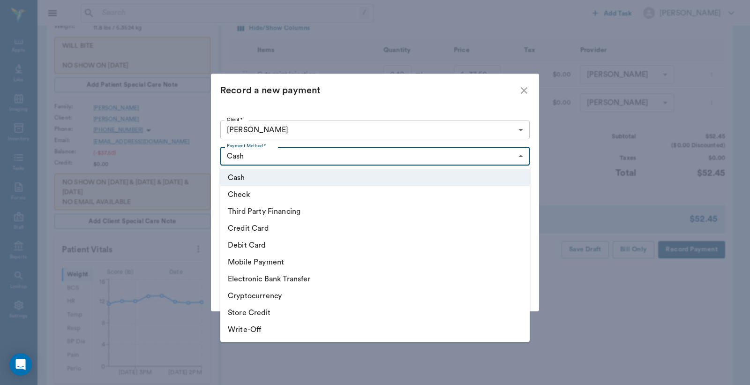
click at [519, 157] on body "/ ​ Add Task Dr. Bert Ellsworth Nectar Messages Appts Labs Imaging Inventory Ta…" at bounding box center [375, 268] width 750 height 814
click at [323, 246] on li "Debit Card" at bounding box center [374, 245] width 309 height 17
type input "DEBIT_CARD"
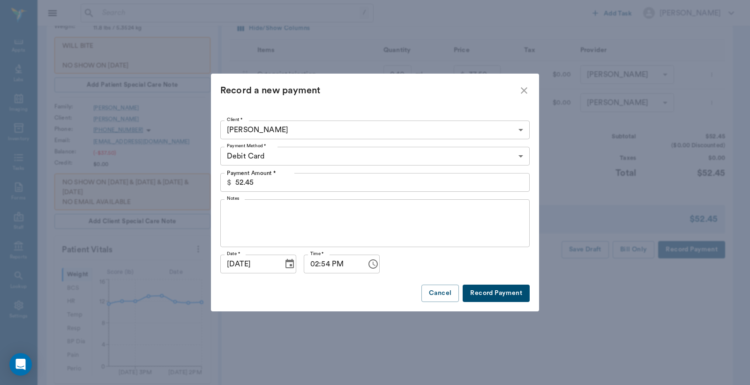
click at [476, 296] on button "Record Payment" at bounding box center [496, 293] width 67 height 17
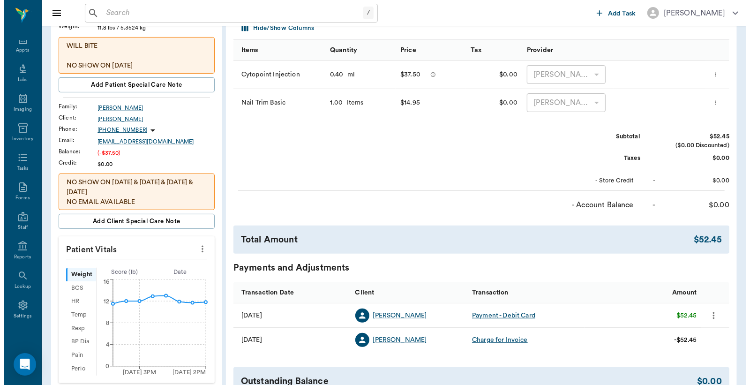
scroll to position [0, 0]
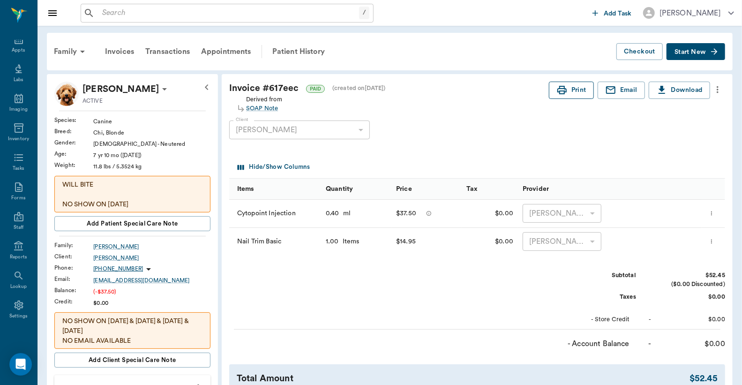
click at [563, 95] on icon "button" at bounding box center [561, 89] width 11 height 11
click at [105, 19] on input "text" at bounding box center [228, 13] width 261 height 13
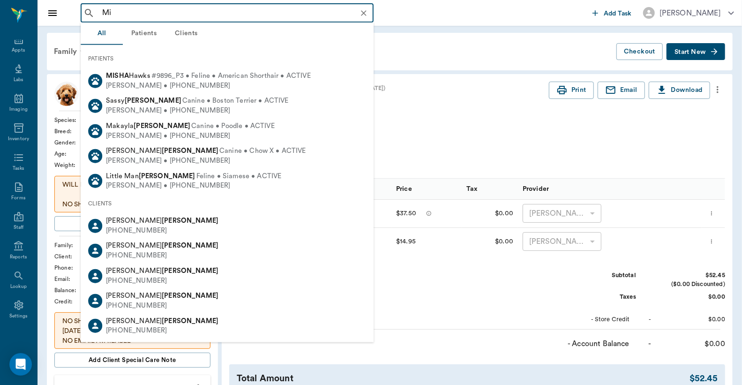
type input "M"
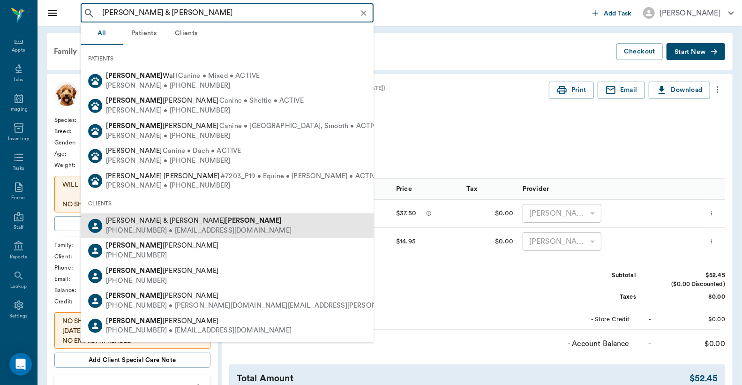
click at [150, 223] on span "Chris & Rhonda Eason" at bounding box center [194, 220] width 176 height 7
type input "Chris & Rhonda Eason"
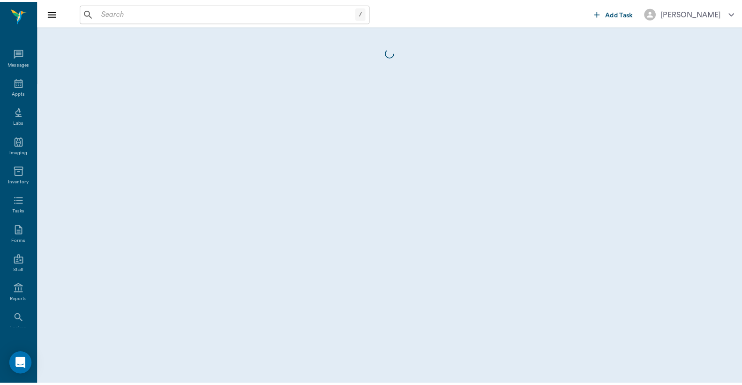
scroll to position [43, 0]
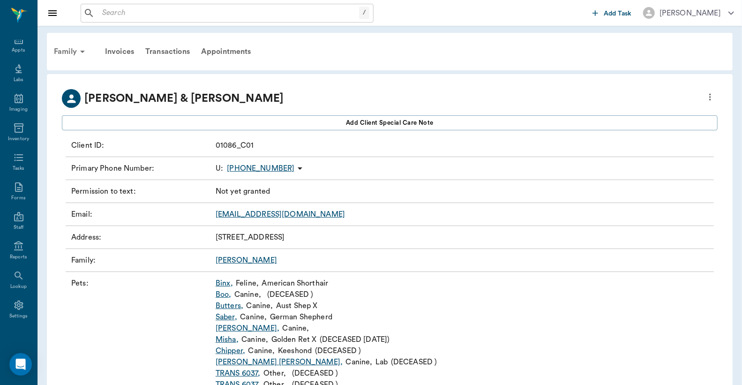
click at [77, 49] on icon at bounding box center [82, 51] width 11 height 11
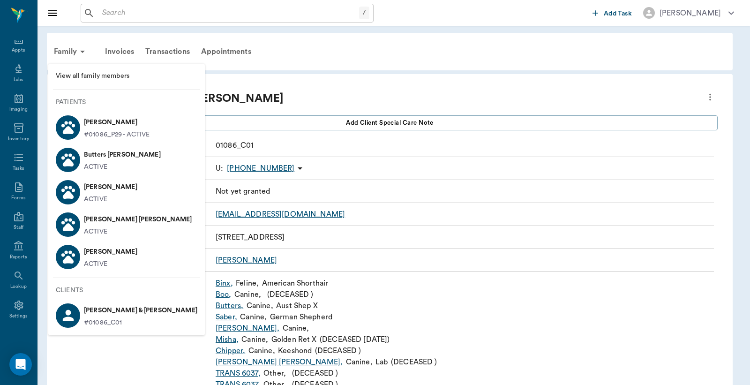
click at [571, 166] on div at bounding box center [375, 192] width 750 height 385
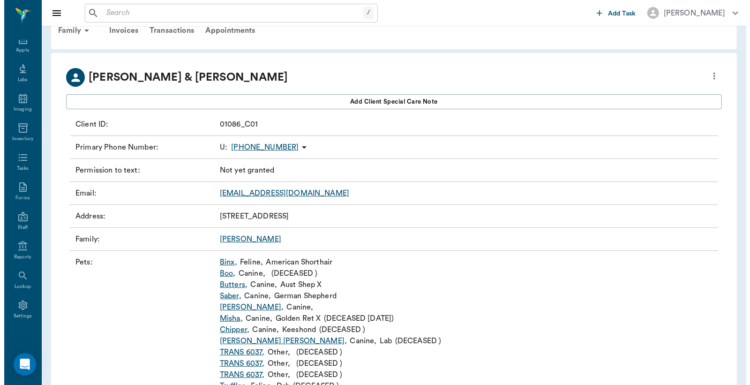
scroll to position [0, 0]
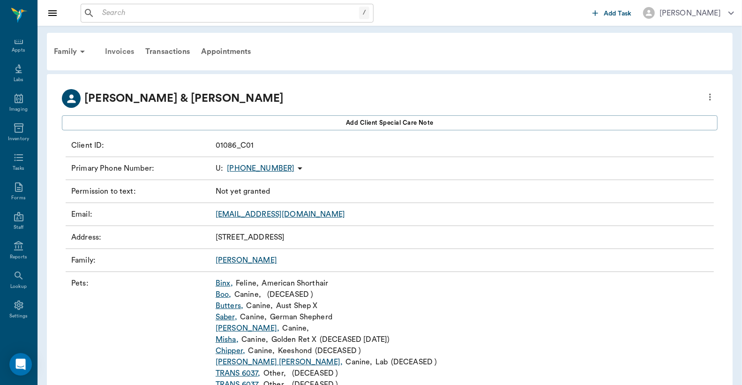
click at [123, 51] on div "Invoices" at bounding box center [119, 51] width 40 height 23
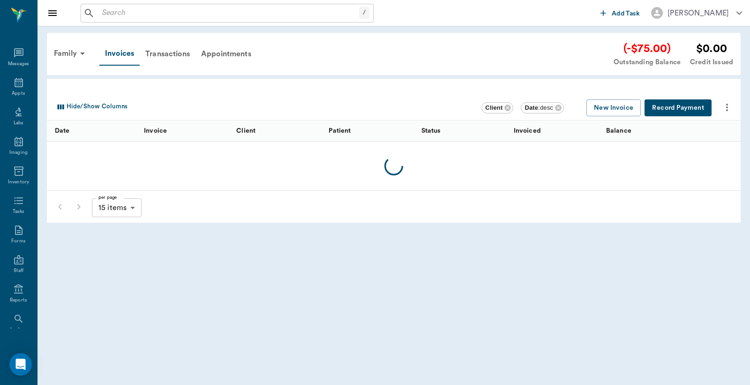
scroll to position [43, 0]
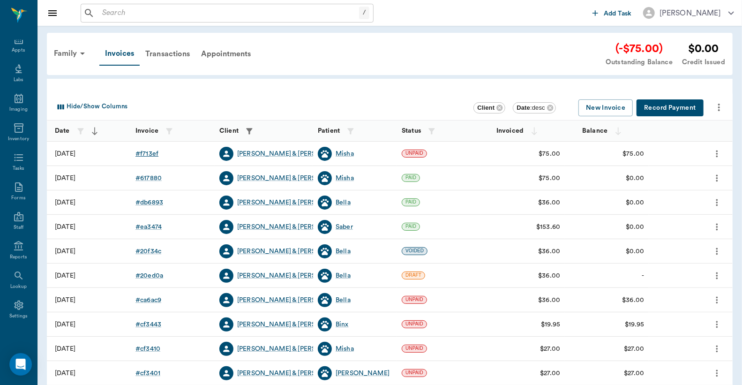
click at [144, 153] on div "# f713ef" at bounding box center [146, 153] width 23 height 9
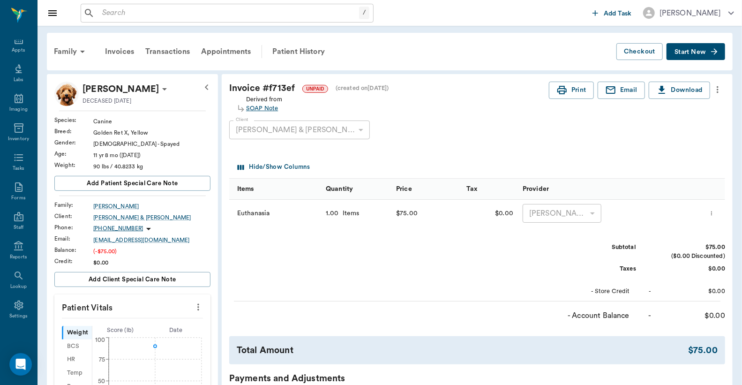
click at [259, 109] on div "SOAP Note" at bounding box center [264, 108] width 36 height 9
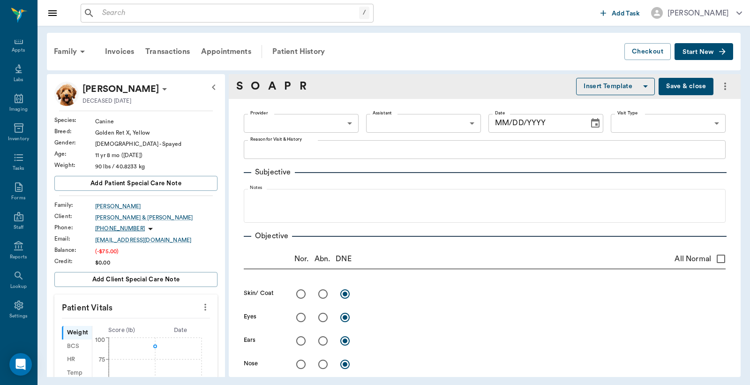
type textarea "EUTHANASIA. WILL TAKE HOME -LORY"
type input "63ec2f075fda476ae8351a4d"
type input "65d2be4f46e3a538d89b8c14"
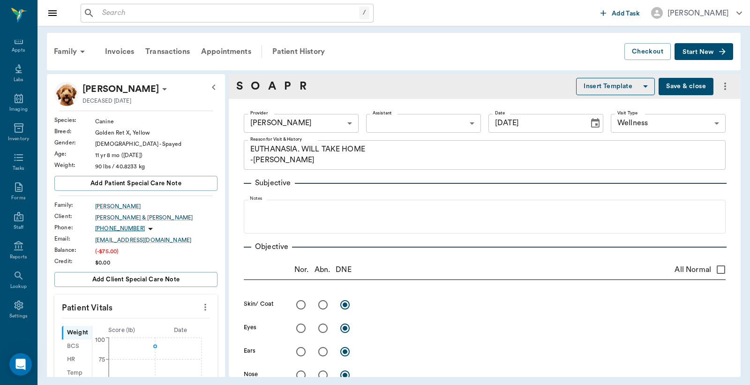
type input "09/09/2025"
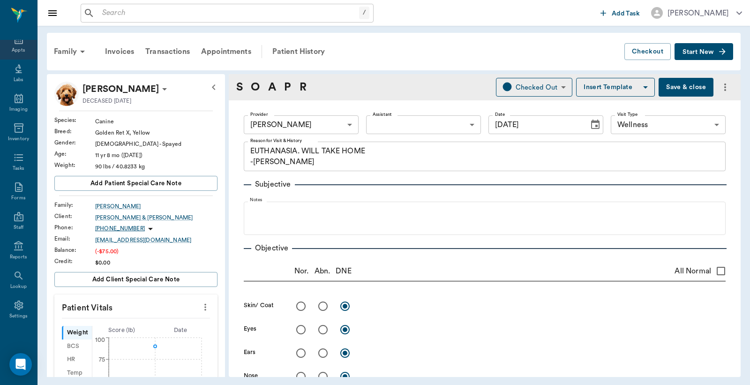
click at [17, 47] on div "Appts" at bounding box center [18, 50] width 13 height 7
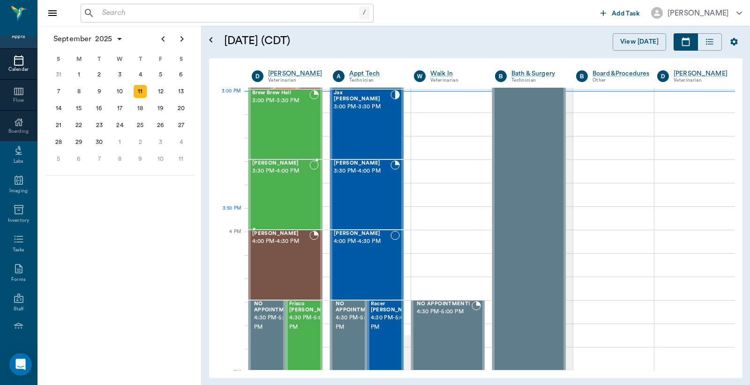
scroll to position [985, 0]
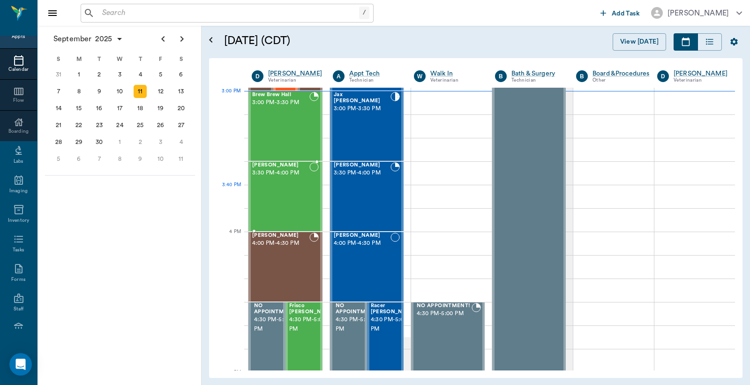
scroll to position [916, 0]
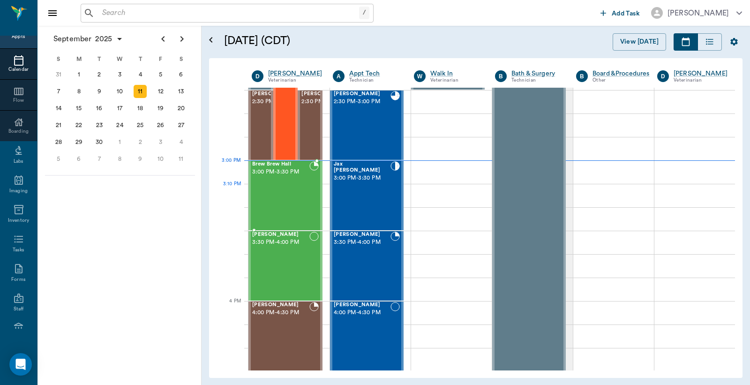
click at [277, 186] on div "Brew Brew Hall 3:00 PM - 3:30 PM" at bounding box center [280, 195] width 57 height 68
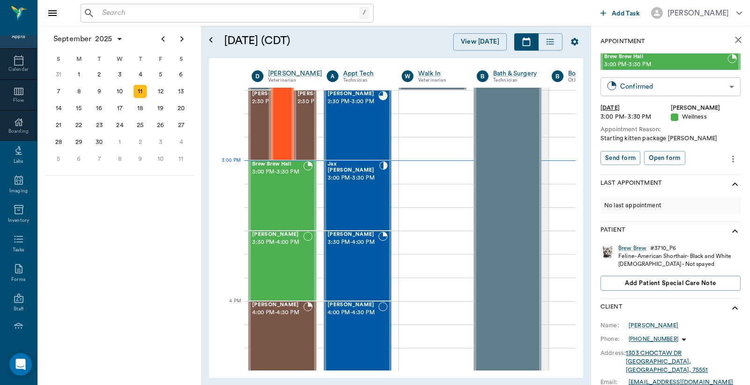
click at [628, 87] on body "/ ​ Add Task [PERSON_NAME] Nectar Messages Appts Calendar Flow Boarding Labs Im…" at bounding box center [375, 192] width 750 height 385
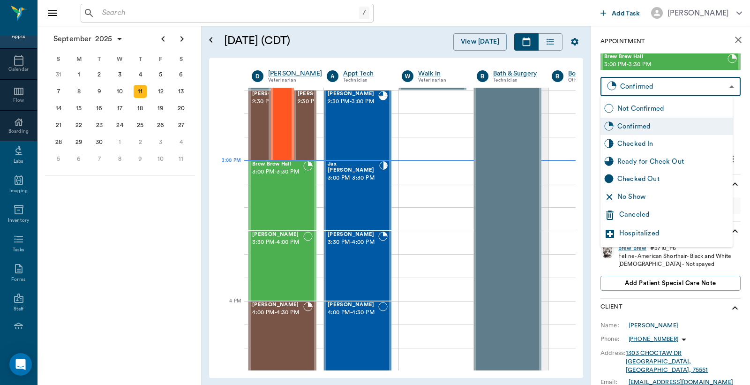
click at [618, 143] on div "Checked In" at bounding box center [673, 144] width 112 height 10
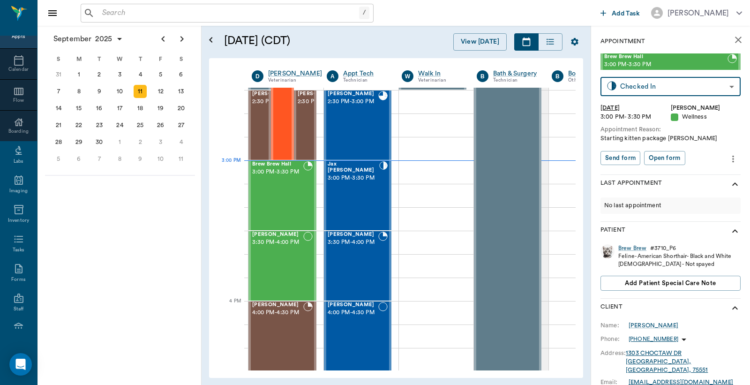
type input "CHECKED_IN"
click at [621, 160] on button "Print check-in report" at bounding box center [636, 158] width 70 height 15
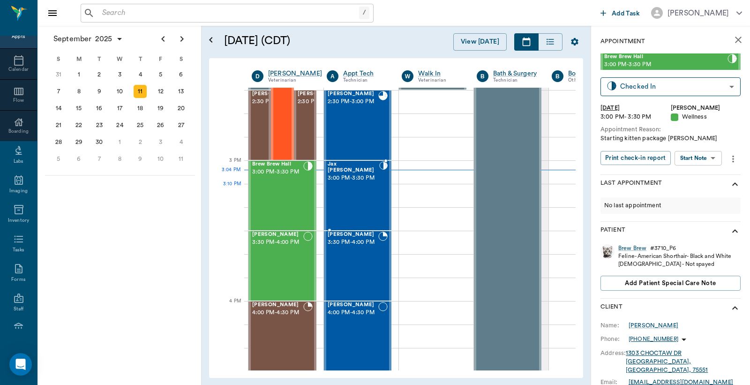
click at [354, 197] on div "Jax [PERSON_NAME] 3:00 PM - 3:30 PM" at bounding box center [354, 195] width 52 height 68
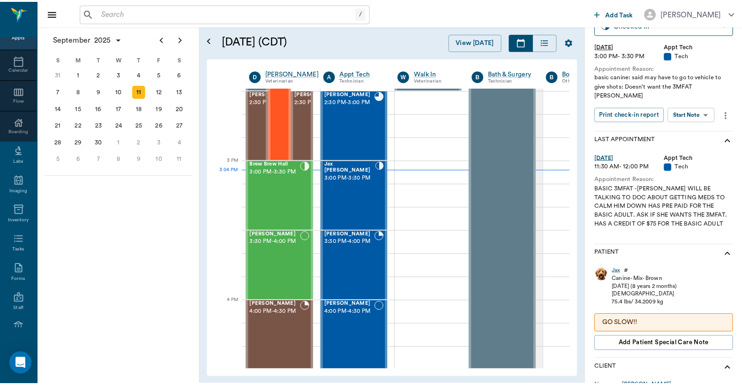
scroll to position [69, 0]
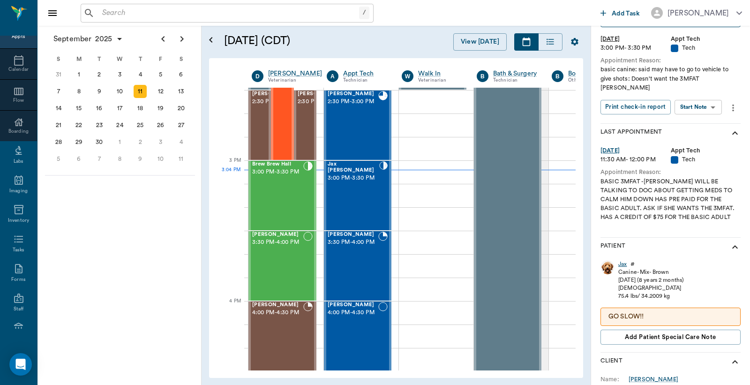
click at [623, 260] on div "Jax" at bounding box center [622, 264] width 8 height 8
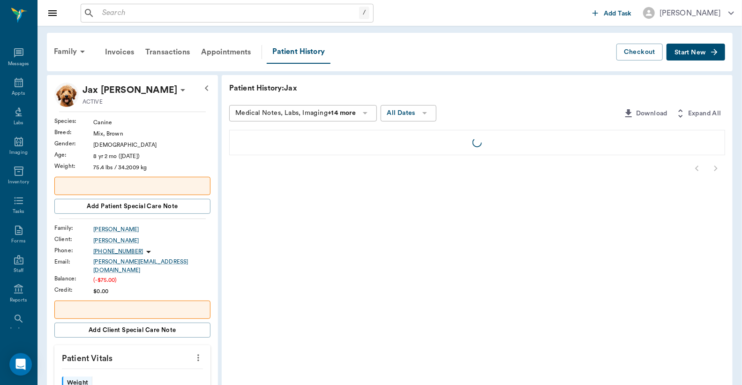
scroll to position [43, 0]
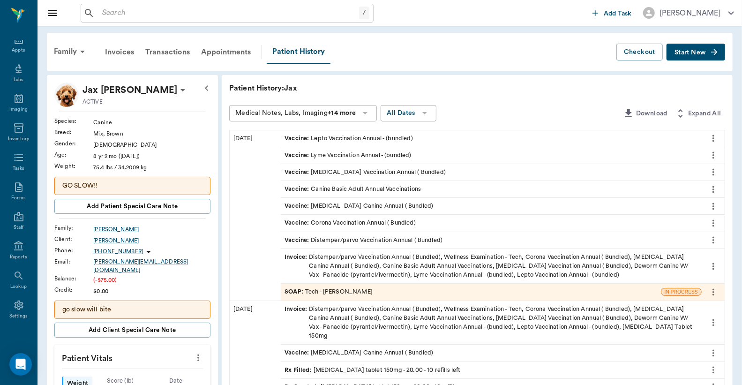
click at [363, 261] on div "Invoice : Distemper/parvo Vaccination Annual ( Bundled), Wellness Examination -…" at bounding box center [491, 266] width 413 height 27
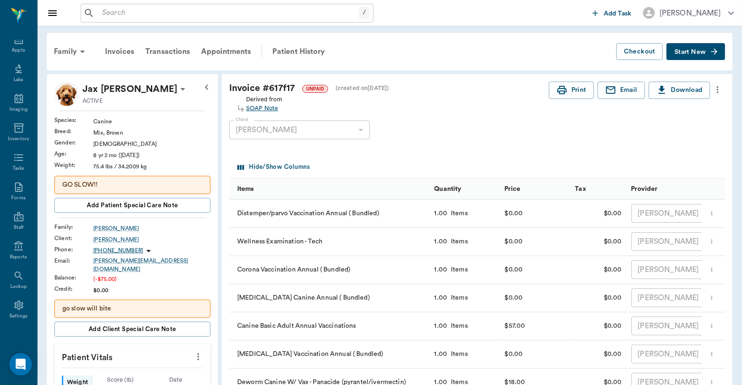
click at [263, 108] on div "SOAP Note" at bounding box center [264, 108] width 36 height 9
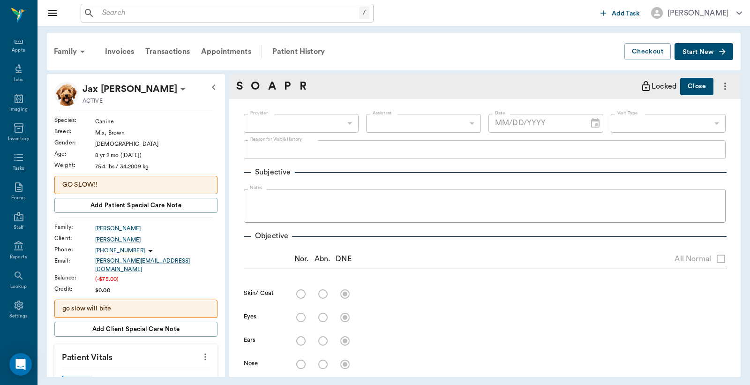
scroll to position [428, 0]
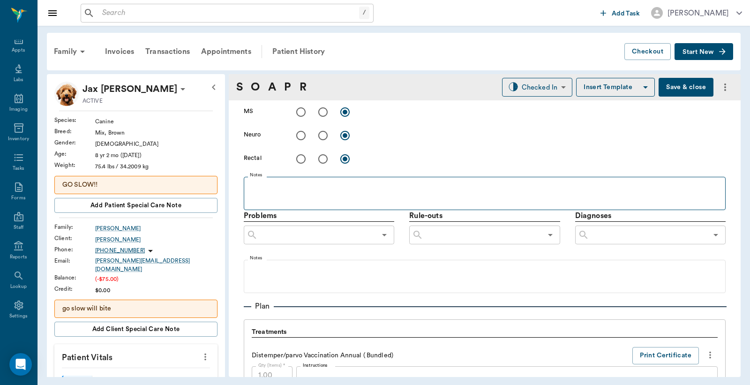
type input "642ef10e332a41444de2bad1"
type input "65d2be4f46e3a538d89b8c1a"
type textarea "basic canine: said may have to go to vehicle to give shots: Doesn't want the 3M…"
type input "[DATE]"
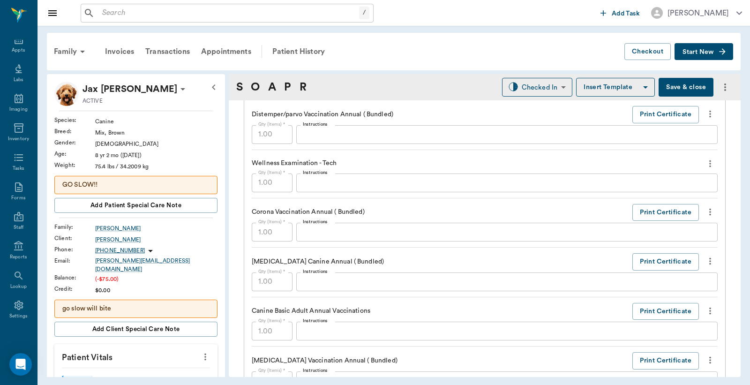
scroll to position [706, 0]
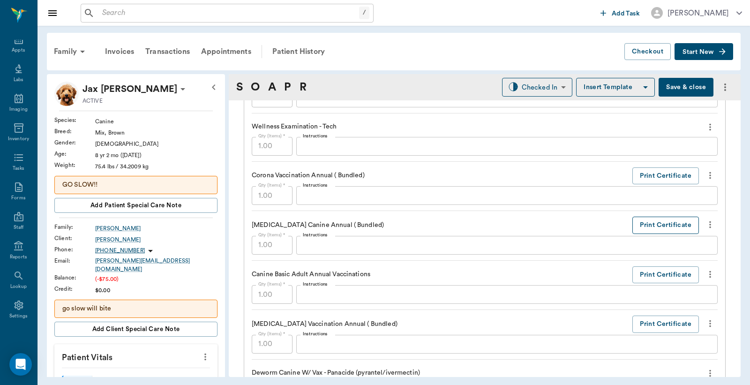
click at [647, 223] on button "Print Certificate" at bounding box center [665, 225] width 67 height 17
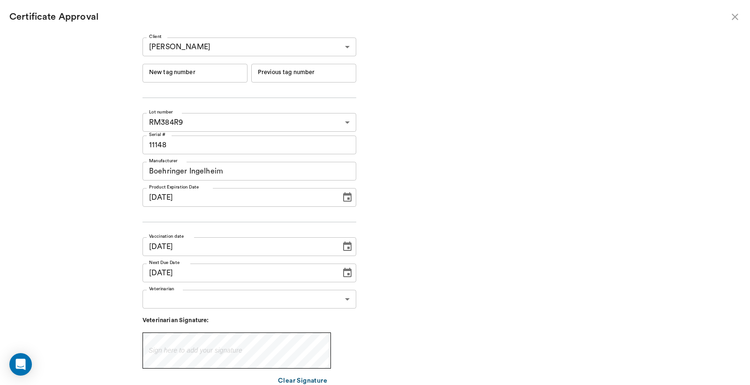
type input "[DATE]"
type input "244687"
type input "244686"
type input "[DATE]"
drag, startPoint x: 164, startPoint y: 75, endPoint x: 200, endPoint y: 74, distance: 35.7
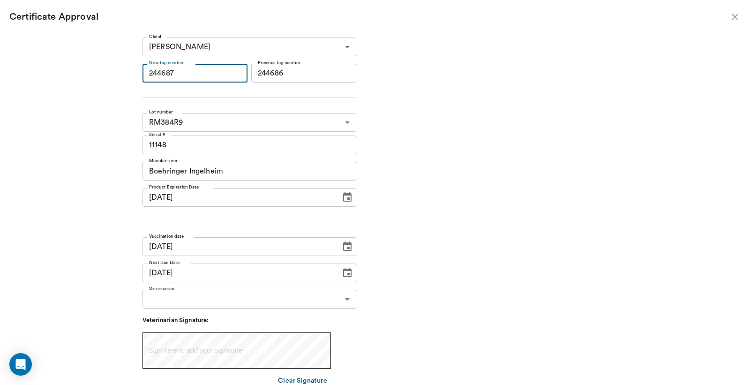
click at [200, 74] on input "244687" at bounding box center [195, 73] width 105 height 19
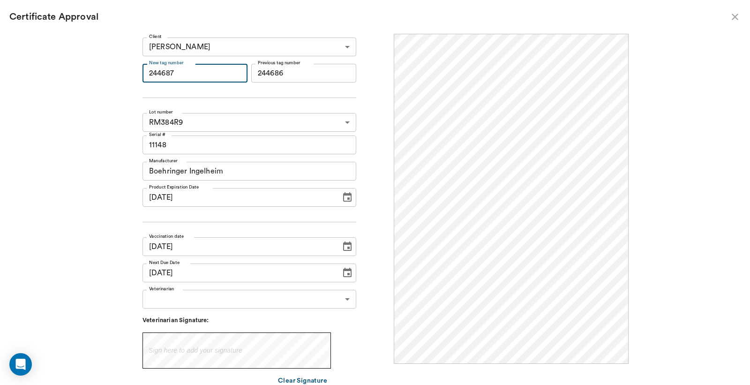
scroll to position [0, 0]
type input "251171"
click at [344, 299] on body "/ ​ Add Task [PERSON_NAME] Nectar Messages Appts Labs Imaging Inventory Tasks F…" at bounding box center [375, 192] width 750 height 385
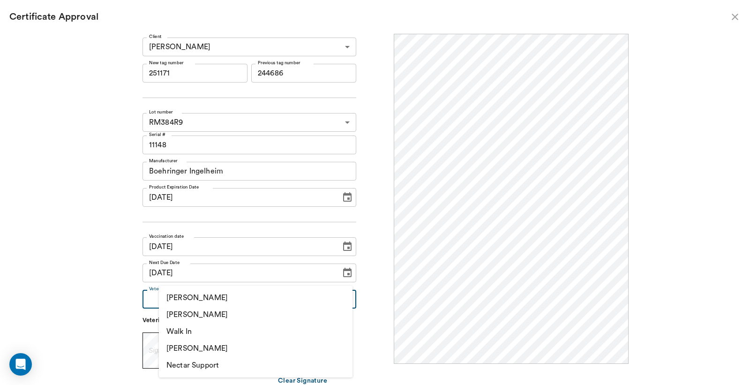
click at [223, 315] on li "[PERSON_NAME]" at bounding box center [256, 314] width 194 height 17
type input "63ec2f075fda476ae8351a4d"
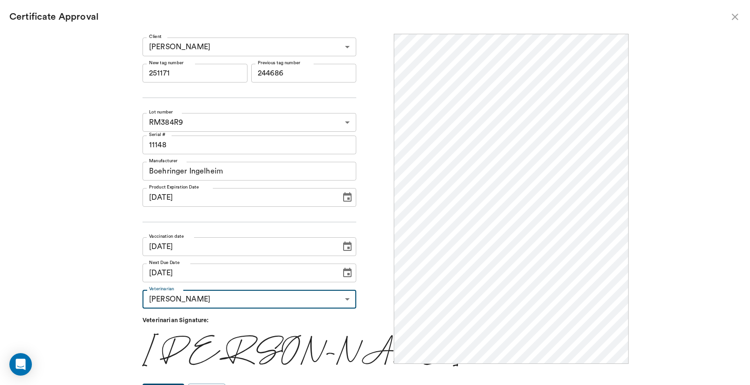
scroll to position [15, 0]
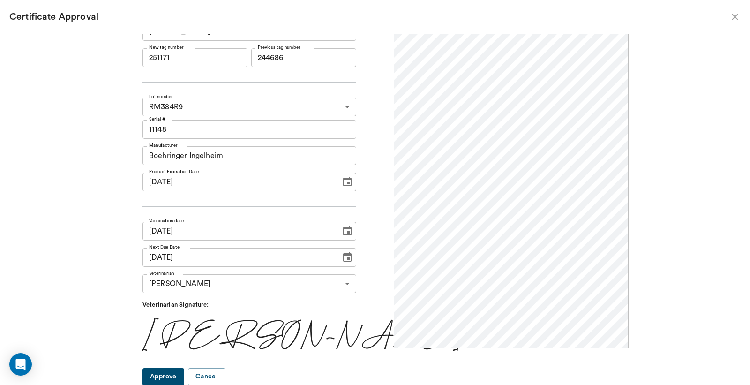
click at [184, 373] on button "Approve" at bounding box center [164, 376] width 42 height 17
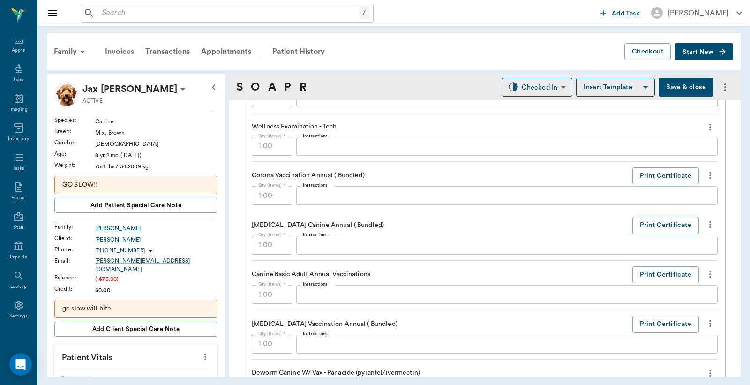
click at [114, 51] on div "Invoices" at bounding box center [119, 51] width 40 height 23
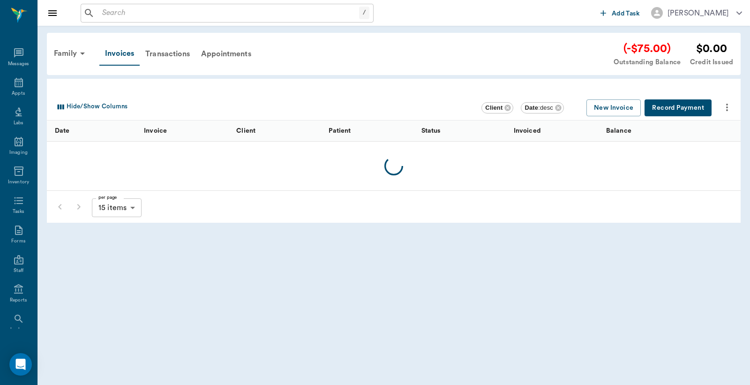
scroll to position [43, 0]
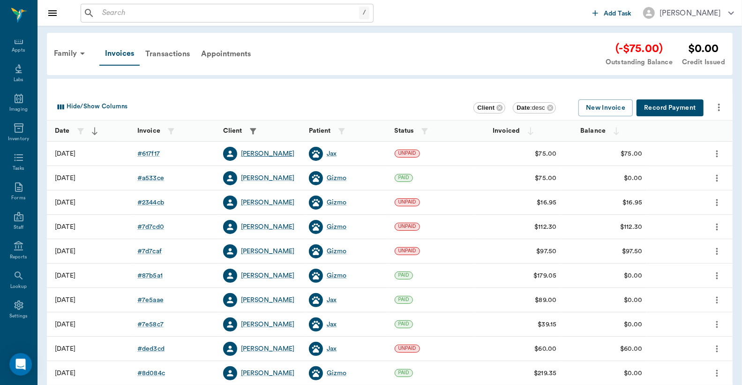
click at [256, 151] on div "[PERSON_NAME]" at bounding box center [268, 153] width 54 height 9
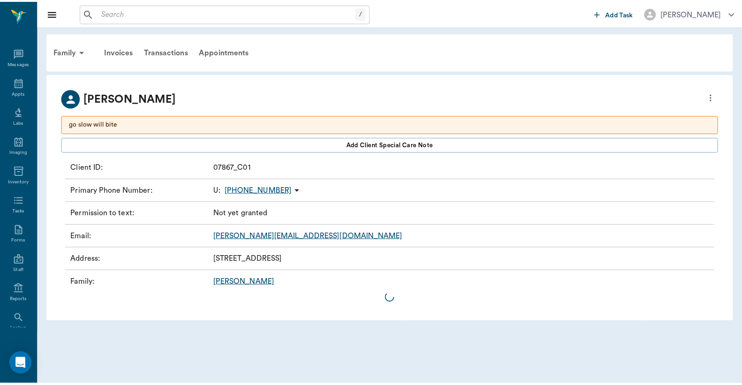
scroll to position [43, 0]
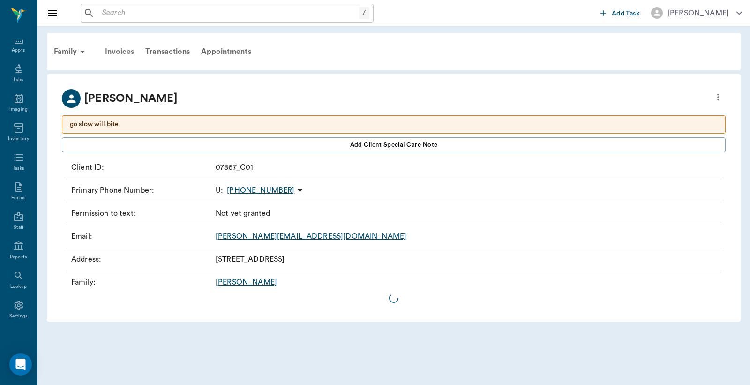
click at [120, 50] on div "Invoices" at bounding box center [119, 51] width 40 height 23
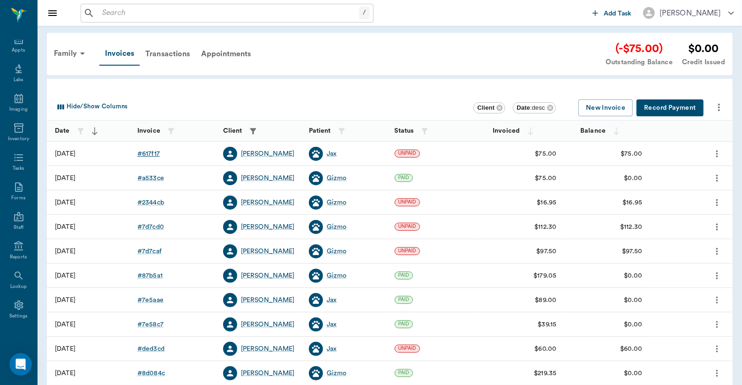
click at [152, 155] on div "# 617f17" at bounding box center [148, 153] width 23 height 9
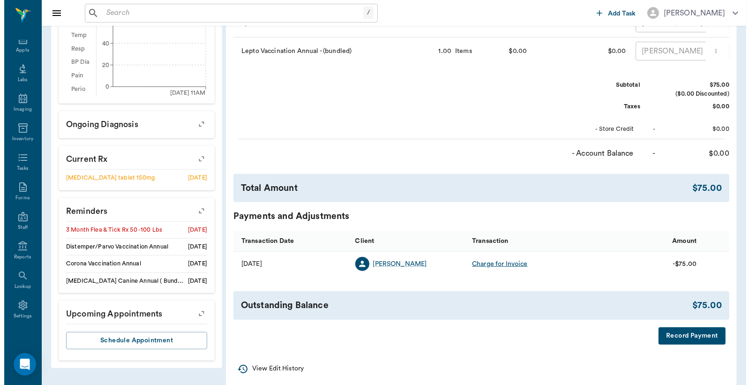
scroll to position [406, 0]
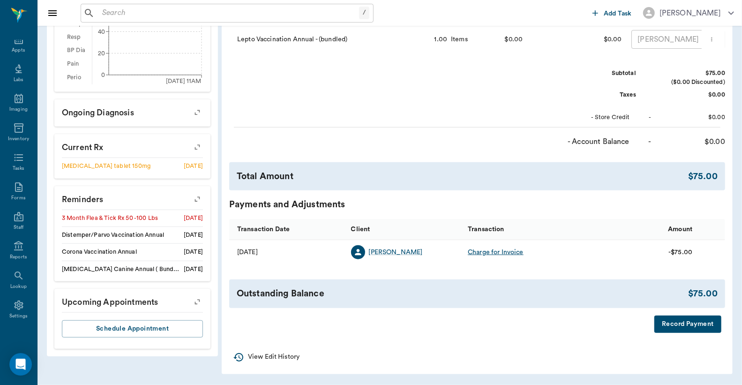
click at [678, 326] on button "Record Payment" at bounding box center [687, 323] width 67 height 17
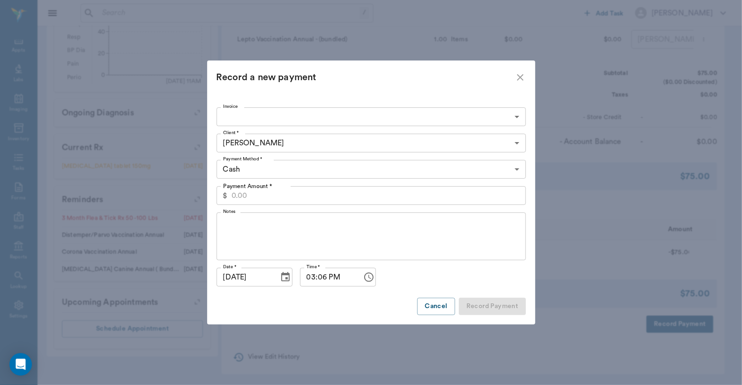
type input "68c32a9ff99c2d1c88617f17"
type input "75.00"
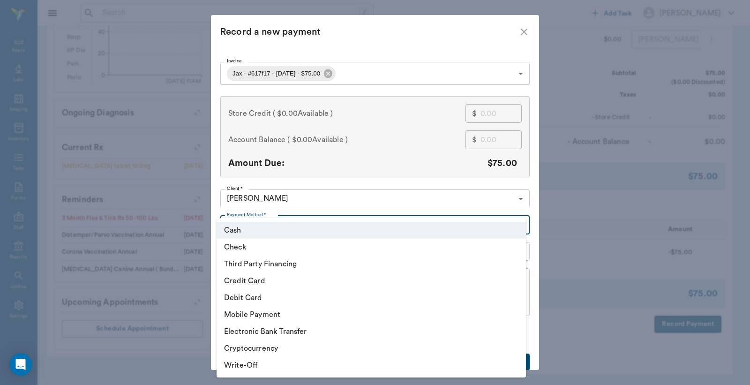
click at [301, 299] on li "Debit Card" at bounding box center [371, 297] width 309 height 17
type input "DEBIT_CARD"
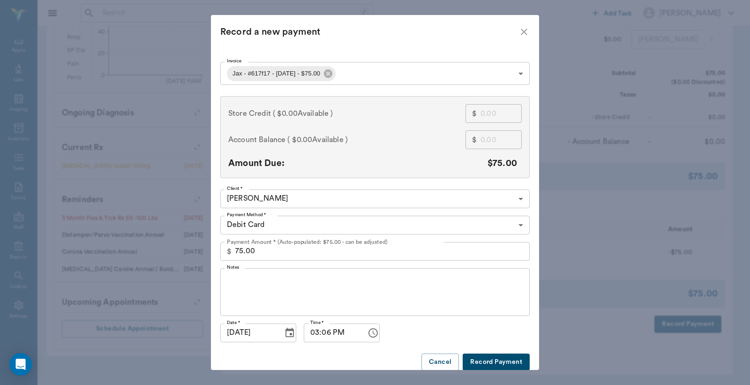
click at [489, 363] on button "Record Payment" at bounding box center [496, 361] width 67 height 17
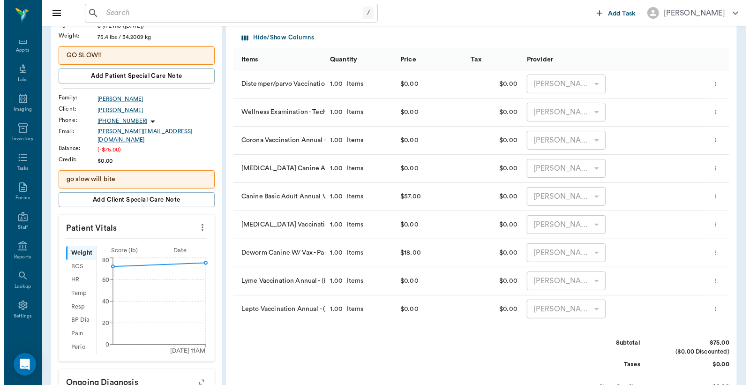
scroll to position [0, 0]
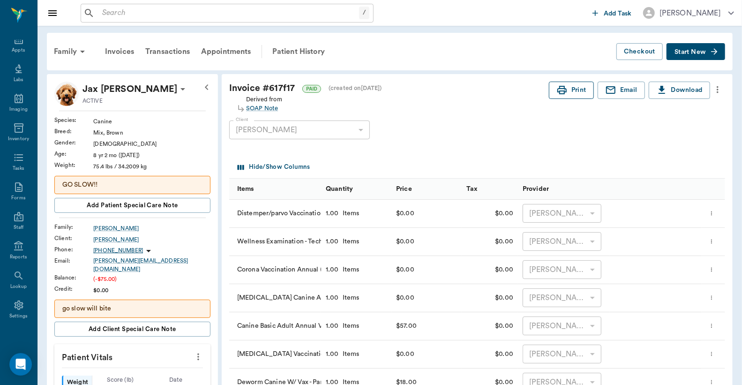
click at [566, 89] on icon "button" at bounding box center [561, 89] width 11 height 11
click at [13, 47] on div "Appts" at bounding box center [18, 50] width 13 height 7
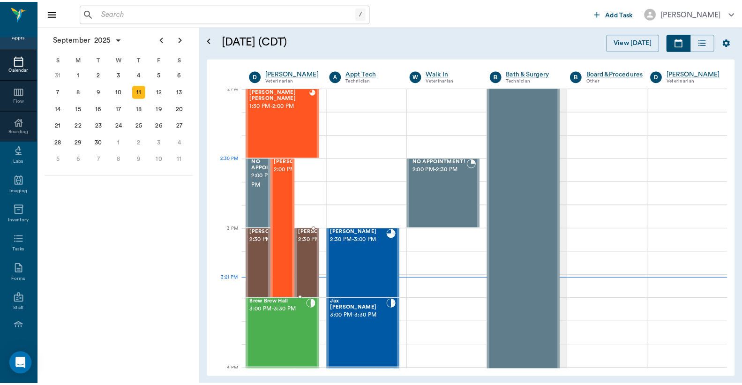
scroll to position [847, 0]
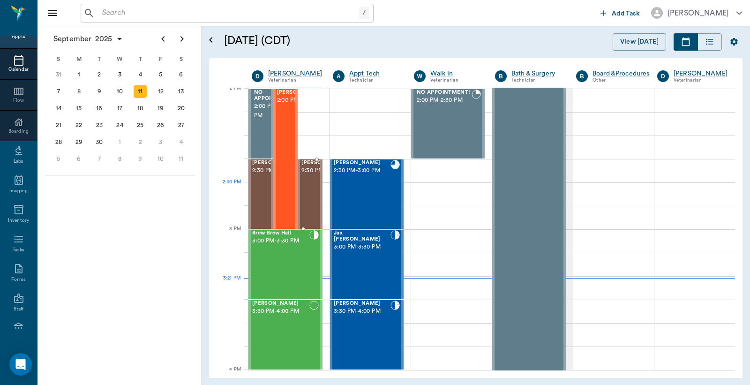
click at [305, 175] on span "2:30 PM - 3:00 PM" at bounding box center [324, 170] width 47 height 9
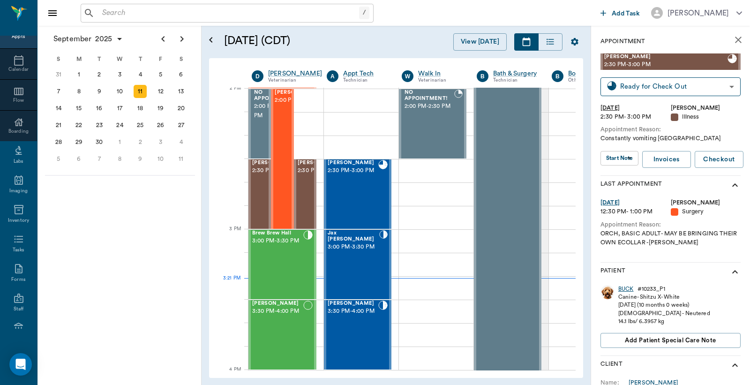
click at [624, 289] on div "BUCK" at bounding box center [625, 289] width 15 height 8
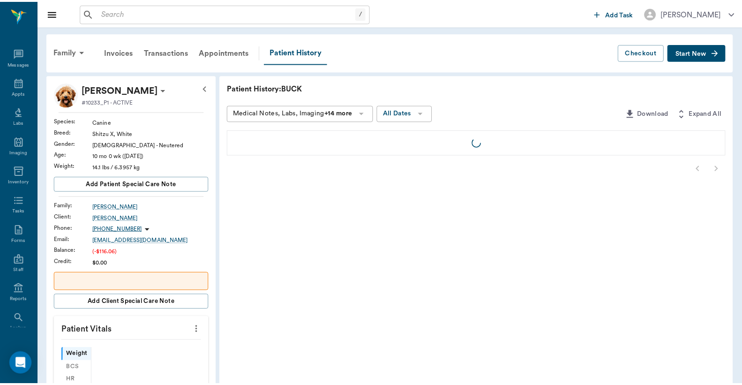
scroll to position [43, 0]
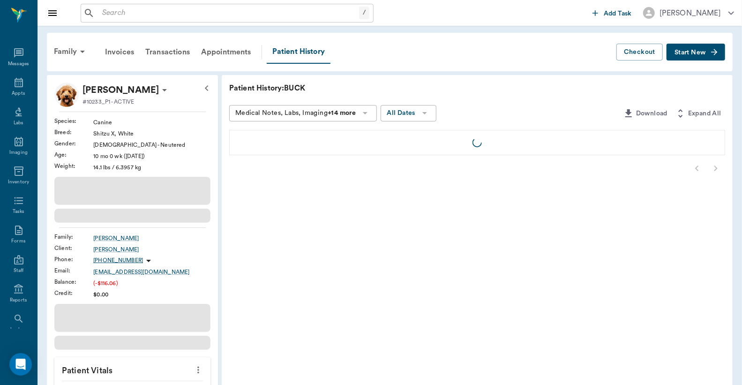
scroll to position [43, 0]
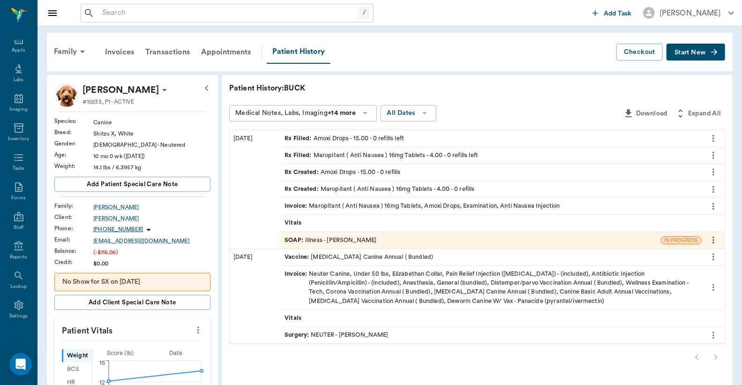
click at [335, 206] on div "Invoice : Maropitant ( Anti Nausea ) 16mg Tablets, Amoxi Drops, Examination, An…" at bounding box center [422, 206] width 275 height 9
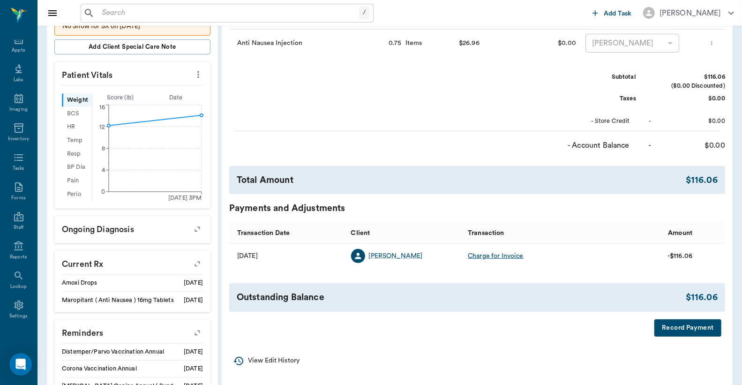
scroll to position [278, 0]
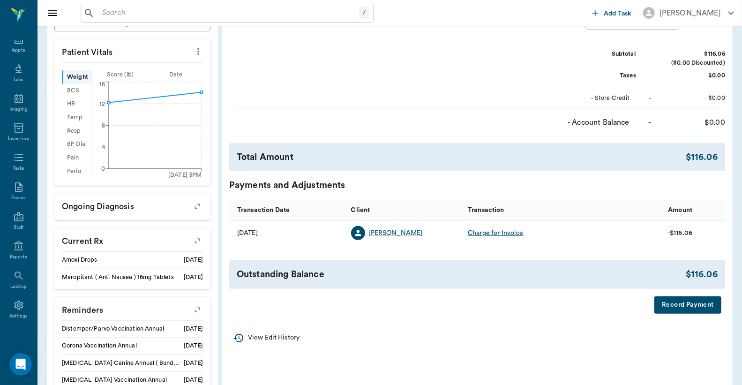
click at [698, 314] on button "Record Payment" at bounding box center [687, 304] width 67 height 17
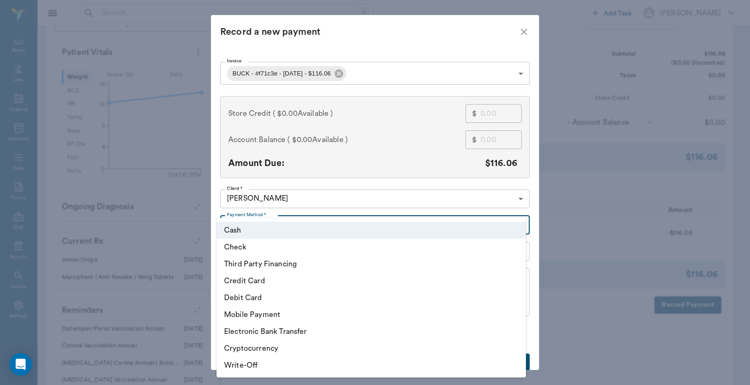
click at [519, 224] on body "/ ​ Add Task [PERSON_NAME] Nectar Messages Appts Labs Imaging Inventory Tasks F…" at bounding box center [375, 99] width 750 height 755
click at [312, 302] on li "Debit Card" at bounding box center [371, 297] width 309 height 17
type input "DEBIT_CARD"
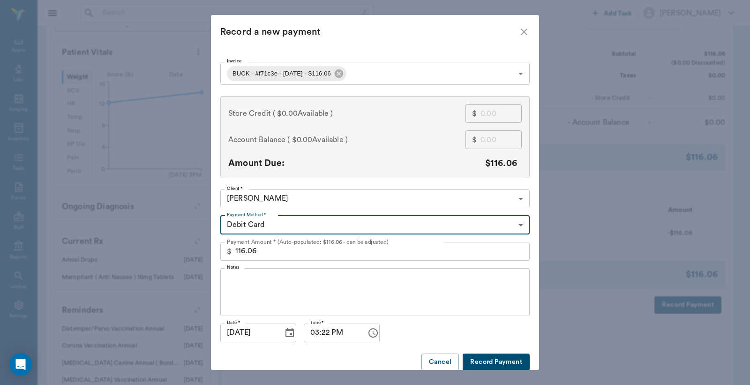
click at [489, 364] on button "Record Payment" at bounding box center [496, 361] width 67 height 17
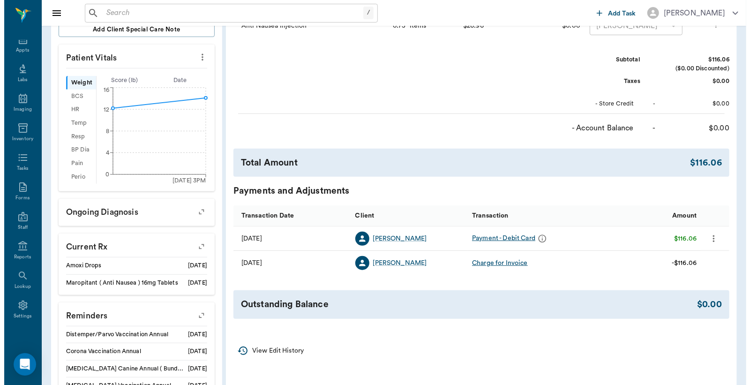
scroll to position [0, 0]
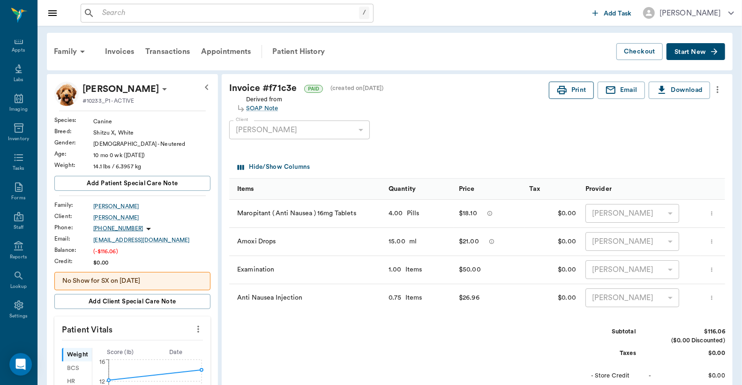
click at [571, 92] on button "Print" at bounding box center [571, 90] width 45 height 17
click at [16, 48] on div "Appts" at bounding box center [18, 50] width 13 height 7
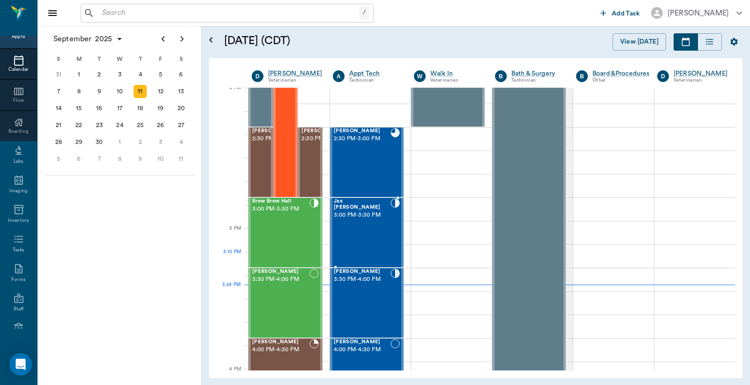
scroll to position [847, 0]
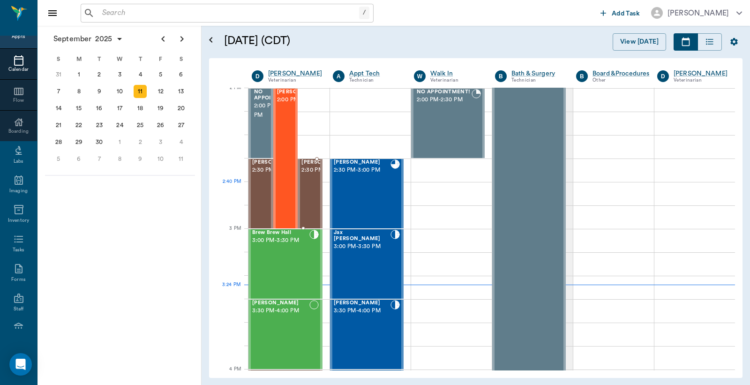
click at [310, 175] on span "2:30 PM - 3:00 PM" at bounding box center [324, 169] width 47 height 9
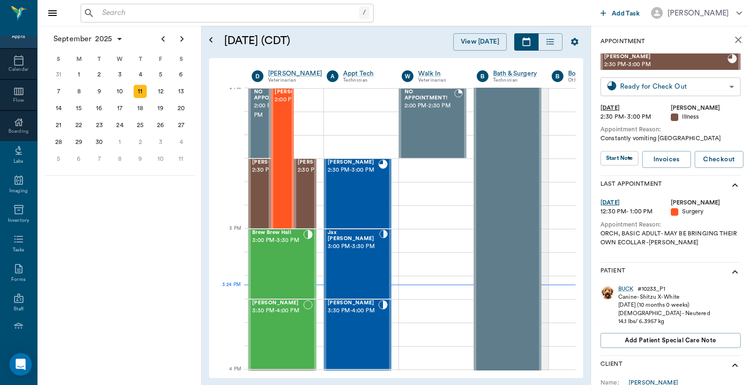
click at [634, 88] on body "/ ​ Add Task Dr. Bert Ellsworth Nectar Messages Appts Calendar Flow Boarding La…" at bounding box center [375, 192] width 750 height 385
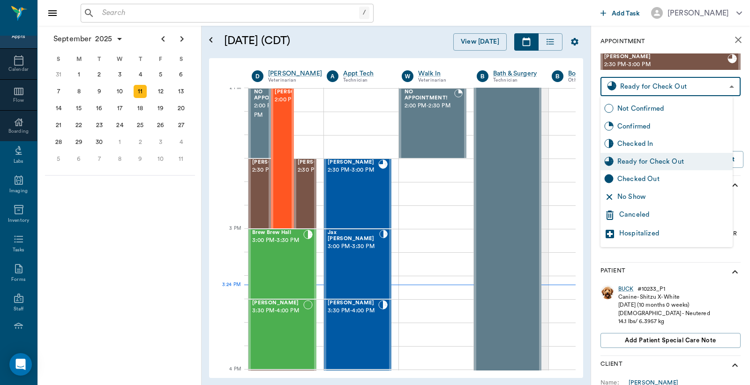
click at [637, 176] on div "Checked Out" at bounding box center [673, 179] width 112 height 10
type input "CHECKED_OUT"
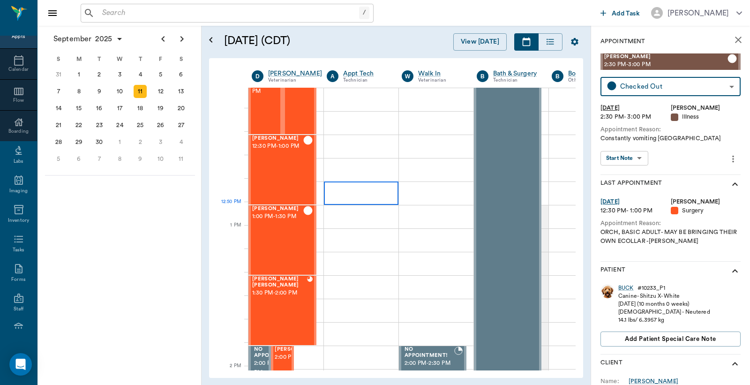
scroll to position [570, 0]
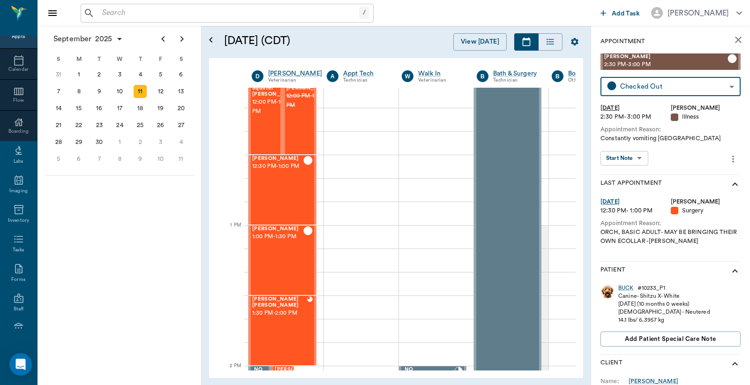
click at [103, 12] on input "text" at bounding box center [228, 13] width 261 height 13
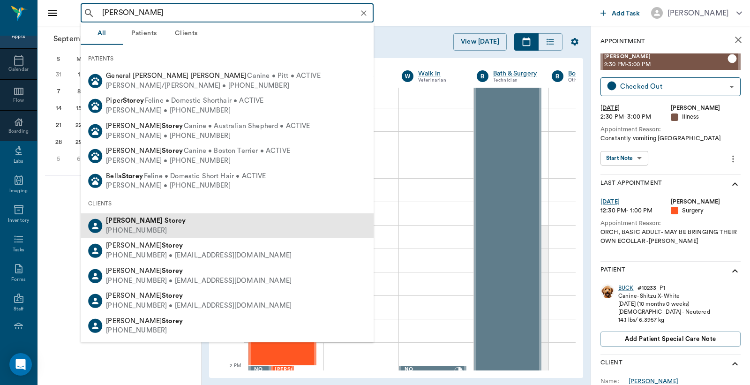
click at [137, 224] on div "Robert Storey" at bounding box center [146, 221] width 80 height 10
type input "Robert Storey"
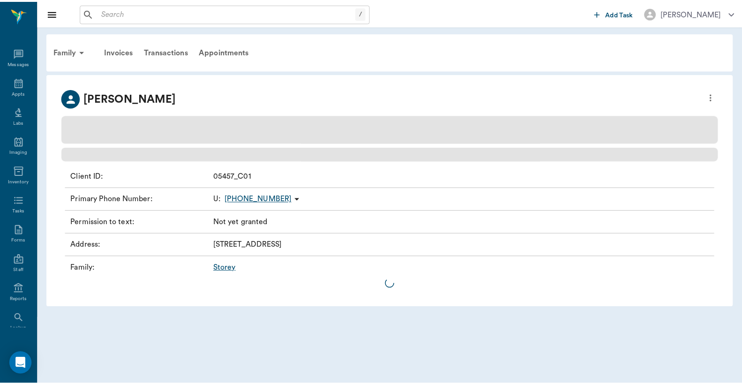
scroll to position [43, 0]
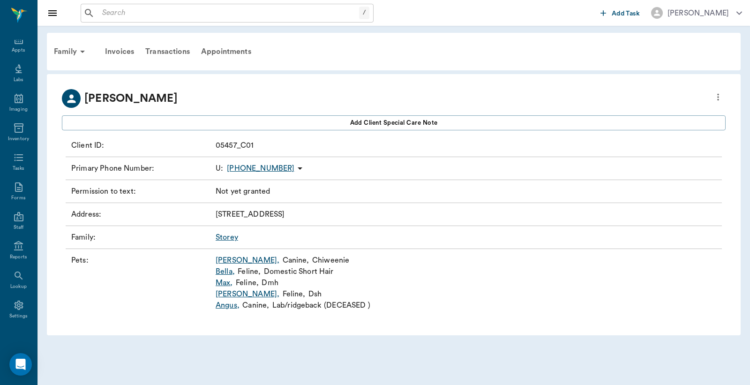
click at [224, 295] on link "Cleo ," at bounding box center [248, 293] width 64 height 11
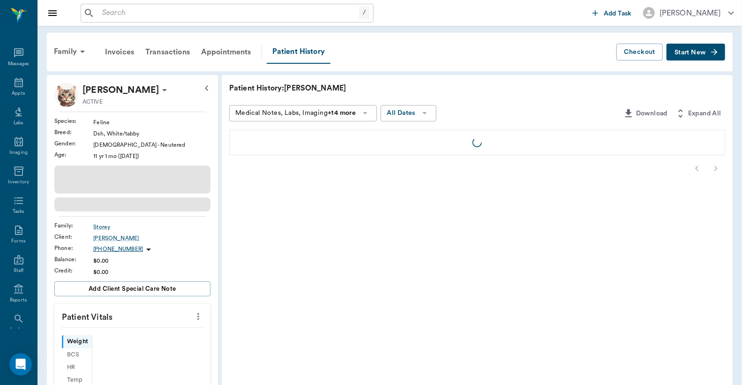
scroll to position [43, 0]
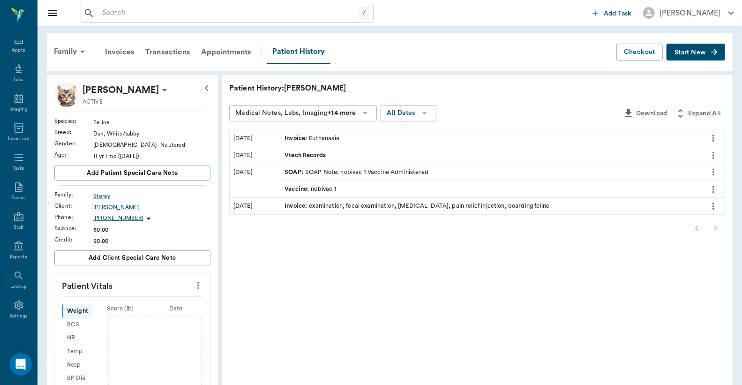
click at [317, 136] on div "Invoice : Euthanasia" at bounding box center [312, 138] width 55 height 9
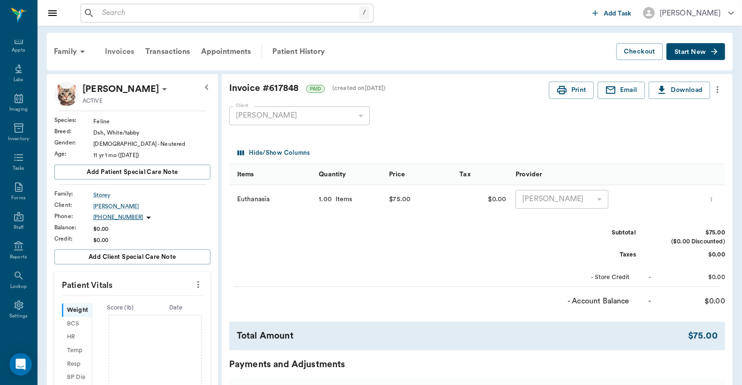
click at [122, 52] on div "Invoices" at bounding box center [119, 51] width 40 height 23
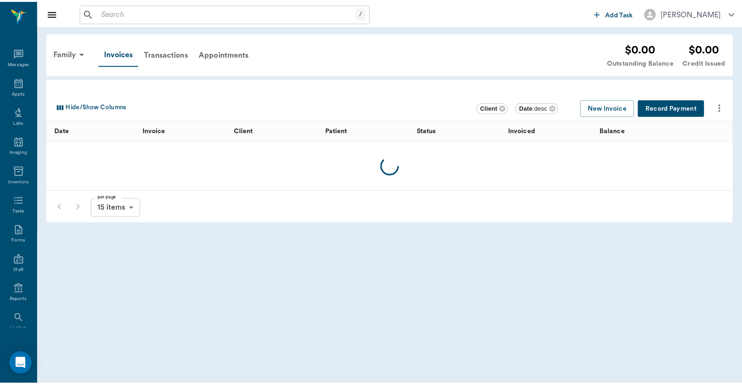
scroll to position [43, 0]
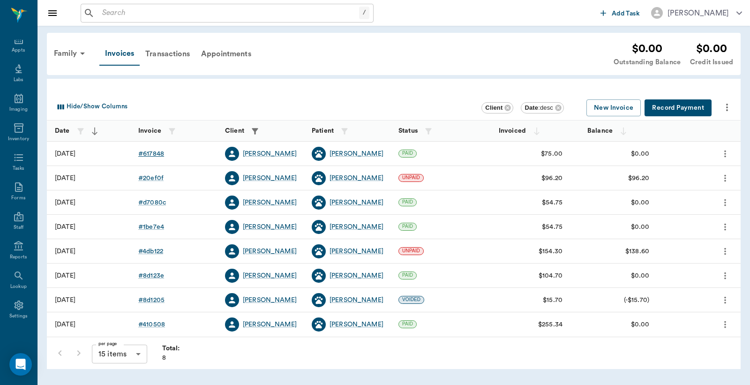
click at [155, 154] on div "# 617848" at bounding box center [151, 153] width 26 height 9
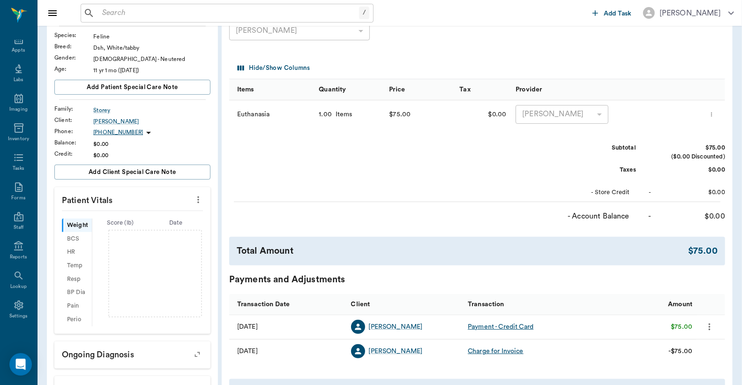
scroll to position [15, 0]
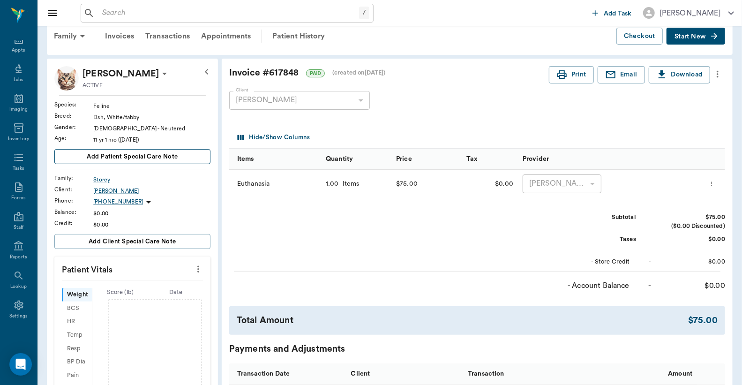
click at [156, 156] on span "Add patient Special Care Note" at bounding box center [132, 156] width 91 height 10
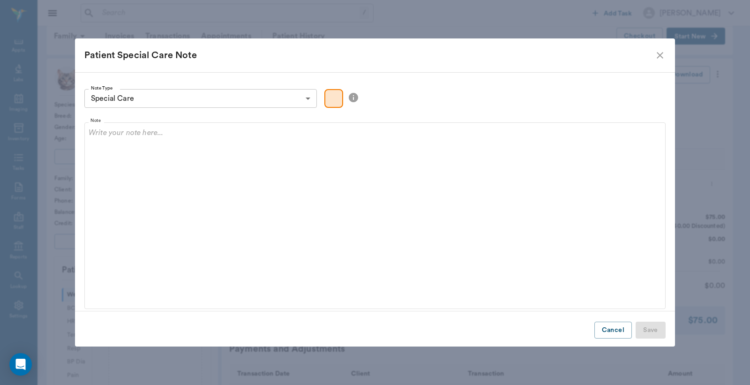
click at [661, 58] on icon "close" at bounding box center [659, 55] width 11 height 11
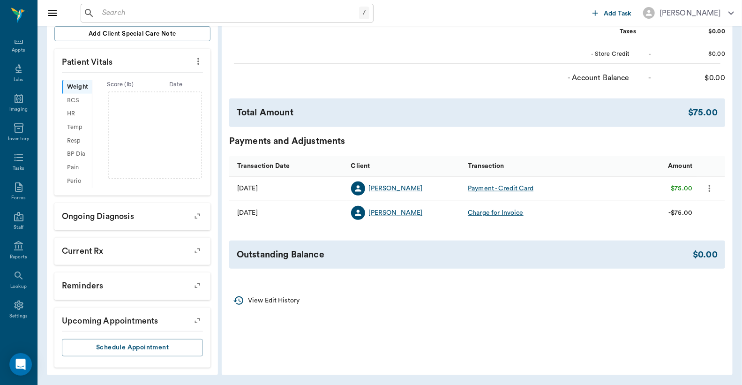
scroll to position [224, 0]
drag, startPoint x: 101, startPoint y: 15, endPoint x: 110, endPoint y: 10, distance: 9.7
click at [102, 14] on input "text" at bounding box center [228, 13] width 261 height 13
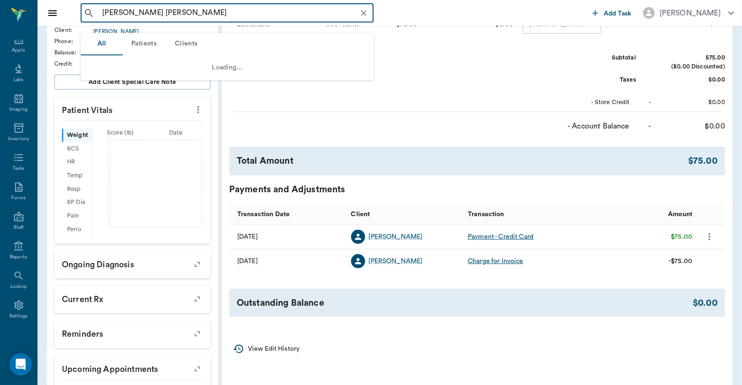
scroll to position [155, 0]
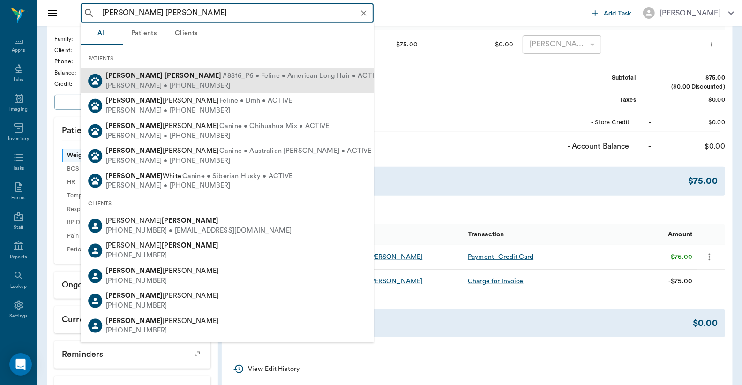
click at [222, 79] on span "#8816_P6 • Feline • American Long Hair • ACTIVE" at bounding box center [302, 76] width 160 height 10
type input "[PERSON_NAME] [PERSON_NAME]"
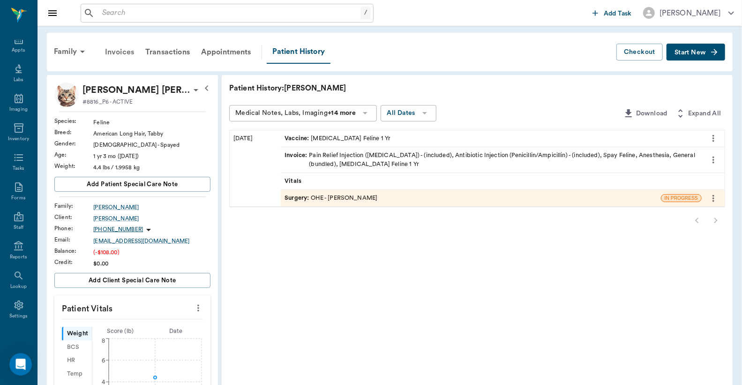
click at [119, 52] on div "Invoices" at bounding box center [119, 52] width 40 height 23
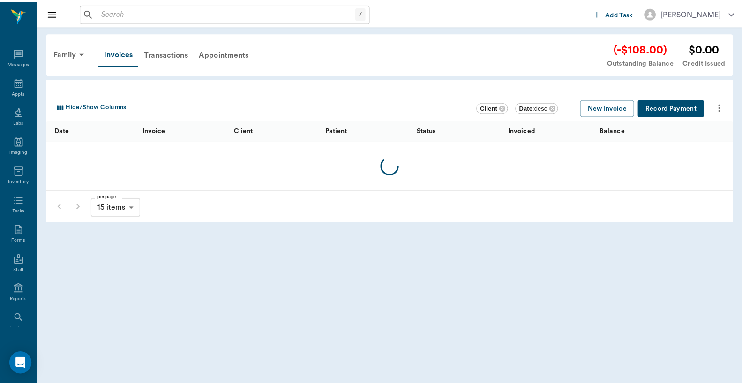
scroll to position [43, 0]
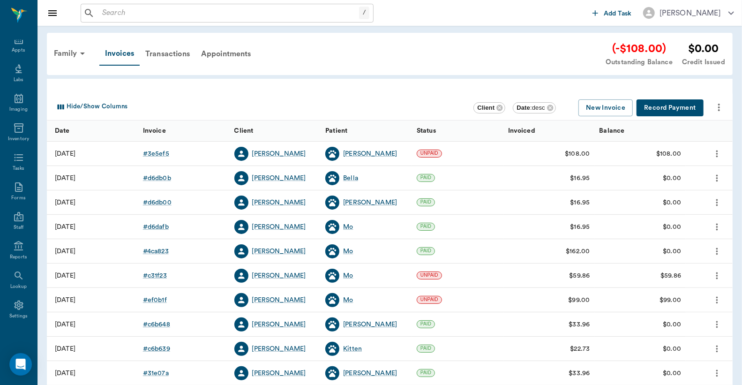
click at [109, 13] on input "text" at bounding box center [228, 13] width 261 height 13
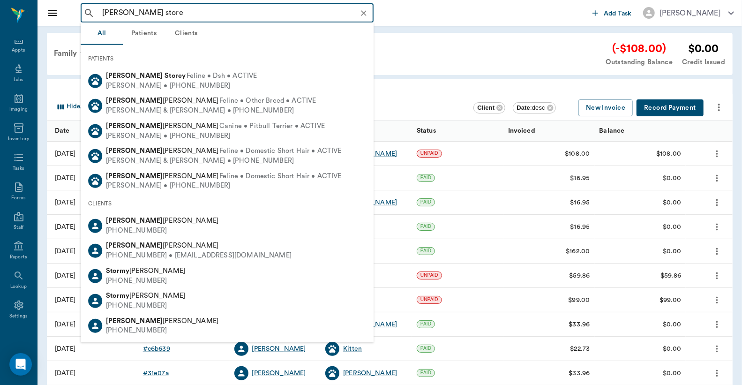
type input "cleo storey"
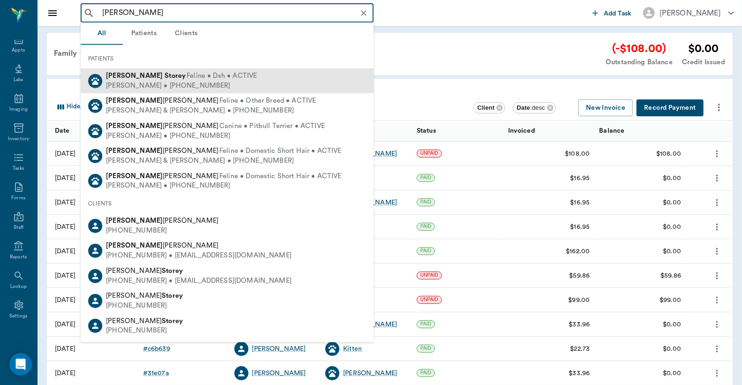
click at [132, 83] on div "Robert Storey • (430) 342-9254" at bounding box center [181, 86] width 151 height 10
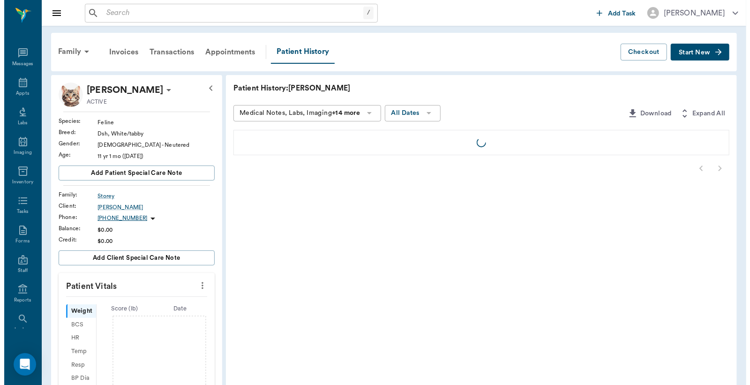
scroll to position [43, 0]
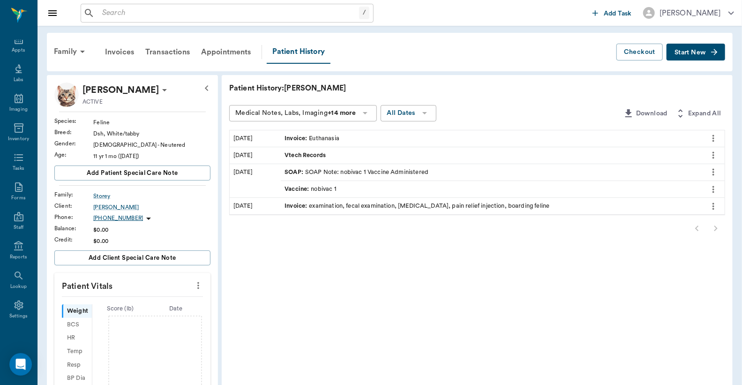
click at [162, 89] on icon at bounding box center [164, 90] width 5 height 2
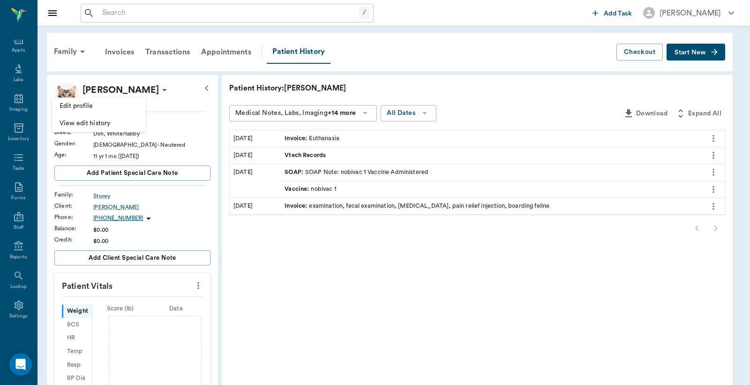
click at [119, 108] on span "Edit profile" at bounding box center [99, 106] width 79 height 10
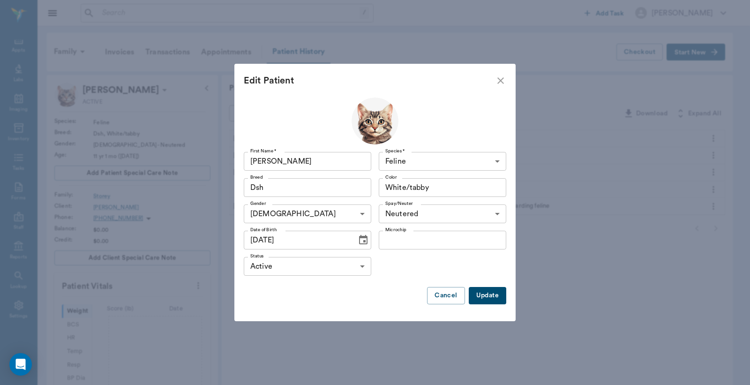
click at [362, 266] on body "/ ​ Add Task Dr. Bert Ellsworth Nectar Messages Appts Labs Imaging Inventory Ta…" at bounding box center [375, 305] width 750 height 610
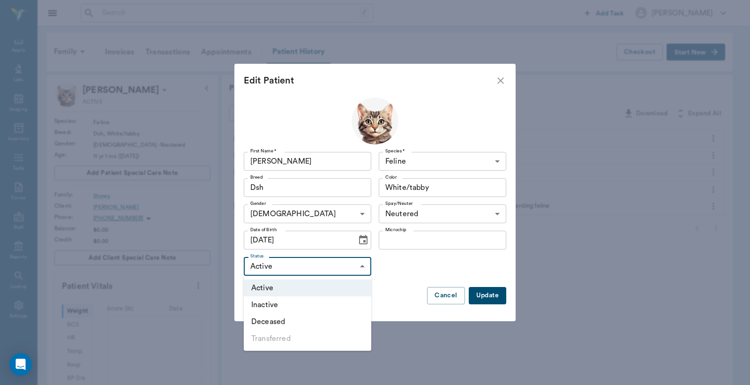
click at [295, 323] on li "Deceased" at bounding box center [308, 321] width 128 height 17
type input "DECEASED"
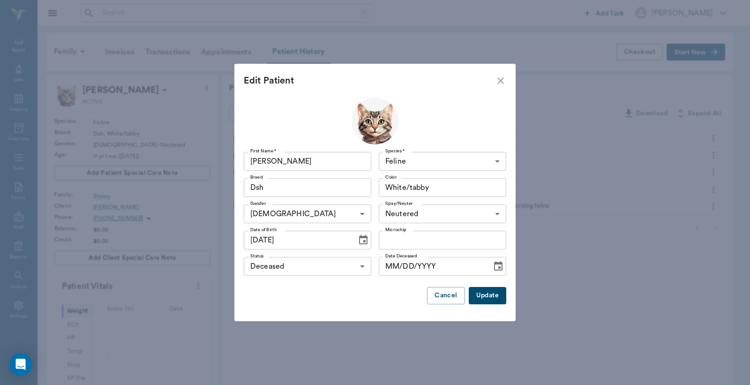
click at [493, 295] on button "Update" at bounding box center [488, 295] width 38 height 17
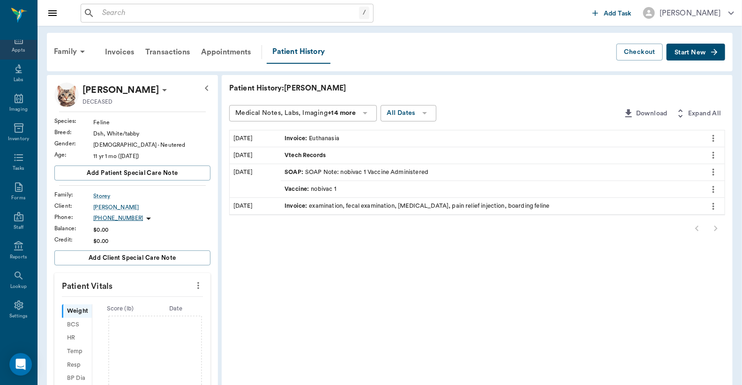
click at [12, 49] on div "Appts" at bounding box center [18, 50] width 13 height 7
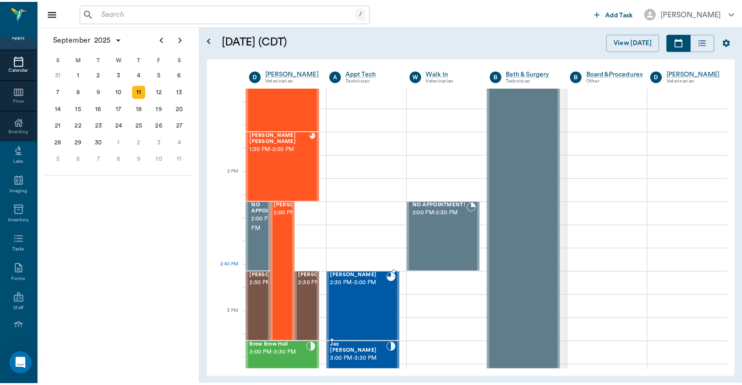
scroll to position [764, 0]
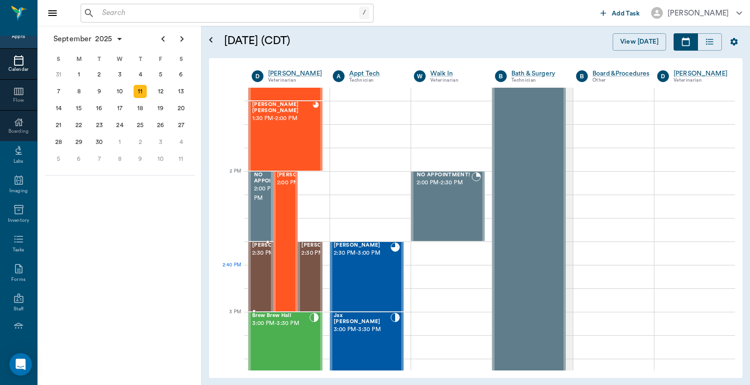
click at [261, 258] on span "2:30 PM - 3:00 PM" at bounding box center [275, 252] width 47 height 9
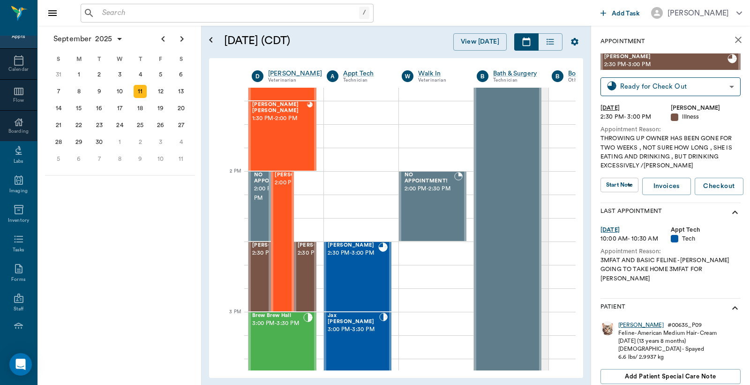
click at [627, 321] on div "Sandy" at bounding box center [640, 325] width 45 height 8
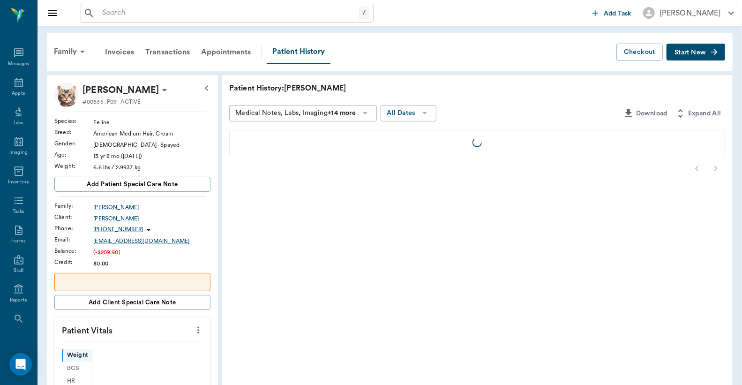
scroll to position [43, 0]
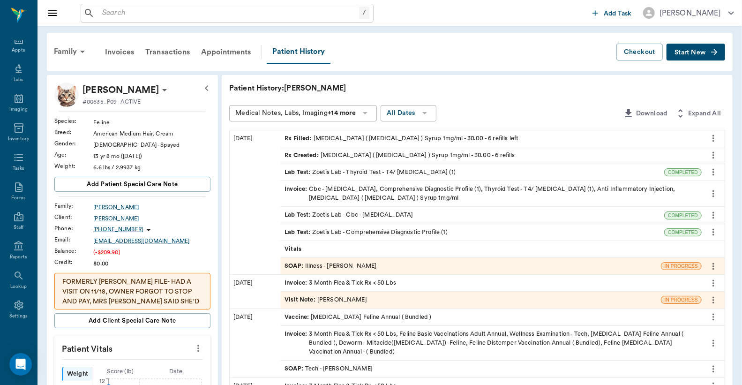
click at [365, 190] on div "Invoice : Cbc - Complete Blood Count, Comprehensive Diagnostic Profile (1), Thy…" at bounding box center [491, 194] width 413 height 18
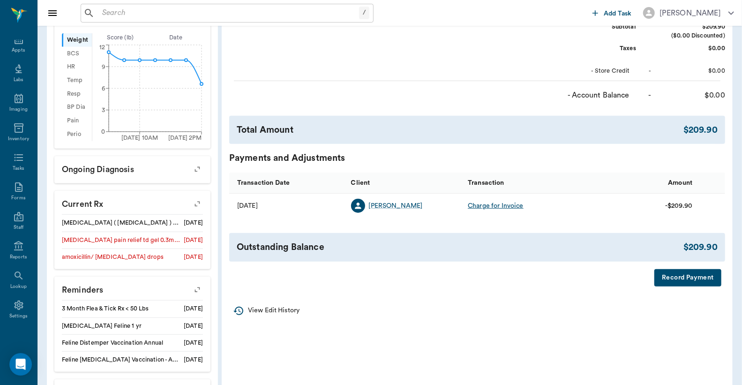
scroll to position [347, 0]
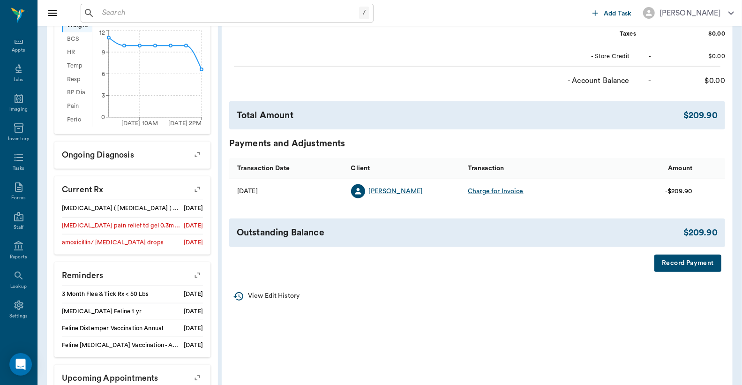
click at [684, 270] on button "Record Payment" at bounding box center [687, 263] width 67 height 17
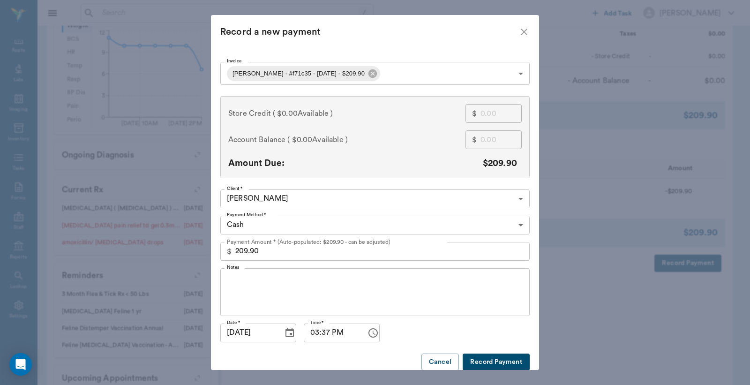
click at [517, 225] on body "/ ​ Add Task Dr. Bert Ellsworth Nectar Messages Appts Labs Imaging Inventory Ta…" at bounding box center [375, 48] width 750 height 790
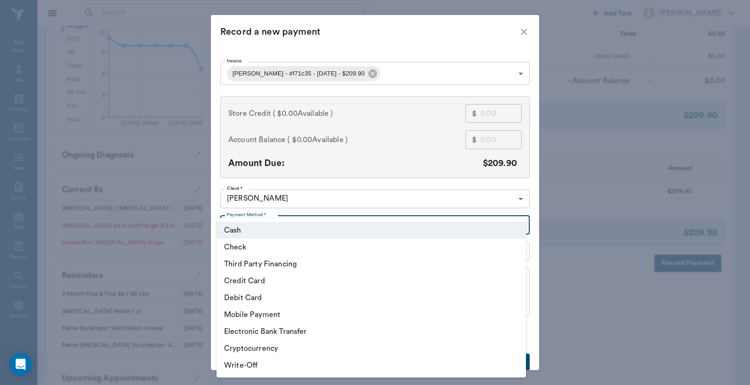
click at [245, 249] on li "Check" at bounding box center [371, 247] width 309 height 17
type input "CHECK"
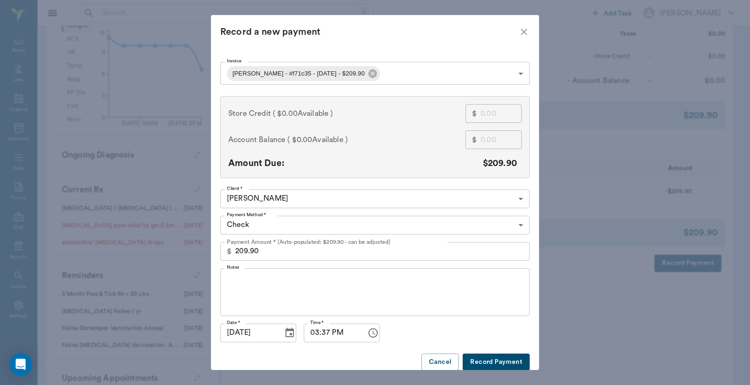
click at [485, 362] on button "Record Payment" at bounding box center [496, 361] width 67 height 17
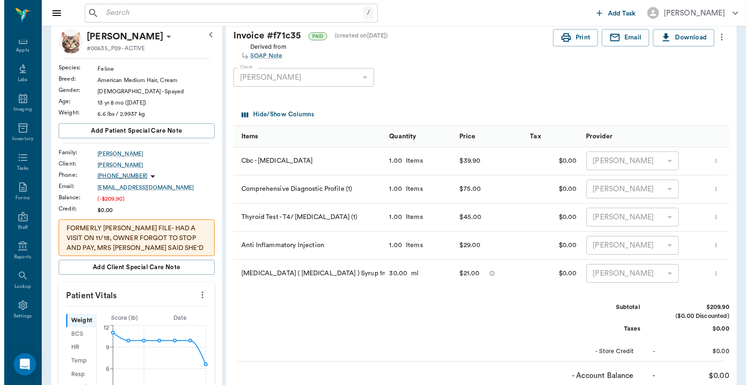
scroll to position [0, 0]
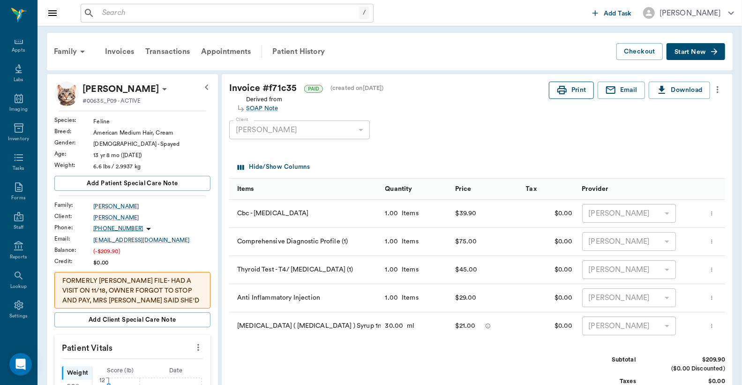
click at [570, 89] on button "Print" at bounding box center [571, 90] width 45 height 17
click at [16, 48] on div "Appts" at bounding box center [18, 50] width 13 height 7
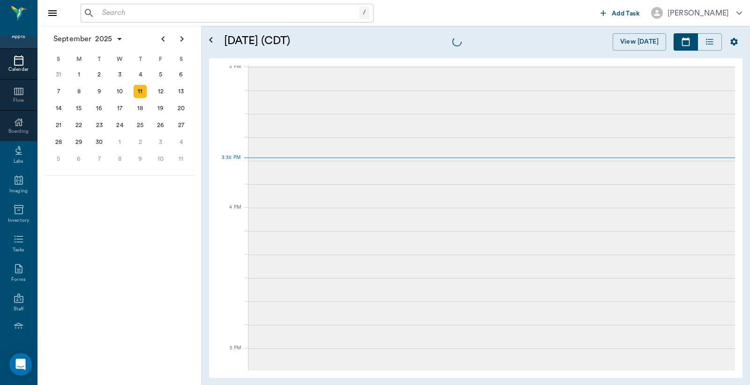
scroll to position [985, 0]
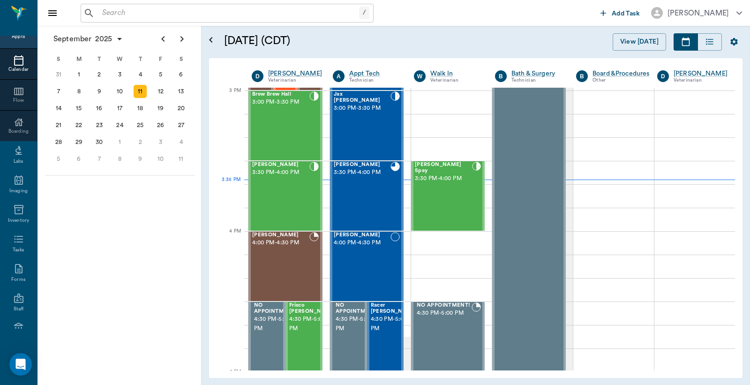
click at [15, 37] on div "Appts" at bounding box center [18, 36] width 13 height 7
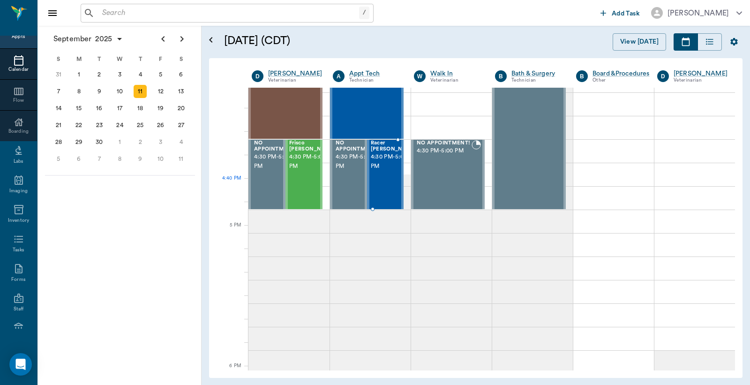
scroll to position [1126, 0]
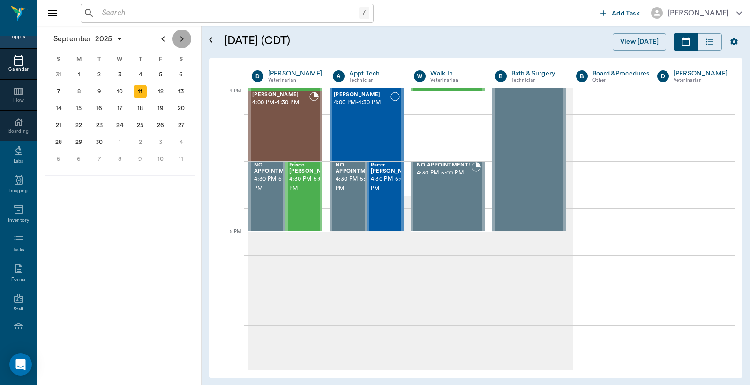
click at [183, 38] on icon "Next page" at bounding box center [181, 39] width 3 height 6
click at [161, 91] on div "10" at bounding box center [160, 91] width 13 height 13
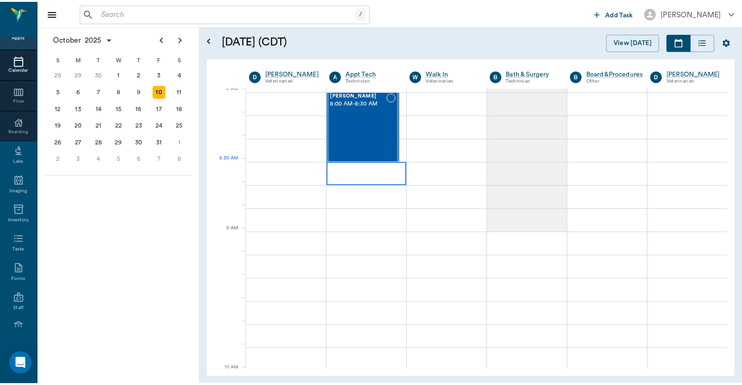
scroll to position [69, 0]
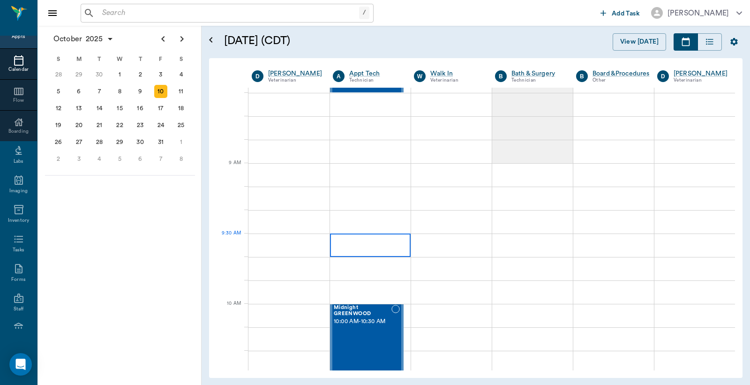
click at [357, 243] on div at bounding box center [370, 244] width 81 height 23
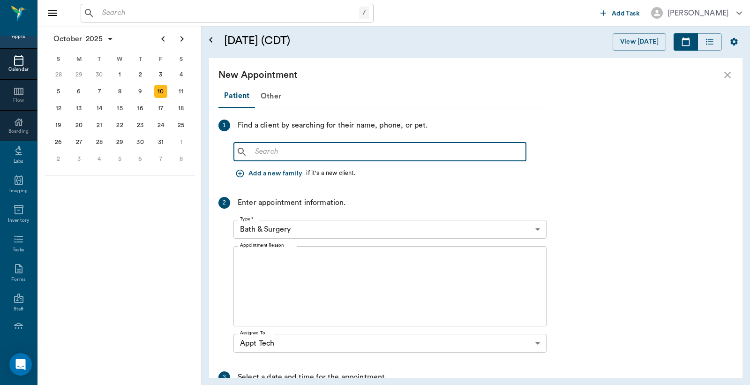
click at [254, 155] on input "text" at bounding box center [386, 151] width 271 height 13
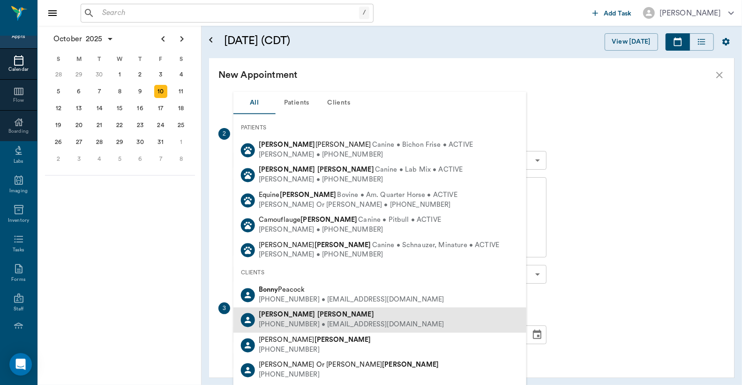
click at [306, 320] on div "(903) 835-3637 • MMR0909@gmail.com" at bounding box center [352, 325] width 186 height 10
type input "Bonny McCo"
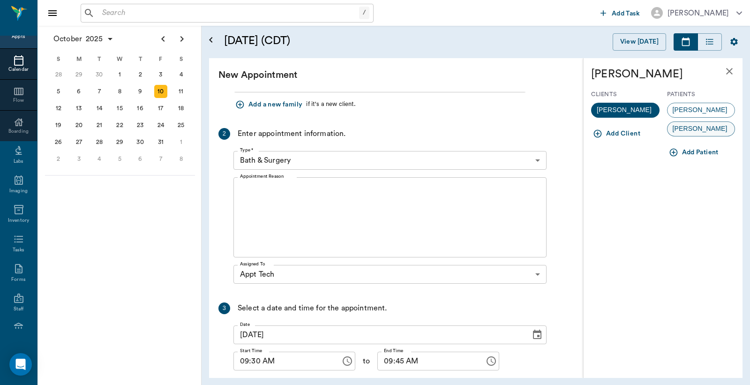
click at [682, 129] on span "Sandy" at bounding box center [700, 129] width 65 height 10
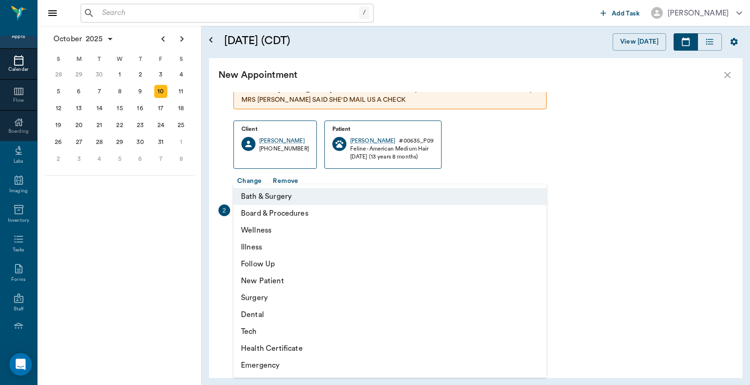
click at [537, 236] on body "/ ​ Add Task Dr. Bert Ellsworth Nectar Messages Appts Calendar Flow Boarding La…" at bounding box center [375, 192] width 750 height 385
click at [288, 330] on li "Tech" at bounding box center [389, 331] width 313 height 17
type input "65d2be4f46e3a538d89b8c1a"
type input "10:00 AM"
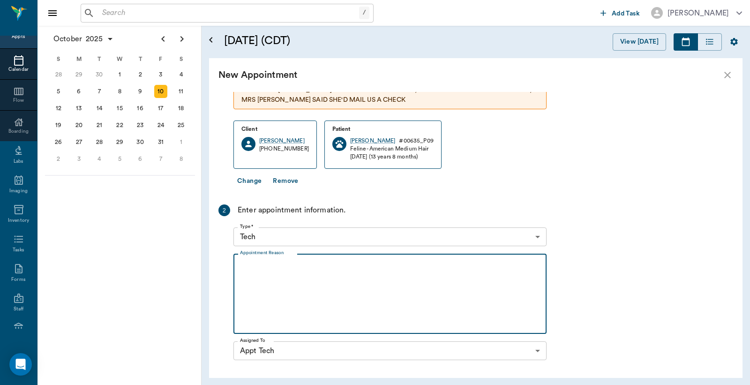
click at [246, 268] on textarea "Appointment Reason" at bounding box center [390, 294] width 300 height 65
click at [333, 266] on textarea "ant inflammatory injection" at bounding box center [390, 294] width 300 height 65
click at [250, 267] on textarea "ant inflammatory injection" at bounding box center [390, 294] width 300 height 65
click at [338, 270] on textarea "anti inflammatory injection" at bounding box center [390, 294] width 300 height 65
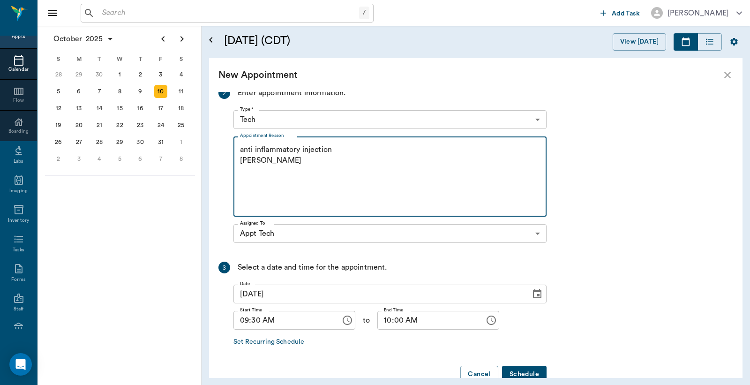
scroll to position [208, 0]
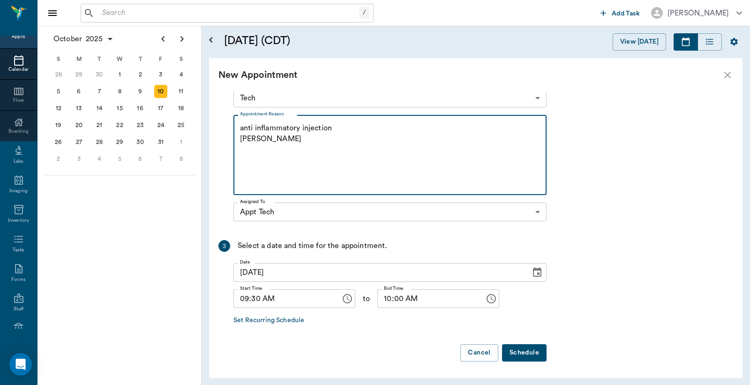
type textarea "anti inflammatory injection Christy"
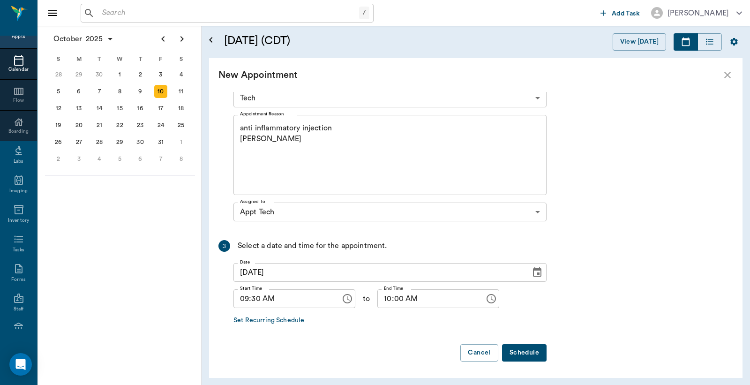
click at [528, 350] on button "Schedule" at bounding box center [524, 352] width 45 height 17
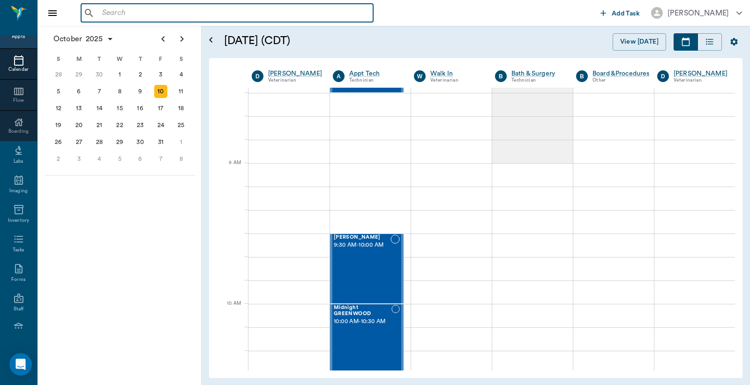
click at [104, 13] on input "text" at bounding box center [233, 13] width 271 height 13
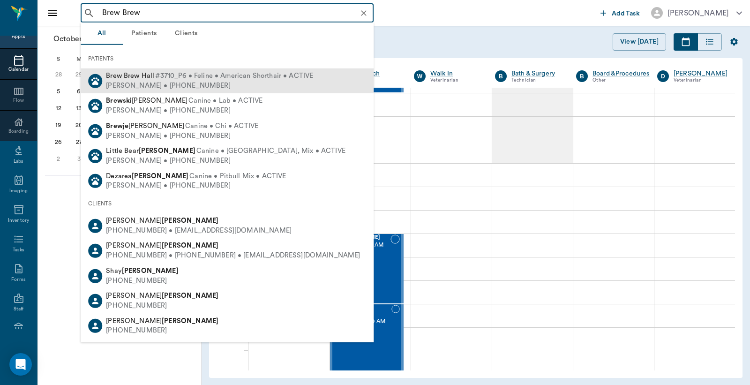
click at [216, 86] on div "Jennifer Hall • (903) 353-8590" at bounding box center [209, 86] width 207 height 10
type input "Brew Brew"
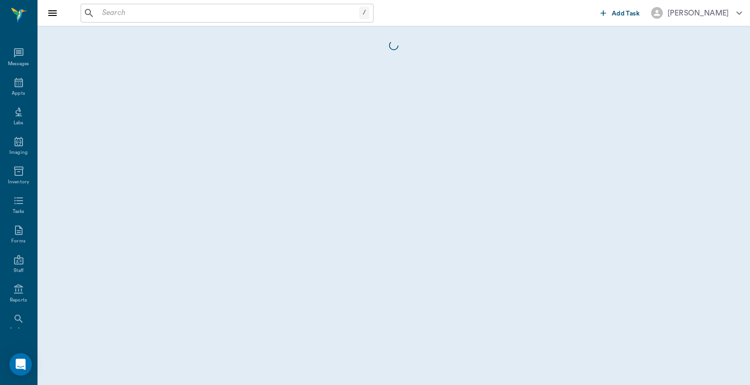
scroll to position [43, 0]
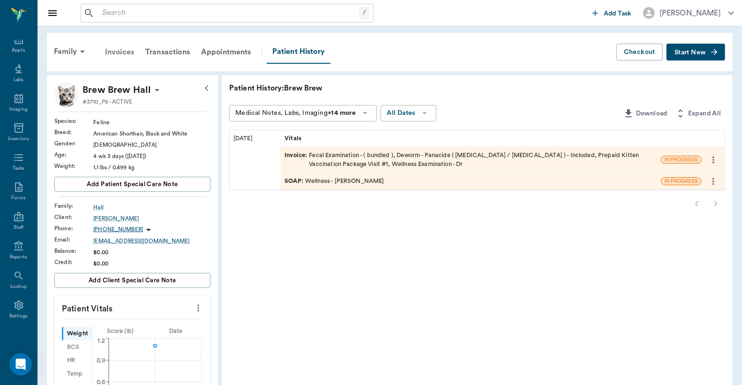
click at [118, 52] on div "Invoices" at bounding box center [119, 52] width 40 height 23
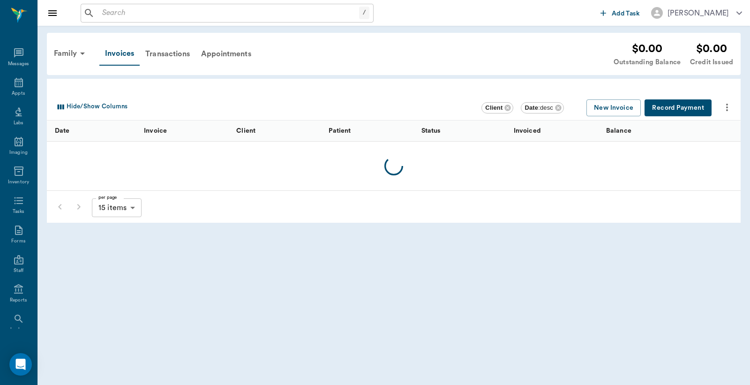
scroll to position [43, 0]
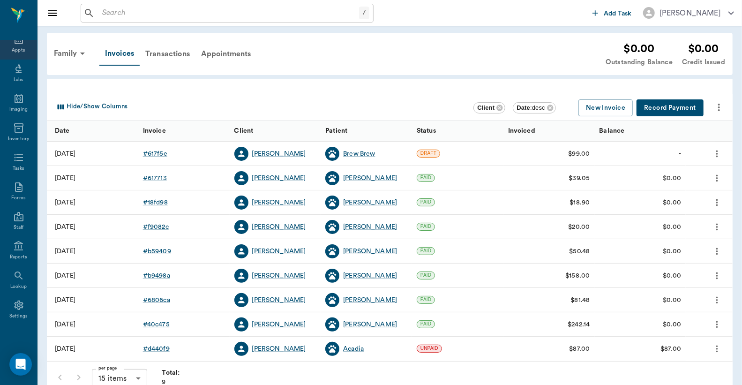
click at [13, 50] on div "Appts" at bounding box center [18, 50] width 13 height 7
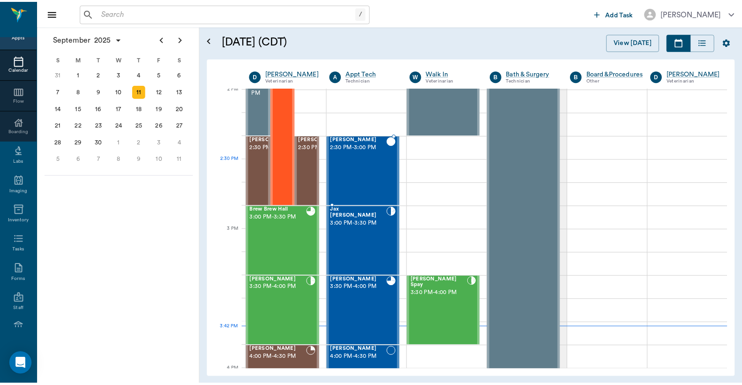
scroll to position [847, 0]
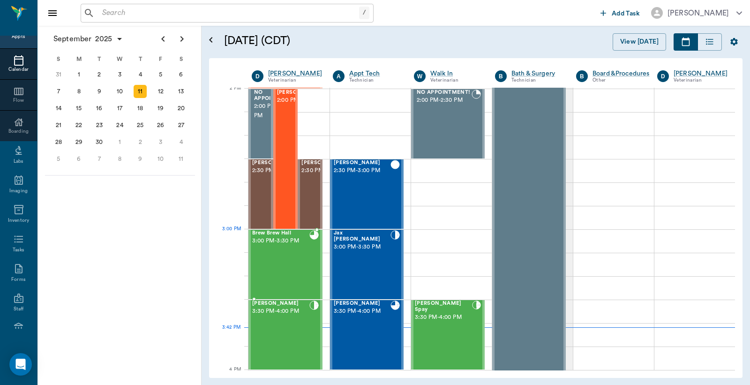
click at [286, 247] on div "Brew Brew Hall 3:00 PM - 3:30 PM" at bounding box center [280, 264] width 57 height 68
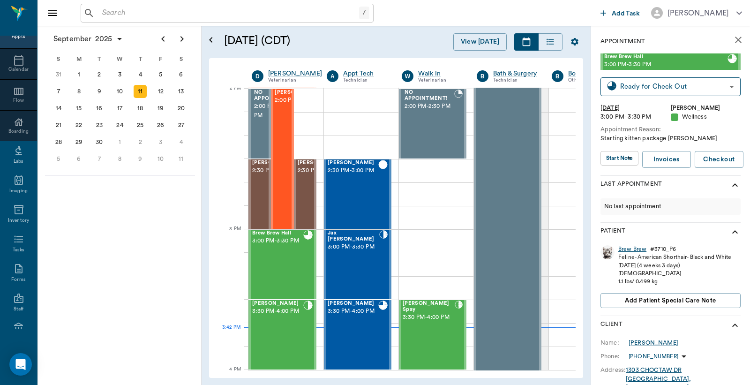
click at [633, 249] on div "Brew Brew" at bounding box center [632, 249] width 28 height 8
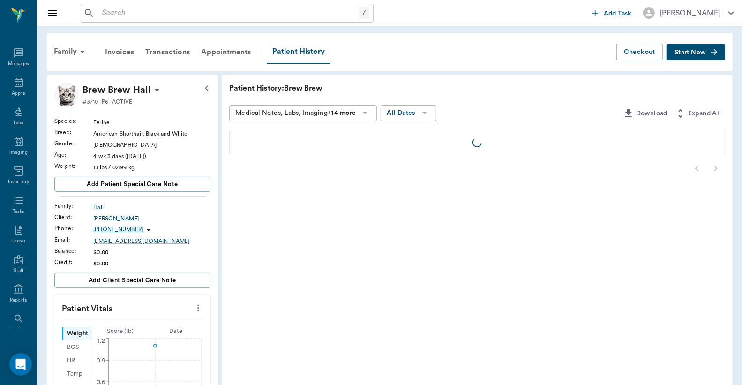
scroll to position [43, 0]
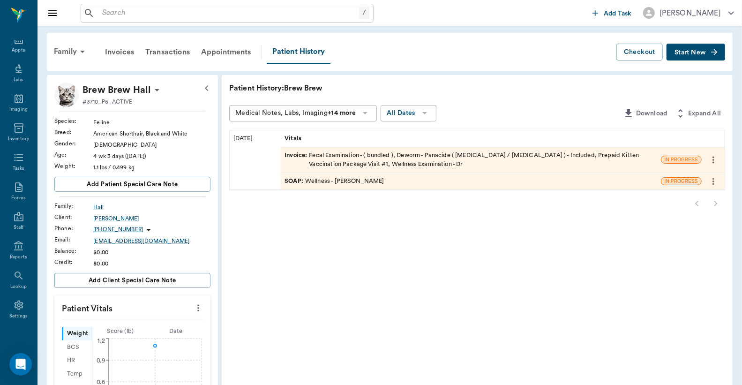
click at [372, 161] on div "Invoice : Fecal Examination - ( bundled ), Deworm - Panacide ( Ivermectin / Pyr…" at bounding box center [471, 160] width 373 height 18
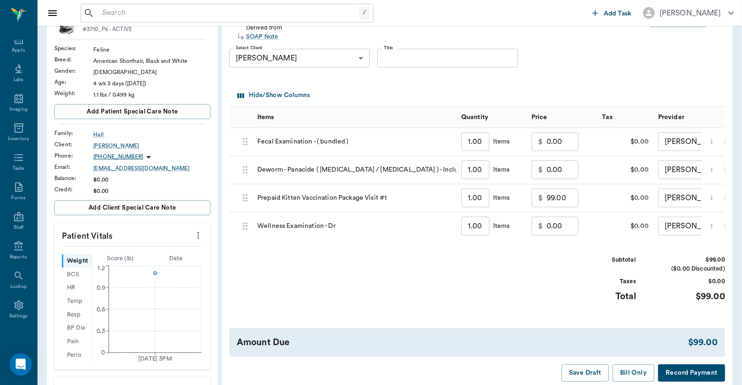
scroll to position [139, 0]
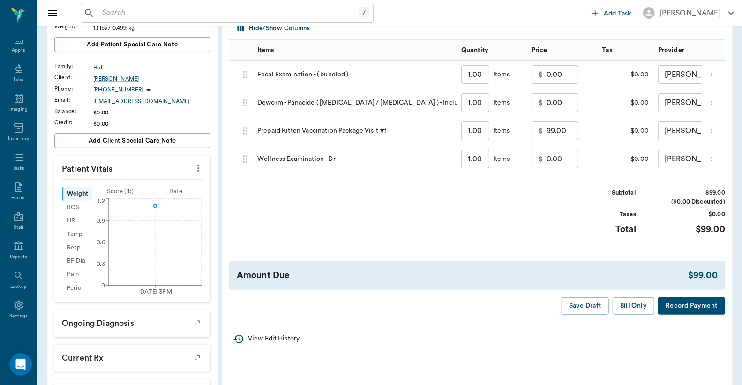
click at [676, 315] on button "Record Payment" at bounding box center [691, 305] width 67 height 17
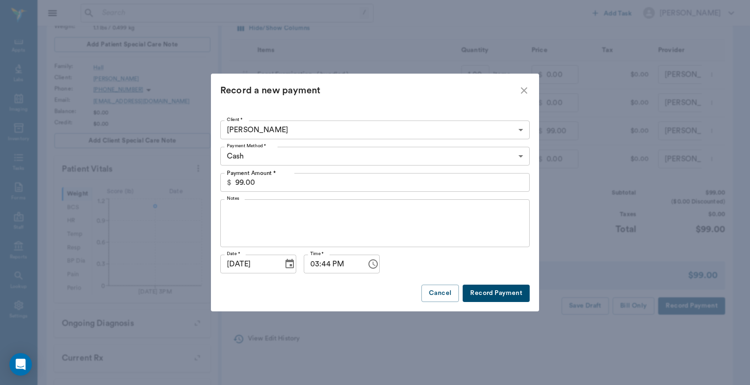
click at [519, 158] on body "/ ​ Add Task Dr. Bert Ellsworth Nectar Messages Appts Labs Imaging Inventory Ta…" at bounding box center [375, 176] width 750 height 631
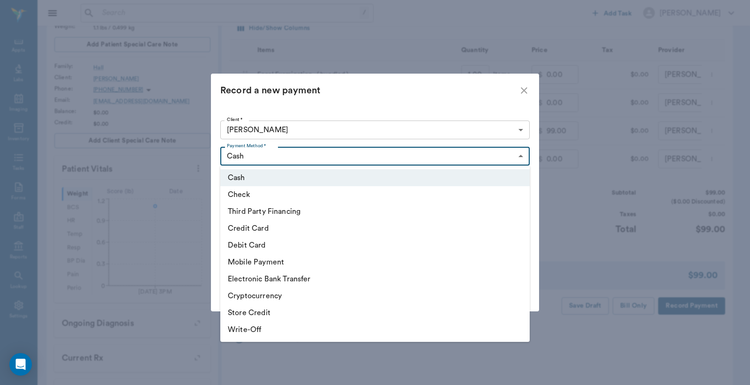
click at [293, 244] on li "Debit Card" at bounding box center [374, 245] width 309 height 17
type input "DEBIT_CARD"
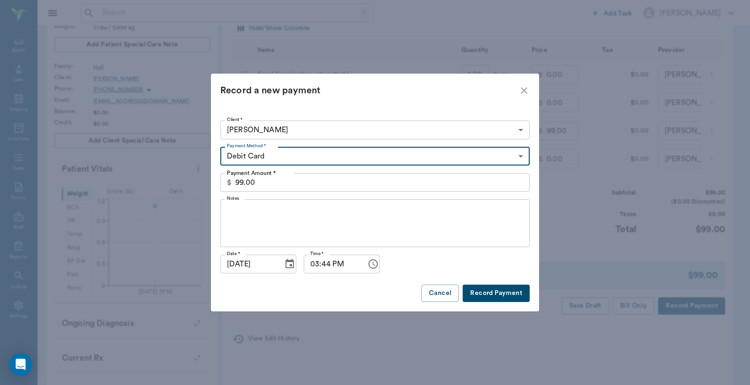
click at [504, 296] on button "Record Payment" at bounding box center [496, 293] width 67 height 17
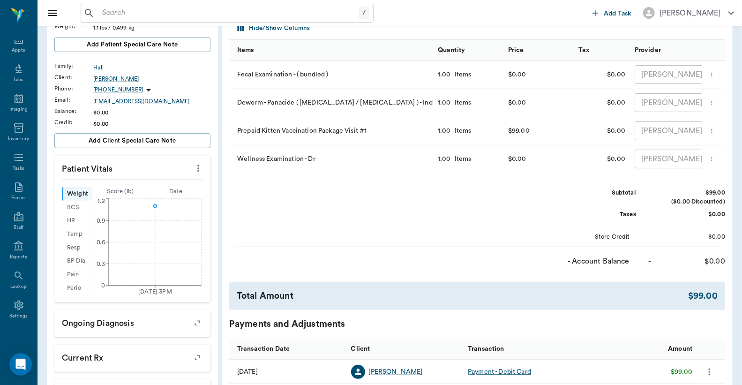
scroll to position [0, 0]
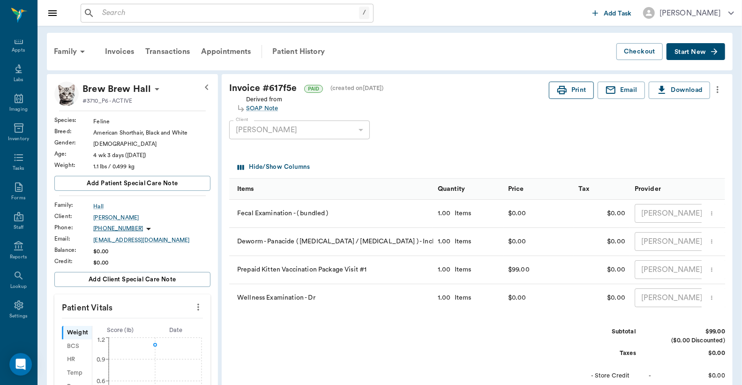
click at [578, 91] on button "Print" at bounding box center [571, 90] width 45 height 17
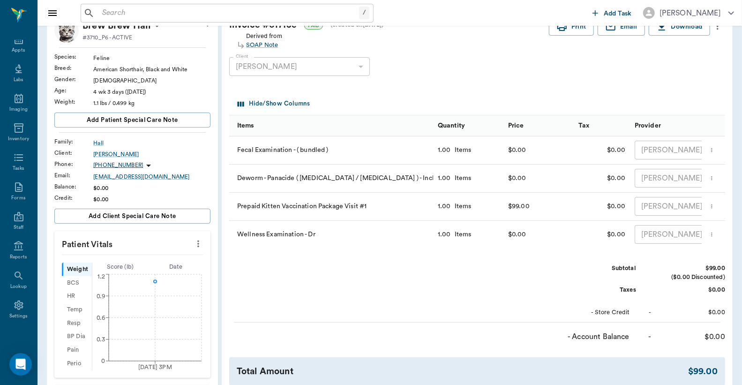
scroll to position [69, 0]
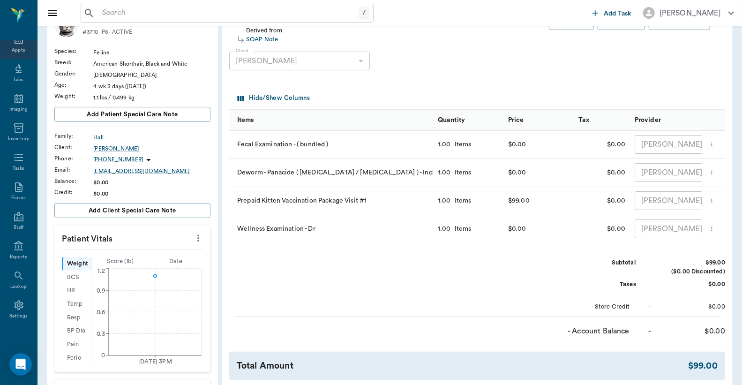
click at [15, 48] on div "Appts" at bounding box center [18, 50] width 13 height 7
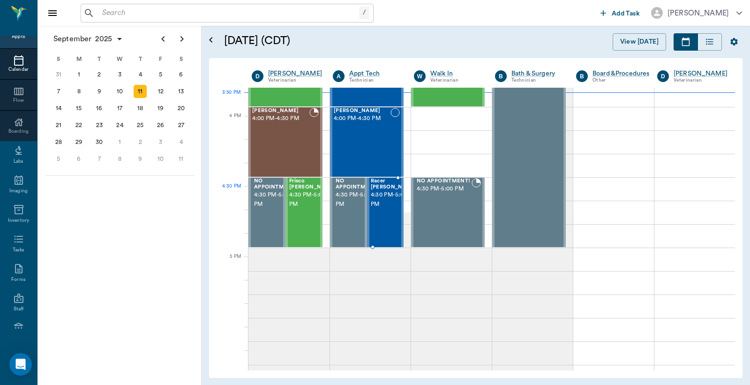
scroll to position [1125, 0]
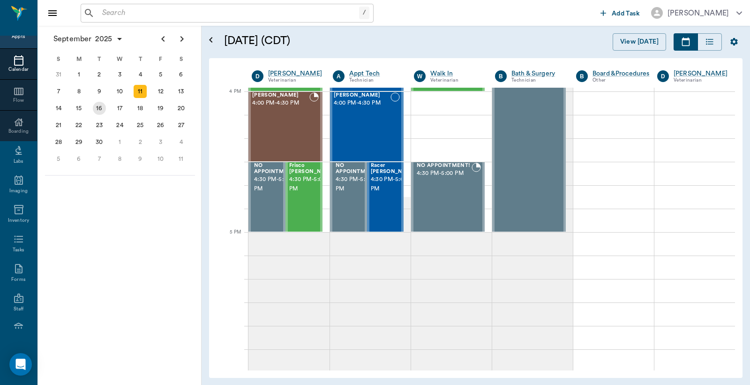
click at [99, 107] on div "16" at bounding box center [99, 108] width 13 height 13
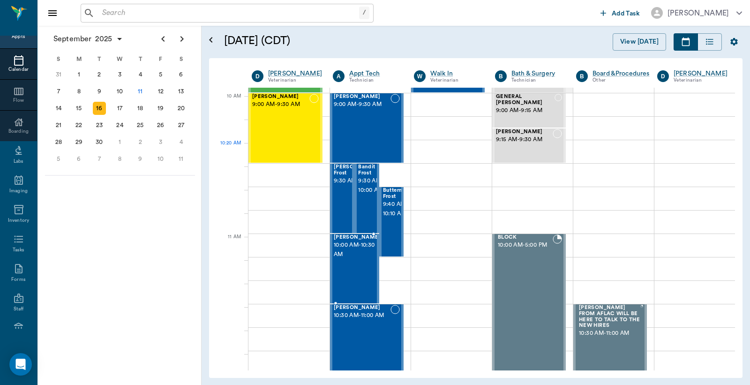
scroll to position [139, 0]
click at [97, 121] on div "23" at bounding box center [99, 125] width 13 height 13
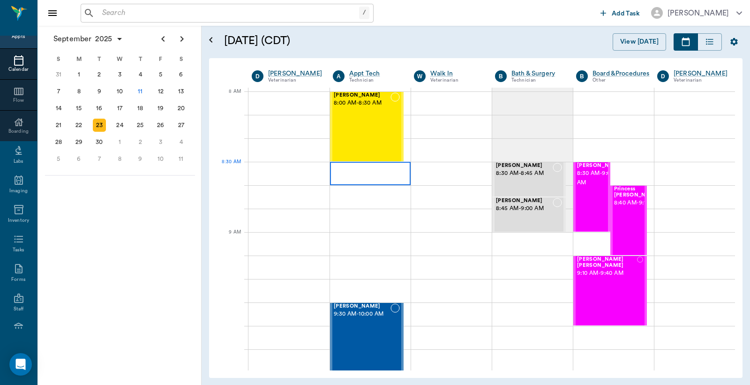
click at [356, 179] on div at bounding box center [370, 173] width 81 height 23
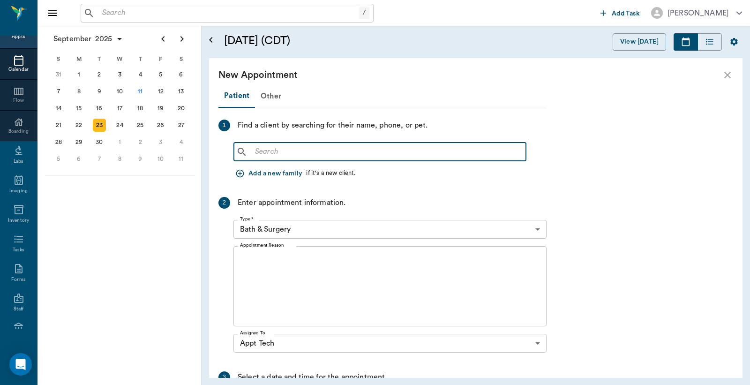
click at [254, 150] on input "text" at bounding box center [386, 151] width 271 height 13
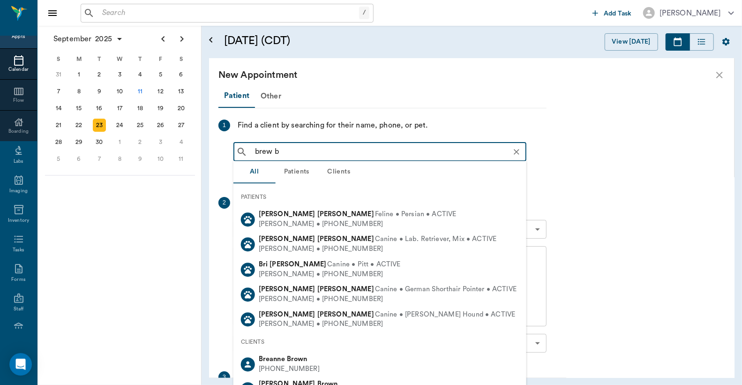
type input "brew b"
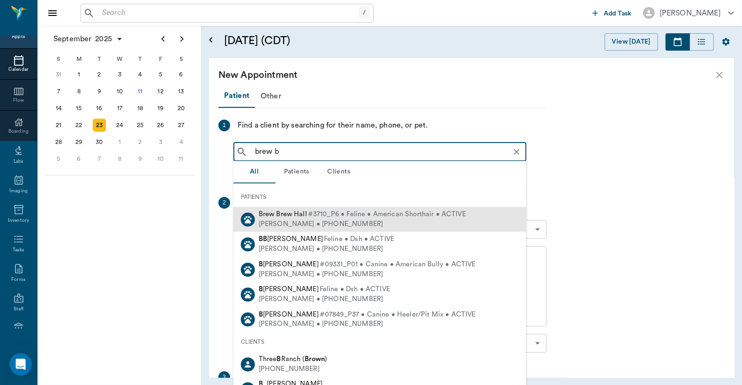
click at [288, 221] on div "Jennifer Hall • (903) 353-8590" at bounding box center [362, 224] width 207 height 10
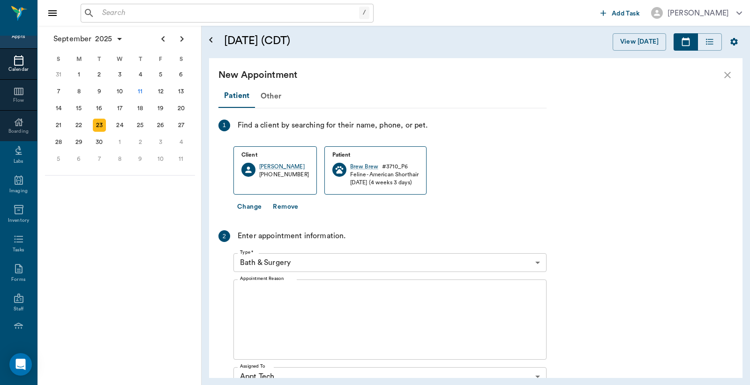
click at [539, 264] on body "/ ​ Add Task Dr. Bert Ellsworth Nectar Messages Appts Calendar Flow Boarding La…" at bounding box center [375, 192] width 750 height 385
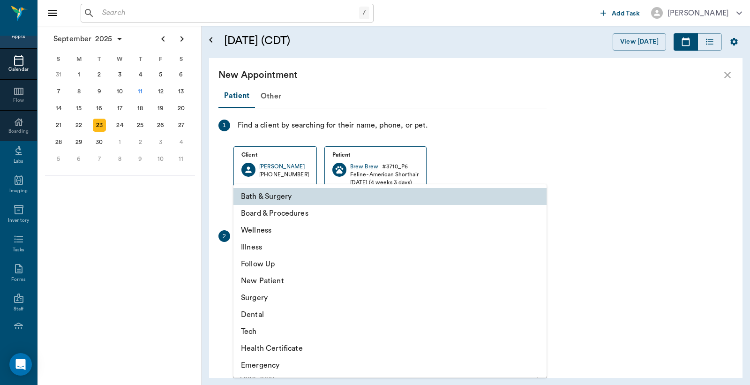
click at [264, 331] on li "Tech" at bounding box center [389, 331] width 313 height 17
type input "65d2be4f46e3a538d89b8c1a"
type input "09:00 AM"
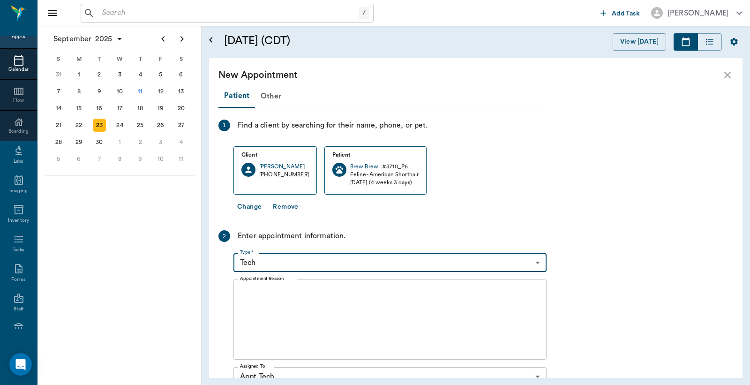
click at [243, 288] on textarea "Appointment Reason" at bounding box center [390, 319] width 300 height 65
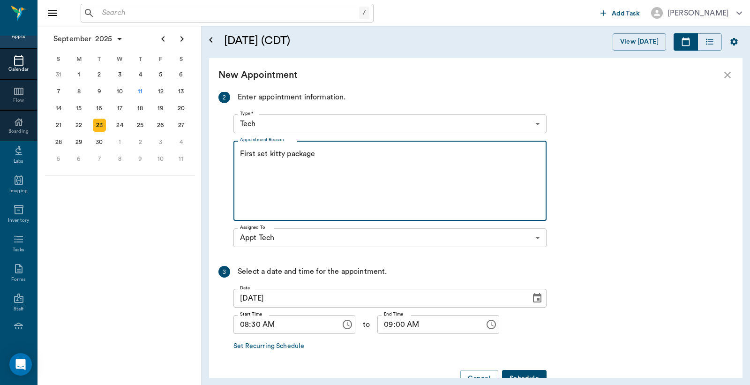
scroll to position [165, 0]
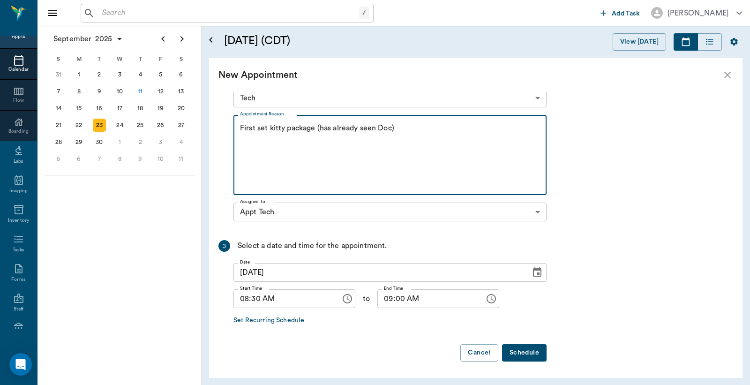
type textarea "First set kitty package (has already seen Doc)"
click at [518, 353] on button "Schedule" at bounding box center [524, 352] width 45 height 17
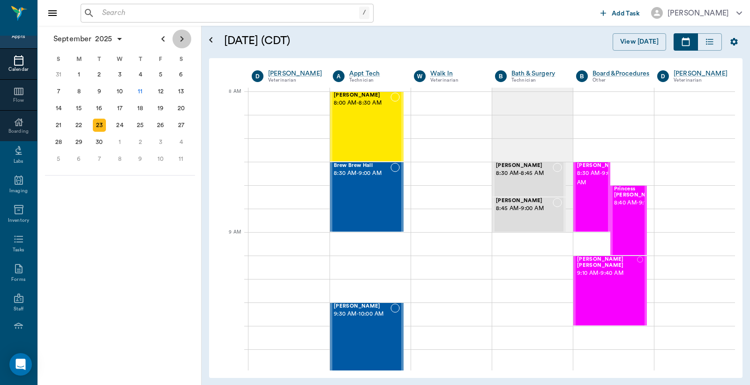
click at [183, 39] on icon "Next page" at bounding box center [181, 39] width 3 height 6
click at [350, 245] on div at bounding box center [370, 243] width 81 height 23
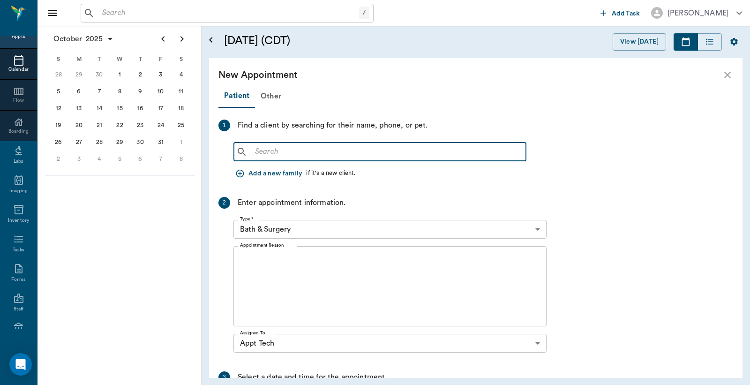
click at [253, 150] on input "text" at bounding box center [386, 151] width 271 height 13
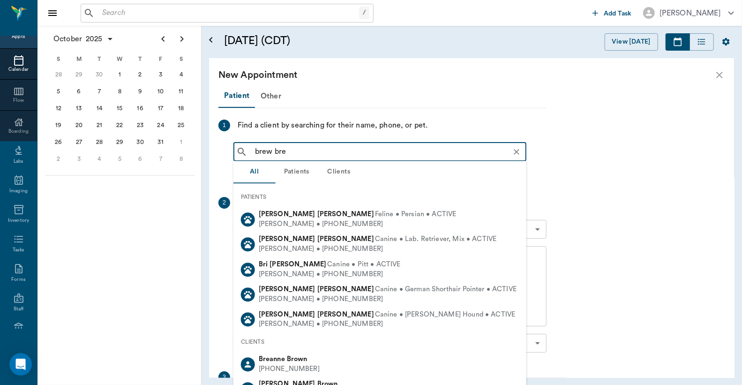
type input "brew brew"
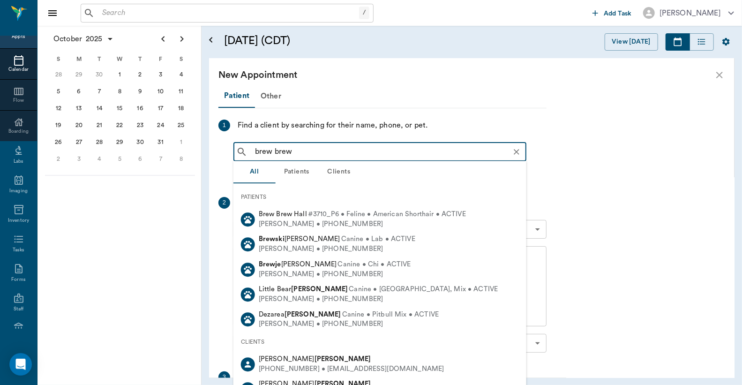
click at [315, 221] on div "Jennifer Hall • (903) 353-8590" at bounding box center [362, 224] width 207 height 10
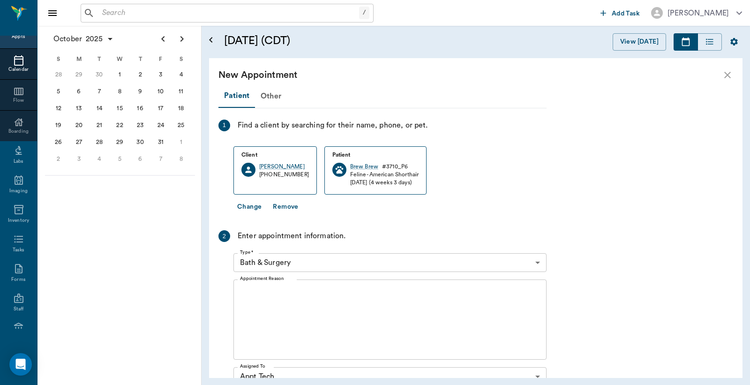
click at [538, 262] on body "/ ​ Add Task Dr. Bert Ellsworth Nectar Messages Appts Calendar Flow Boarding La…" at bounding box center [375, 192] width 750 height 385
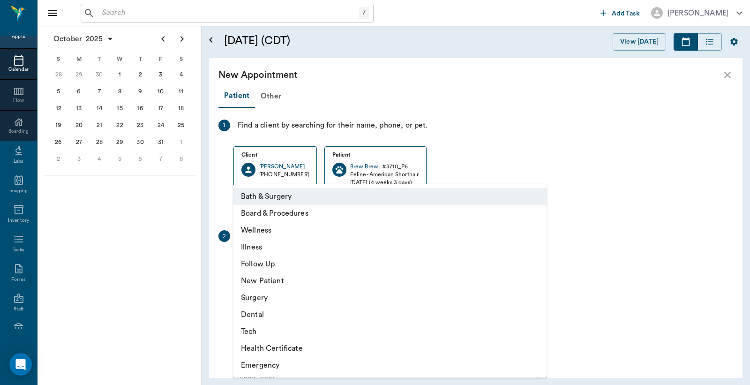
click at [278, 329] on li "Tech" at bounding box center [389, 331] width 313 height 17
type input "65d2be4f46e3a538d89b8c1a"
type input "09:30 AM"
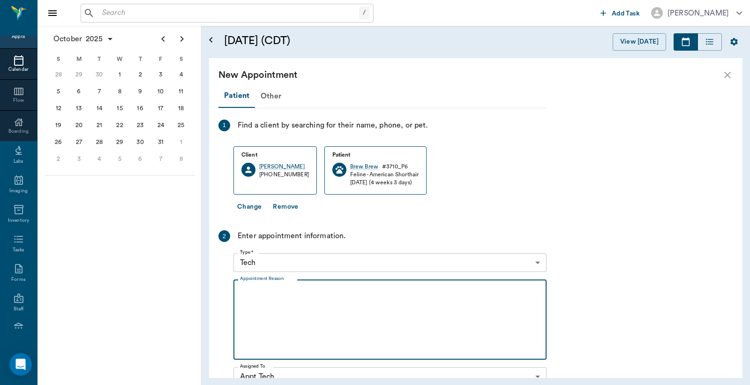
click at [253, 291] on textarea "Appointment Reason" at bounding box center [390, 319] width 300 height 65
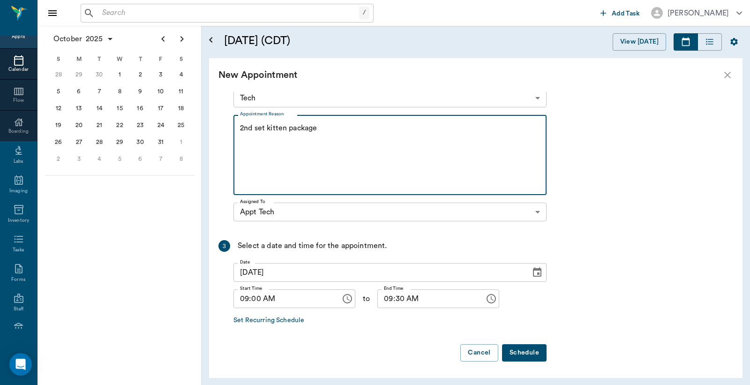
type textarea "2nd set kitten package"
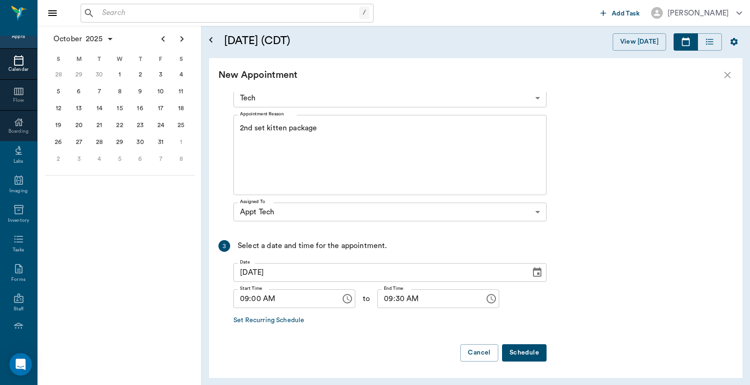
click at [525, 351] on button "Schedule" at bounding box center [524, 352] width 45 height 17
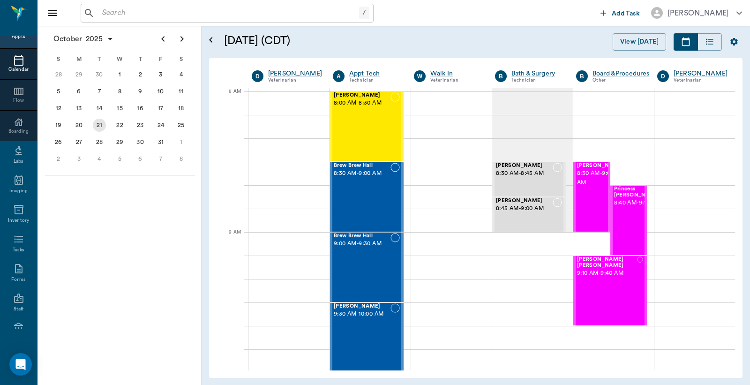
click at [99, 123] on div "21" at bounding box center [99, 125] width 13 height 13
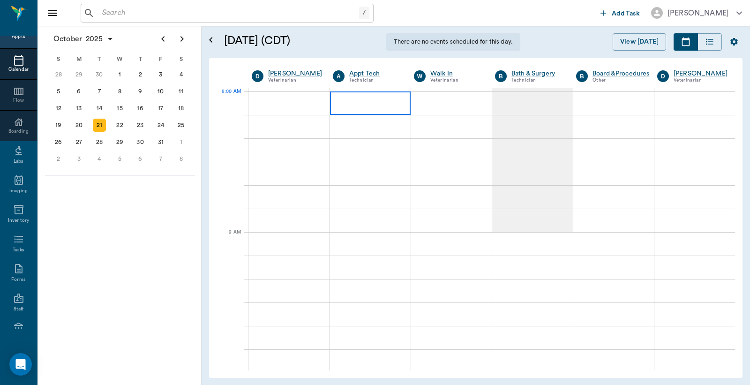
click at [345, 103] on div at bounding box center [370, 102] width 81 height 23
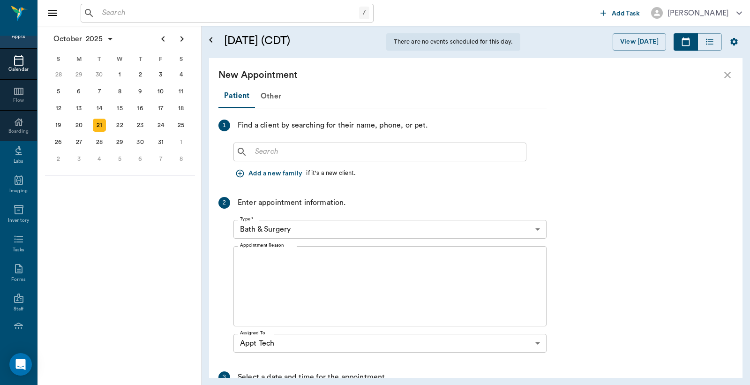
click at [259, 147] on input "text" at bounding box center [386, 151] width 271 height 13
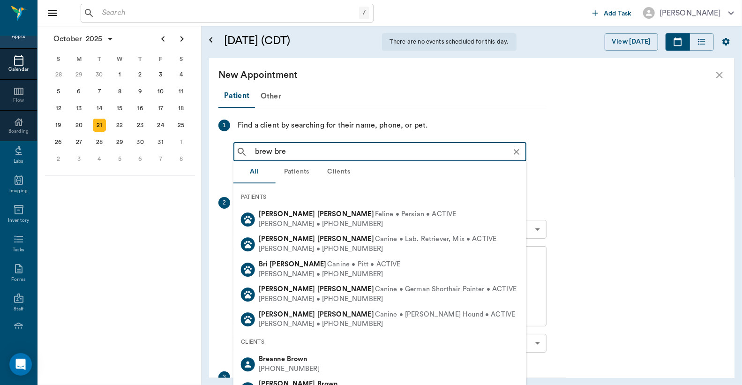
type input "brew brew"
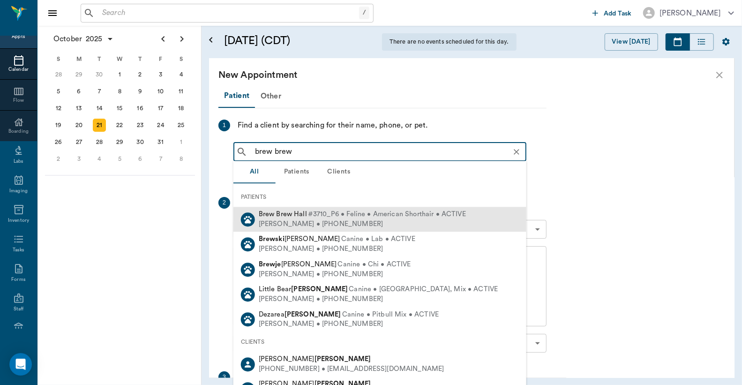
click at [294, 218] on div "Brew Brew Hall #3710_P6 • Feline • American Shorthair • ACTIVE" at bounding box center [362, 215] width 207 height 10
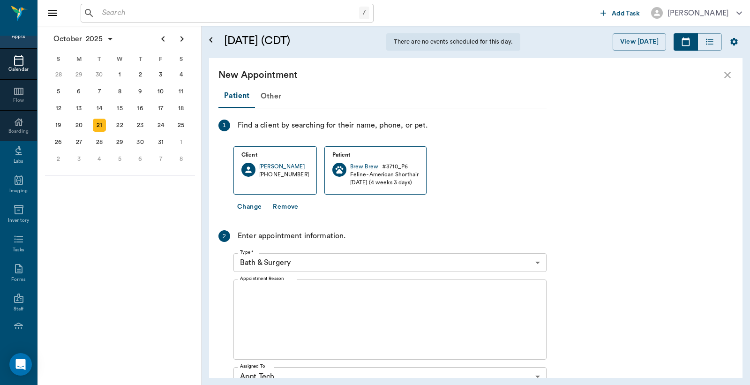
click at [540, 263] on body "/ ​ Add Task Dr. Bert Ellsworth Nectar Messages Appts Calendar Flow Boarding La…" at bounding box center [375, 192] width 750 height 385
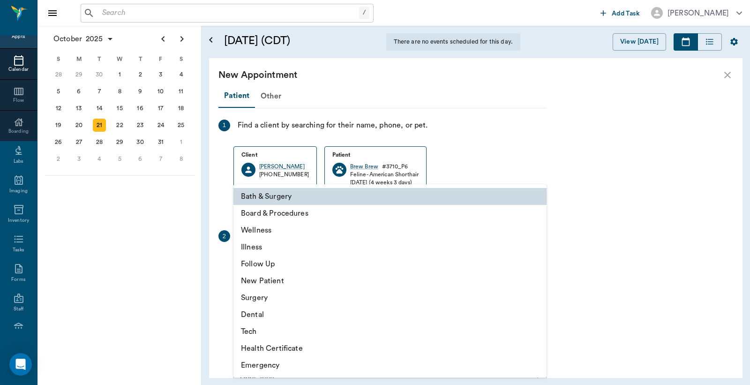
click at [256, 333] on li "Tech" at bounding box center [389, 331] width 313 height 17
type input "65d2be4f46e3a538d89b8c1a"
type input "08:30 AM"
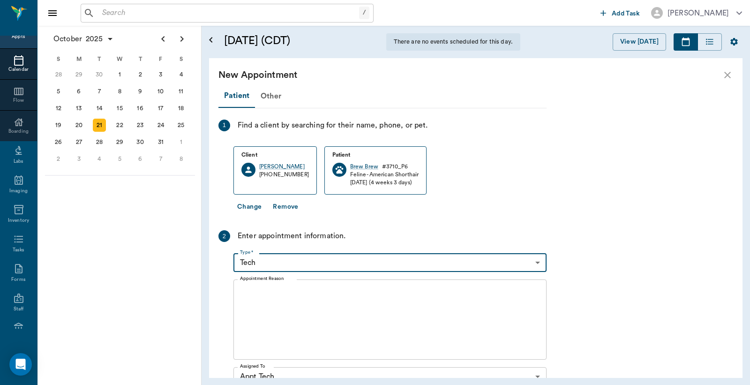
click at [254, 287] on textarea "Appointment Reason" at bounding box center [390, 319] width 300 height 65
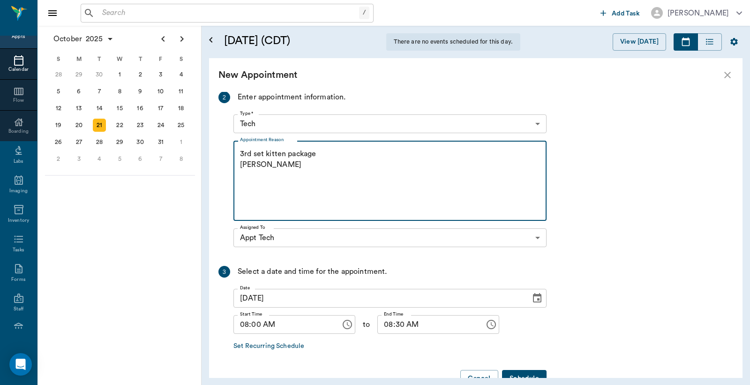
scroll to position [165, 0]
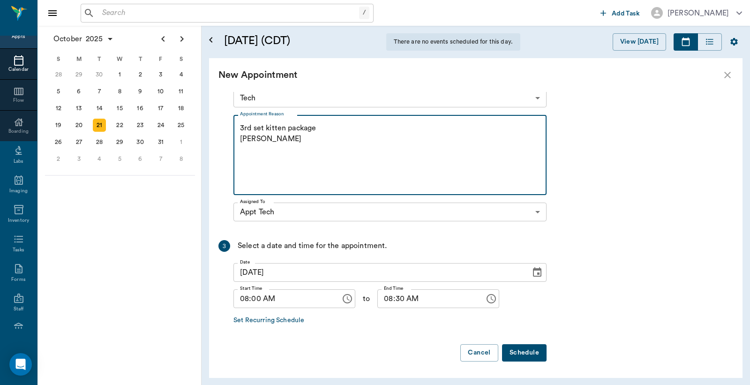
type textarea "3rd set kitten package Christy"
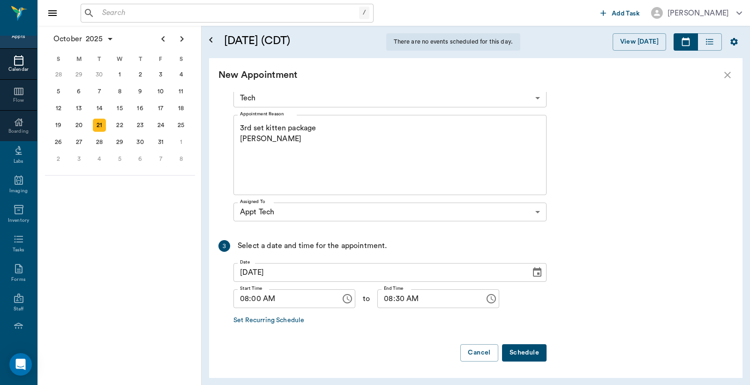
click at [529, 355] on button "Schedule" at bounding box center [524, 352] width 45 height 17
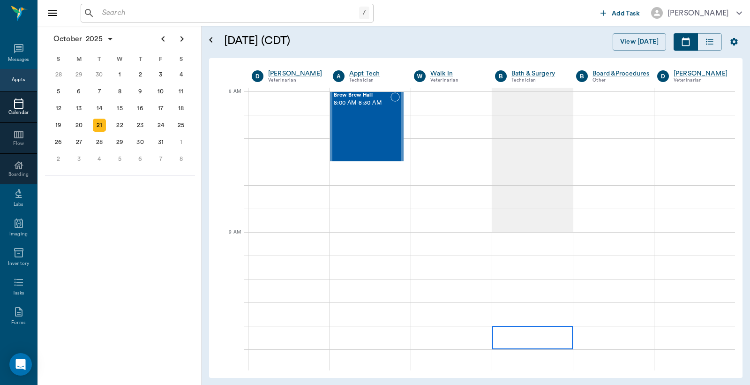
scroll to position [43, 0]
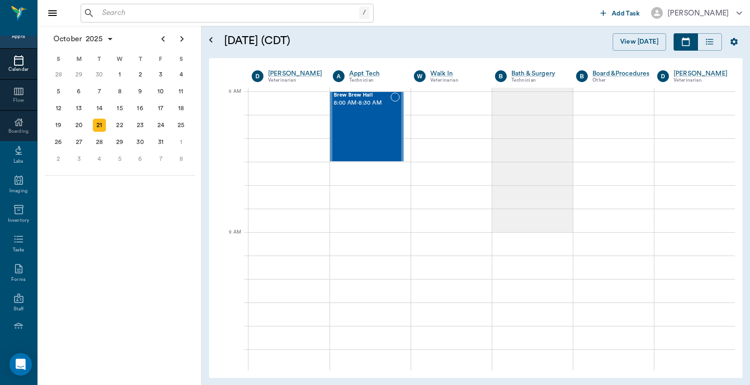
click at [107, 11] on input "text" at bounding box center [228, 13] width 261 height 13
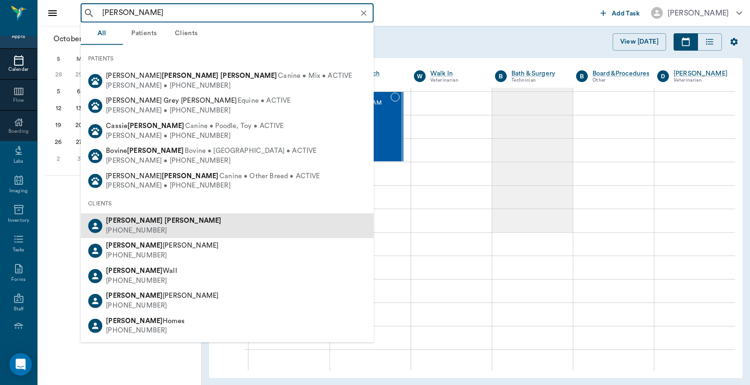
click at [165, 220] on b "Williams" at bounding box center [193, 220] width 57 height 7
type input "Ronald Williams"
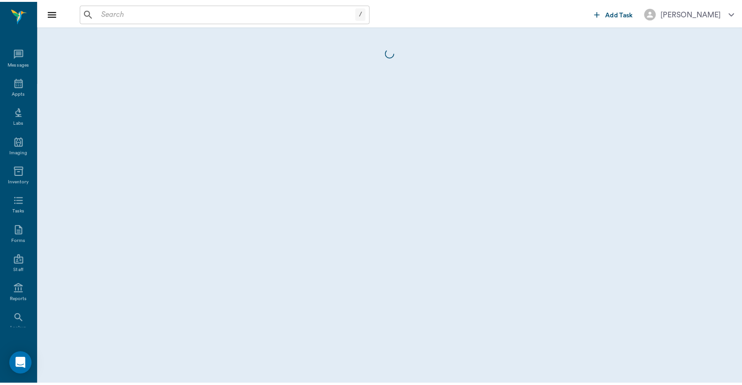
scroll to position [43, 0]
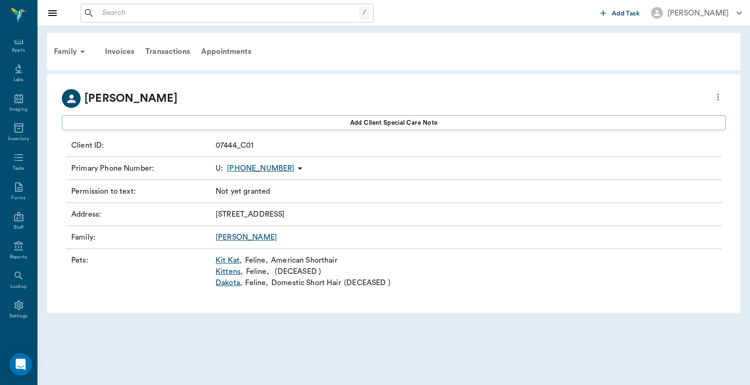
click at [232, 260] on link "Kit Kat ," at bounding box center [229, 260] width 26 height 11
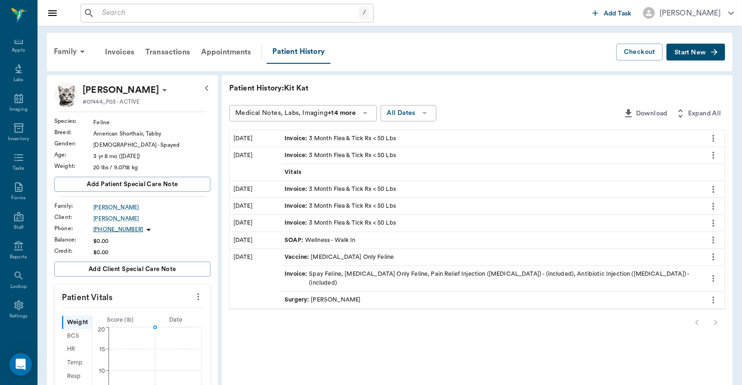
click at [699, 53] on span "Start New" at bounding box center [690, 53] width 31 height 0
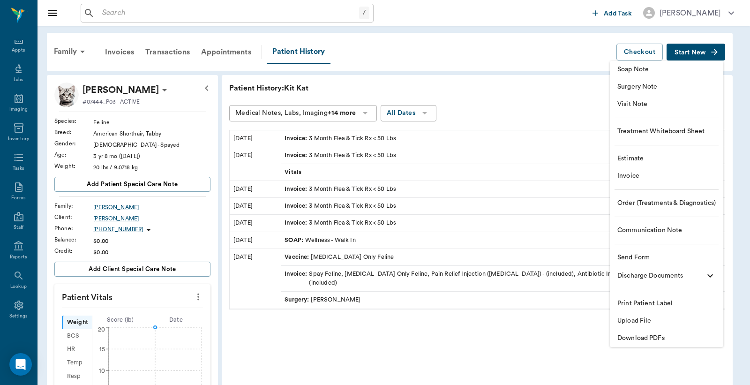
click at [633, 177] on span "Invoice" at bounding box center [666, 176] width 98 height 10
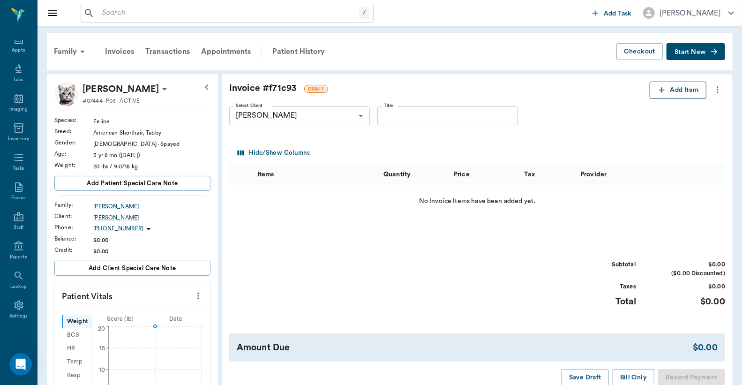
click at [675, 94] on button "Add Item" at bounding box center [678, 90] width 57 height 17
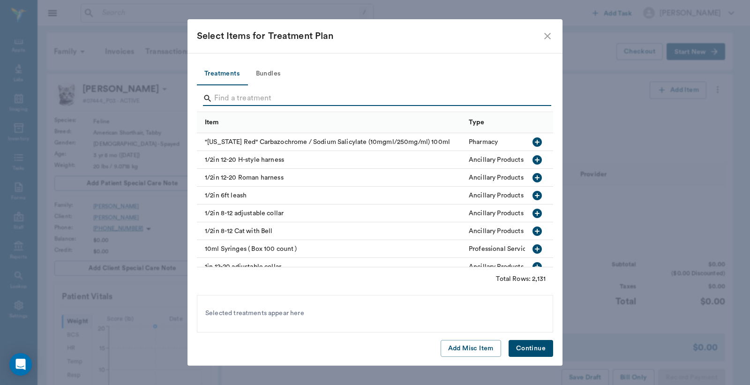
click at [219, 93] on input "Search" at bounding box center [375, 98] width 323 height 15
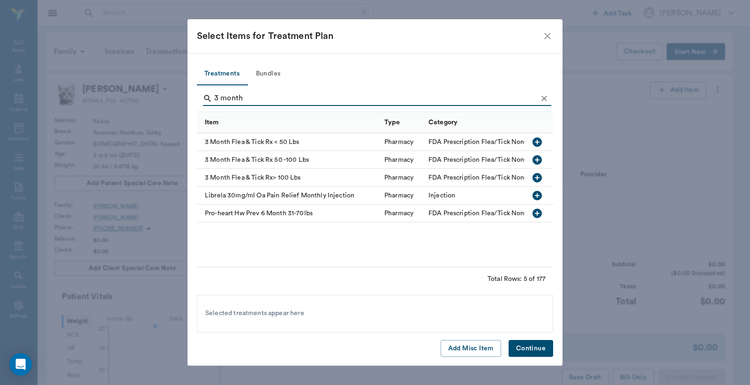
type input "3 month"
click at [536, 142] on icon "button" at bounding box center [537, 141] width 11 height 11
click at [536, 349] on button "Continue" at bounding box center [531, 348] width 45 height 17
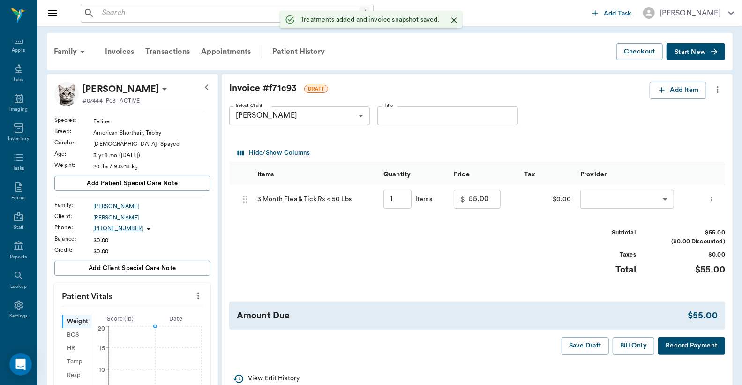
type input "1.00"
click at [681, 346] on button "Record Payment" at bounding box center [691, 345] width 67 height 17
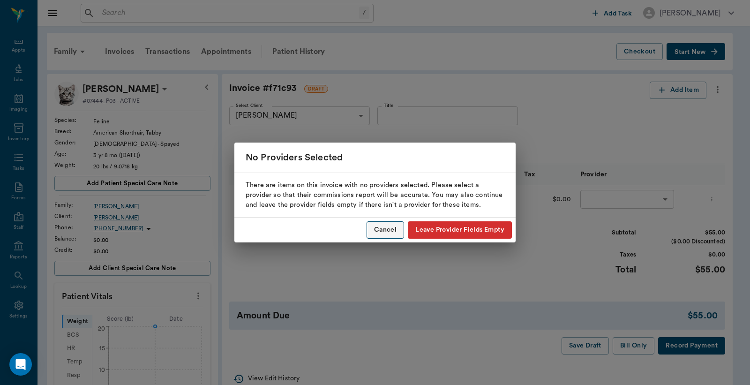
click at [386, 226] on button "Cancel" at bounding box center [386, 229] width 38 height 17
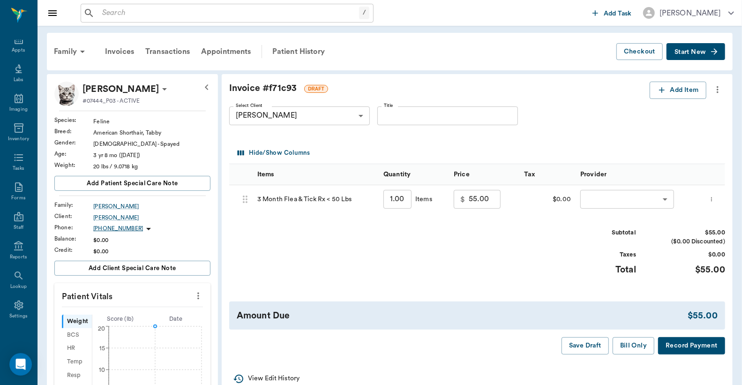
click at [601, 196] on body "/ ​ Add Task Dr. Bert Ellsworth Nectar Messages Appts Labs Imaging Inventory Ta…" at bounding box center [371, 318] width 742 height 637
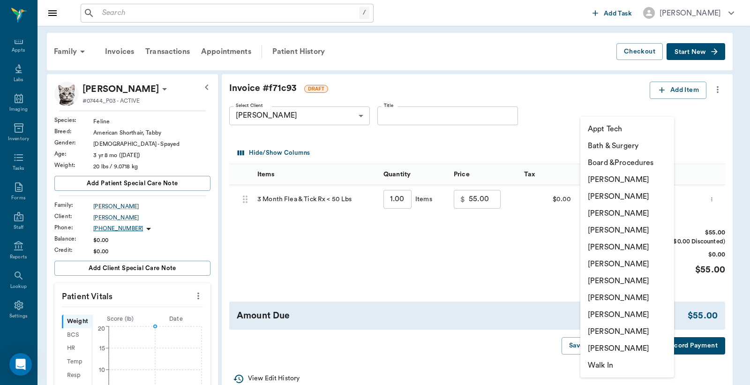
click at [602, 195] on li "Christy Dudley" at bounding box center [627, 196] width 94 height 17
type input "none-63ec2e2852e12b0ba117910e"
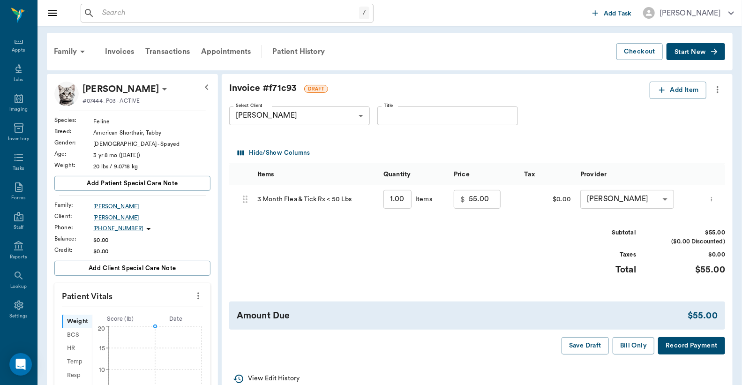
click at [672, 345] on button "Record Payment" at bounding box center [691, 345] width 67 height 17
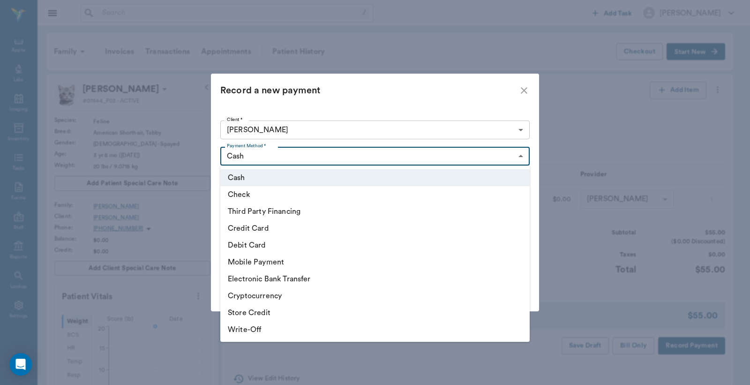
click at [521, 156] on body "/ ​ Add Task Dr. Bert Ellsworth Nectar Messages Appts Labs Imaging Inventory Ta…" at bounding box center [375, 318] width 750 height 637
click at [248, 245] on li "Debit Card" at bounding box center [374, 245] width 309 height 17
type input "DEBIT_CARD"
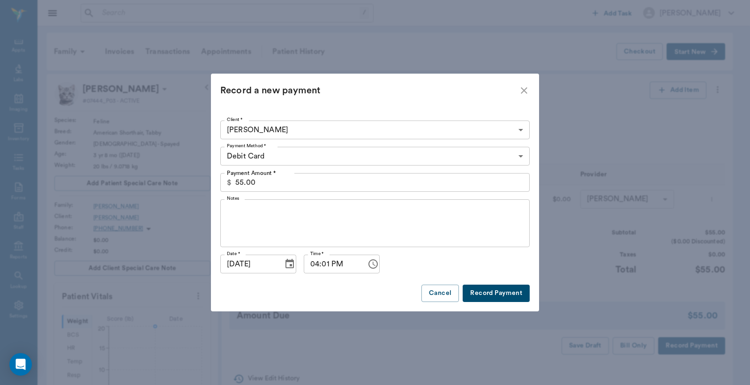
click at [503, 296] on button "Record Payment" at bounding box center [496, 293] width 67 height 17
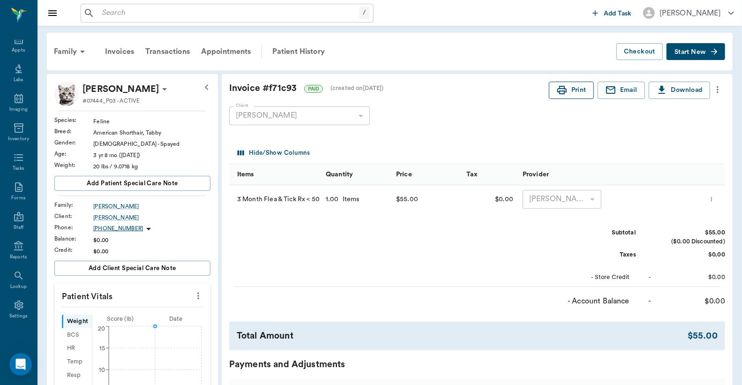
click at [571, 93] on button "Print" at bounding box center [571, 90] width 45 height 17
click at [105, 13] on input "text" at bounding box center [228, 13] width 261 height 13
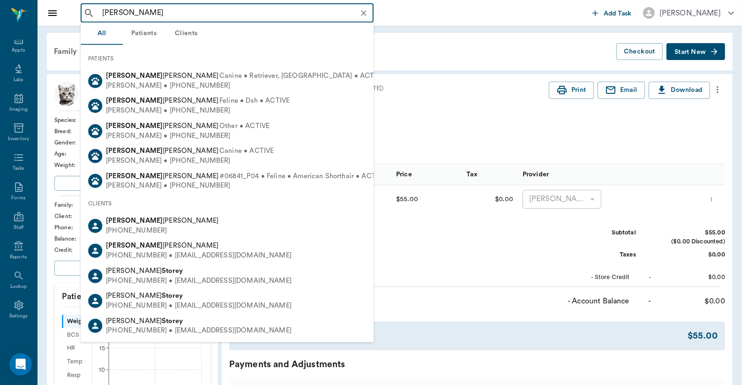
drag, startPoint x: 100, startPoint y: 14, endPoint x: 165, endPoint y: 2, distance: 65.4
click at [161, 8] on input "Cleo Storey" at bounding box center [234, 13] width 272 height 13
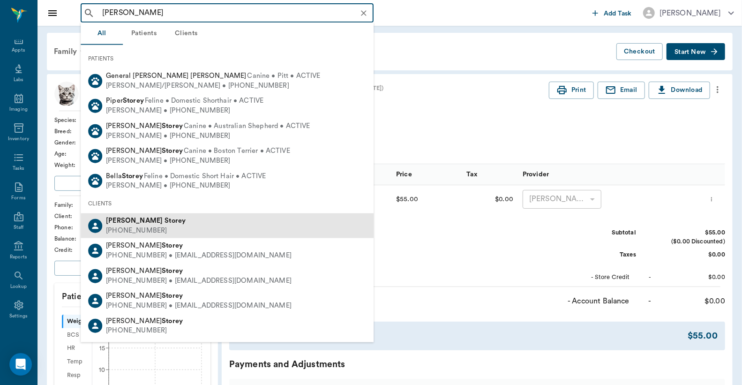
click at [138, 227] on div "(430) 342-9254" at bounding box center [146, 231] width 80 height 10
type input "Robert Storey"
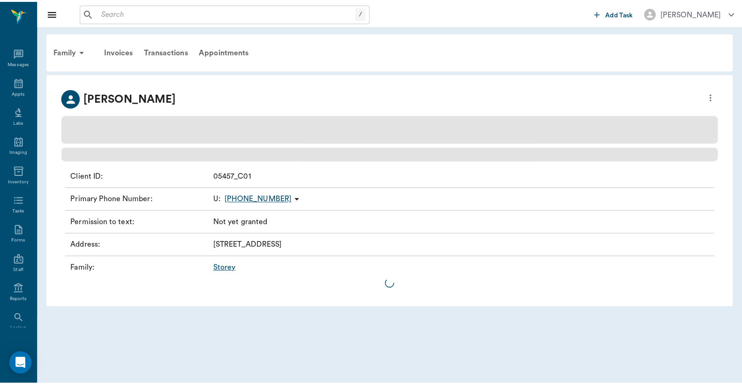
scroll to position [43, 0]
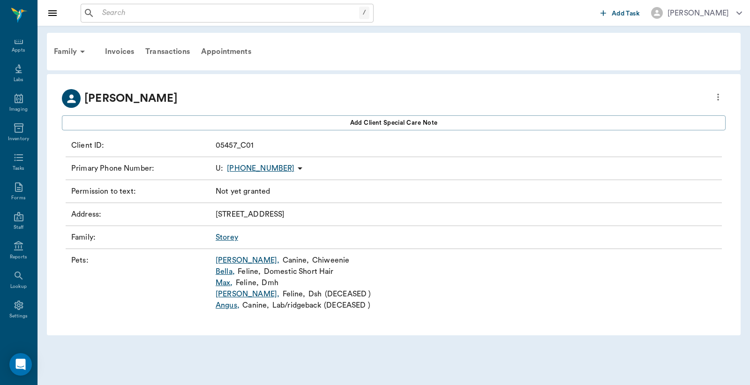
click at [222, 295] on link "Cleo ," at bounding box center [248, 293] width 64 height 11
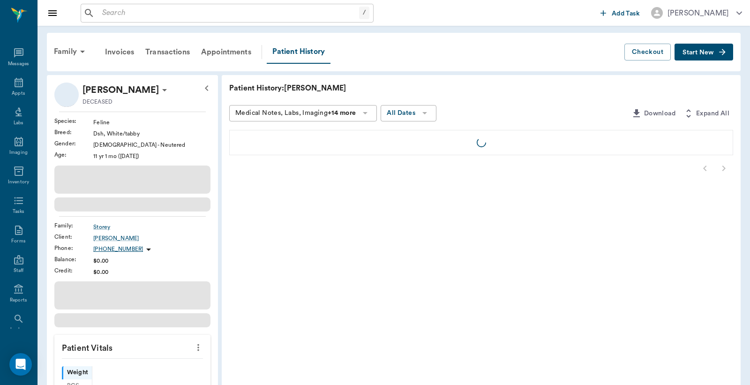
scroll to position [43, 0]
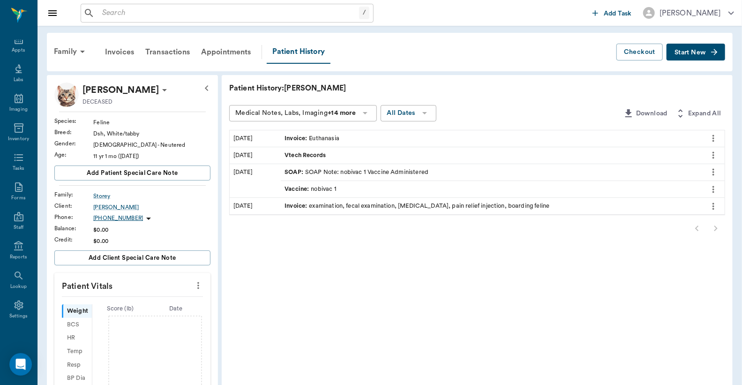
click at [101, 12] on input "text" at bounding box center [228, 13] width 261 height 13
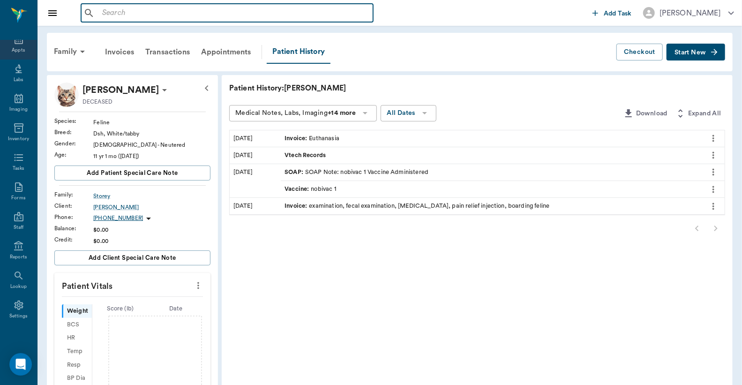
click at [13, 48] on div "Appts" at bounding box center [18, 50] width 13 height 7
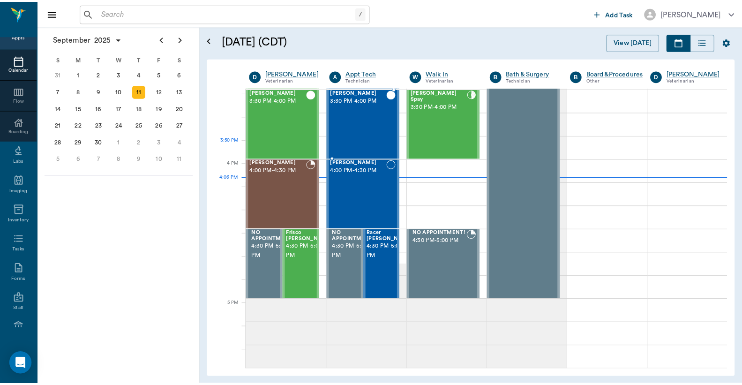
scroll to position [988, 0]
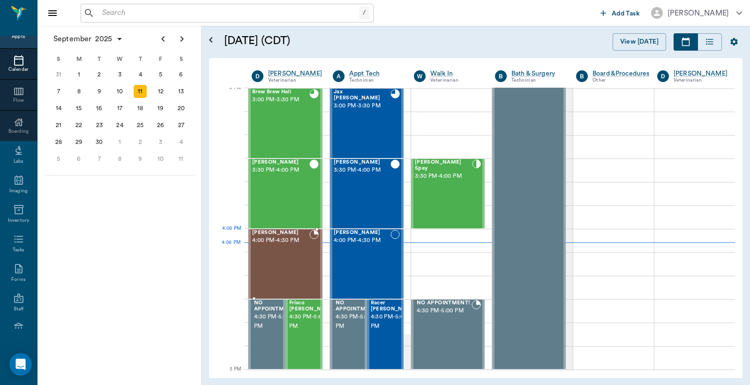
click at [286, 250] on div "Winston Leverett 4:00 PM - 4:30 PM" at bounding box center [280, 264] width 57 height 68
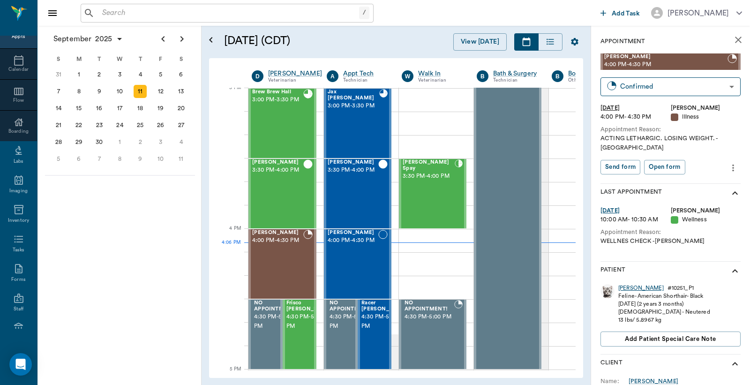
click at [623, 284] on div "Winston" at bounding box center [640, 288] width 45 height 8
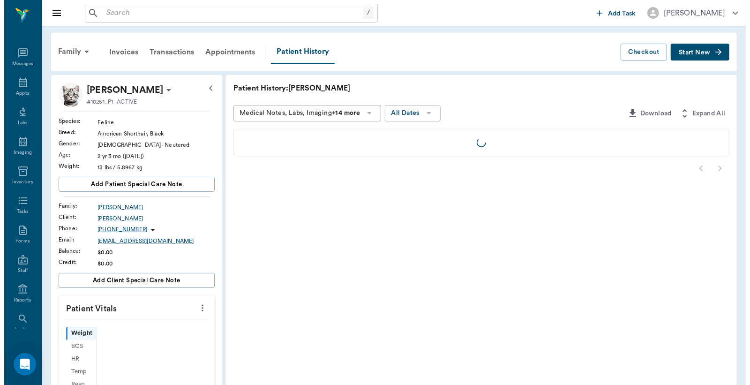
scroll to position [43, 0]
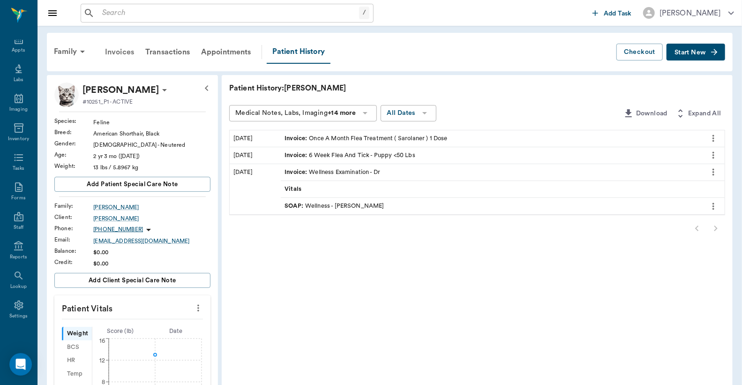
click at [123, 52] on div "Invoices" at bounding box center [119, 52] width 40 height 23
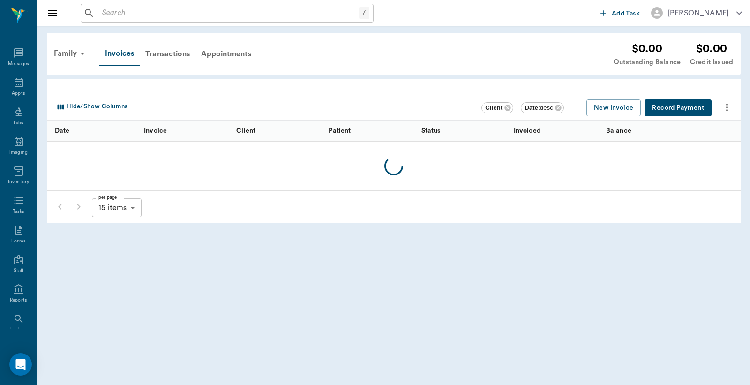
scroll to position [43, 0]
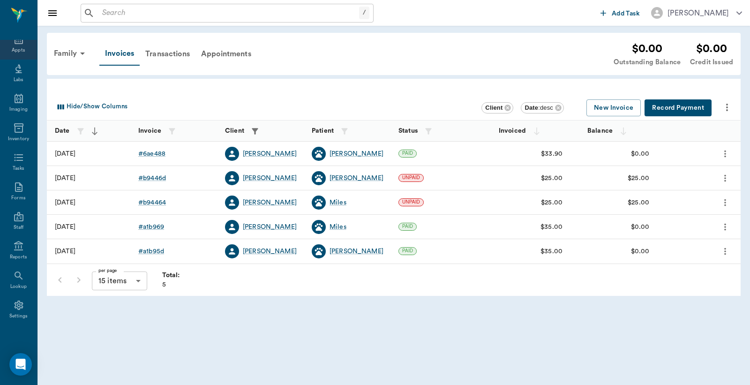
click at [16, 47] on div "Appts" at bounding box center [18, 50] width 13 height 7
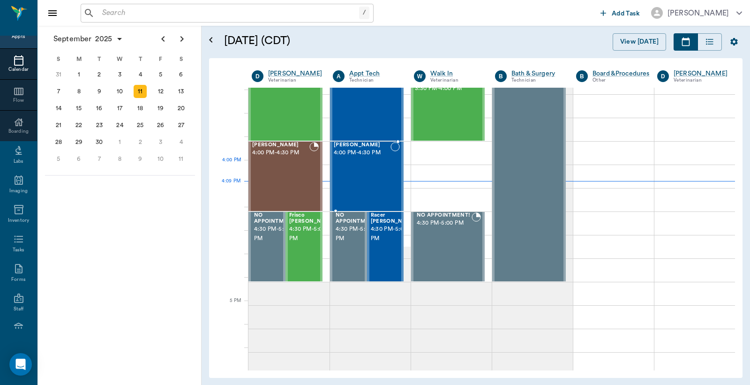
scroll to position [1056, 0]
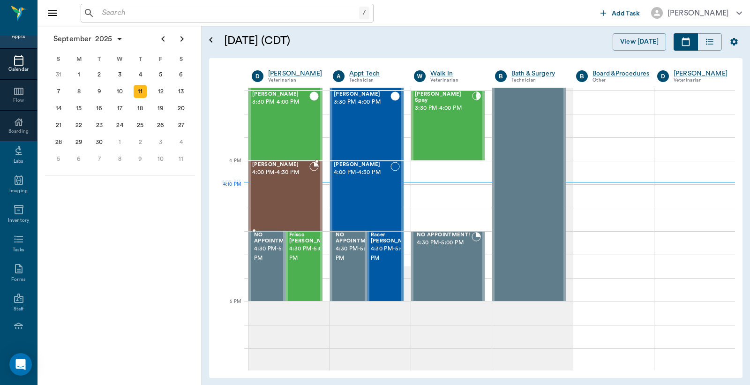
click at [285, 187] on div "Winston Leverett 4:00 PM - 4:30 PM" at bounding box center [280, 196] width 57 height 68
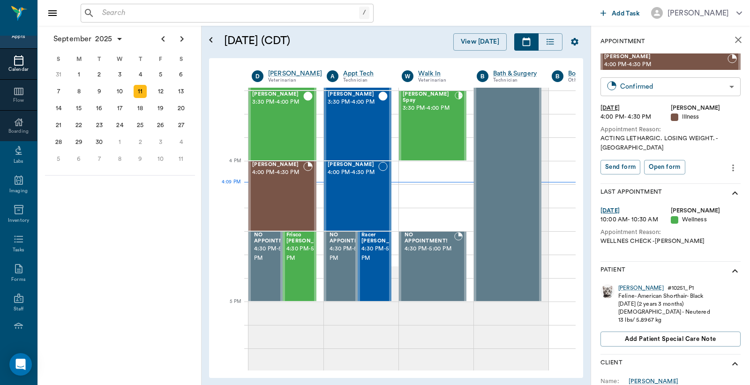
click at [627, 86] on body "/ ​ Add Task Dr. Bert Ellsworth Nectar Messages Appts Calendar Flow Boarding La…" at bounding box center [375, 192] width 750 height 385
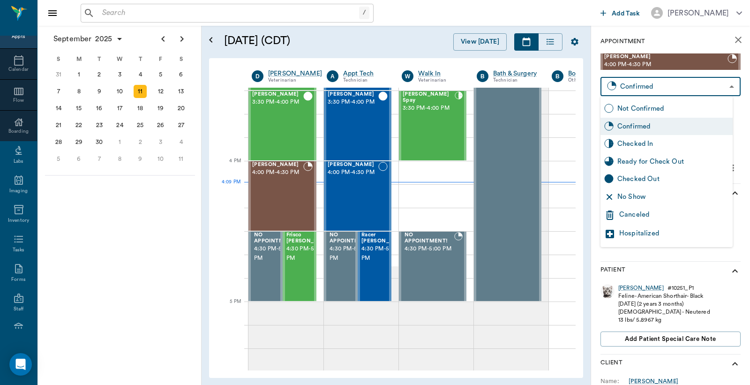
click at [634, 148] on div "Checked In" at bounding box center [673, 144] width 112 height 10
type input "CHECKED_IN"
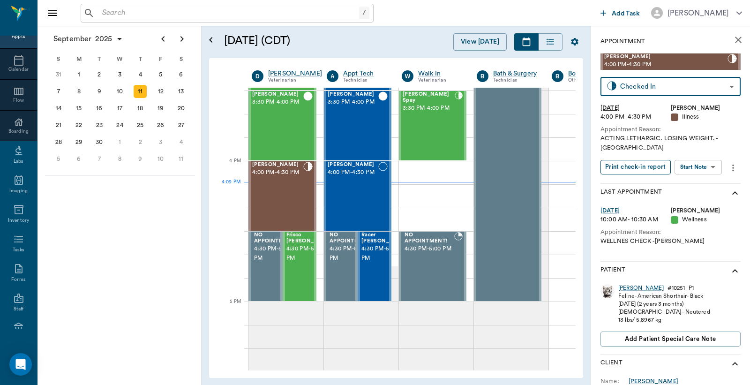
click at [642, 160] on button "Print check-in report" at bounding box center [636, 167] width 70 height 15
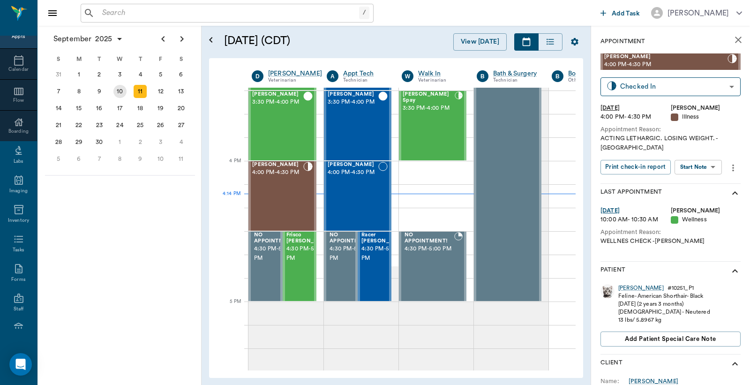
click at [122, 92] on div "10" at bounding box center [119, 91] width 13 height 13
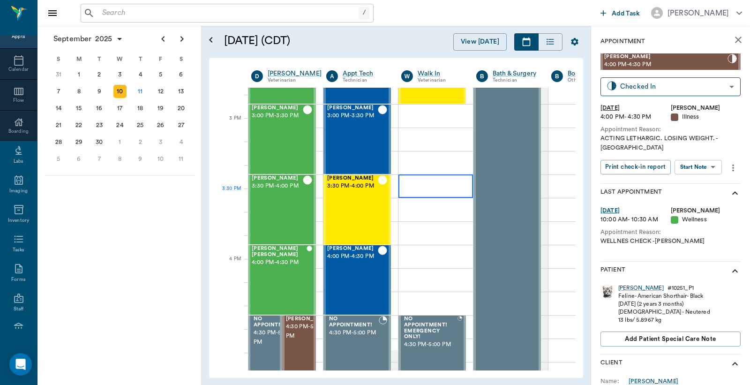
scroll to position [972, 0]
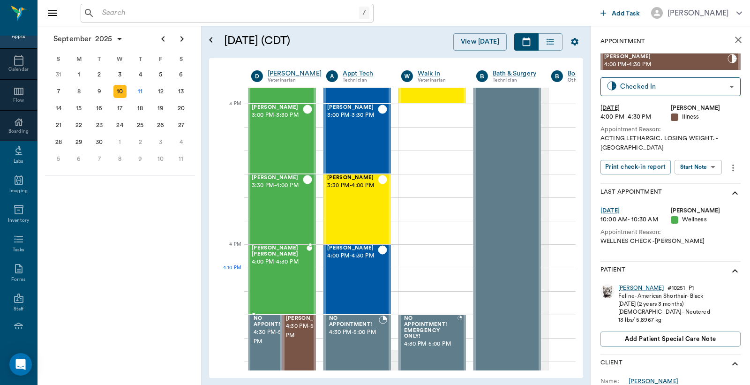
drag, startPoint x: 292, startPoint y: 287, endPoint x: 498, endPoint y: 231, distance: 213.8
click at [292, 286] on div "Snoop Dog Waters 4:00 PM - 4:30 PM" at bounding box center [279, 279] width 55 height 68
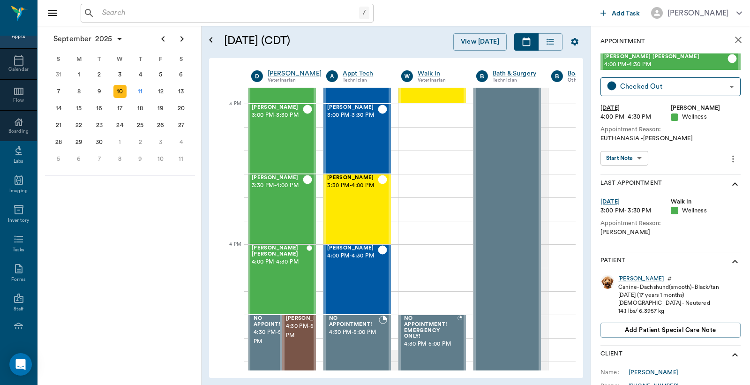
click at [728, 158] on icon "more" at bounding box center [733, 158] width 10 height 11
click at [708, 136] on div at bounding box center [375, 192] width 750 height 385
click at [729, 182] on icon "show more" at bounding box center [734, 184] width 11 height 11
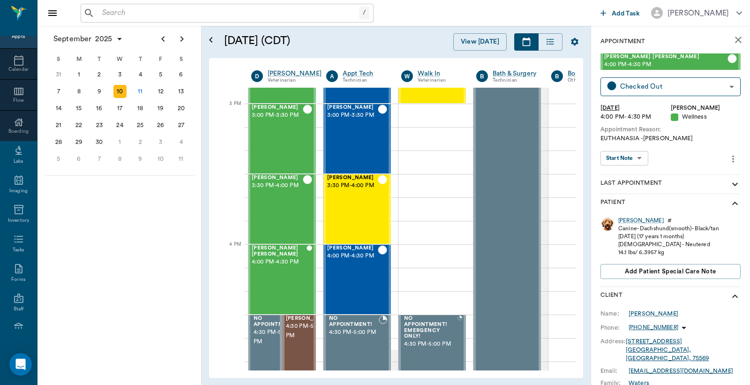
click at [729, 182] on icon "show more" at bounding box center [734, 184] width 11 height 11
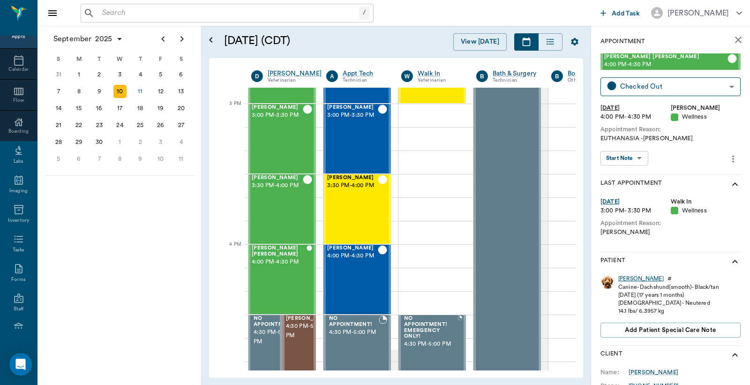
click at [628, 278] on div "Snoop Dog" at bounding box center [640, 279] width 45 height 8
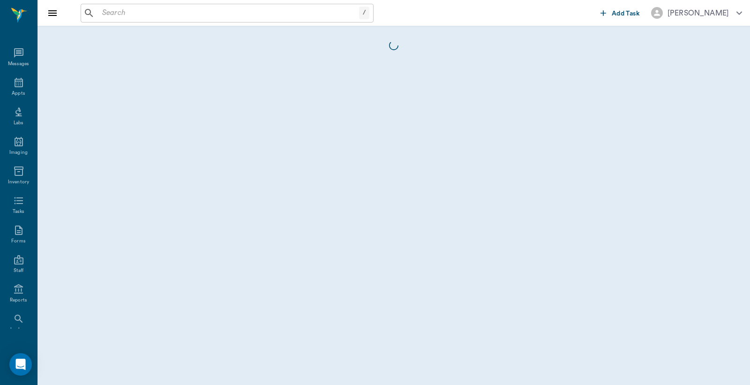
scroll to position [43, 0]
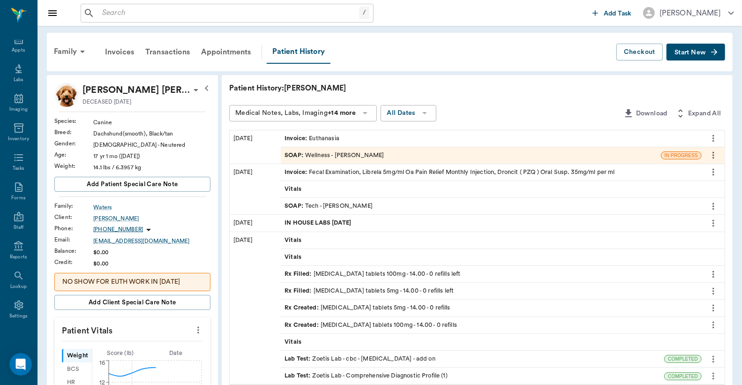
click at [190, 88] on icon at bounding box center [195, 89] width 11 height 11
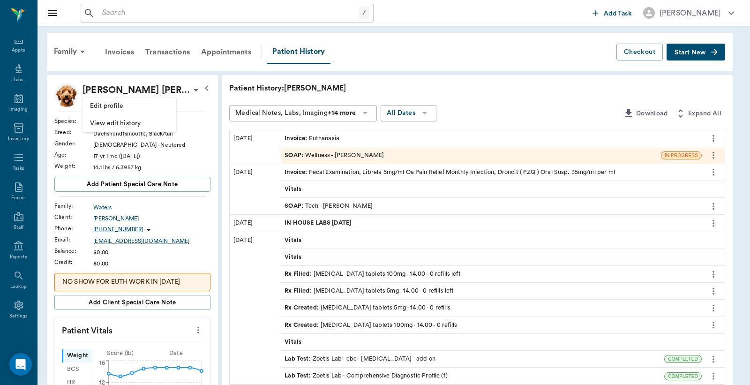
click at [399, 73] on div at bounding box center [375, 192] width 750 height 385
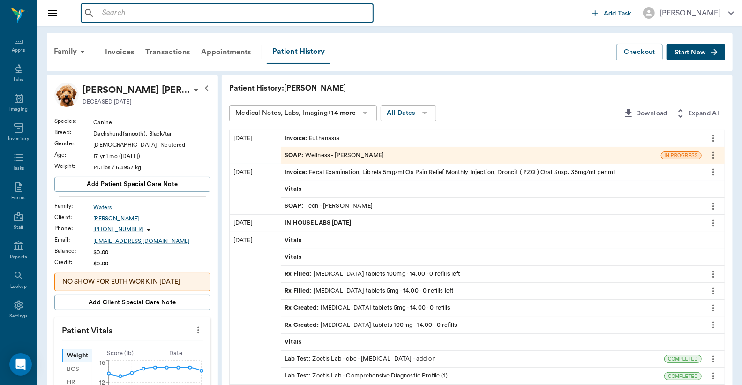
click at [104, 12] on input "text" at bounding box center [233, 13] width 271 height 13
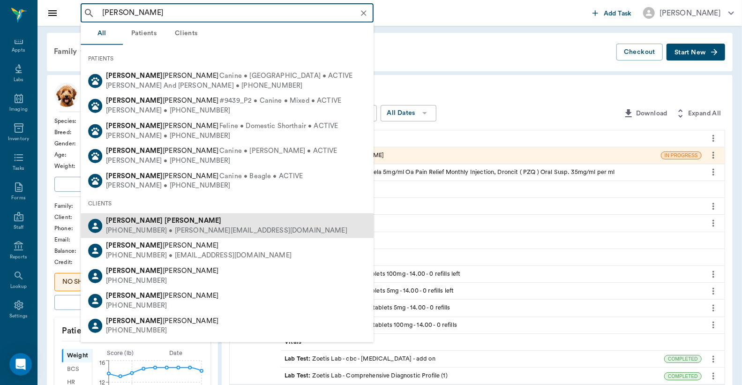
click at [136, 227] on div "(903) 824-8375 • TRAPP@atlisd.net" at bounding box center [226, 231] width 241 height 10
type input "Tina Rapp"
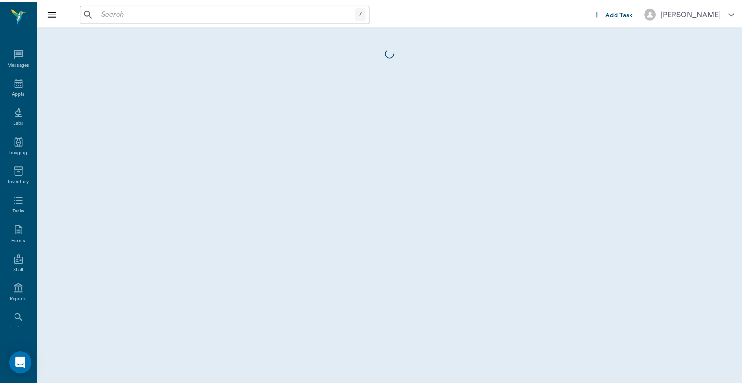
scroll to position [43, 0]
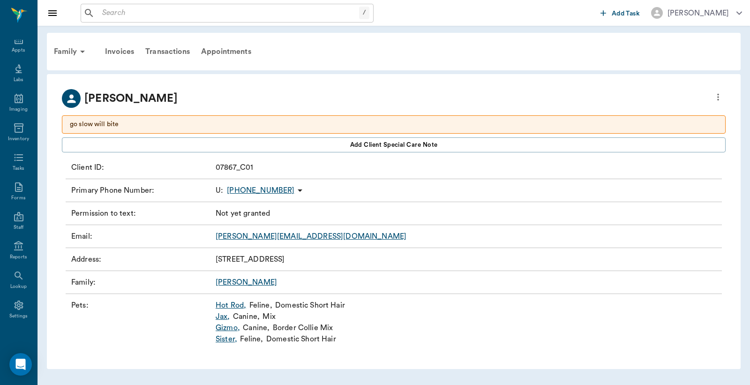
click at [224, 330] on link "Gizmo ," at bounding box center [228, 327] width 24 height 11
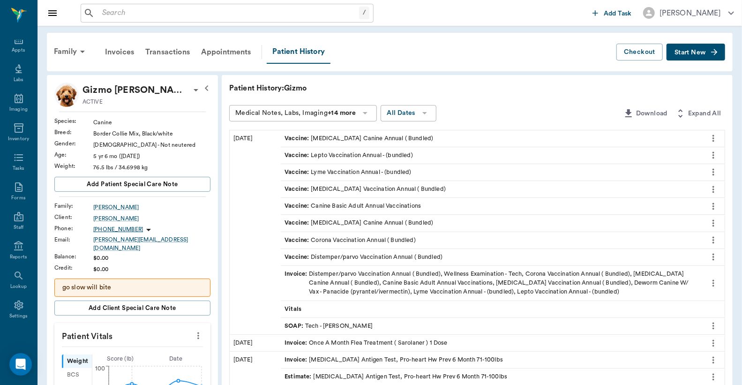
click at [690, 53] on span "Start New" at bounding box center [690, 53] width 31 height 0
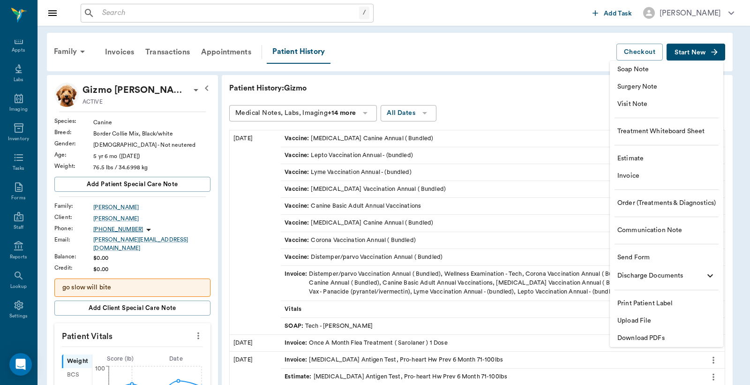
click at [636, 177] on span "Invoice" at bounding box center [666, 176] width 98 height 10
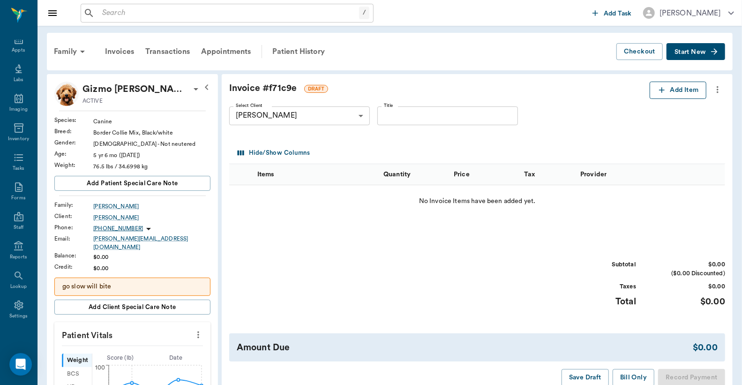
click at [687, 91] on button "Add Item" at bounding box center [678, 90] width 57 height 17
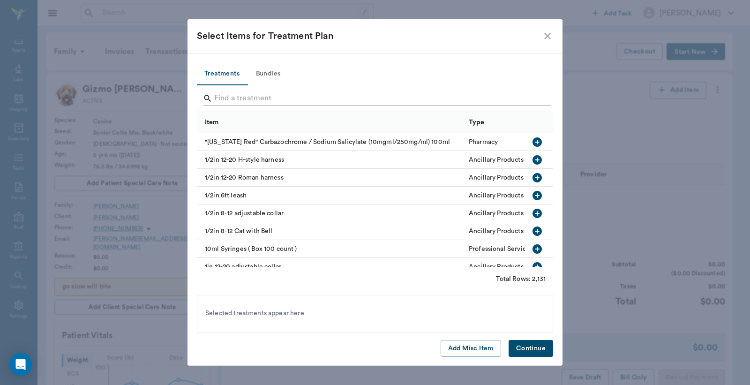
click at [216, 96] on input "Search" at bounding box center [375, 98] width 323 height 15
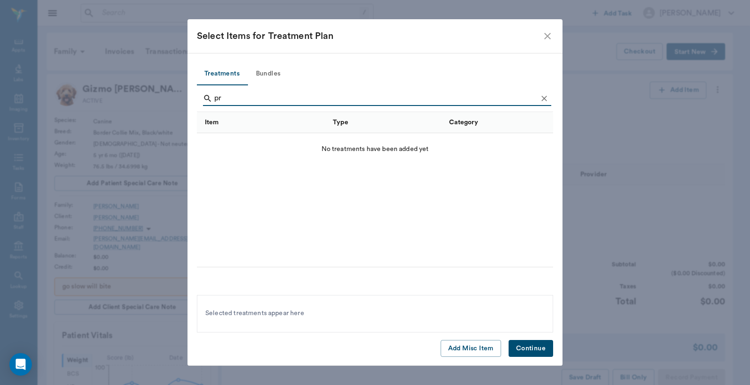
type input "p"
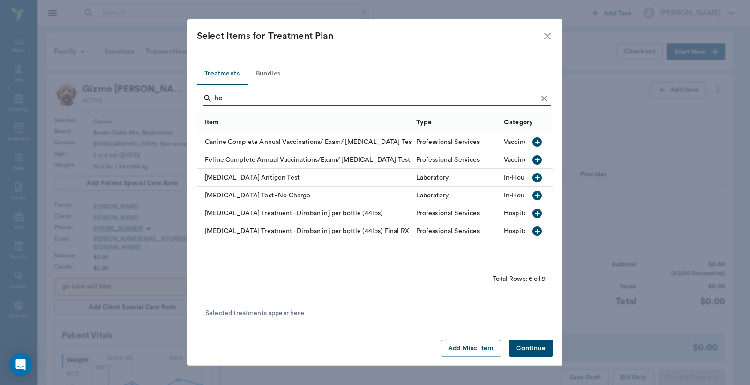
type input "h"
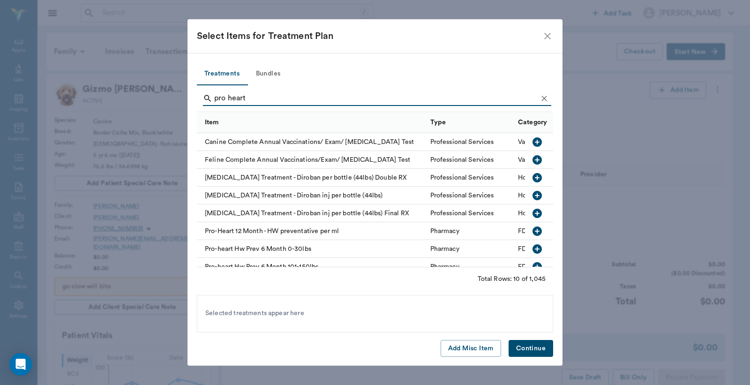
scroll to position [53, 0]
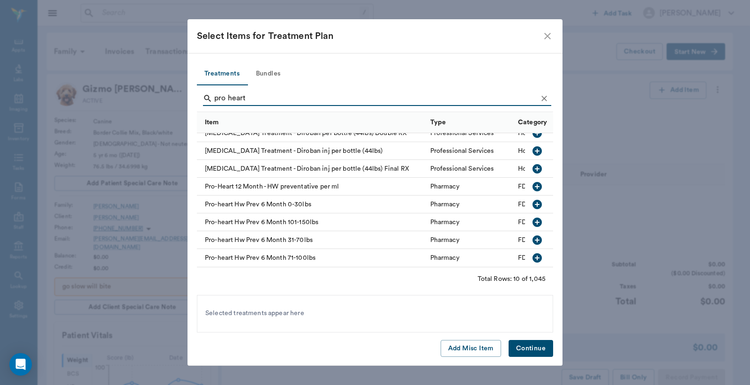
type input "pro heart"
click at [533, 253] on icon "button" at bounding box center [537, 257] width 9 height 9
drag, startPoint x: 530, startPoint y: 347, endPoint x: 409, endPoint y: 177, distance: 208.1
click at [530, 347] on button "Continue" at bounding box center [531, 348] width 45 height 17
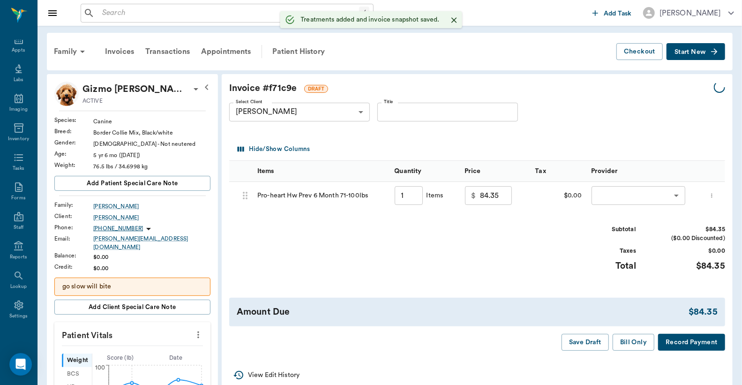
type input "1.00"
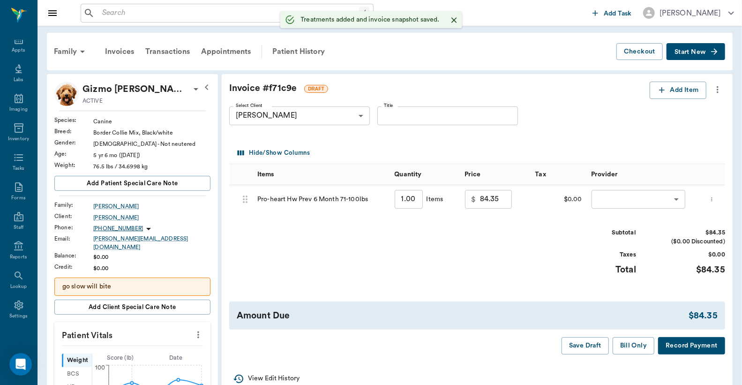
click at [616, 199] on body "/ ​ Add Task Dr. Bert Ellsworth Nectar Messages Appts Labs Imaging Inventory Ta…" at bounding box center [371, 372] width 742 height 744
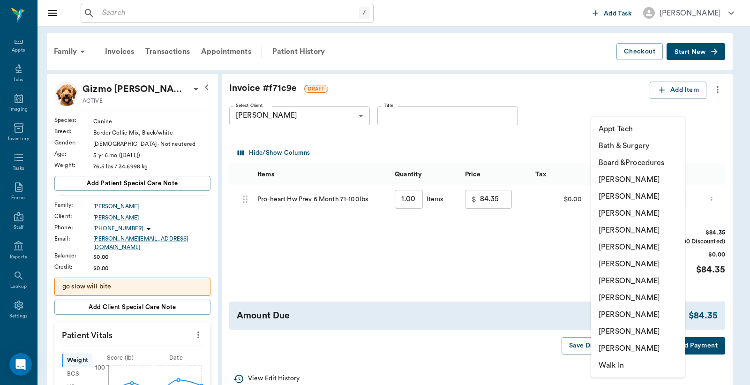
click at [608, 199] on li "Christy Dudley" at bounding box center [638, 196] width 94 height 17
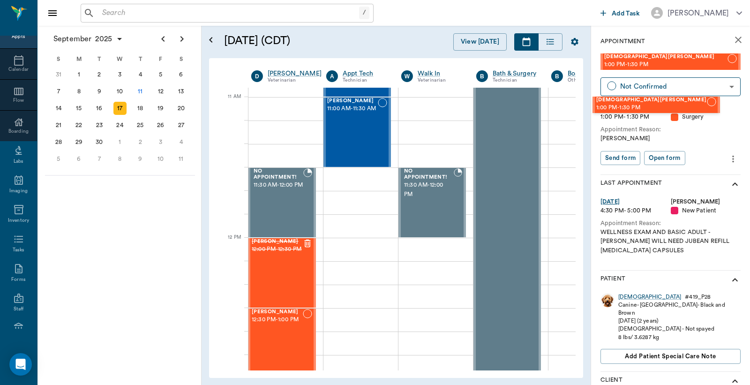
scroll to position [413, 8]
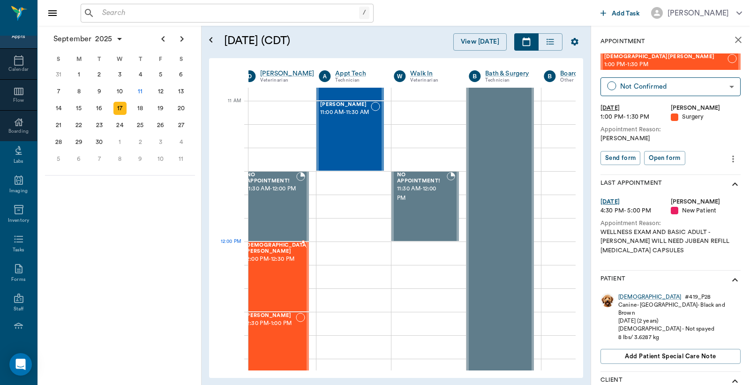
drag, startPoint x: 656, startPoint y: 60, endPoint x: 302, endPoint y: 256, distance: 405.0
click at [106, 16] on input "text" at bounding box center [228, 13] width 261 height 13
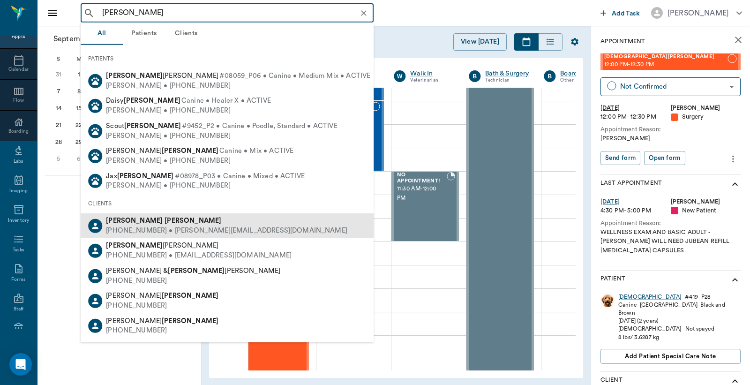
click at [144, 227] on div "(903) 278-8486 • KERRI@texarkanamachine.com" at bounding box center [226, 231] width 241 height 10
type input "Kerri Crocker"
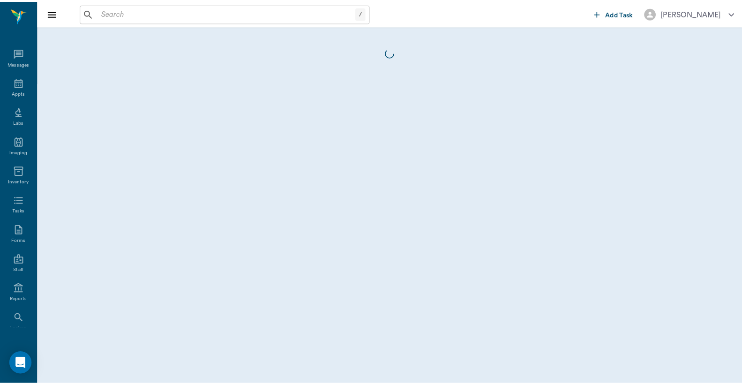
scroll to position [43, 0]
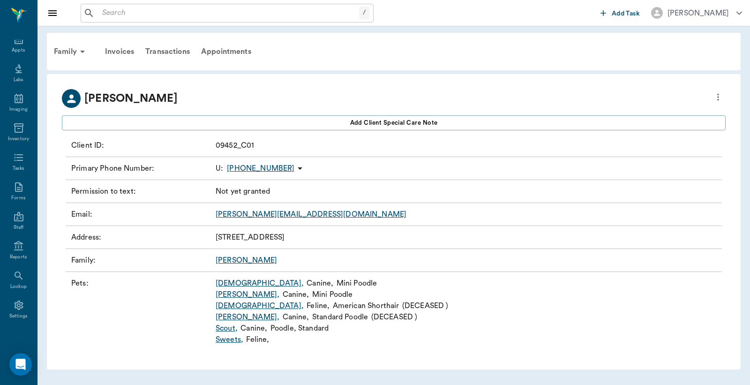
click at [227, 307] on link "Sunni ," at bounding box center [260, 305] width 88 height 11
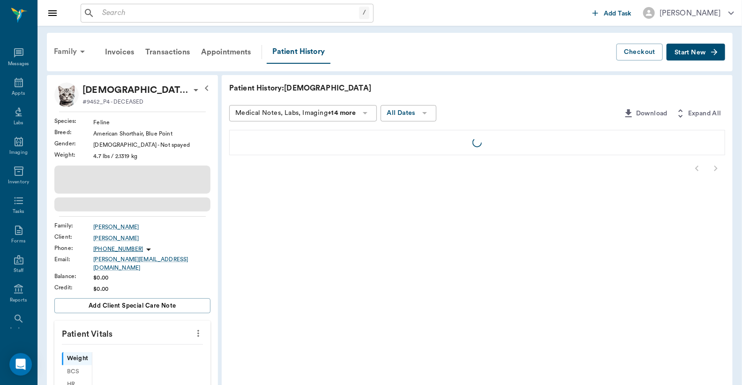
scroll to position [43, 0]
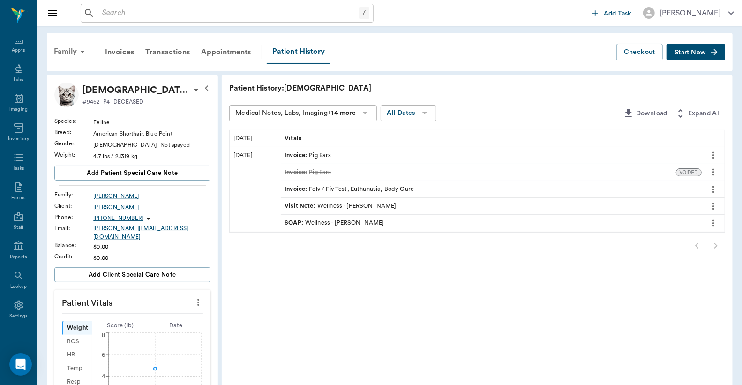
click at [69, 47] on div "Family" at bounding box center [70, 51] width 45 height 23
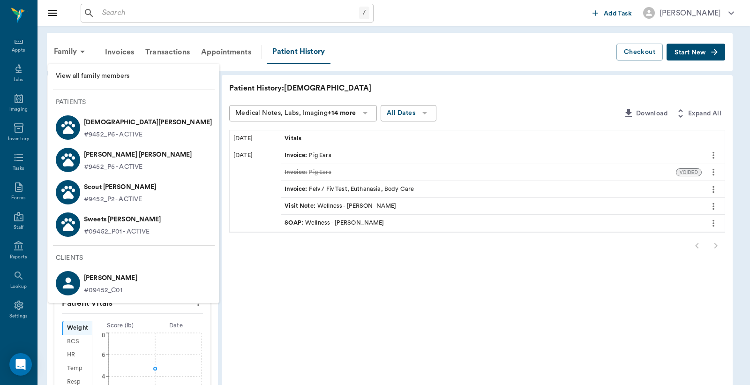
click at [100, 121] on p "SUNNI Crocker" at bounding box center [148, 122] width 128 height 15
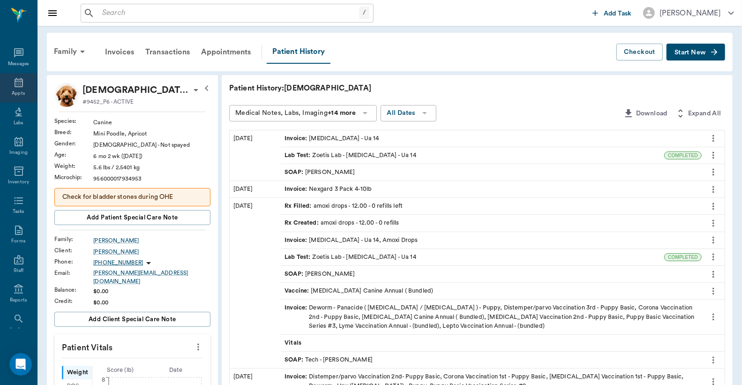
click at [13, 87] on icon at bounding box center [18, 82] width 11 height 11
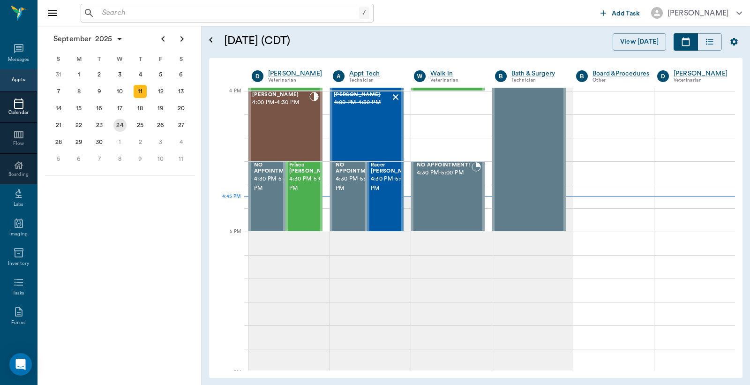
scroll to position [1126, 0]
click at [119, 123] on div "24" at bounding box center [119, 125] width 13 height 13
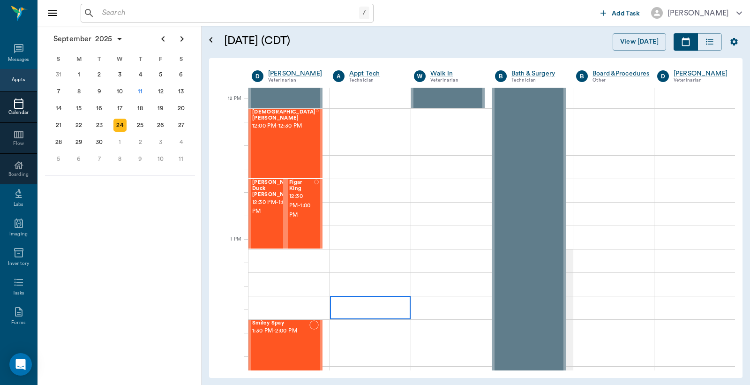
scroll to position [556, 0]
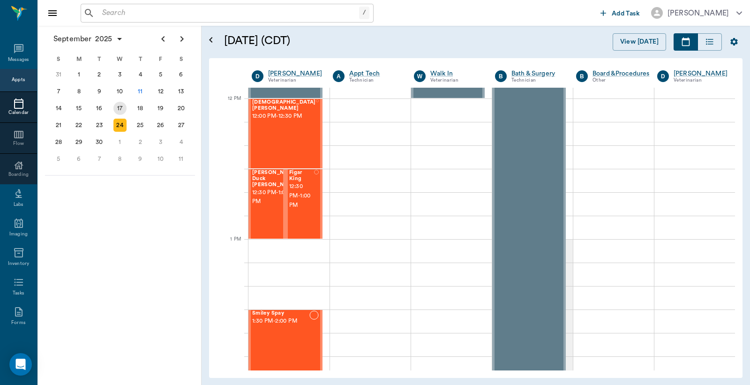
click at [118, 108] on div "17" at bounding box center [119, 108] width 13 height 13
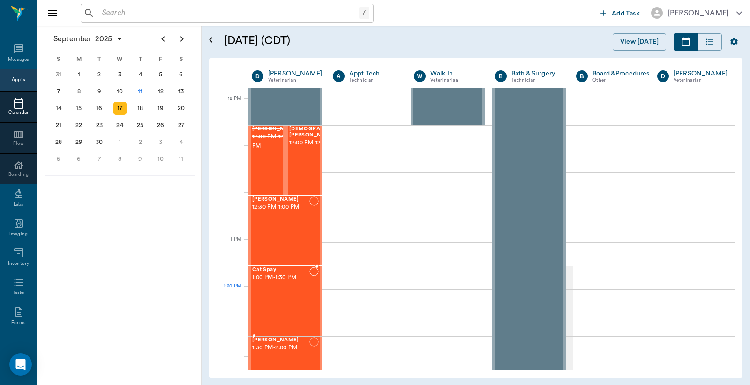
scroll to position [556, 0]
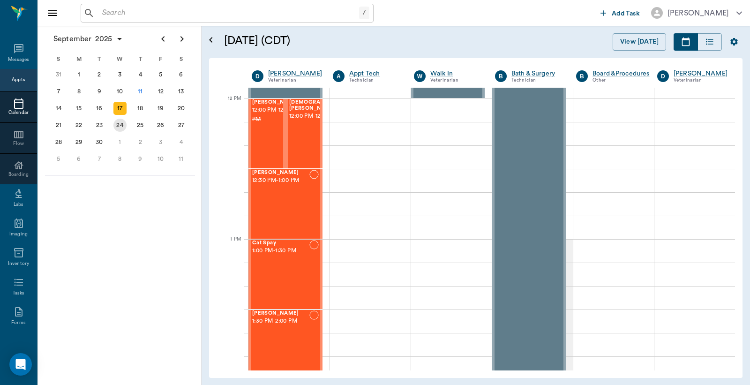
click at [122, 123] on div "24" at bounding box center [119, 125] width 13 height 13
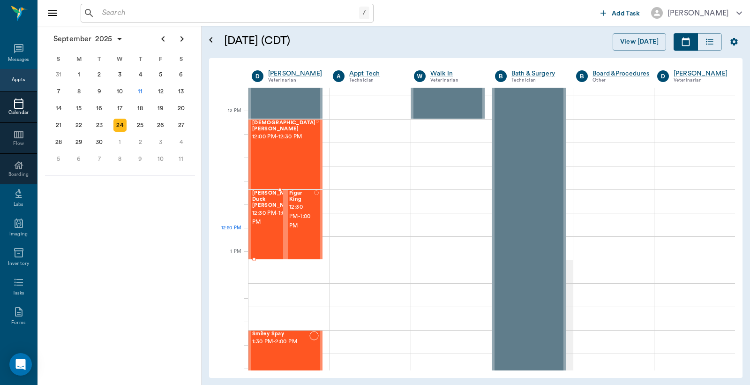
scroll to position [555, 0]
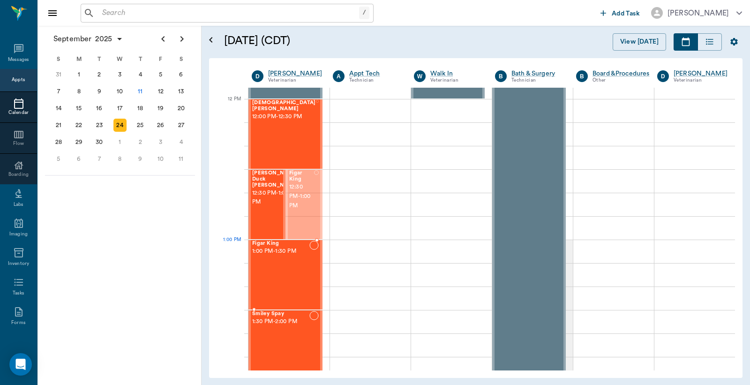
drag, startPoint x: 298, startPoint y: 198, endPoint x: 296, endPoint y: 272, distance: 74.1
click at [16, 81] on div "Appts" at bounding box center [18, 79] width 13 height 7
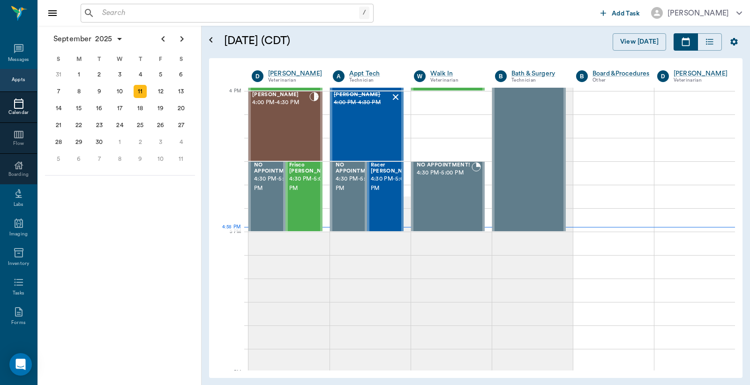
scroll to position [124, 0]
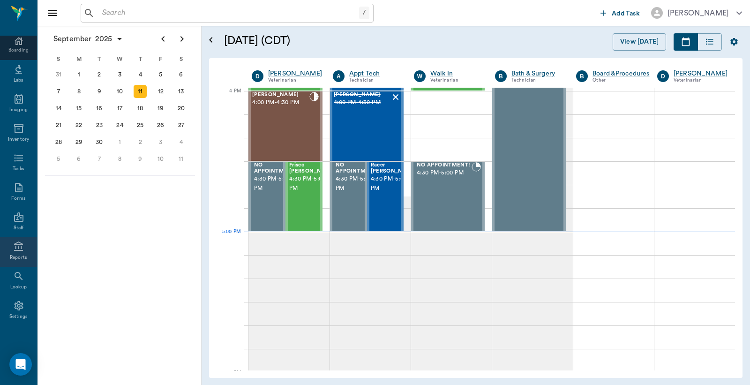
click at [16, 248] on icon at bounding box center [18, 246] width 11 height 11
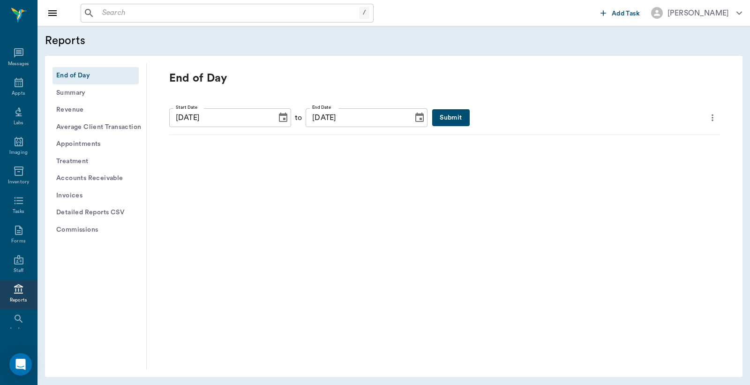
scroll to position [43, 0]
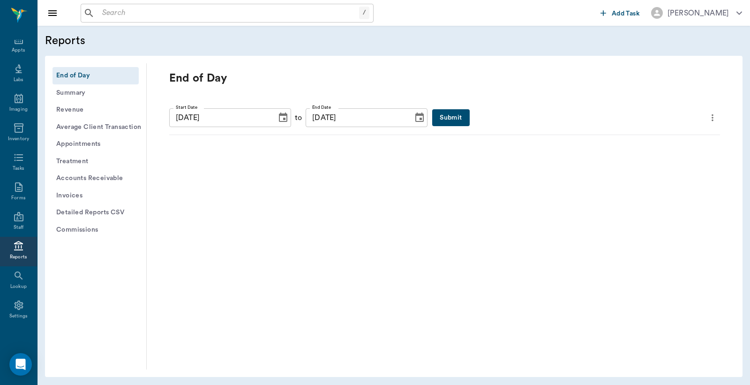
click at [433, 114] on button "Submit" at bounding box center [450, 117] width 37 height 17
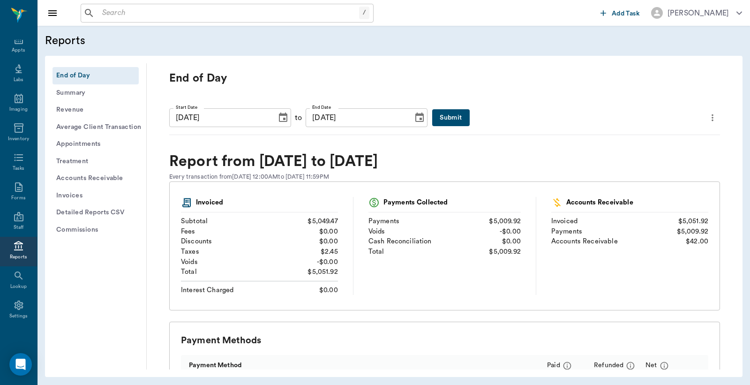
click at [707, 116] on icon "more" at bounding box center [712, 117] width 10 height 11
click at [640, 171] on span "Print Report" at bounding box center [660, 171] width 90 height 10
click at [105, 12] on input "text" at bounding box center [228, 13] width 261 height 13
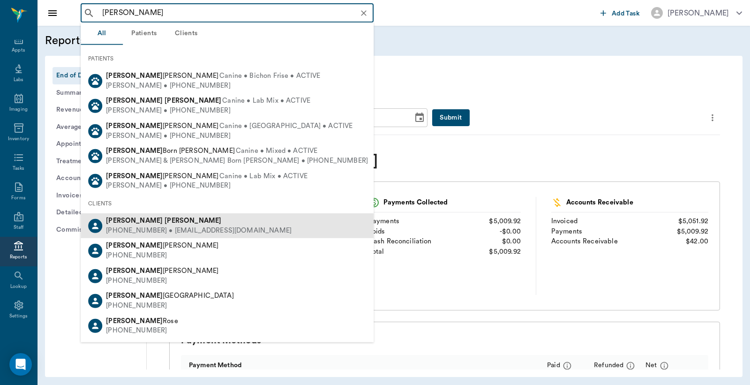
click at [135, 230] on div "(903) 835-3637 • MMR0909@gmail.com" at bounding box center [199, 231] width 186 height 10
type input "Bonnie McCoy"
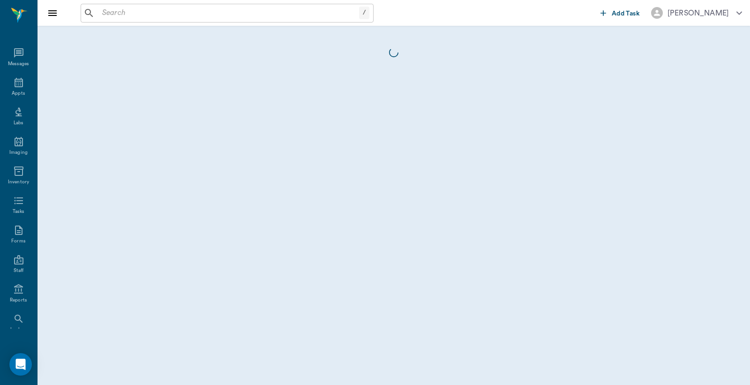
scroll to position [43, 0]
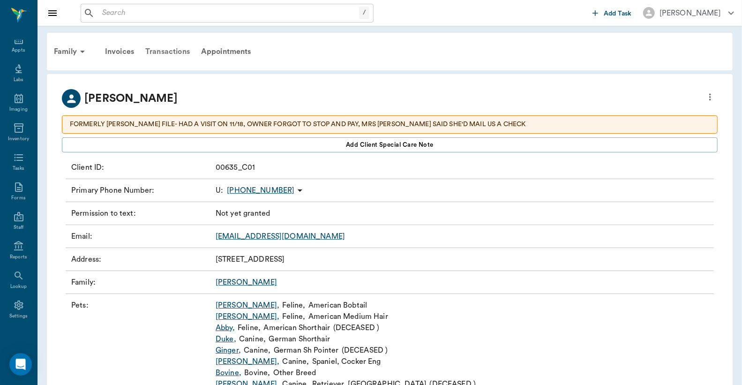
click at [167, 52] on div "Transactions" at bounding box center [168, 51] width 56 height 23
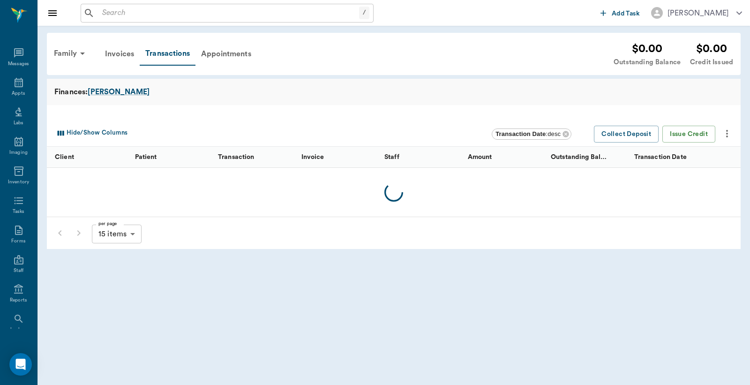
scroll to position [43, 0]
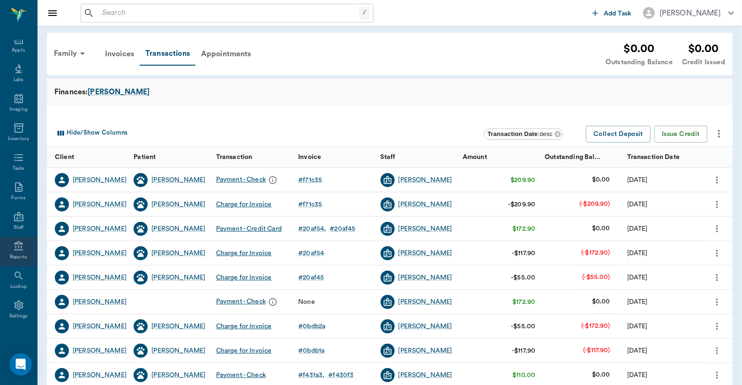
click at [15, 252] on div "Reports" at bounding box center [18, 252] width 37 height 30
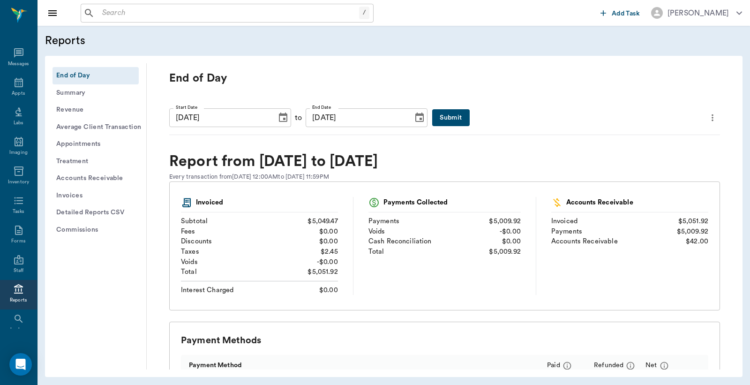
click at [436, 119] on button "Submit" at bounding box center [450, 117] width 37 height 17
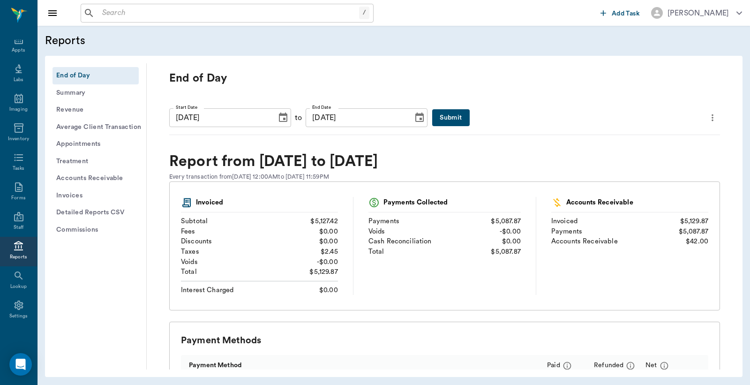
click at [432, 120] on button "Submit" at bounding box center [450, 117] width 37 height 17
click at [707, 116] on icon "more" at bounding box center [712, 117] width 10 height 11
click at [638, 170] on span "Print Report" at bounding box center [660, 171] width 90 height 10
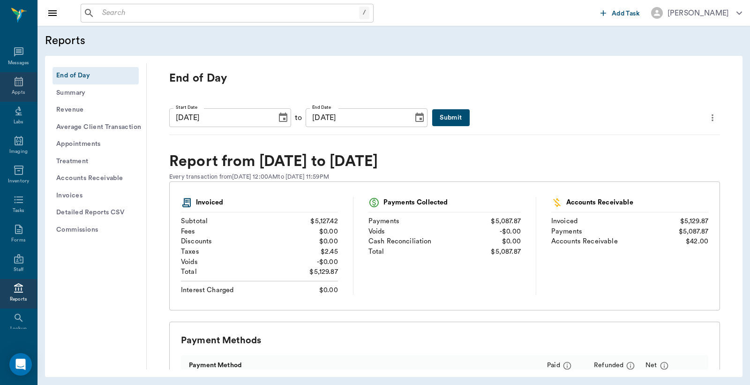
scroll to position [0, 0]
click at [12, 90] on div "Appts" at bounding box center [18, 93] width 13 height 7
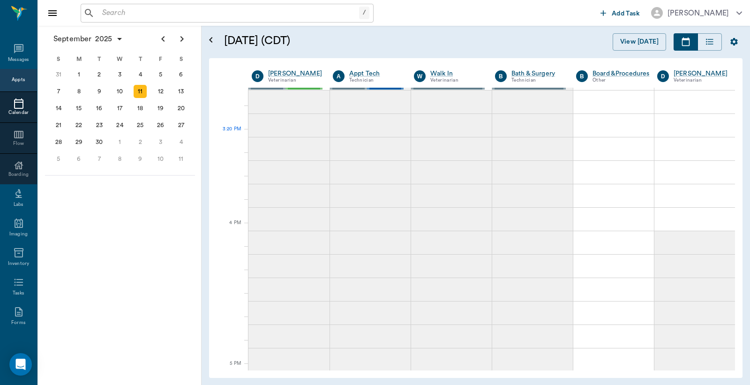
scroll to position [990, 0]
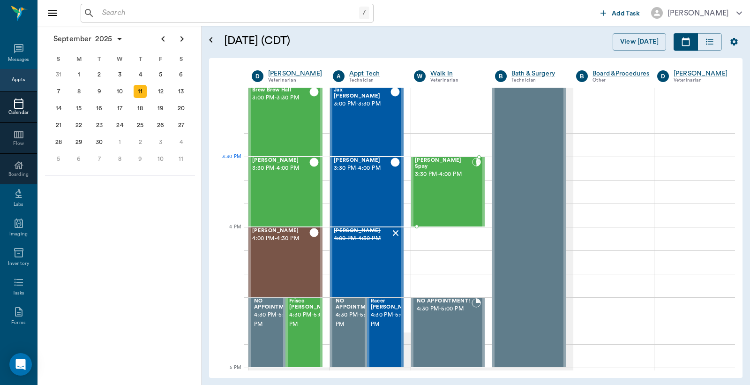
click at [441, 170] on span "3:30 PM - 4:00 PM" at bounding box center [443, 174] width 57 height 9
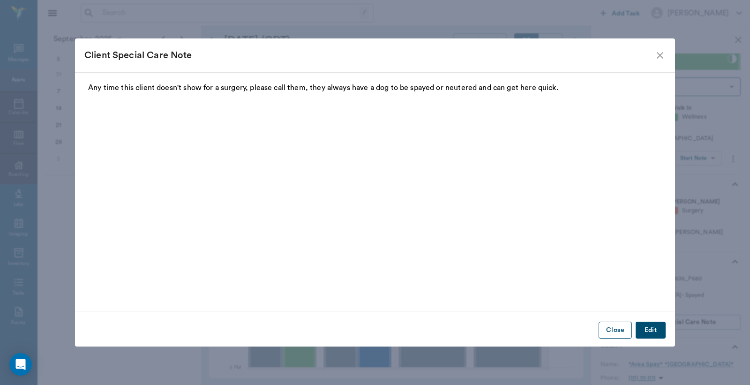
click at [619, 327] on button "Close" at bounding box center [615, 330] width 33 height 17
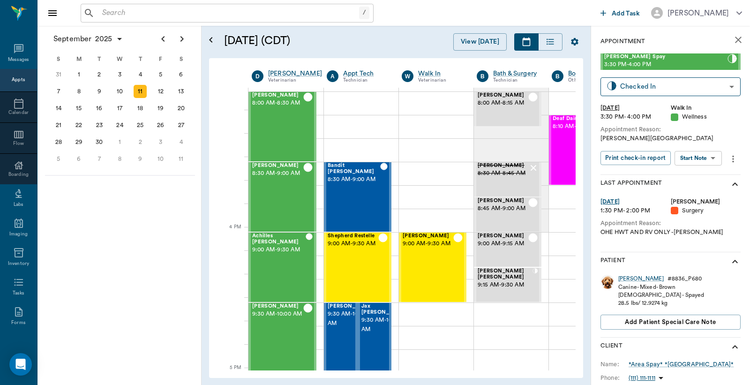
scroll to position [990, 0]
